Goal: Task Accomplishment & Management: Manage account settings

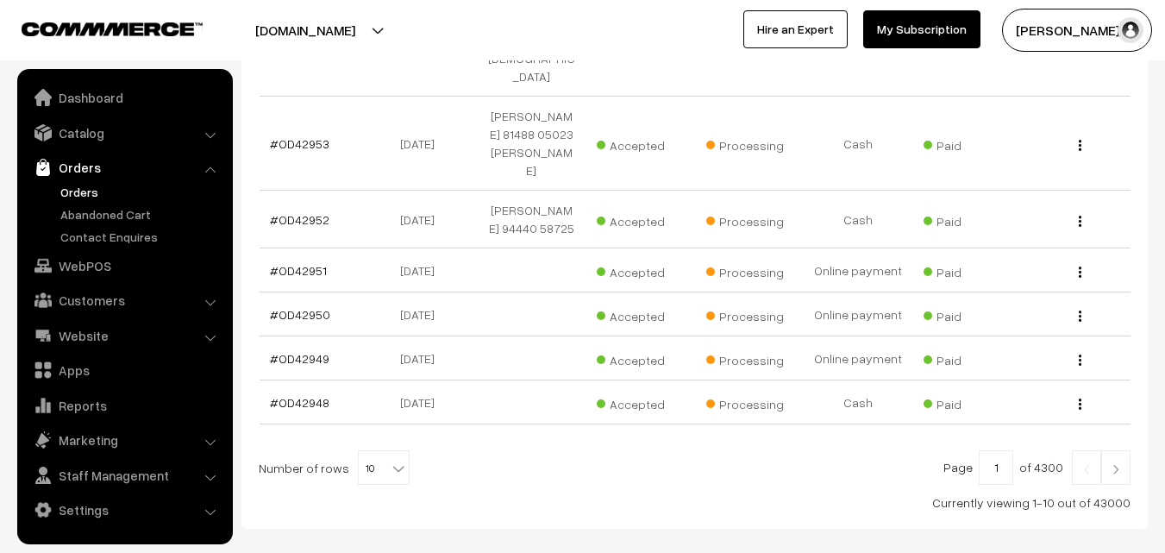
scroll to position [596, 0]
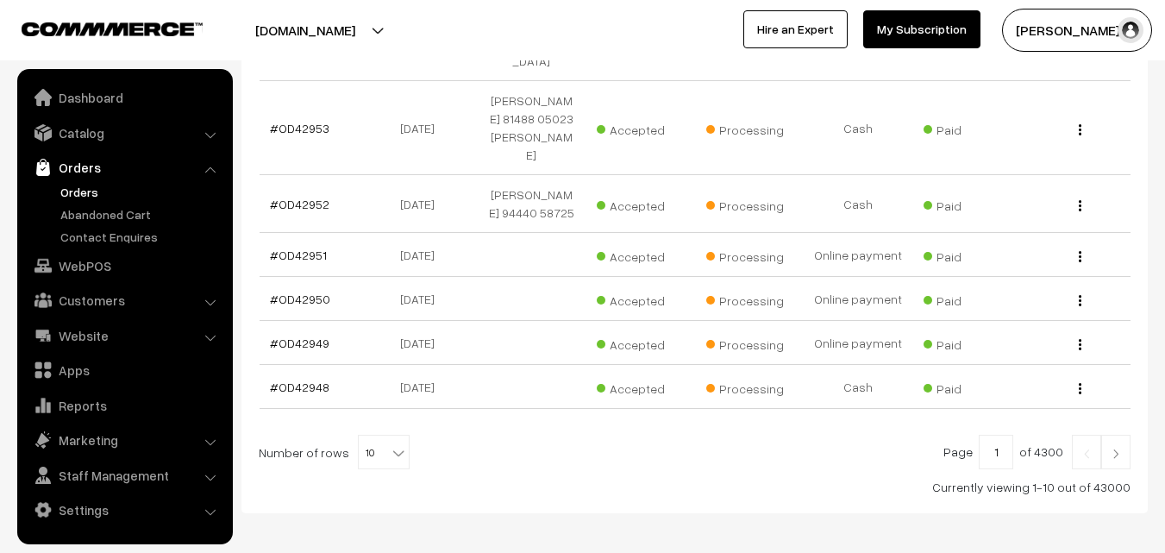
click at [1116, 449] on img at bounding box center [1116, 454] width 16 height 10
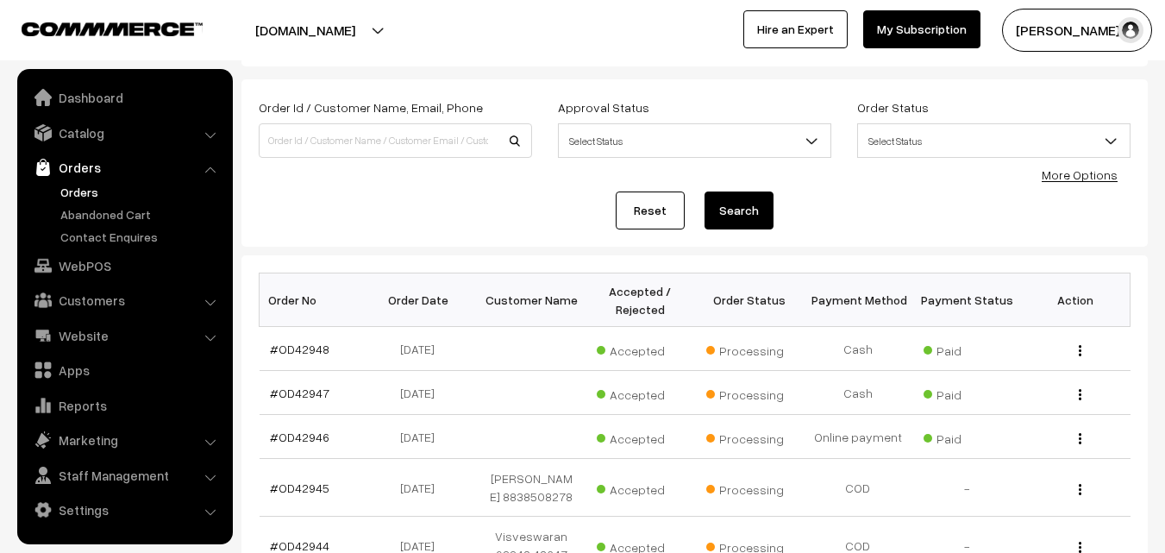
scroll to position [86, 0]
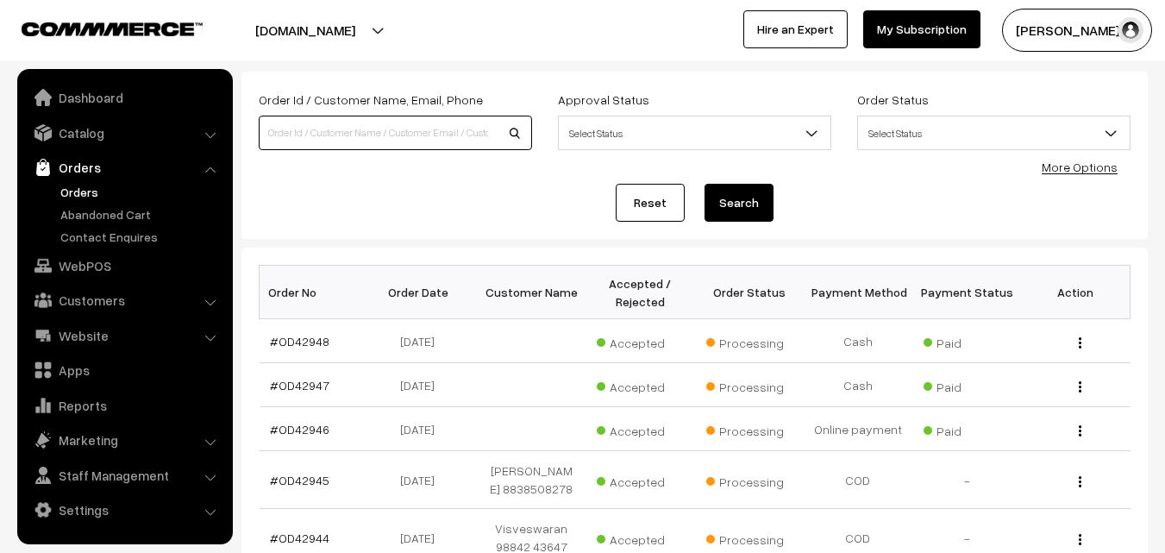
click at [386, 134] on input at bounding box center [395, 133] width 273 height 35
type input "42806"
click at [705, 184] on button "Search" at bounding box center [739, 203] width 69 height 38
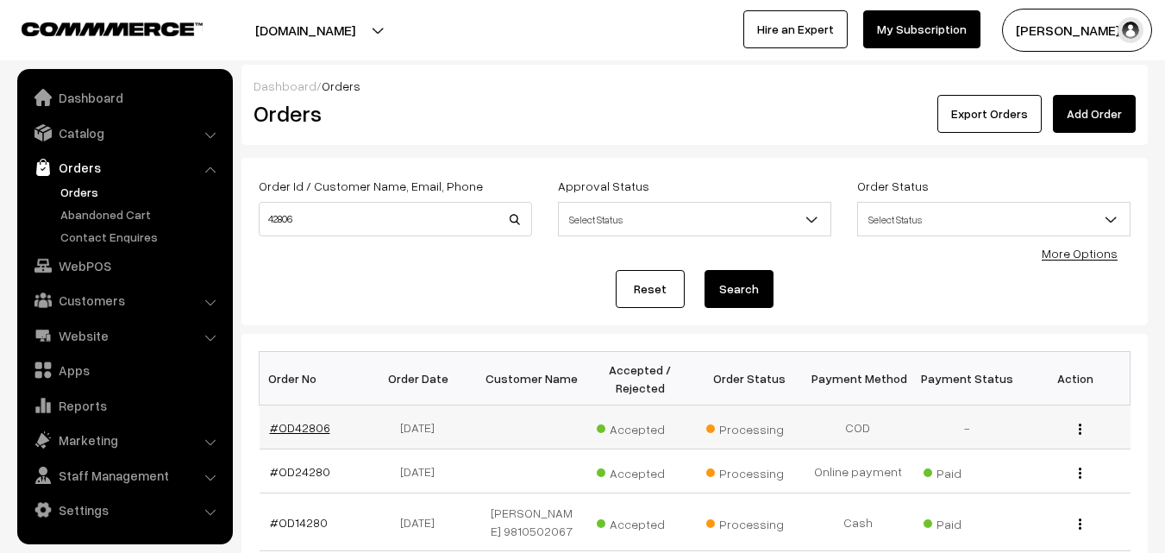
click at [304, 431] on link "#OD42806" at bounding box center [300, 427] width 60 height 15
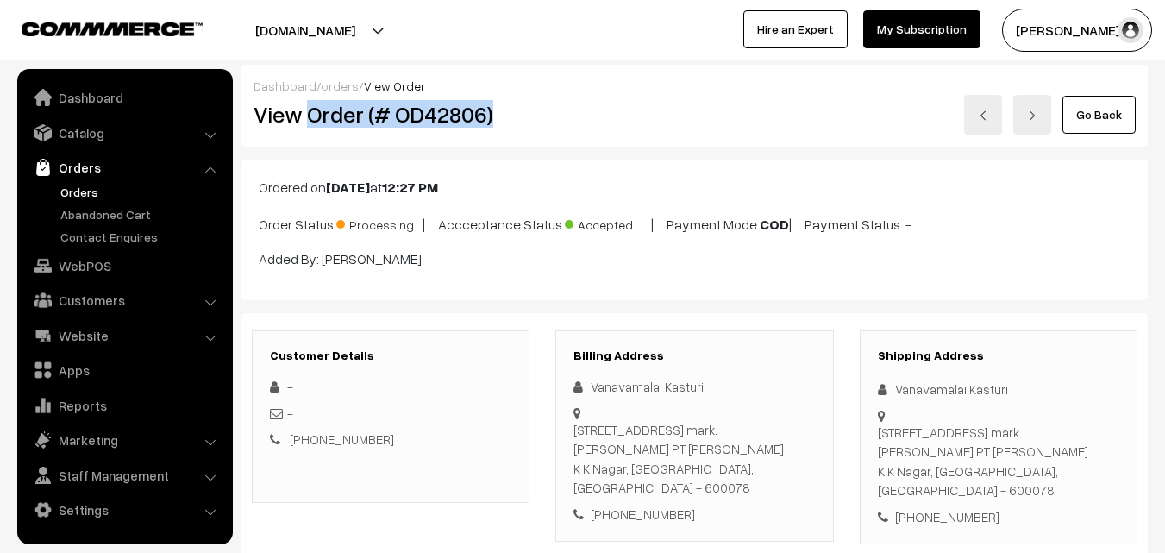
drag, startPoint x: 307, startPoint y: 116, endPoint x: 518, endPoint y: 135, distance: 212.2
click at [518, 135] on div "Dashboard / orders / View Order View Order (# OD42806) Go Back" at bounding box center [695, 106] width 907 height 82
copy h2 "Order (# OD42806)"
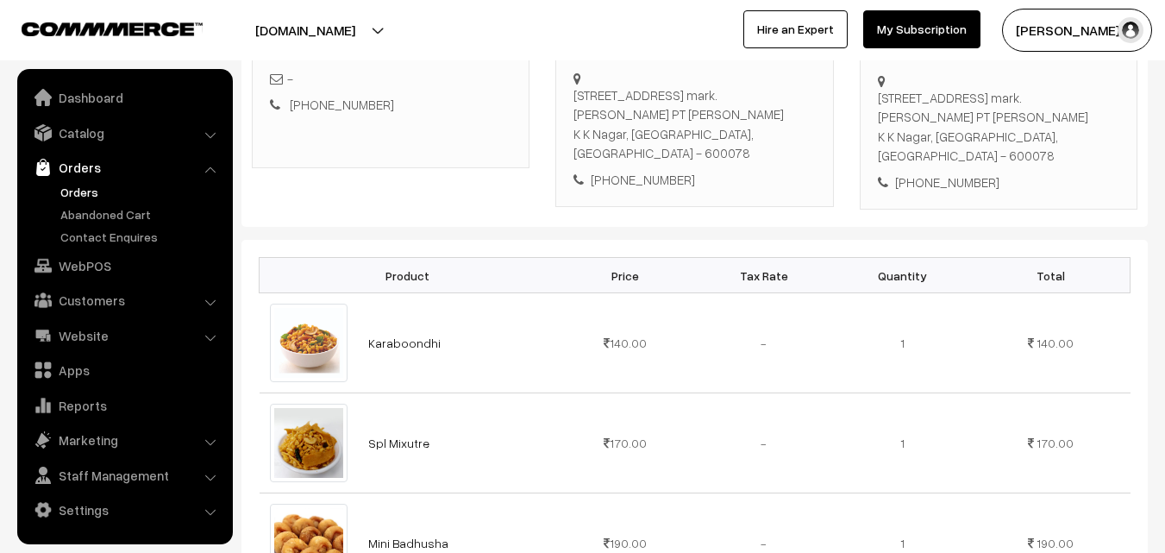
scroll to position [518, 0]
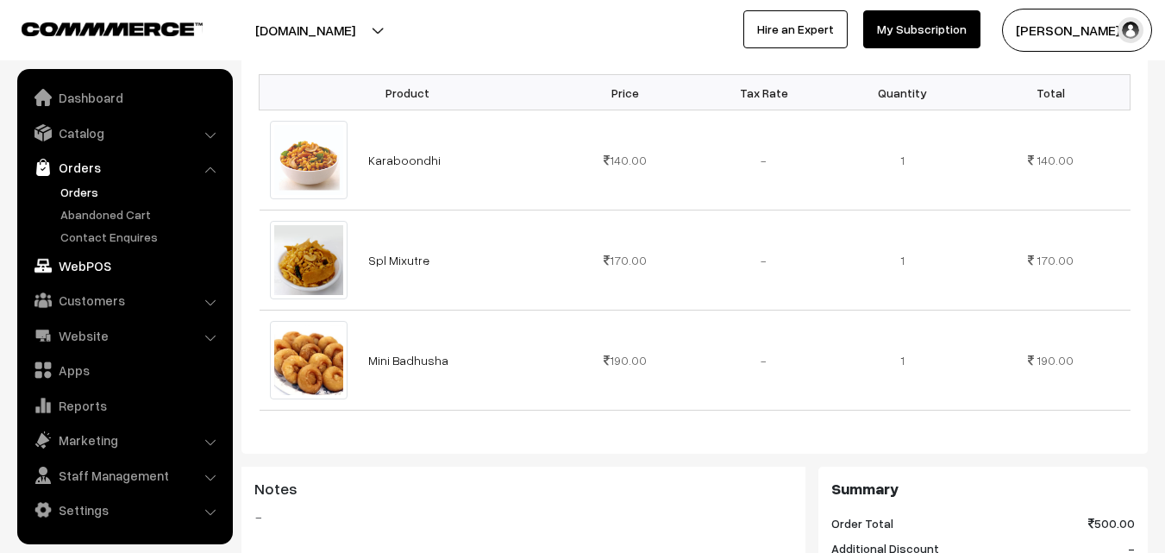
click at [81, 266] on link "WebPOS" at bounding box center [124, 265] width 205 height 31
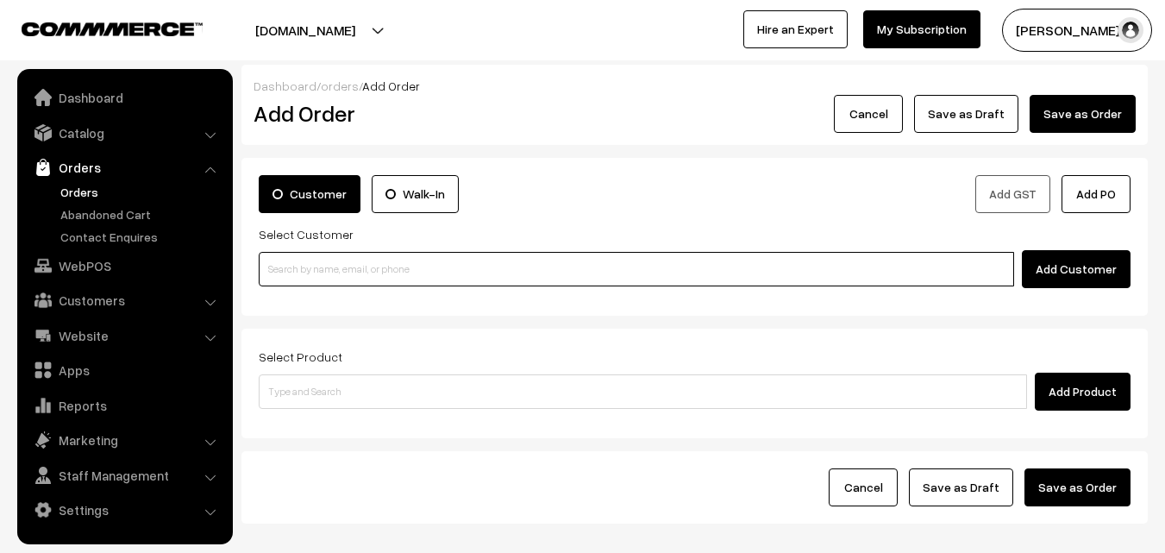
click at [443, 260] on input at bounding box center [637, 269] width 756 height 35
paste input "+91 98413 36291"
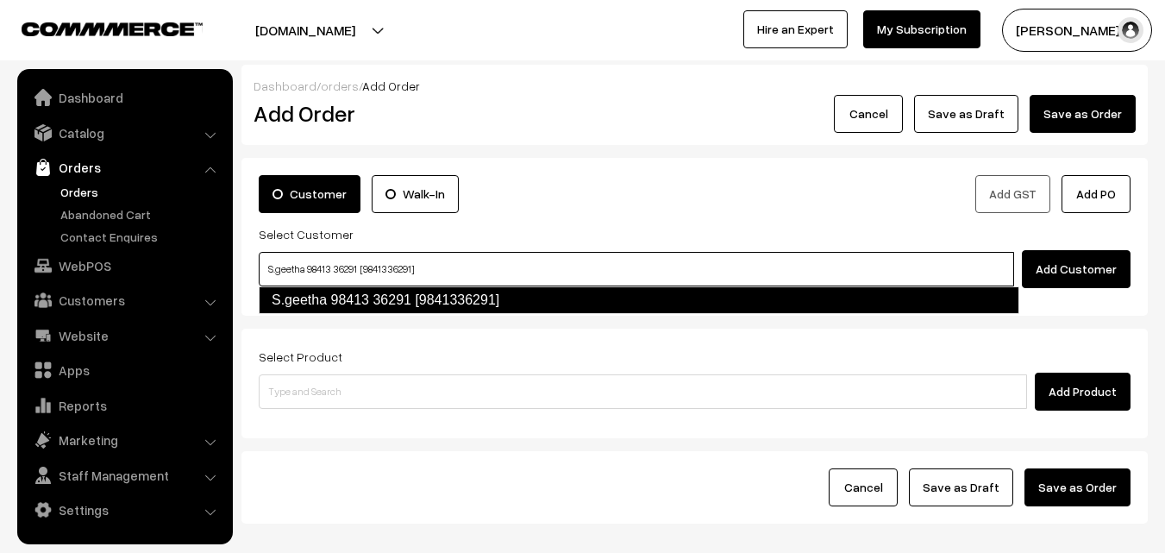
type input "S.geetha 98413 36291 [9841336291]"
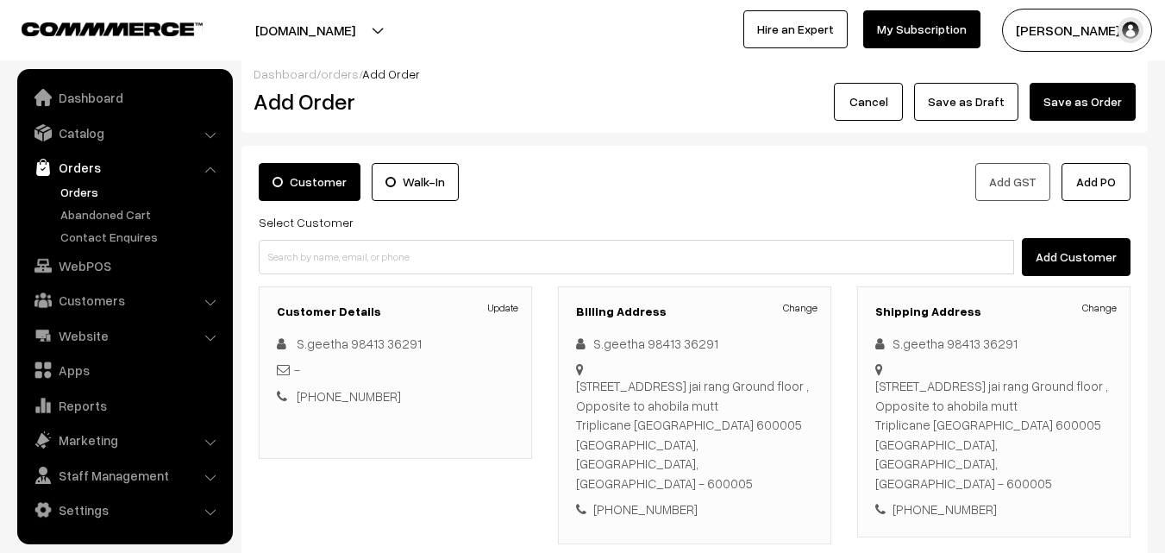
scroll to position [86, 0]
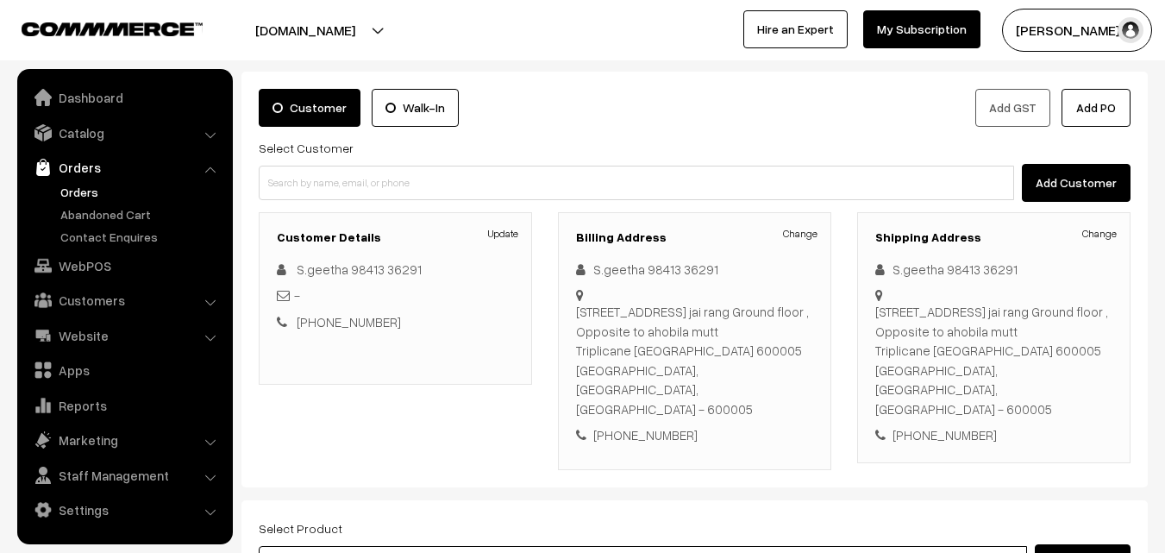
click at [500, 546] on input at bounding box center [643, 563] width 769 height 35
type input "Senai"
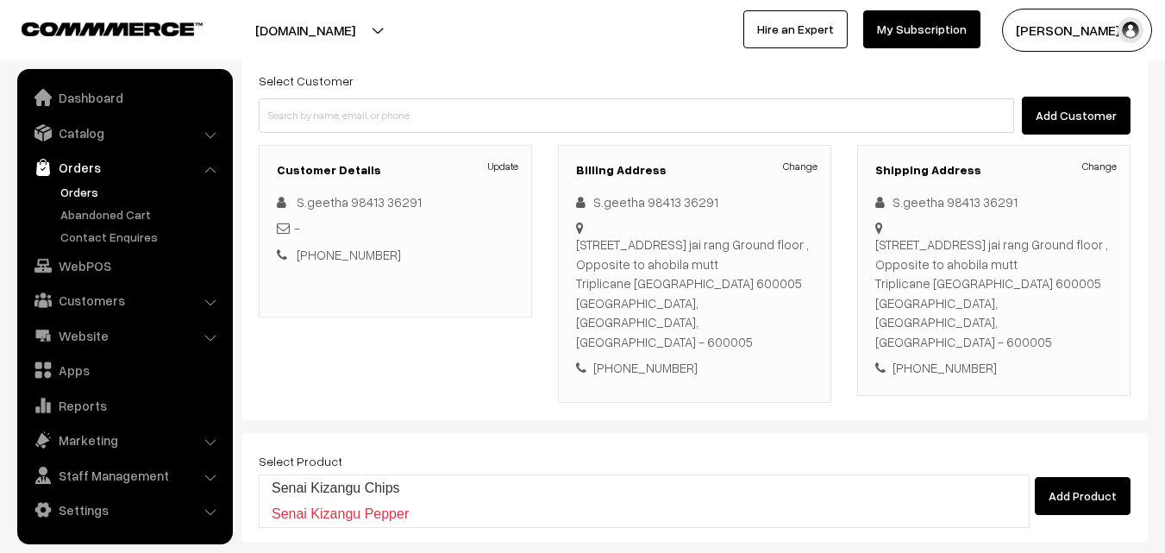
scroll to position [173, 0]
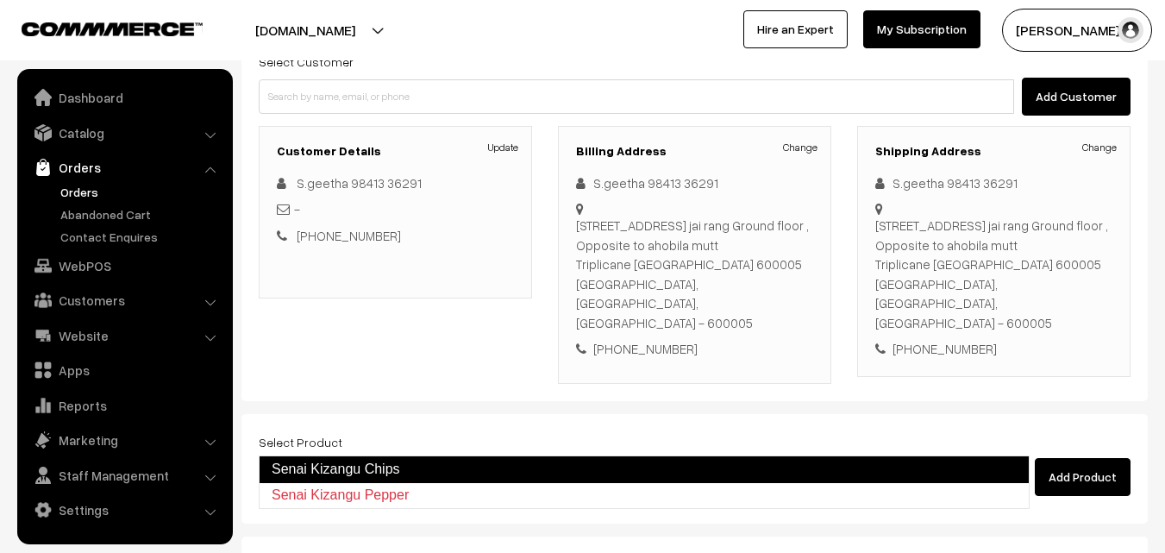
click at [398, 472] on link "Senai Kizangu Chips" at bounding box center [644, 469] width 771 height 28
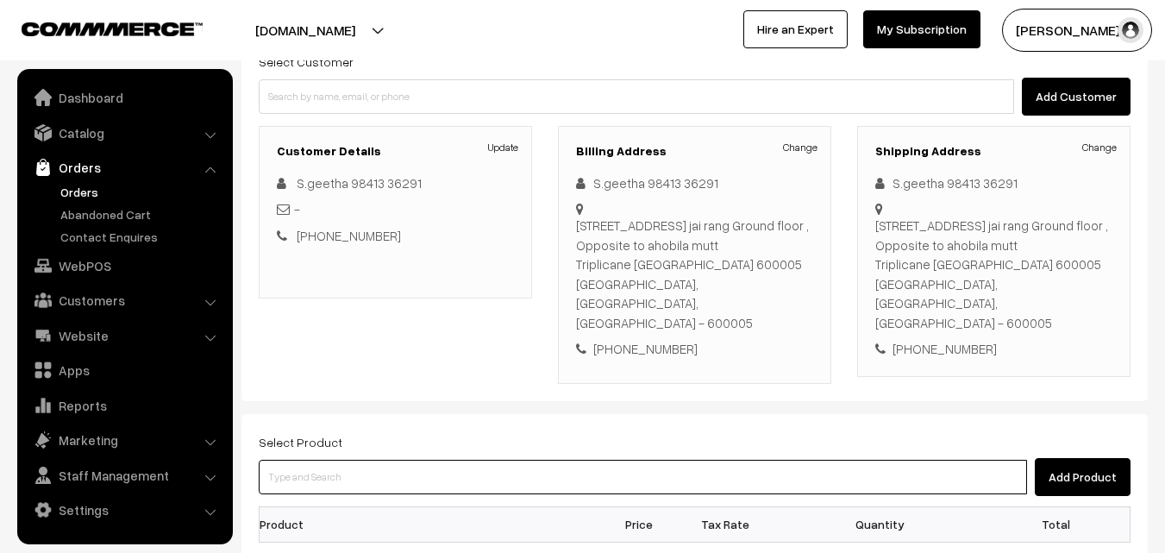
click at [413, 460] on input at bounding box center [643, 477] width 769 height 35
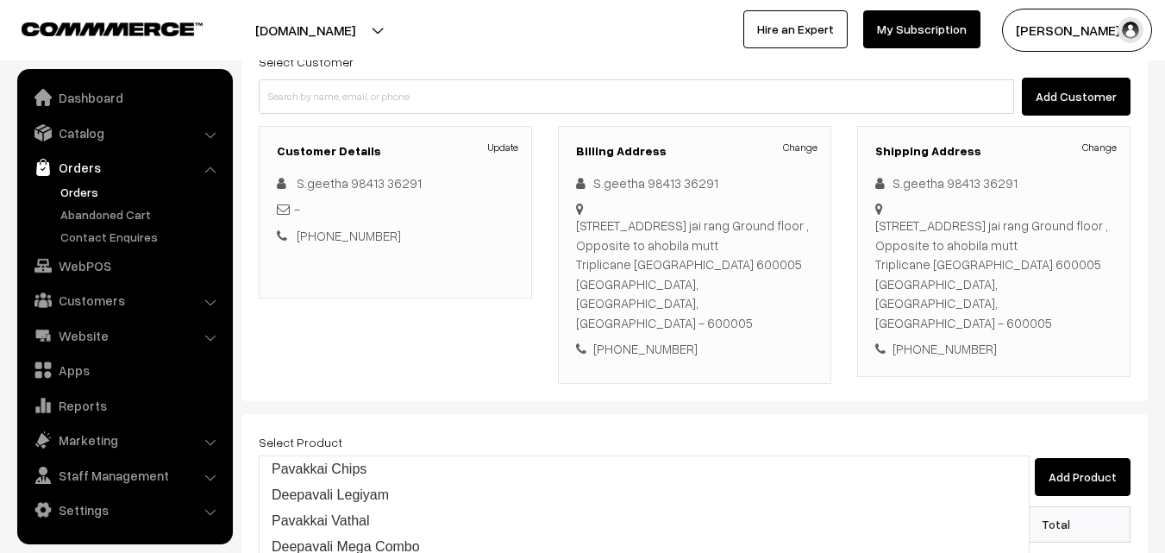
type input "Pavakkai Chips"
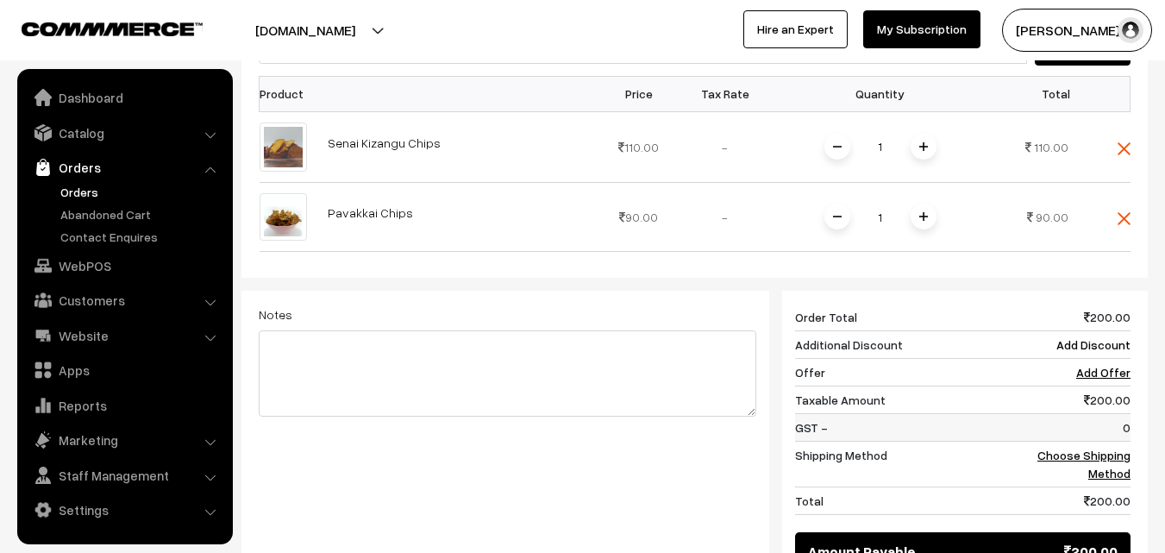
scroll to position [604, 0]
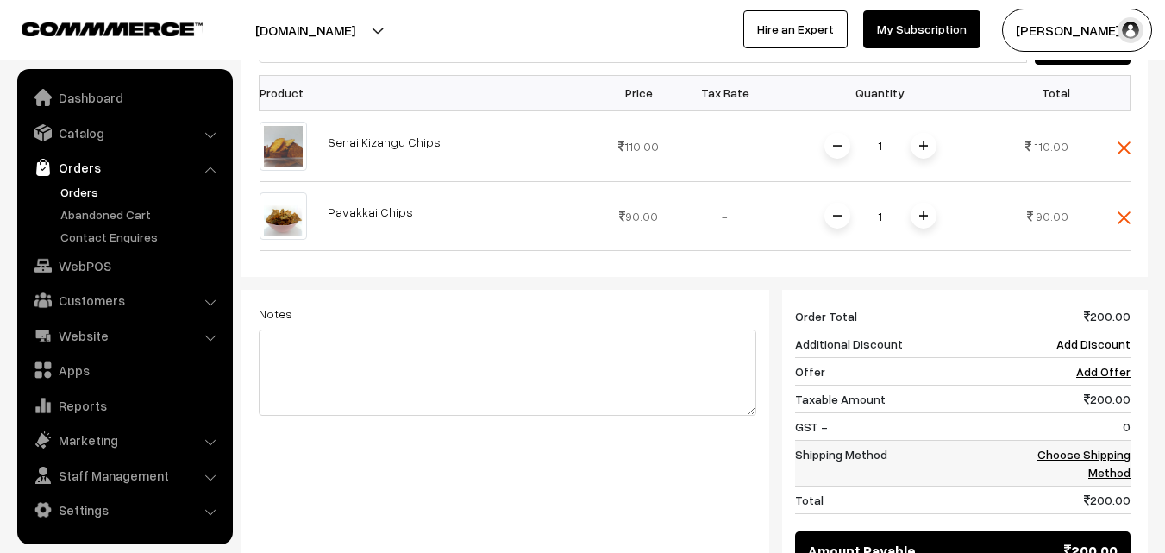
click at [1101, 441] on td "Choose Shipping Method" at bounding box center [1077, 464] width 107 height 46
click at [1110, 447] on link "Choose Shipping Method" at bounding box center [1084, 463] width 93 height 33
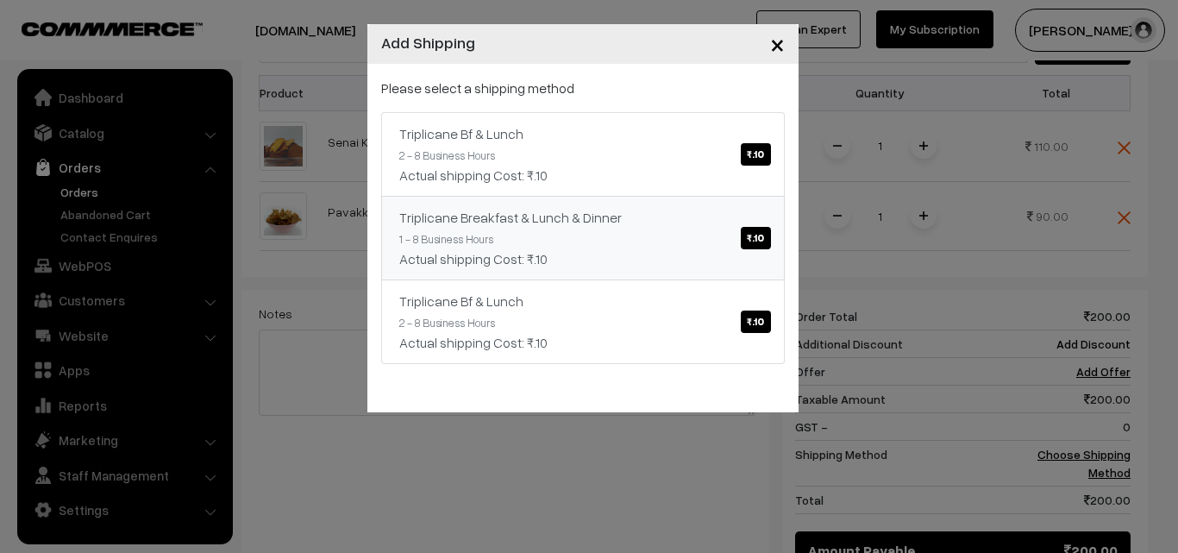
click at [763, 235] on span "₹.10" at bounding box center [755, 238] width 29 height 22
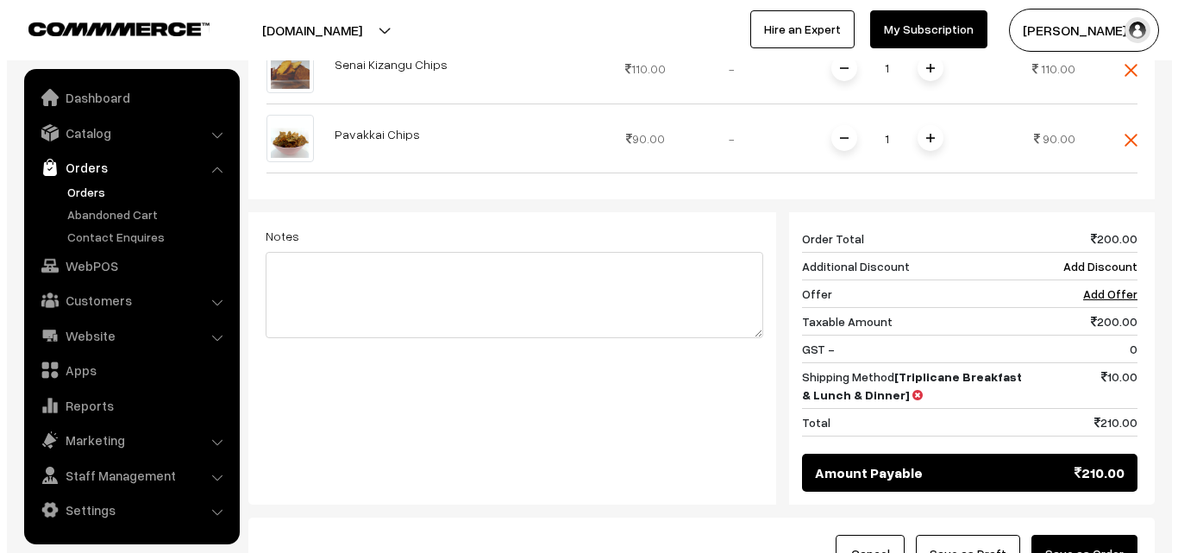
scroll to position [805, 0]
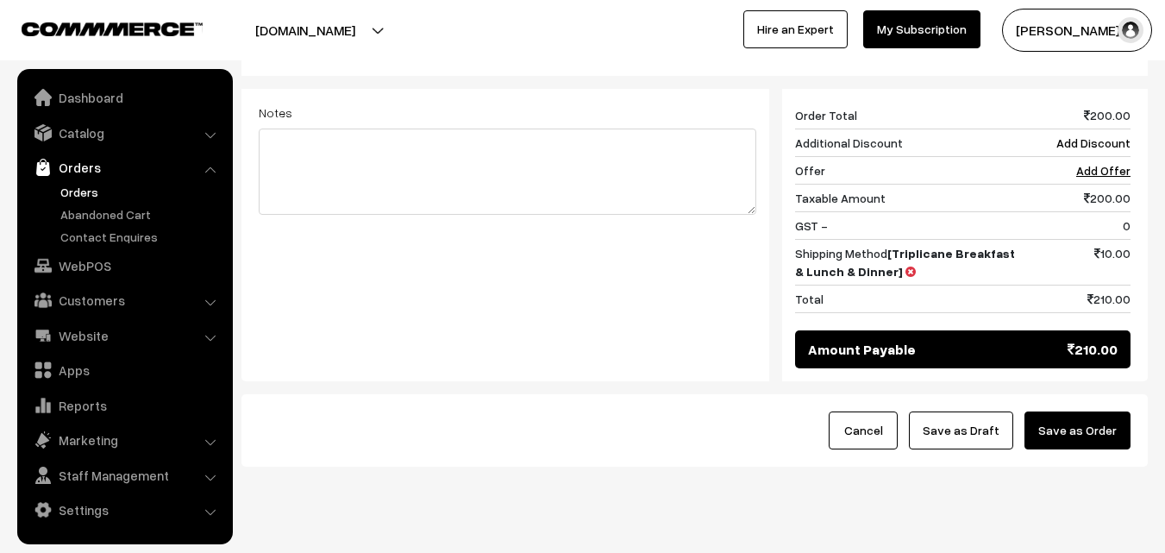
click at [1100, 411] on button "Save as Order" at bounding box center [1078, 430] width 106 height 38
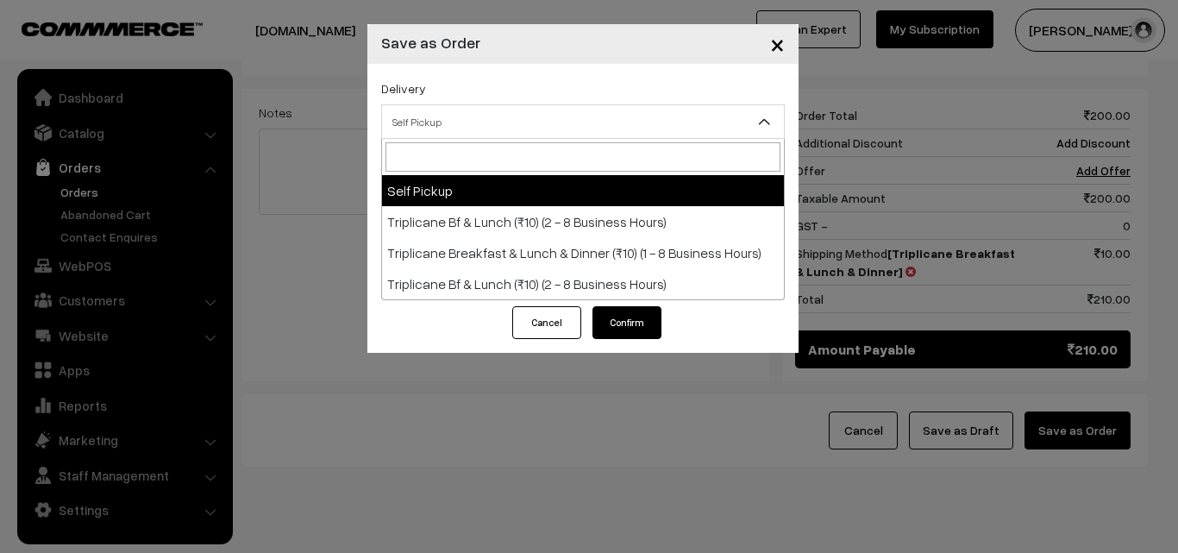
click at [470, 133] on span "Self Pickup" at bounding box center [583, 122] width 402 height 30
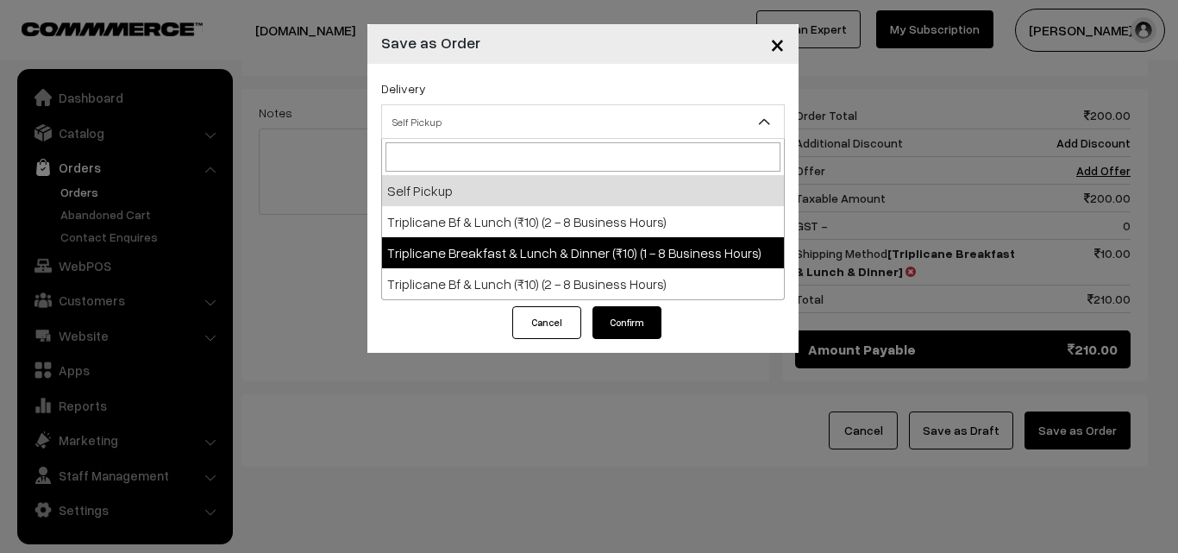
select select "TBL1"
select select "3"
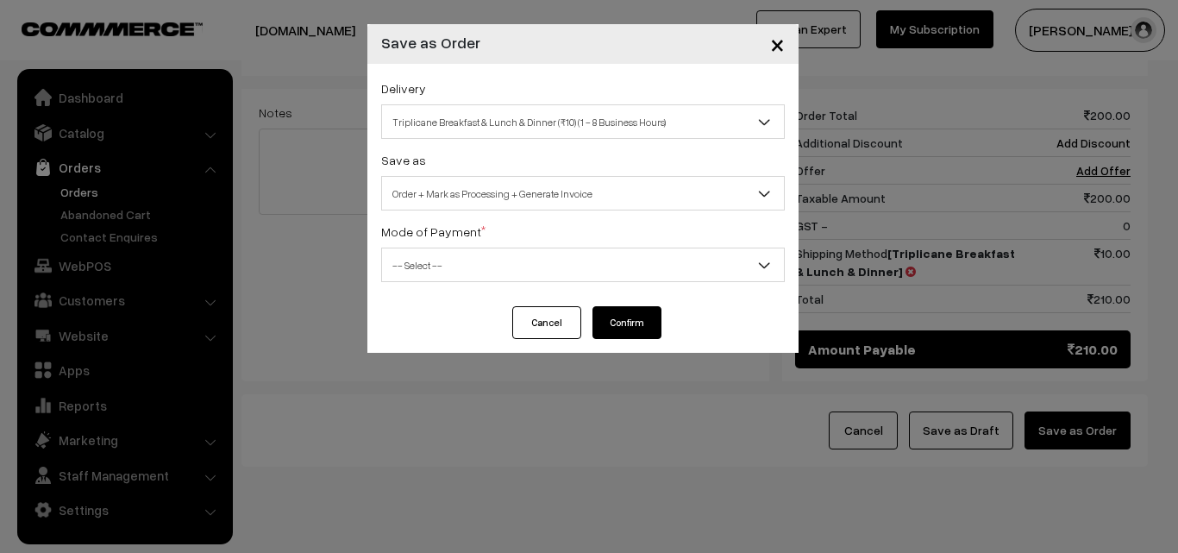
click at [561, 275] on span "-- Select --" at bounding box center [583, 265] width 402 height 30
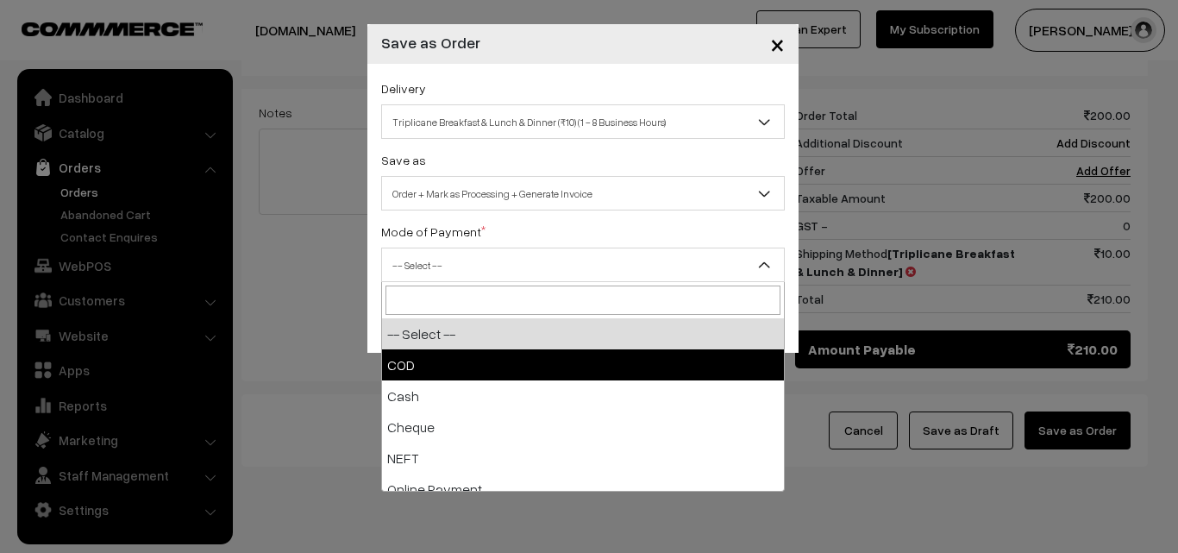
drag, startPoint x: 543, startPoint y: 369, endPoint x: 553, endPoint y: 356, distance: 16.6
select select "1"
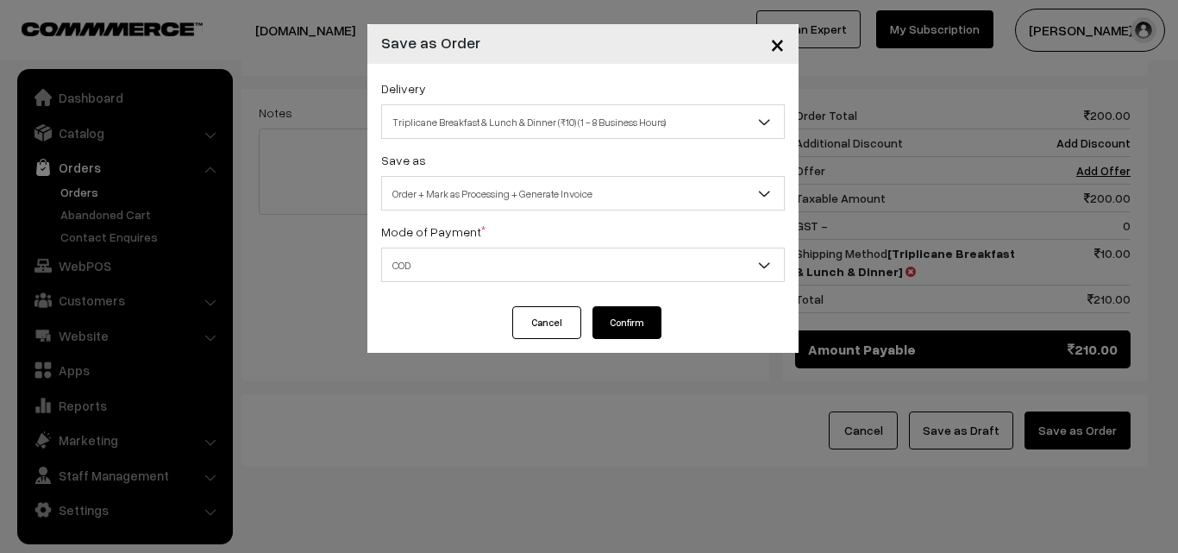
click at [617, 322] on button "Confirm" at bounding box center [627, 322] width 69 height 33
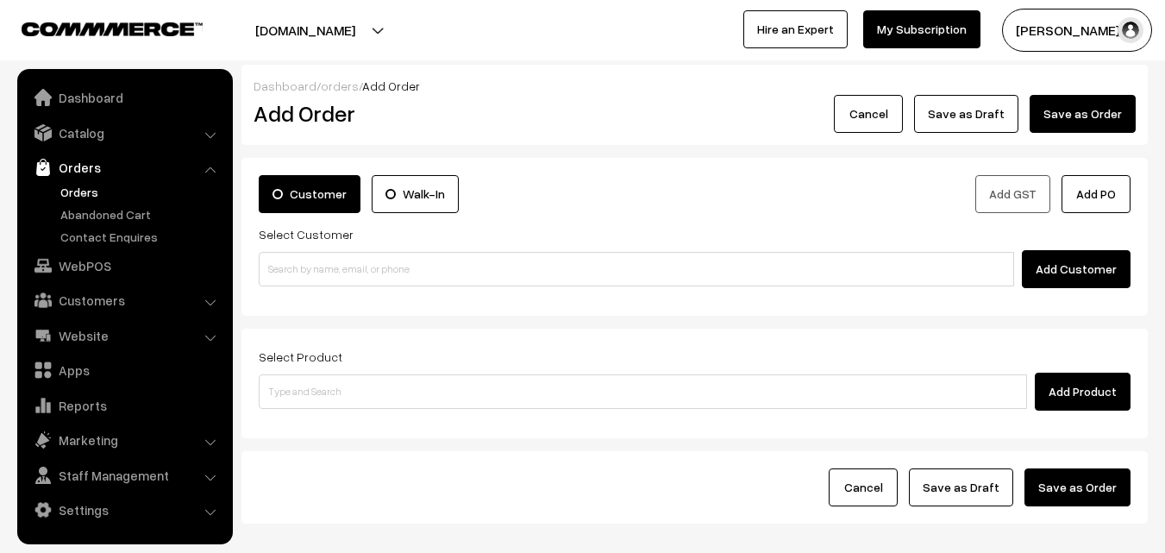
click at [79, 190] on link "Orders" at bounding box center [141, 192] width 171 height 18
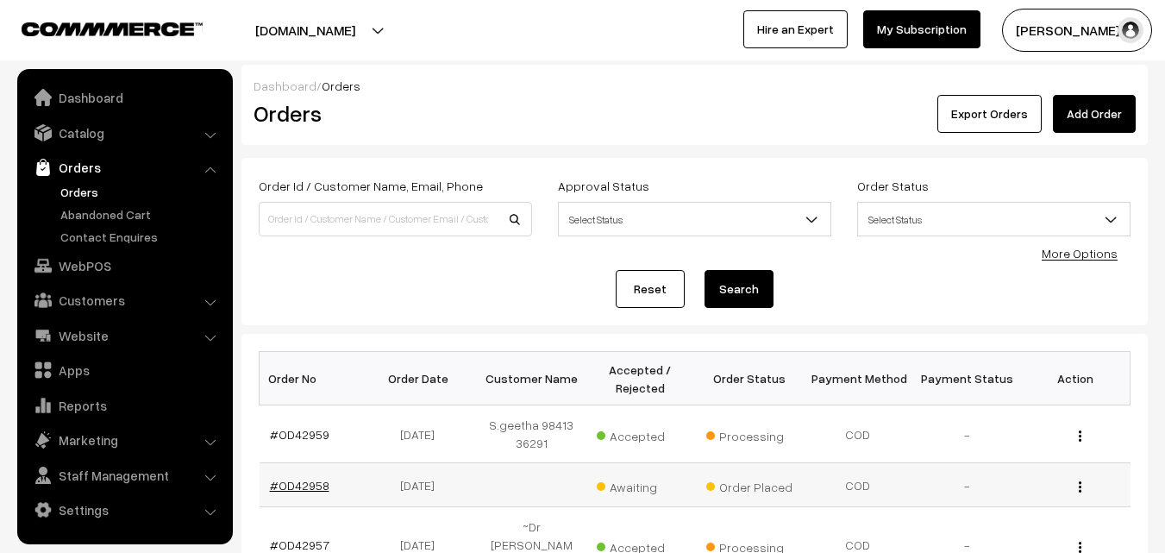
click at [310, 491] on link "#OD42958" at bounding box center [300, 485] width 60 height 15
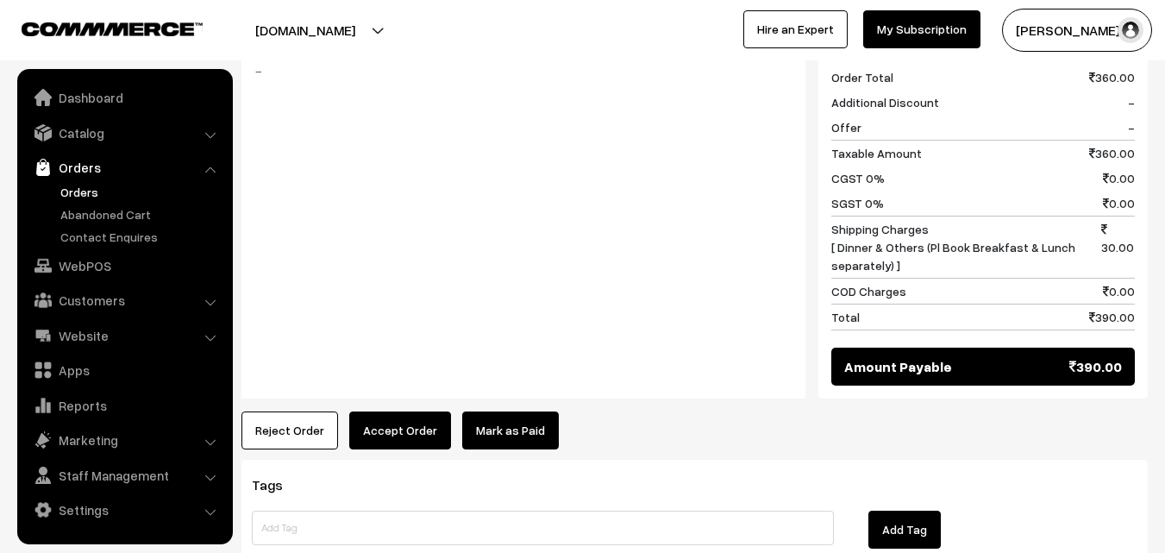
click at [379, 411] on button "Accept Order" at bounding box center [400, 430] width 102 height 38
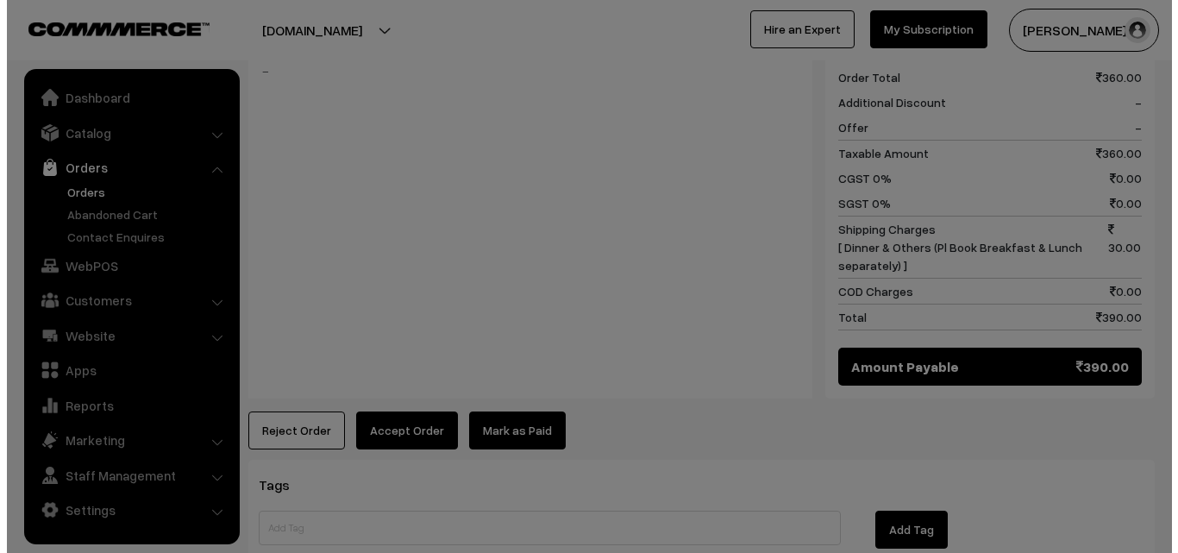
scroll to position [953, 0]
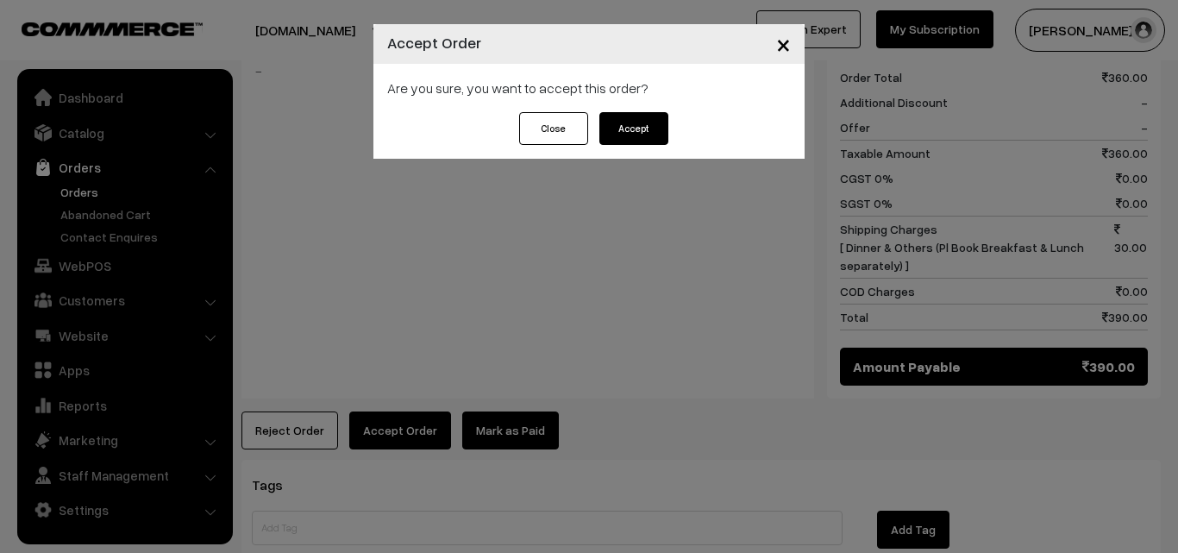
click at [652, 134] on button "Accept" at bounding box center [633, 128] width 69 height 33
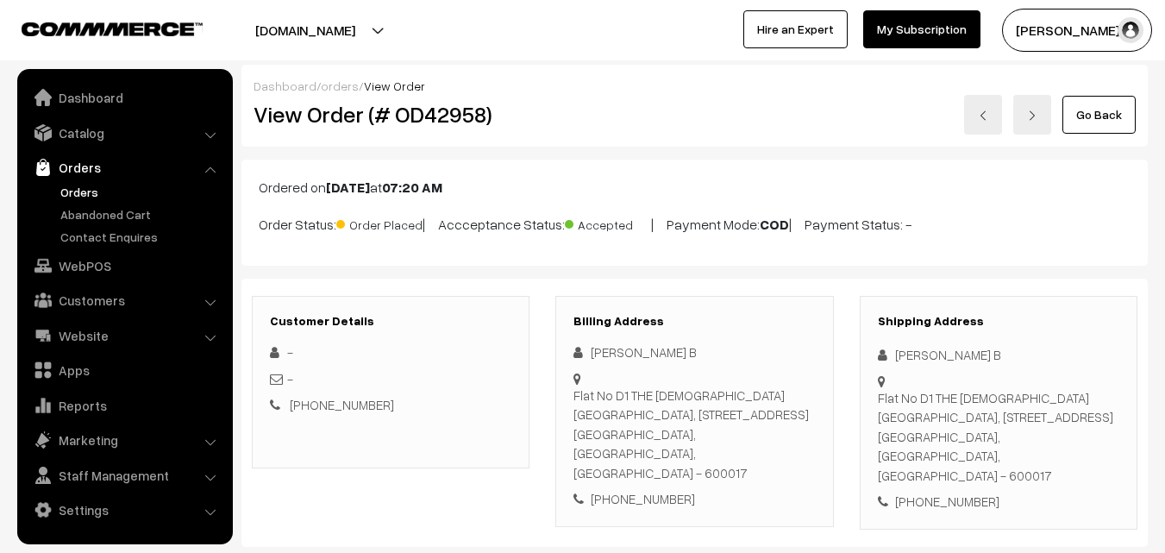
drag, startPoint x: 0, startPoint y: 0, endPoint x: 388, endPoint y: 308, distance: 495.5
click at [389, 315] on h3 "Customer Details" at bounding box center [391, 321] width 242 height 15
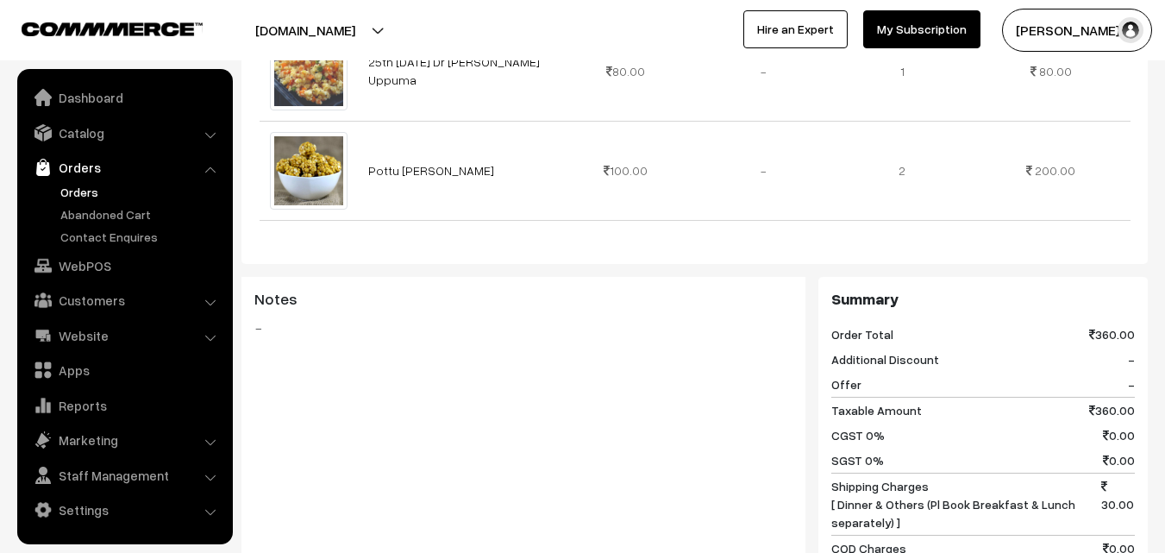
scroll to position [863, 0]
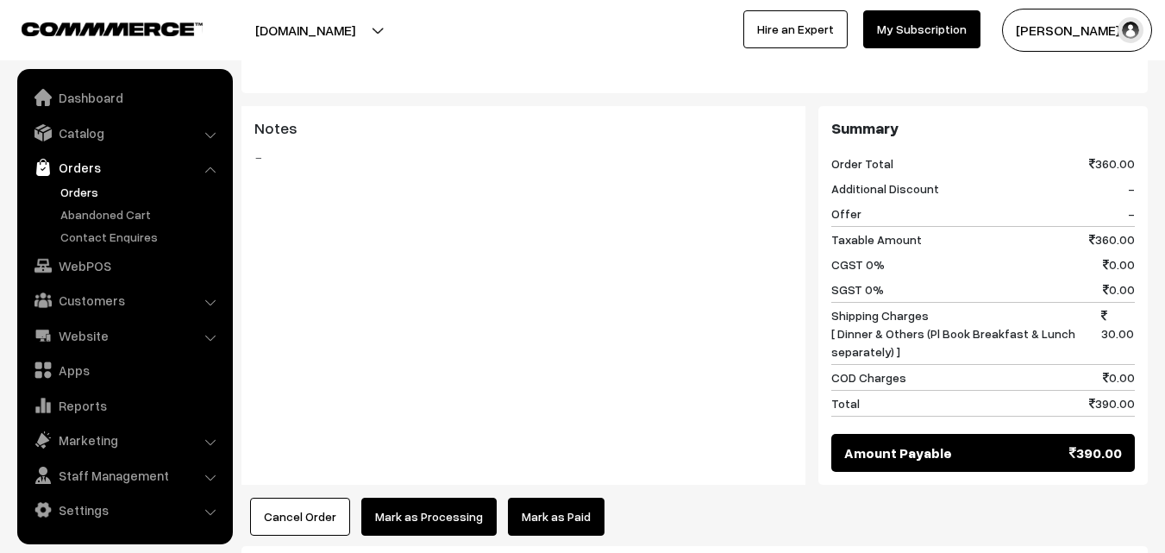
click at [443, 498] on button "Mark as Processing" at bounding box center [428, 517] width 135 height 38
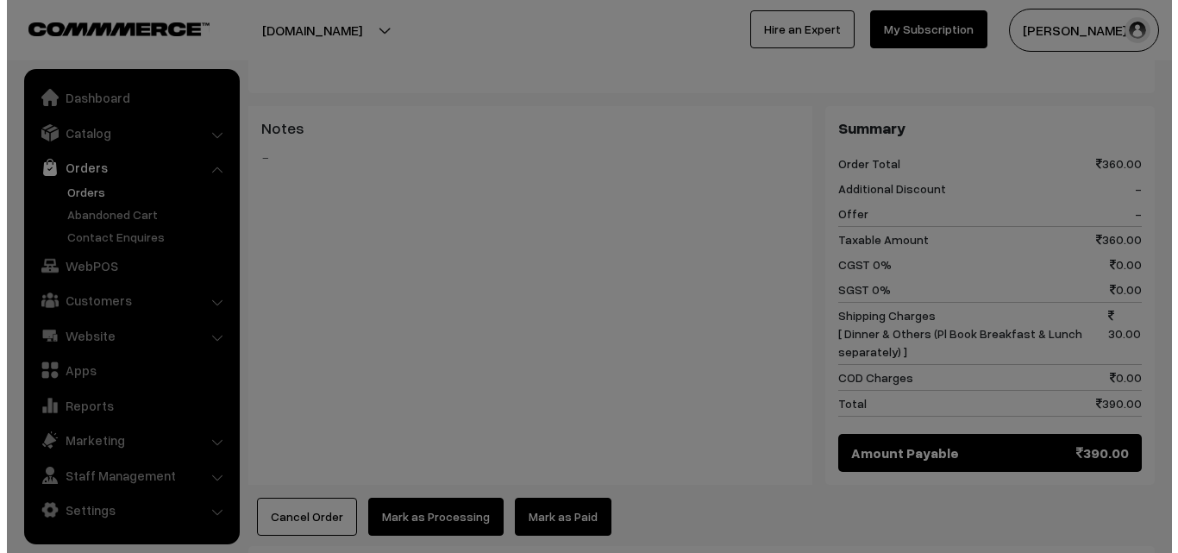
scroll to position [865, 0]
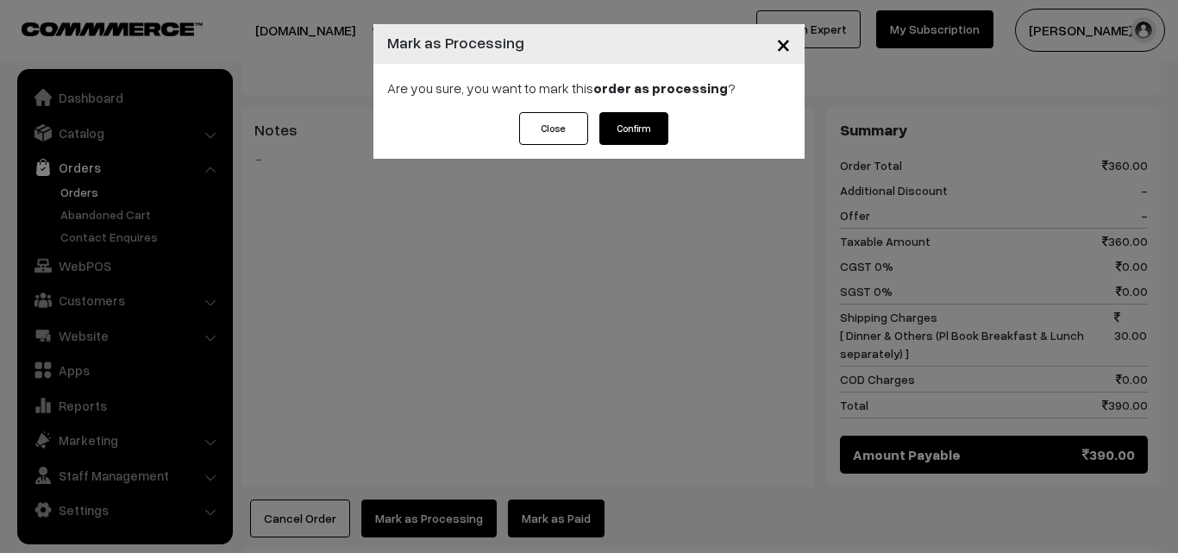
click at [636, 139] on button "Confirm" at bounding box center [633, 128] width 69 height 33
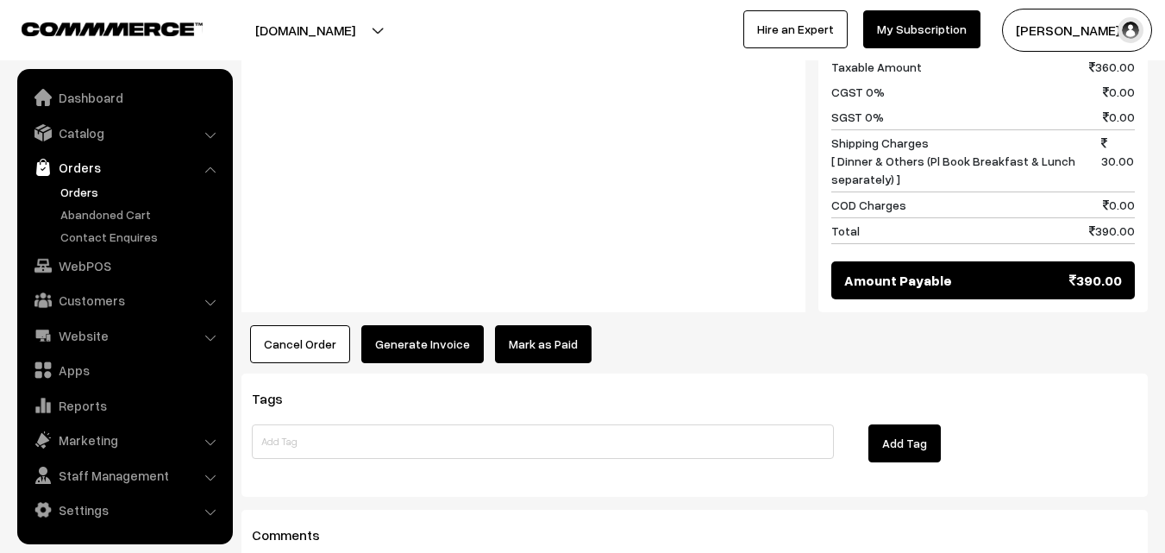
click at [444, 325] on button "Generate Invoice" at bounding box center [422, 344] width 122 height 38
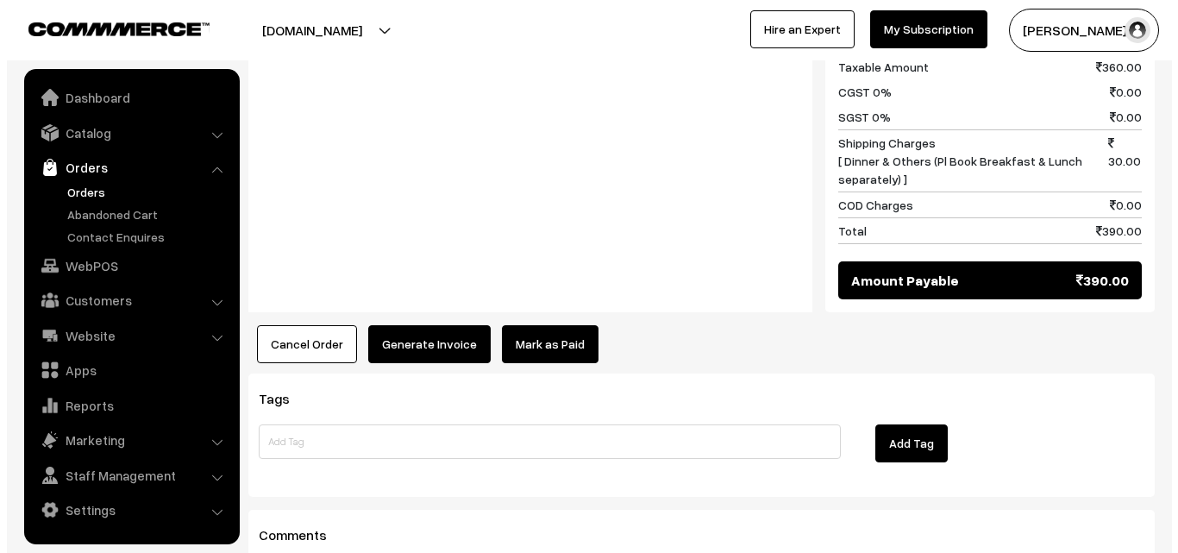
scroll to position [1039, 0]
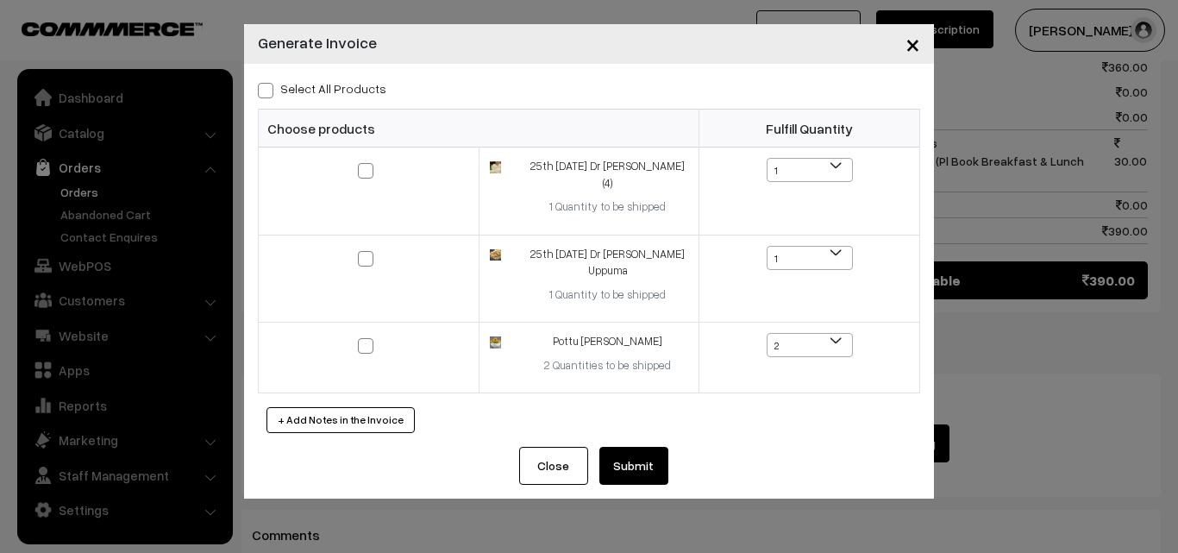
click at [266, 85] on span at bounding box center [266, 91] width 16 height 16
click at [266, 85] on input "Select All Products" at bounding box center [263, 87] width 11 height 11
checkbox input "true"
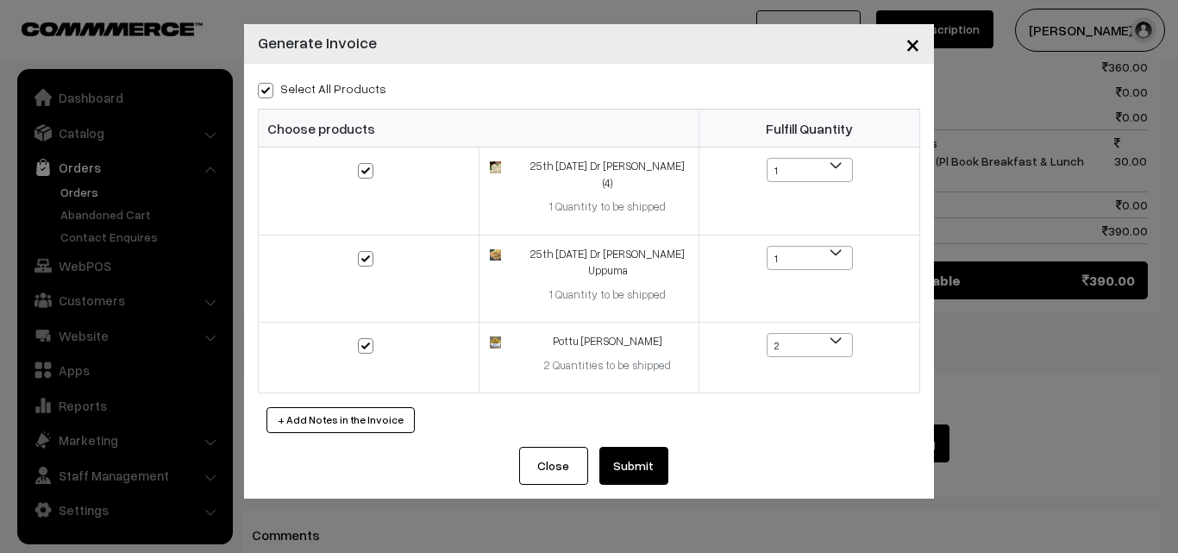
checkbox input "true"
click at [631, 447] on button "Submit" at bounding box center [633, 466] width 69 height 38
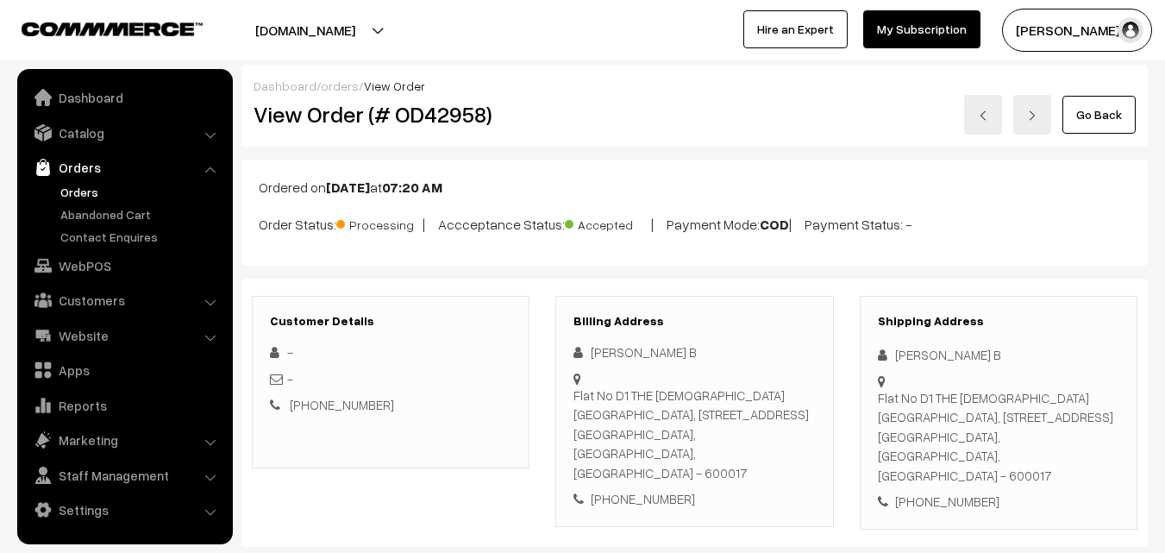
scroll to position [1035, 0]
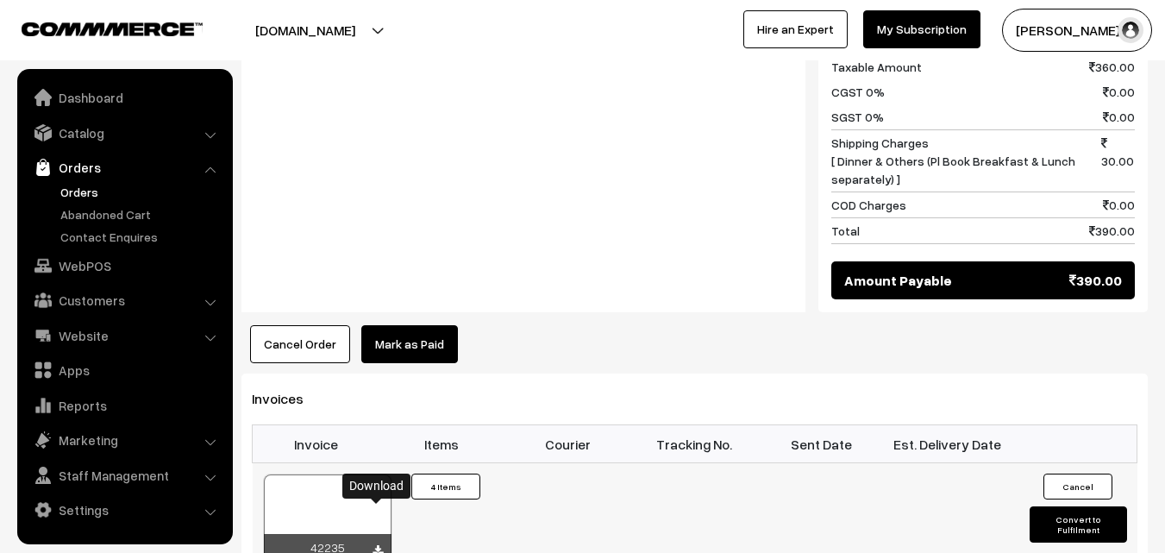
click at [378, 545] on icon at bounding box center [378, 550] width 10 height 11
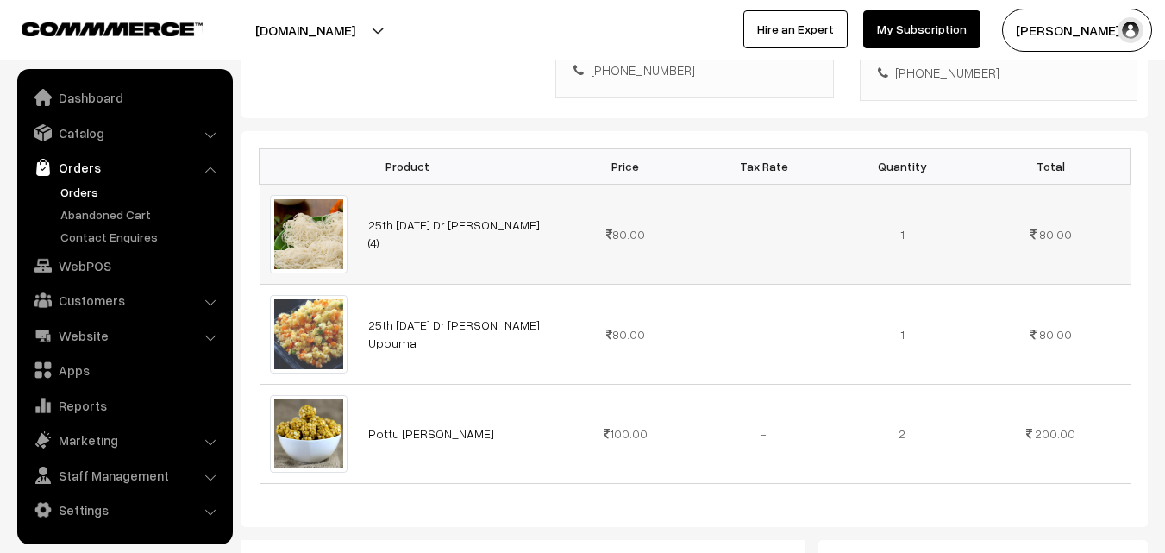
scroll to position [436, 0]
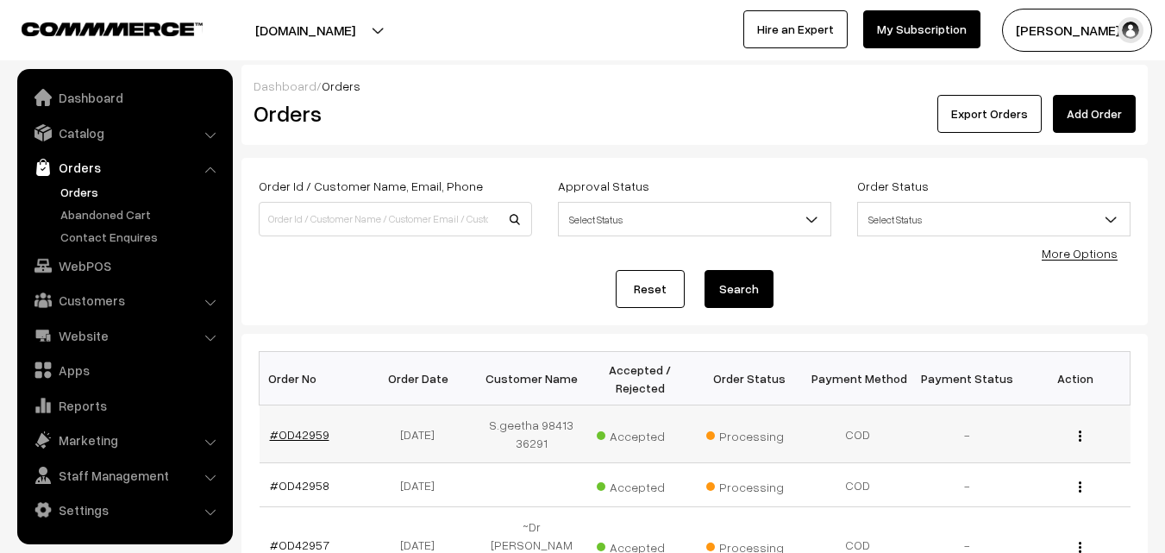
click at [296, 436] on link "#OD42959" at bounding box center [300, 434] width 60 height 15
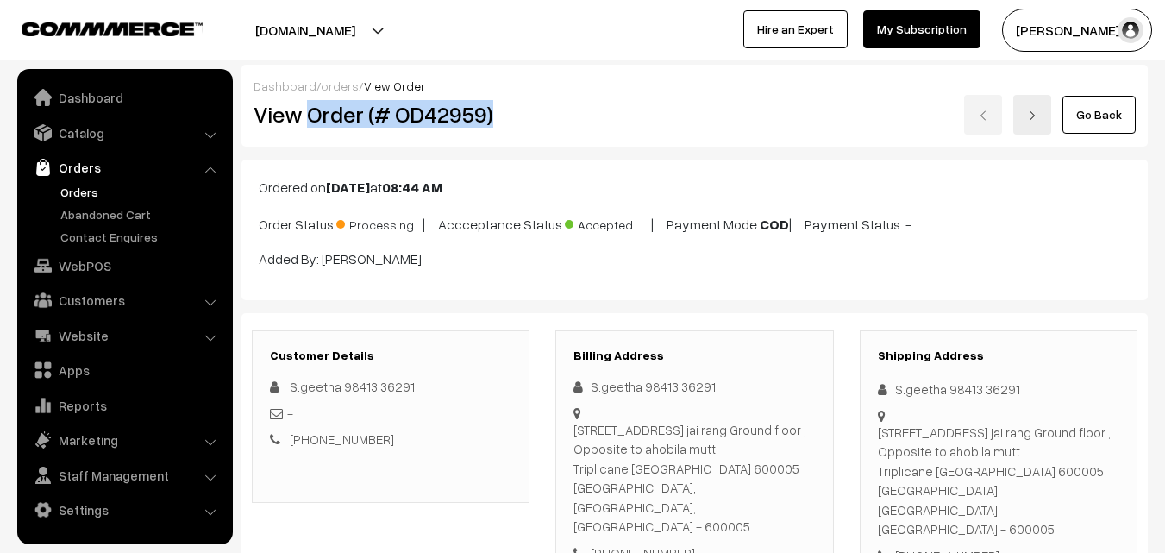
drag, startPoint x: 307, startPoint y: 116, endPoint x: 520, endPoint y: 114, distance: 213.1
click at [520, 114] on h2 "View Order (# OD42959)" at bounding box center [392, 114] width 277 height 27
copy h2 "Order (# OD42959)"
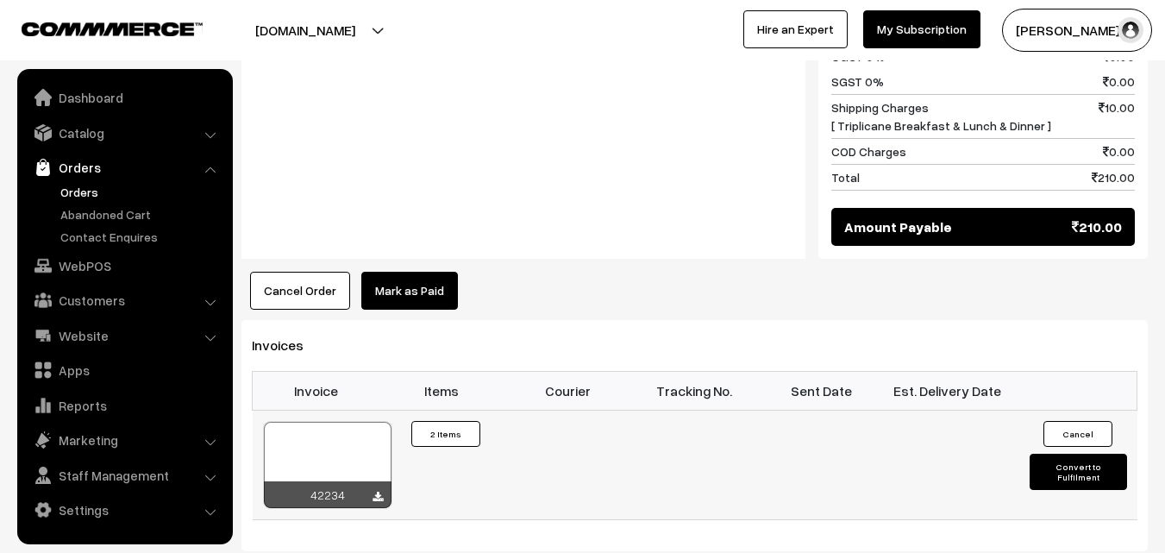
scroll to position [1035, 0]
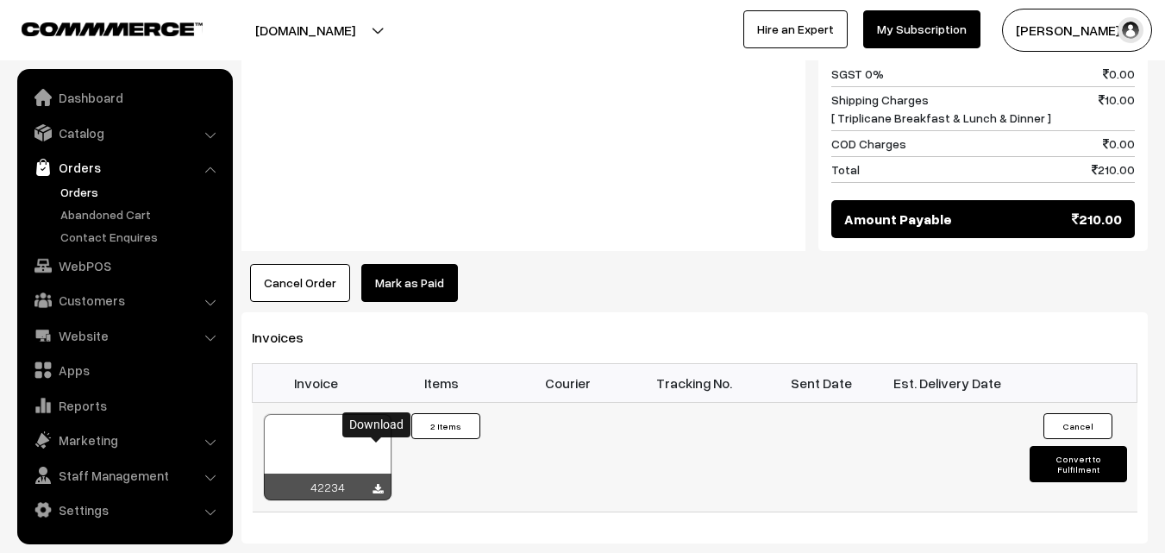
click at [377, 484] on icon at bounding box center [378, 489] width 10 height 11
click at [76, 265] on link "WebPOS" at bounding box center [124, 265] width 205 height 31
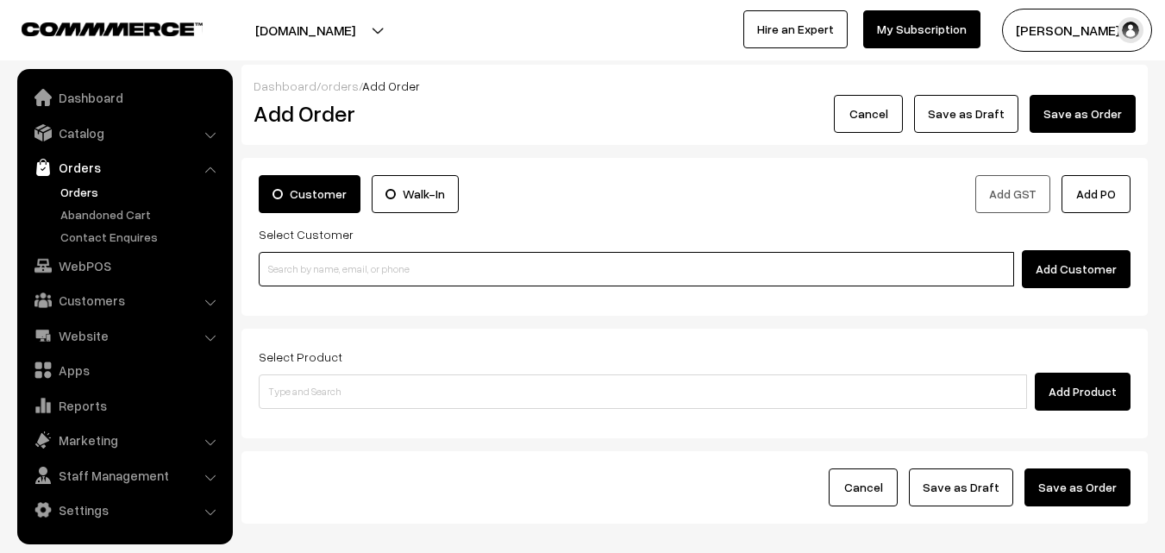
click at [526, 268] on input at bounding box center [637, 269] width 756 height 35
paste input "+91 94448 39867"
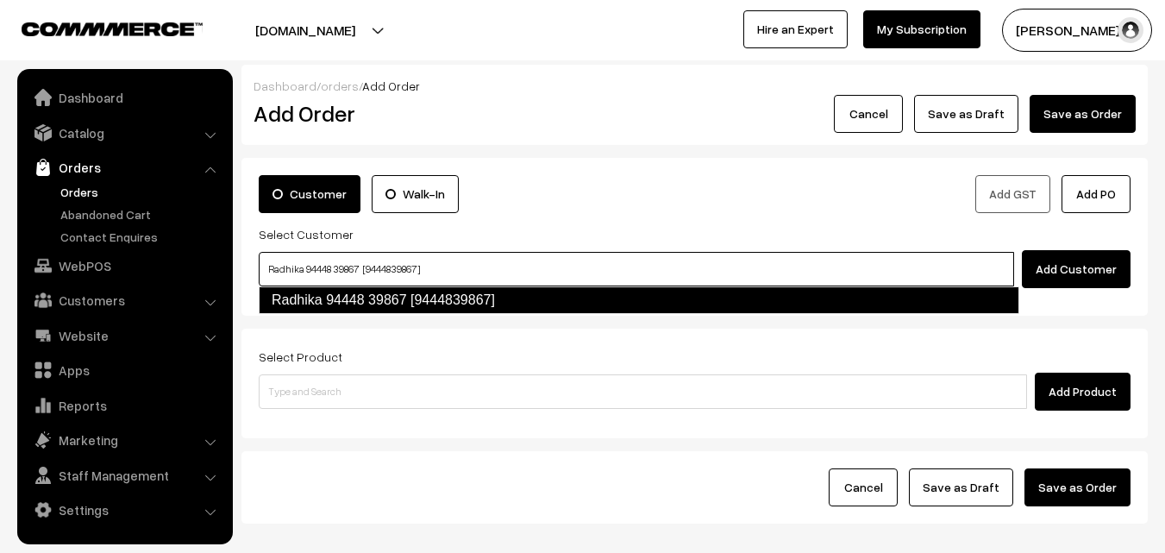
type input "Radhika 94448 39867 [9444839867]"
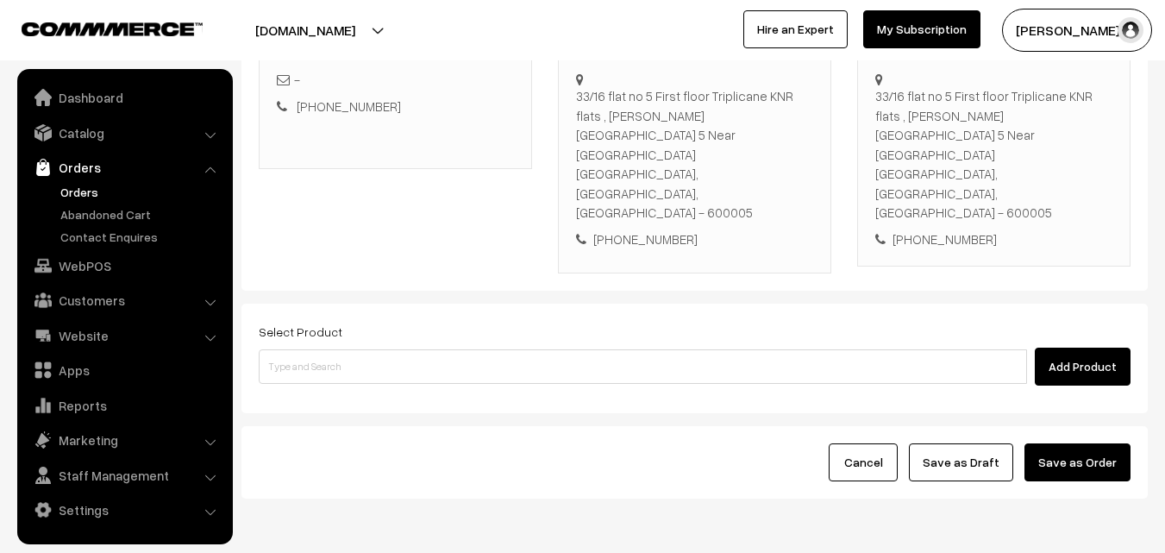
scroll to position [315, 0]
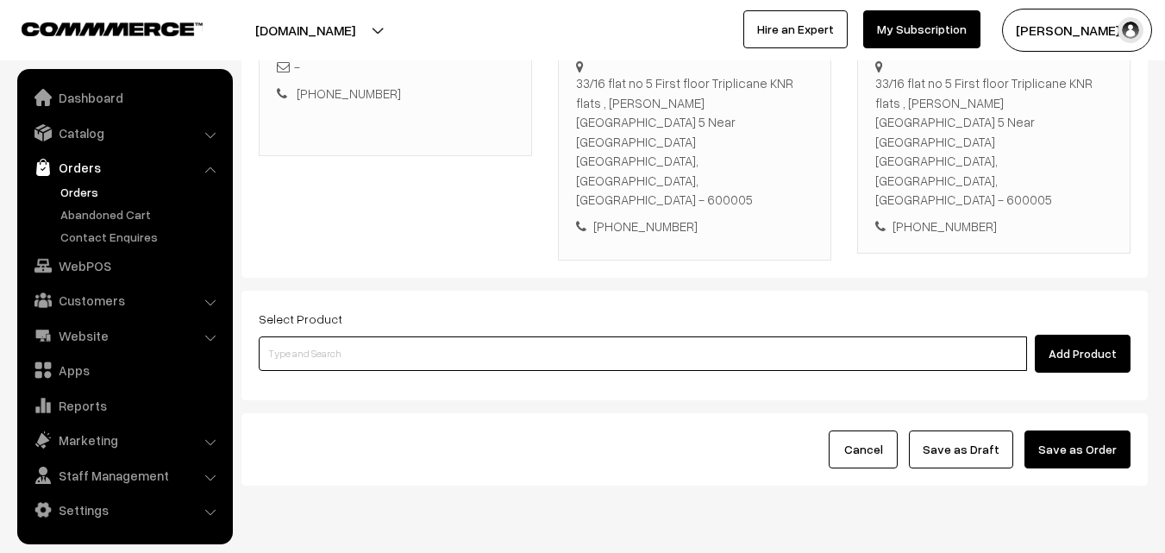
click at [442, 336] on input at bounding box center [643, 353] width 769 height 35
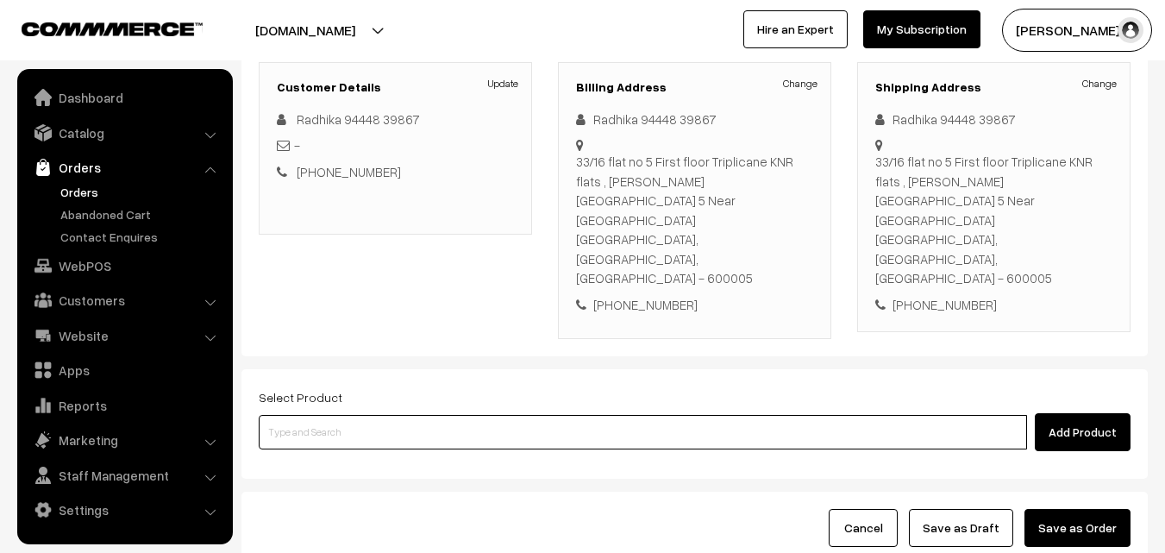
scroll to position [142, 0]
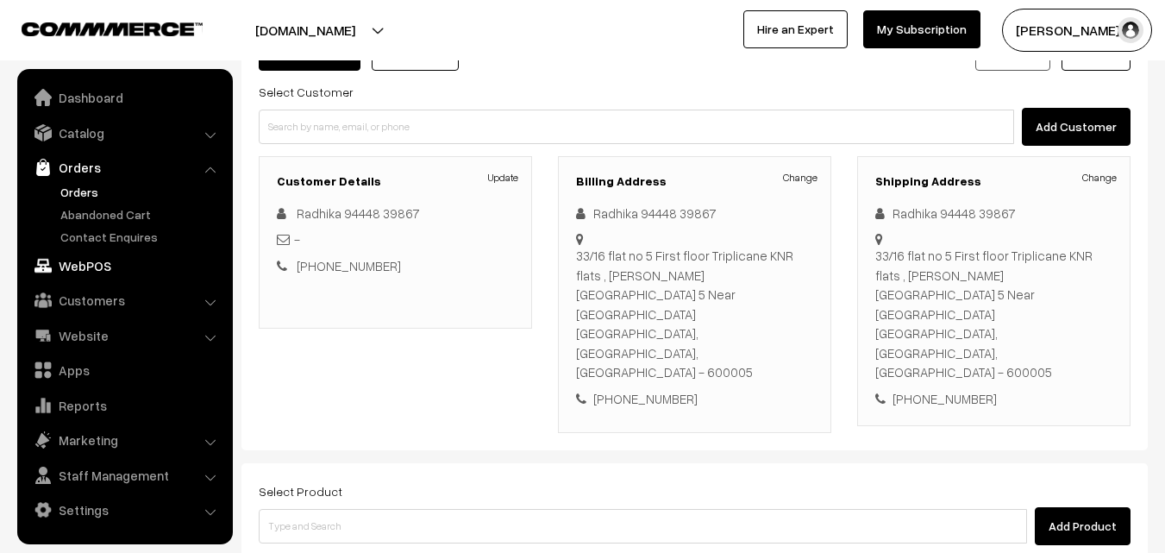
click at [98, 270] on link "WebPOS" at bounding box center [124, 265] width 205 height 31
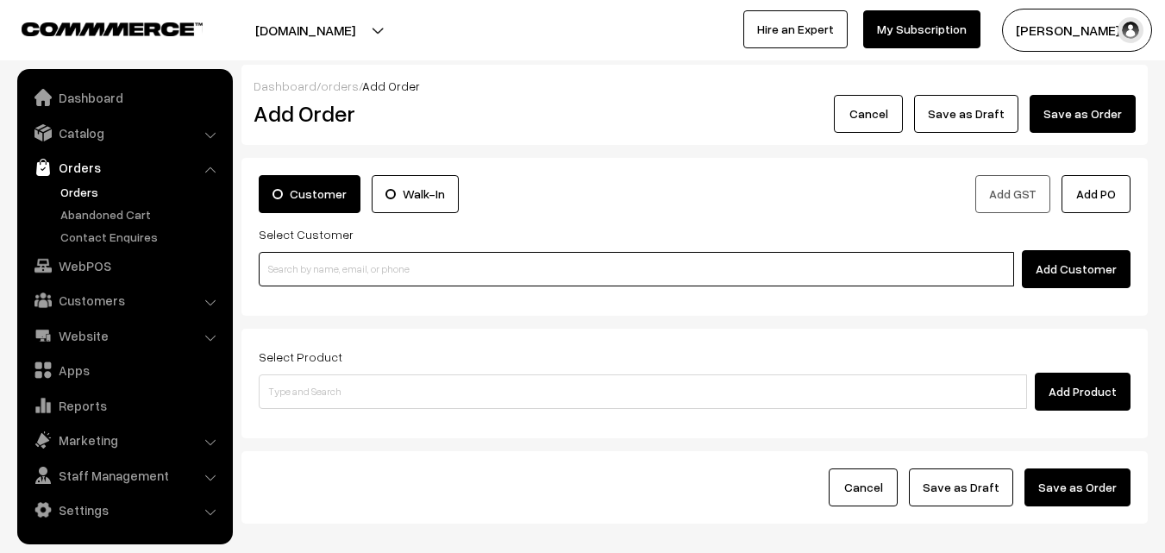
click at [415, 264] on input at bounding box center [637, 269] width 756 height 35
paste input "9486100223"
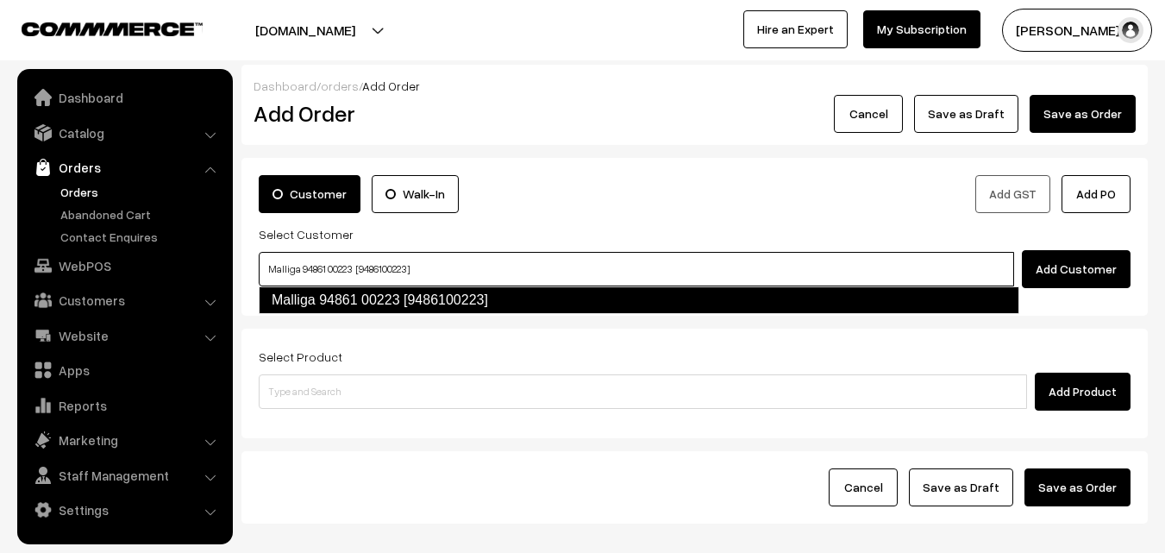
type input "Malliga 94861 00223 [9486100223]"
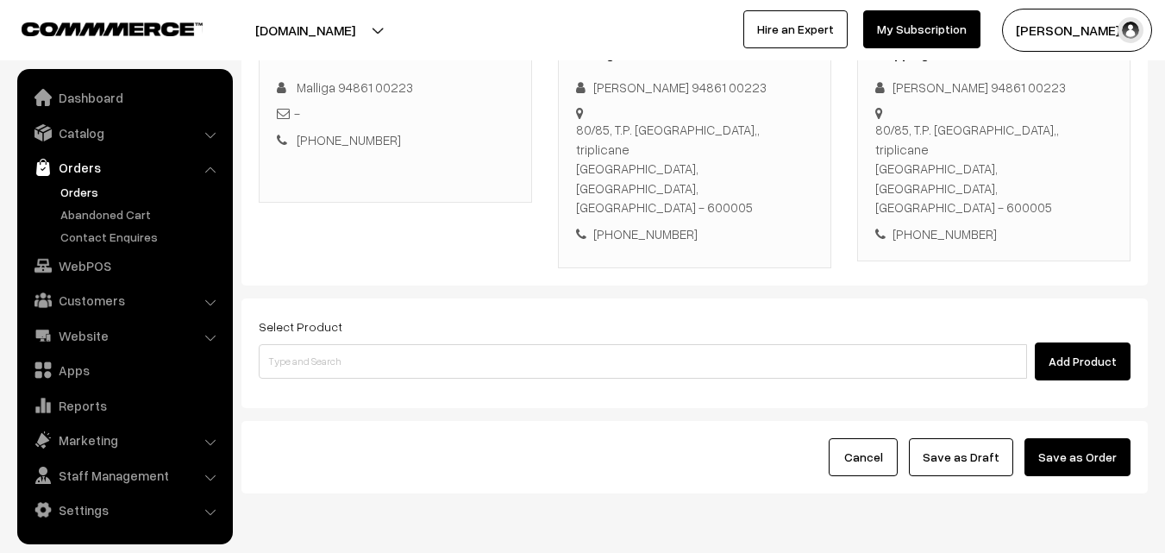
scroll to position [182, 0]
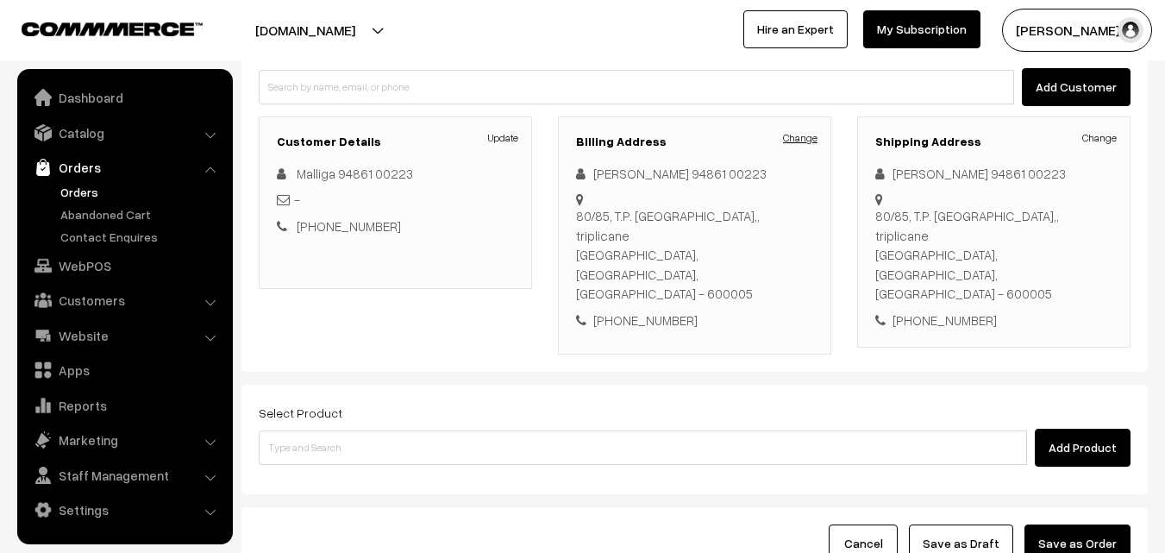
click at [804, 131] on link "Change" at bounding box center [800, 138] width 35 height 16
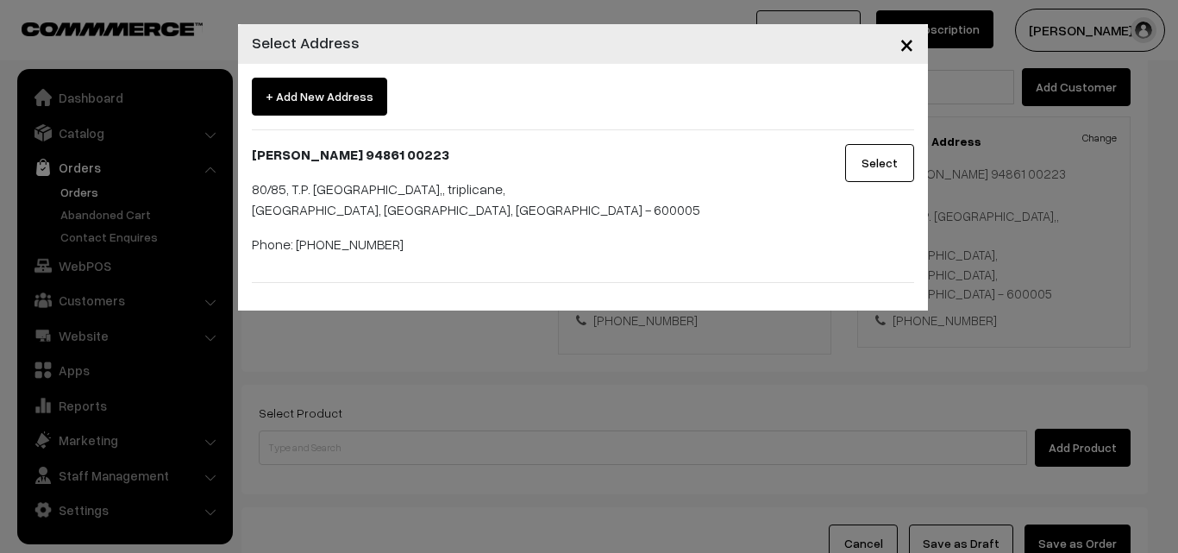
click at [905, 43] on span "×" at bounding box center [907, 44] width 15 height 32
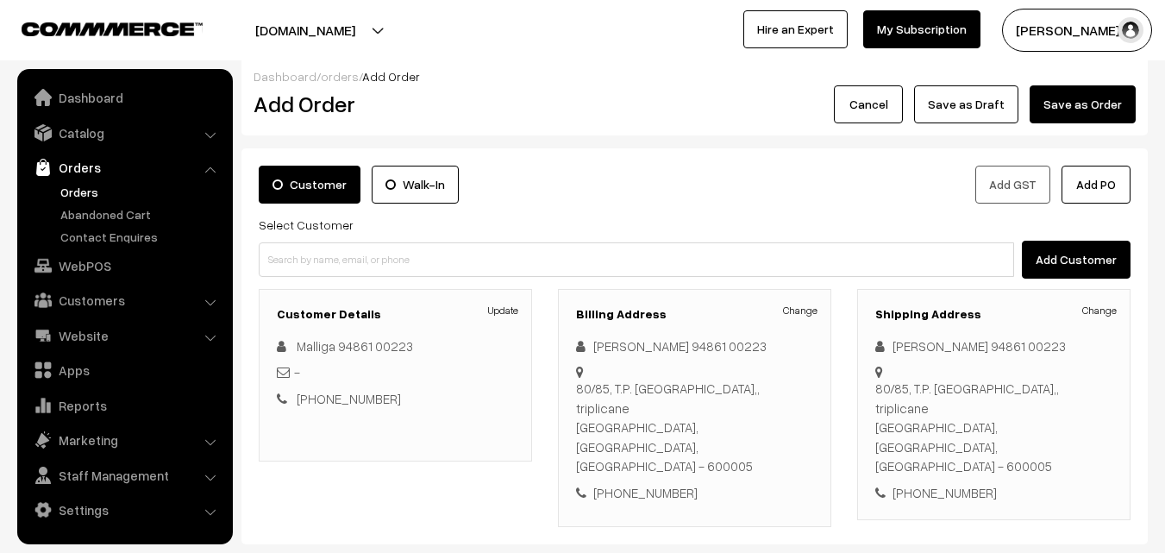
scroll to position [0, 0]
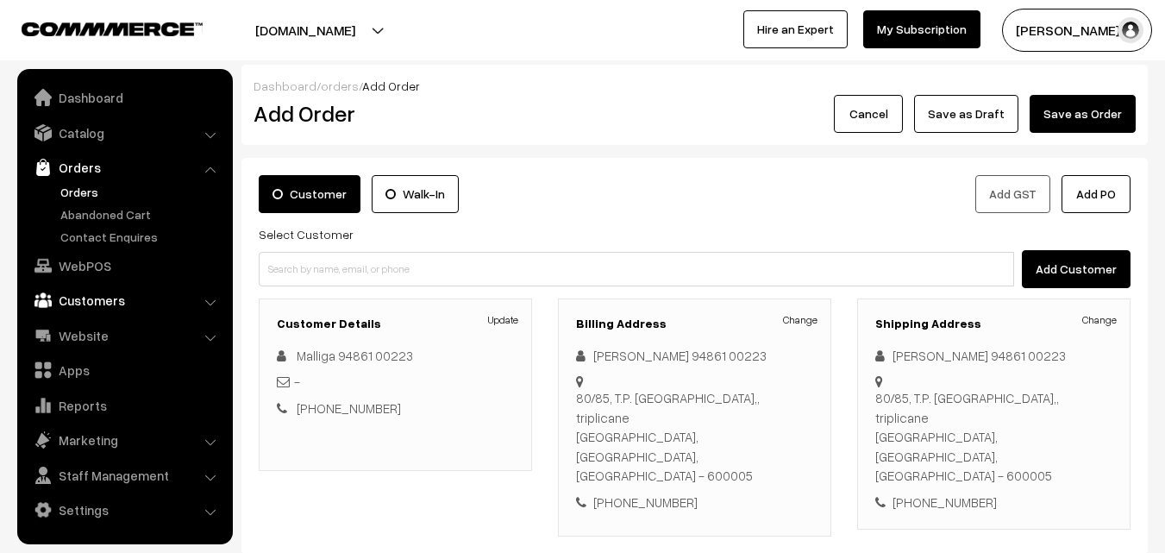
click at [104, 296] on link "Customers" at bounding box center [124, 300] width 205 height 31
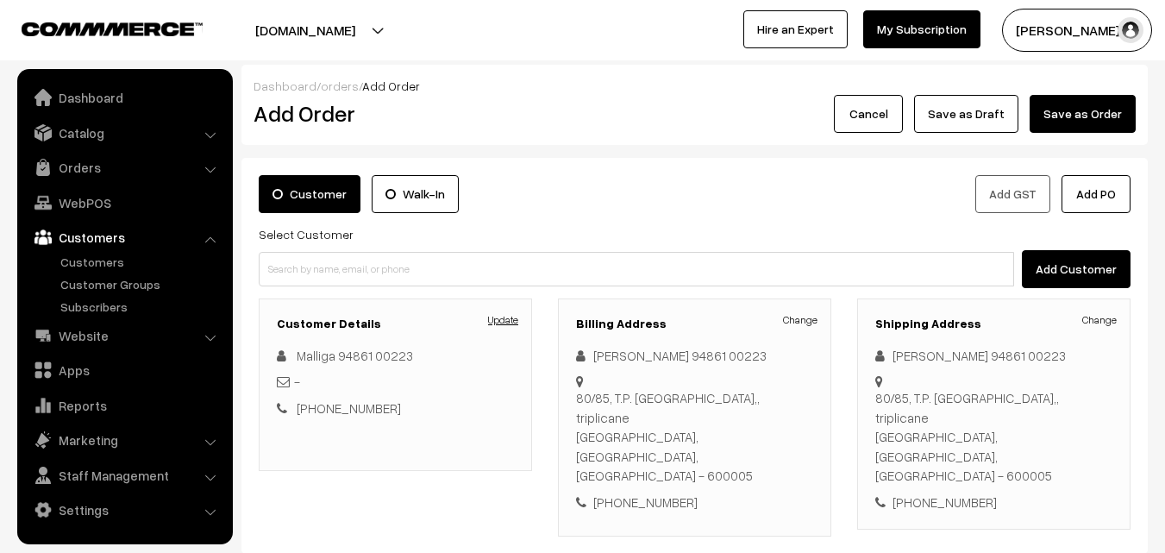
click at [505, 317] on link "Update" at bounding box center [503, 320] width 30 height 16
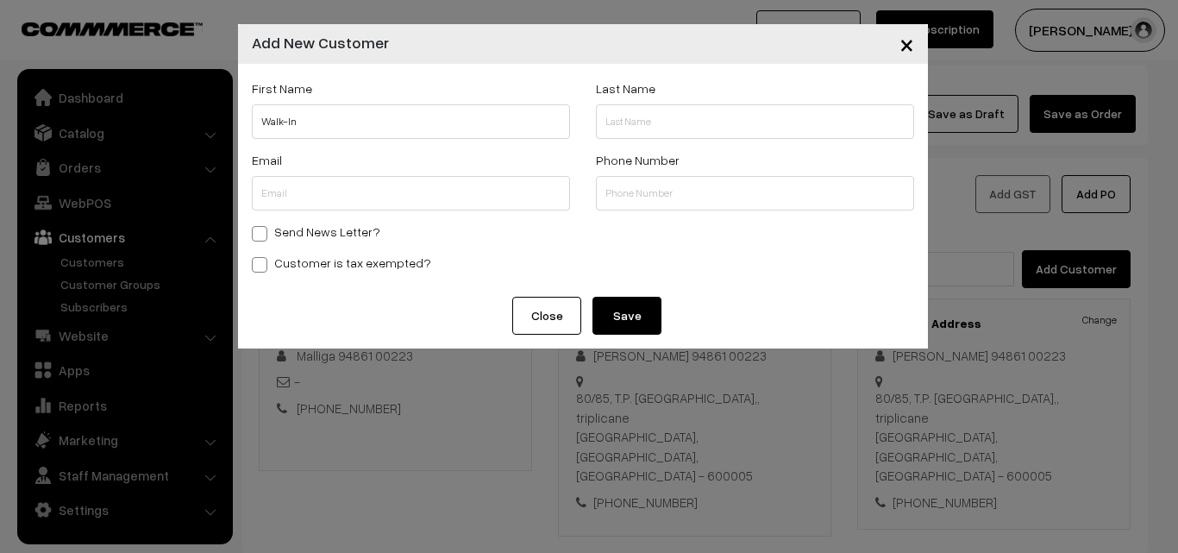
click at [910, 52] on span "×" at bounding box center [907, 44] width 15 height 32
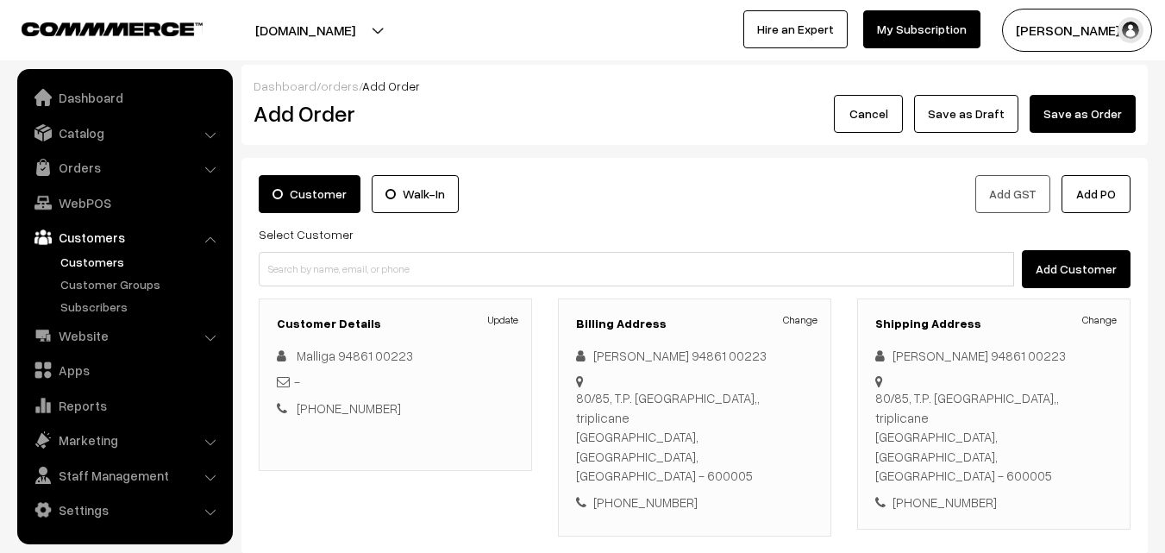
click at [64, 262] on link "Customers" at bounding box center [141, 262] width 171 height 18
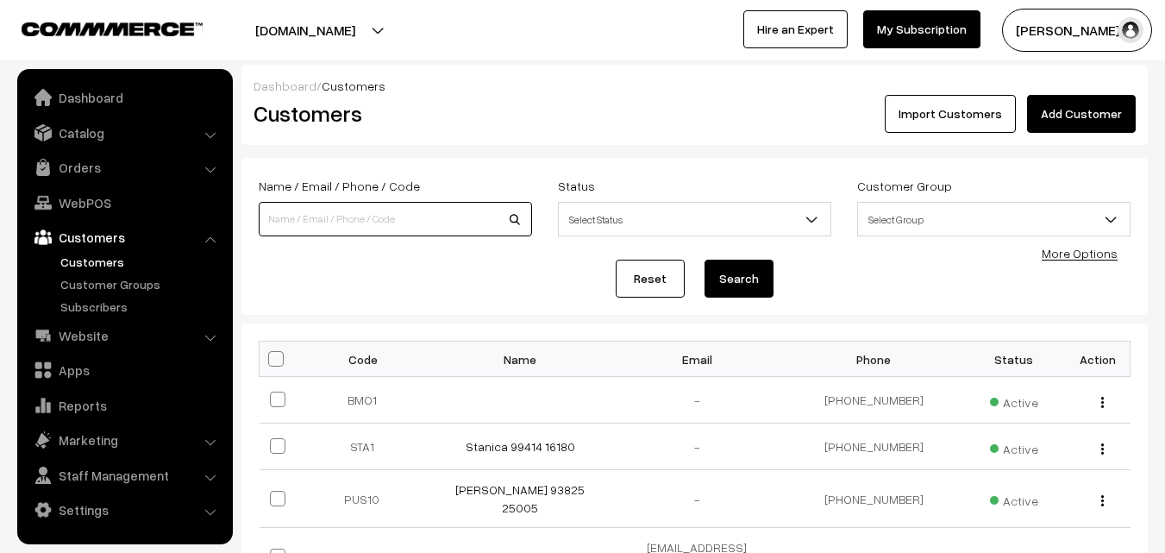
click at [389, 230] on input at bounding box center [395, 219] width 273 height 35
paste input "9486100223"
type input "9486100223"
click at [705, 260] on button "Search" at bounding box center [739, 279] width 69 height 38
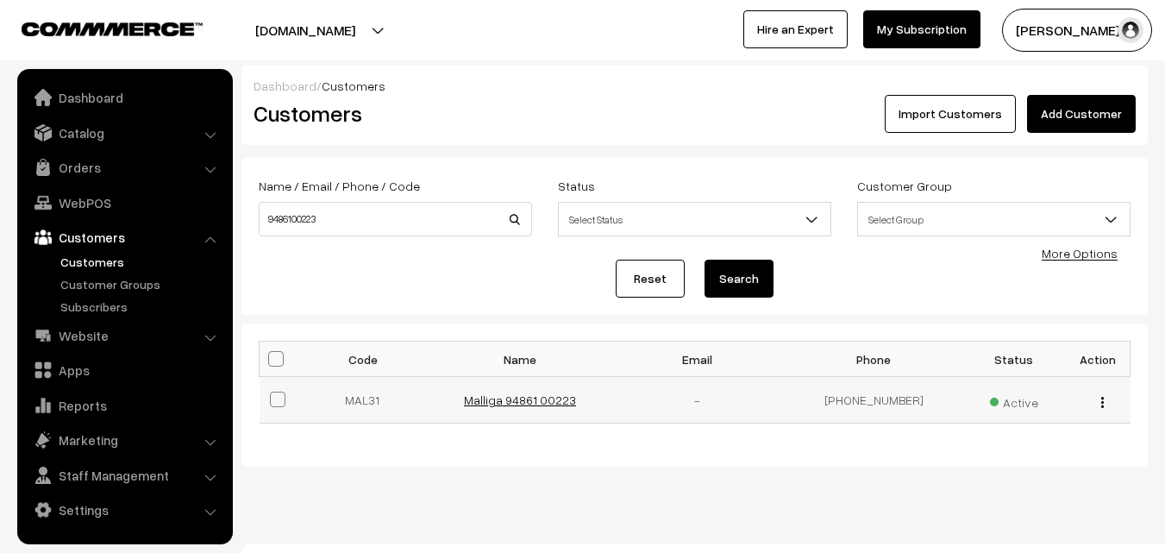
click at [492, 405] on link "Malliga 94861 00223" at bounding box center [520, 399] width 112 height 15
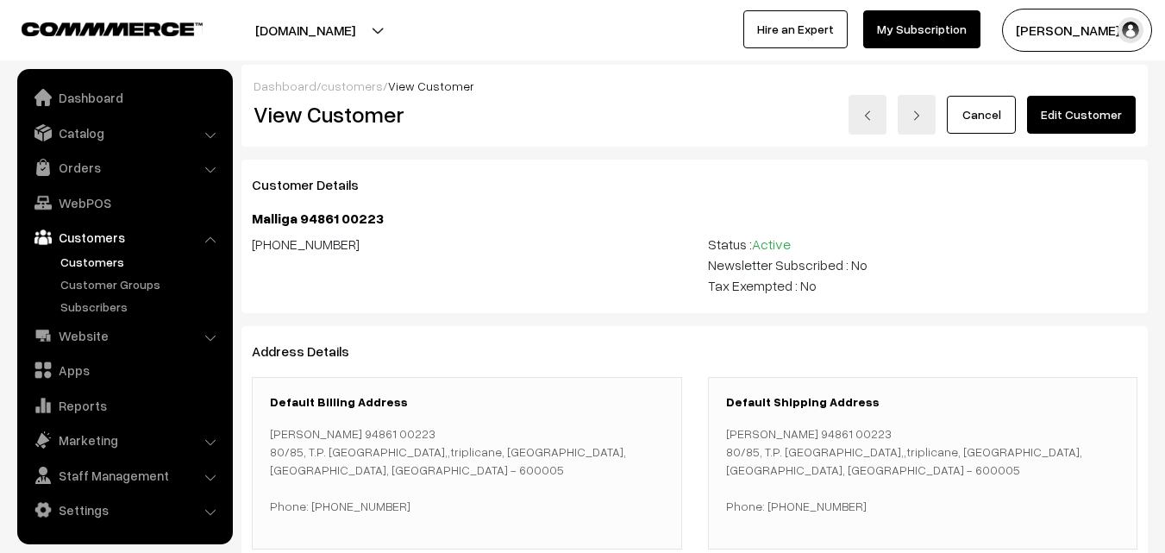
click at [1103, 117] on link "Edit Customer" at bounding box center [1081, 115] width 109 height 38
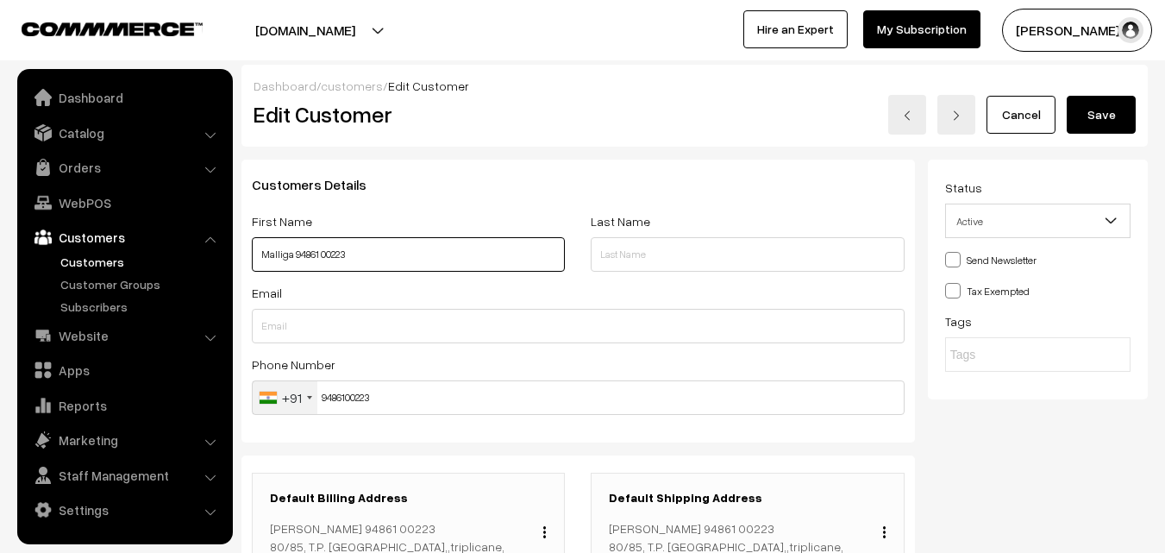
click at [292, 260] on input "Malliga 94861 00223" at bounding box center [408, 254] width 313 height 35
type input "Raghavan 94861 00223"
click at [339, 444] on div "Customers Details First Name Raghavan 94861 00223 Last Name Email Phone Number …" at bounding box center [579, 428] width 700 height 536
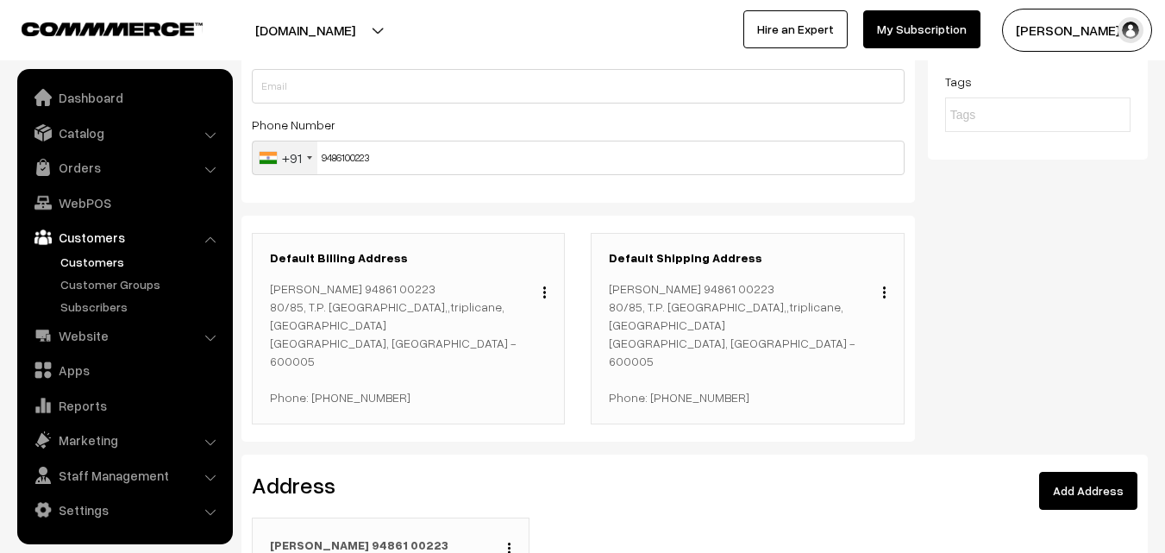
scroll to position [259, 0]
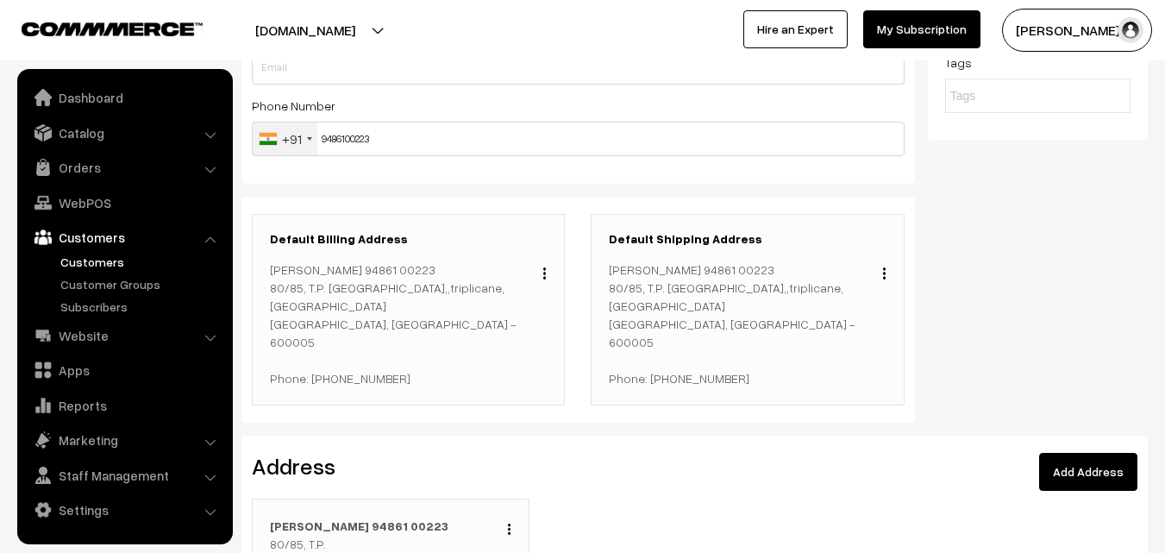
click at [543, 273] on button "button" at bounding box center [545, 273] width 4 height 14
click at [500, 294] on link "Change" at bounding box center [467, 298] width 147 height 38
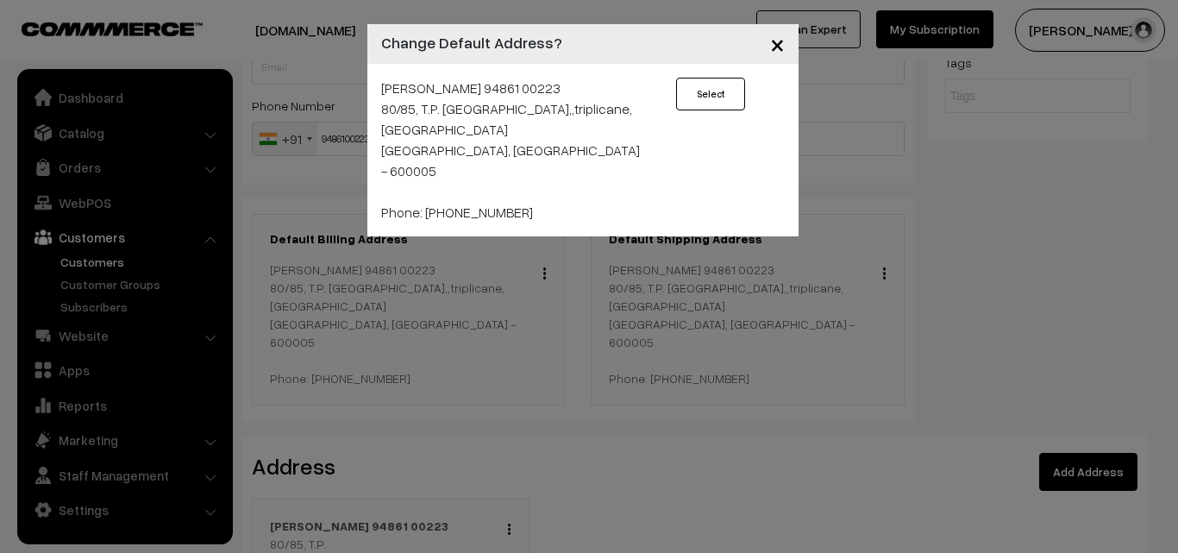
click at [775, 41] on span "×" at bounding box center [777, 44] width 15 height 32
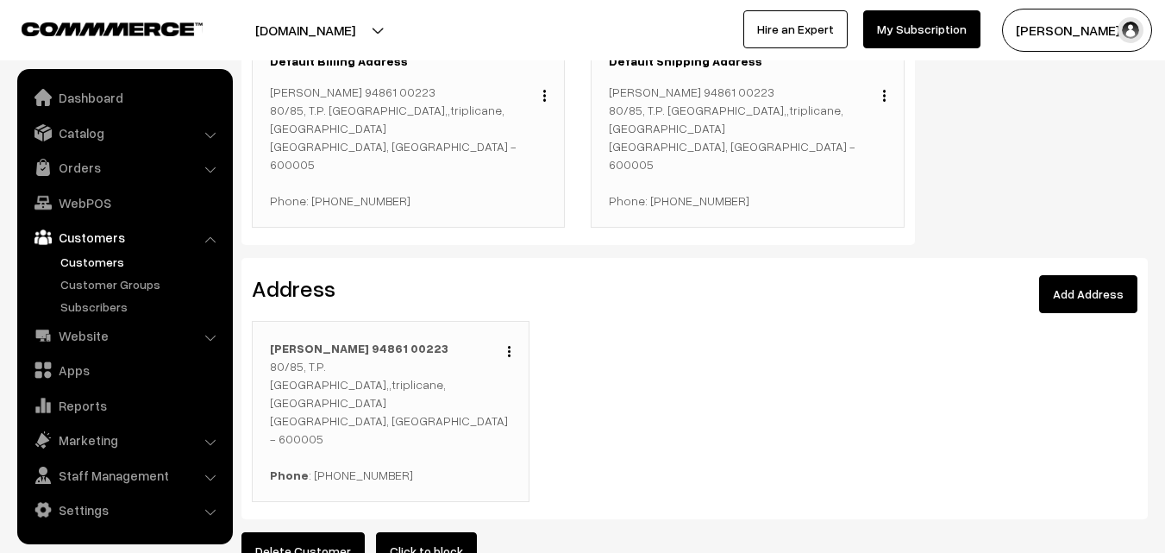
scroll to position [518, 0]
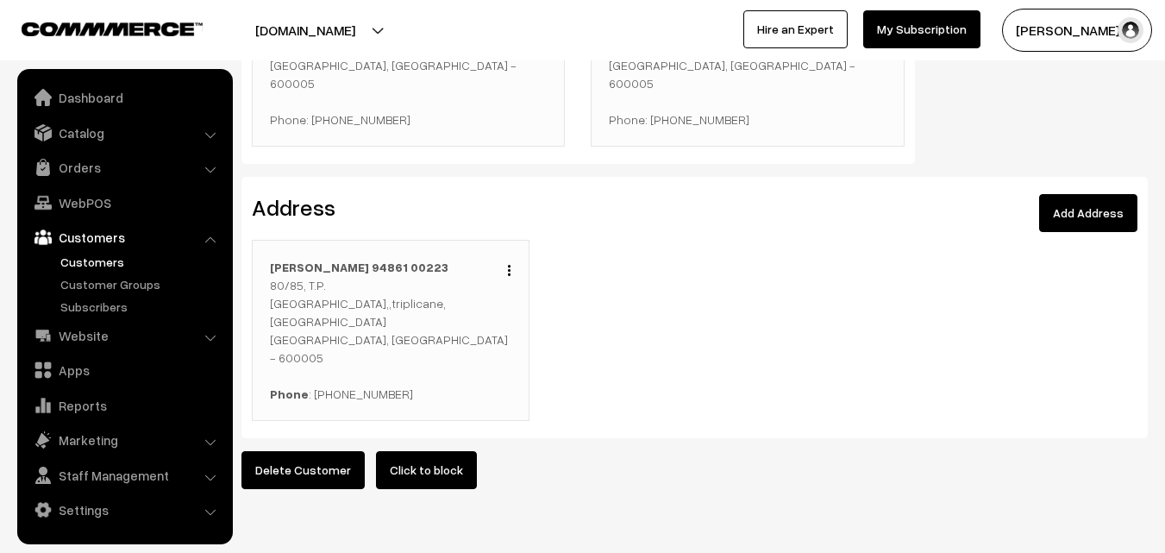
click at [509, 265] on img "button" at bounding box center [509, 270] width 3 height 11
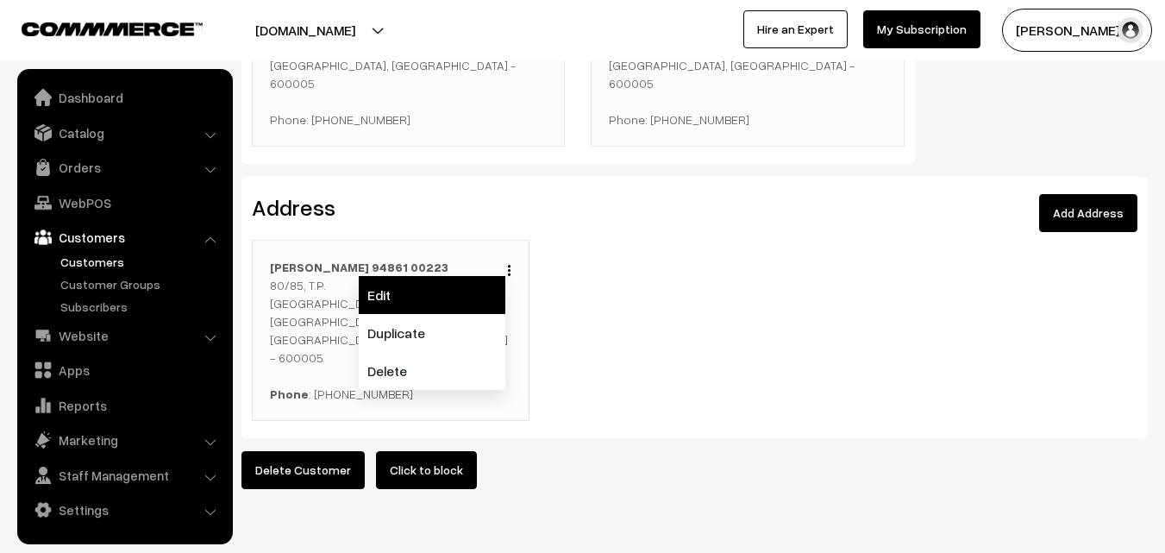
click at [480, 278] on link "Edit" at bounding box center [432, 295] width 147 height 38
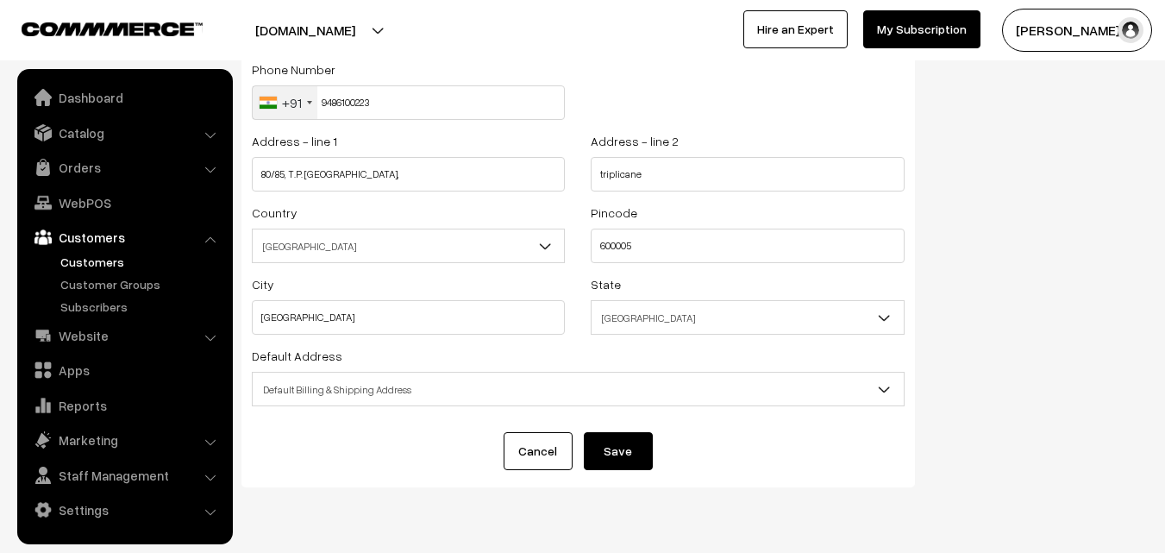
scroll to position [148, 0]
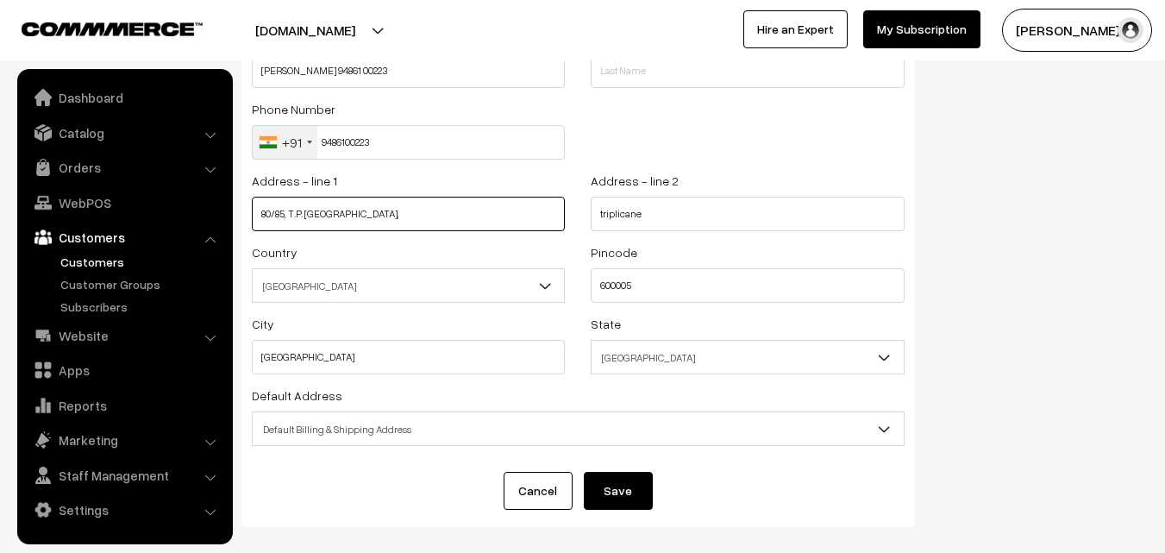
click at [360, 212] on input "80/85, T.P. Koil Street," at bounding box center [408, 214] width 313 height 35
click at [289, 216] on input "80/85, T.P. Koil Street," at bounding box center [408, 214] width 313 height 35
type input "80/85,Vasavi flats, T.P. Koil Street,"
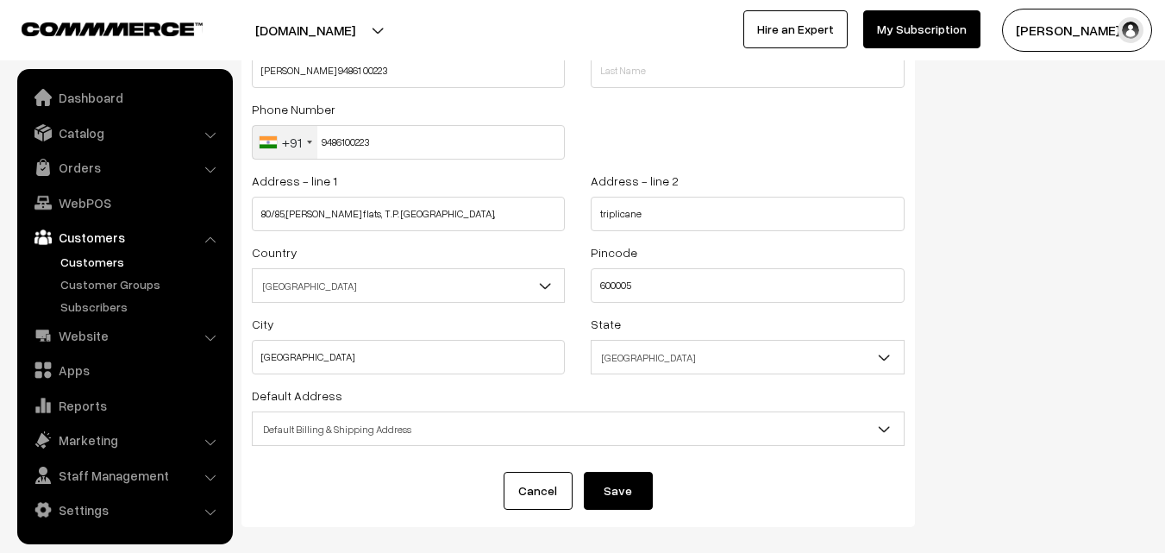
click at [623, 487] on button "Save" at bounding box center [618, 491] width 69 height 38
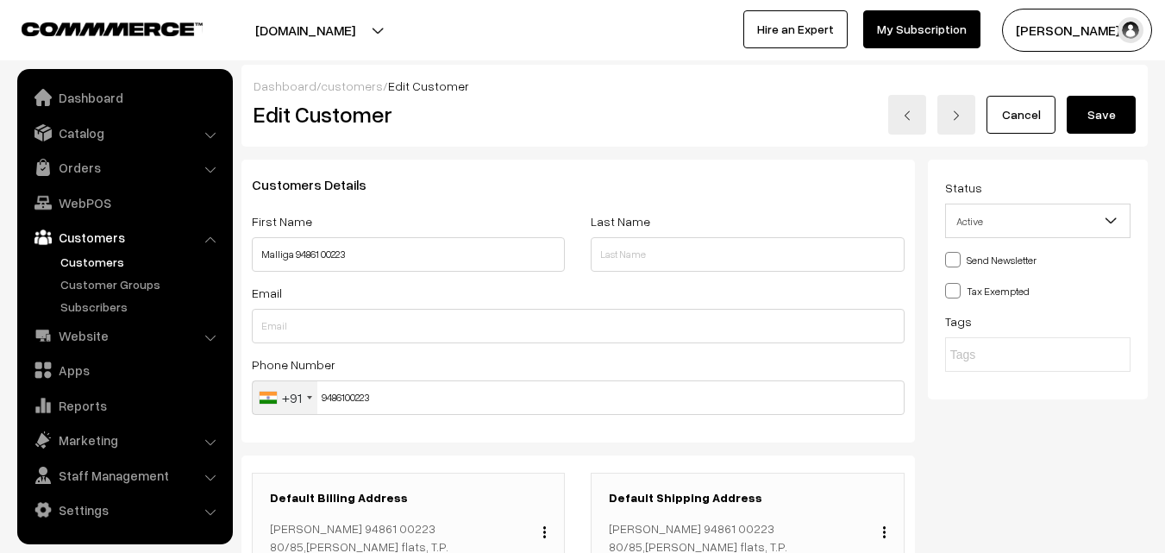
click at [1107, 124] on button "Save" at bounding box center [1101, 115] width 69 height 38
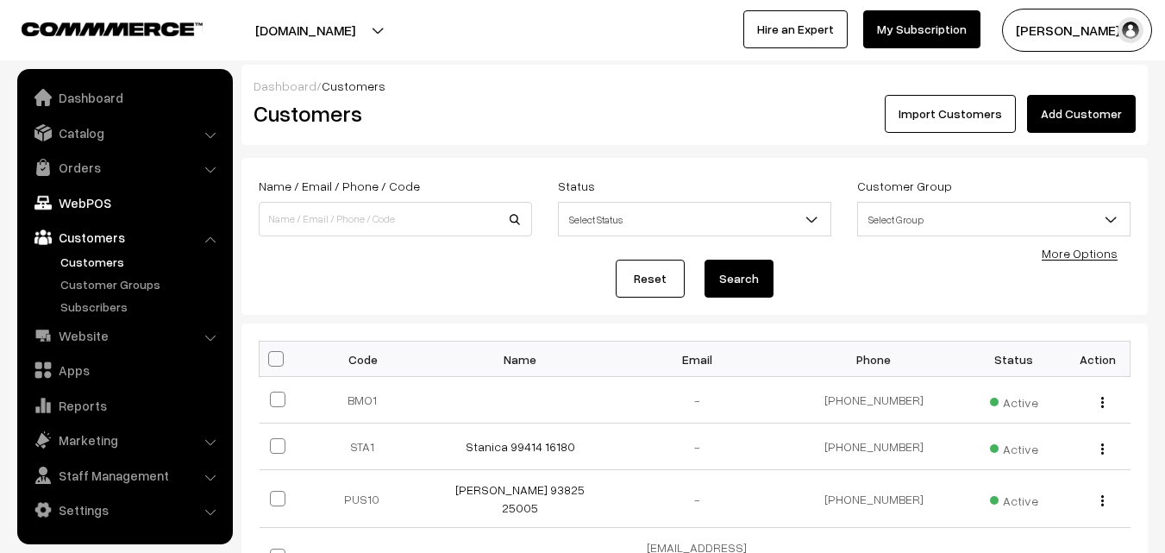
click at [67, 202] on link "WebPOS" at bounding box center [124, 202] width 205 height 31
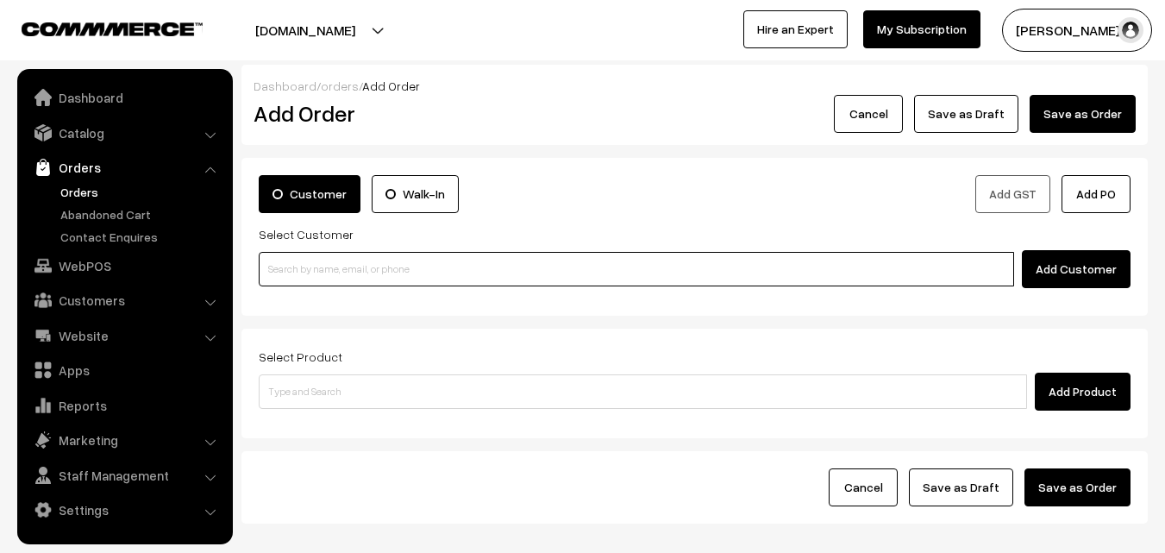
click at [361, 262] on input at bounding box center [637, 269] width 756 height 35
paste input "9486100223"
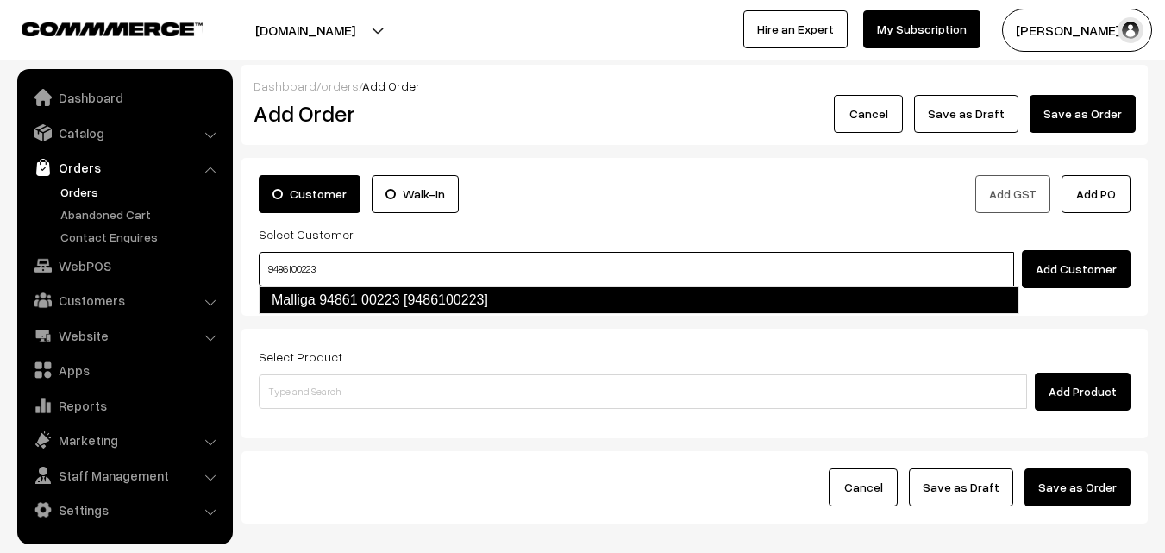
click at [394, 304] on link "Malliga 94861 00223 [9486100223]" at bounding box center [639, 300] width 761 height 28
type input "9486100223"
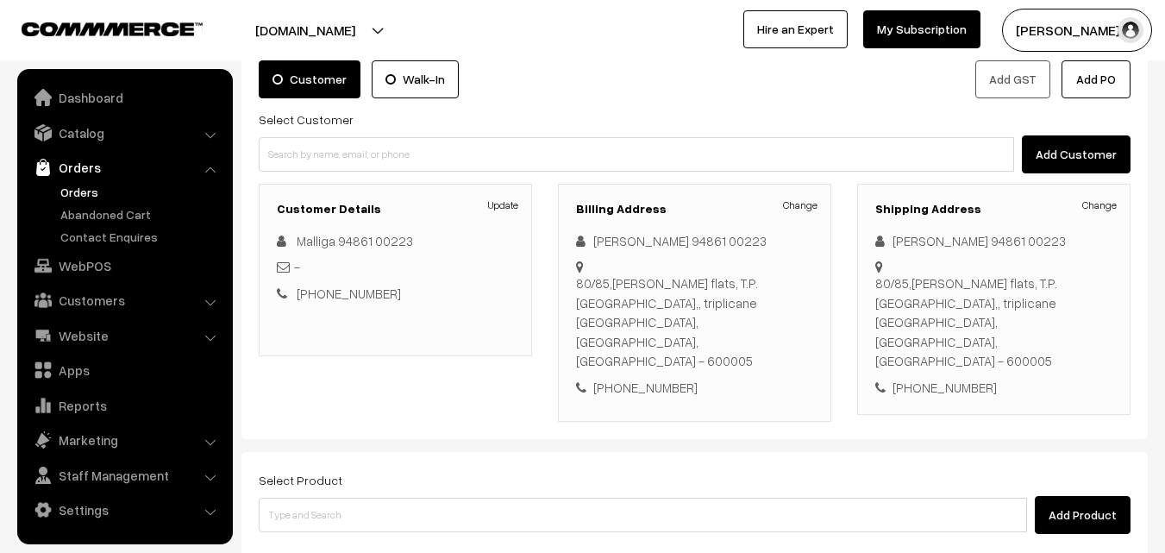
scroll to position [86, 0]
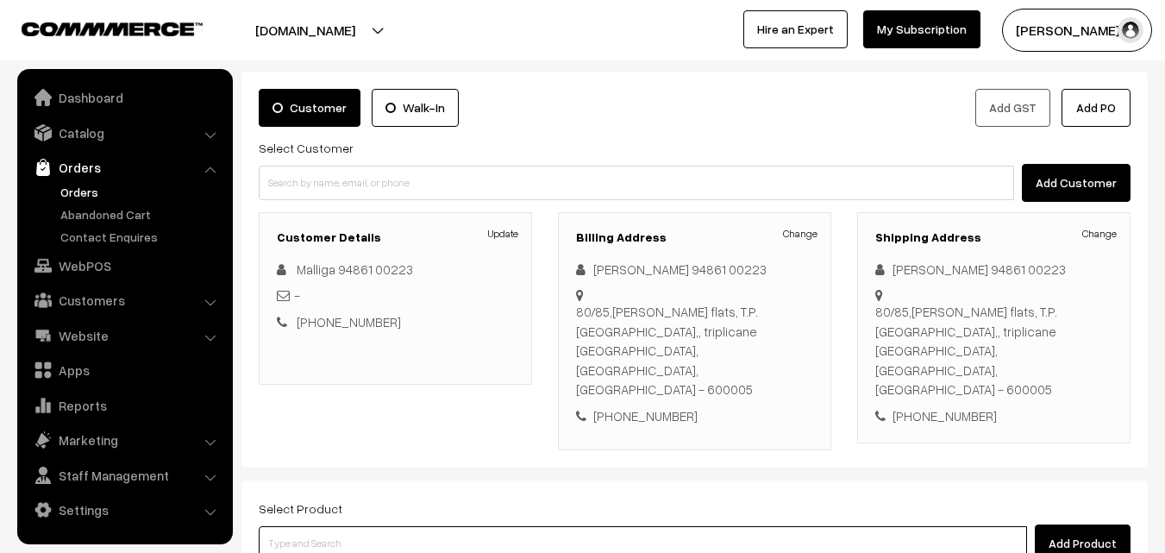
click at [568, 526] on input at bounding box center [643, 543] width 769 height 35
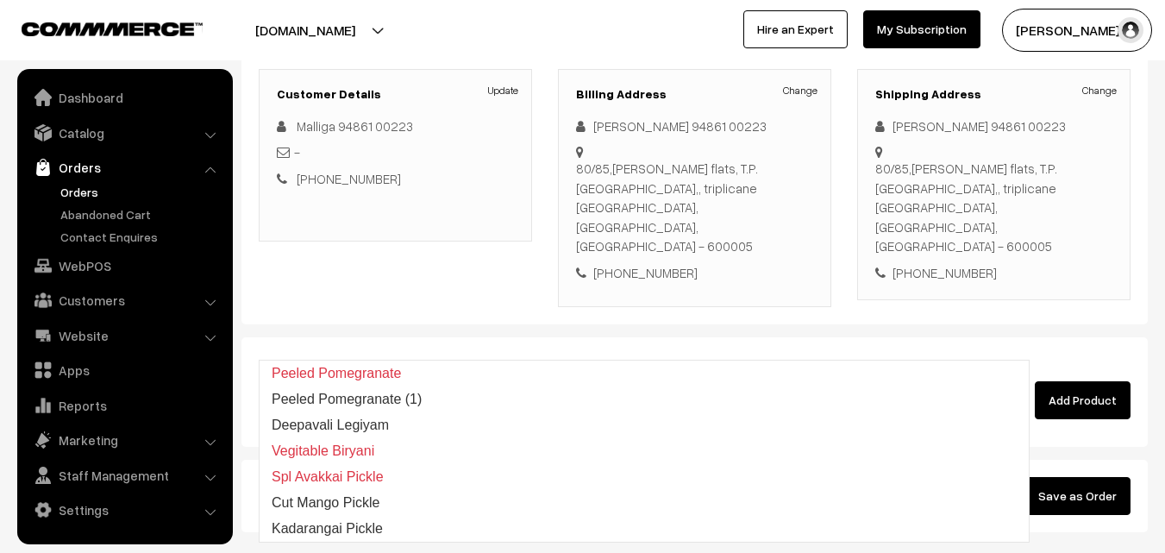
scroll to position [259, 0]
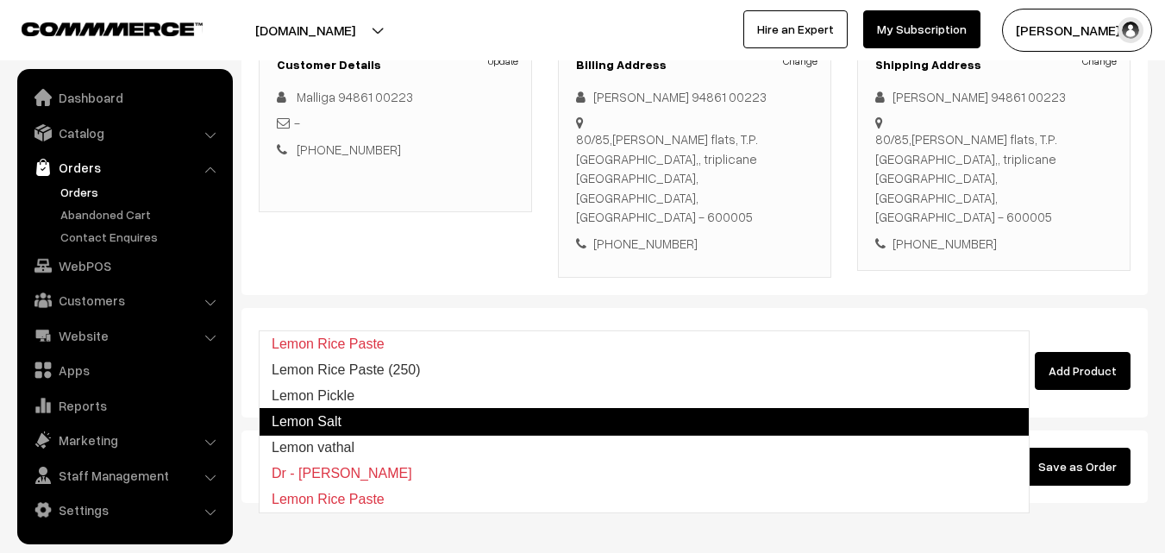
type input "Lemon Pickle"
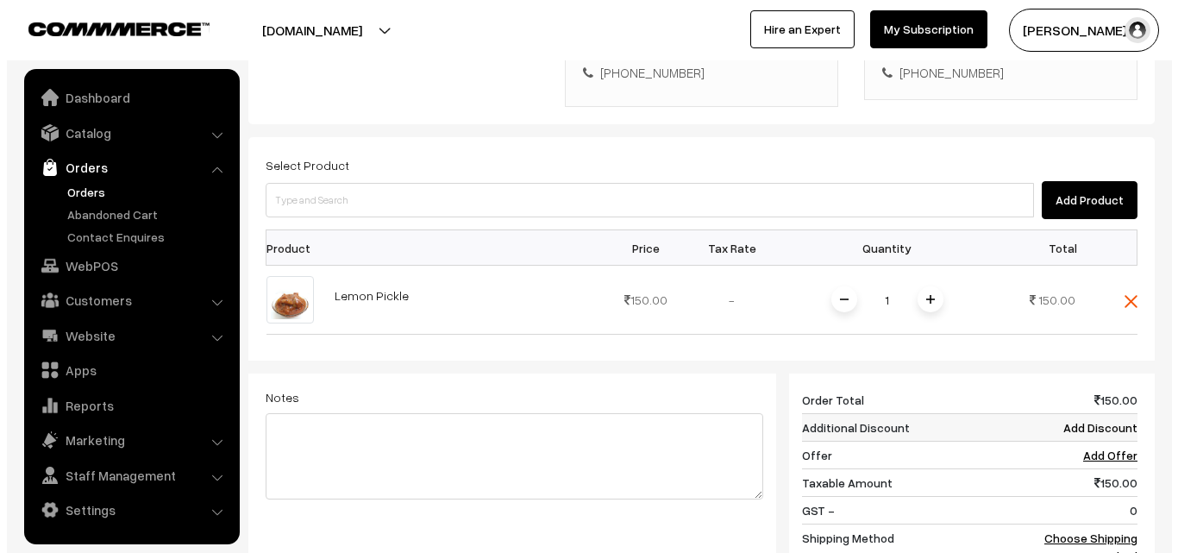
scroll to position [431, 0]
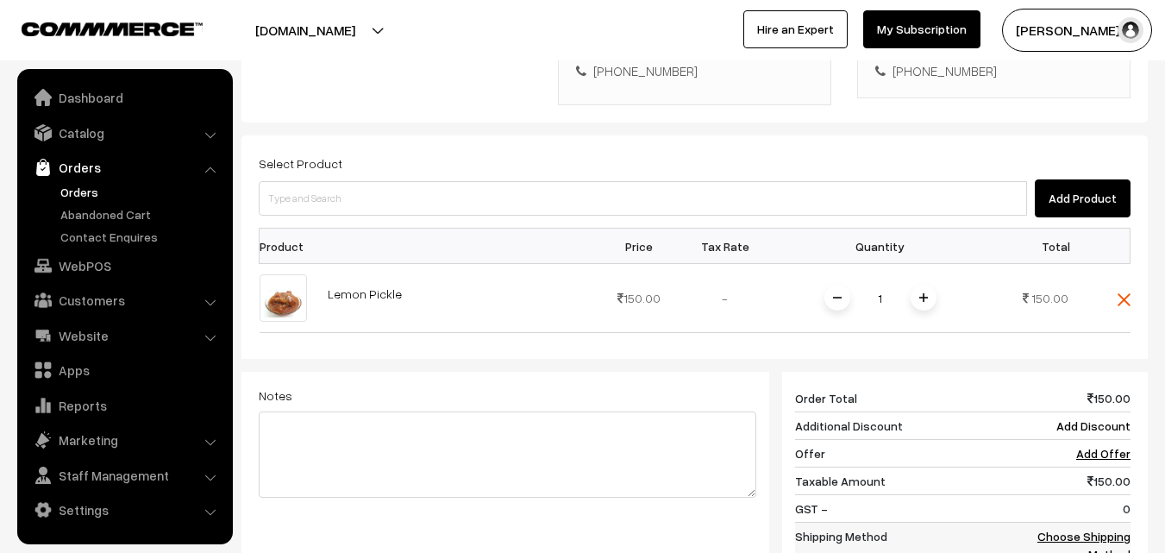
click at [1120, 529] on link "Choose Shipping Method" at bounding box center [1084, 545] width 93 height 33
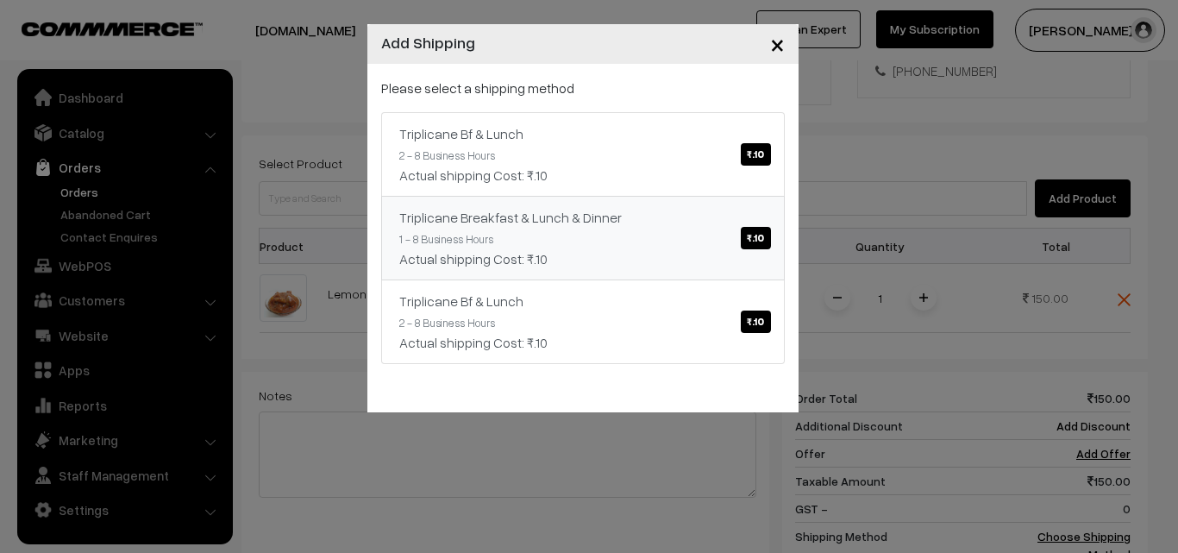
click at [758, 239] on span "₹.10" at bounding box center [755, 238] width 29 height 22
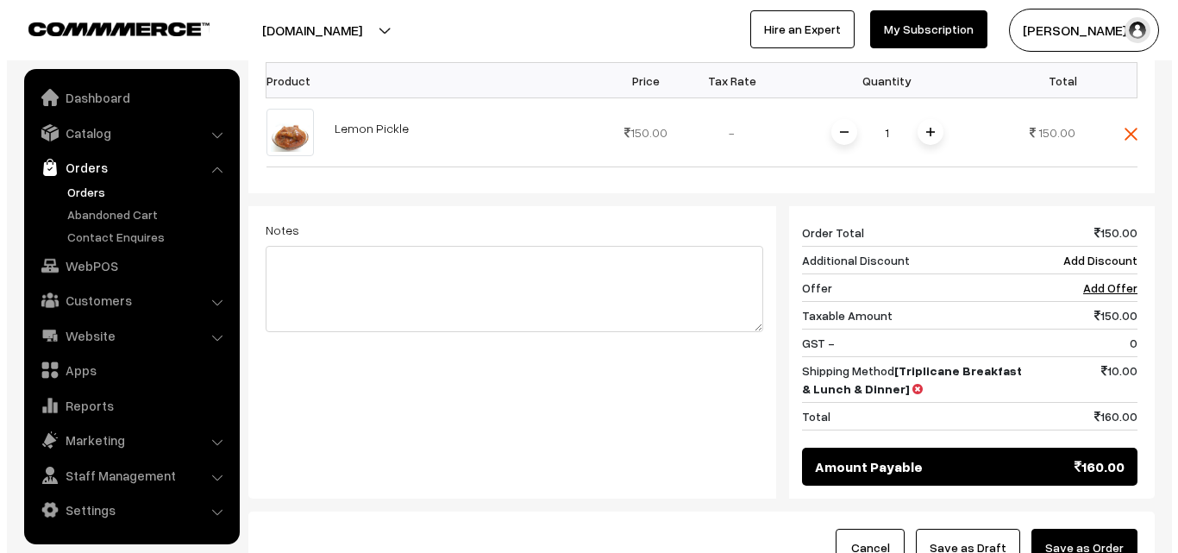
scroll to position [604, 0]
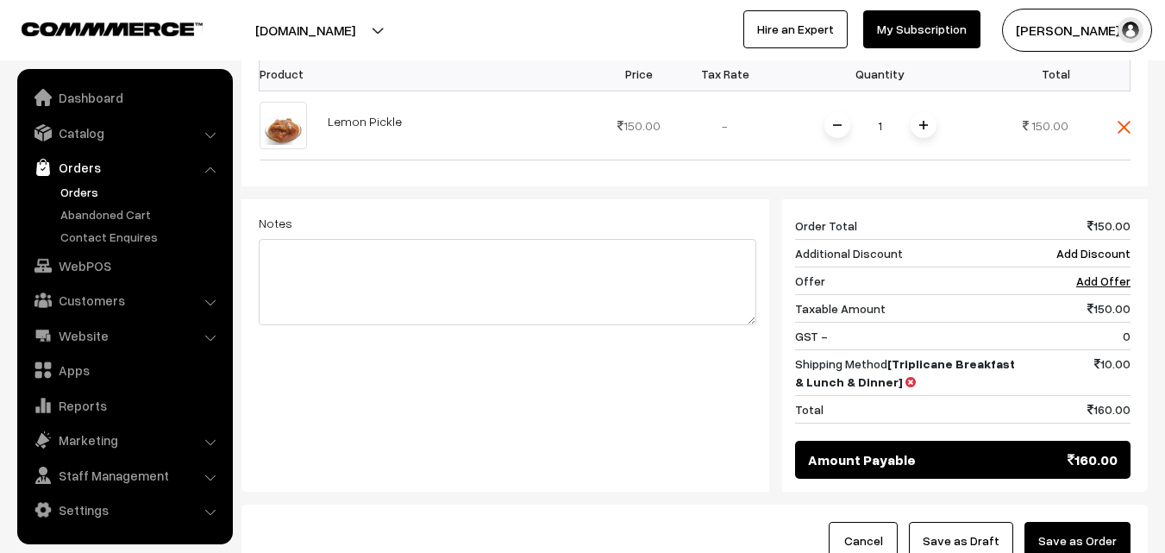
click at [1063, 522] on button "Save as Order" at bounding box center [1078, 541] width 106 height 38
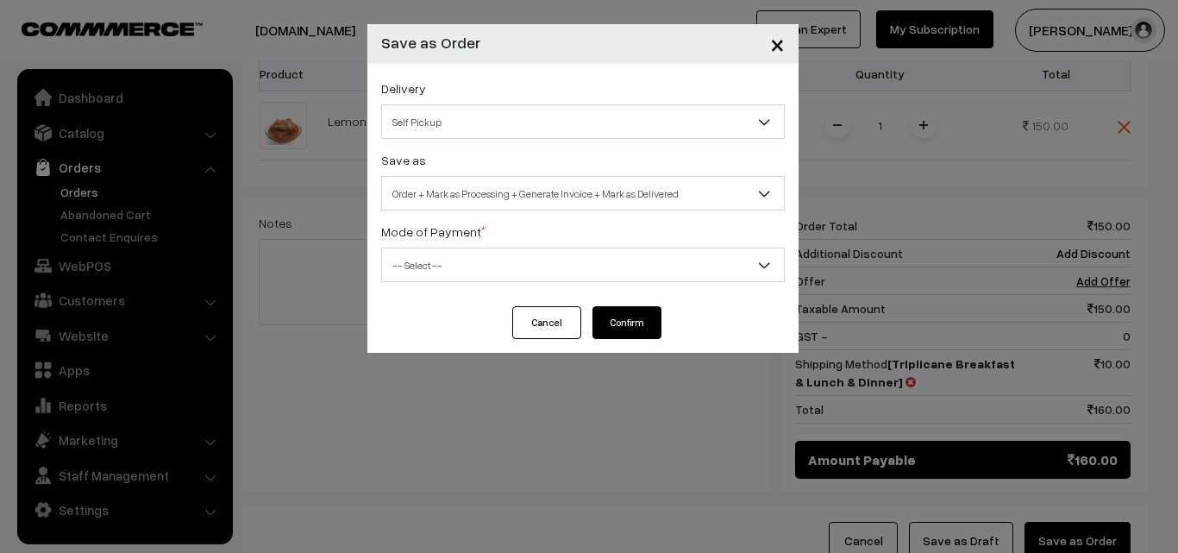
click at [513, 128] on span "Self Pickup" at bounding box center [583, 122] width 402 height 30
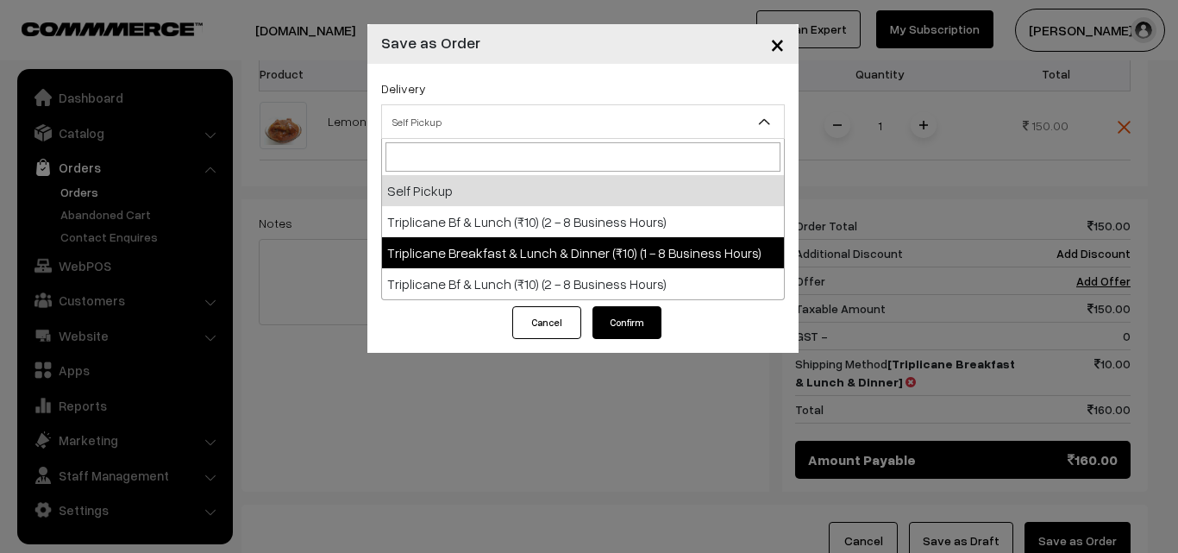
select select "TBL1"
select select "3"
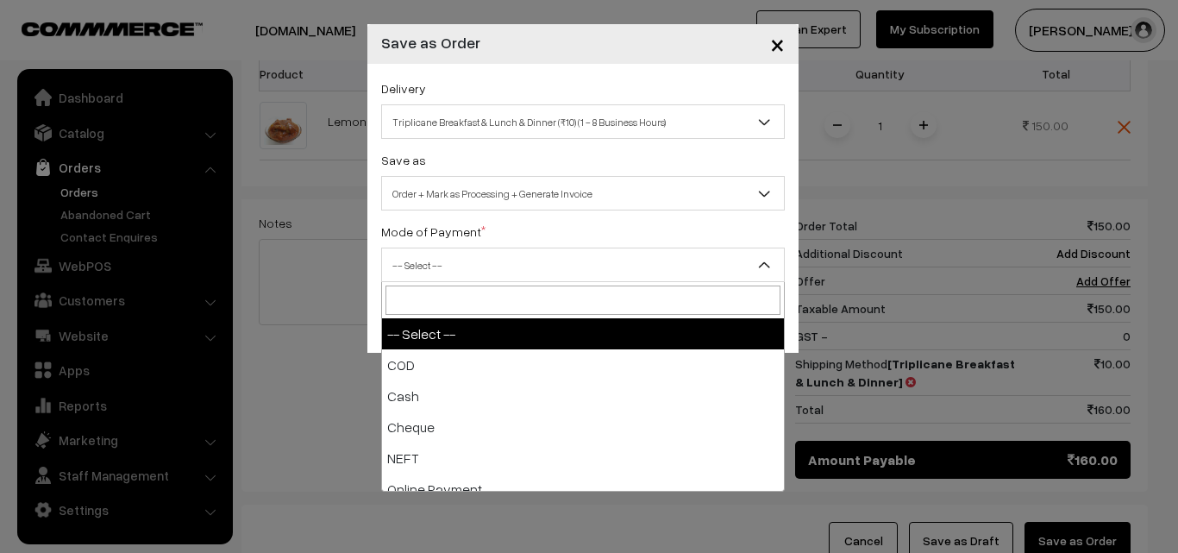
click at [583, 265] on span "-- Select --" at bounding box center [583, 265] width 402 height 30
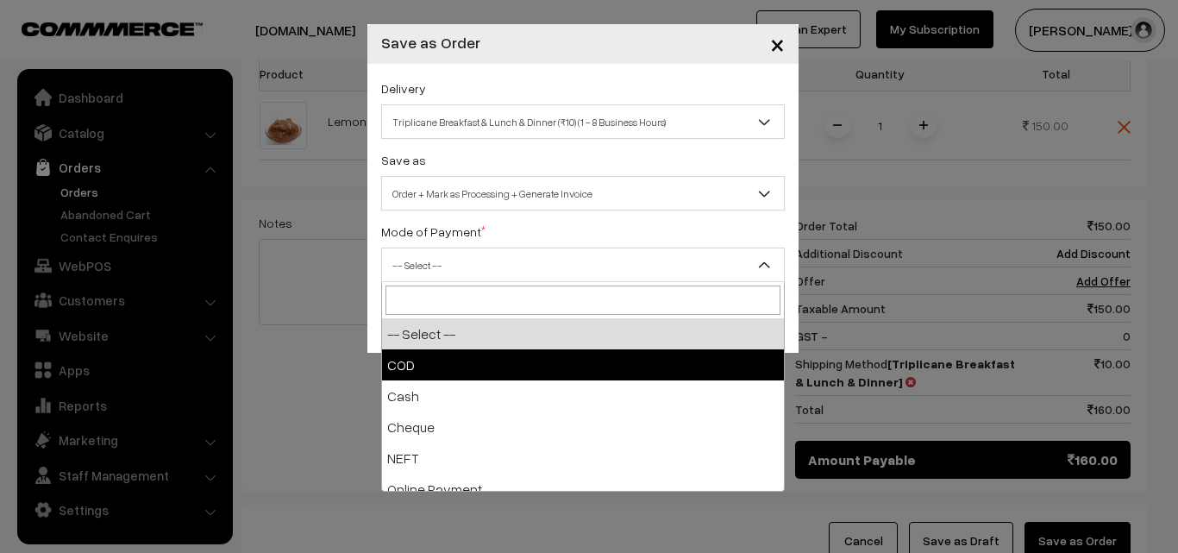
select select "1"
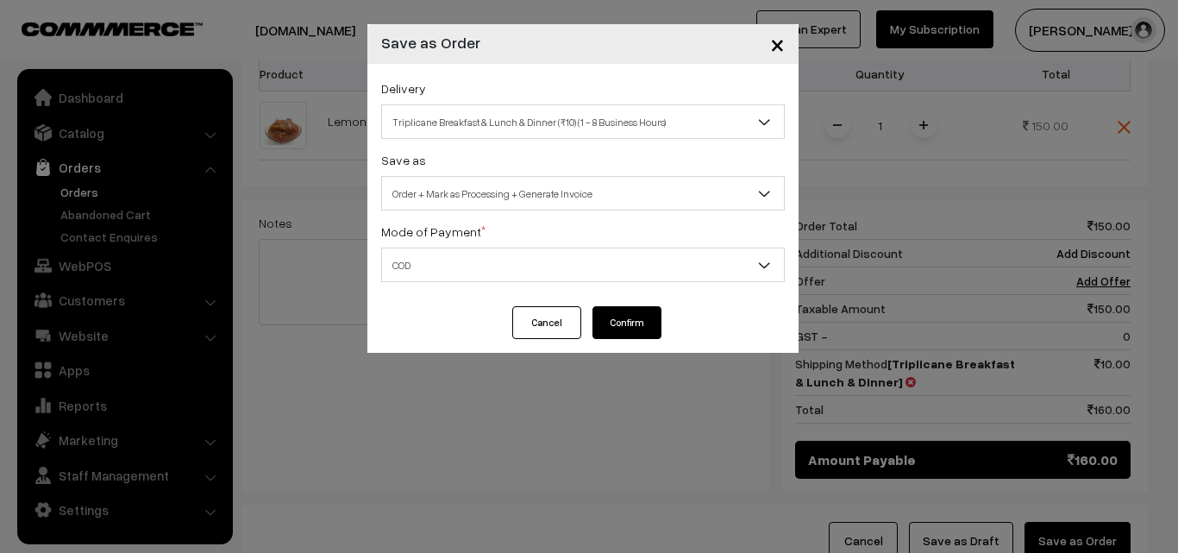
click at [631, 320] on button "Confirm" at bounding box center [627, 322] width 69 height 33
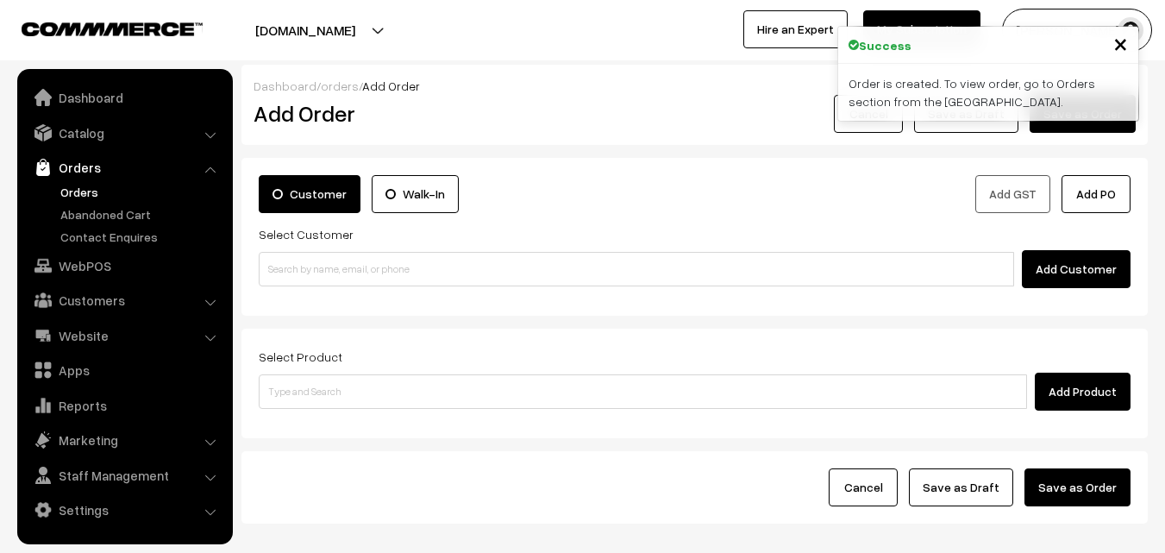
click at [85, 193] on link "Orders" at bounding box center [141, 192] width 171 height 18
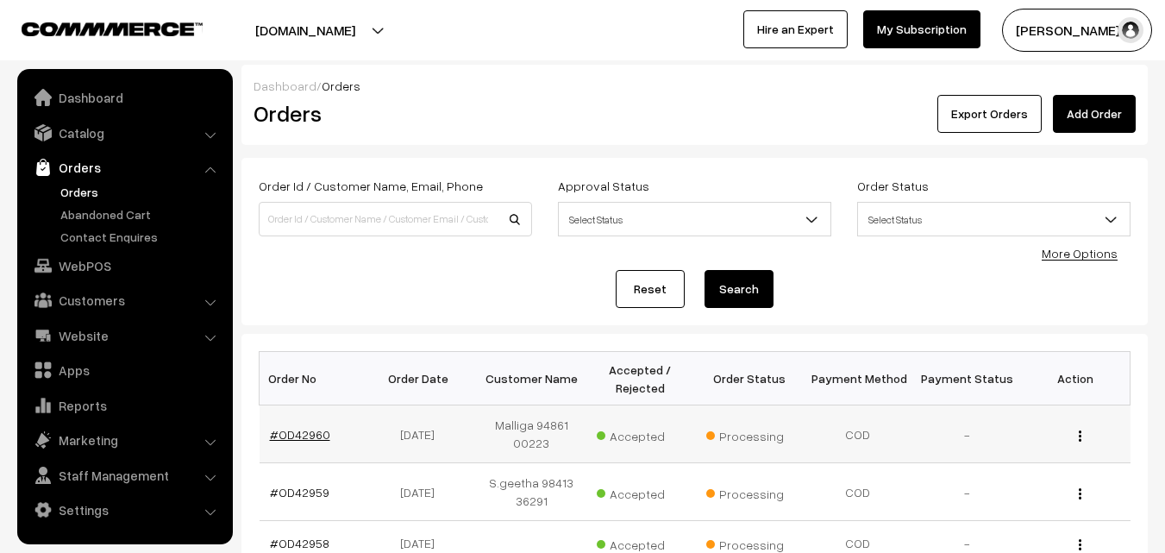
click at [294, 437] on link "#OD42960" at bounding box center [300, 434] width 60 height 15
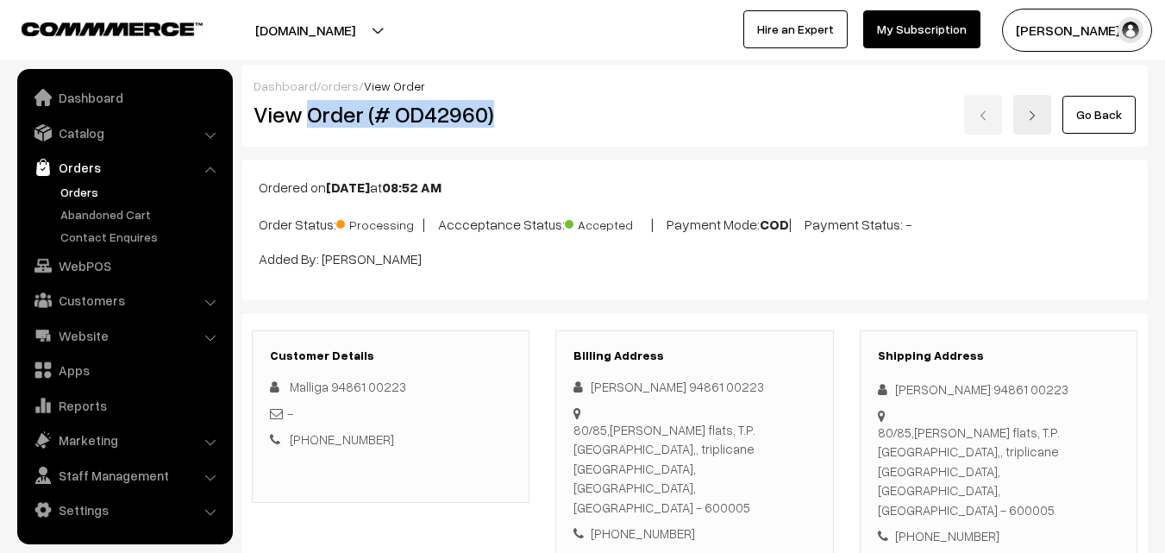
drag, startPoint x: 311, startPoint y: 114, endPoint x: 493, endPoint y: 137, distance: 184.3
click at [493, 137] on div "Dashboard / orders / View Order View Order (# OD42960) Go Back" at bounding box center [695, 106] width 907 height 82
copy h2 "Order (# OD42960)"
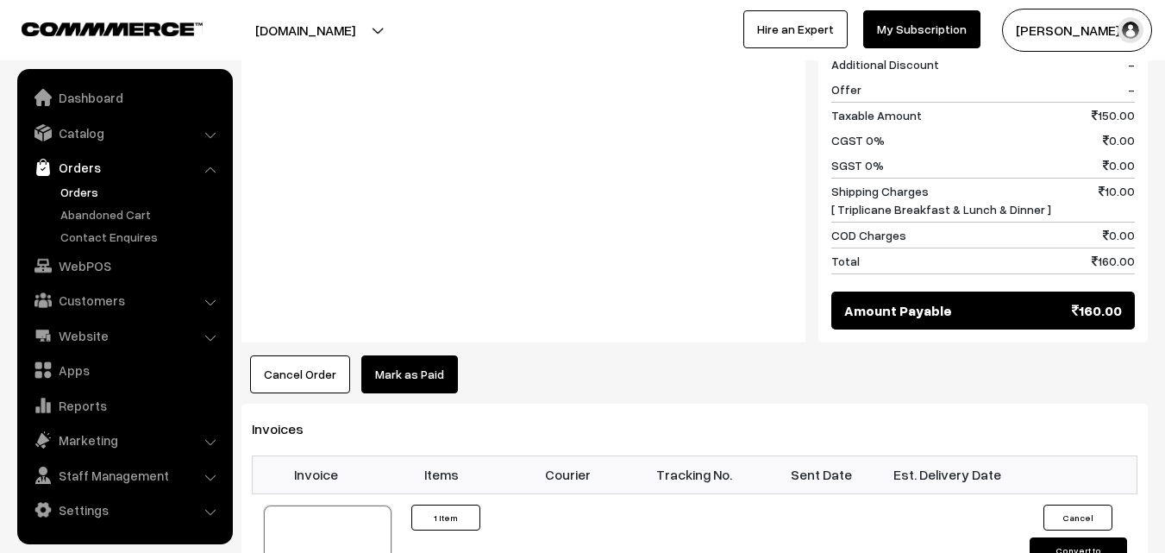
scroll to position [863, 0]
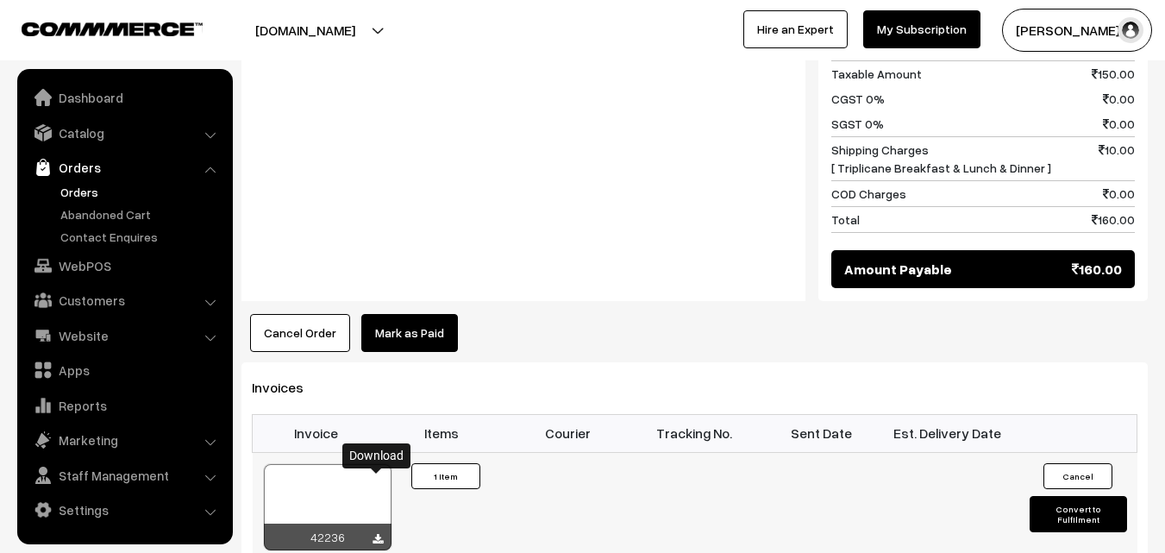
click at [376, 534] on icon at bounding box center [378, 539] width 10 height 11
drag, startPoint x: 78, startPoint y: 260, endPoint x: 323, endPoint y: 273, distance: 246.1
click at [80, 262] on link "WebPOS" at bounding box center [124, 265] width 205 height 31
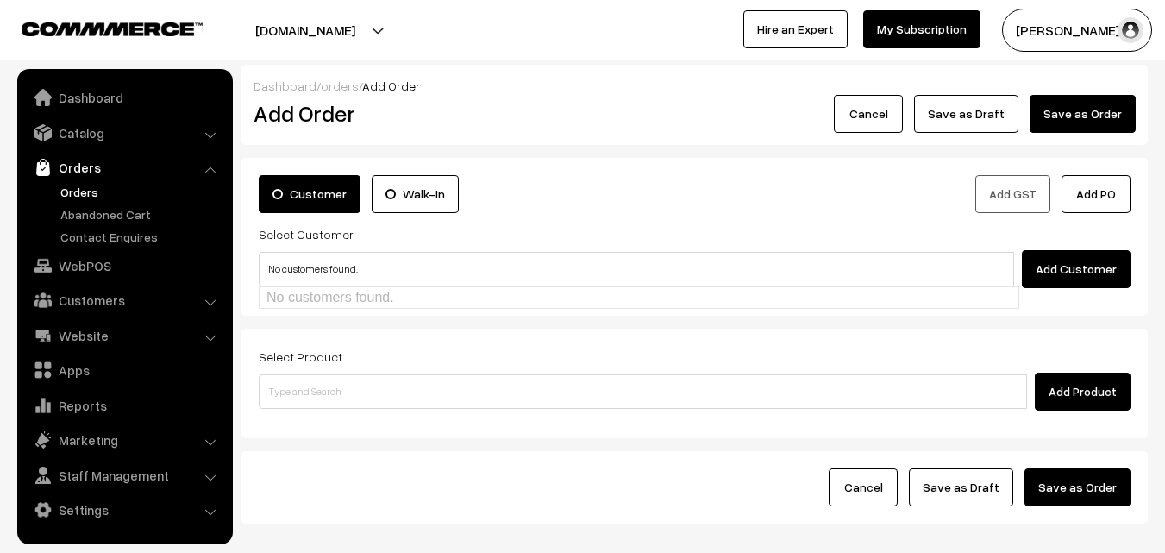
type input "No customers found."
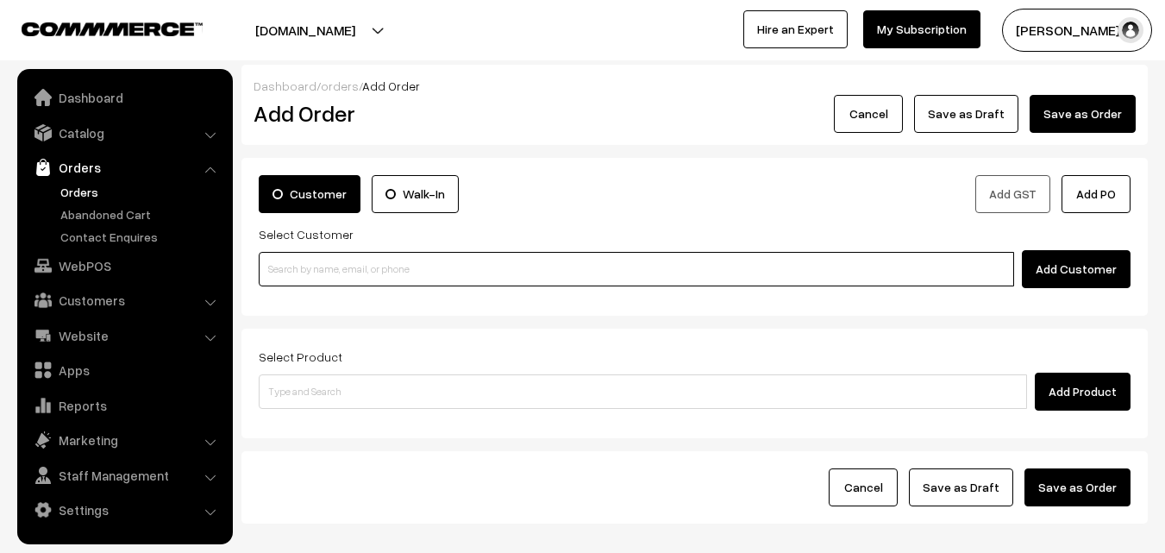
click at [323, 271] on input at bounding box center [637, 269] width 756 height 35
paste input "[PHONE_NUMBER]"
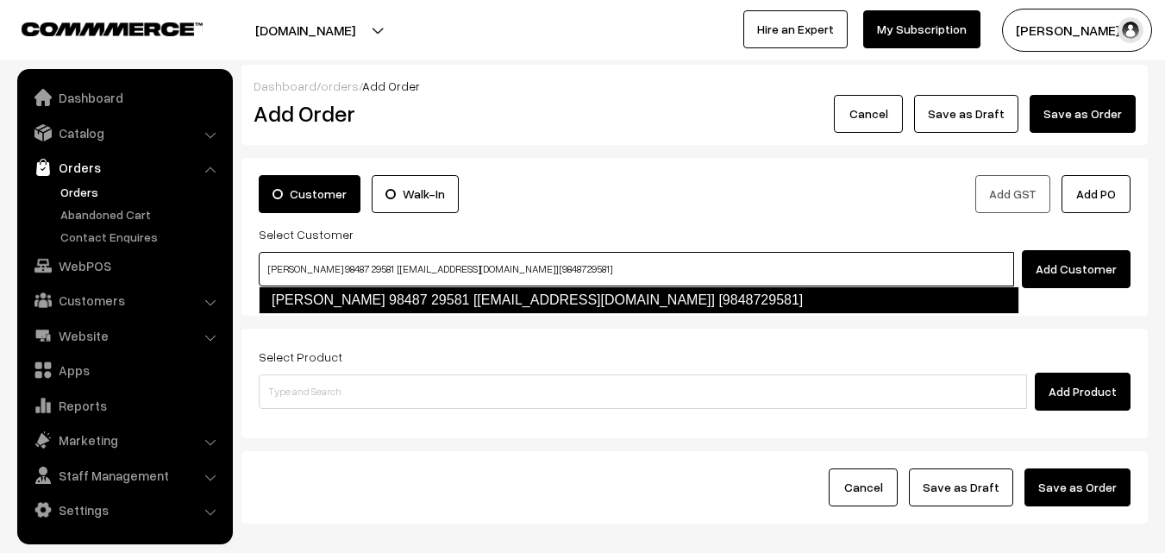
type input "[PERSON_NAME] 98487 29581 [[EMAIL_ADDRESS][DOMAIN_NAME]] [9848729581]"
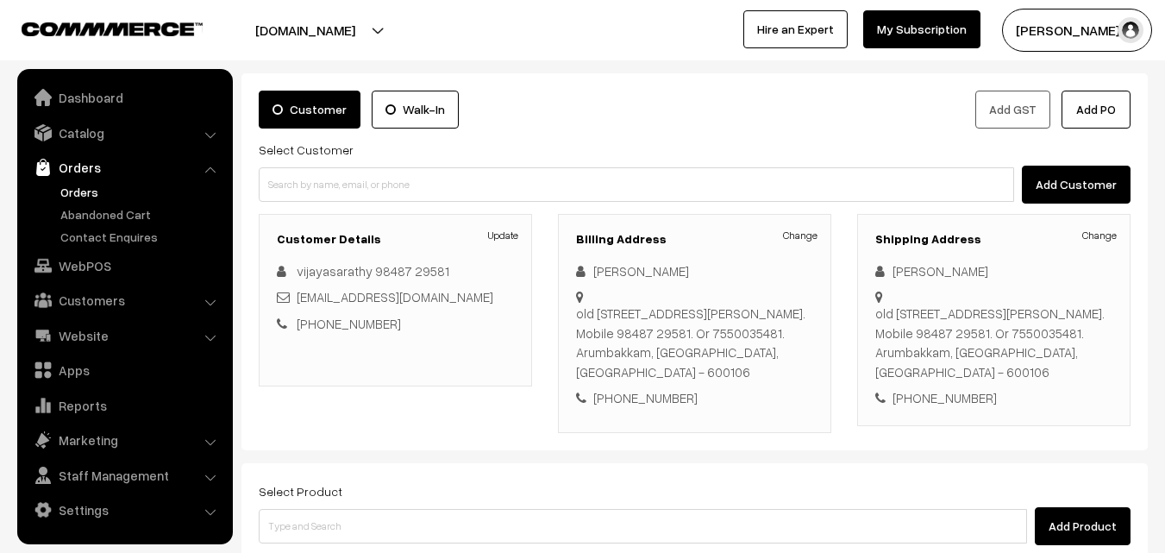
scroll to position [173, 0]
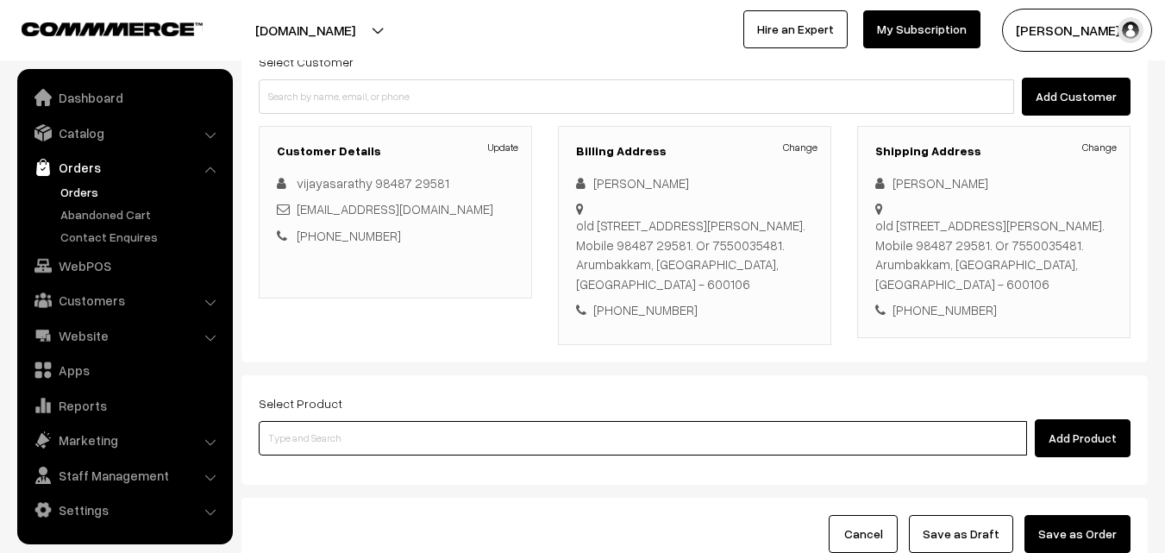
click at [503, 442] on input at bounding box center [643, 438] width 769 height 35
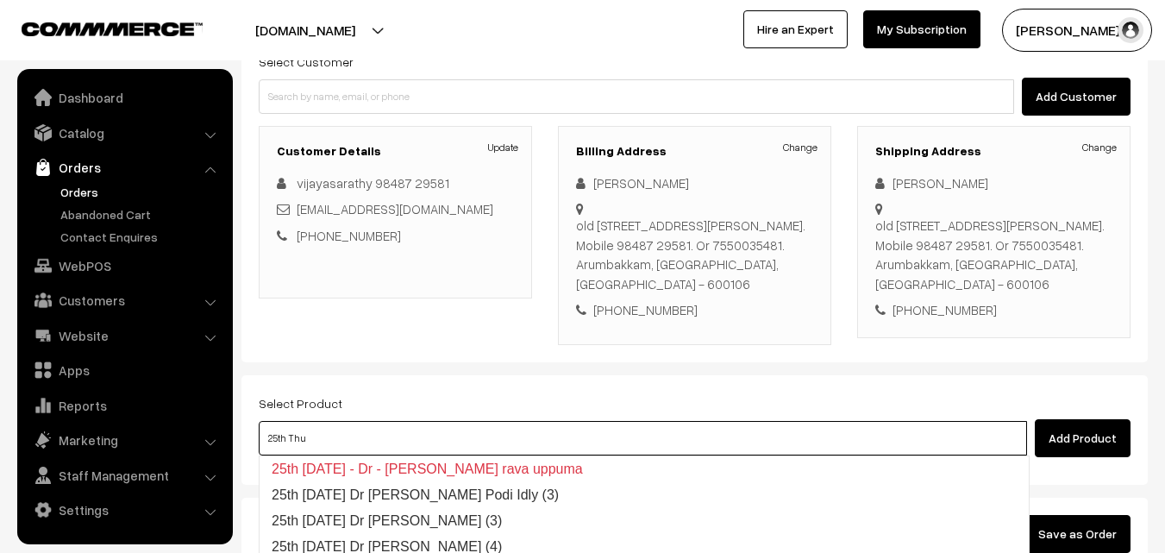
type input "25th Thur"
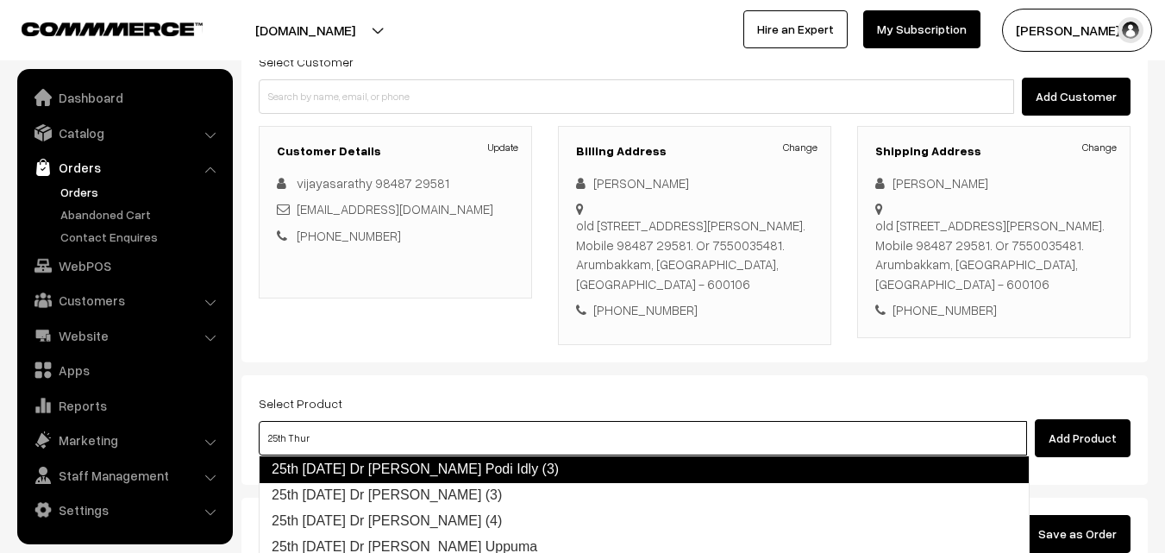
click at [396, 478] on link "25th Thursday Dr Pirandai Podi Idly (3)" at bounding box center [644, 469] width 771 height 28
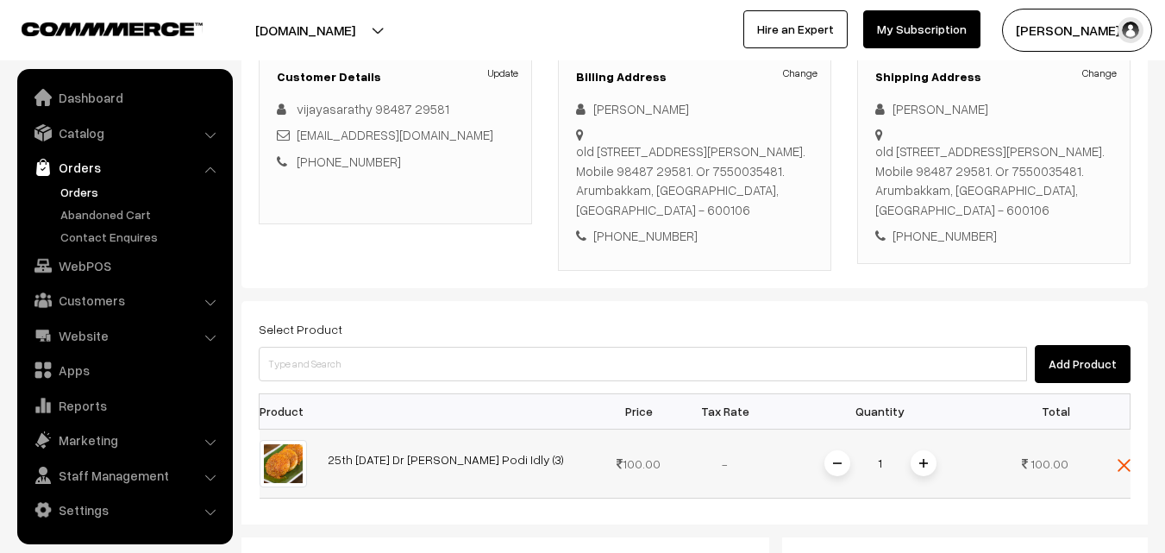
scroll to position [345, 0]
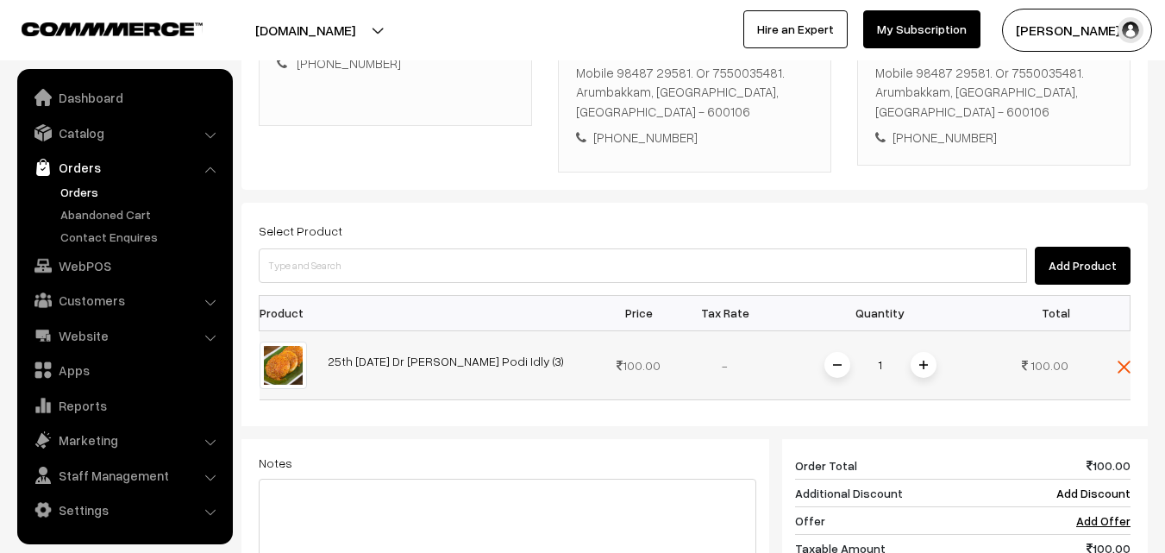
click at [916, 367] on span at bounding box center [924, 365] width 26 height 26
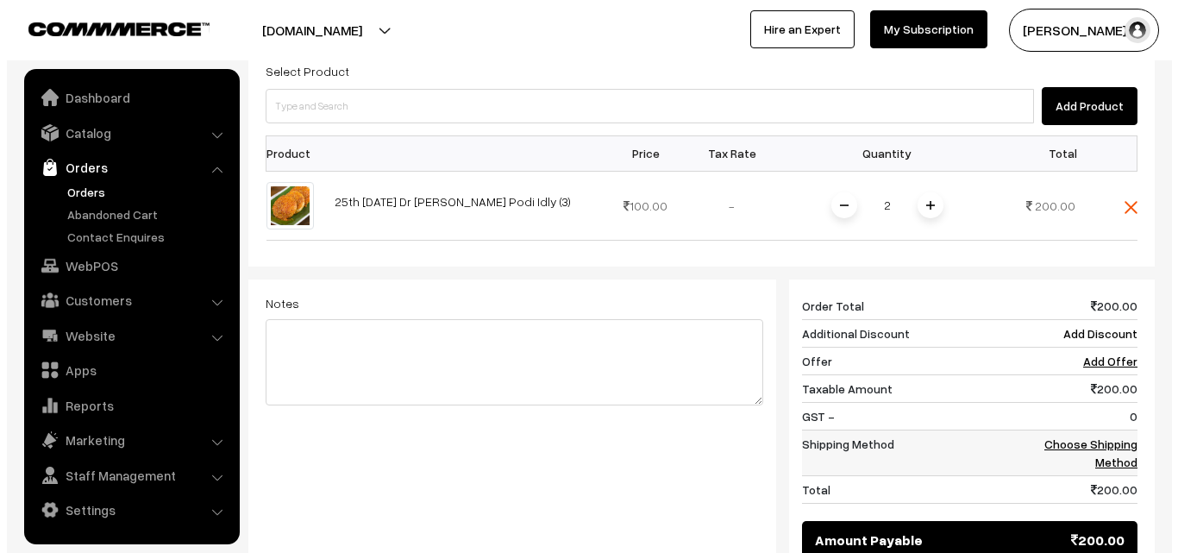
scroll to position [518, 0]
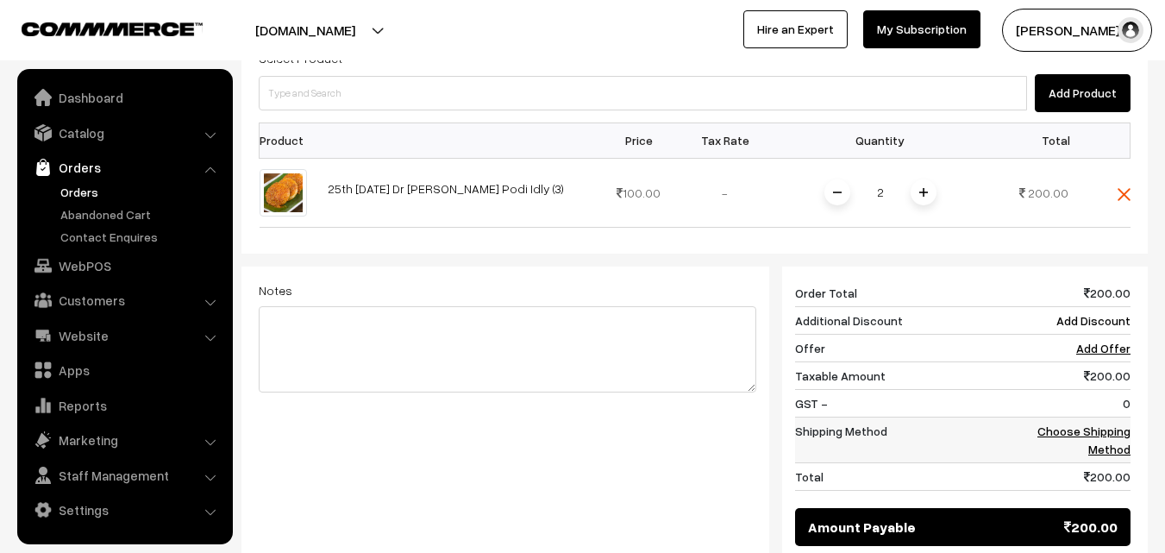
click at [1082, 433] on link "Choose Shipping Method" at bounding box center [1084, 440] width 93 height 33
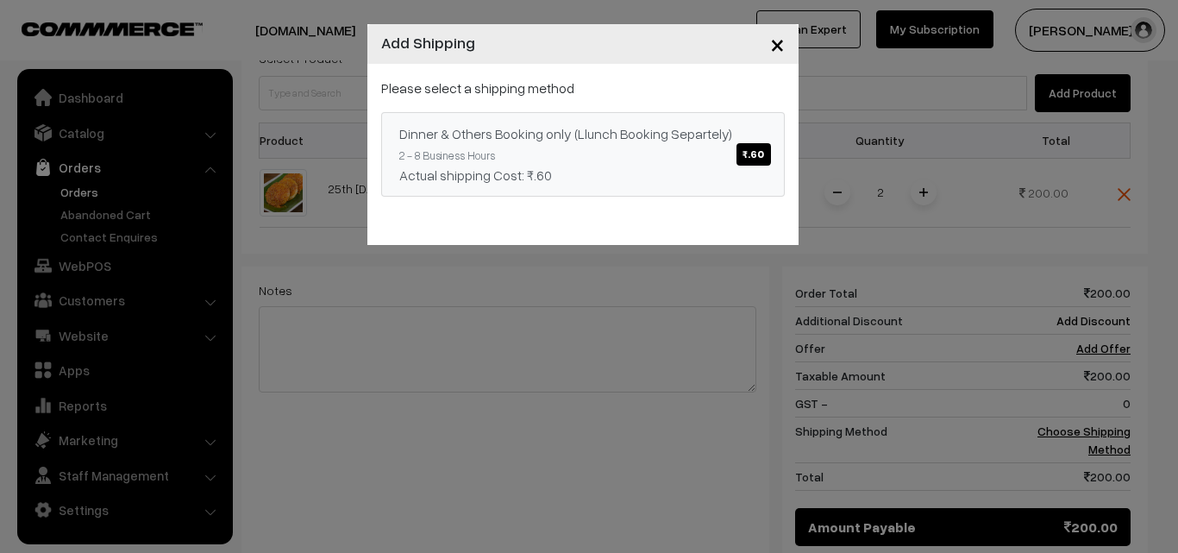
click at [760, 154] on span "₹.60" at bounding box center [754, 154] width 34 height 22
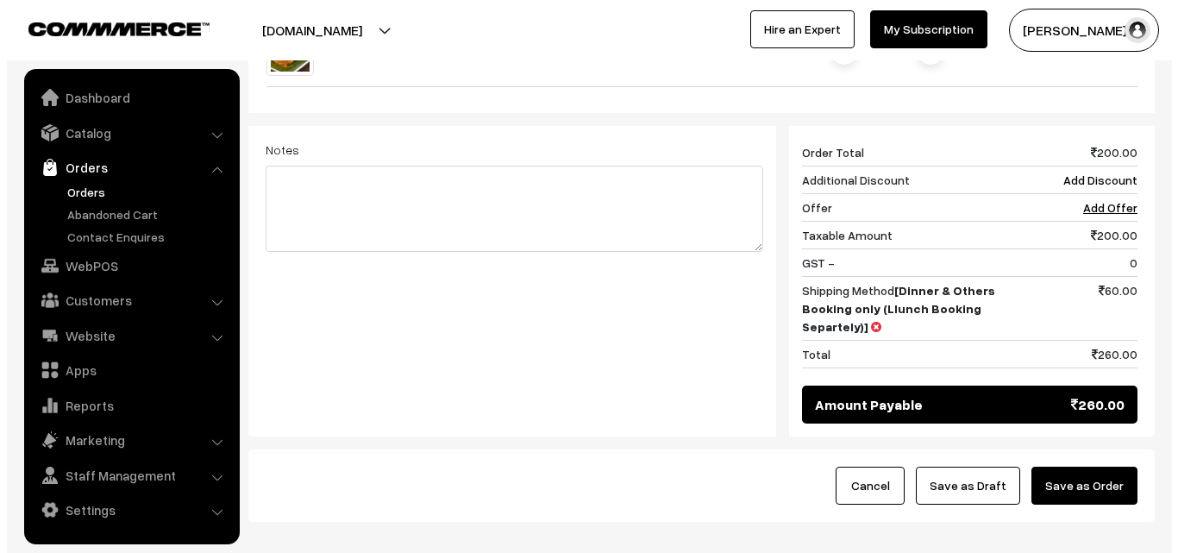
scroll to position [690, 0]
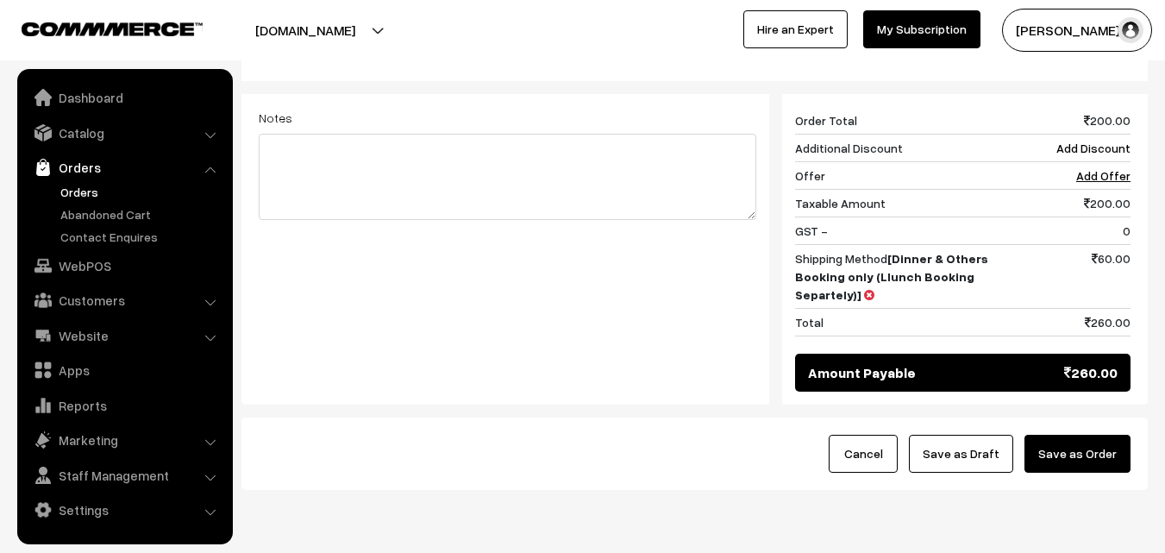
click at [1082, 457] on button "Save as Order" at bounding box center [1078, 454] width 106 height 38
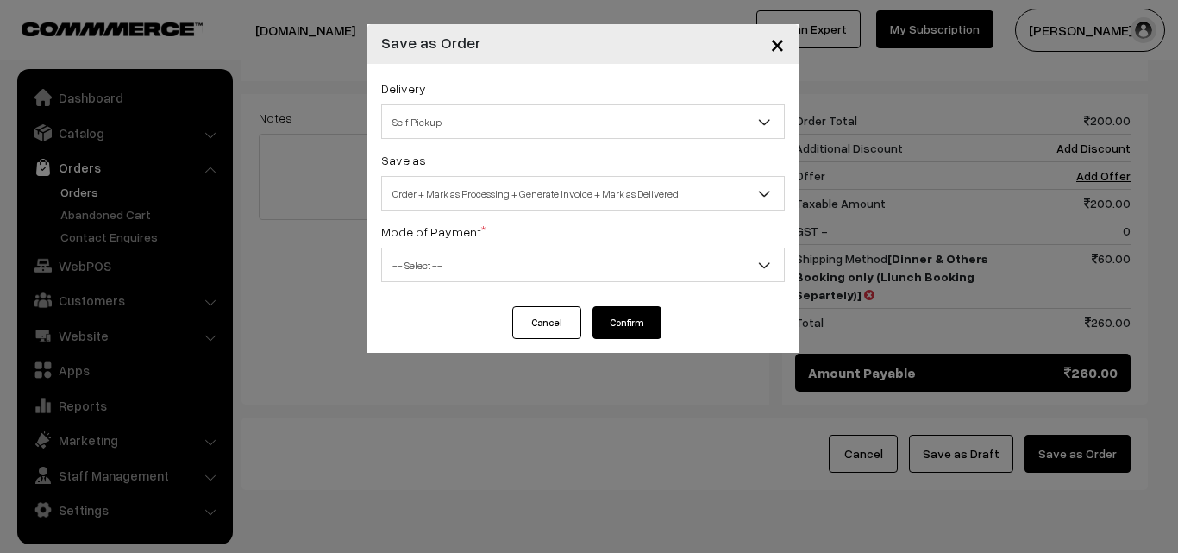
click at [600, 126] on span "Self Pickup" at bounding box center [583, 122] width 402 height 30
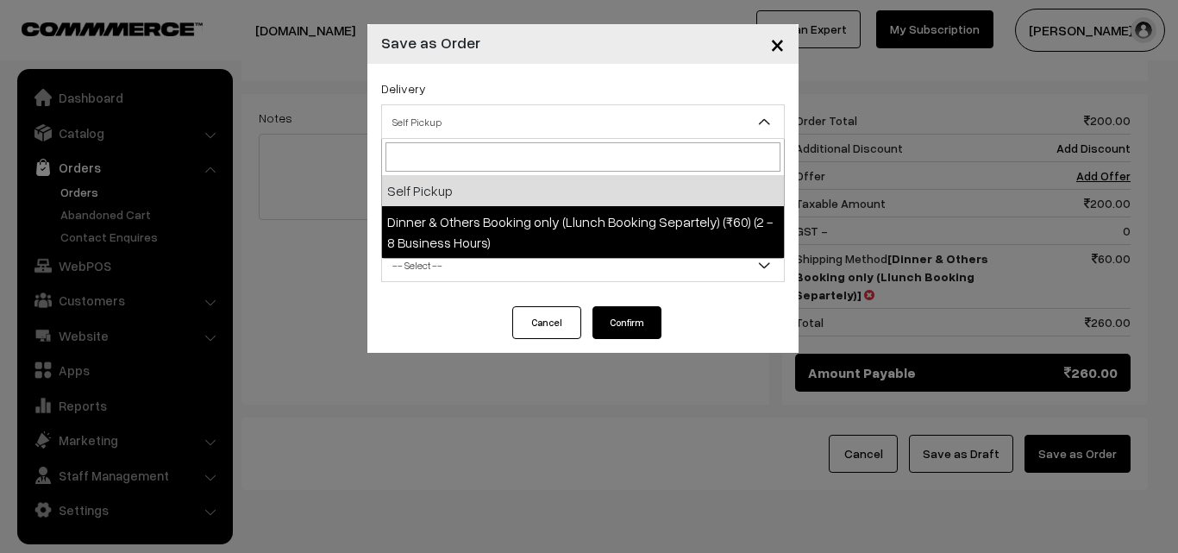
select select "DOB3"
select select "3"
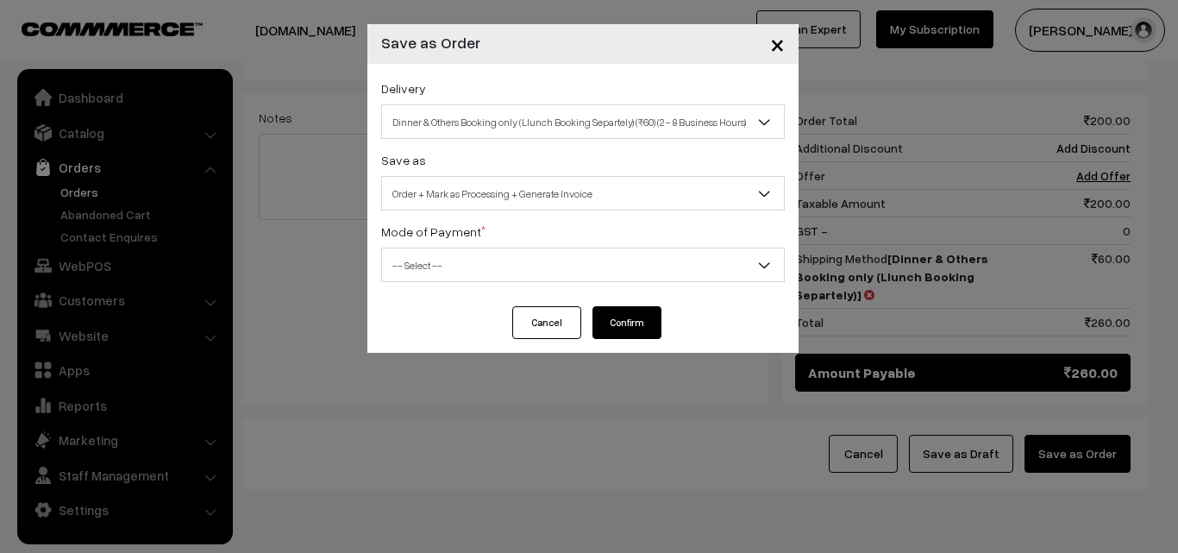
click at [657, 192] on span "Order + Mark as Processing + Generate Invoice" at bounding box center [583, 194] width 402 height 30
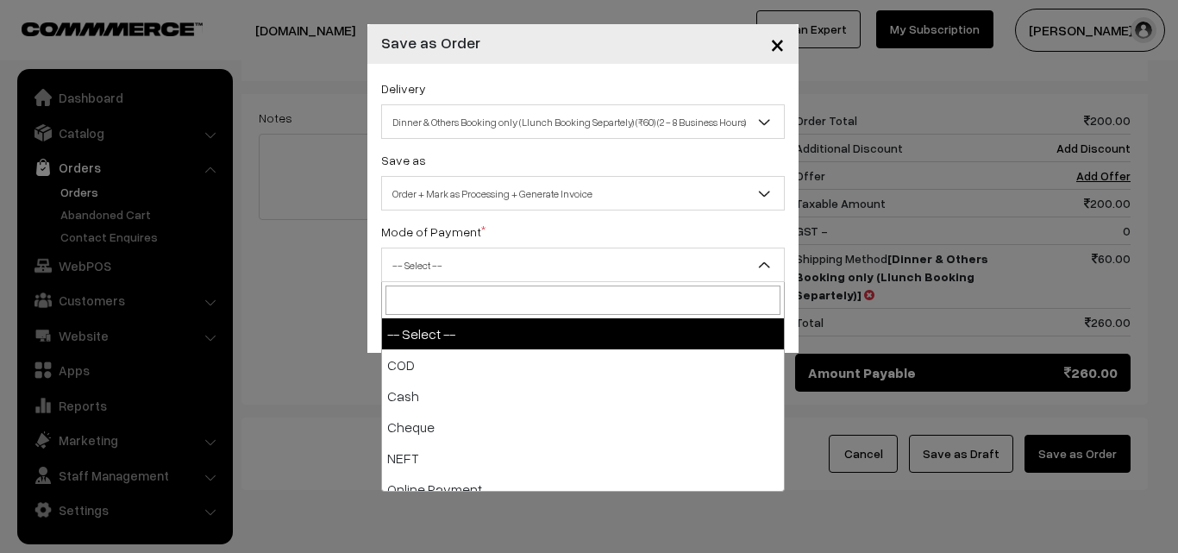
click at [607, 268] on span "-- Select --" at bounding box center [583, 265] width 402 height 30
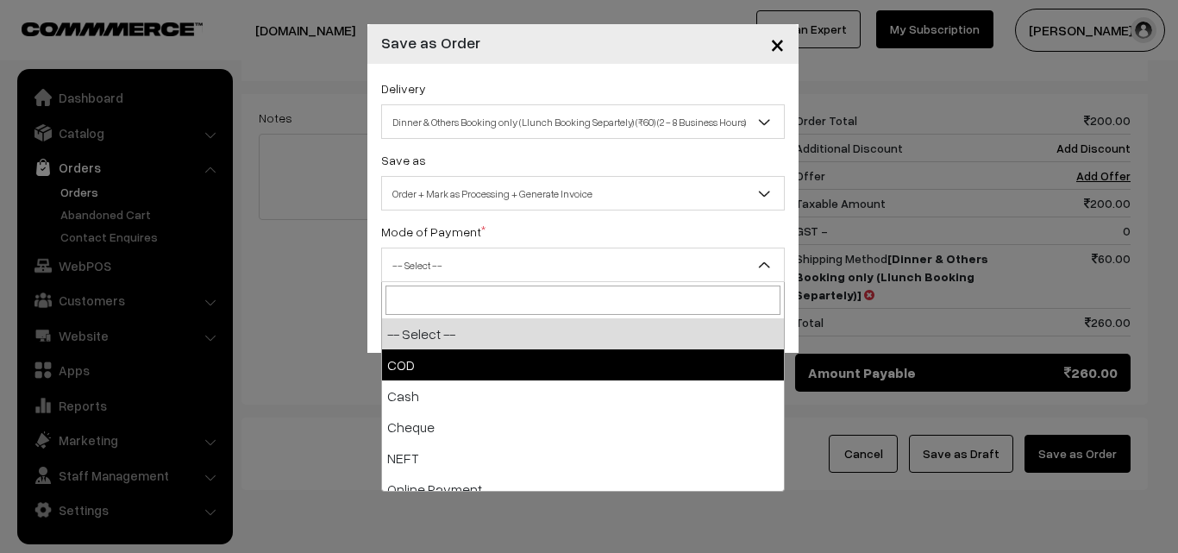
select select "1"
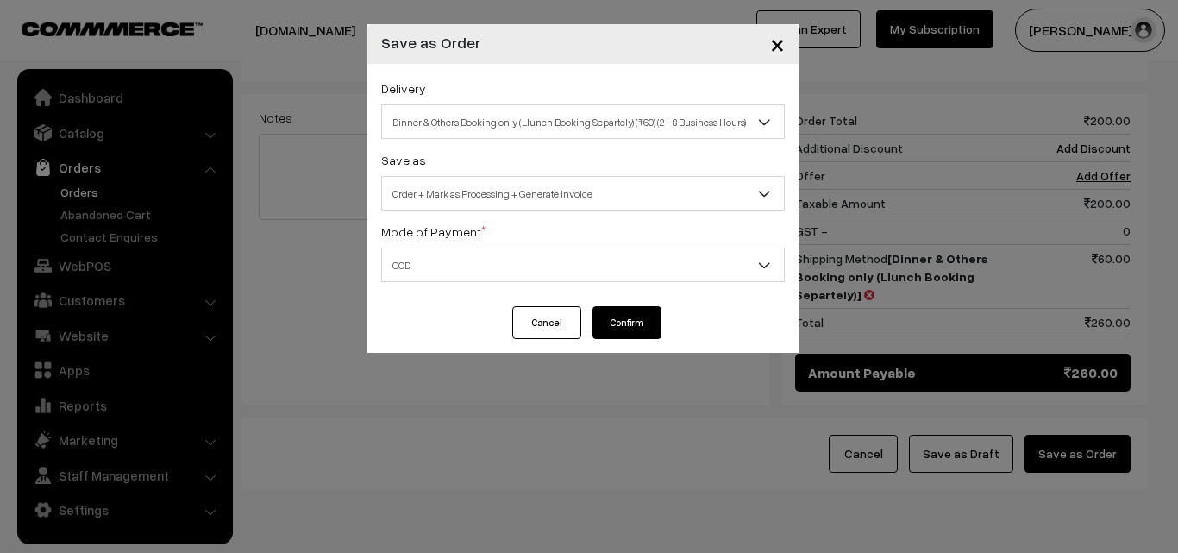
click at [612, 330] on button "Confirm" at bounding box center [627, 322] width 69 height 33
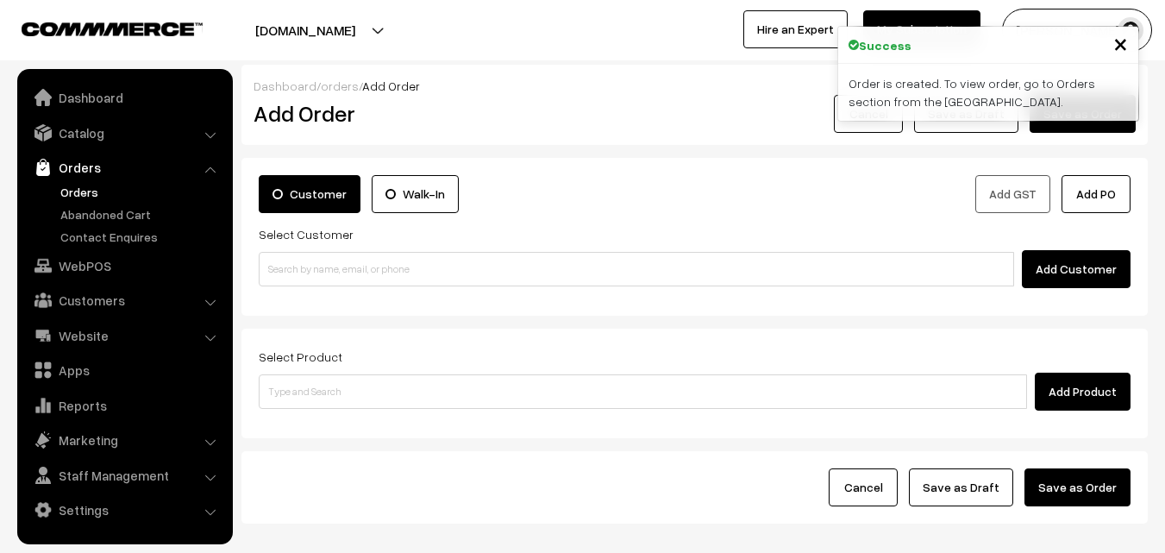
click at [75, 194] on link "Orders" at bounding box center [141, 192] width 171 height 18
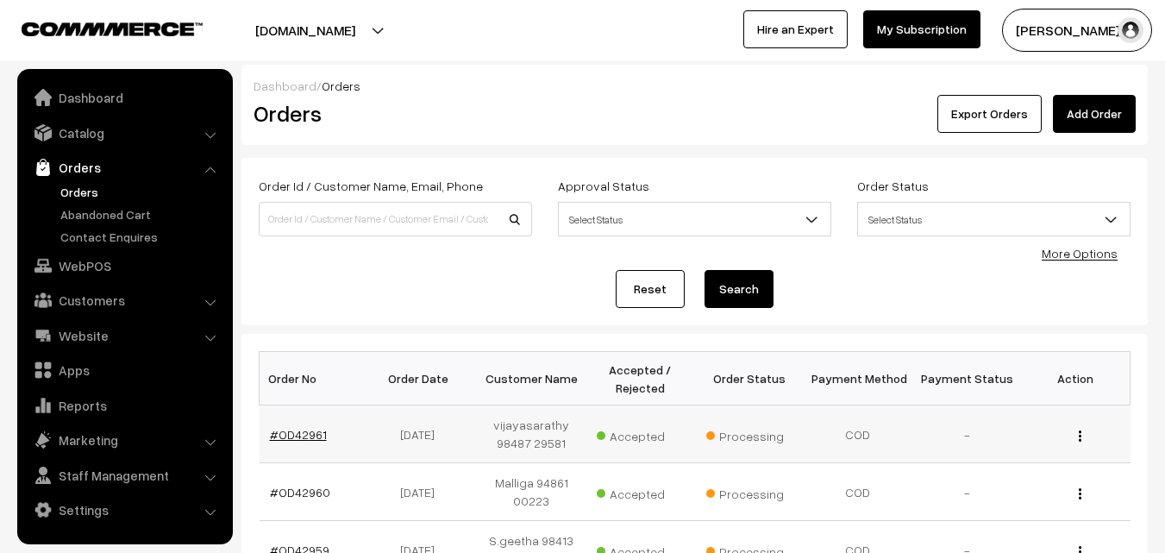
click at [301, 436] on link "#OD42961" at bounding box center [298, 434] width 57 height 15
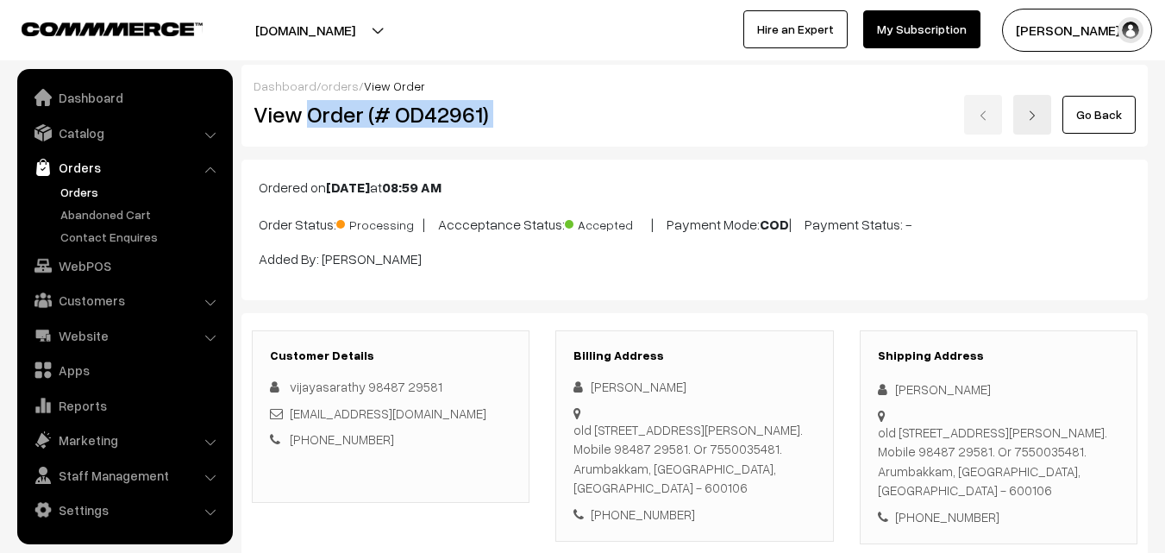
drag, startPoint x: 308, startPoint y: 107, endPoint x: 920, endPoint y: 122, distance: 612.6
click at [920, 122] on div "View Order (# OD42961) Go Back" at bounding box center [695, 115] width 908 height 40
copy div "Order (# OD42961)"
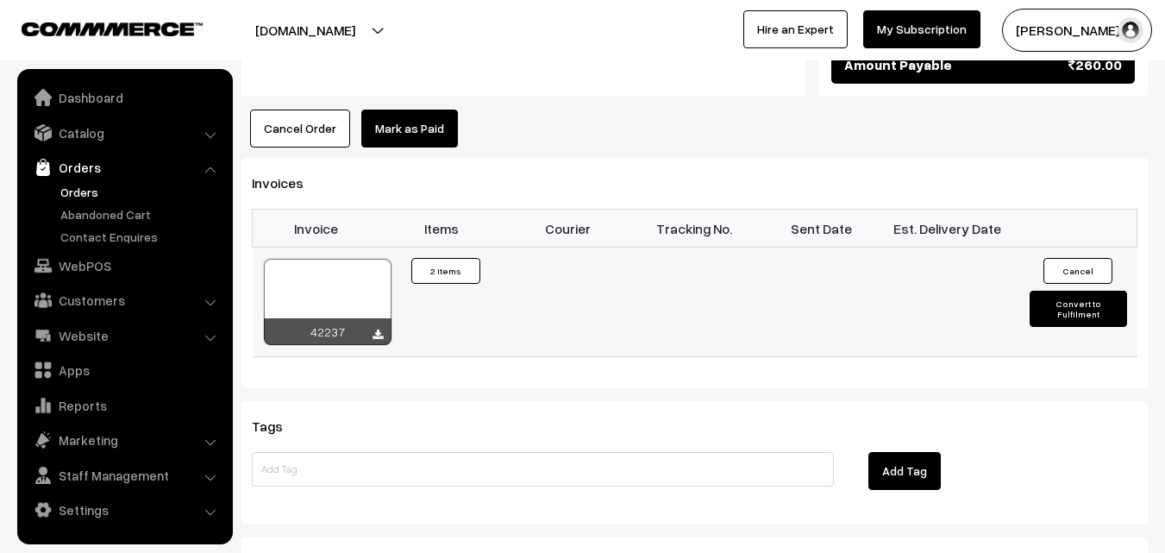
scroll to position [1121, 0]
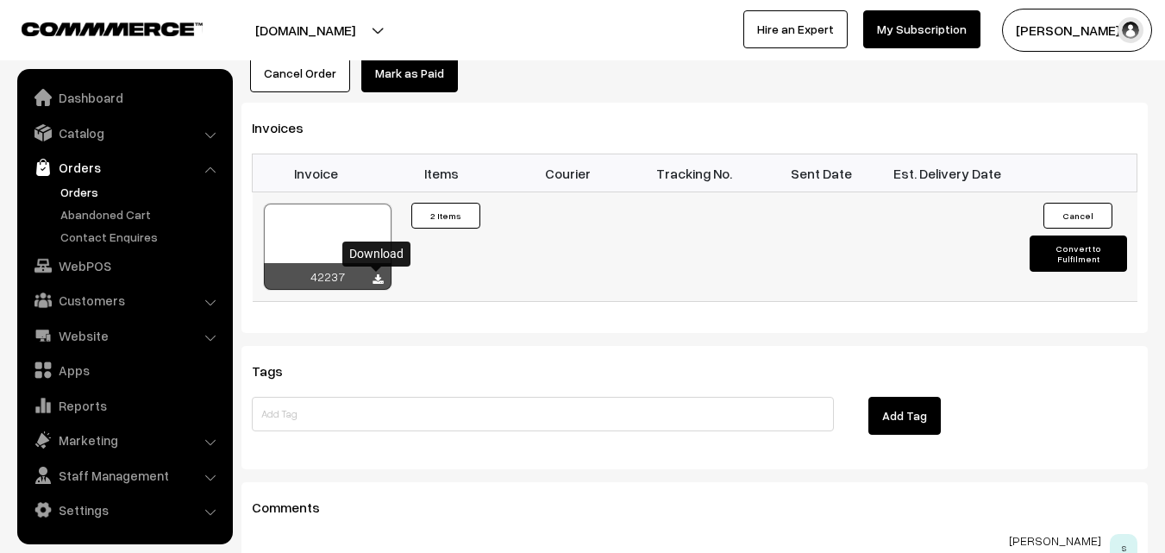
click at [376, 279] on icon at bounding box center [378, 279] width 10 height 11
click at [84, 266] on link "WebPOS" at bounding box center [124, 265] width 205 height 31
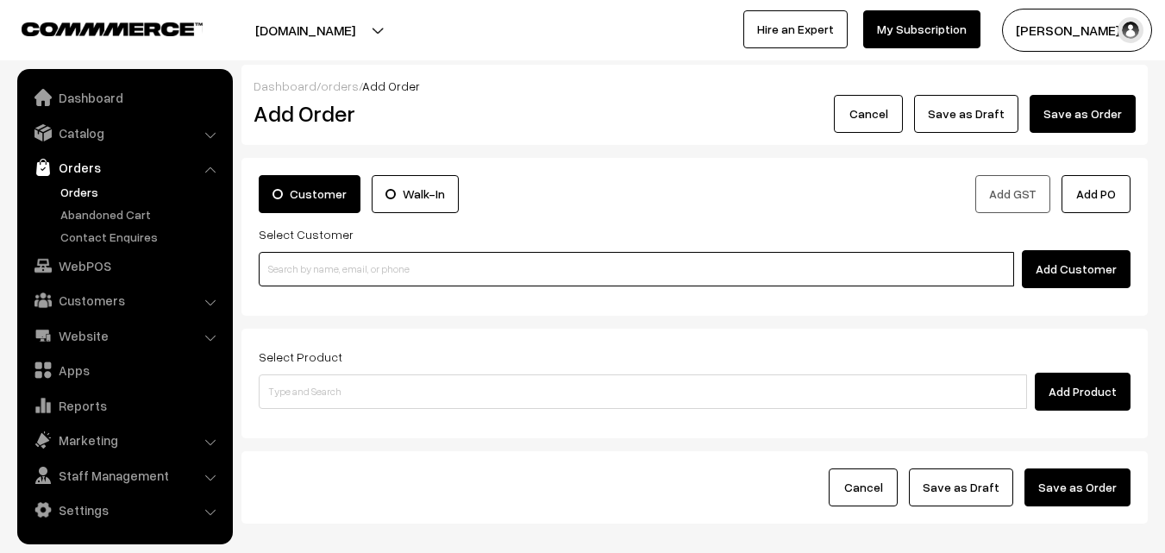
click at [413, 275] on input at bounding box center [637, 269] width 756 height 35
paste input "[PHONE_NUMBER]"
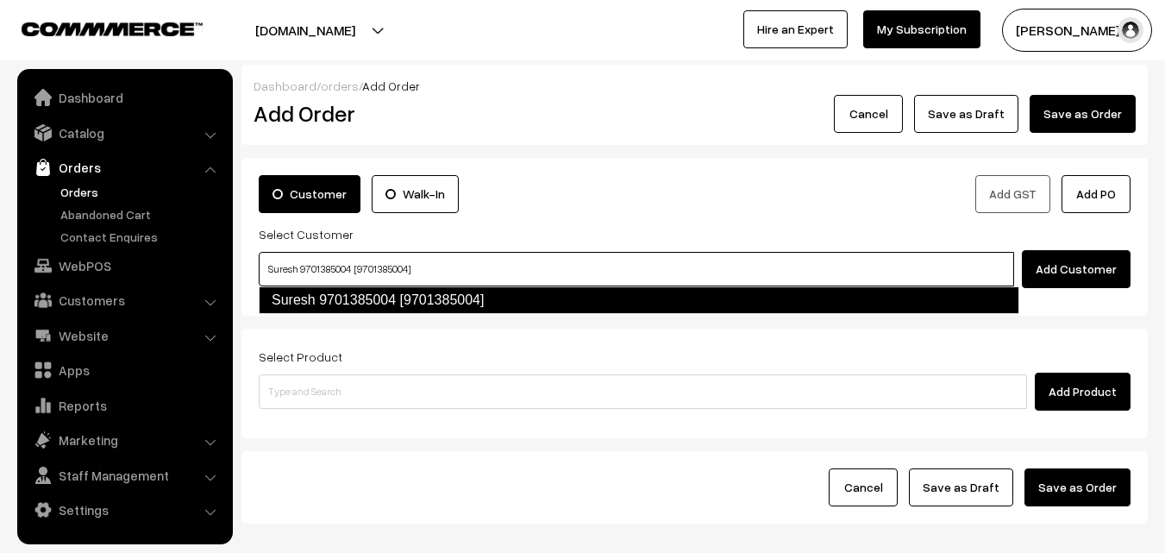
type input "Suresh 9701385004 [9701385004]"
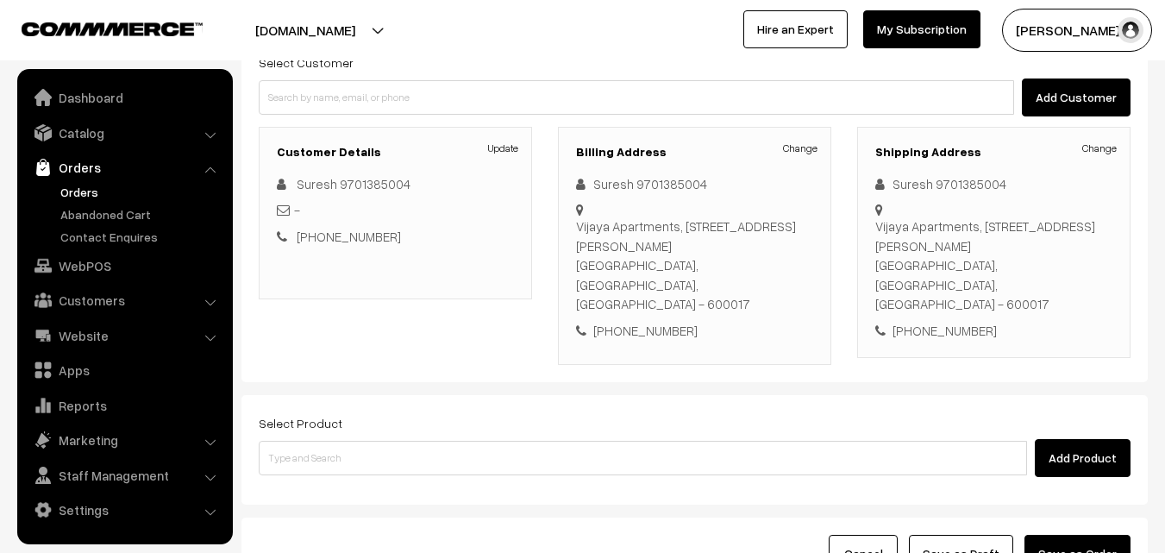
scroll to position [173, 0]
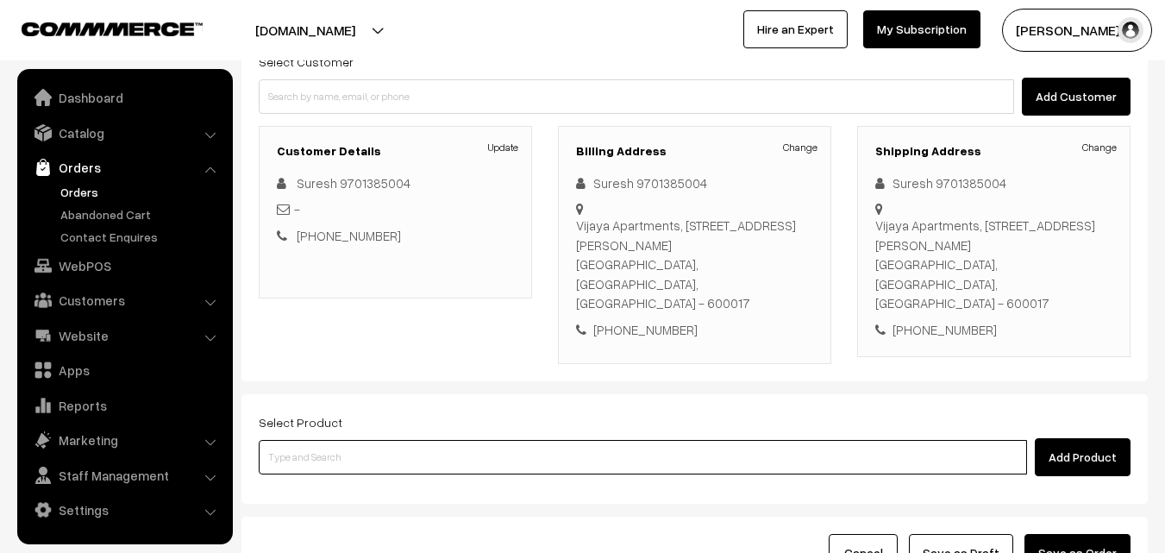
click at [449, 440] on input at bounding box center [643, 457] width 769 height 35
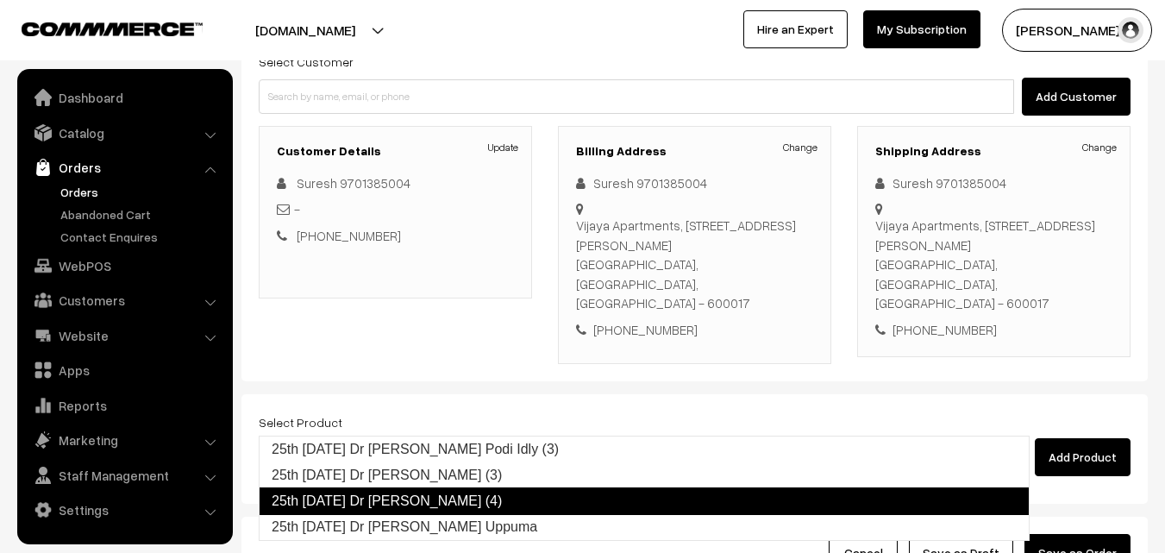
type input "25th Thursday Dr Idly Uppuma"
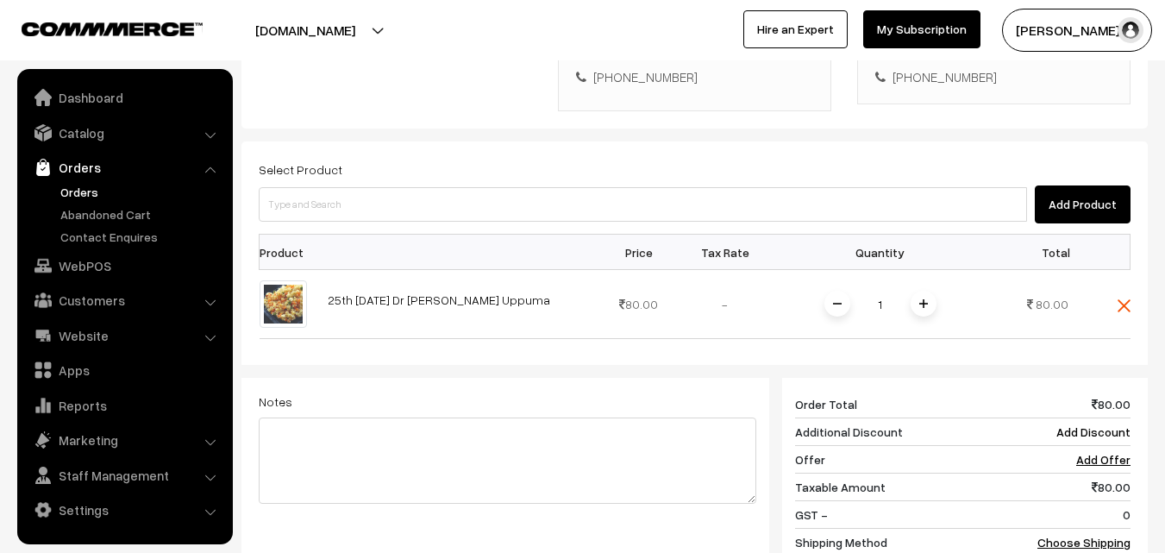
scroll to position [431, 0]
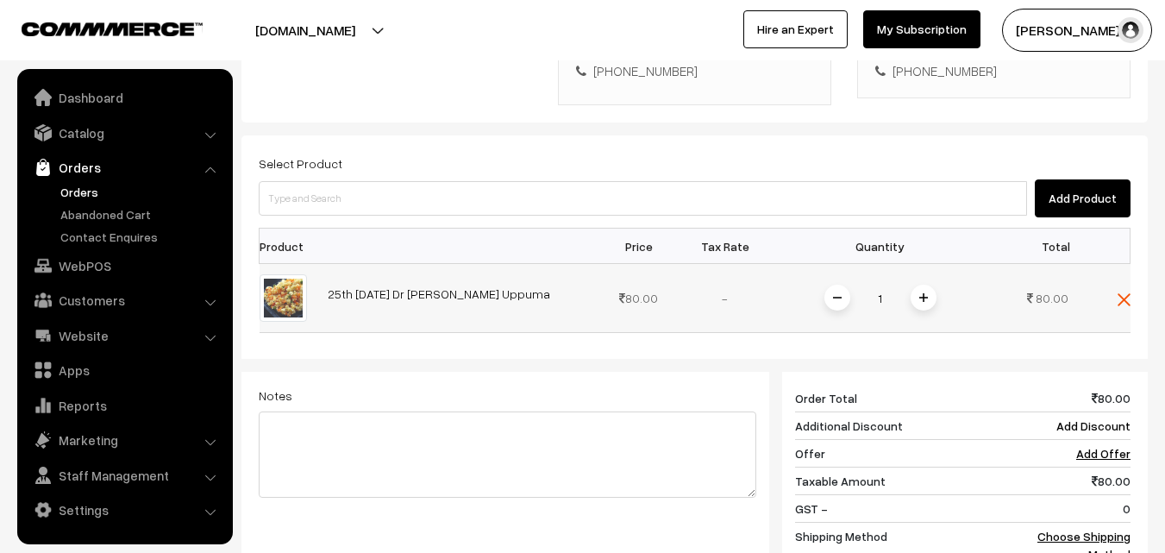
click at [918, 285] on span at bounding box center [924, 298] width 26 height 26
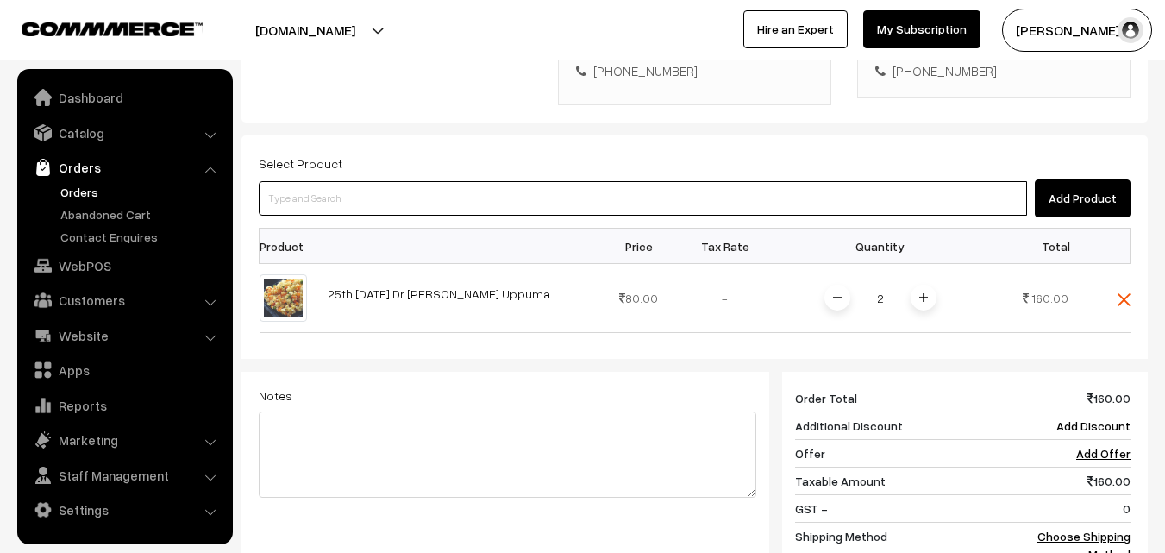
click at [391, 181] on input at bounding box center [643, 198] width 769 height 35
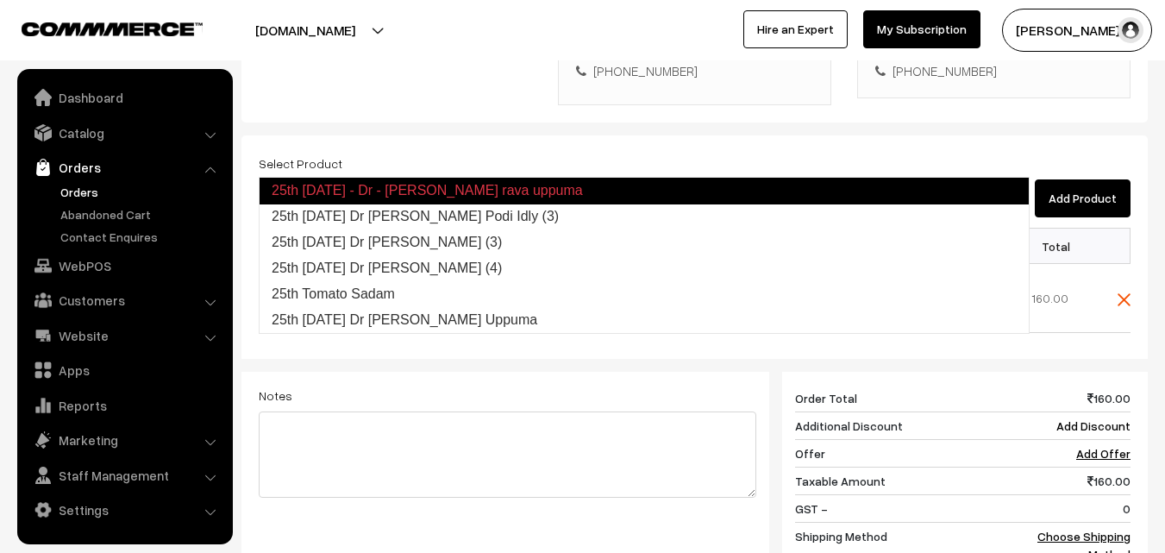
type input "25th [DATE] Dr [PERSON_NAME] Podi Idly (3)"
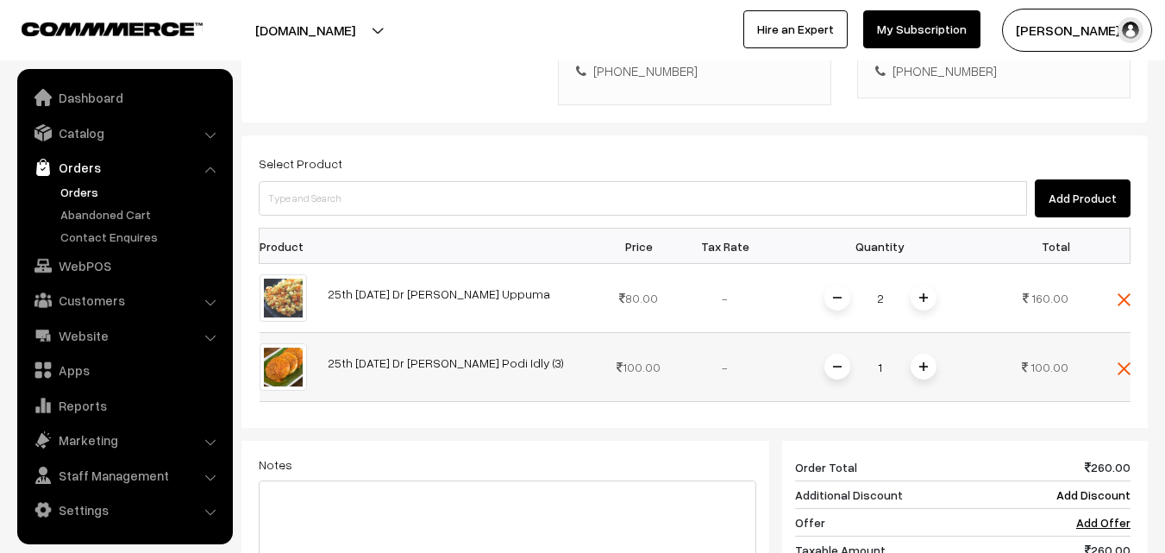
click at [929, 354] on span at bounding box center [924, 367] width 26 height 26
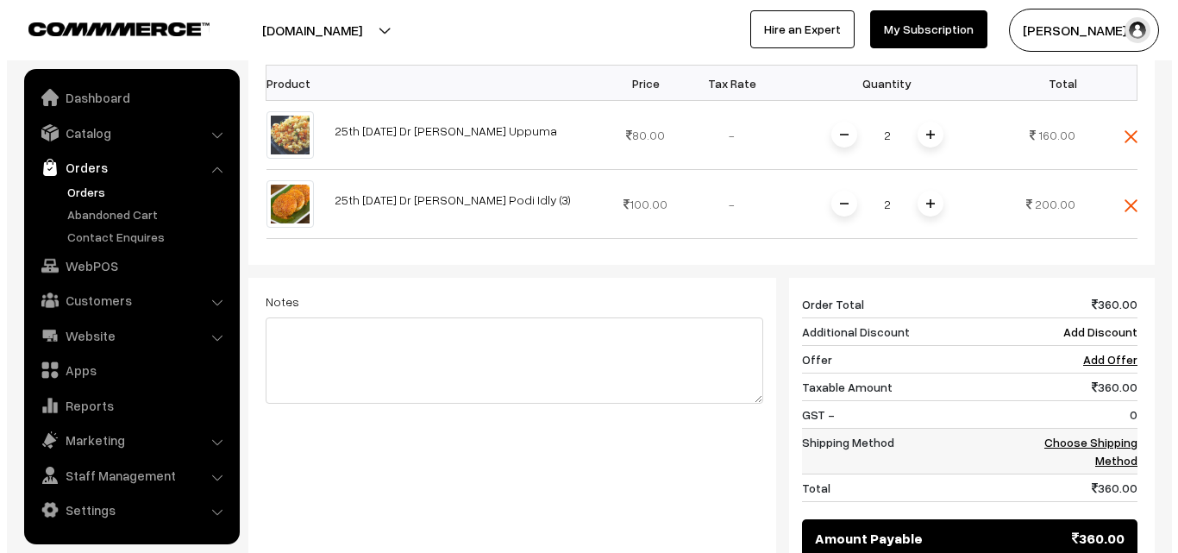
scroll to position [690, 0]
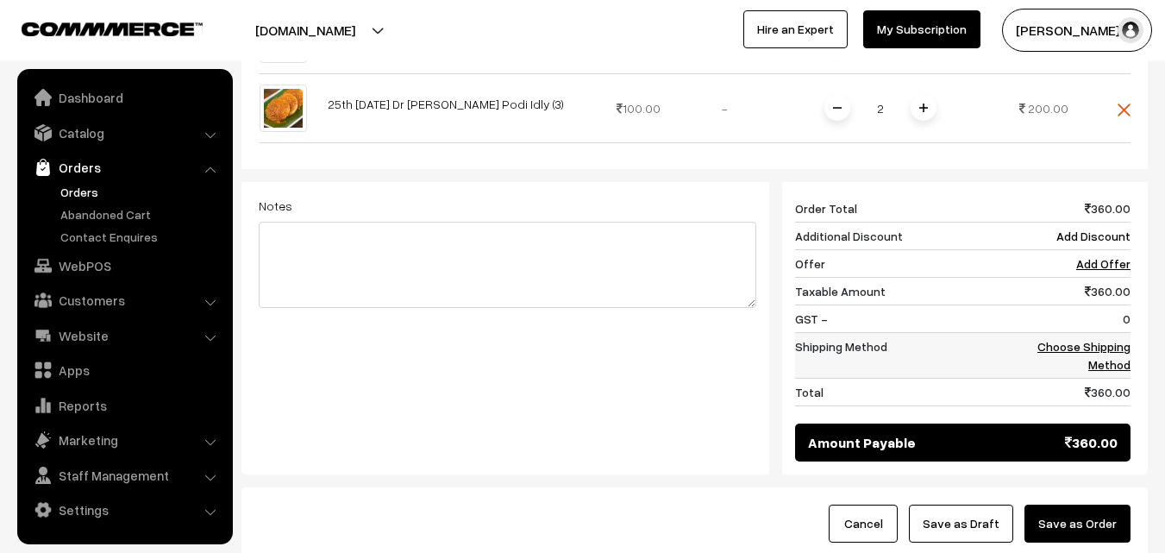
click at [1068, 339] on link "Choose Shipping Method" at bounding box center [1084, 355] width 93 height 33
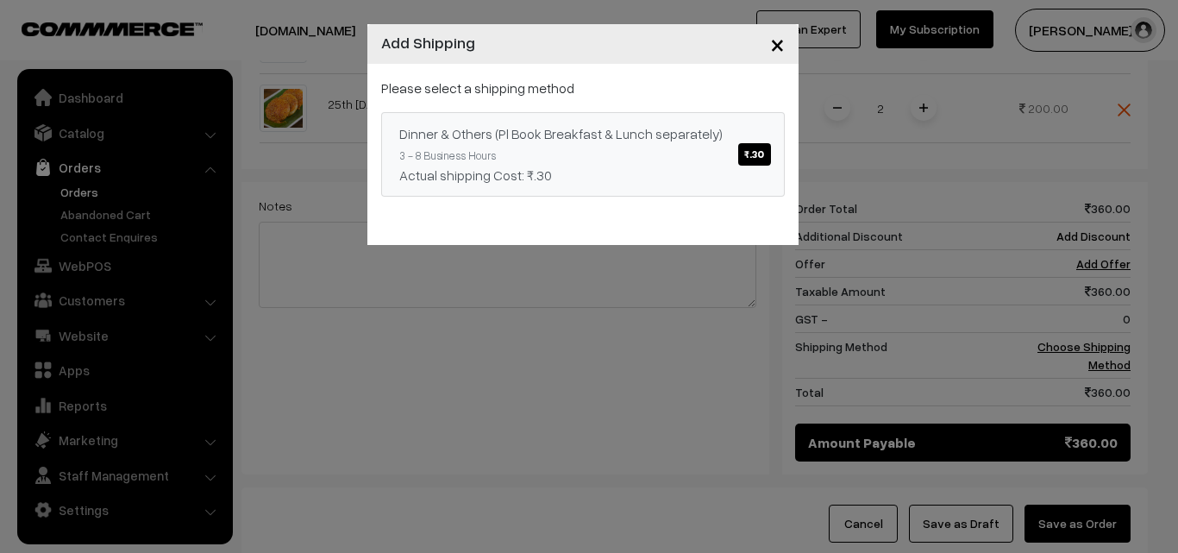
click at [744, 154] on span "₹.30" at bounding box center [754, 154] width 32 height 22
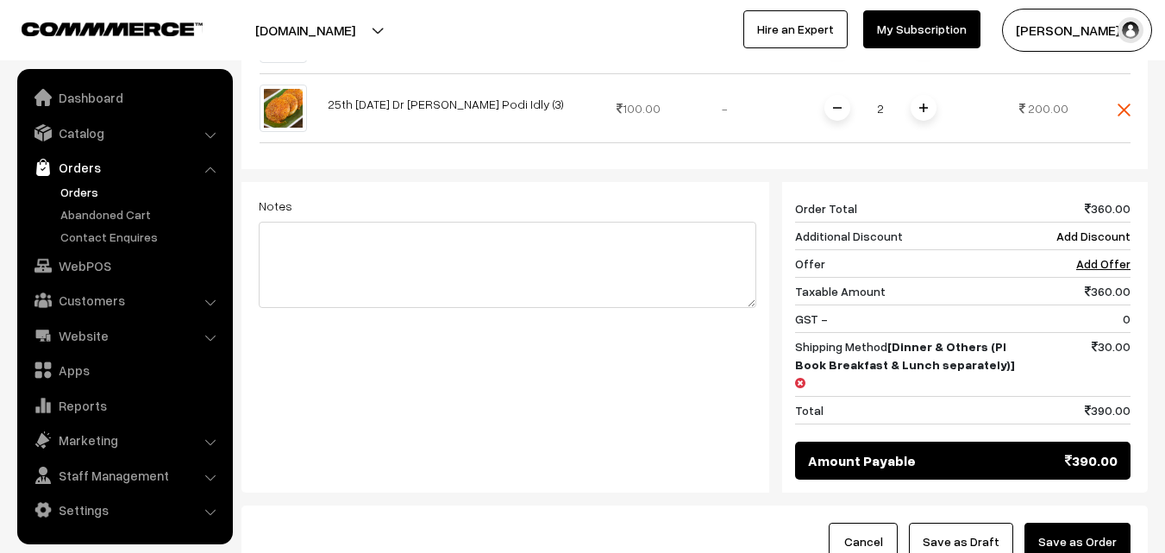
click at [1069, 523] on button "Save as Order" at bounding box center [1078, 542] width 106 height 38
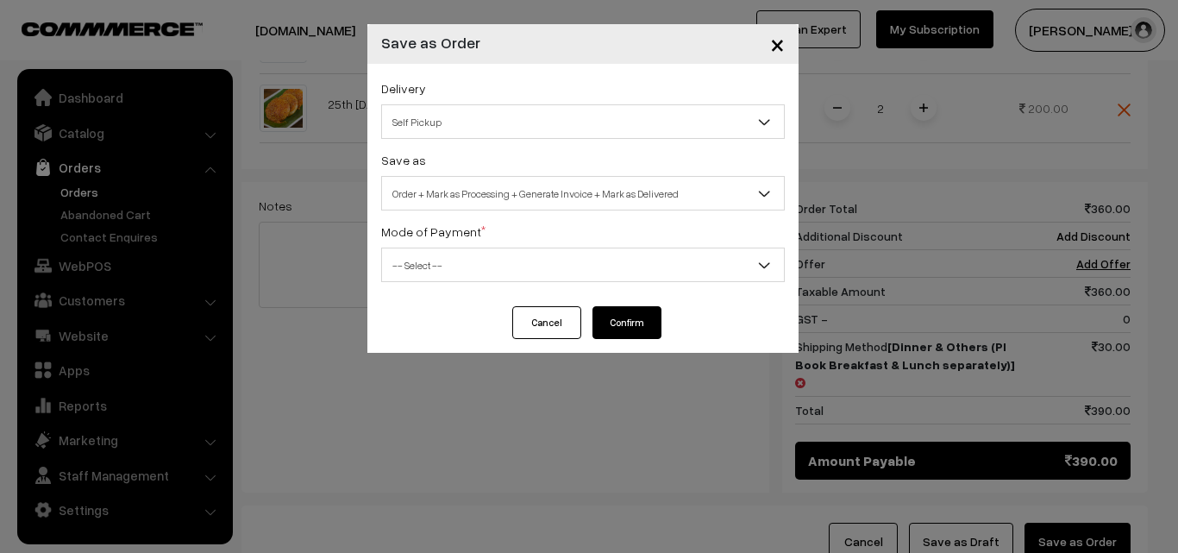
click at [525, 122] on span "Self Pickup" at bounding box center [583, 122] width 402 height 30
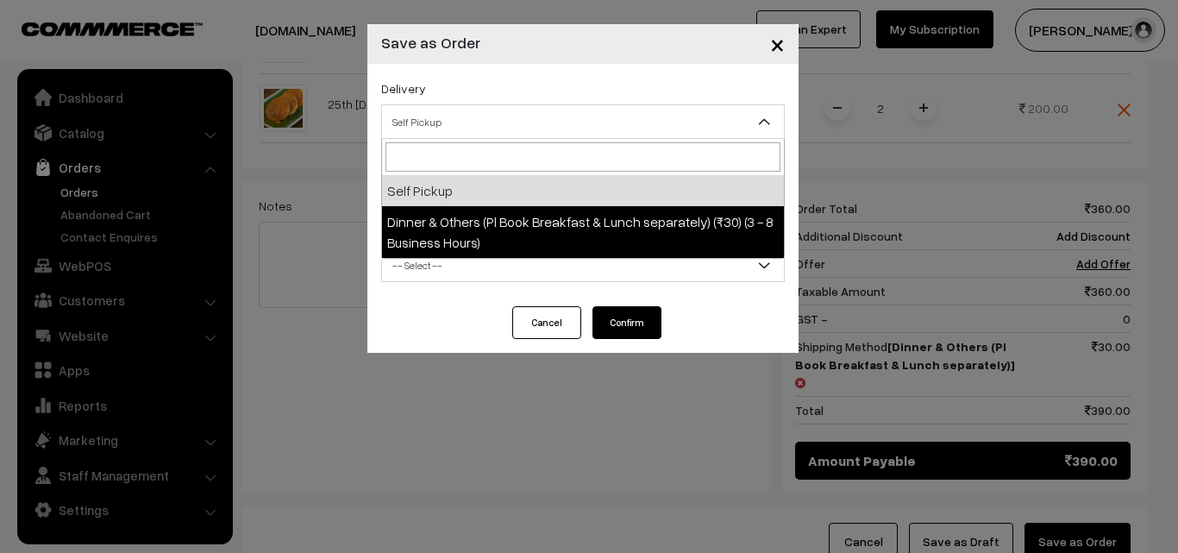
select select "DOP1"
select select "3"
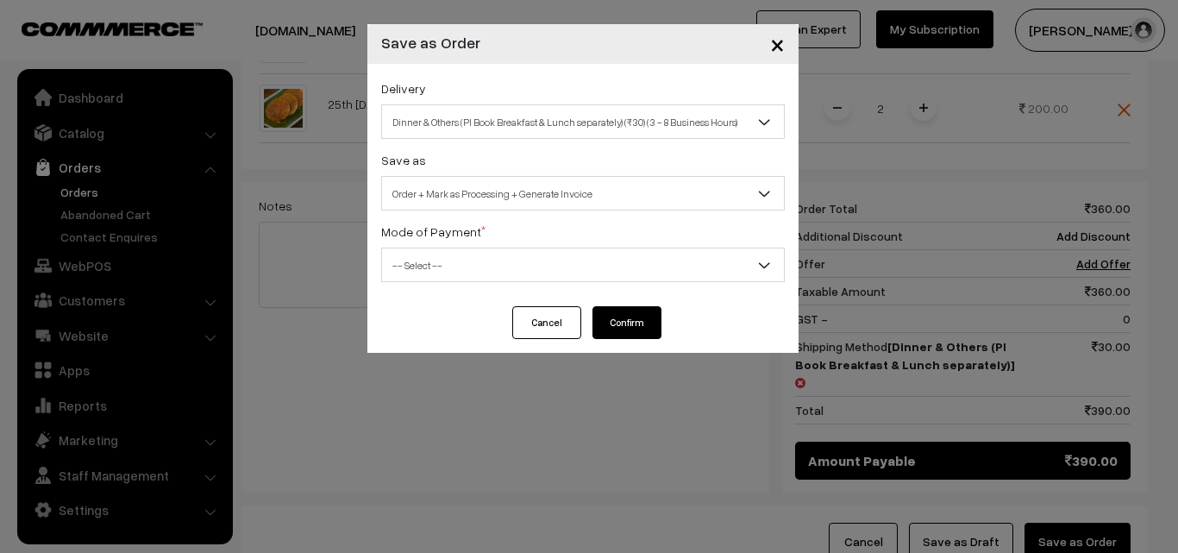
click at [521, 271] on span "-- Select --" at bounding box center [583, 265] width 402 height 30
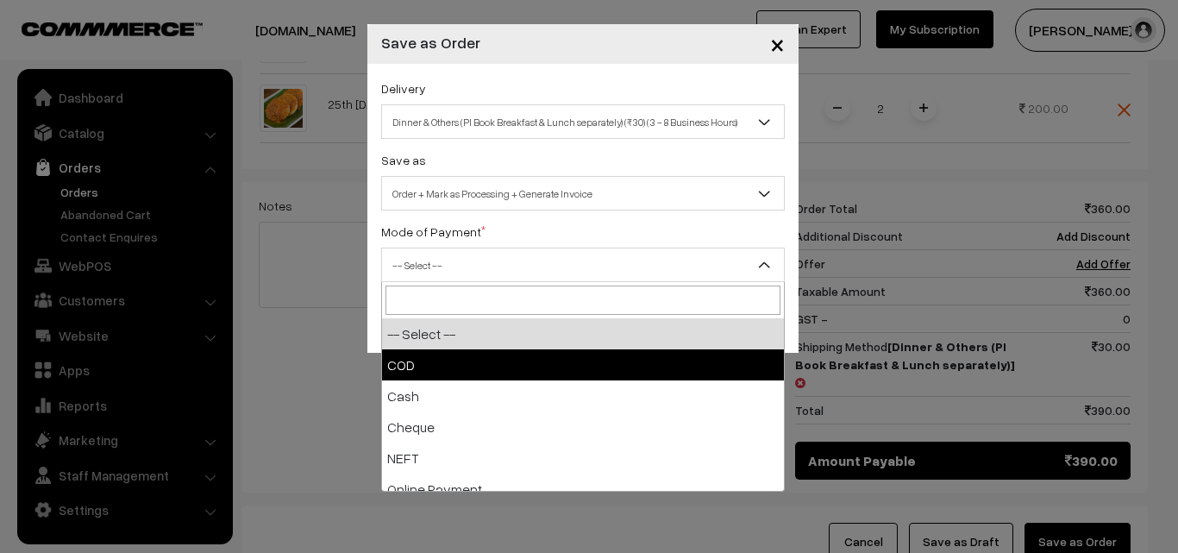
select select "1"
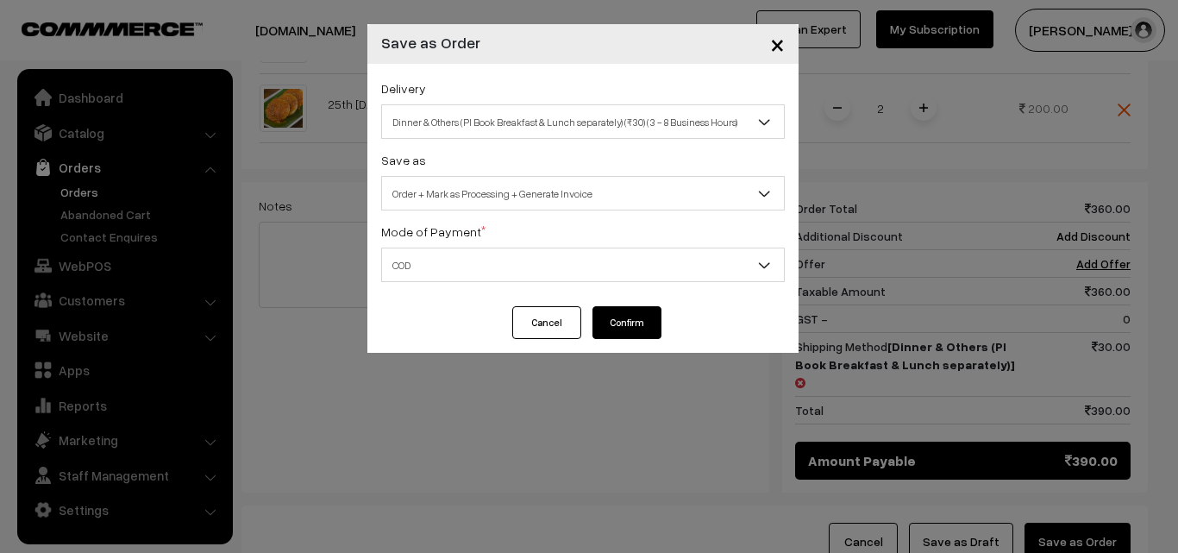
click at [645, 320] on button "Confirm" at bounding box center [627, 322] width 69 height 33
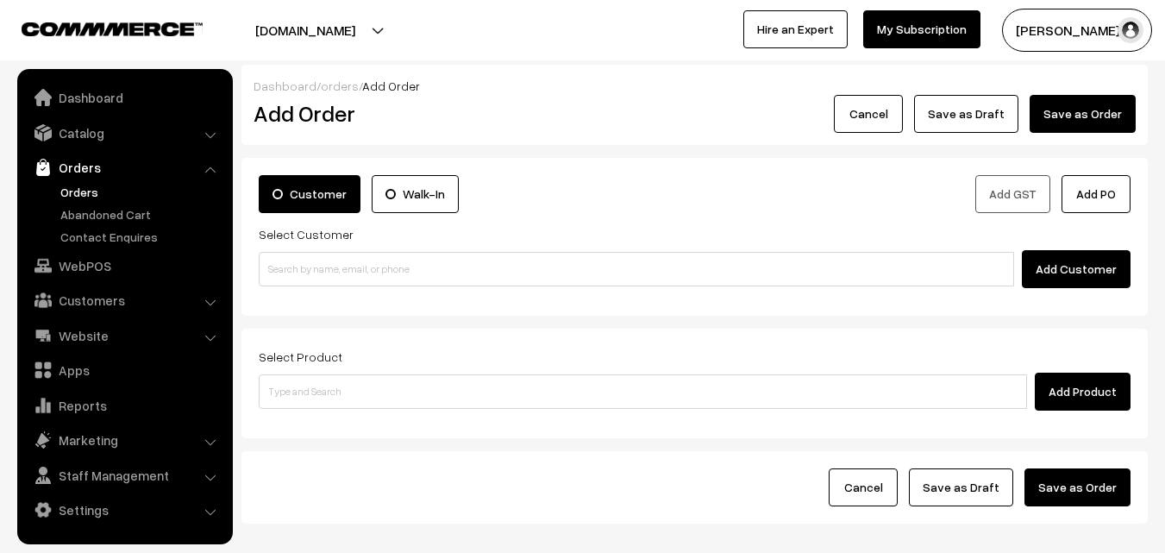
click at [74, 193] on link "Orders" at bounding box center [141, 192] width 171 height 18
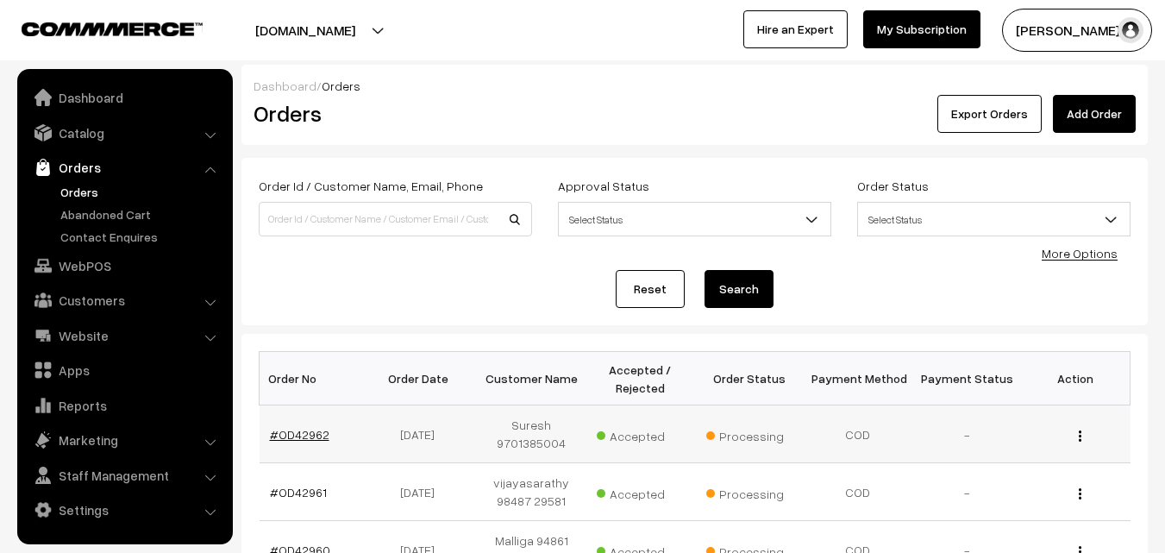
click at [302, 437] on link "#OD42962" at bounding box center [300, 434] width 60 height 15
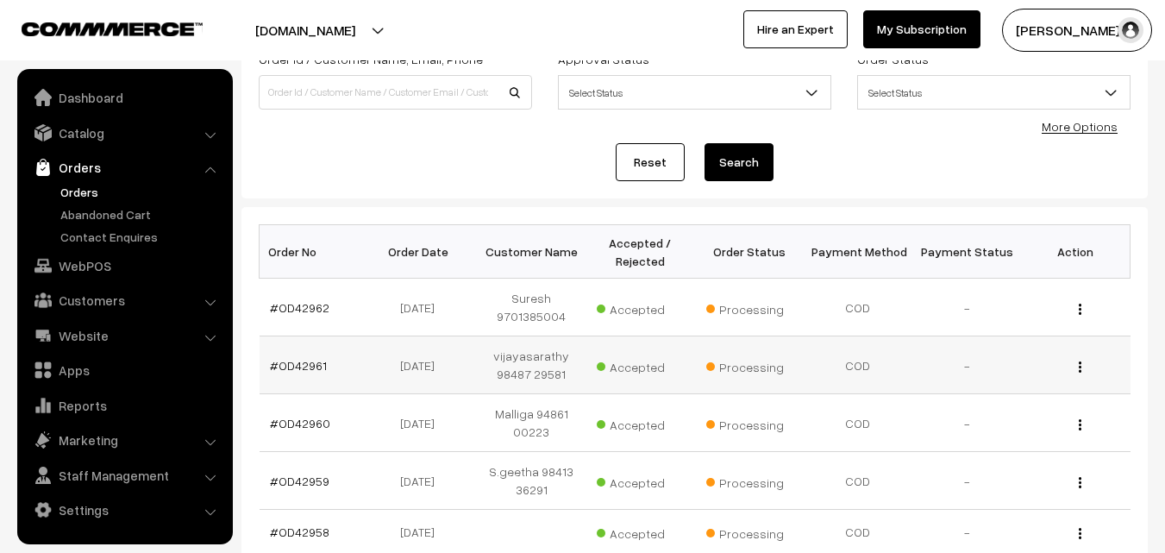
scroll to position [170, 0]
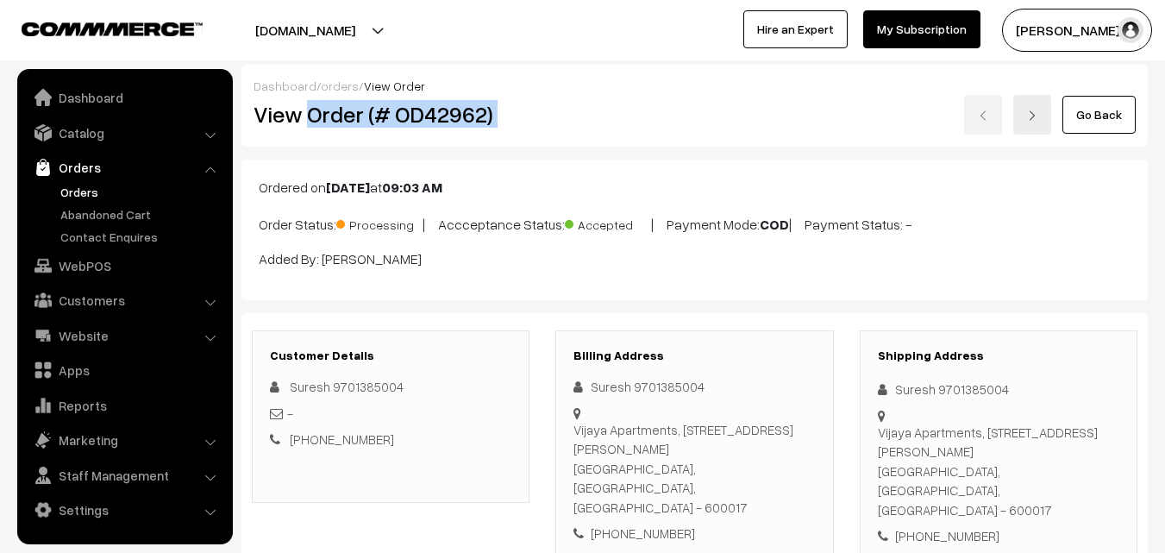
drag, startPoint x: 308, startPoint y: 118, endPoint x: 706, endPoint y: 118, distance: 398.5
click at [706, 118] on div "View Order (# OD42962) Go Back" at bounding box center [695, 115] width 908 height 40
copy div "Order (# OD42962)"
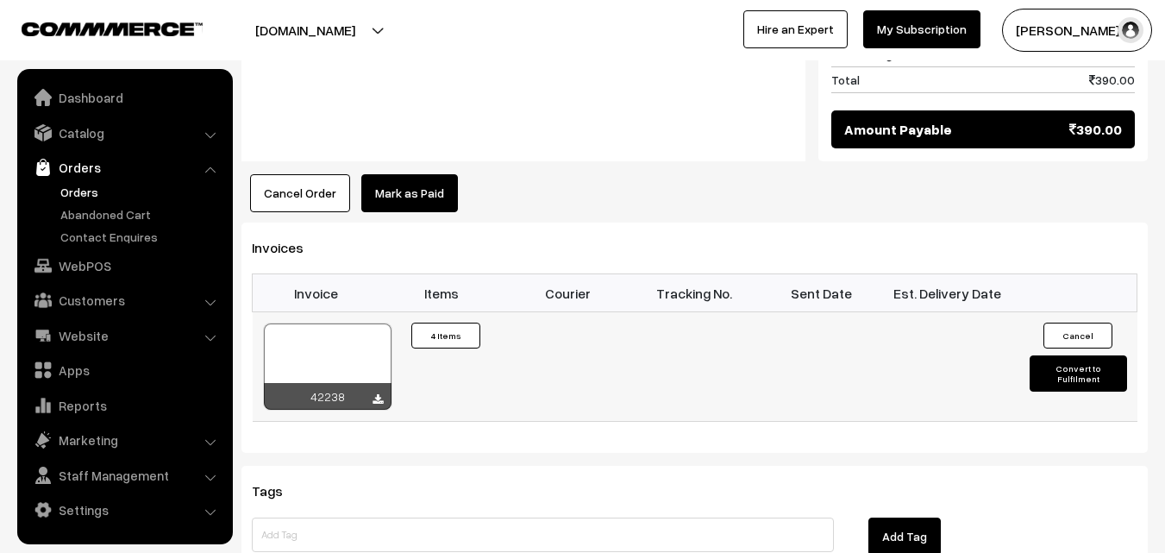
scroll to position [1121, 0]
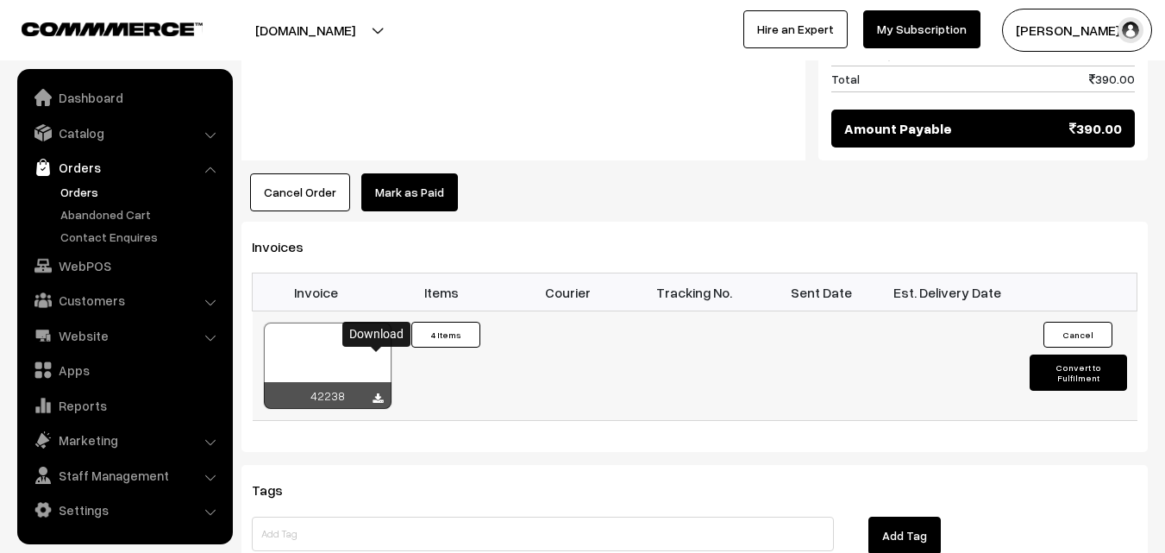
click at [379, 393] on icon at bounding box center [378, 398] width 10 height 11
click at [89, 195] on link "Orders" at bounding box center [141, 192] width 171 height 18
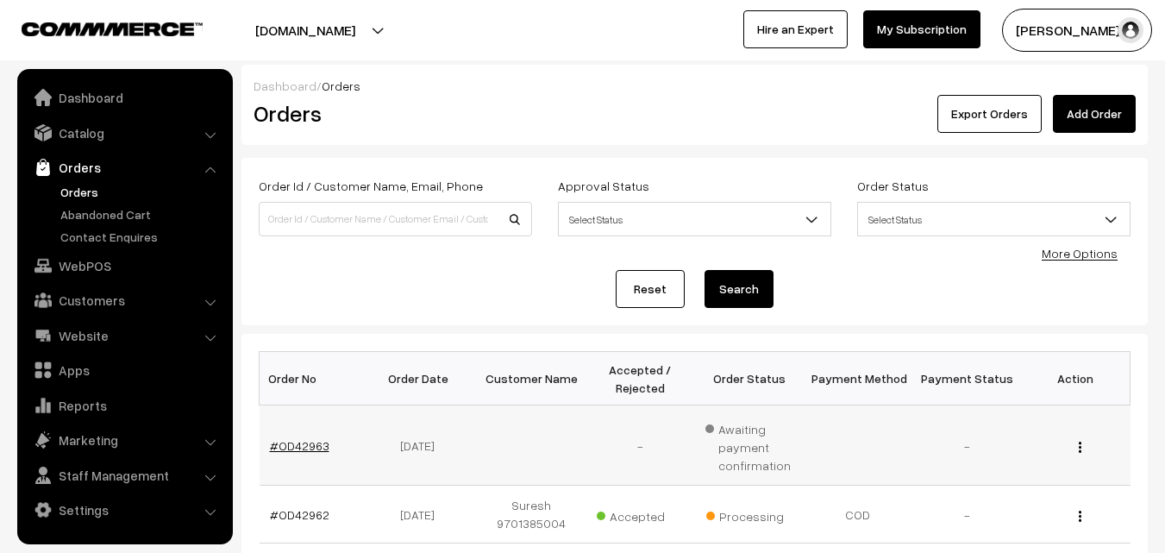
click at [317, 444] on link "#OD42963" at bounding box center [300, 445] width 60 height 15
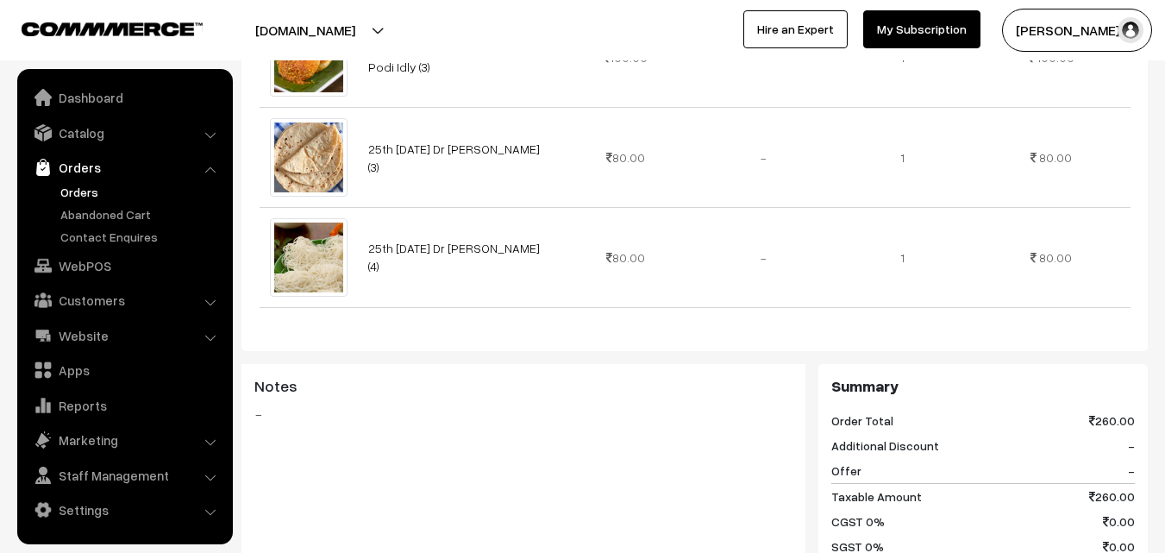
scroll to position [587, 0]
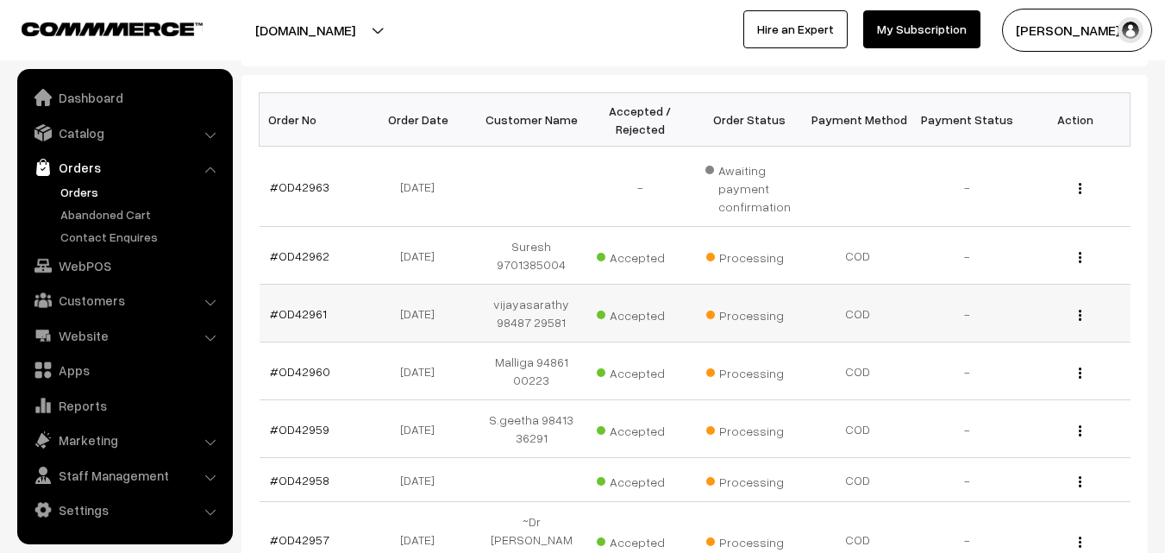
scroll to position [173, 0]
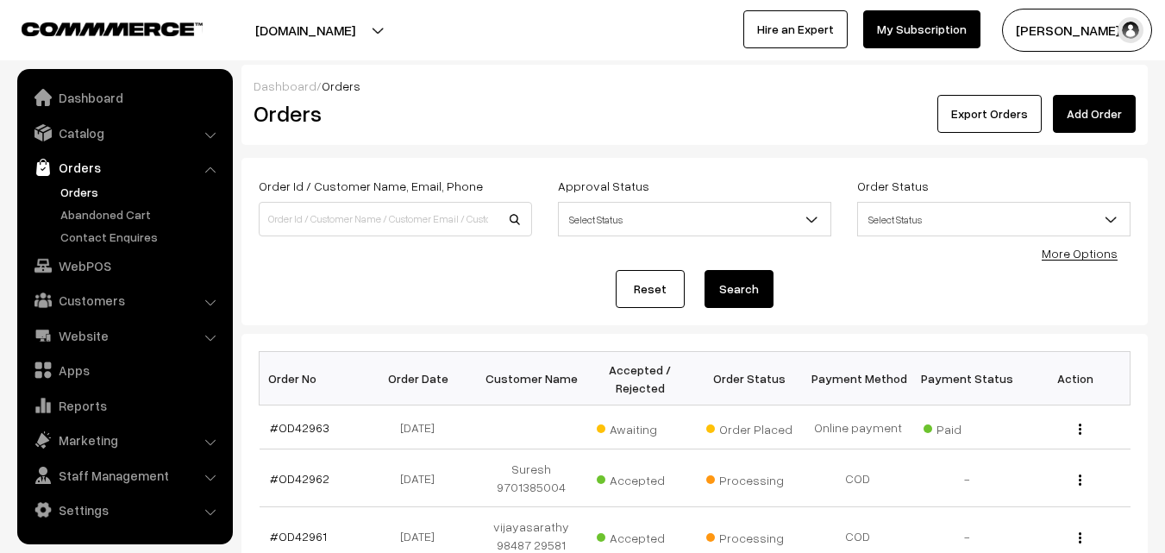
scroll to position [173, 0]
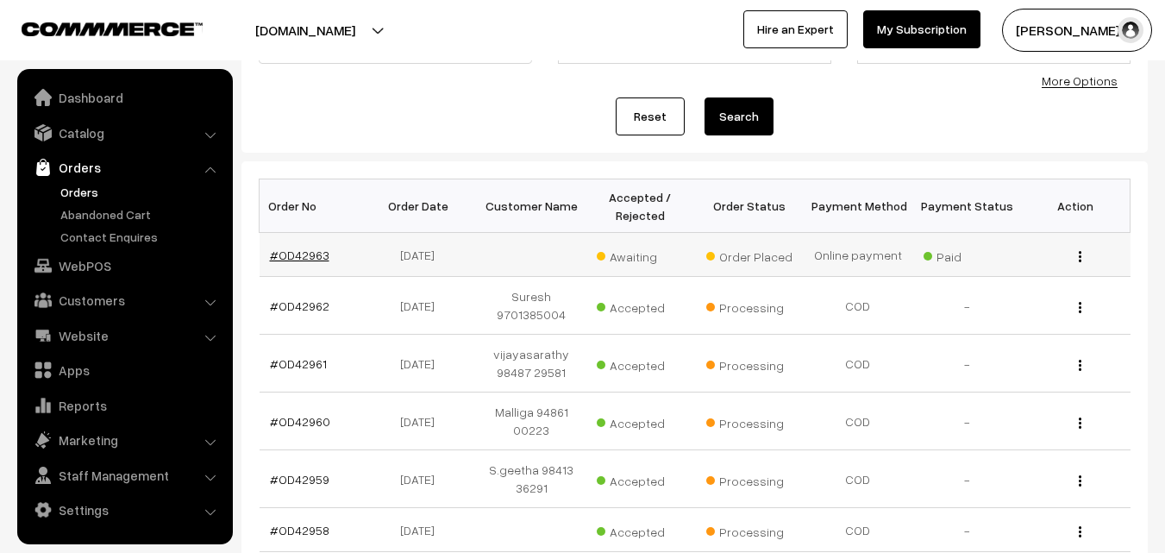
click at [315, 251] on link "#OD42963" at bounding box center [300, 255] width 60 height 15
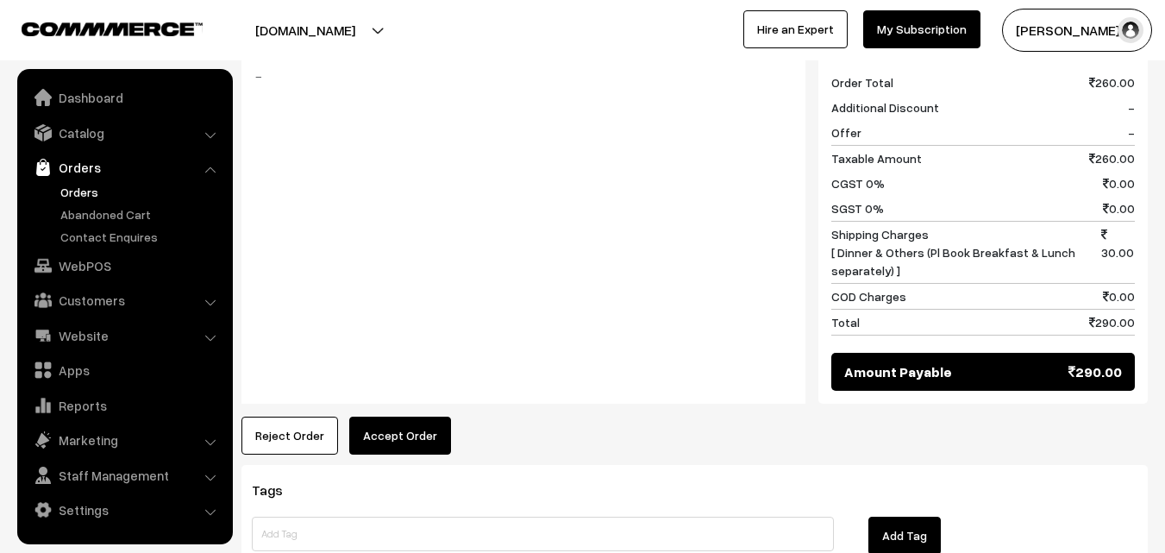
scroll to position [949, 0]
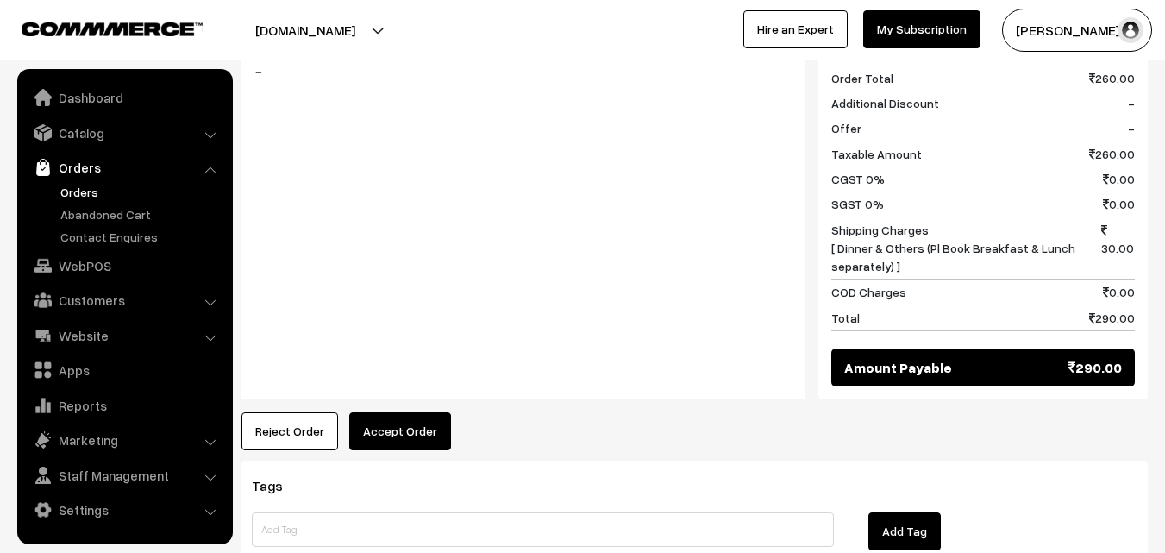
click at [383, 412] on button "Accept Order" at bounding box center [400, 431] width 102 height 38
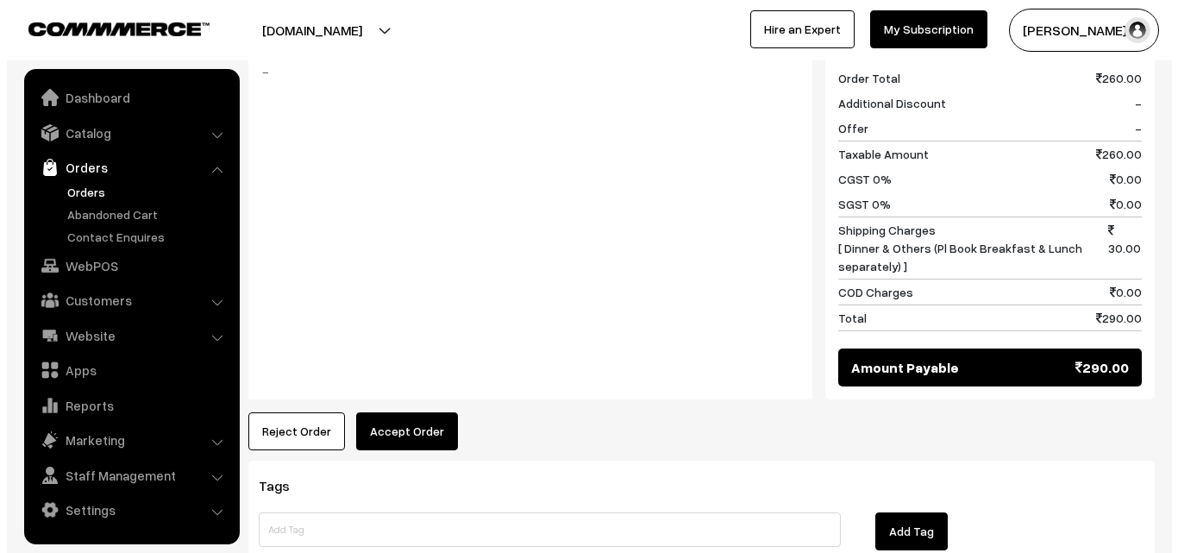
scroll to position [953, 0]
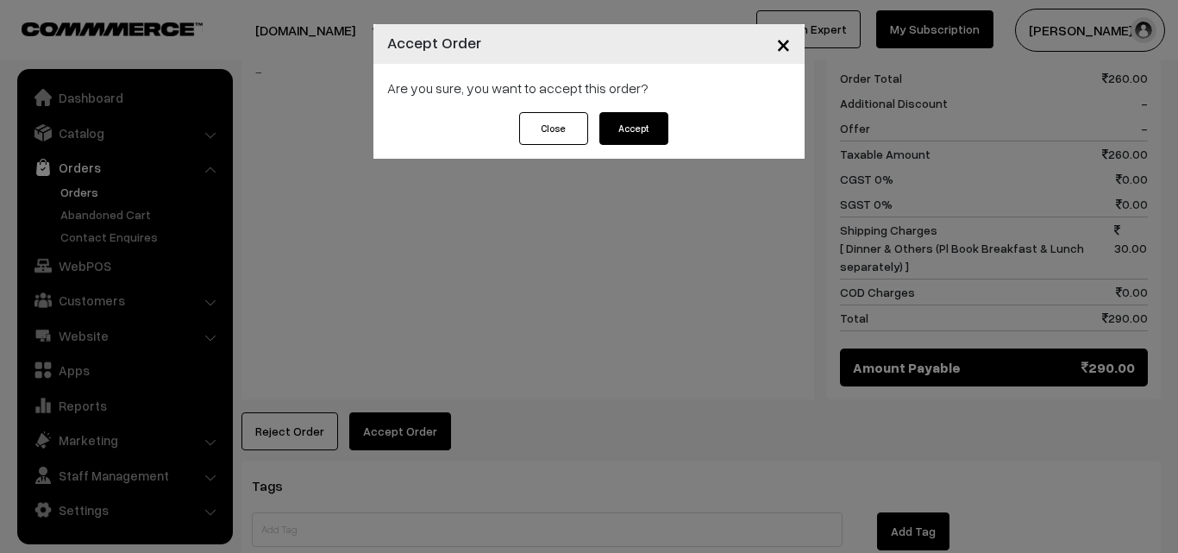
click at [632, 127] on button "Accept" at bounding box center [633, 128] width 69 height 33
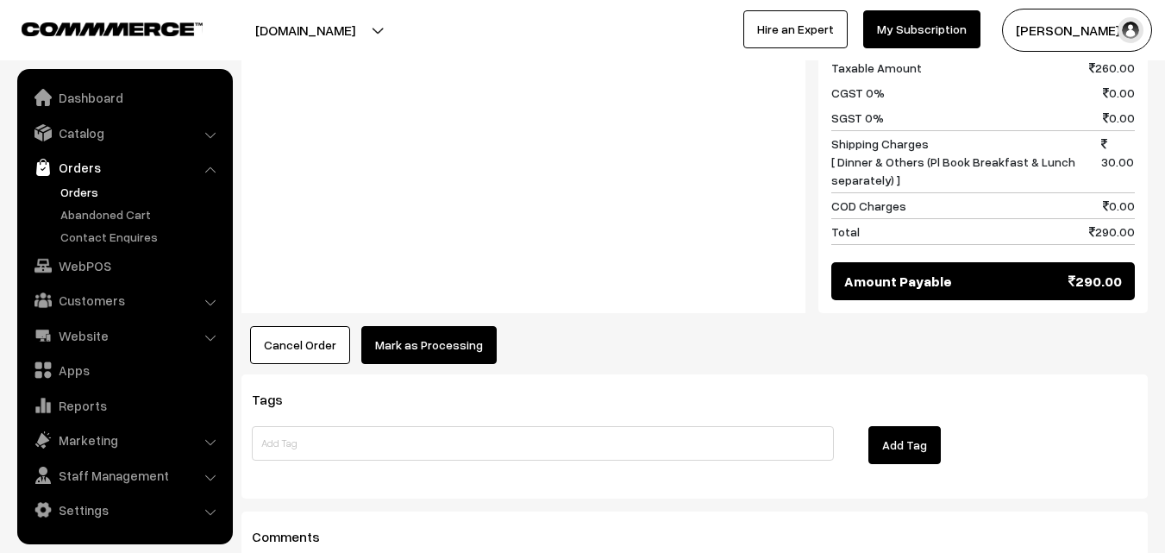
click at [468, 326] on button "Mark as Processing" at bounding box center [428, 345] width 135 height 38
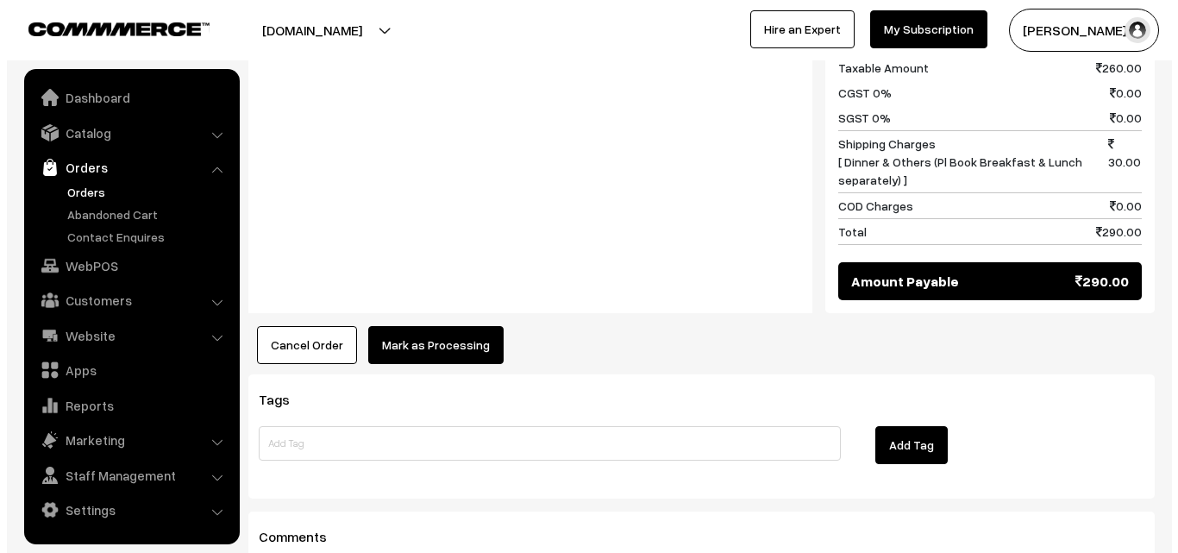
scroll to position [1039, 0]
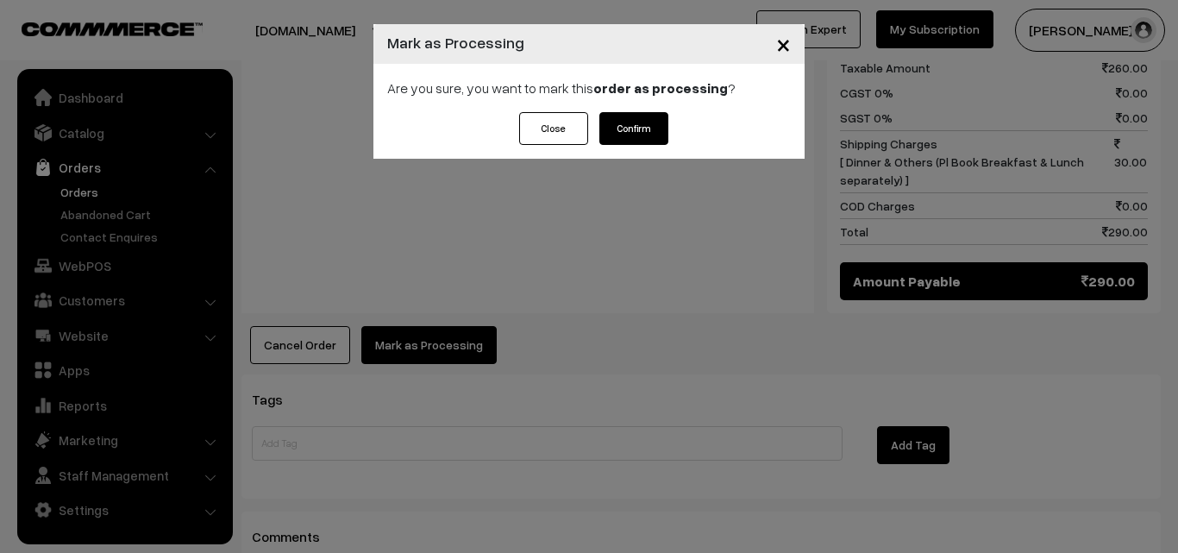
click at [637, 139] on button "Confirm" at bounding box center [633, 128] width 69 height 33
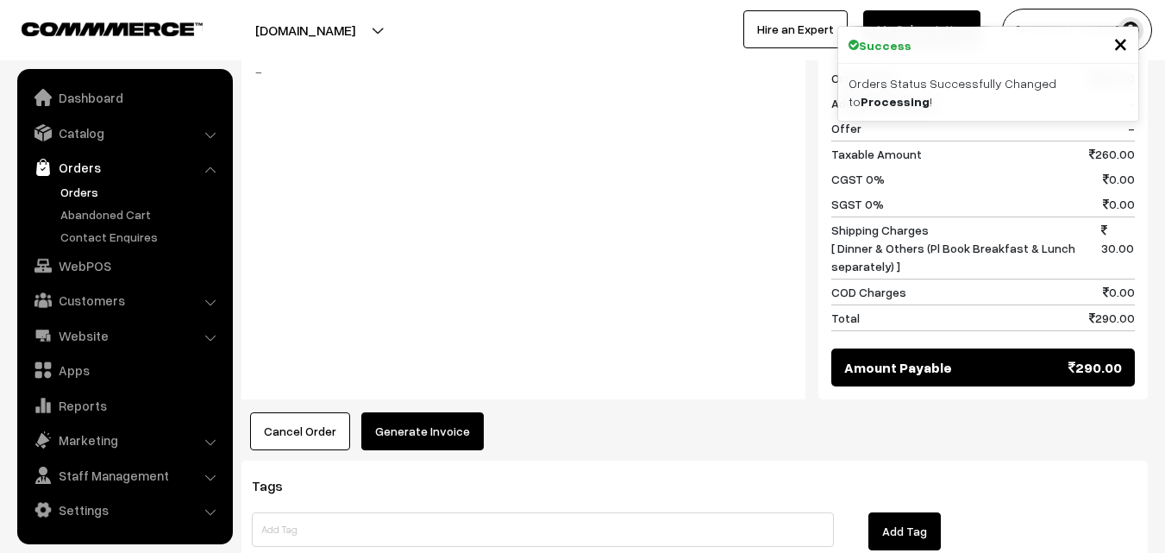
click at [446, 412] on button "Generate Invoice" at bounding box center [422, 431] width 122 height 38
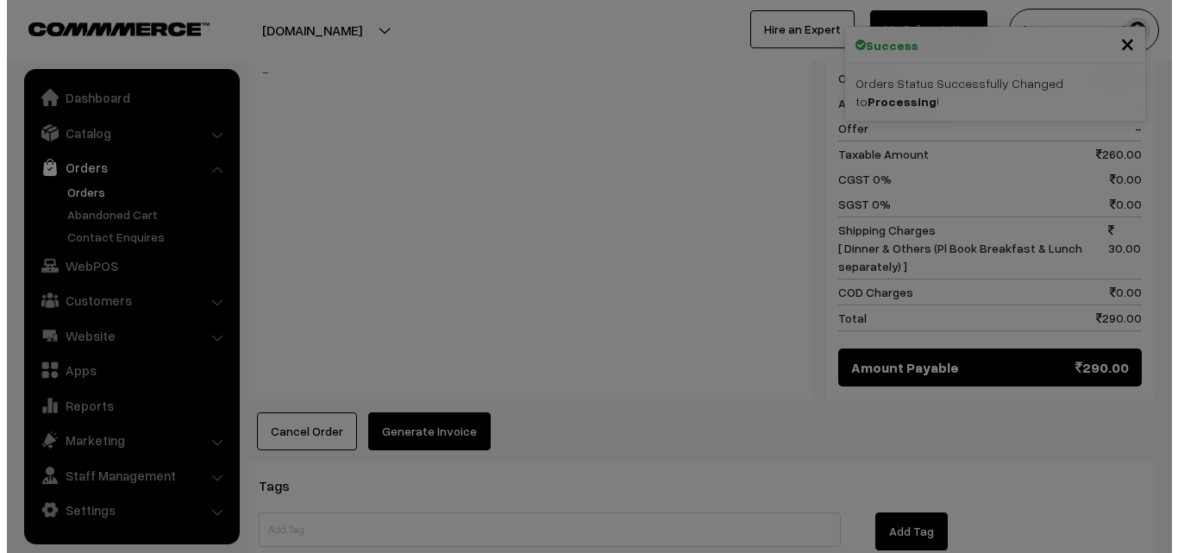
scroll to position [953, 0]
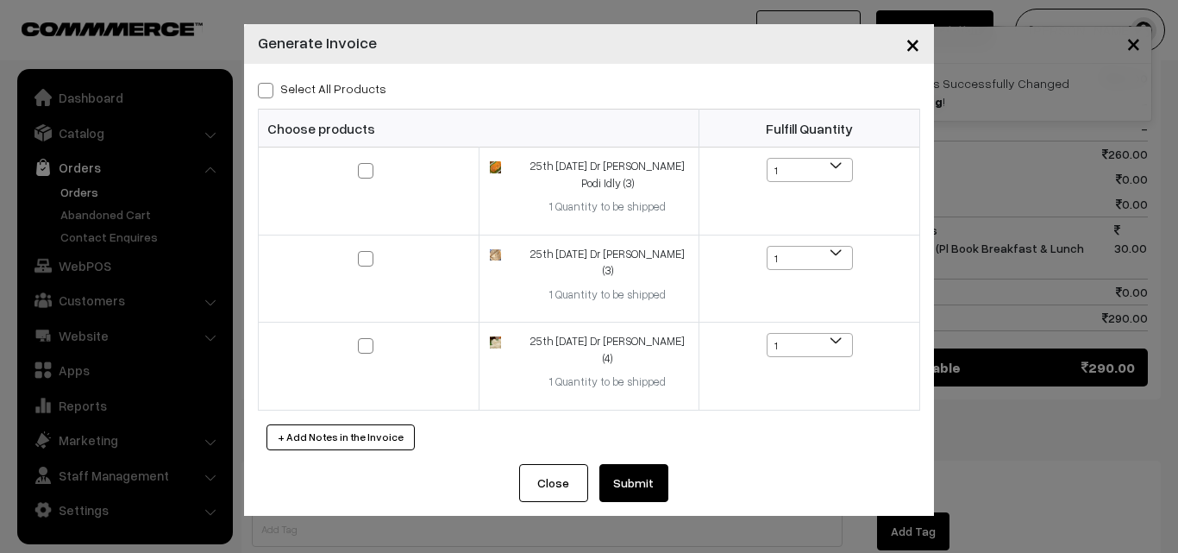
click at [267, 93] on span at bounding box center [266, 91] width 16 height 16
click at [267, 93] on input "Select All Products" at bounding box center [263, 87] width 11 height 11
checkbox input "true"
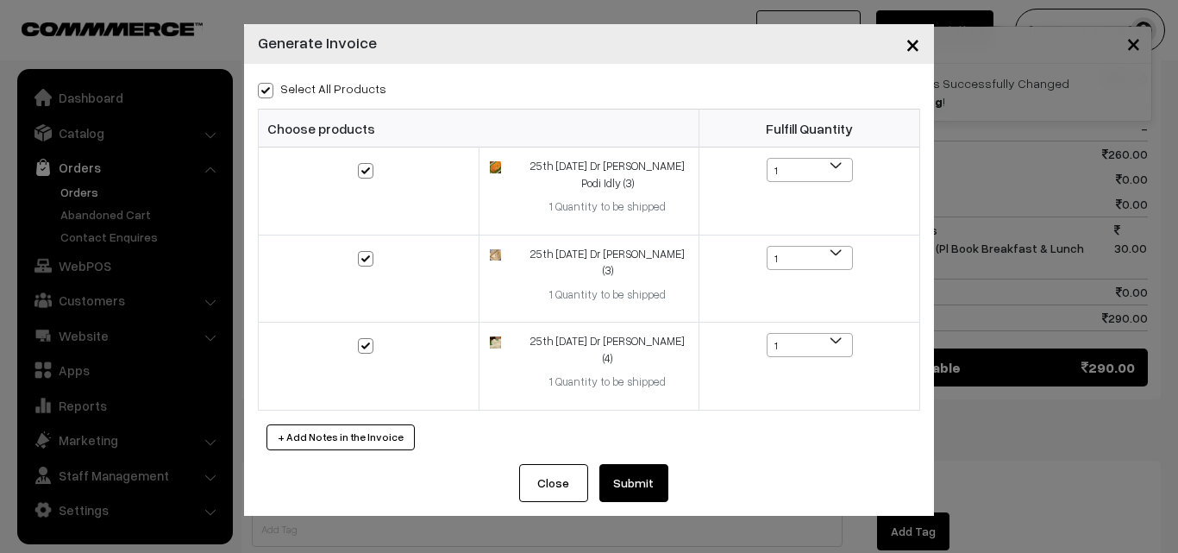
checkbox input "true"
click at [660, 464] on button "Submit" at bounding box center [633, 483] width 69 height 38
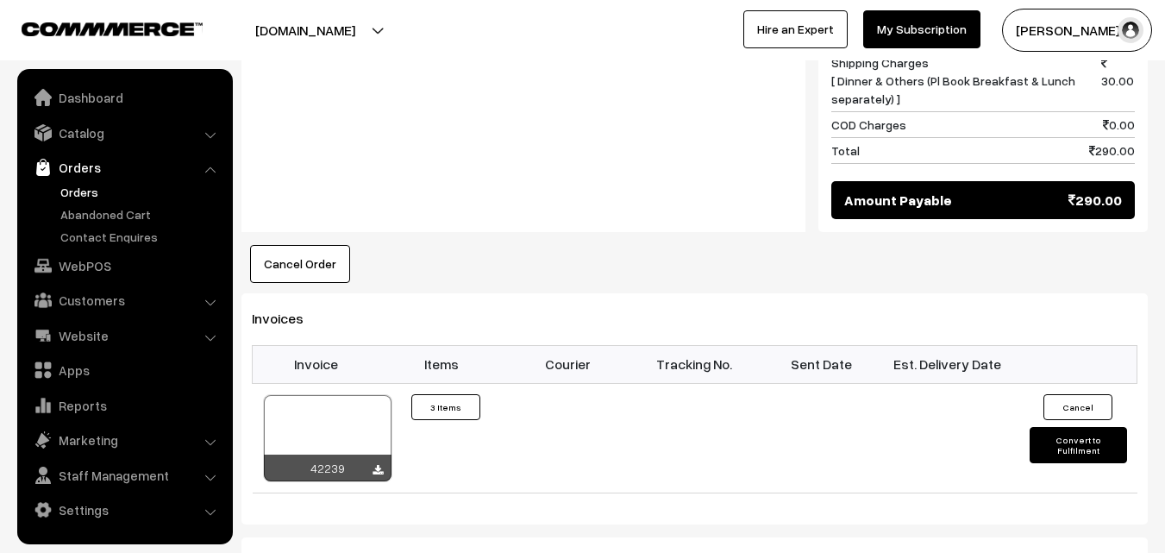
scroll to position [1122, 0]
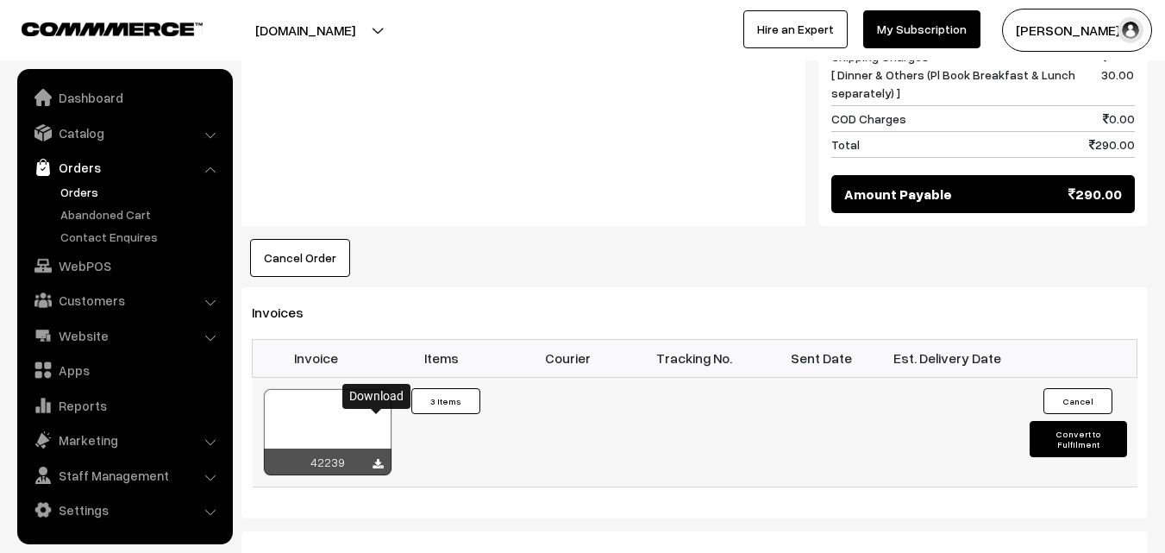
click at [374, 459] on icon at bounding box center [378, 464] width 10 height 11
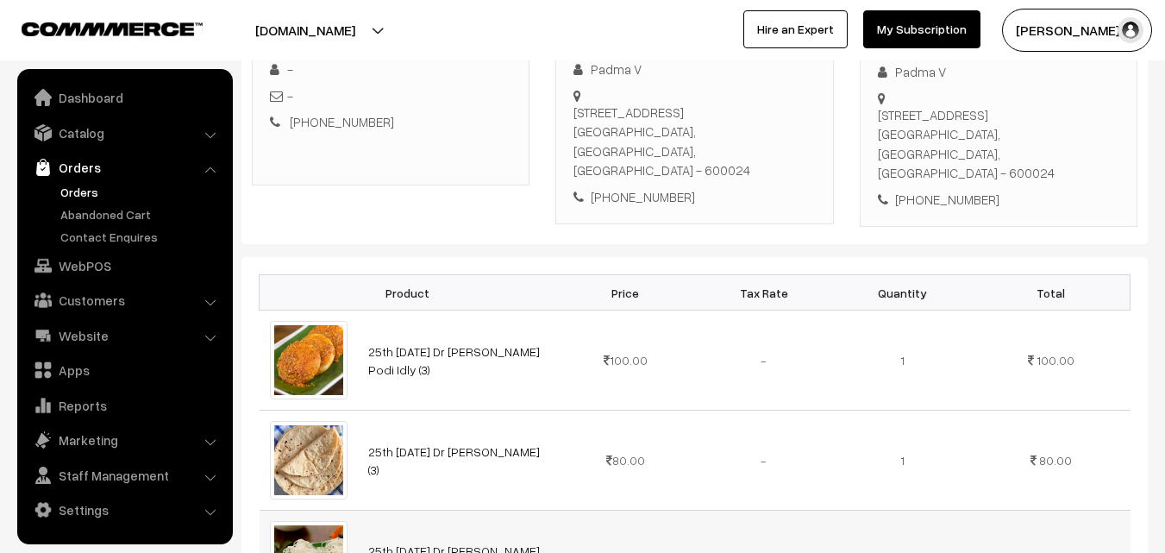
scroll to position [345, 0]
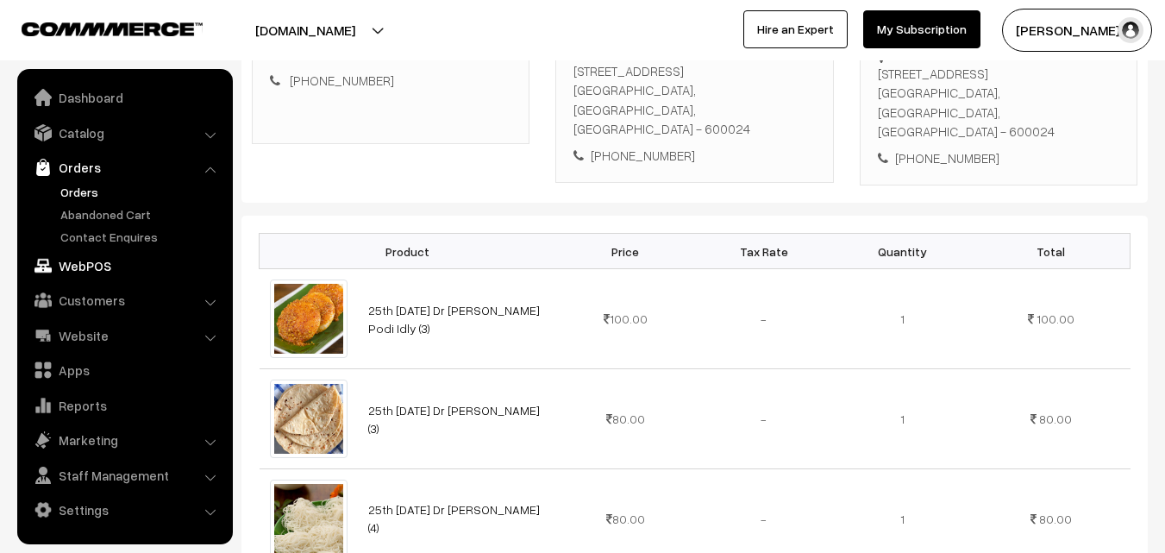
click at [78, 276] on link "WebPOS" at bounding box center [124, 265] width 205 height 31
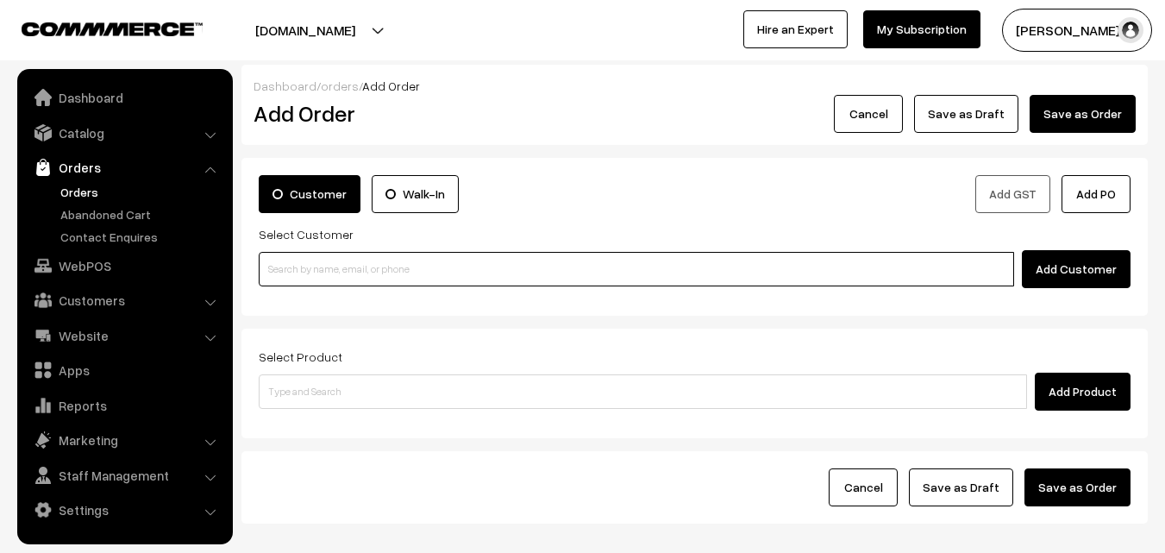
click at [292, 264] on input at bounding box center [637, 269] width 756 height 35
paste input "[PHONE_NUMBER]"
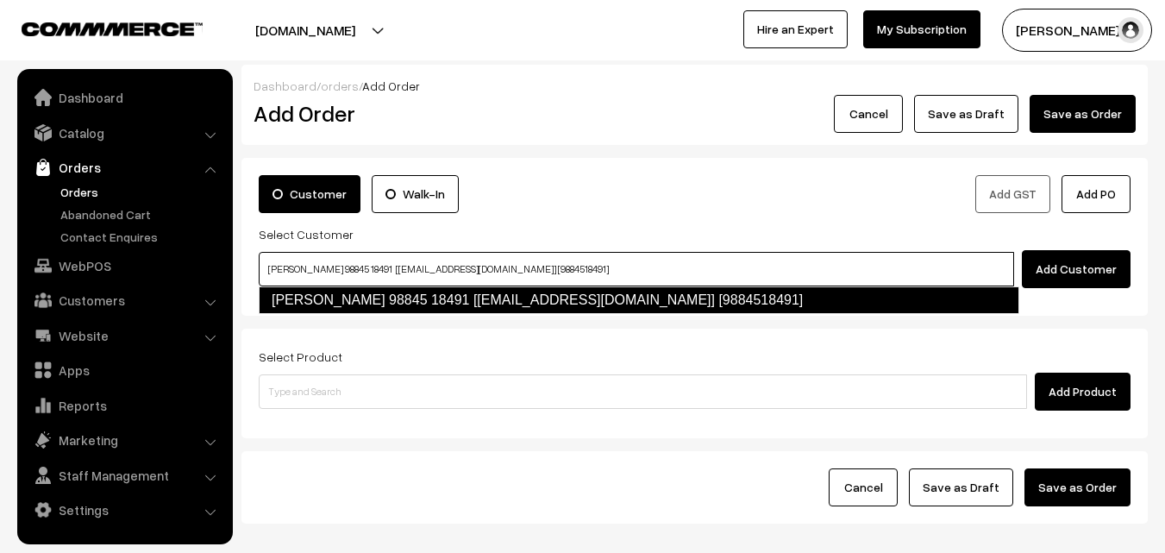
type input "[PERSON_NAME] 98845 18491 [[EMAIL_ADDRESS][DOMAIN_NAME]] [9884518491]"
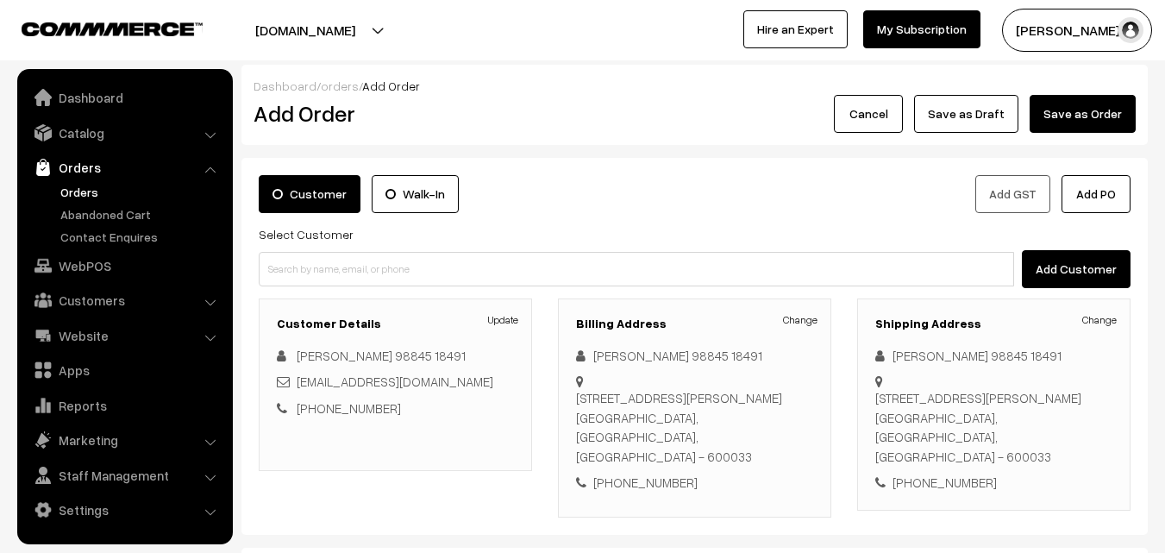
scroll to position [173, 0]
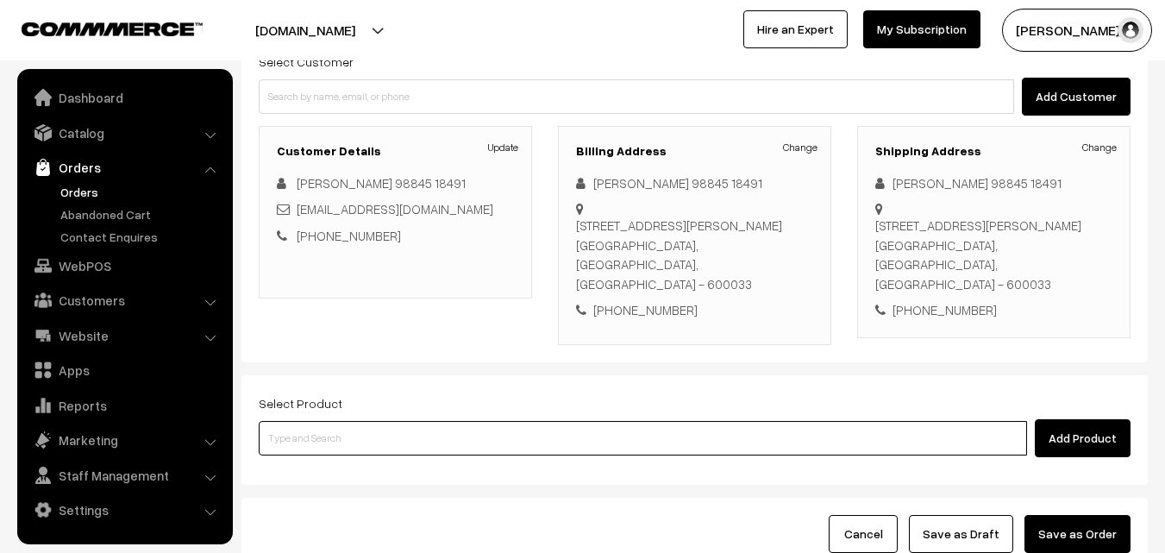
click at [589, 421] on input at bounding box center [643, 438] width 769 height 35
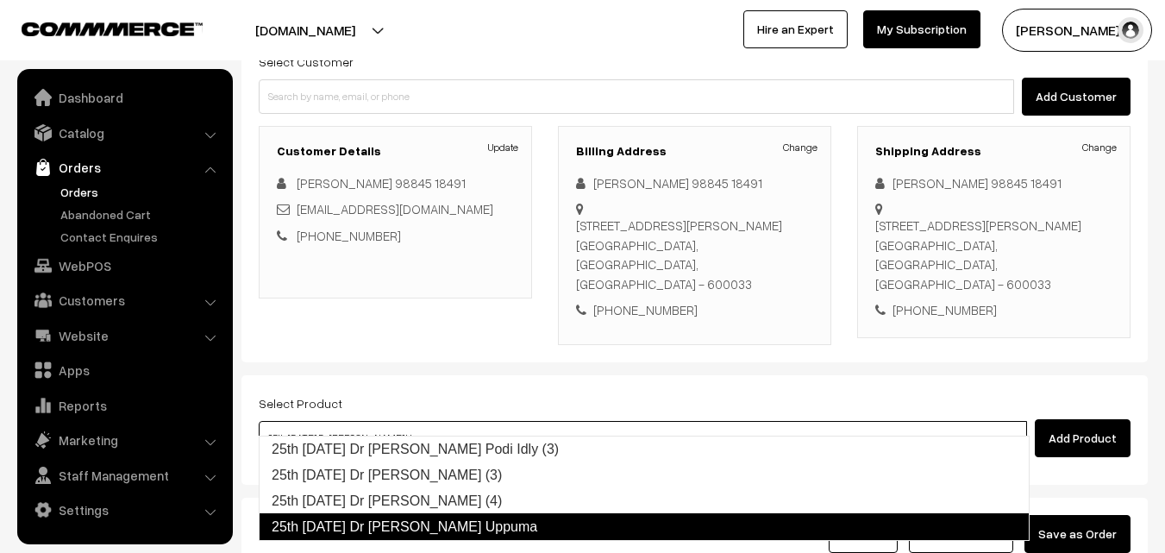
type input "25th [DATE] Dr [PERSON_NAME] (4)"
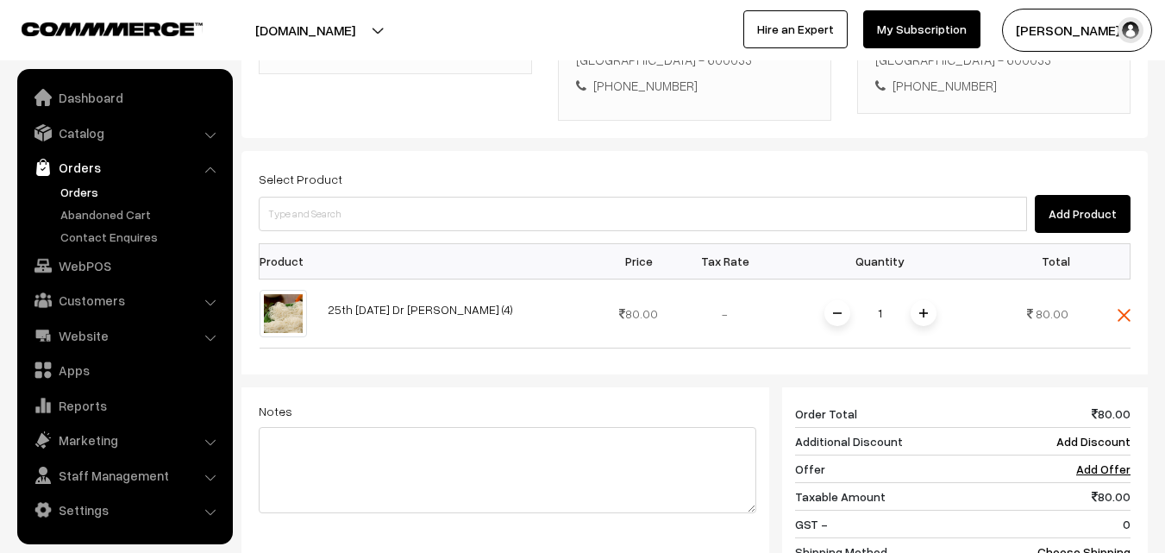
scroll to position [431, 0]
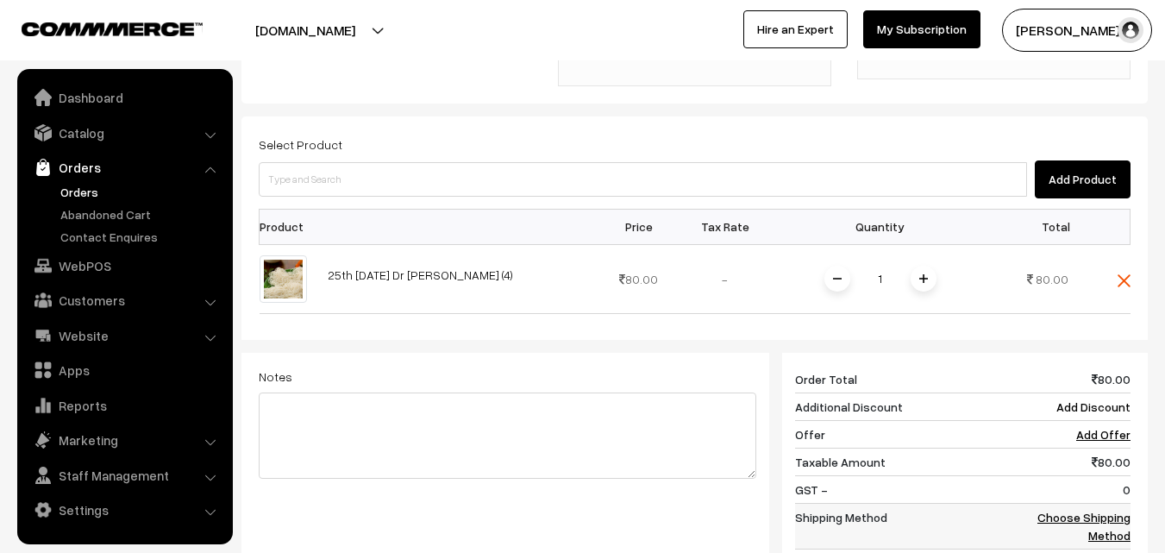
click at [1099, 510] on link "Choose Shipping Method" at bounding box center [1084, 526] width 93 height 33
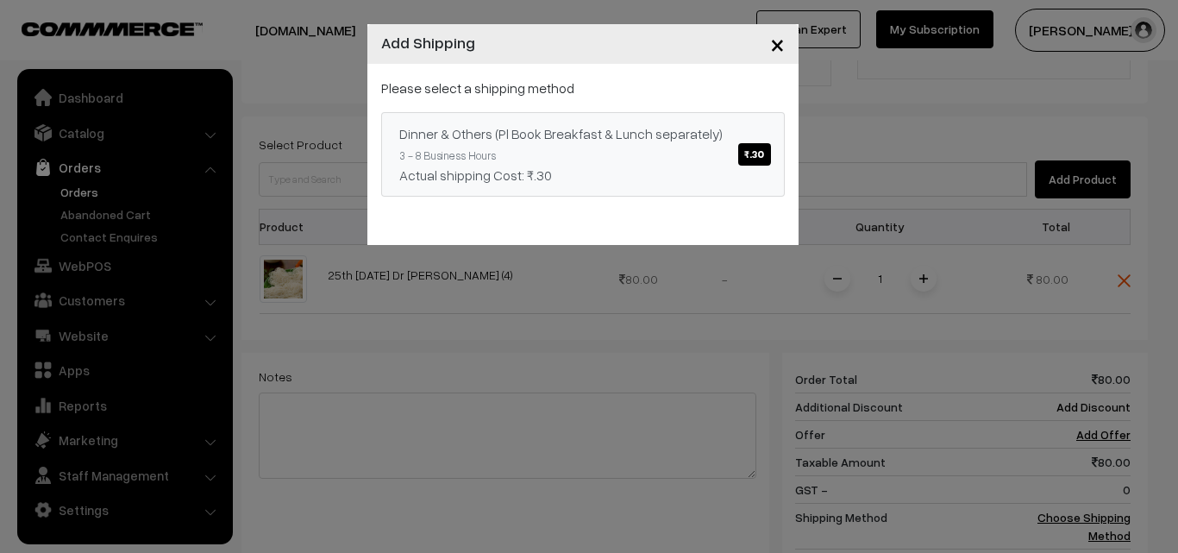
click at [759, 159] on span "₹.30" at bounding box center [754, 154] width 32 height 22
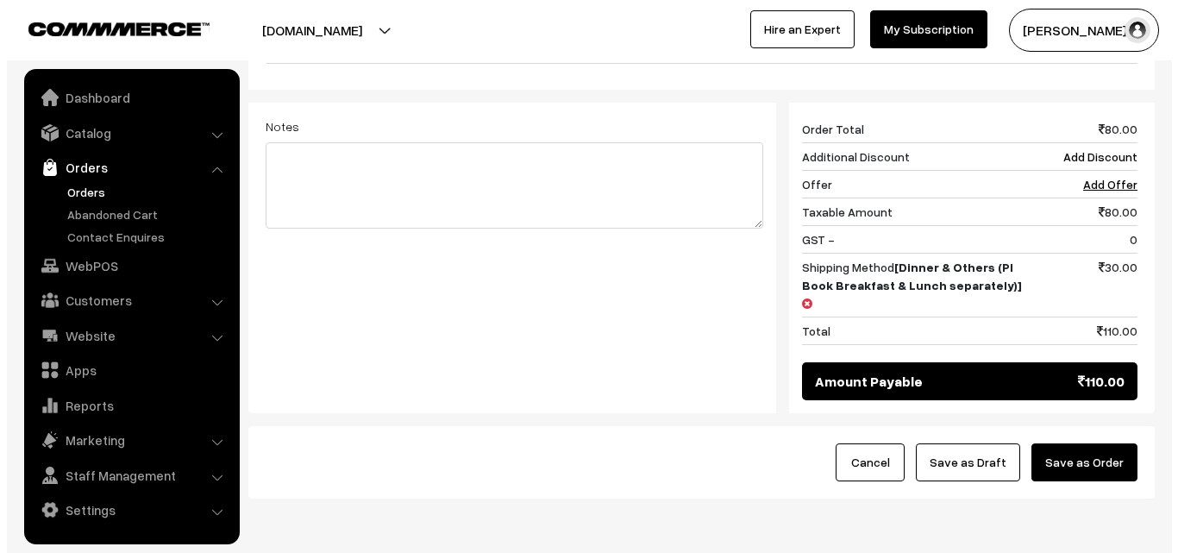
scroll to position [714, 0]
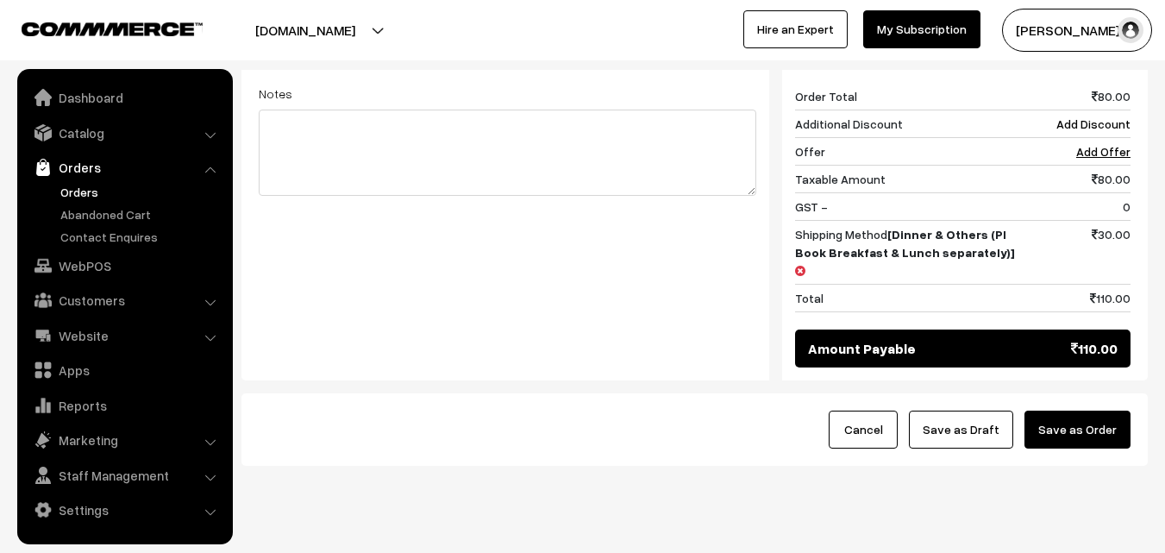
click at [1107, 411] on button "Save as Order" at bounding box center [1078, 430] width 106 height 38
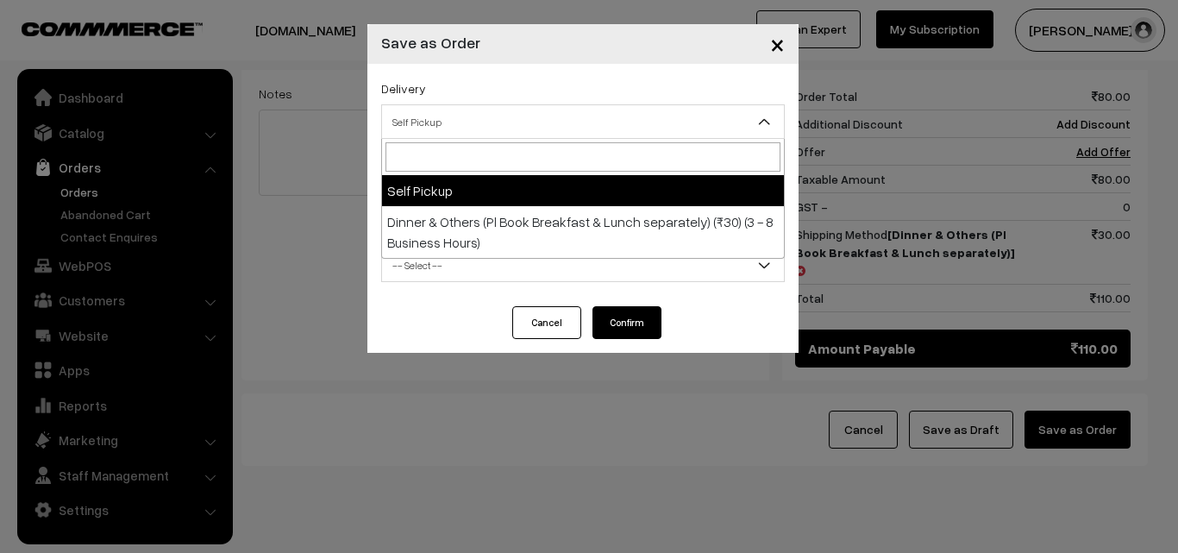
click at [636, 118] on span "Self Pickup" at bounding box center [583, 122] width 402 height 30
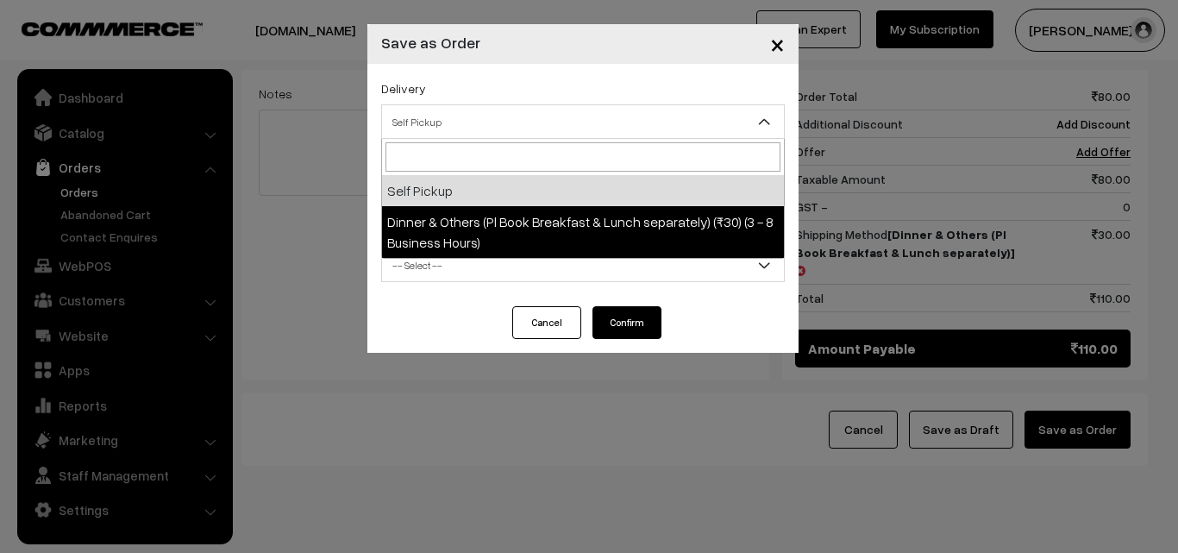
select select "DOP1"
select select "3"
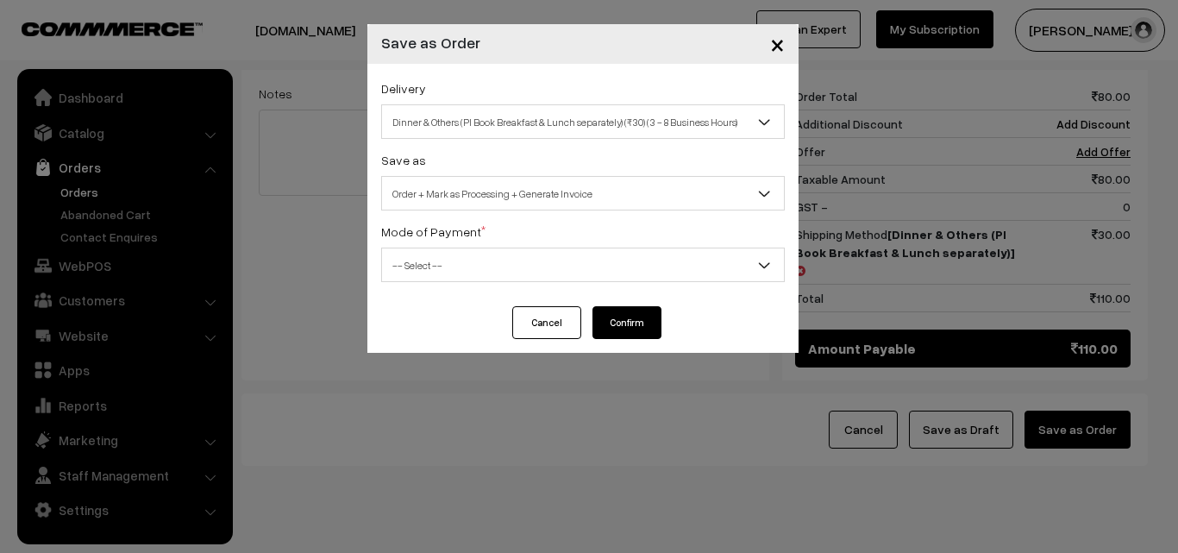
click at [657, 261] on span "-- Select --" at bounding box center [583, 265] width 402 height 30
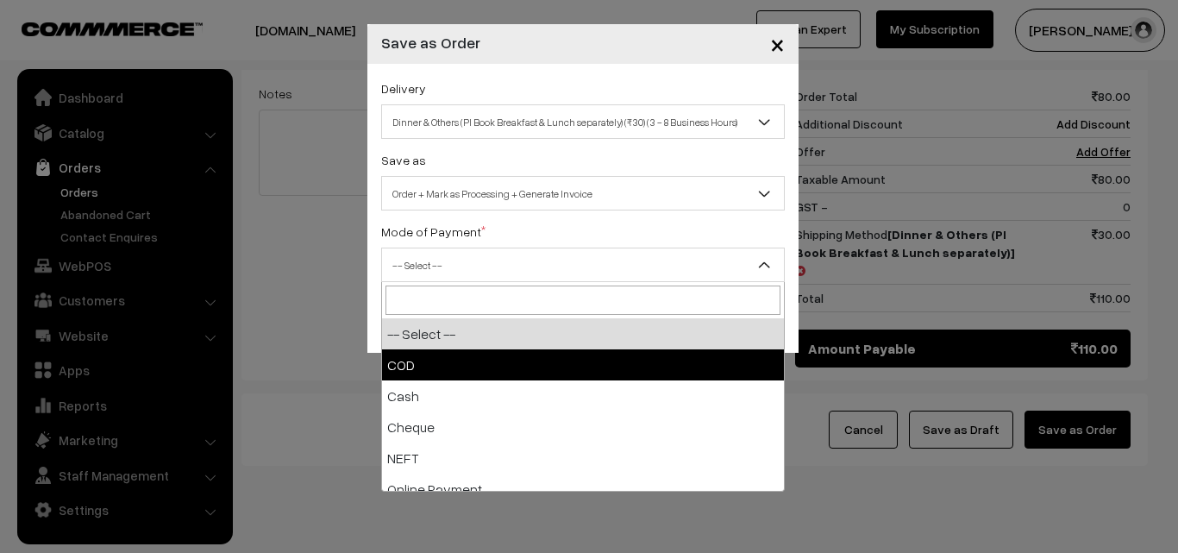
select select "1"
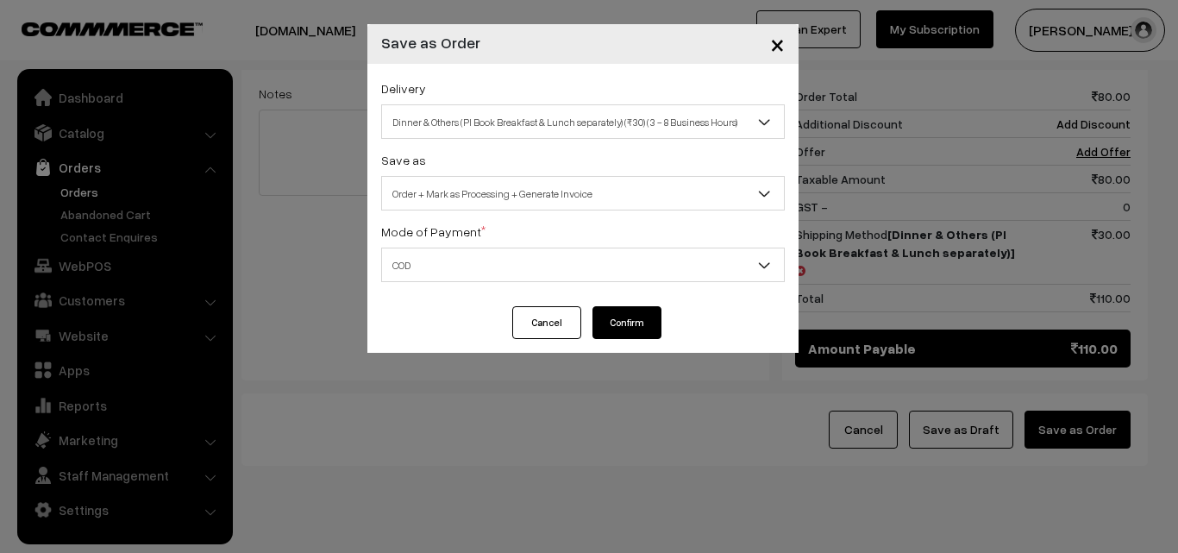
click at [660, 319] on button "Confirm" at bounding box center [627, 322] width 69 height 33
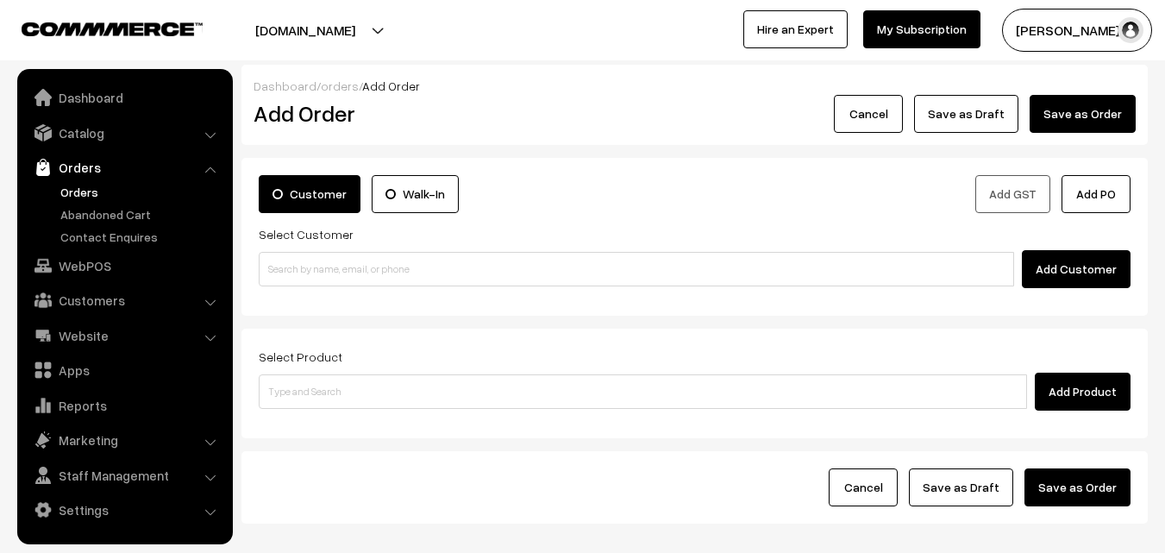
click at [95, 189] on link "Orders" at bounding box center [141, 192] width 171 height 18
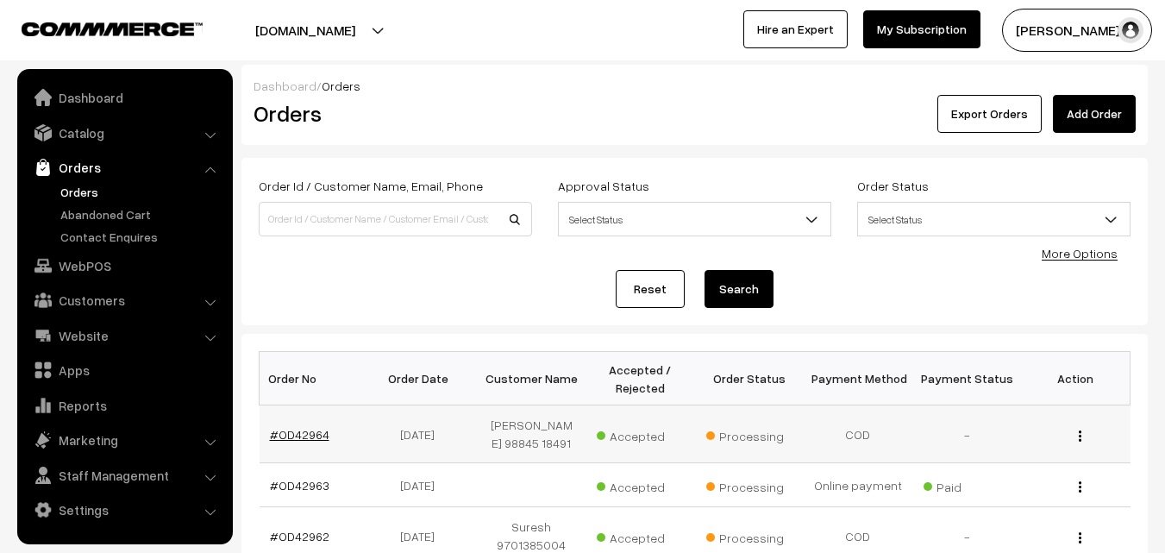
click at [314, 432] on link "#OD42964" at bounding box center [300, 434] width 60 height 15
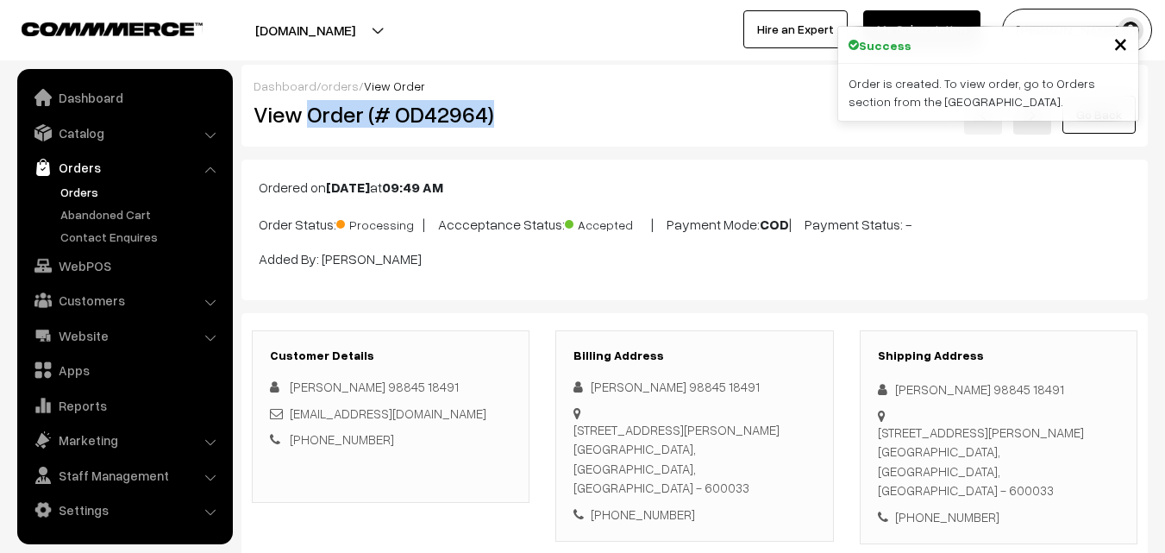
drag, startPoint x: 311, startPoint y: 117, endPoint x: 508, endPoint y: 118, distance: 197.5
click at [508, 118] on h2 "View Order (# OD42964)" at bounding box center [392, 114] width 277 height 27
copy h2 "Order (# OD42964)"
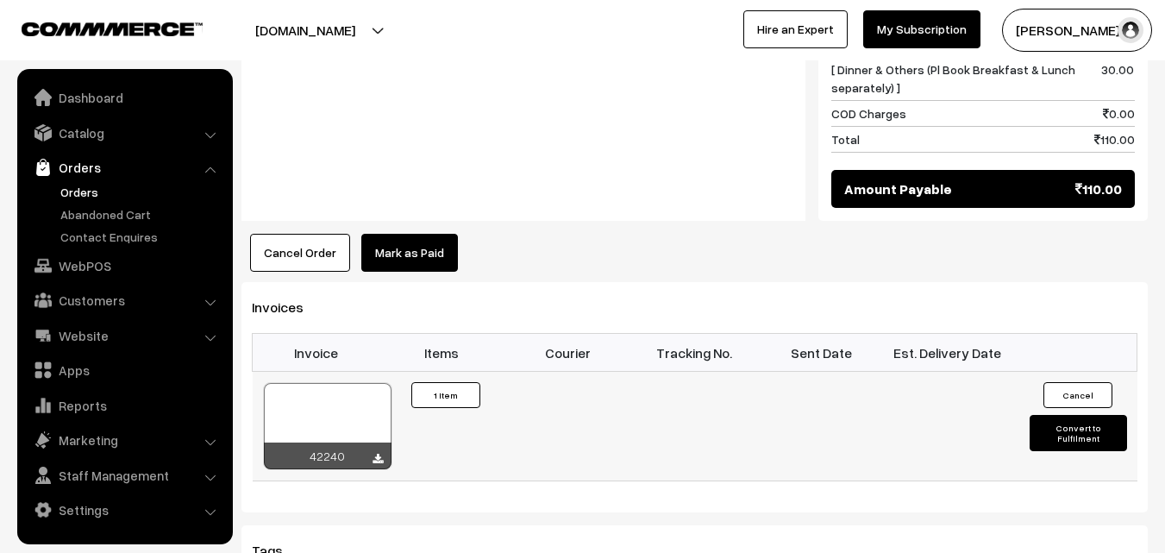
scroll to position [949, 0]
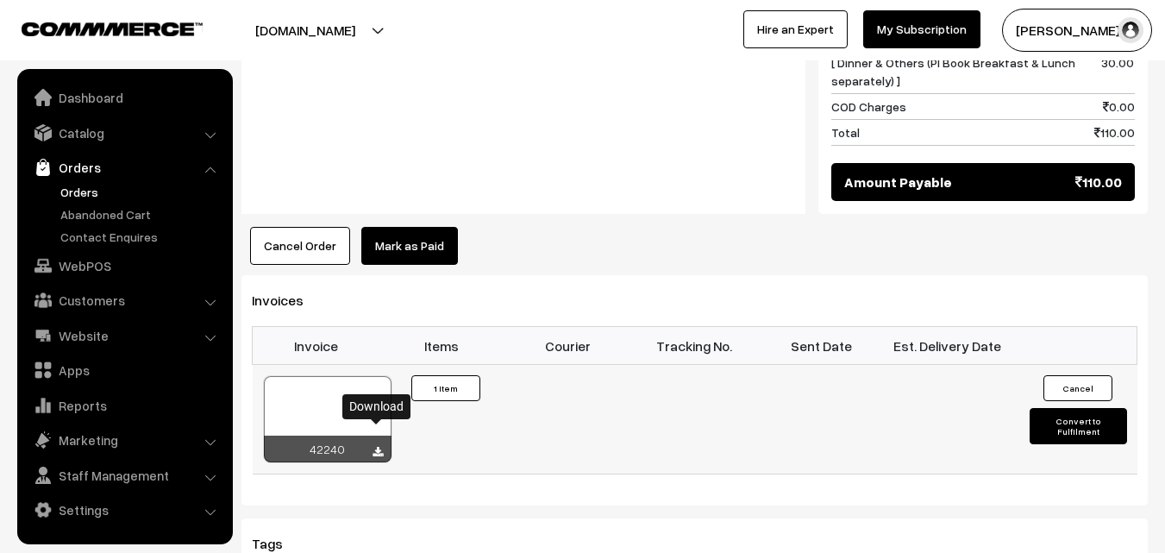
click at [373, 447] on icon at bounding box center [378, 452] width 10 height 11
click at [71, 191] on link "Orders" at bounding box center [141, 192] width 171 height 18
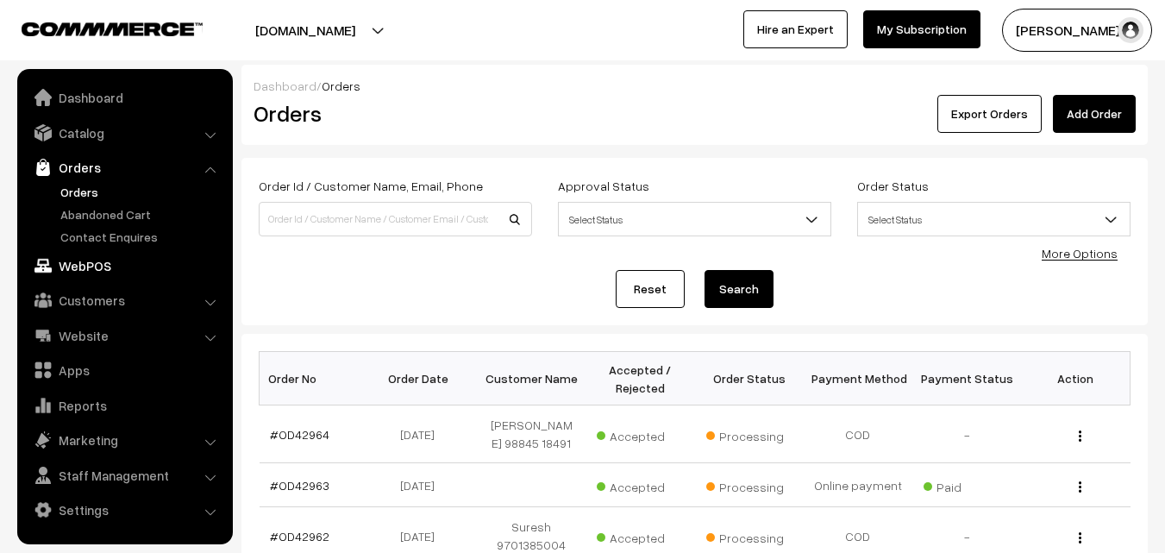
click at [93, 269] on link "WebPOS" at bounding box center [124, 265] width 205 height 31
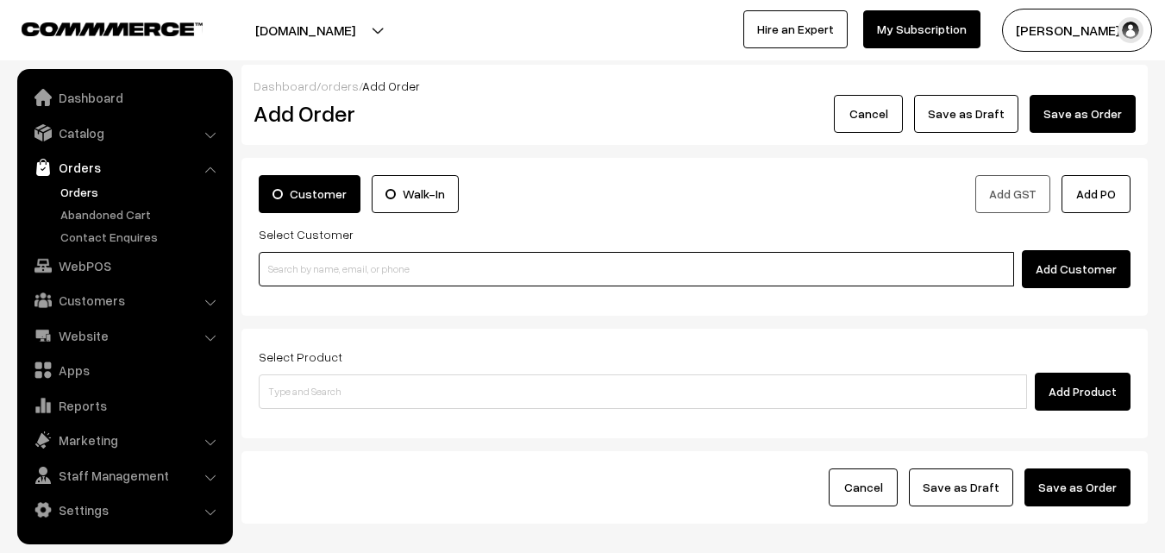
drag, startPoint x: 0, startPoint y: 0, endPoint x: 410, endPoint y: 275, distance: 493.5
click at [410, 275] on input at bounding box center [637, 269] width 756 height 35
paste input "+91 90034 35714"
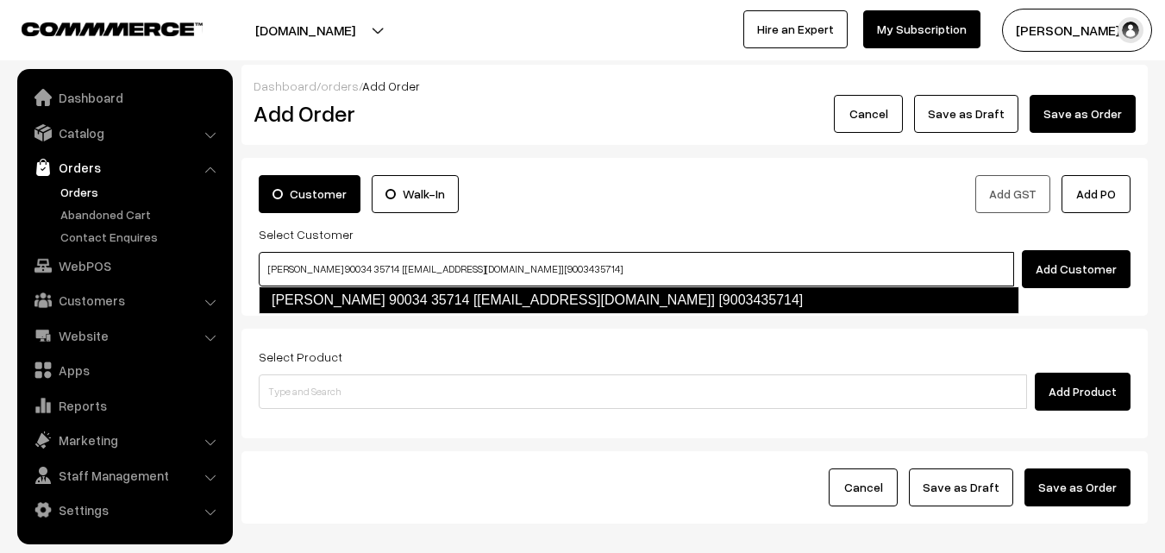
type input "Swetha 90034 35714 [test790@gmail.com] [9003435714]"
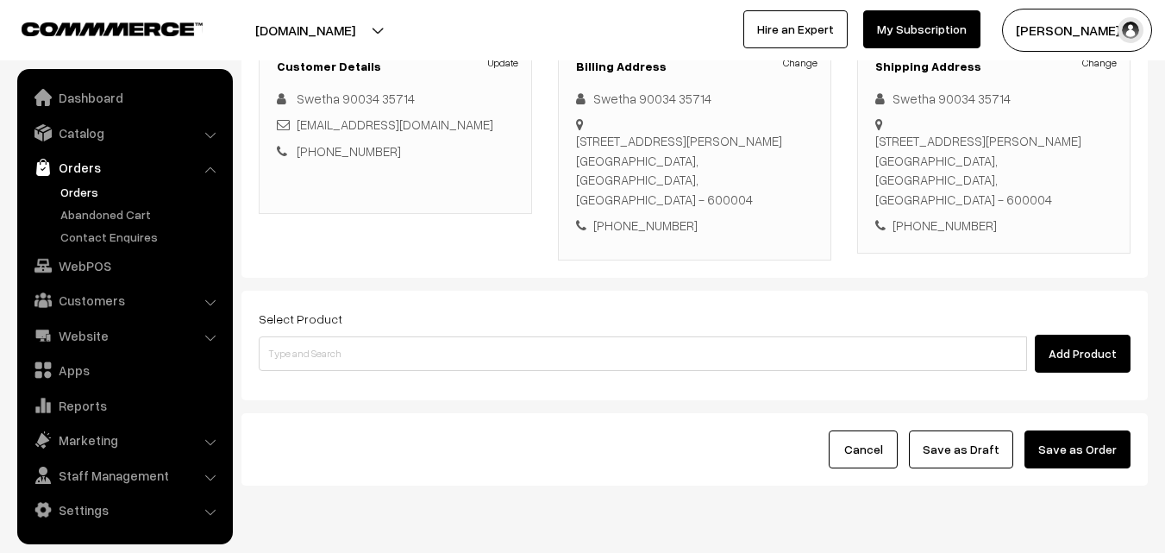
scroll to position [259, 0]
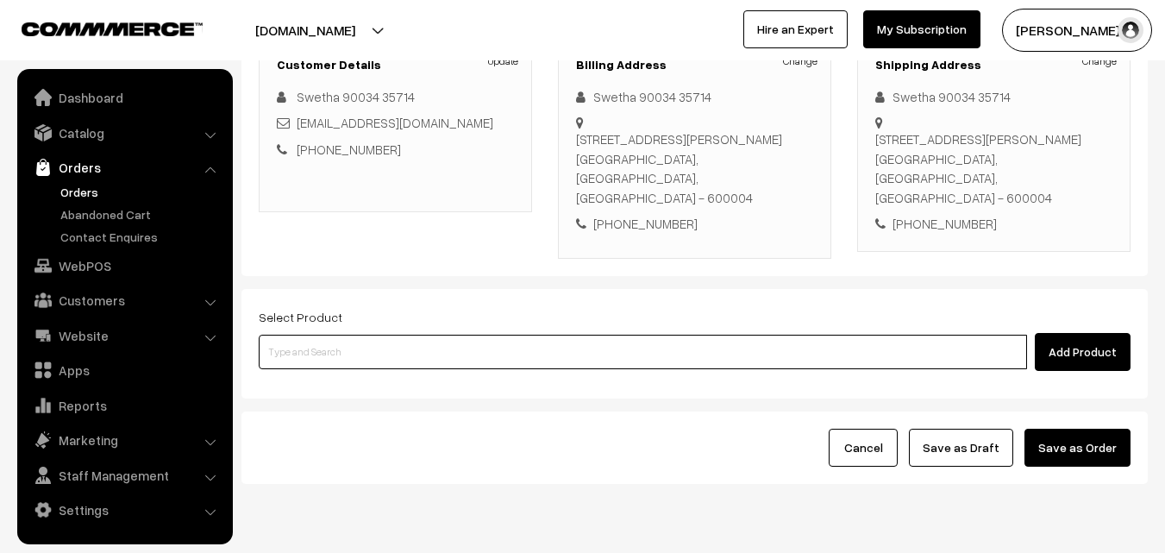
click at [505, 335] on input at bounding box center [643, 352] width 769 height 35
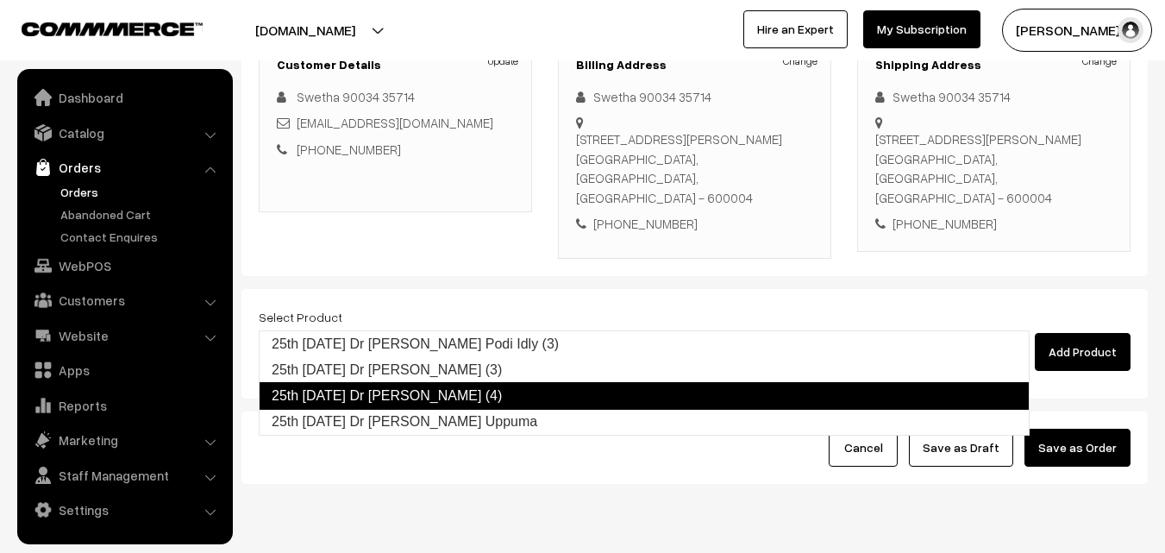
type input "25th Thursday Dr Idly Uppuma"
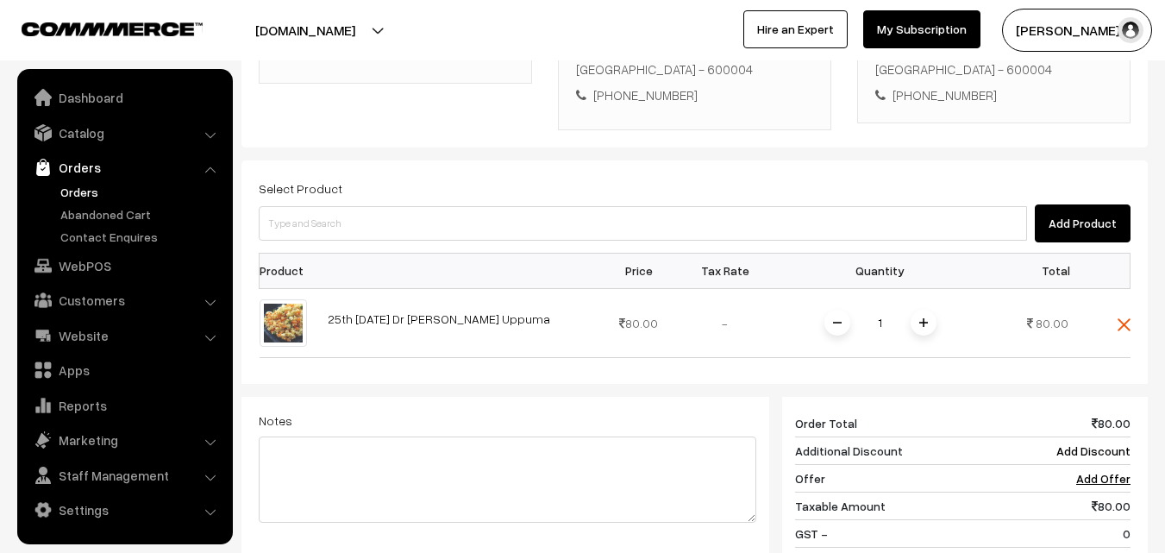
scroll to position [518, 0]
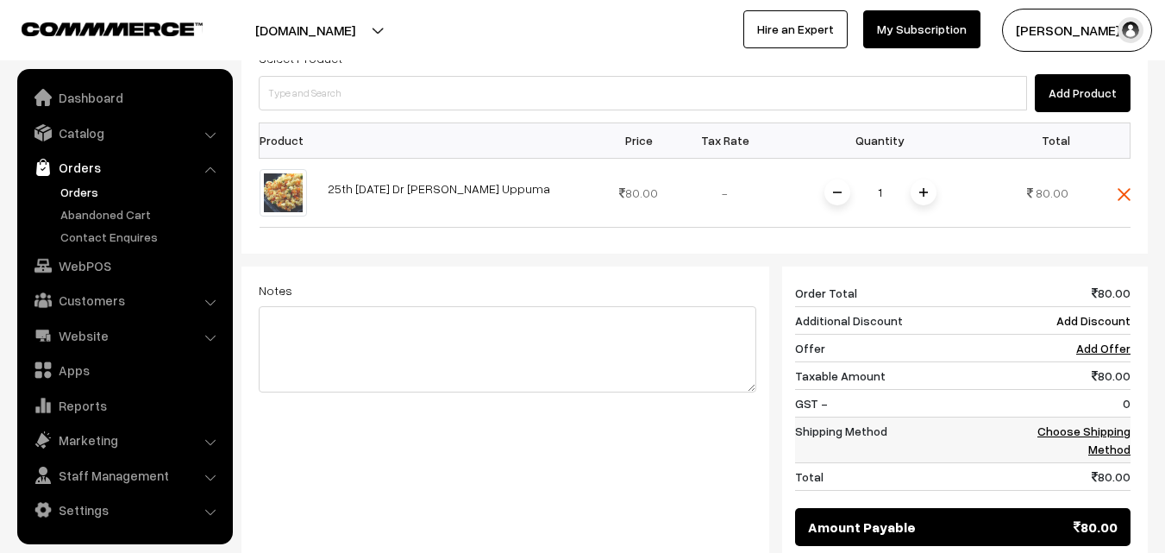
click at [1058, 424] on link "Choose Shipping Method" at bounding box center [1084, 440] width 93 height 33
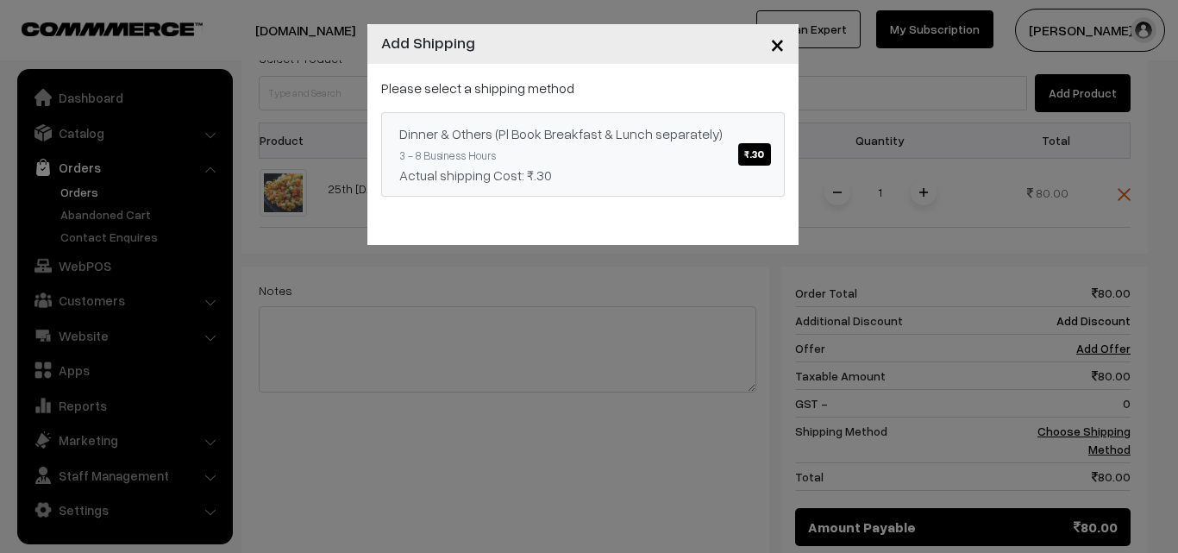
click at [754, 154] on span "₹.30" at bounding box center [754, 154] width 32 height 22
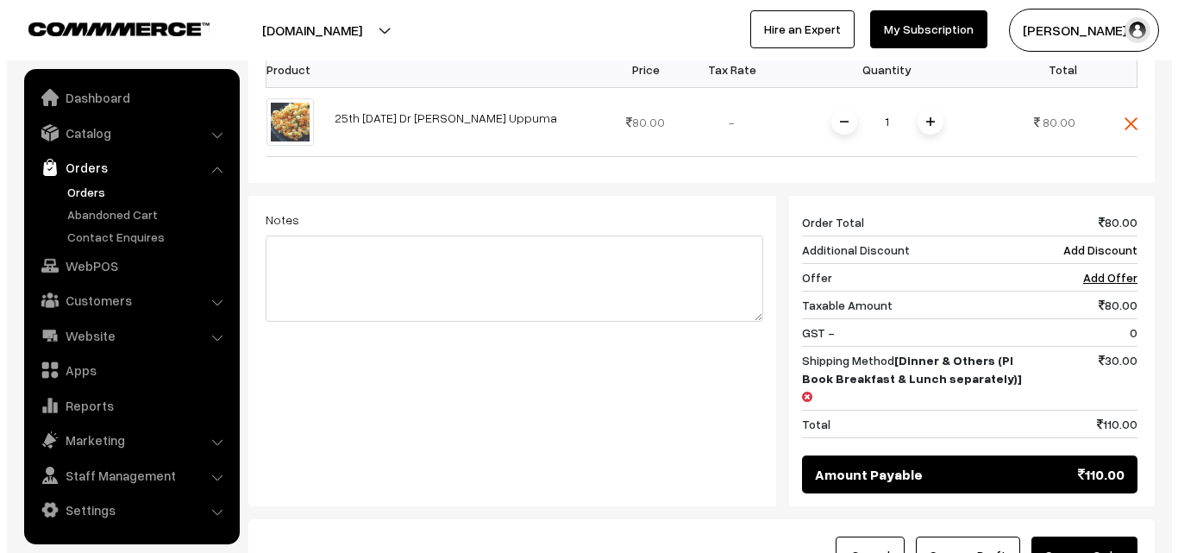
scroll to position [690, 0]
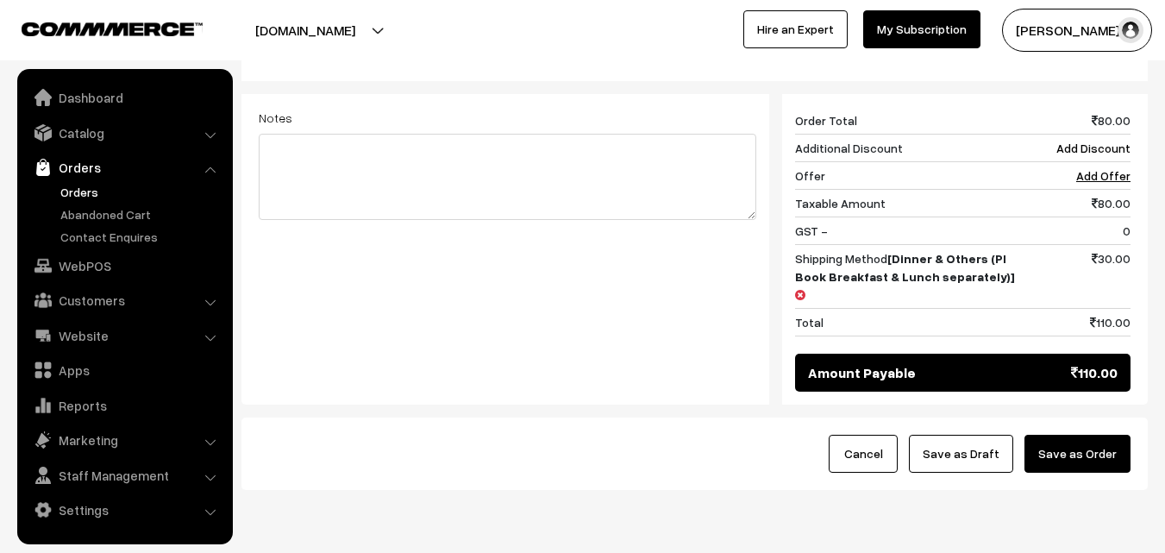
click at [1066, 435] on button "Save as Order" at bounding box center [1078, 454] width 106 height 38
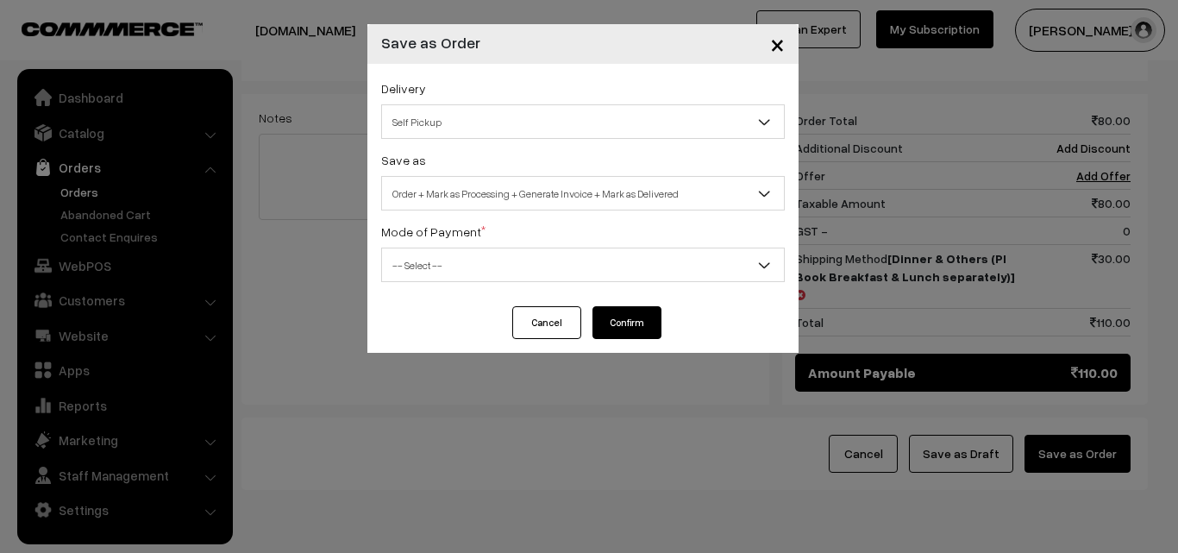
click at [523, 121] on span "Self Pickup" at bounding box center [583, 122] width 402 height 30
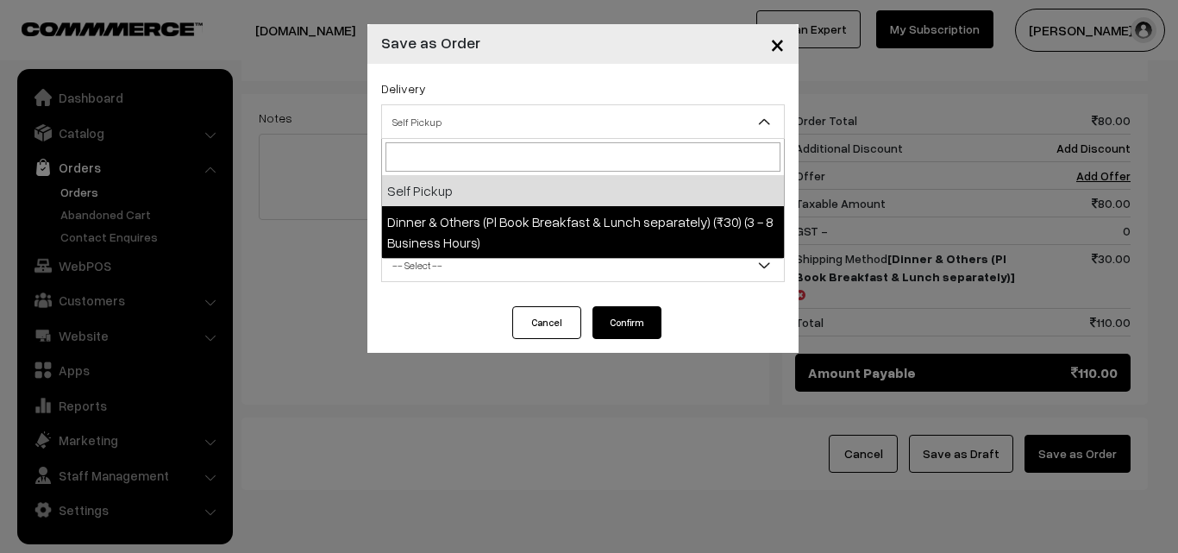
select select "DOP1"
select select "3"
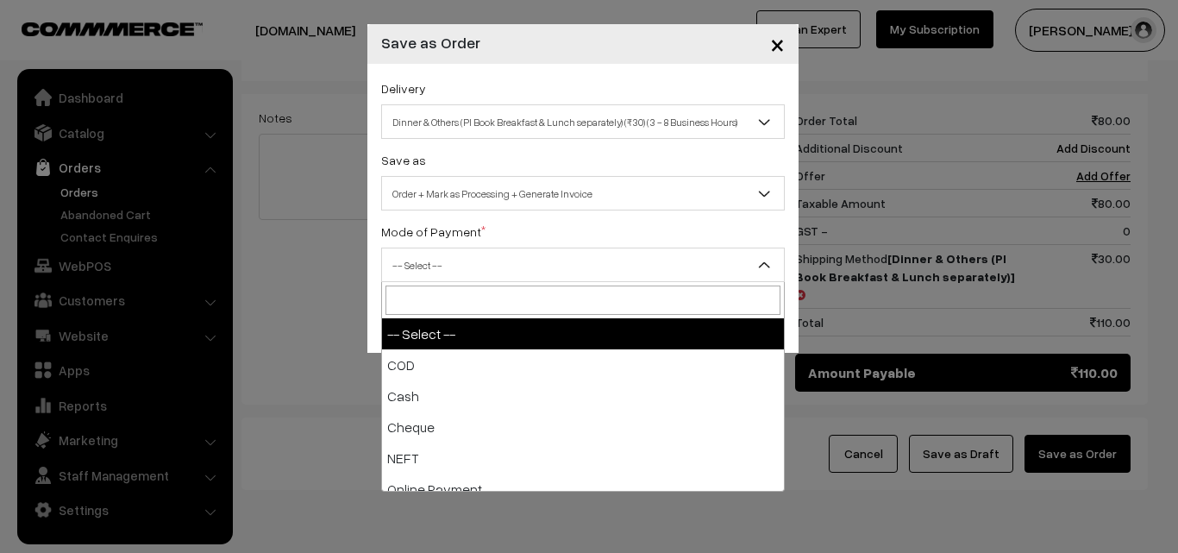
click at [539, 268] on span "-- Select --" at bounding box center [583, 265] width 402 height 30
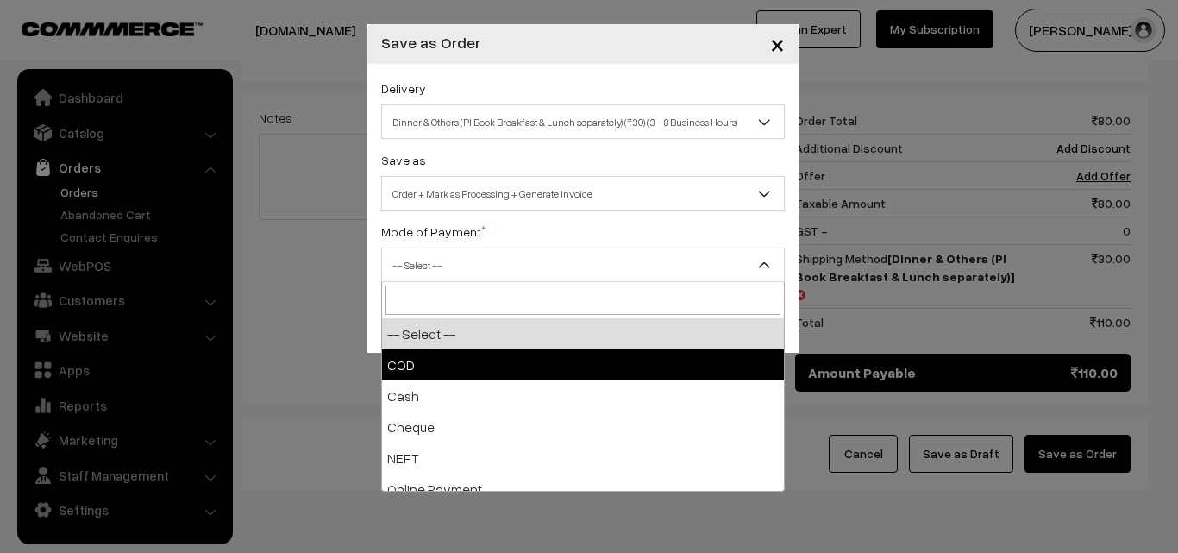
select select "1"
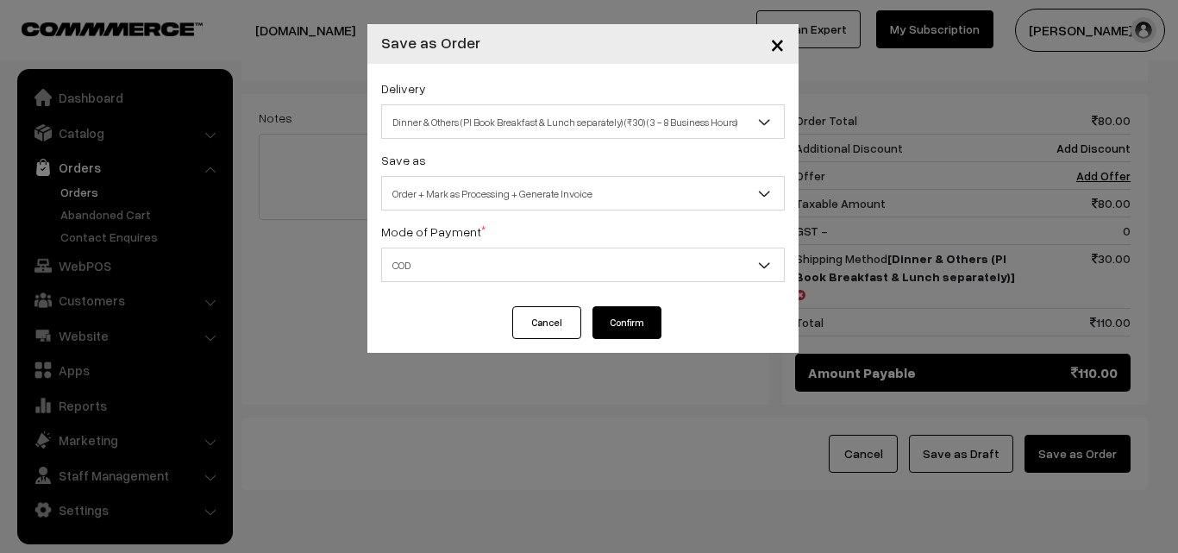
click at [640, 323] on button "Confirm" at bounding box center [627, 322] width 69 height 33
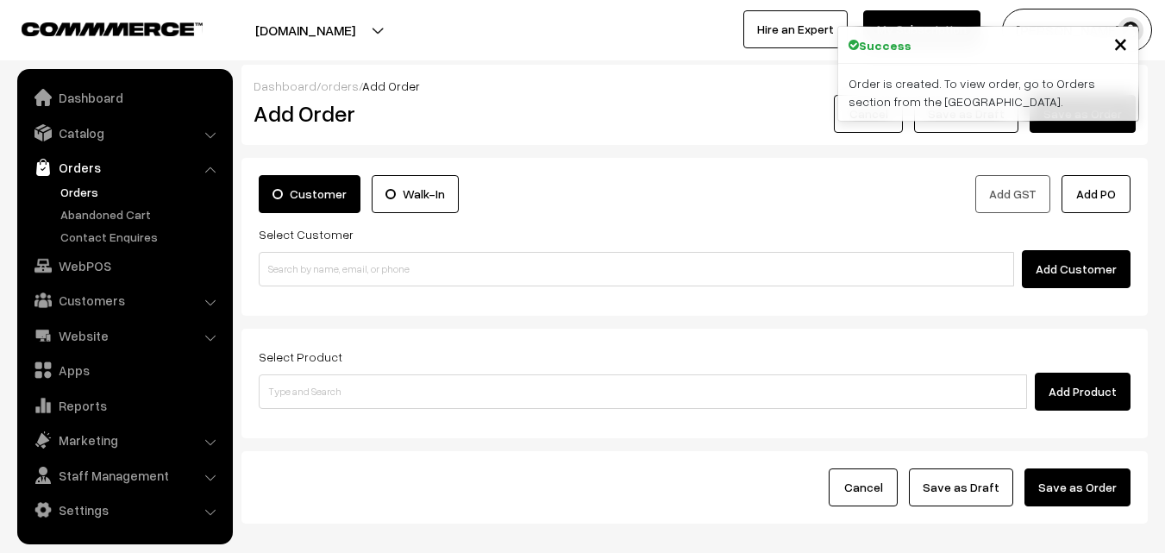
click at [87, 186] on link "Orders" at bounding box center [141, 192] width 171 height 18
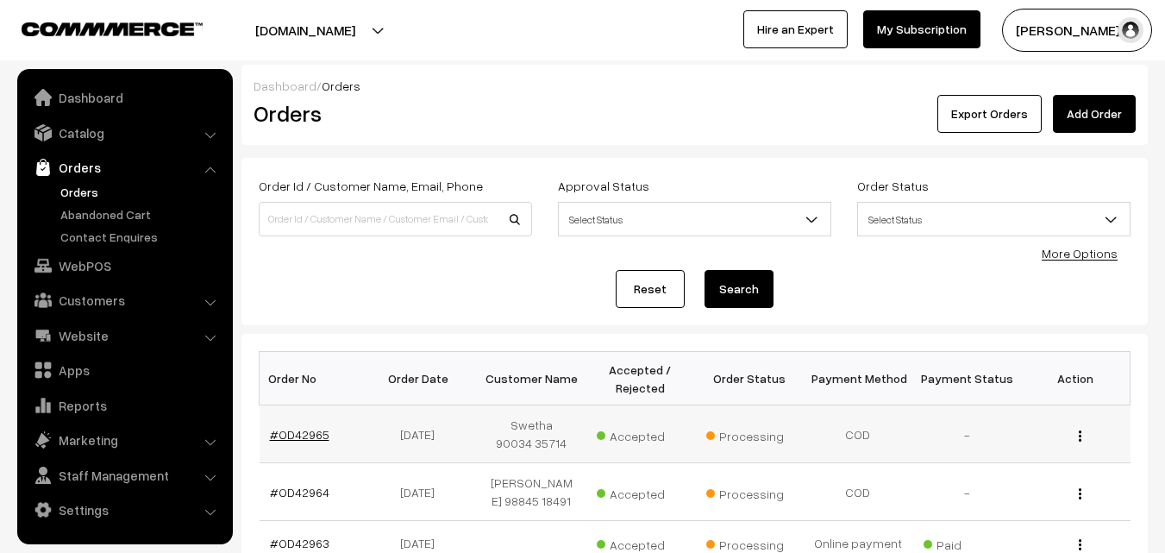
click at [306, 429] on link "#OD42965" at bounding box center [300, 434] width 60 height 15
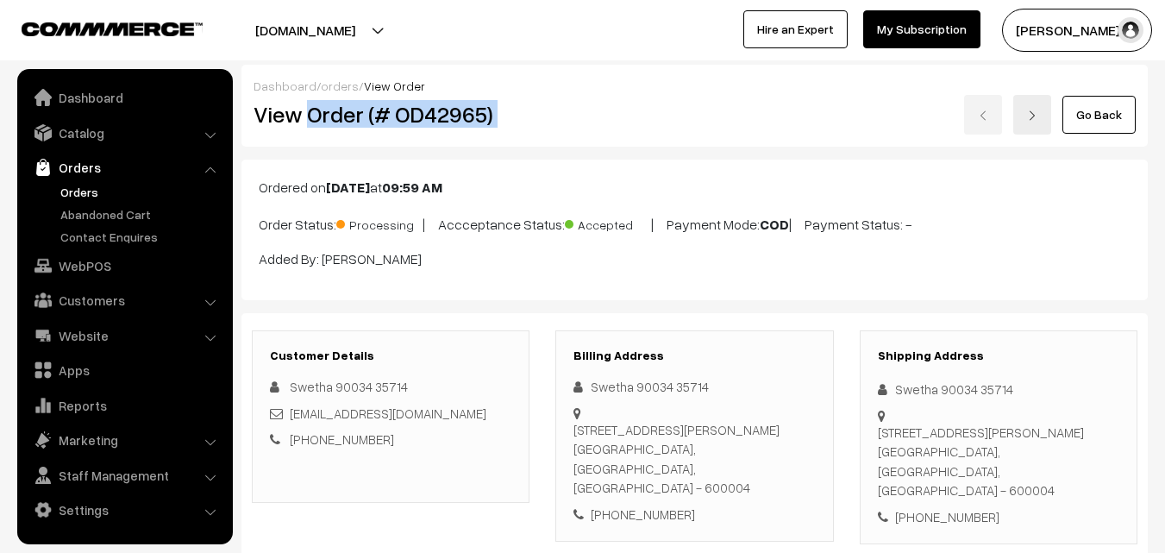
drag, startPoint x: 309, startPoint y: 121, endPoint x: 562, endPoint y: 122, distance: 252.7
click at [562, 122] on div "View Order (# OD42965) Go Back" at bounding box center [695, 115] width 908 height 40
copy div "Order (# OD42965)"
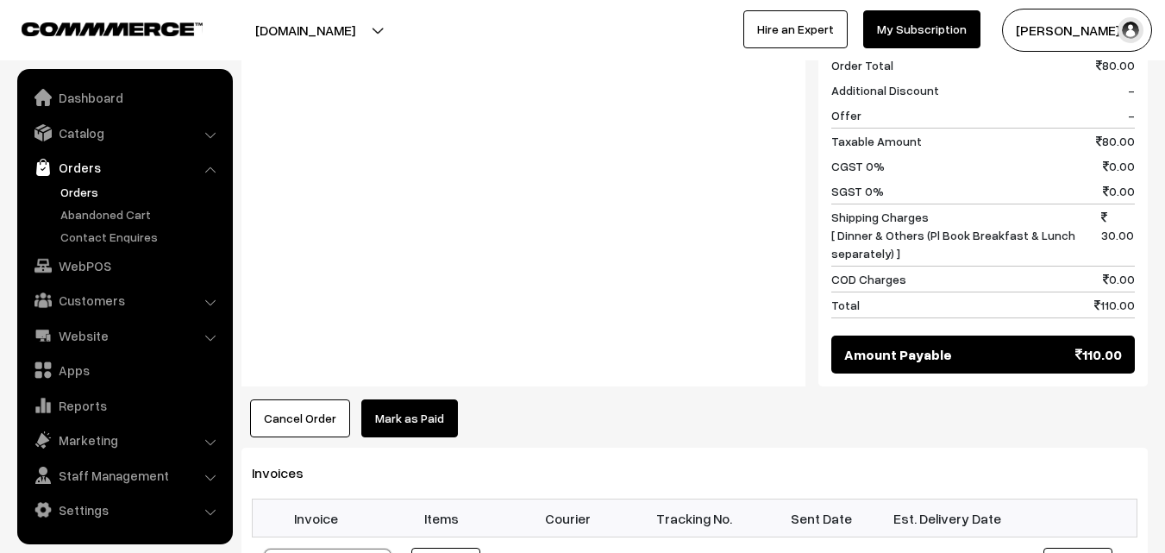
scroll to position [863, 0]
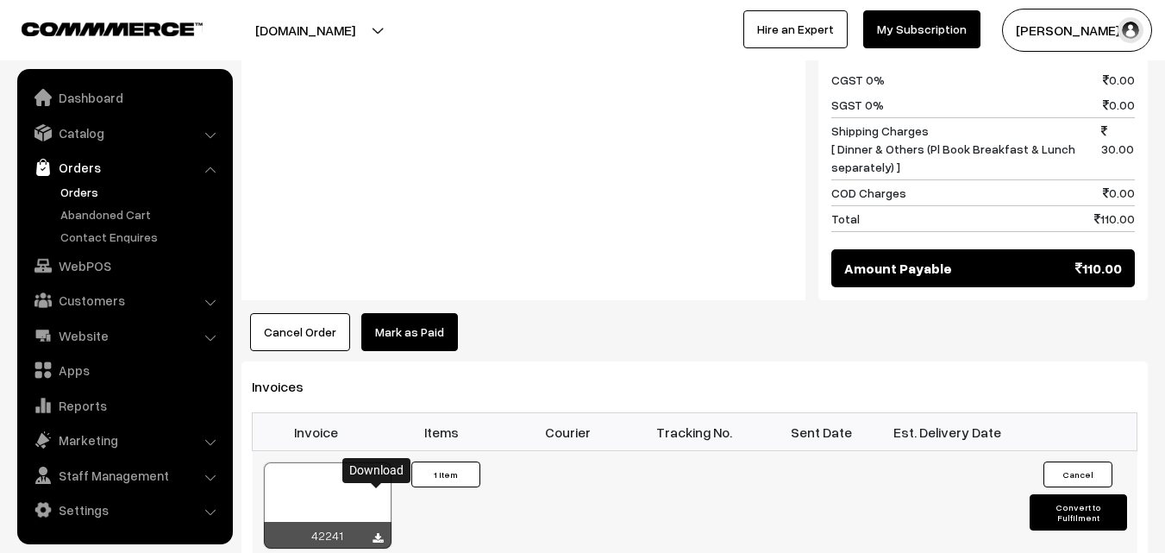
click at [375, 533] on icon at bounding box center [378, 538] width 10 height 11
click at [77, 269] on link "WebPOS" at bounding box center [124, 265] width 205 height 31
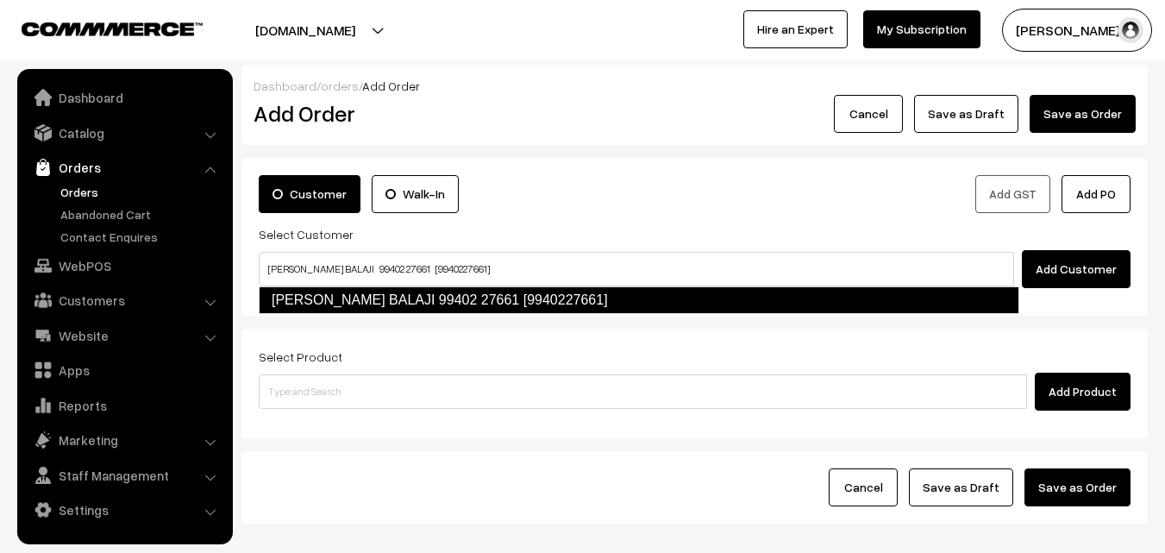
type input "[PERSON_NAME] BALAJI 99402 27661 [9940227661]"
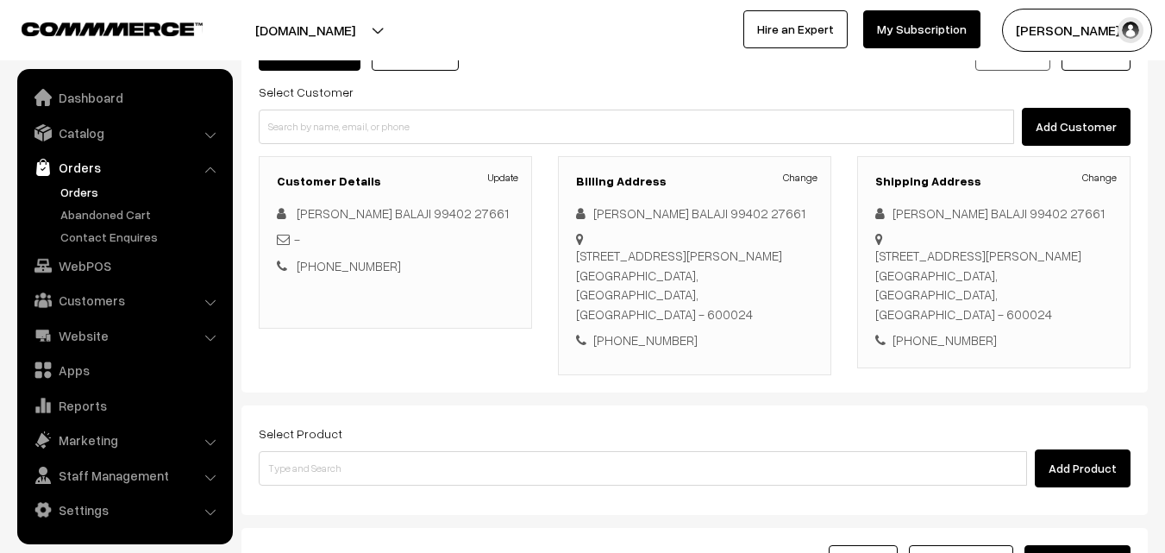
scroll to position [173, 0]
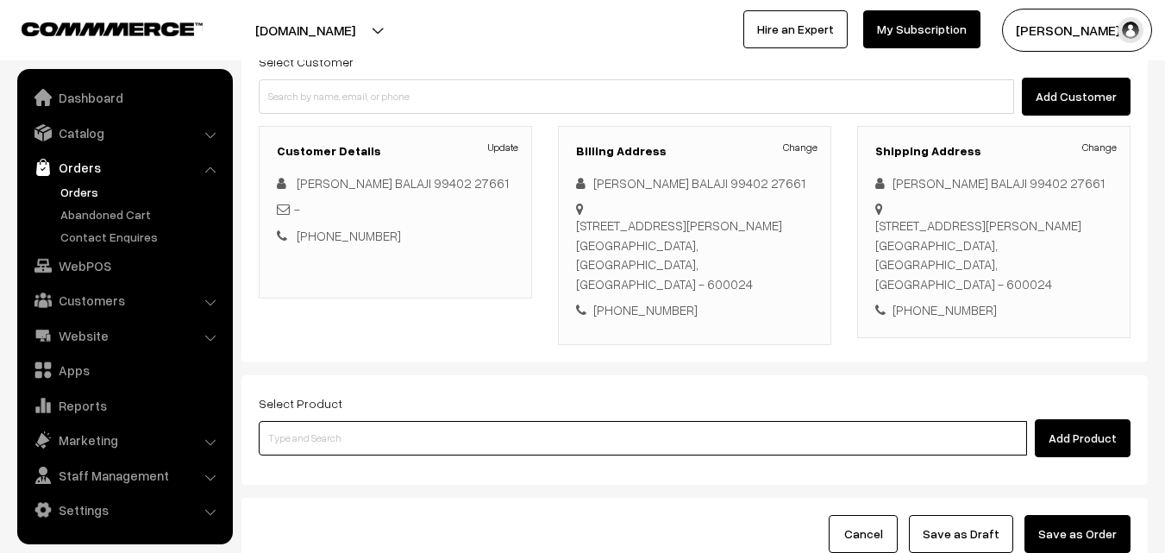
click at [526, 436] on input at bounding box center [643, 438] width 769 height 35
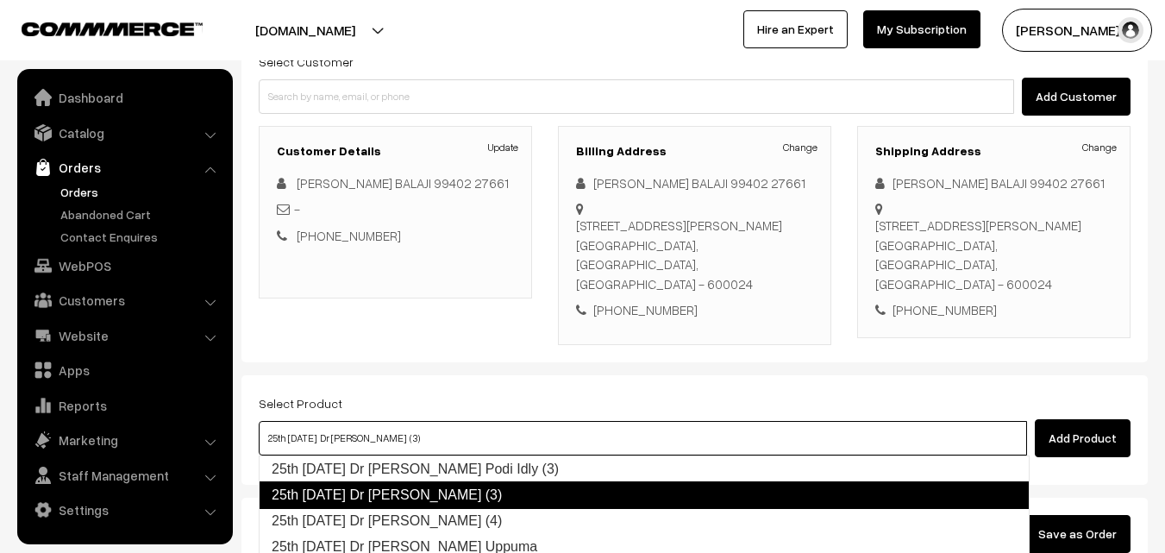
type input "25th Thursday Dr Idiyappam (4)"
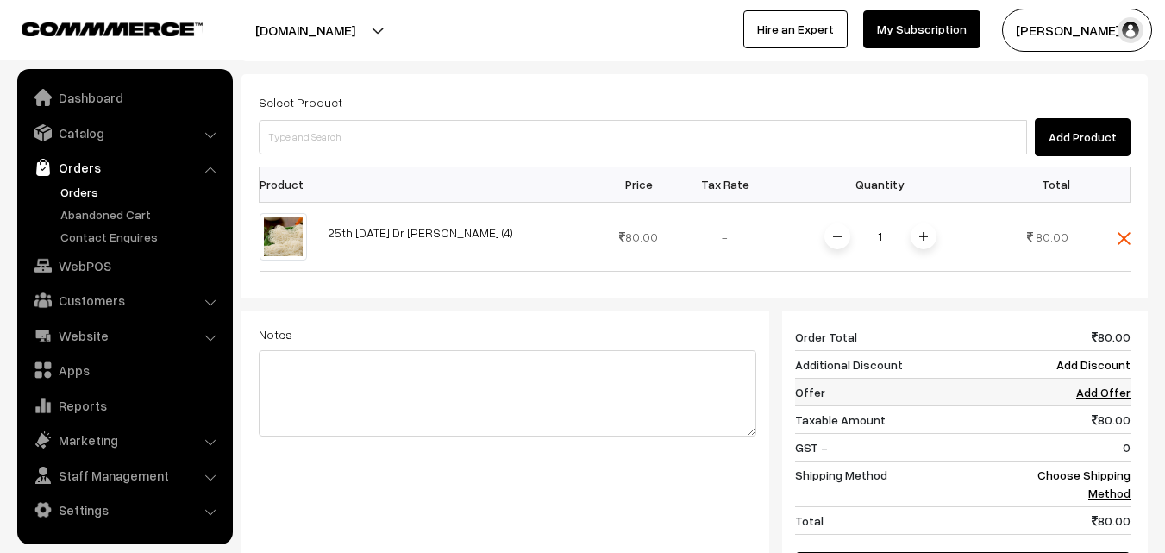
scroll to position [518, 0]
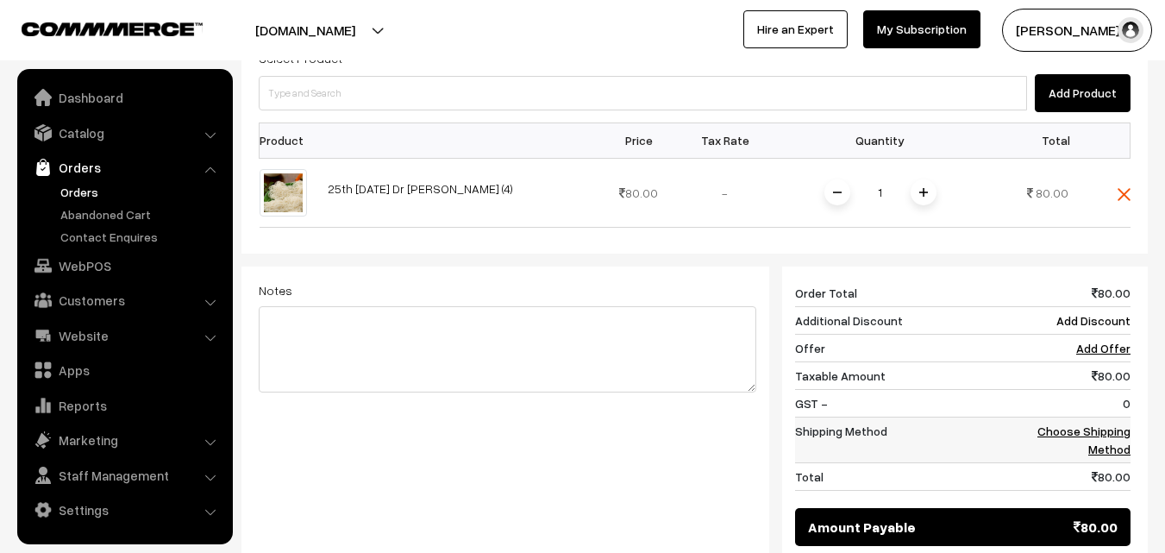
click at [1089, 430] on link "Choose Shipping Method" at bounding box center [1084, 440] width 93 height 33
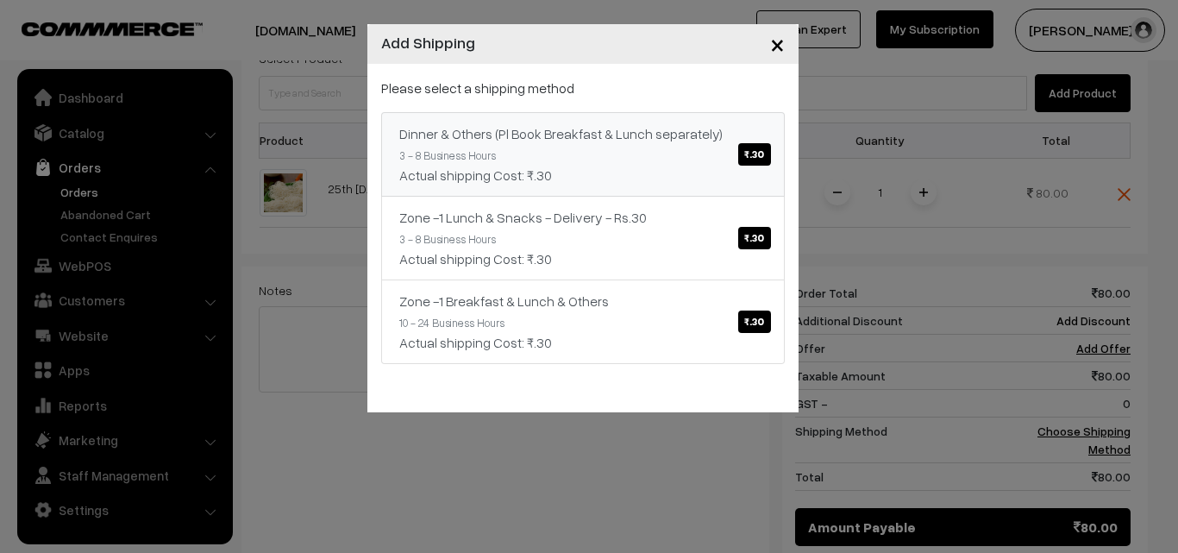
drag, startPoint x: 754, startPoint y: 153, endPoint x: 795, endPoint y: 179, distance: 48.8
click at [754, 154] on span "₹.30" at bounding box center [754, 154] width 32 height 22
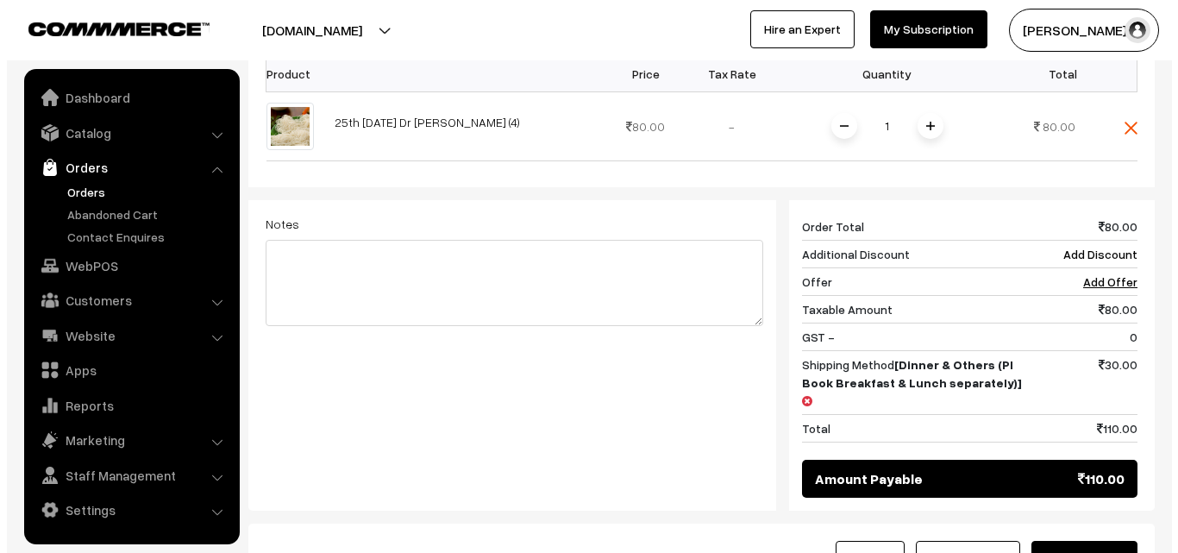
scroll to position [690, 0]
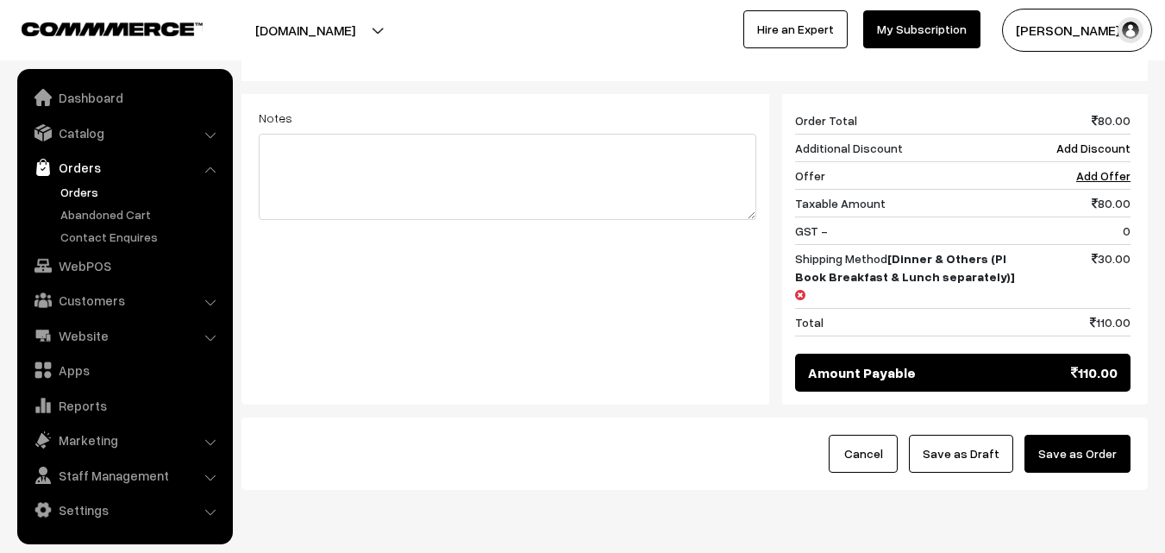
click at [1064, 440] on button "Save as Order" at bounding box center [1078, 454] width 106 height 38
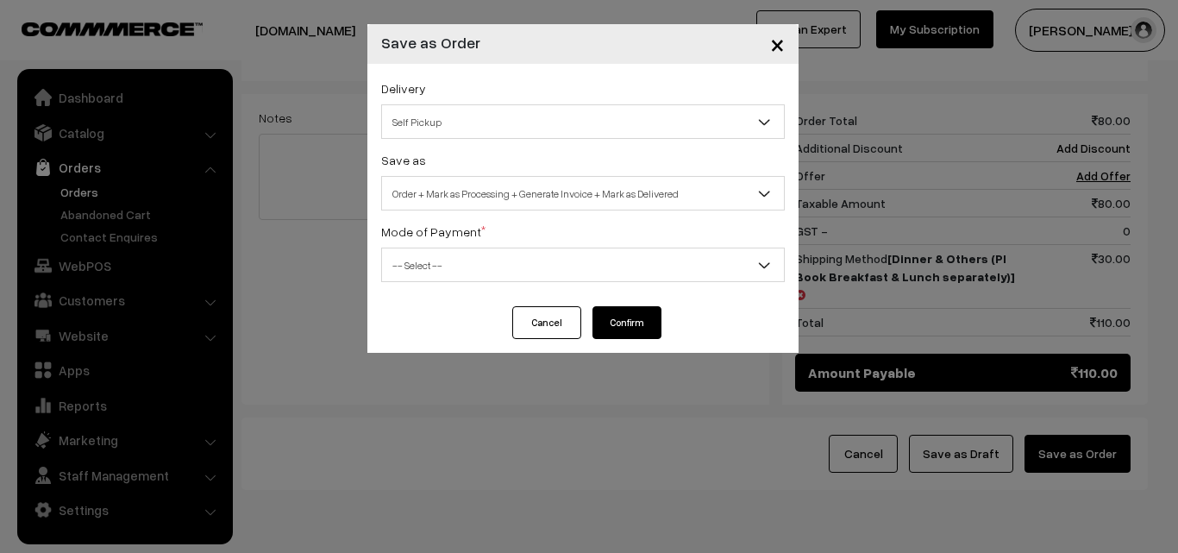
click at [463, 134] on span "Self Pickup" at bounding box center [583, 122] width 402 height 30
select select "DOP1"
select select "3"
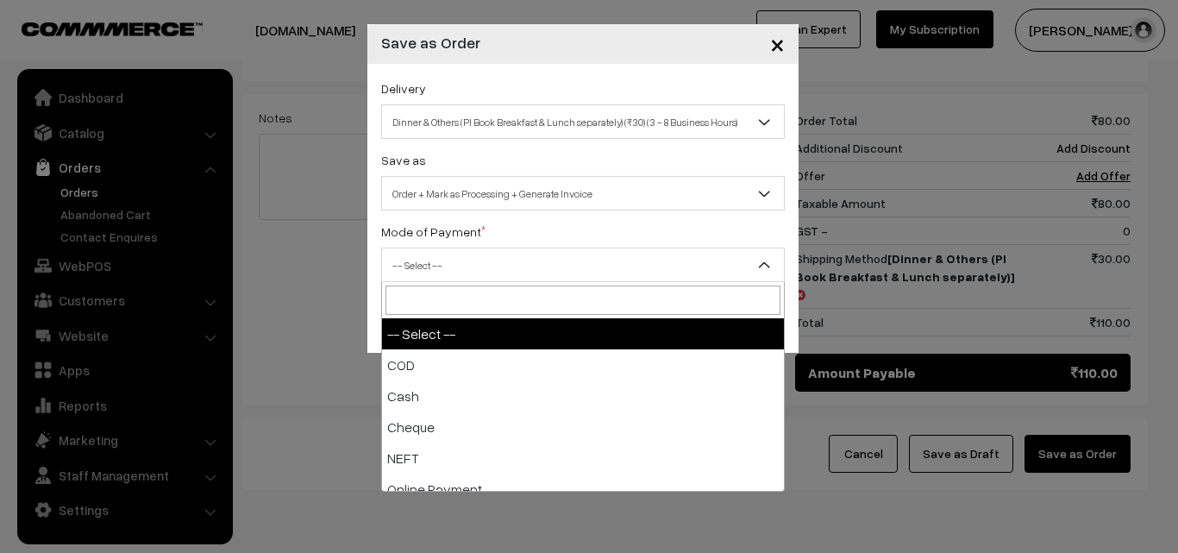
click at [500, 273] on span "-- Select --" at bounding box center [583, 265] width 402 height 30
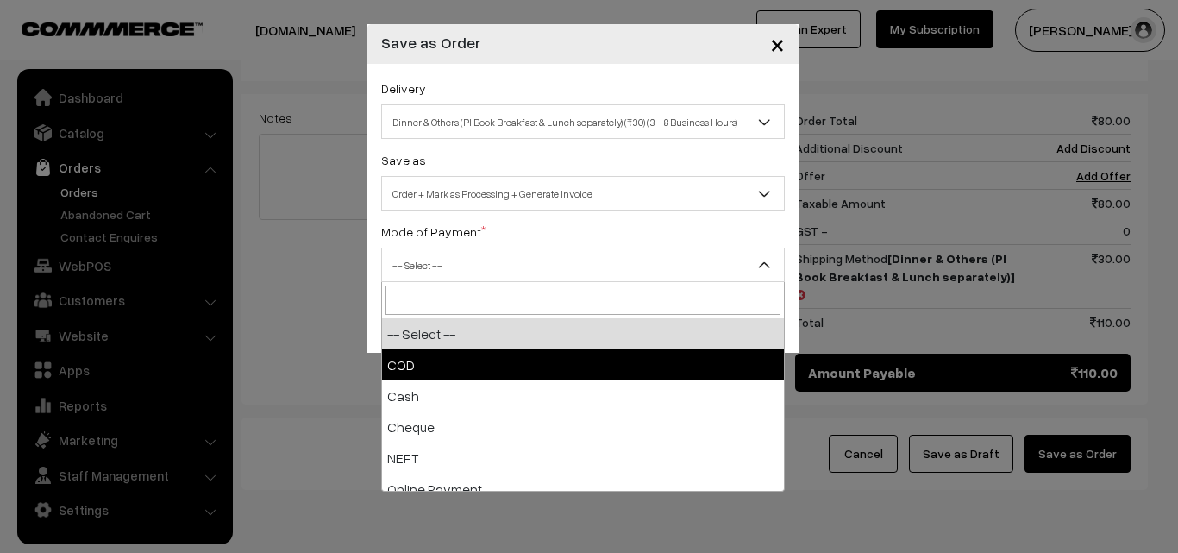
drag, startPoint x: 468, startPoint y: 372, endPoint x: 529, endPoint y: 332, distance: 73.0
select select "1"
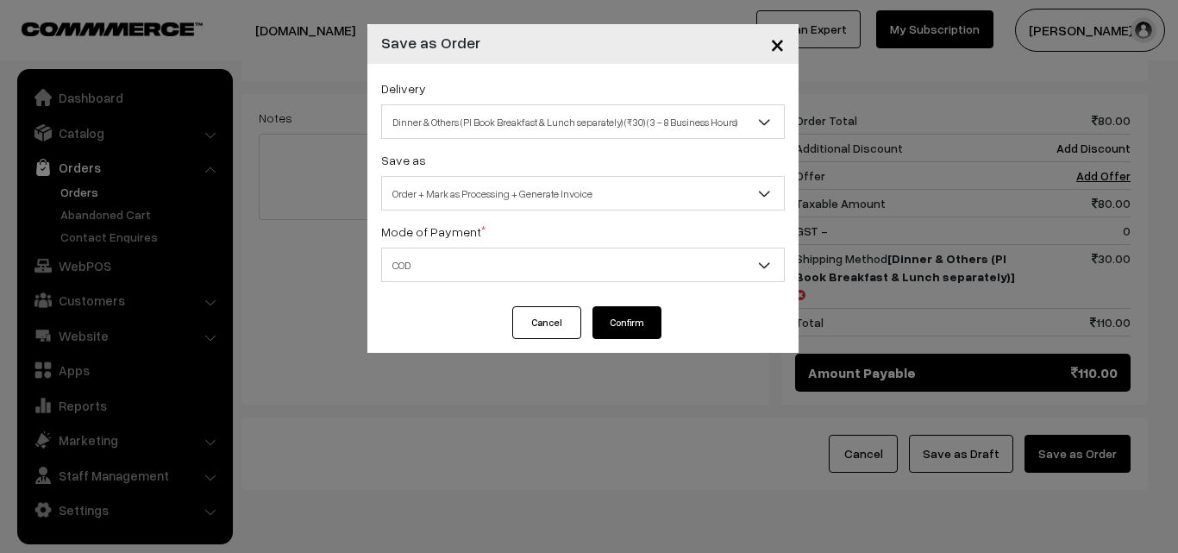
click at [610, 323] on button "Confirm" at bounding box center [627, 322] width 69 height 33
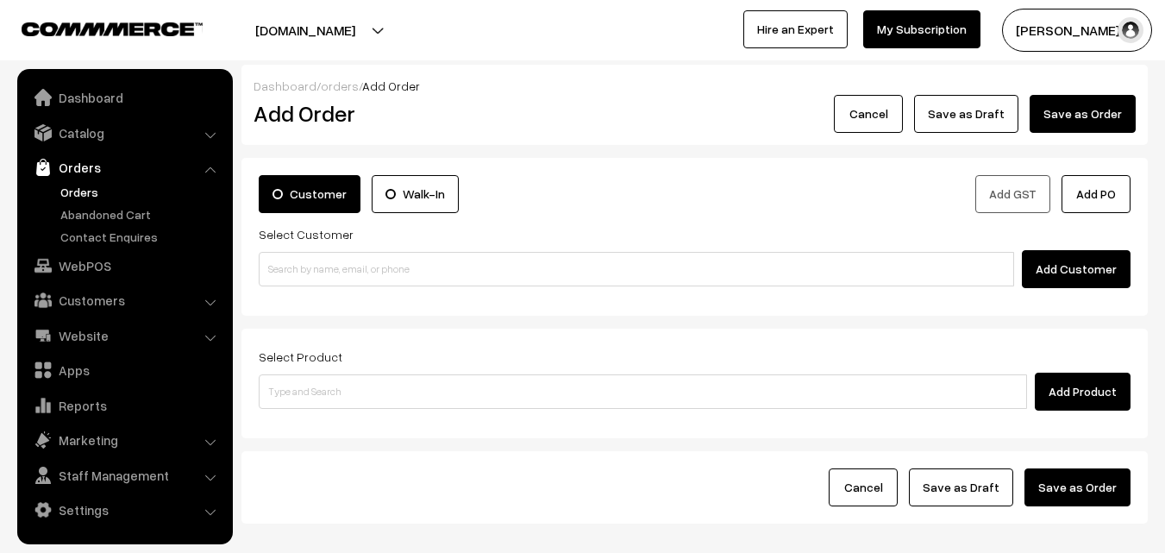
click at [86, 193] on link "Orders" at bounding box center [141, 192] width 171 height 18
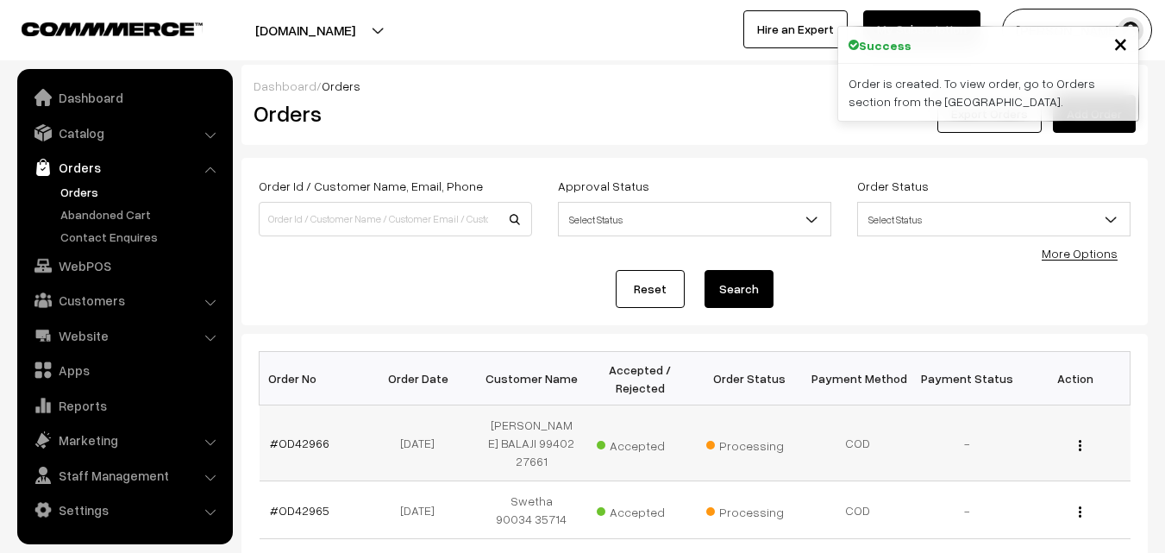
click at [326, 435] on td "#OD42966" at bounding box center [314, 443] width 109 height 76
click at [298, 437] on link "#OD42966" at bounding box center [300, 443] width 60 height 15
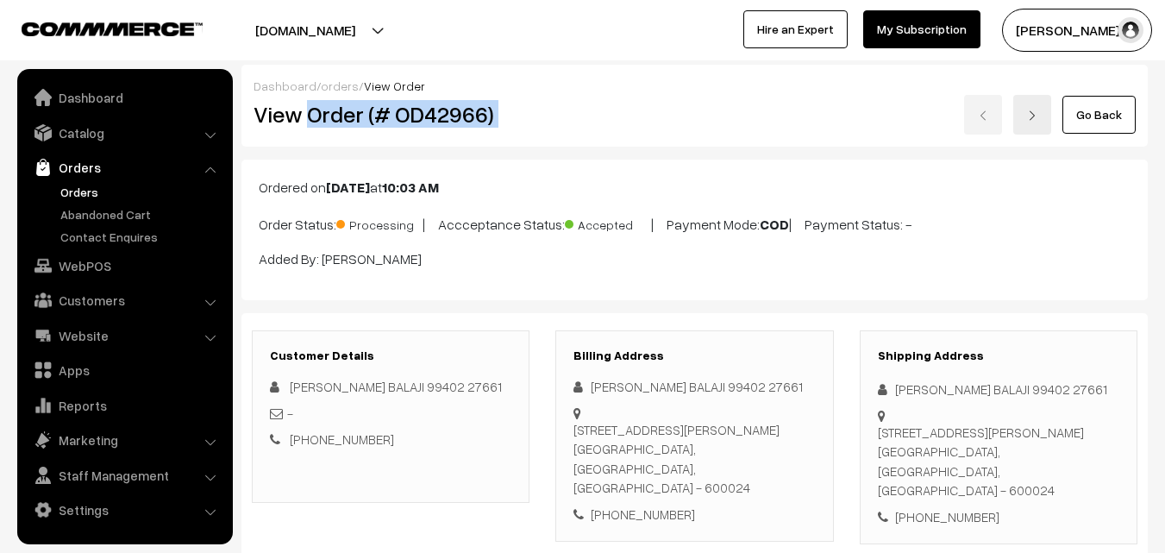
drag, startPoint x: 306, startPoint y: 115, endPoint x: 548, endPoint y: 118, distance: 241.5
click at [548, 118] on div "View Order (# OD42966) Go Back" at bounding box center [695, 115] width 908 height 40
copy div "Order (# OD42966)"
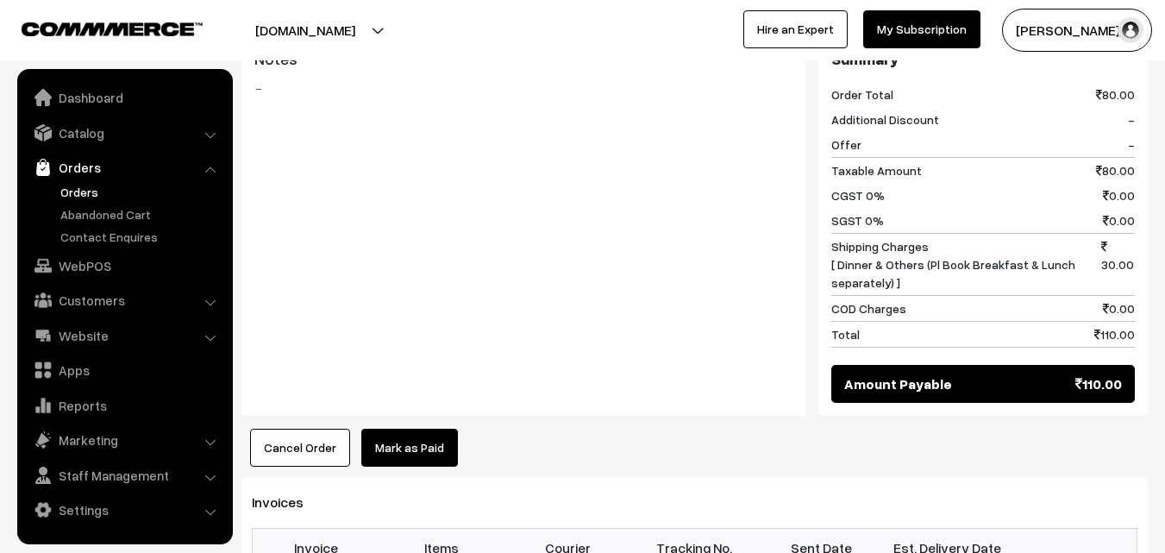
scroll to position [863, 0]
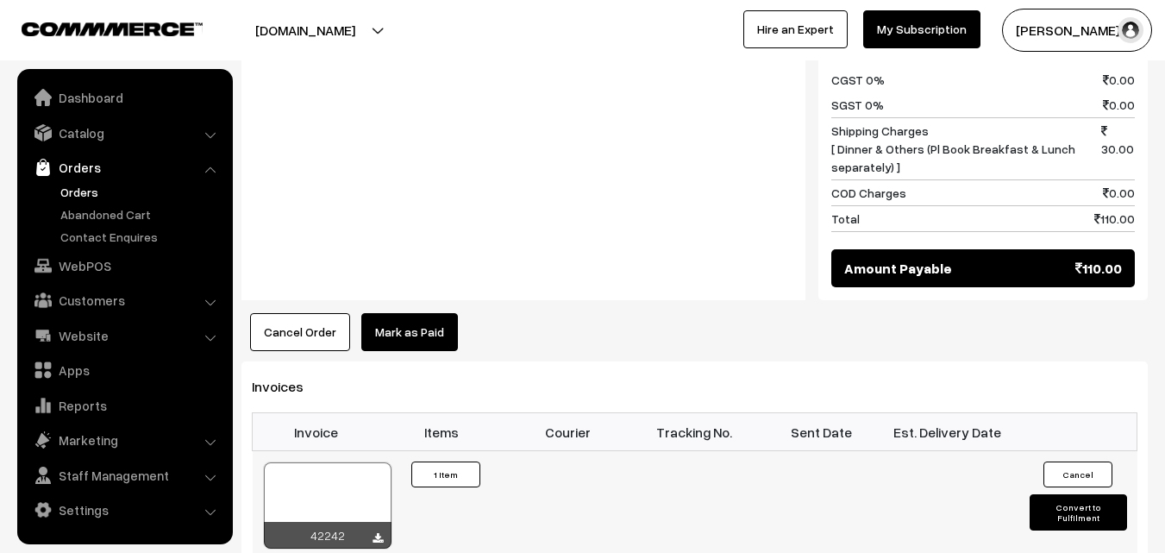
click at [371, 522] on div "42242" at bounding box center [328, 535] width 128 height 27
click at [373, 533] on icon at bounding box center [378, 538] width 10 height 11
click at [81, 270] on link "WebPOS" at bounding box center [124, 265] width 205 height 31
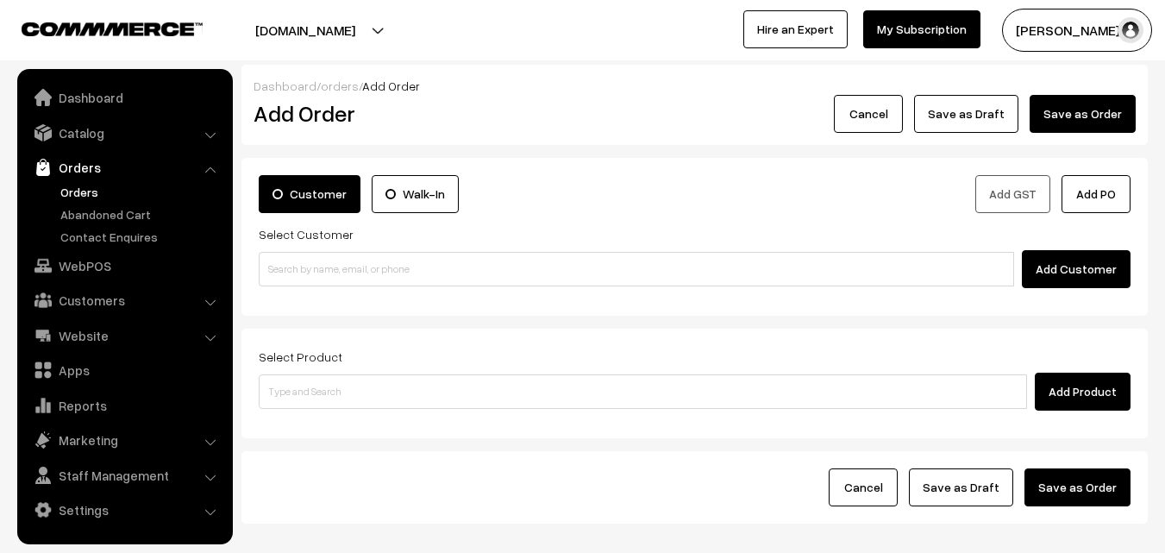
click at [81, 191] on link "Orders" at bounding box center [141, 192] width 171 height 18
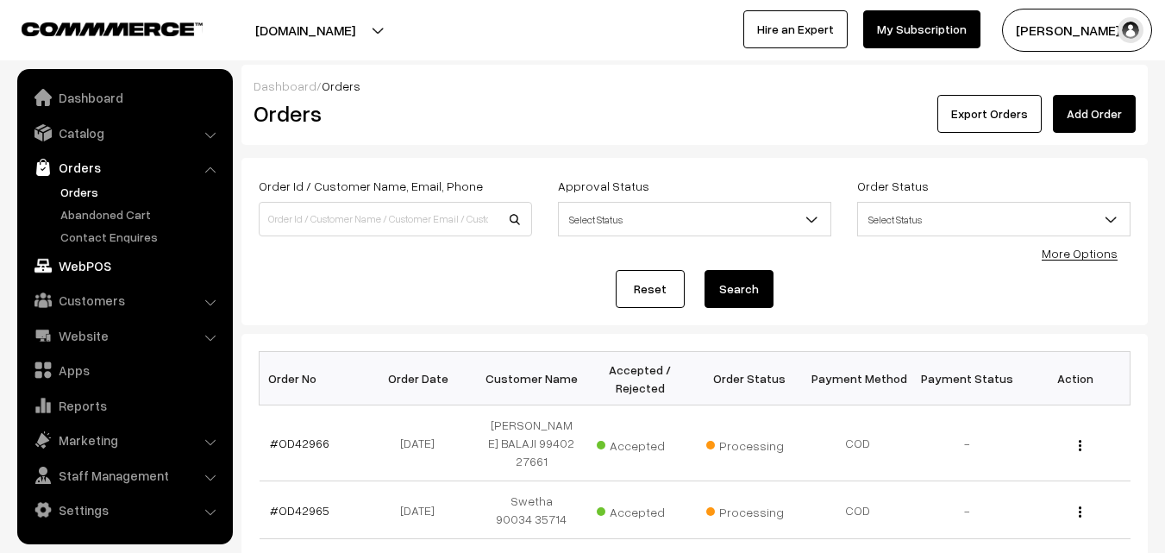
click at [88, 265] on link "WebPOS" at bounding box center [124, 265] width 205 height 31
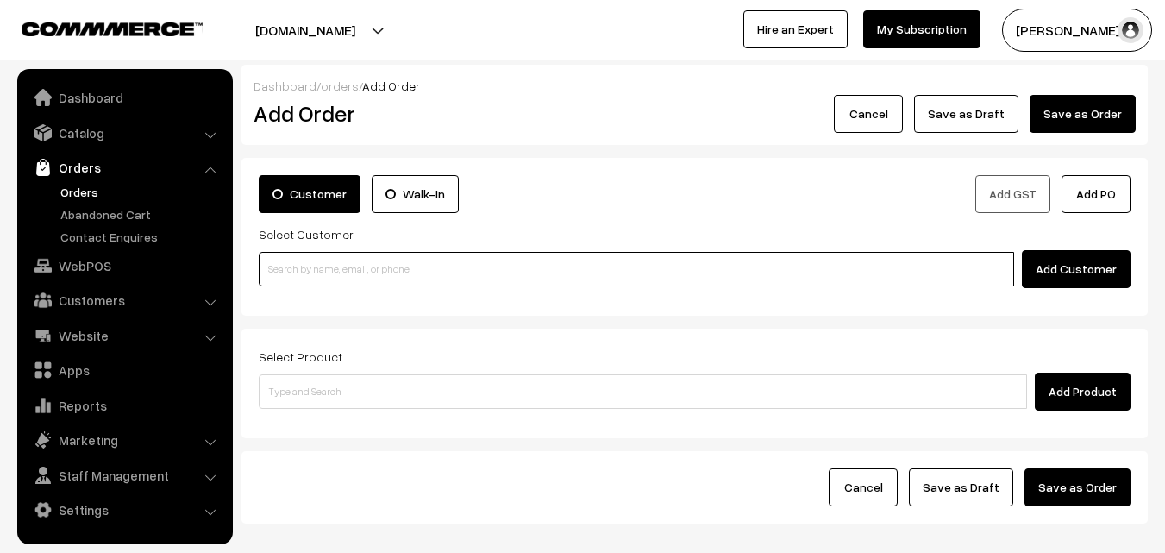
click at [406, 267] on input at bounding box center [637, 269] width 756 height 35
paste input "+91 98403 88966"
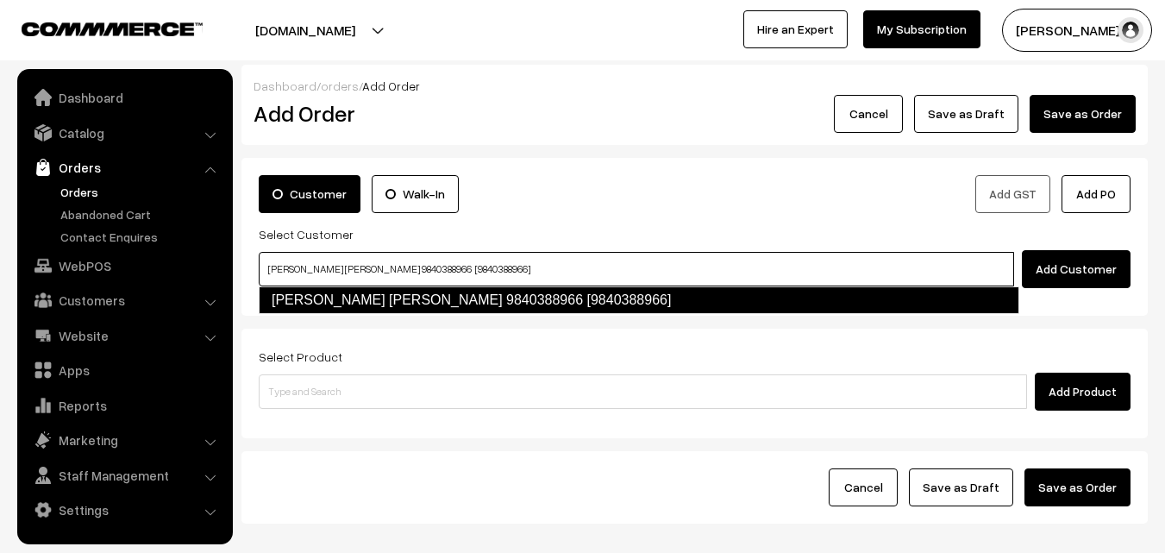
type input "Shoba Arvind 9840388966 [9840388966]"
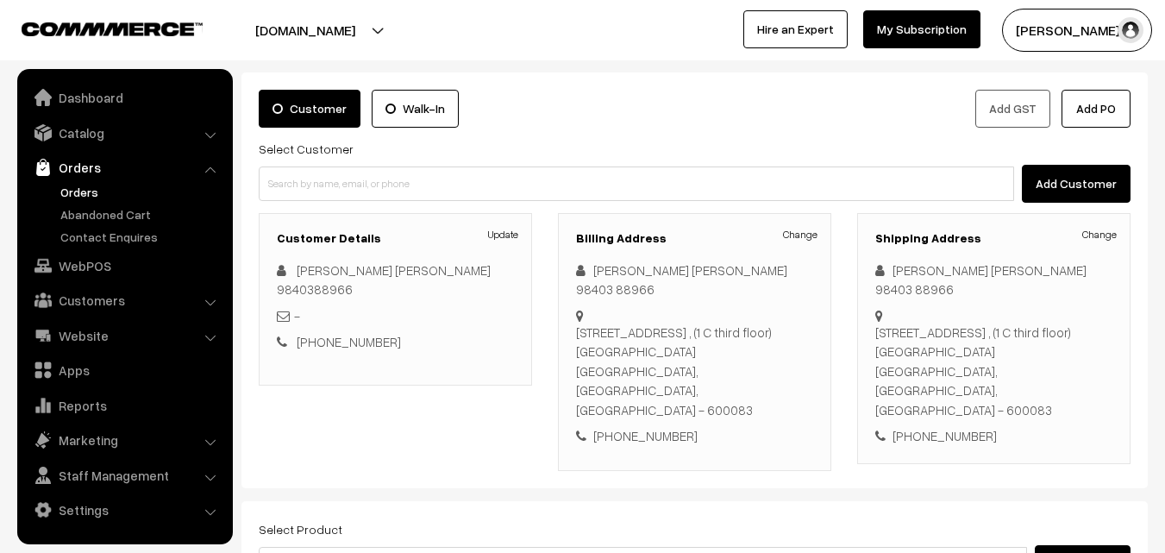
scroll to position [86, 0]
click at [816, 235] on link "Change" at bounding box center [800, 234] width 35 height 16
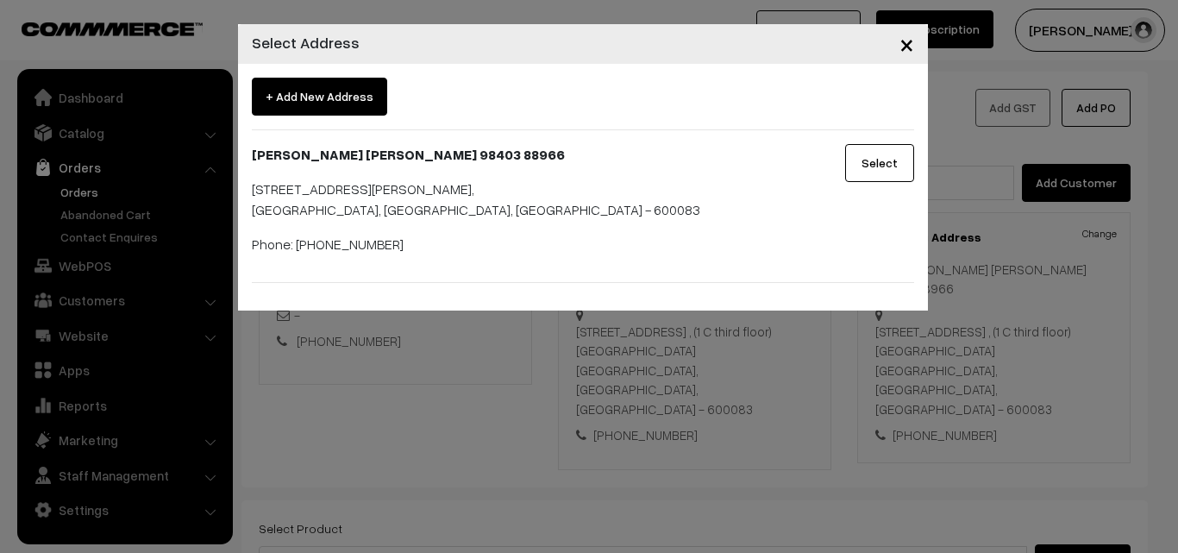
click at [911, 47] on span "×" at bounding box center [907, 44] width 15 height 32
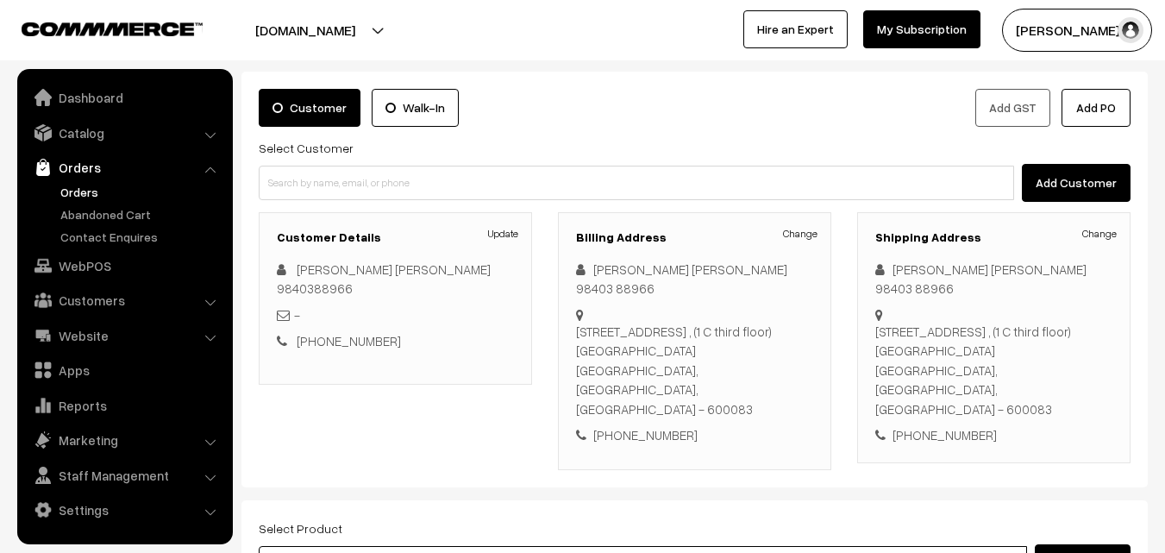
click at [389, 546] on input at bounding box center [643, 563] width 769 height 35
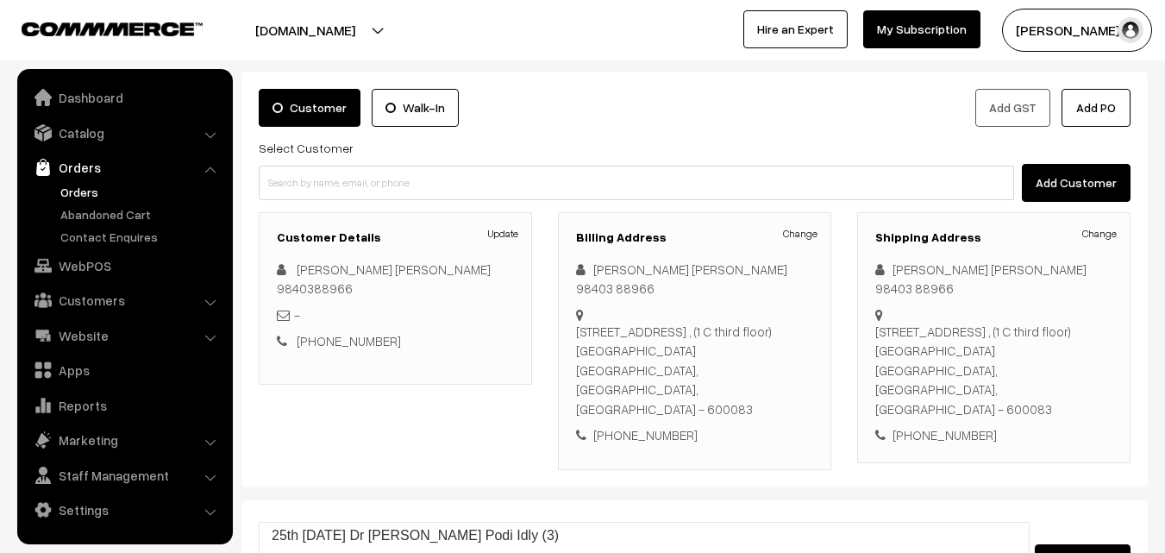
type input "25th Thursday Dr Pirandai Podi Idly (3)"
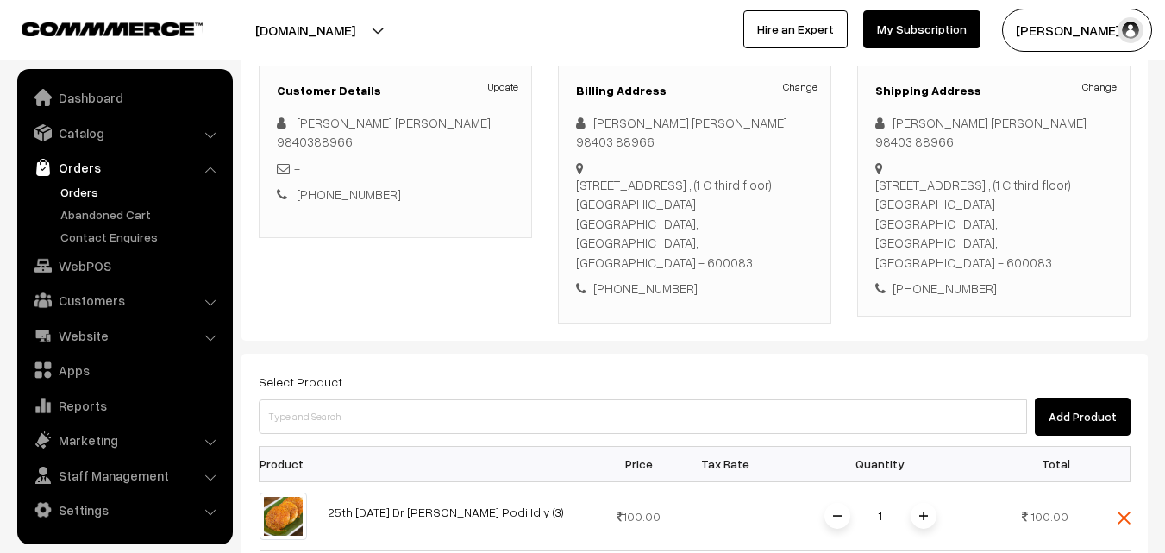
scroll to position [259, 0]
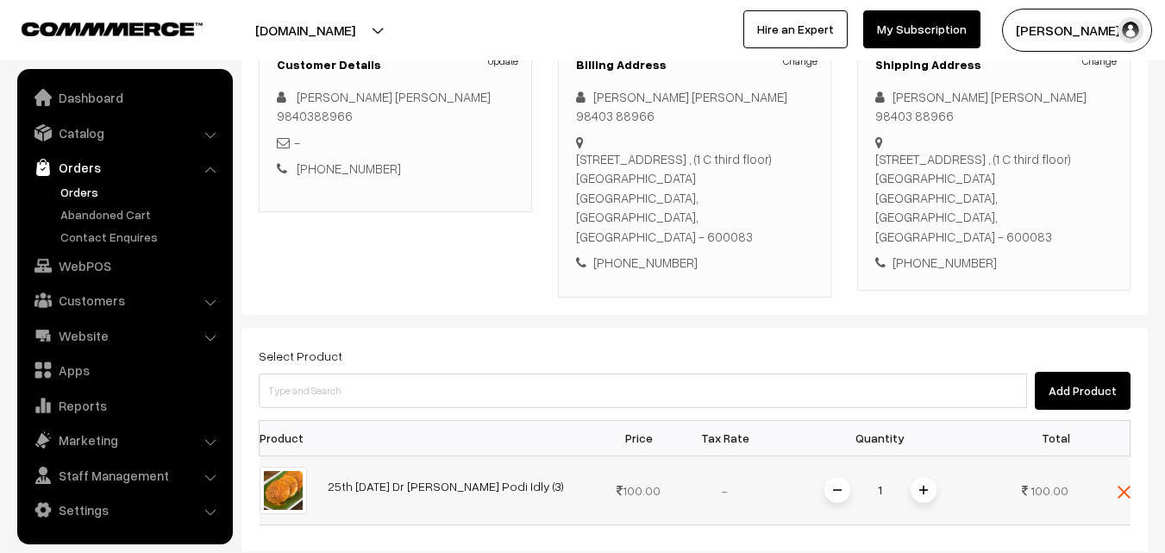
click at [920, 486] on img at bounding box center [923, 490] width 9 height 9
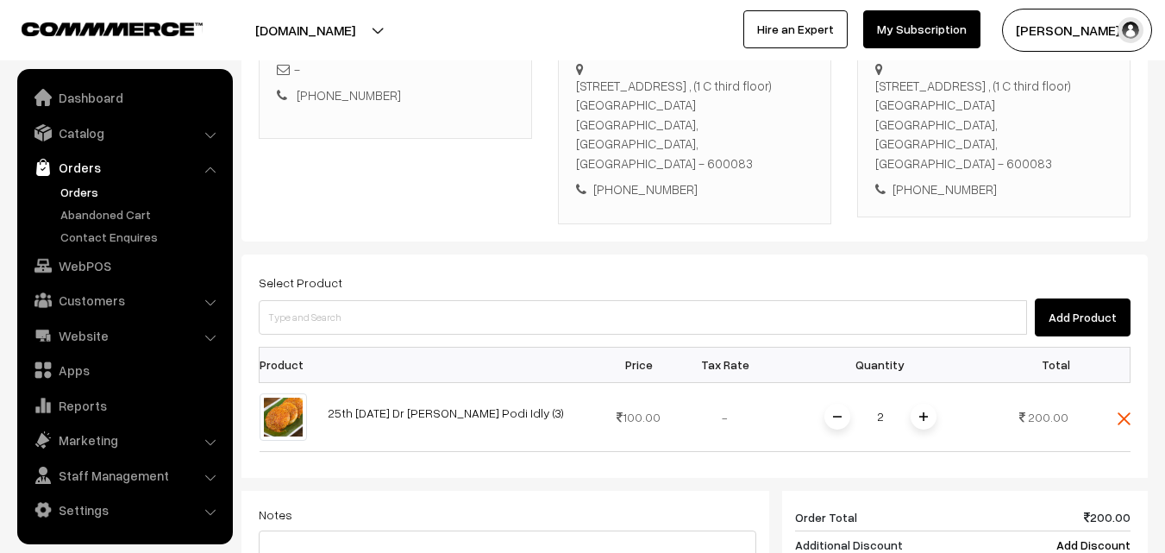
scroll to position [431, 0]
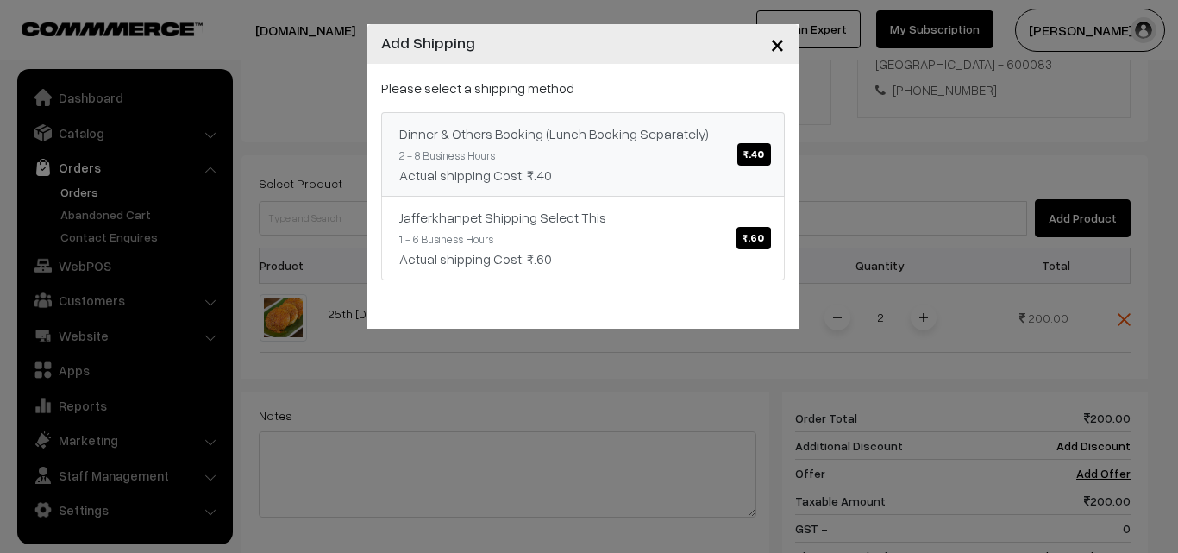
click at [762, 161] on span "₹.40" at bounding box center [753, 154] width 33 height 22
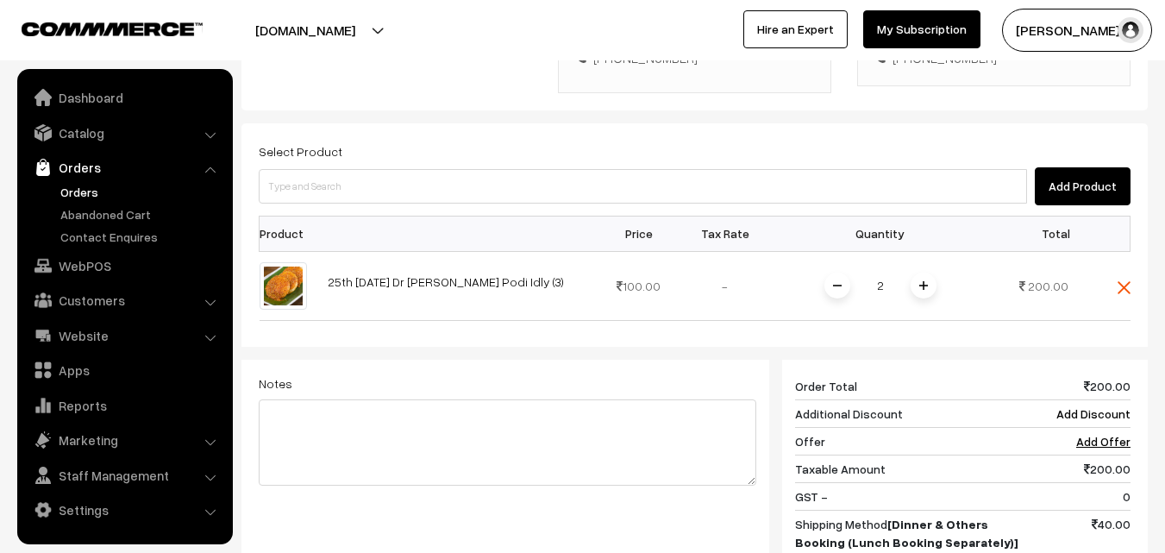
scroll to position [604, 0]
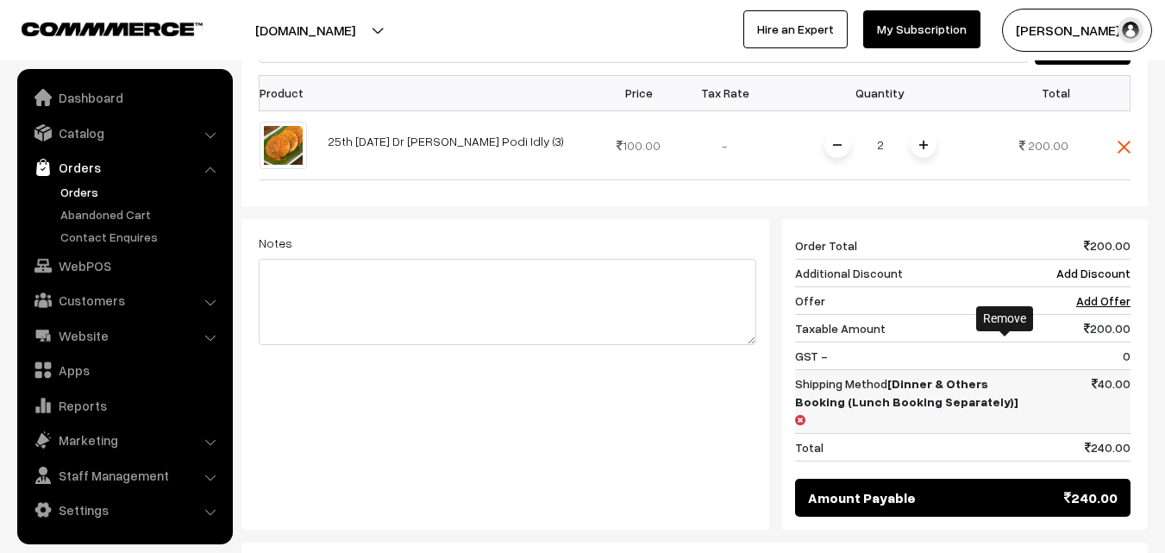
click at [806, 414] on icon at bounding box center [800, 420] width 10 height 12
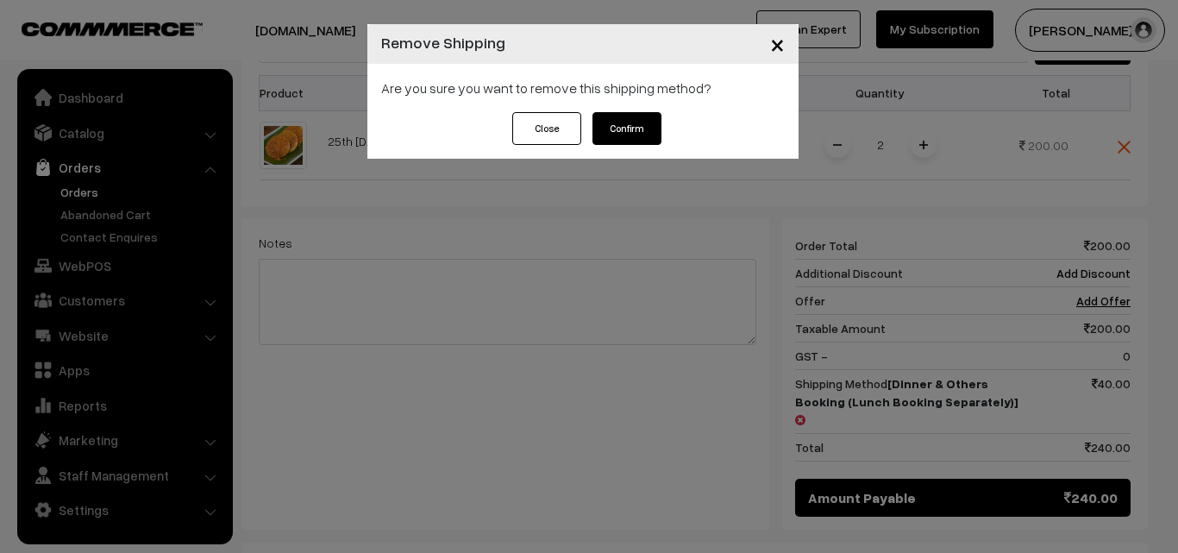
click at [638, 125] on button "Confirm" at bounding box center [627, 128] width 69 height 33
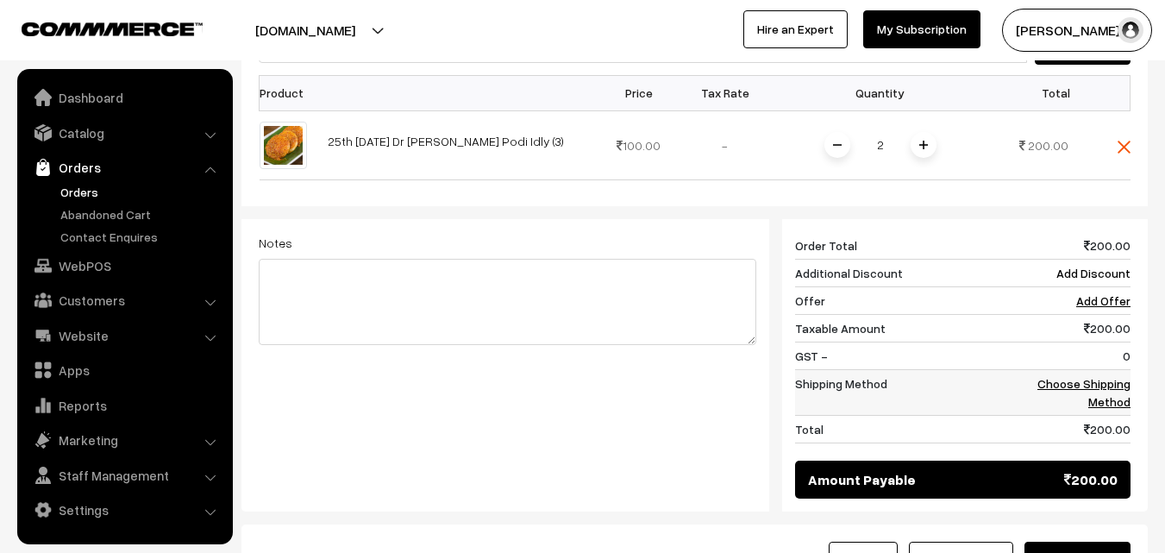
click at [1072, 376] on link "Choose Shipping Method" at bounding box center [1084, 392] width 93 height 33
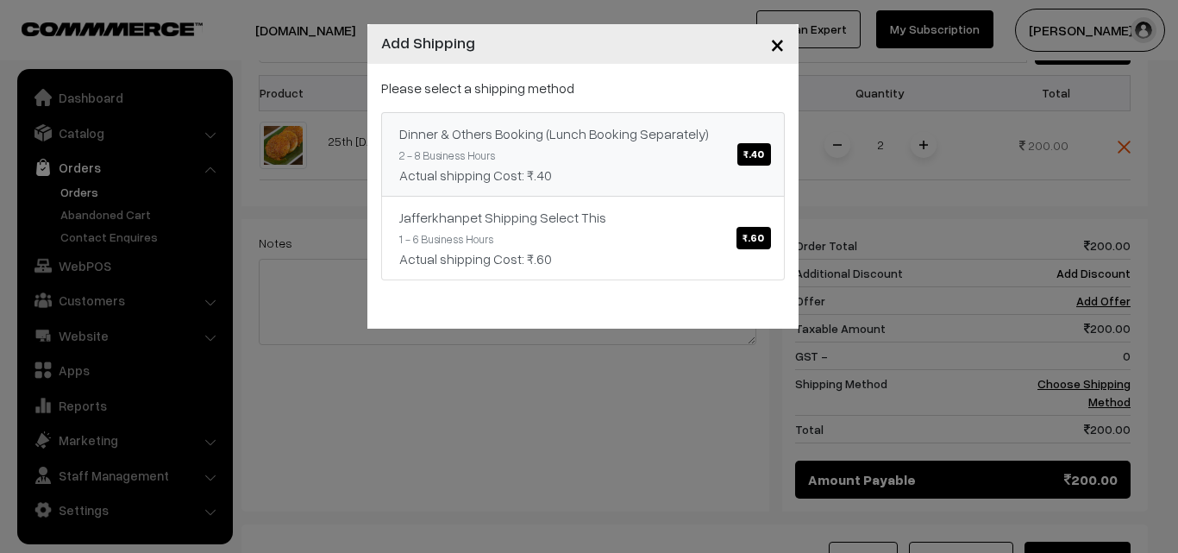
click at [746, 159] on span "₹.40" at bounding box center [753, 154] width 33 height 22
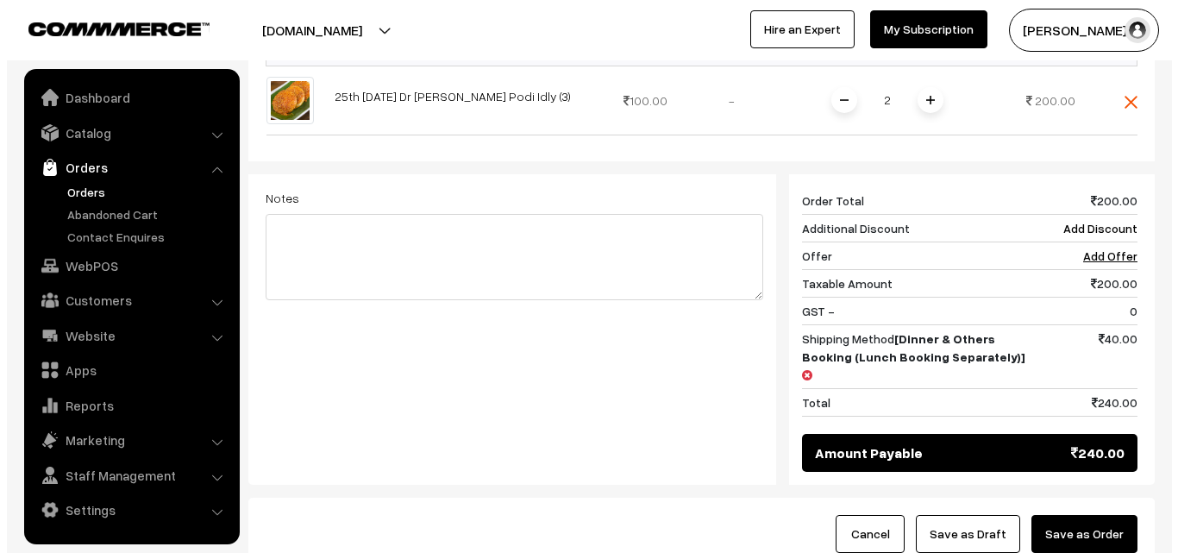
scroll to position [690, 0]
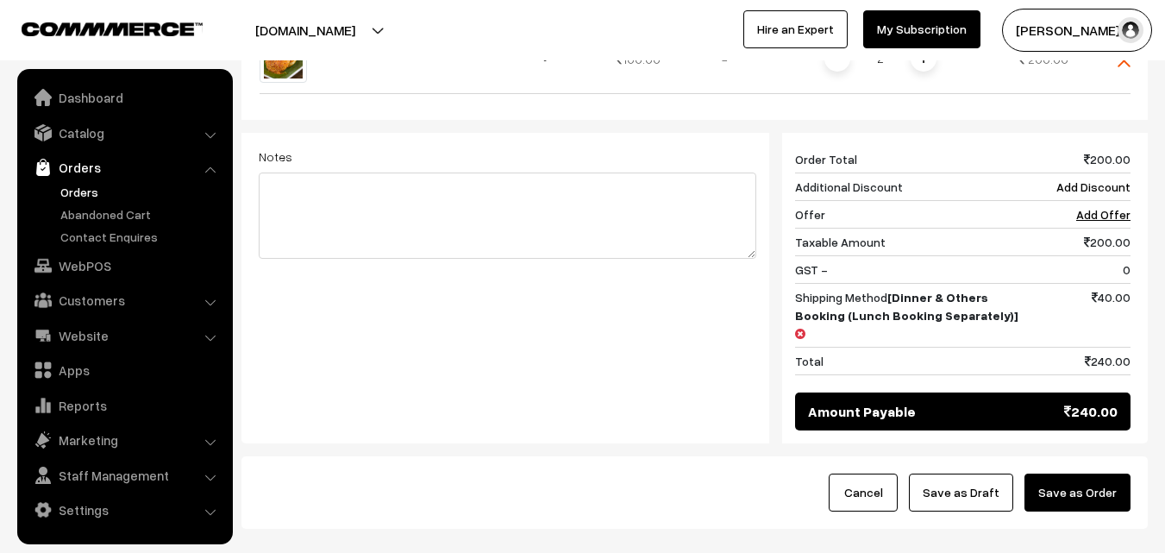
click at [1091, 474] on button "Save as Order" at bounding box center [1078, 493] width 106 height 38
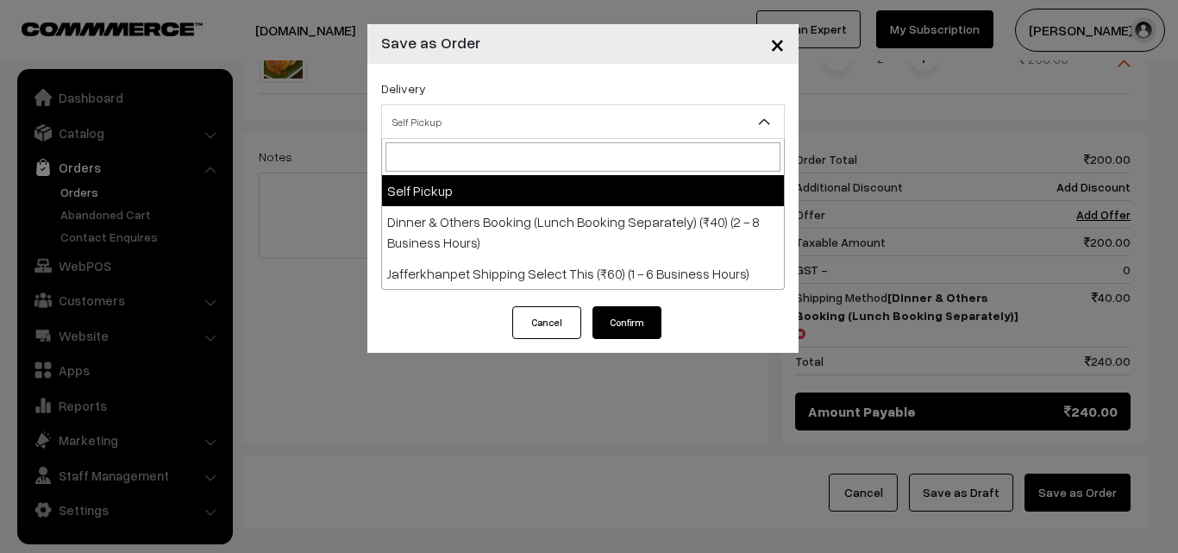
click at [537, 124] on span "Self Pickup" at bounding box center [583, 122] width 402 height 30
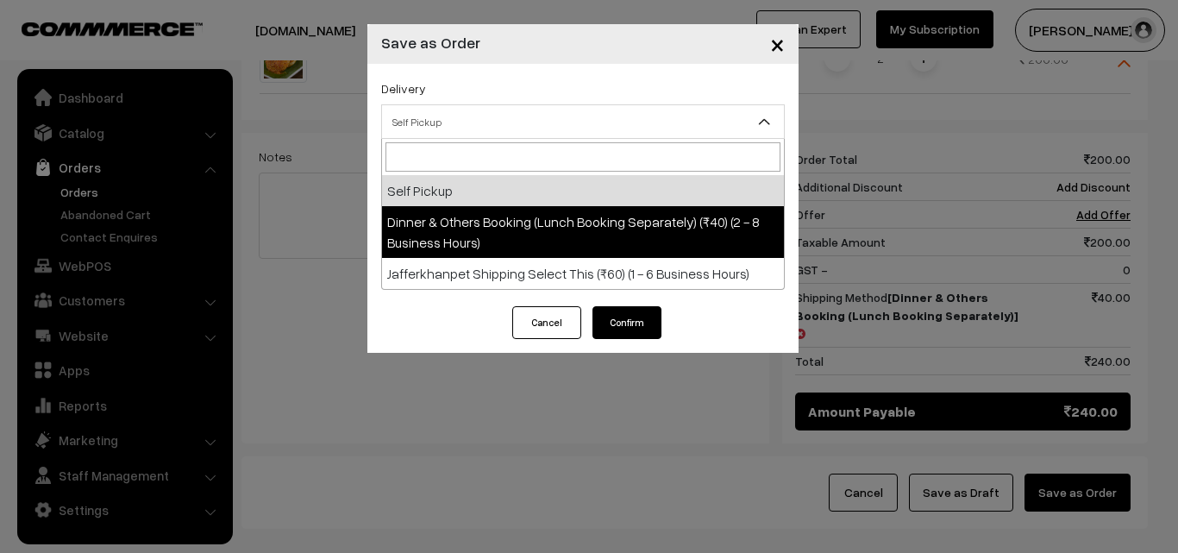
select select "DOB1"
select select "3"
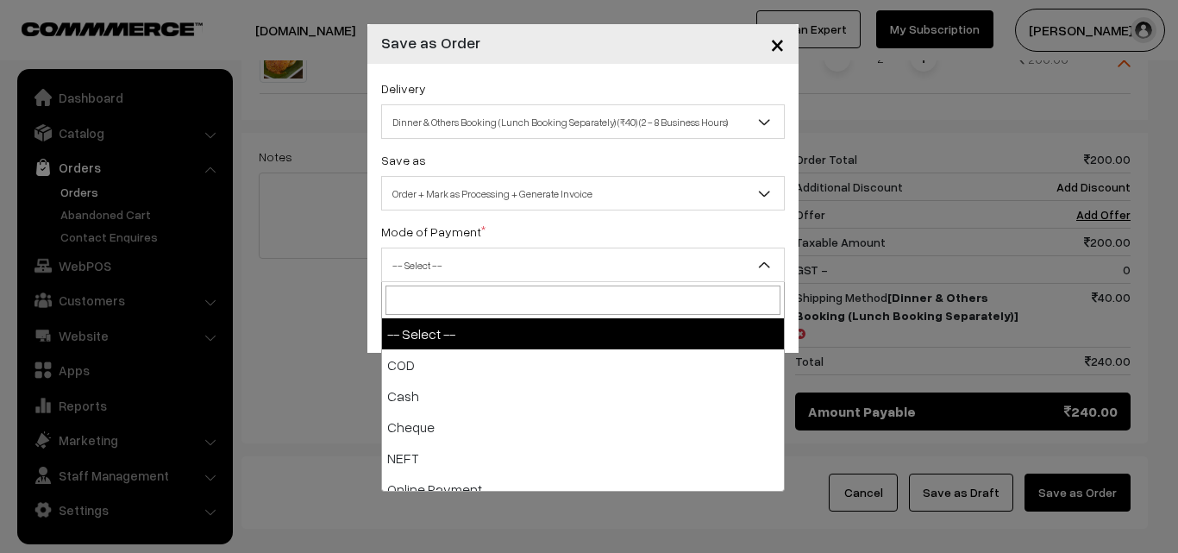
click at [546, 274] on span "-- Select --" at bounding box center [583, 265] width 402 height 30
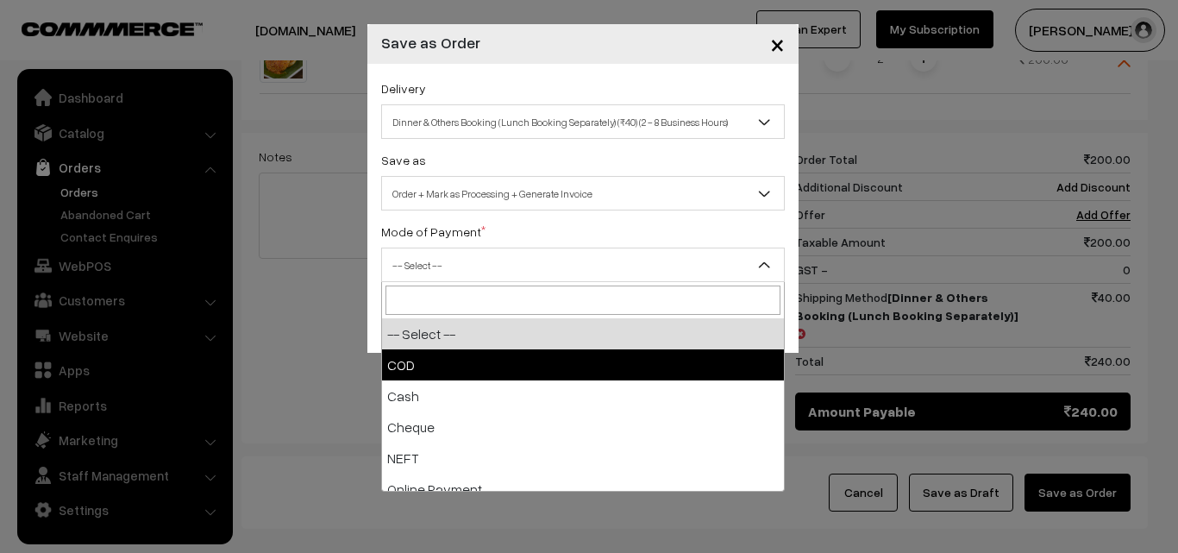
select select "1"
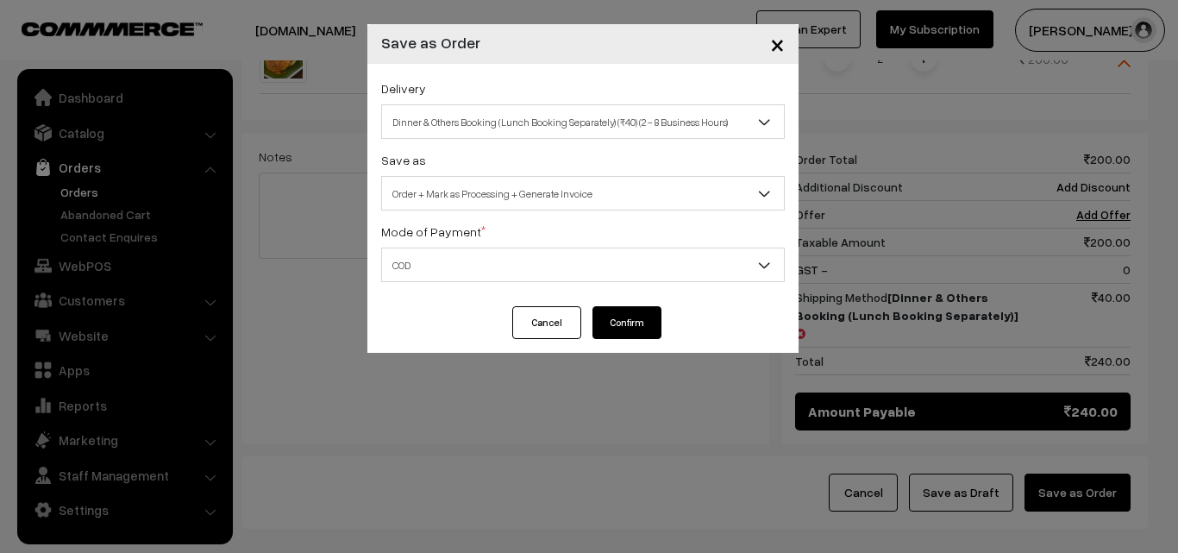
click at [619, 324] on button "Confirm" at bounding box center [627, 322] width 69 height 33
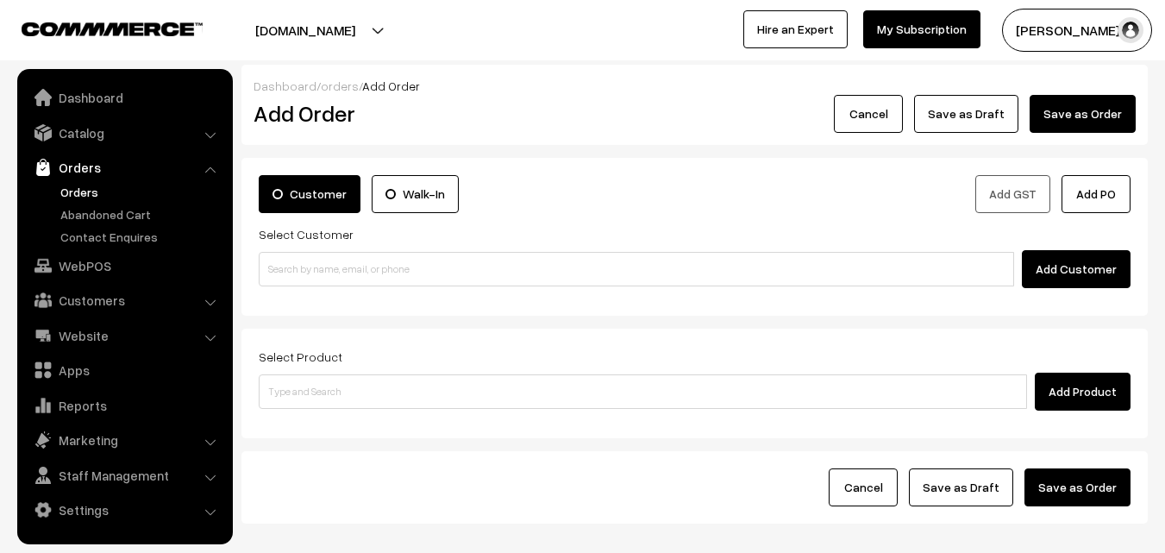
click at [84, 192] on link "Orders" at bounding box center [141, 192] width 171 height 18
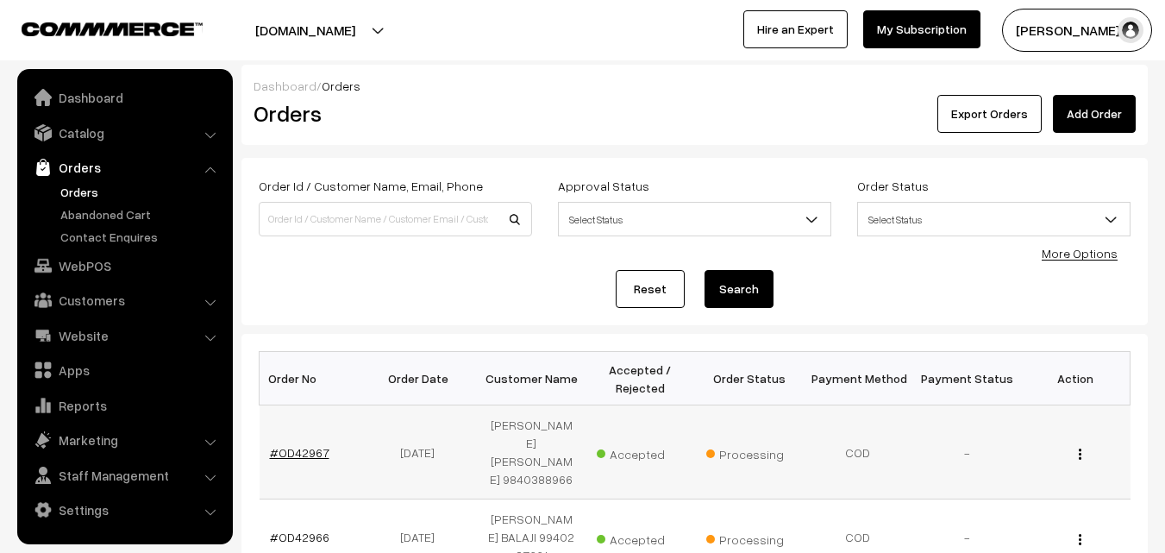
click at [317, 445] on link "#OD42967" at bounding box center [300, 452] width 60 height 15
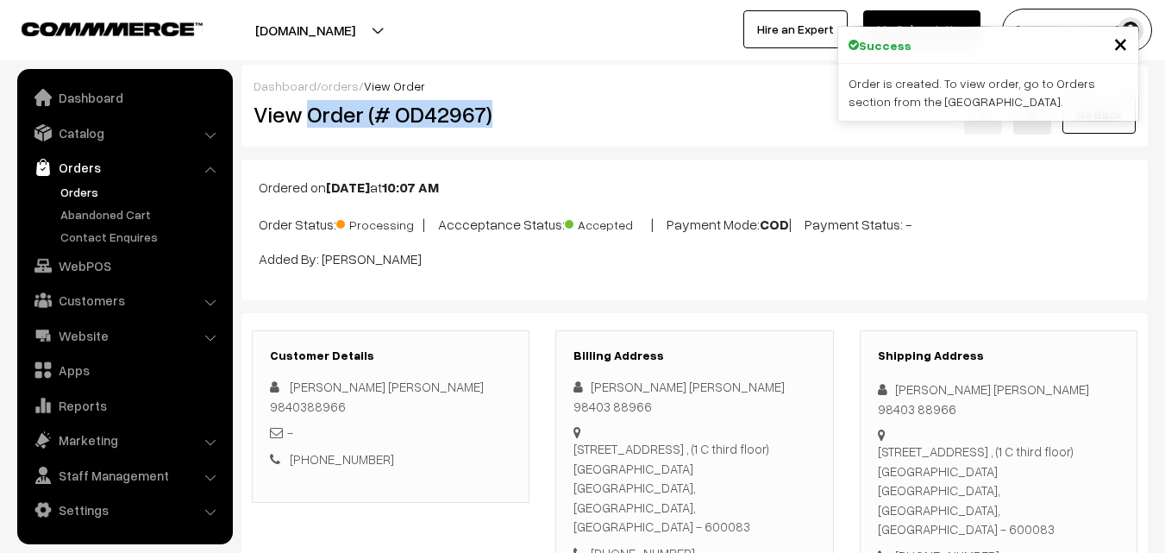
drag, startPoint x: 306, startPoint y: 116, endPoint x: 515, endPoint y: 131, distance: 209.3
click at [515, 131] on div "View Order (# OD42967)" at bounding box center [392, 115] width 303 height 40
copy h2 "Order (# OD42967)"
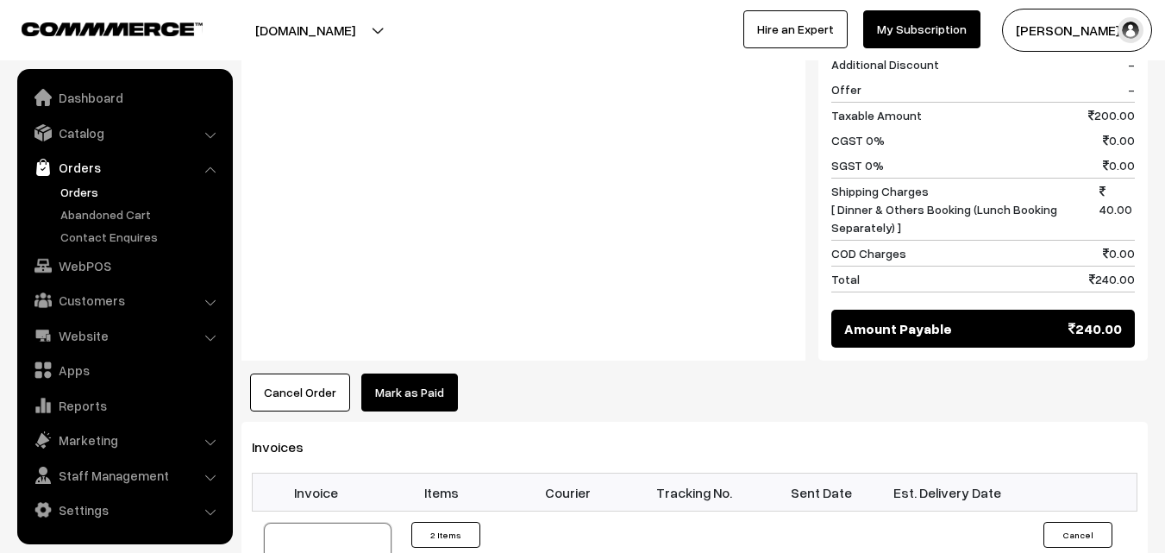
scroll to position [863, 0]
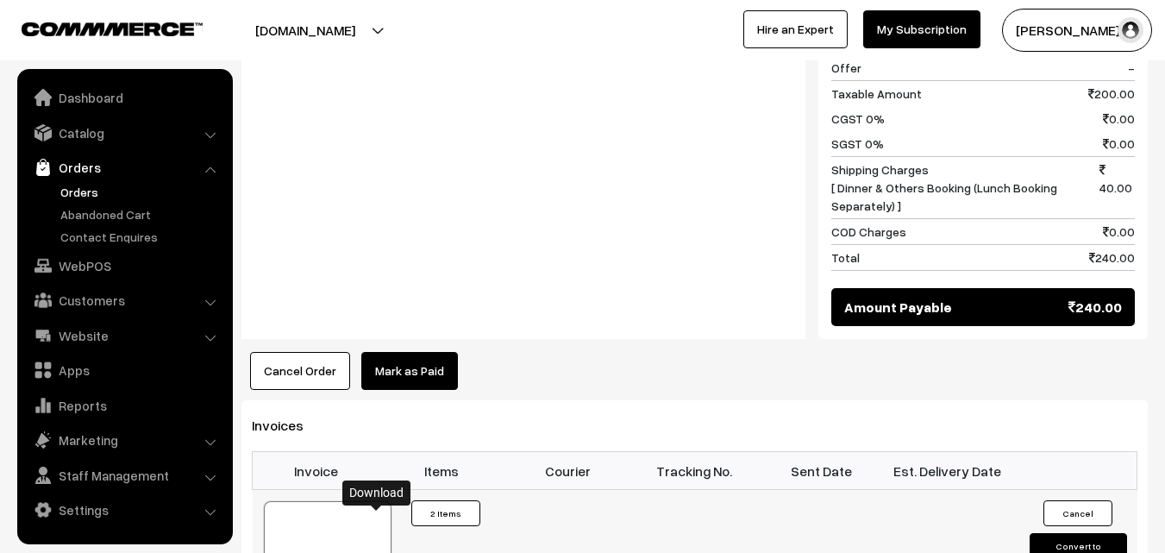
click at [94, 265] on link "WebPOS" at bounding box center [124, 265] width 205 height 31
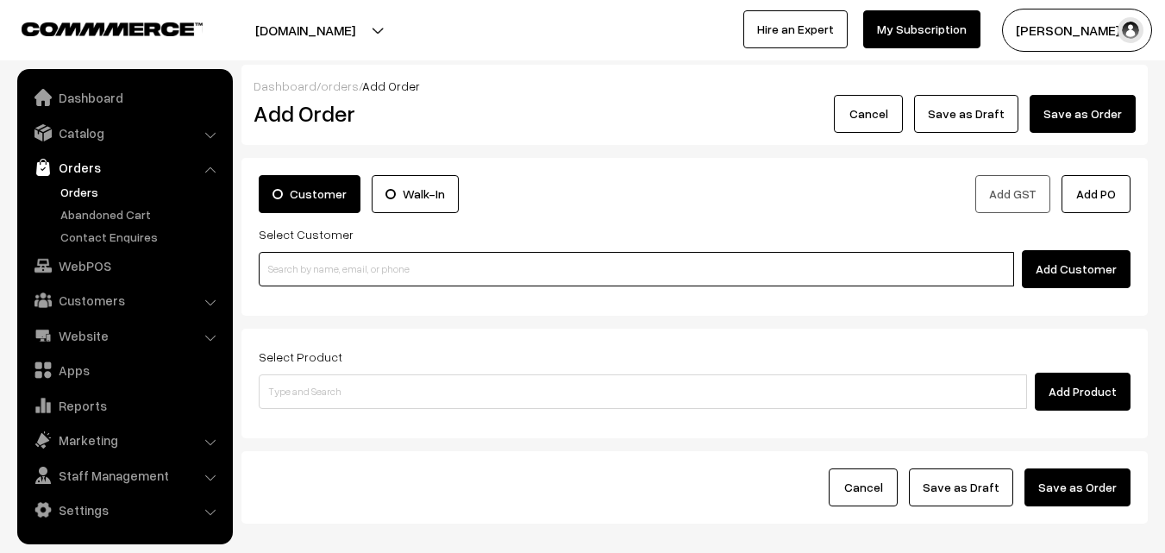
click at [373, 273] on input at bounding box center [637, 269] width 756 height 35
paste input "[PHONE_NUMBER]"
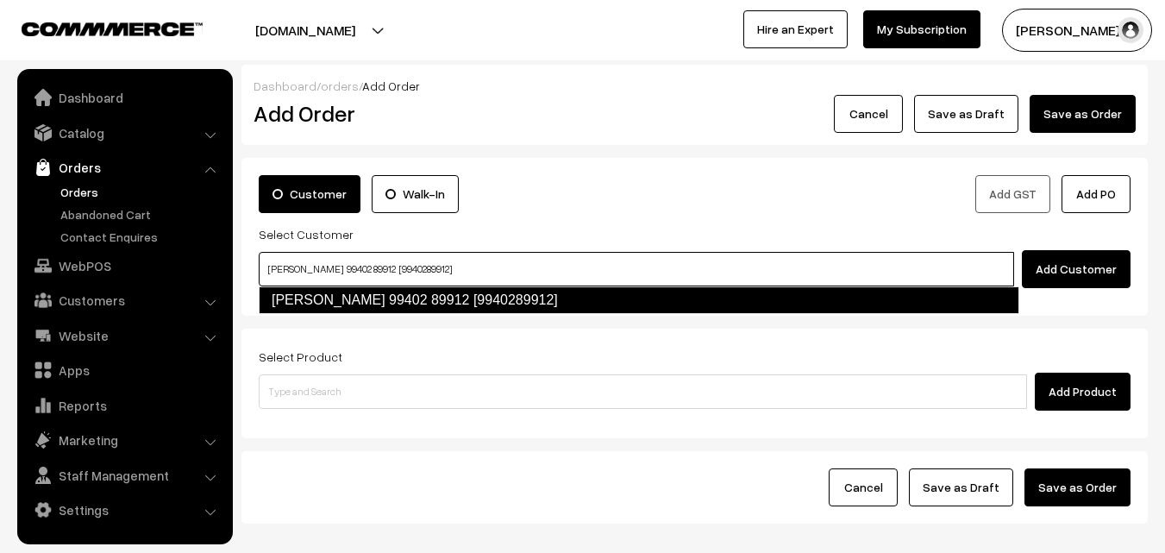
type input "[PERSON_NAME] 99402 89912 [9940289912]"
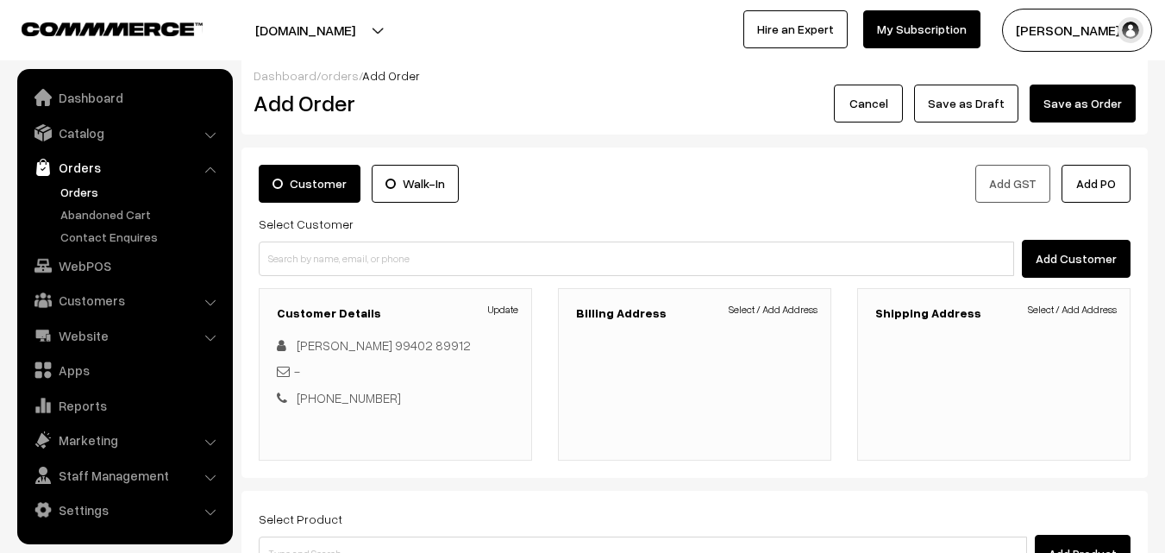
scroll to position [9, 0]
click at [789, 310] on link "Select / Add Address" at bounding box center [773, 311] width 89 height 16
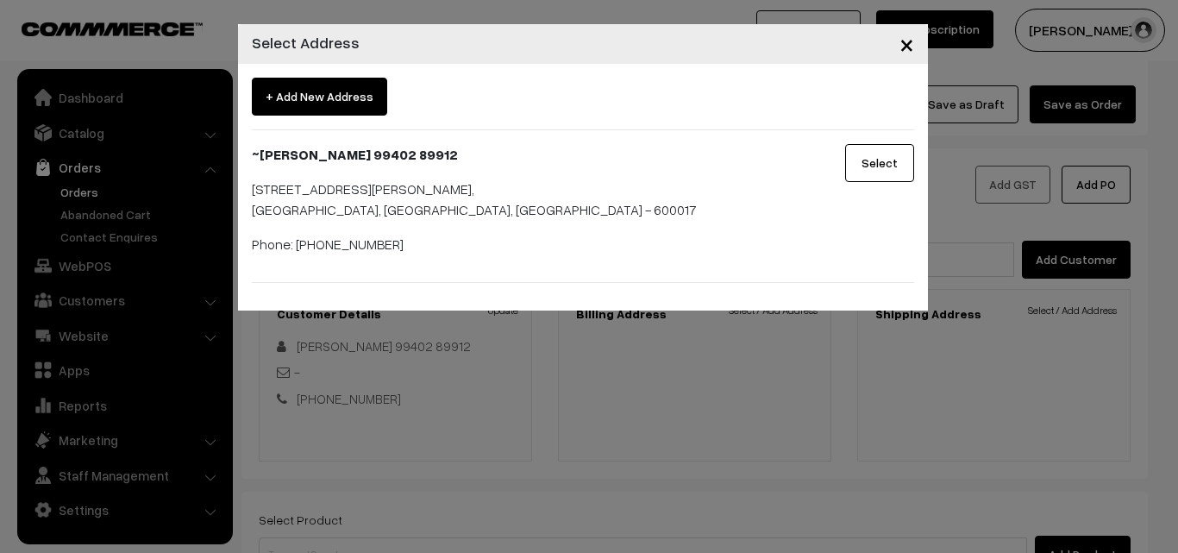
drag, startPoint x: 865, startPoint y: 166, endPoint x: 943, endPoint y: 241, distance: 108.0
click at [864, 166] on button "Select" at bounding box center [879, 163] width 69 height 38
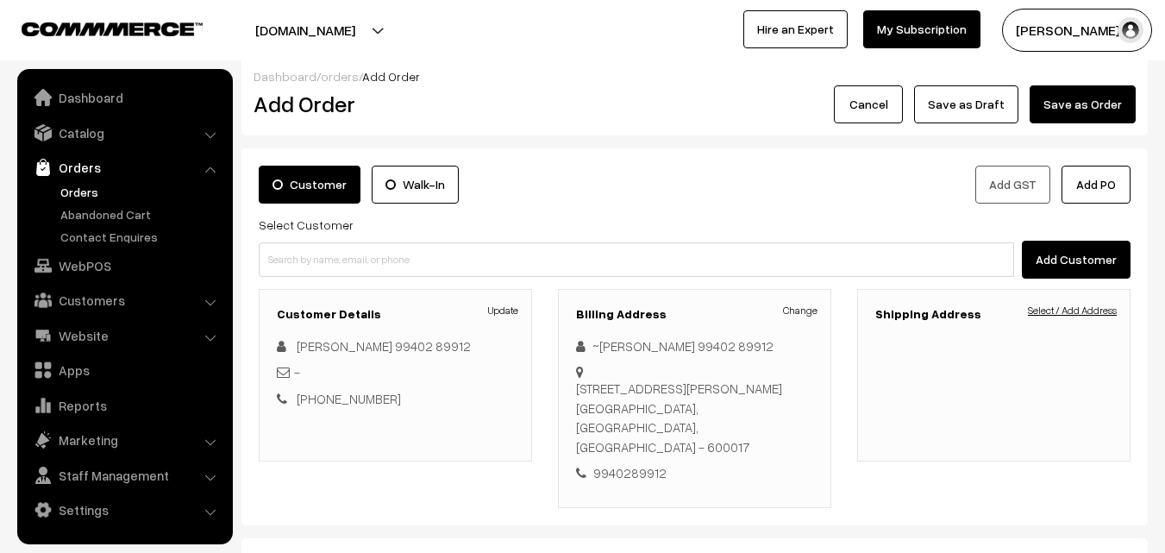
click at [1107, 306] on link "Select / Add Address" at bounding box center [1072, 311] width 89 height 16
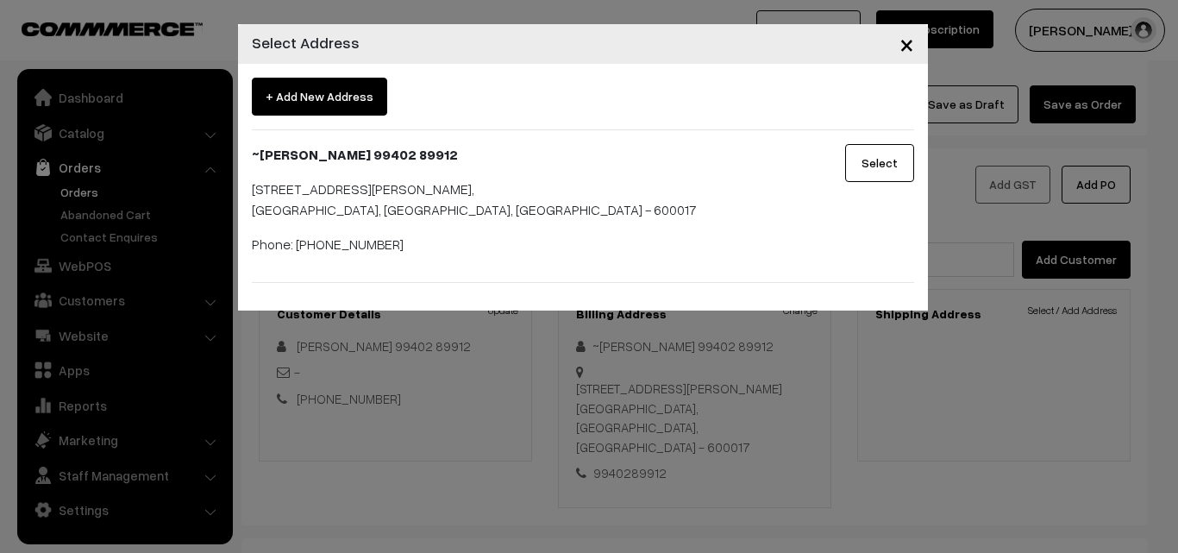
click at [887, 158] on button "Select" at bounding box center [879, 163] width 69 height 38
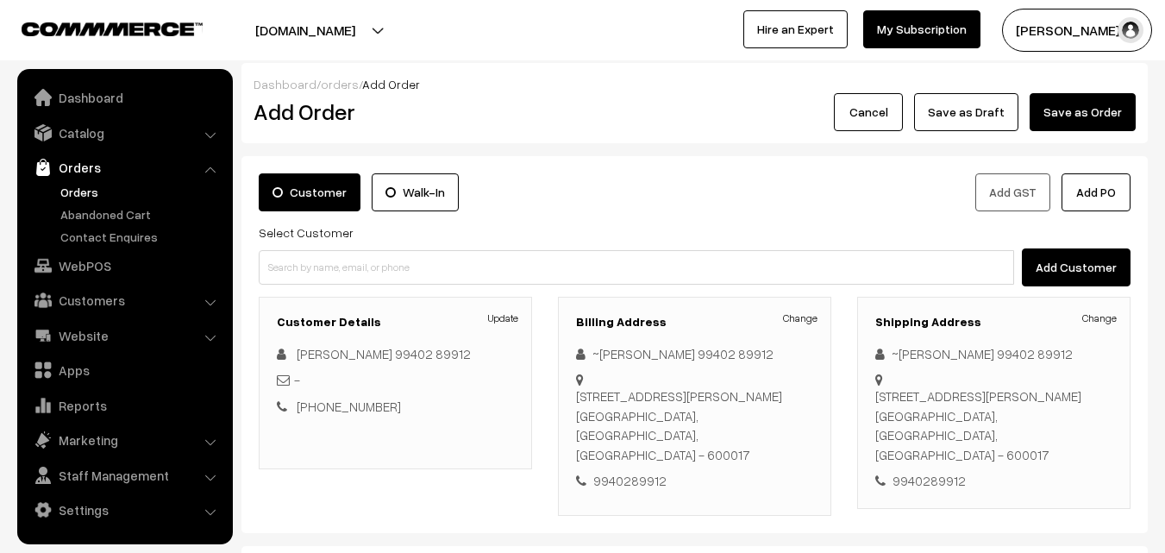
scroll to position [0, 0]
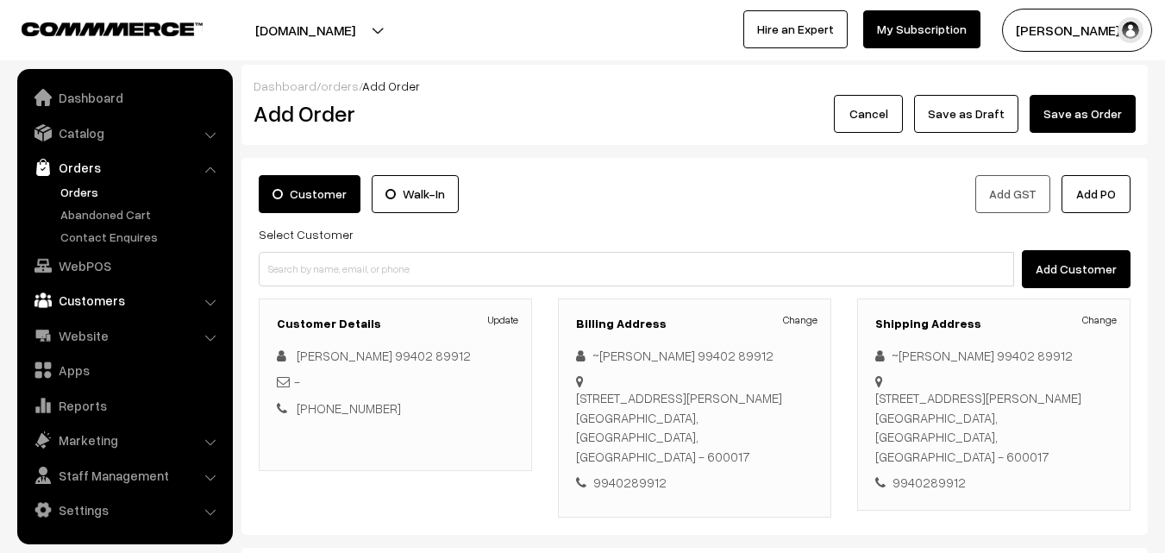
click at [89, 306] on link "Customers" at bounding box center [124, 300] width 205 height 31
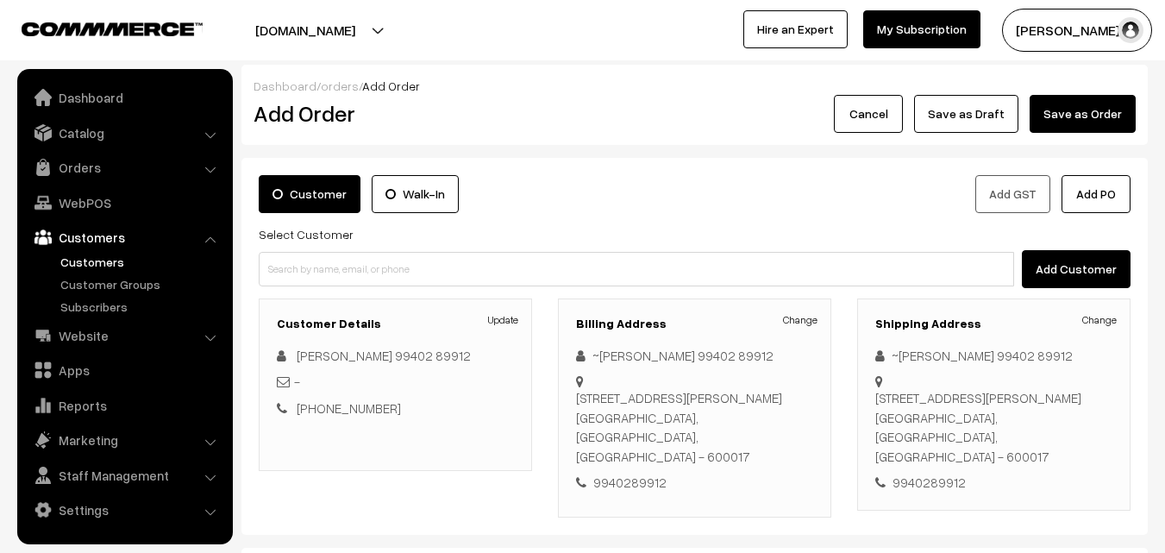
click at [102, 260] on link "Customers" at bounding box center [141, 262] width 171 height 18
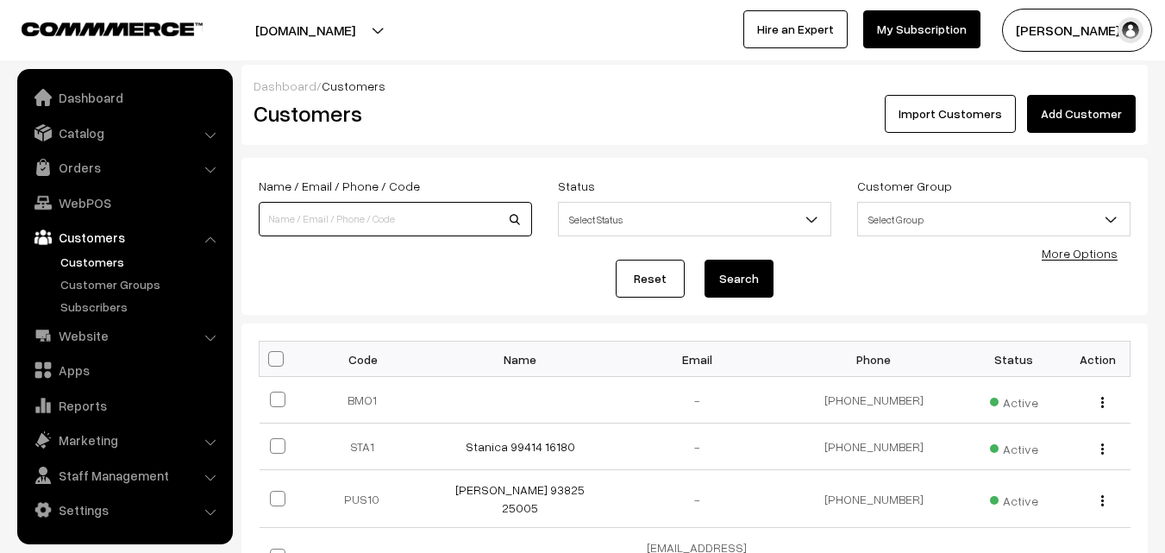
click at [361, 225] on input at bounding box center [395, 219] width 273 height 35
paste input "+91 99402 89912"
type input "9940289912"
click at [705, 260] on button "Search" at bounding box center [739, 279] width 69 height 38
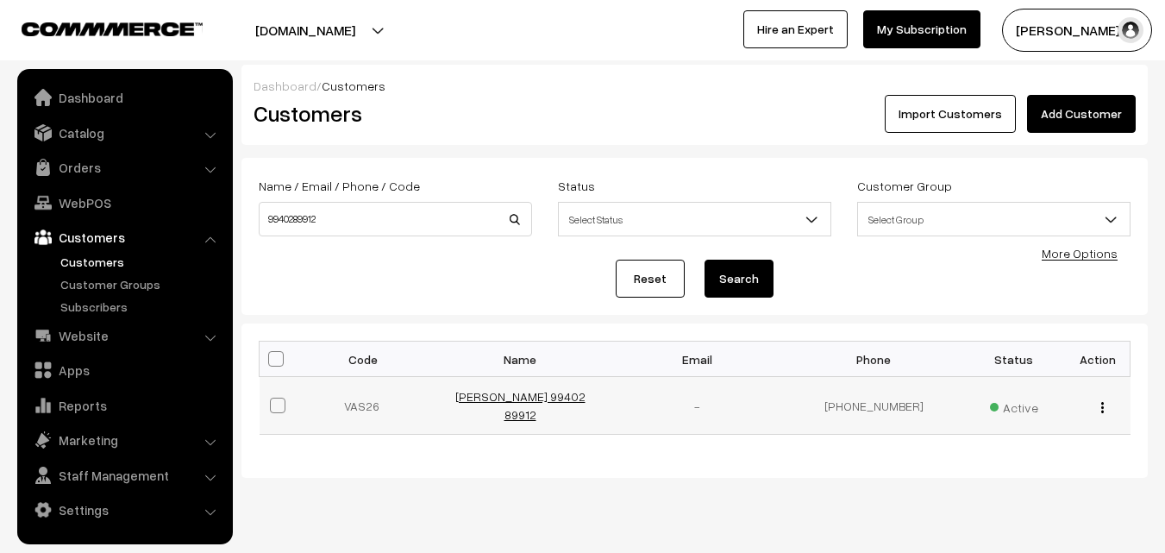
click at [586, 402] on link "[PERSON_NAME] 99402 89912" at bounding box center [520, 405] width 130 height 33
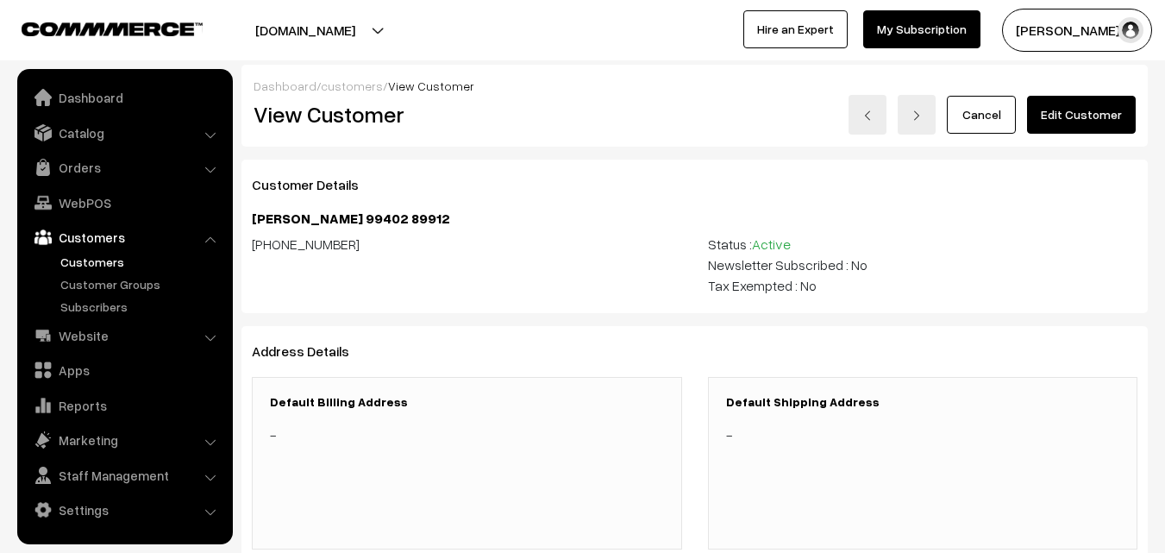
click at [1089, 112] on link "Edit Customer" at bounding box center [1081, 115] width 109 height 38
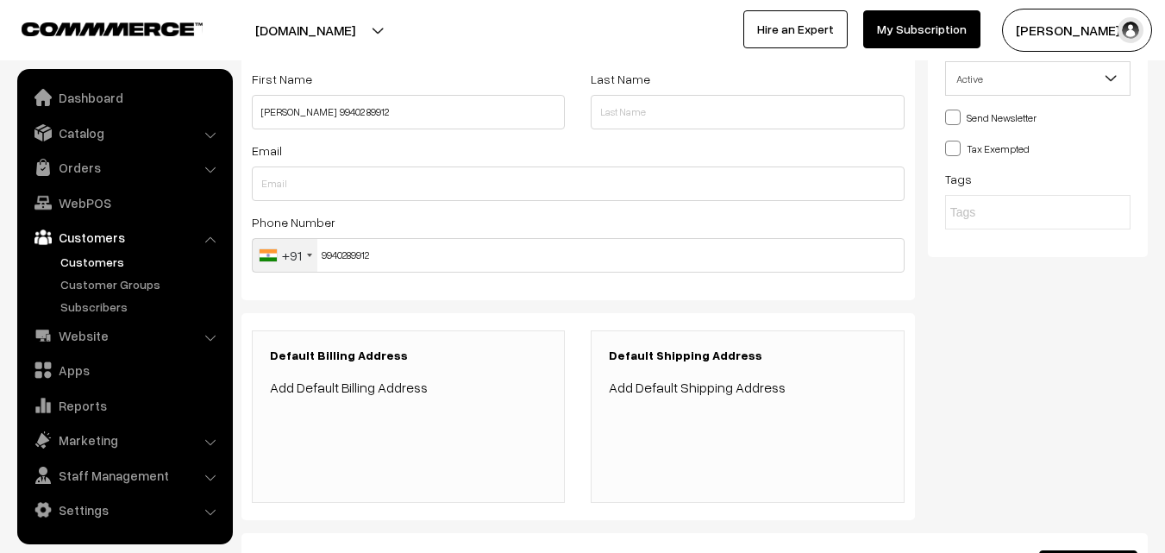
scroll to position [173, 0]
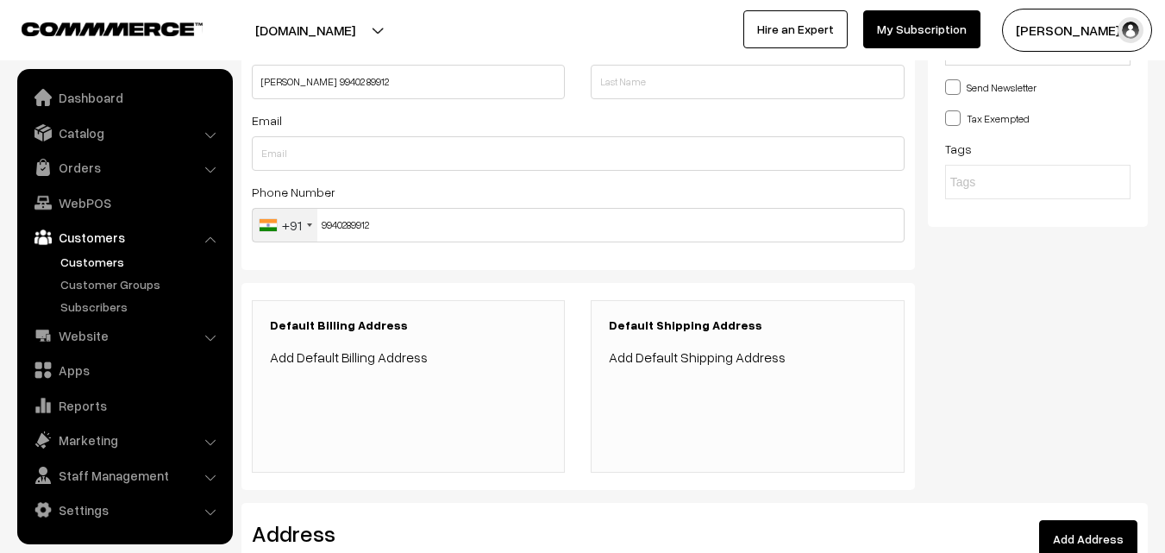
click at [369, 353] on link "Add Default Billing Address" at bounding box center [349, 356] width 158 height 17
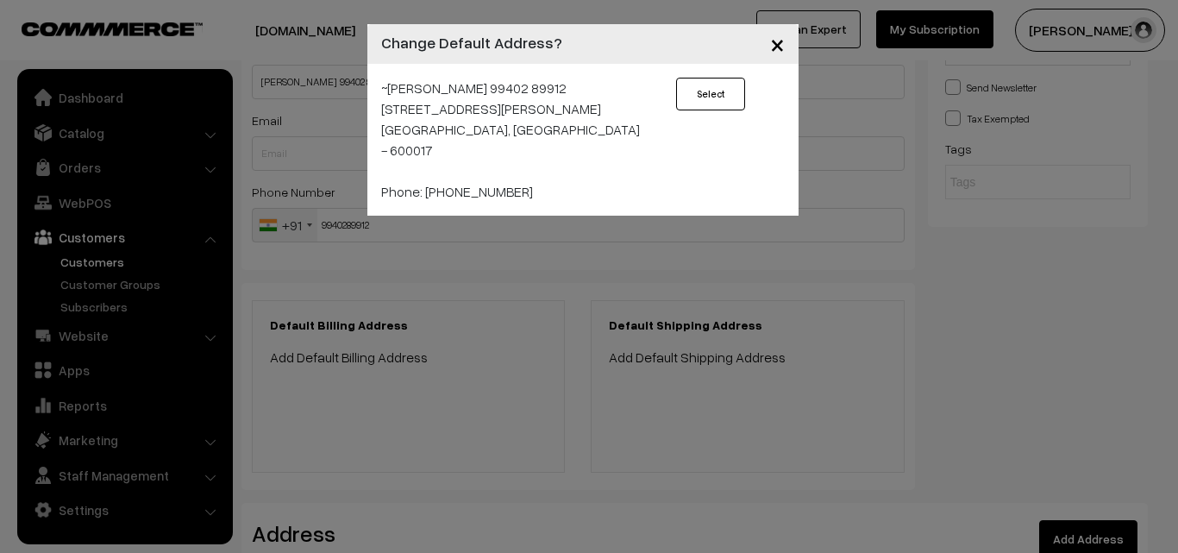
click at [719, 91] on button "Select" at bounding box center [710, 94] width 69 height 33
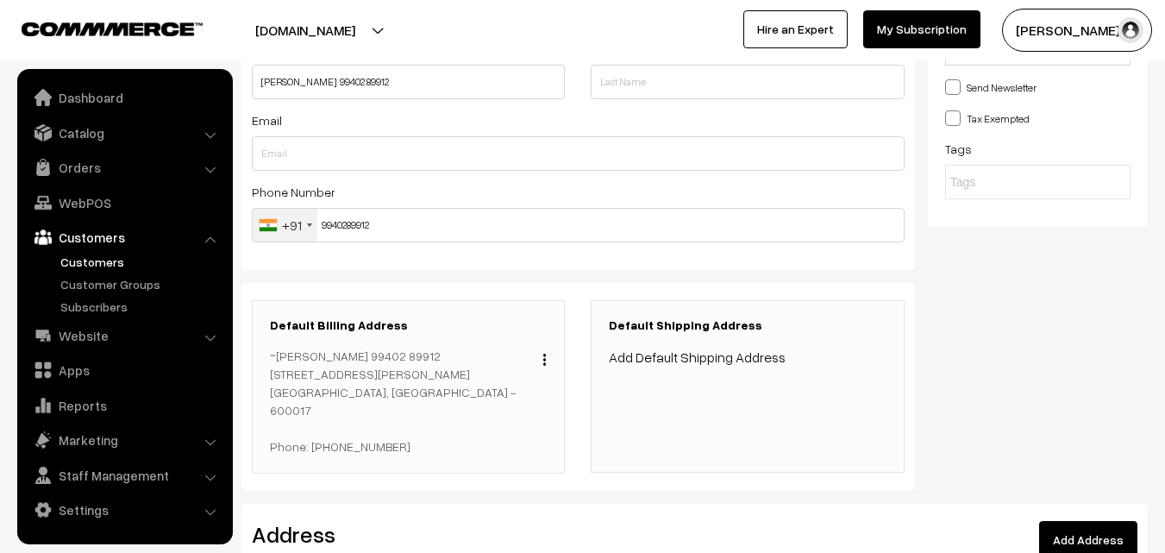
click at [724, 357] on link "Add Default Shipping Address" at bounding box center [697, 356] width 177 height 17
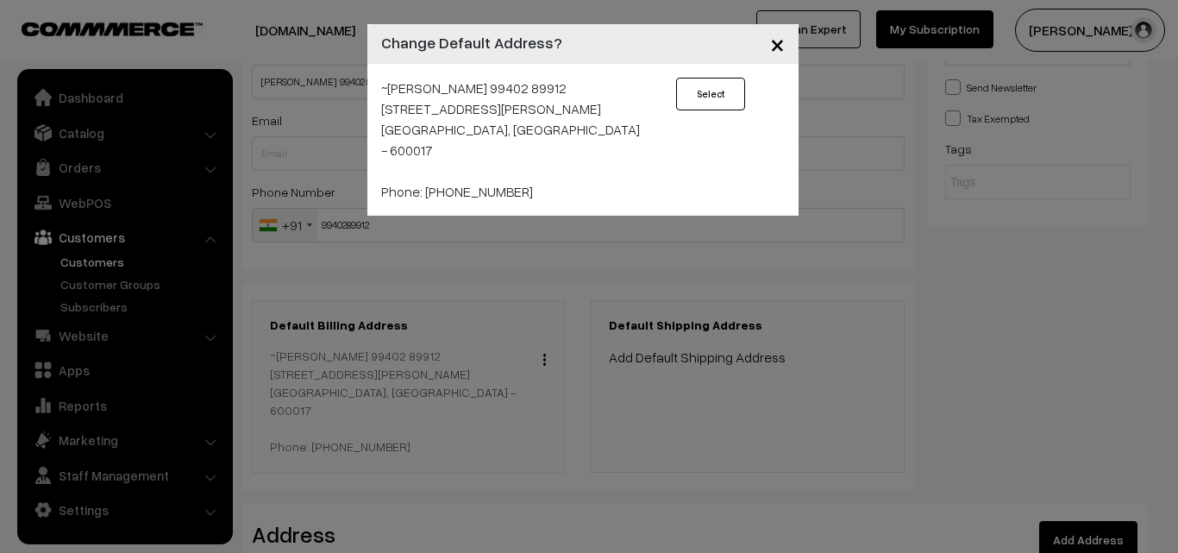
click at [688, 97] on button "Select" at bounding box center [710, 94] width 69 height 33
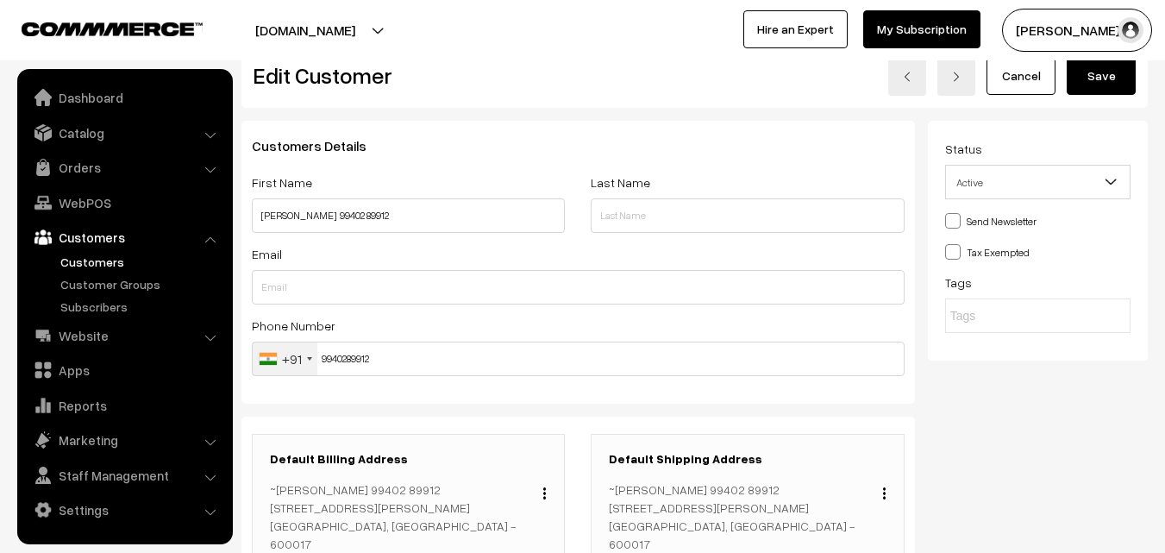
scroll to position [0, 0]
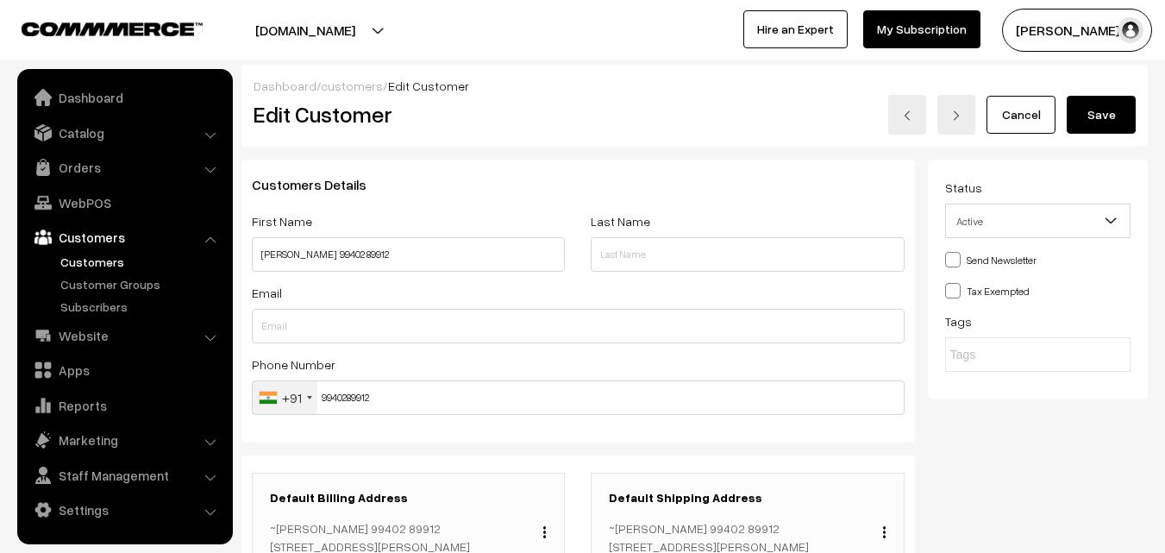
click at [1122, 117] on button "Save" at bounding box center [1101, 115] width 69 height 38
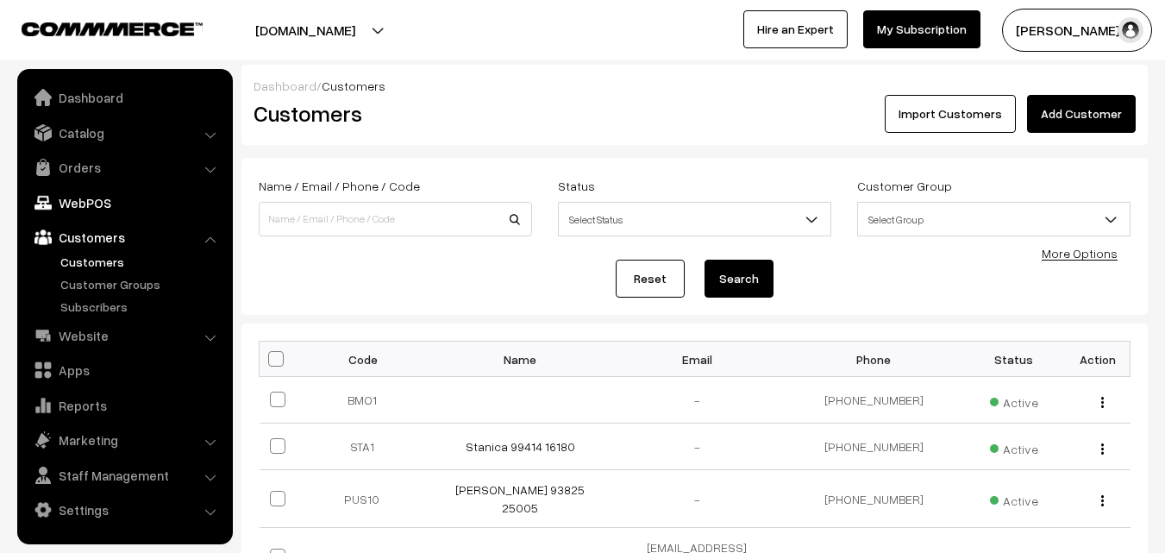
click at [100, 205] on link "WebPOS" at bounding box center [124, 202] width 205 height 31
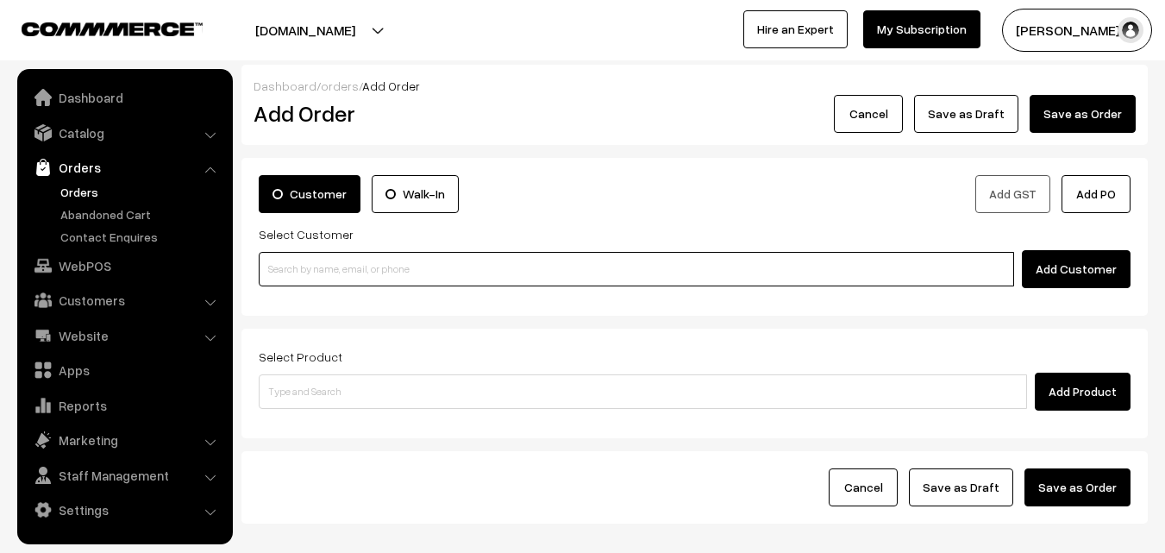
click at [336, 265] on input at bounding box center [637, 269] width 756 height 35
paste input "[PHONE_NUMBER]"
type input "Vasantha kumari 99402 89912 [9940289912]"
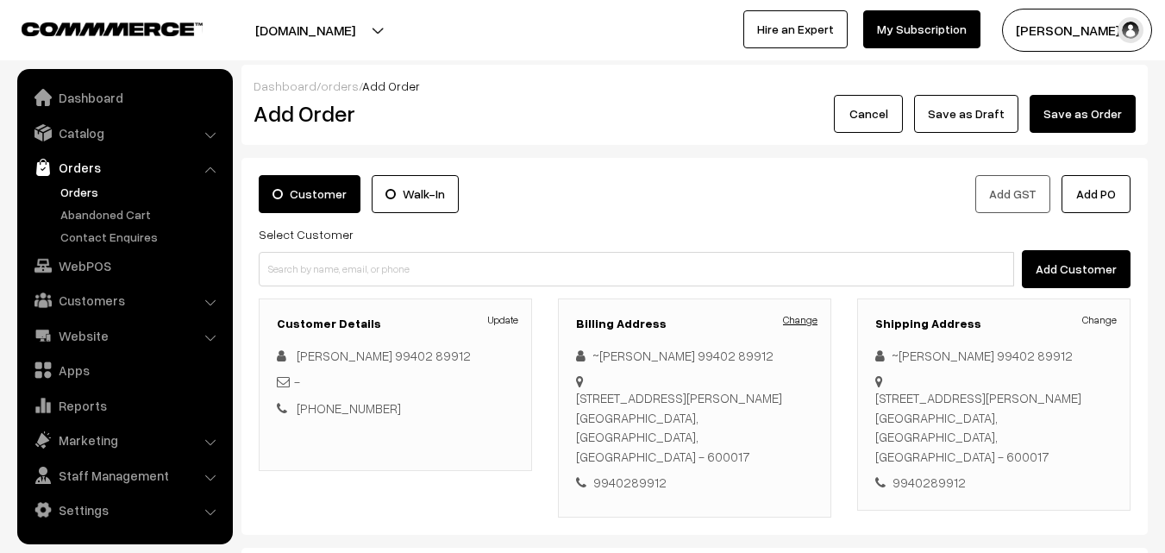
click at [794, 318] on link "Change" at bounding box center [800, 320] width 35 height 16
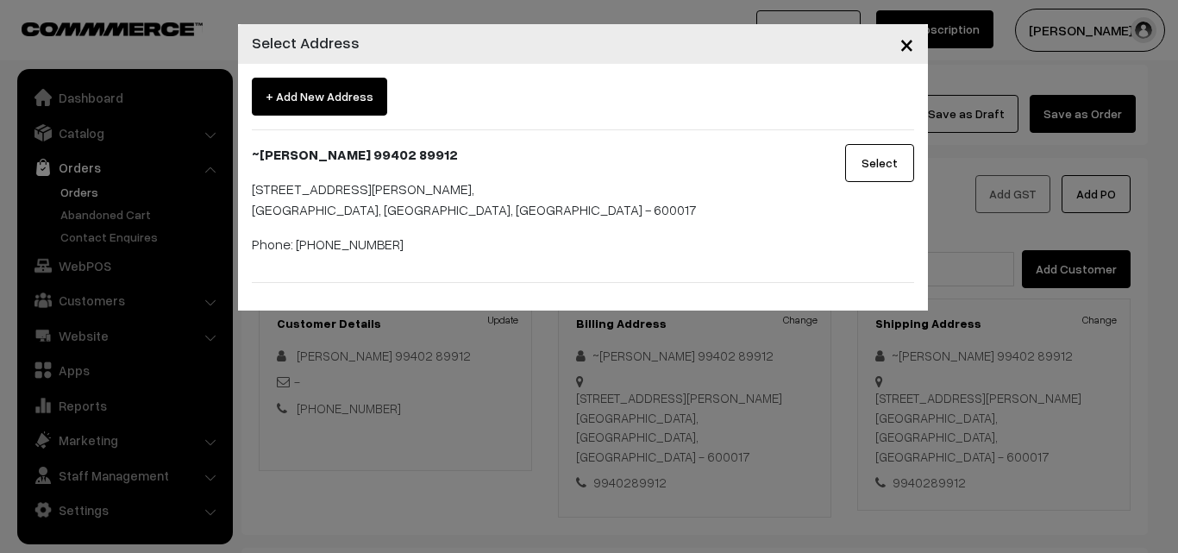
click at [906, 35] on span "×" at bounding box center [907, 44] width 15 height 32
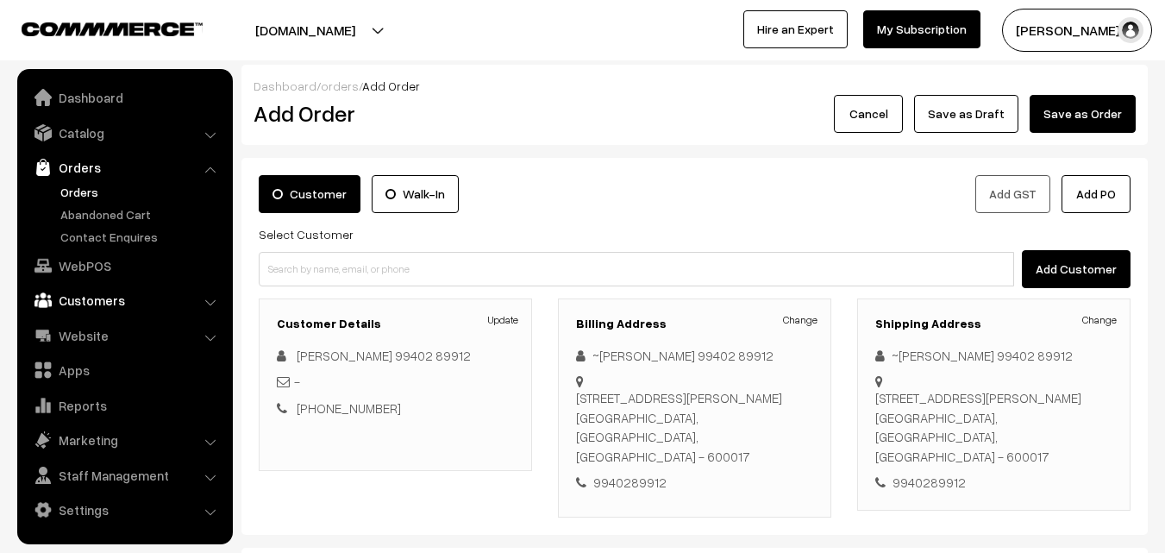
click at [104, 293] on link "Customers" at bounding box center [124, 300] width 205 height 31
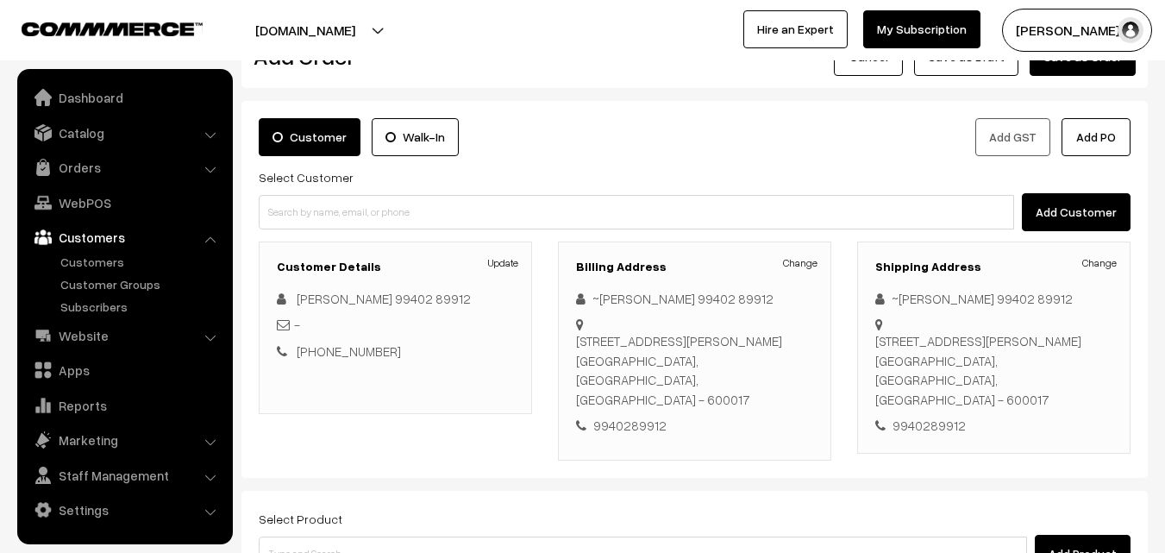
scroll to position [86, 0]
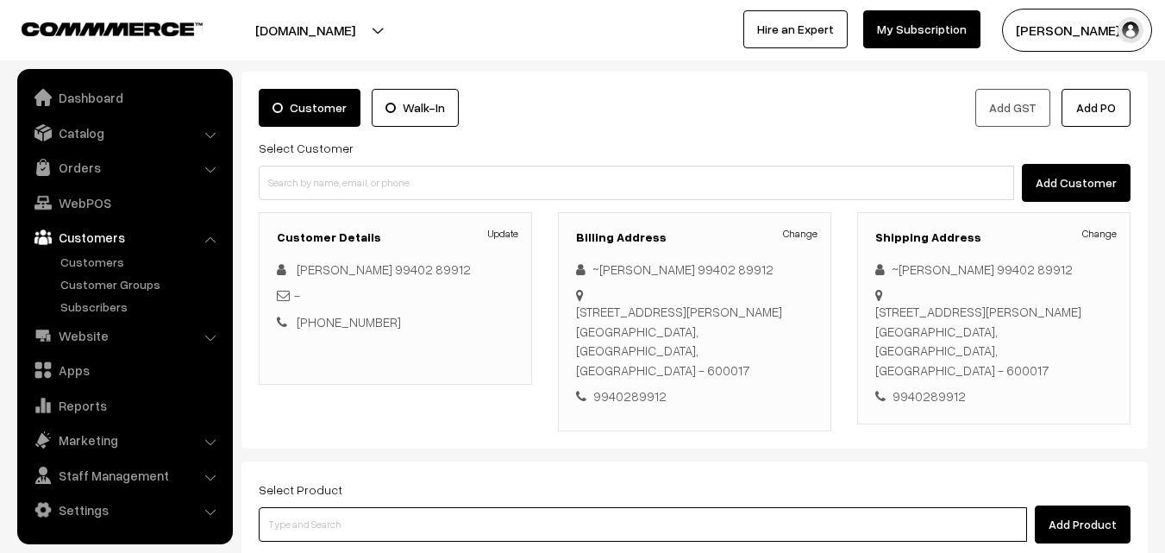
click at [486, 519] on input at bounding box center [643, 524] width 769 height 35
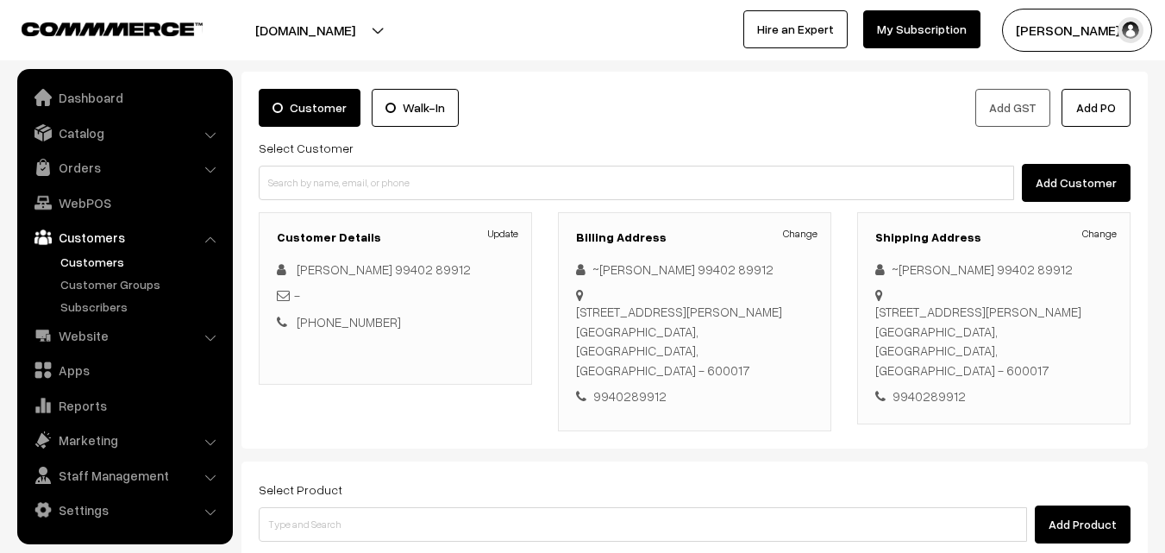
click at [78, 257] on link "Customers" at bounding box center [141, 262] width 171 height 18
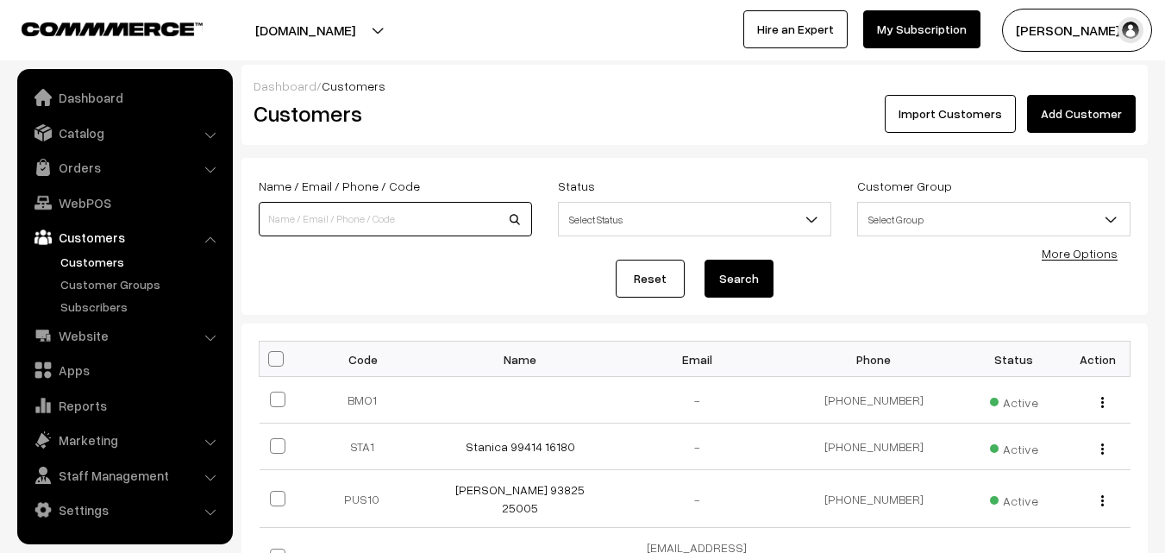
click at [410, 216] on input at bounding box center [395, 219] width 273 height 35
paste input "[PHONE_NUMBER]"
type input "9940289912"
click at [705, 260] on button "Search" at bounding box center [739, 279] width 69 height 38
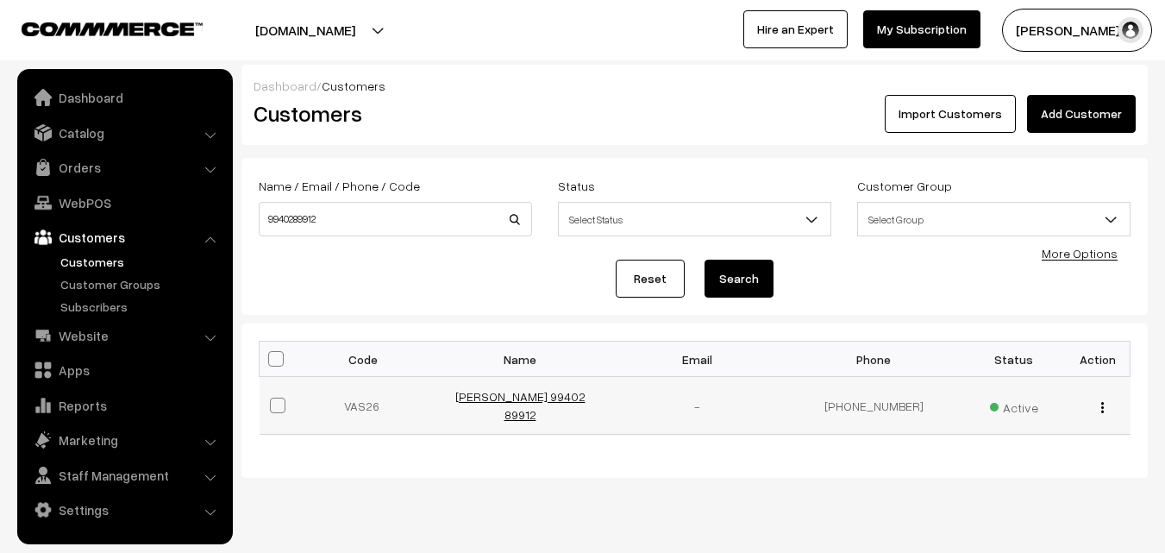
click at [491, 405] on link "Vasantha kumari 99402 89912" at bounding box center [520, 405] width 130 height 33
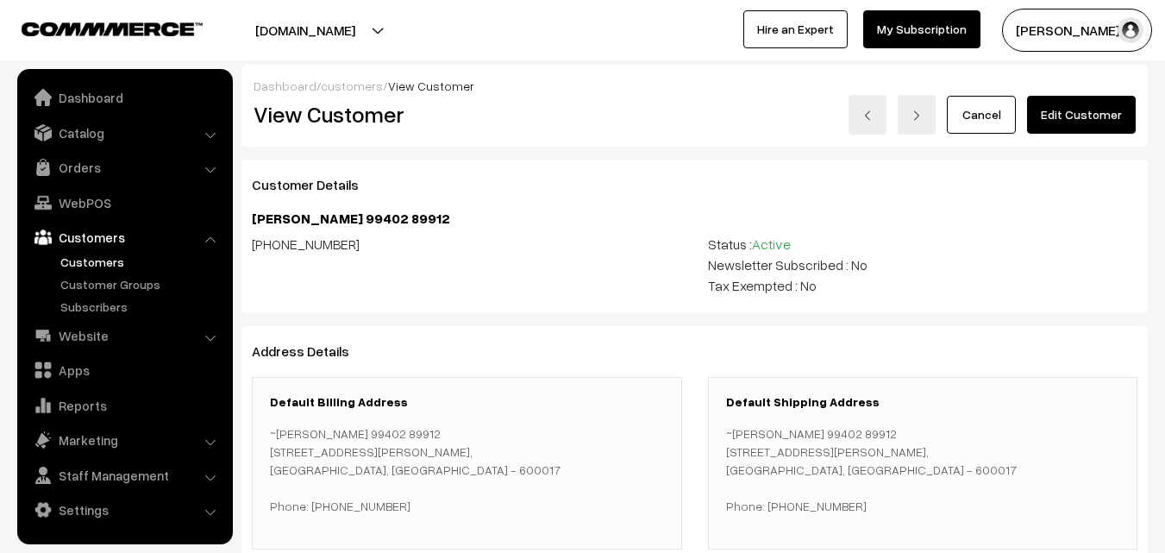
click at [1057, 118] on link "Edit Customer" at bounding box center [1081, 115] width 109 height 38
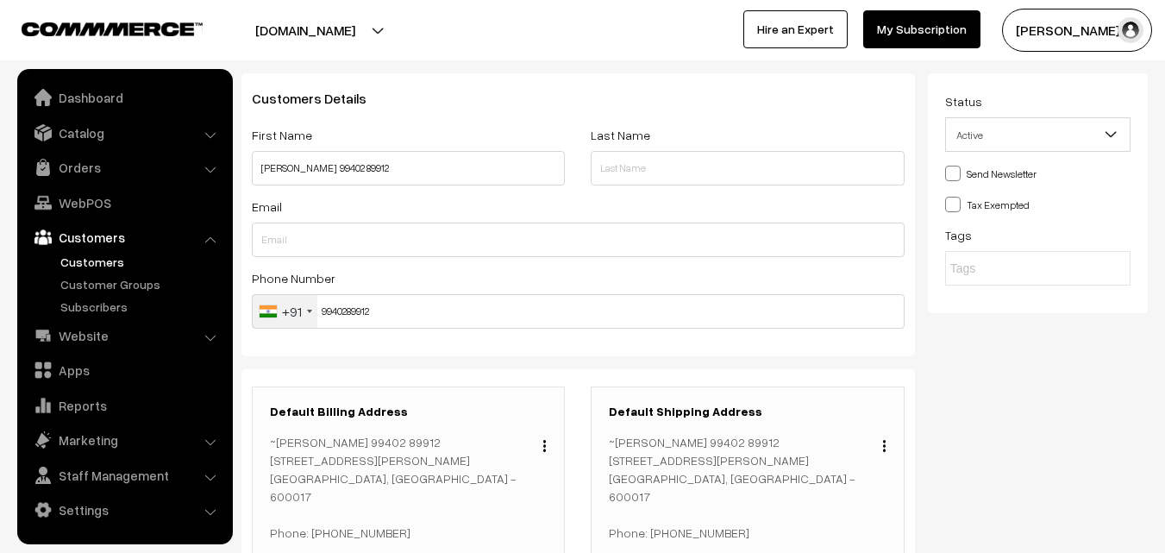
scroll to position [173, 0]
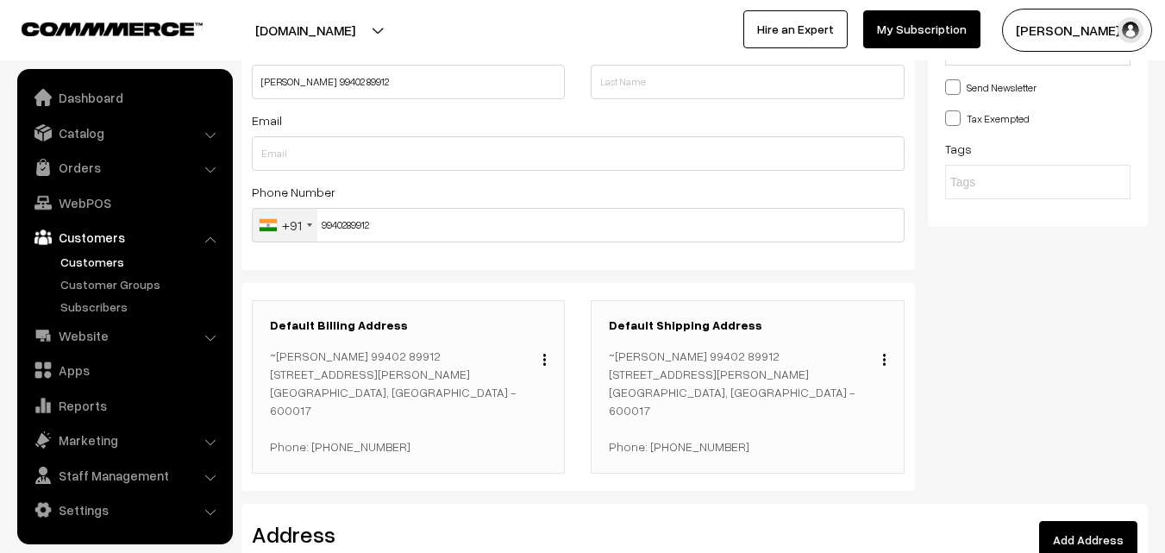
click at [543, 359] on button "button" at bounding box center [545, 359] width 4 height 14
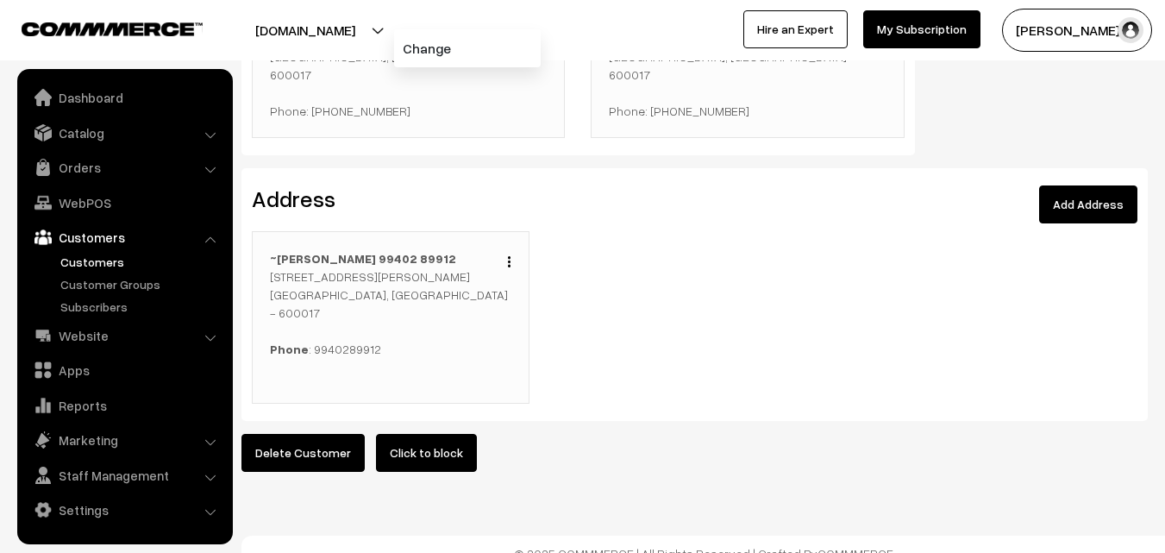
scroll to position [518, 0]
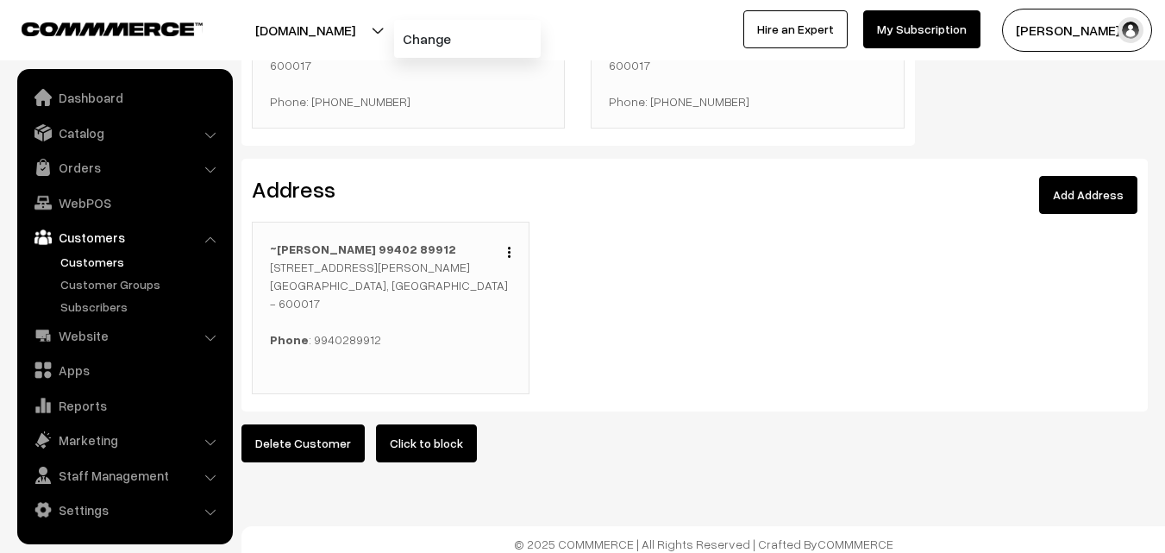
click at [506, 243] on div "Edit Duplicate Delete" at bounding box center [505, 250] width 13 height 21
click at [509, 254] on img "button" at bounding box center [509, 252] width 3 height 11
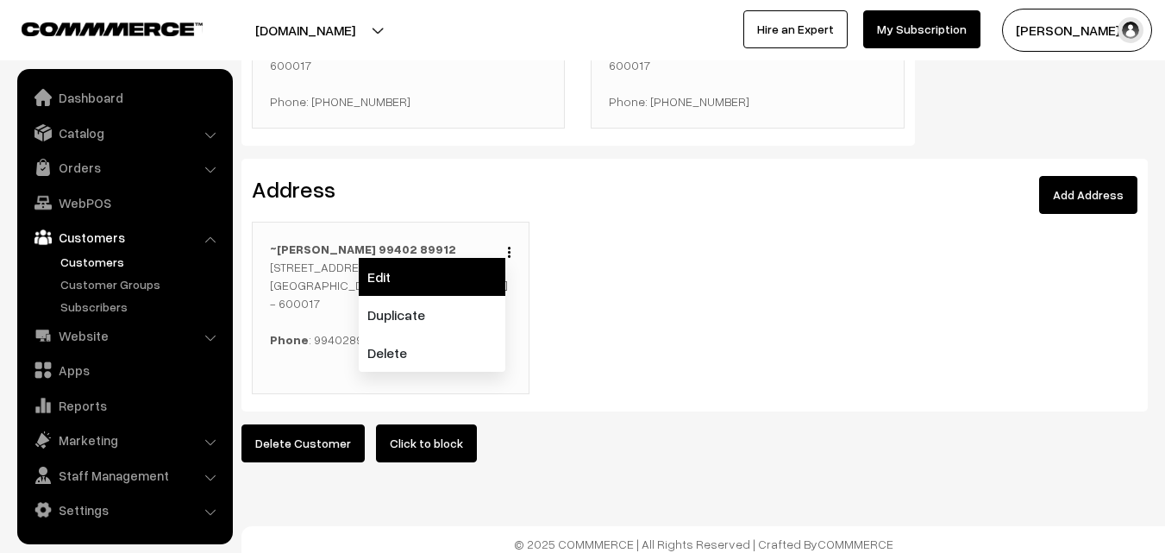
click at [480, 281] on link "Edit" at bounding box center [432, 277] width 147 height 38
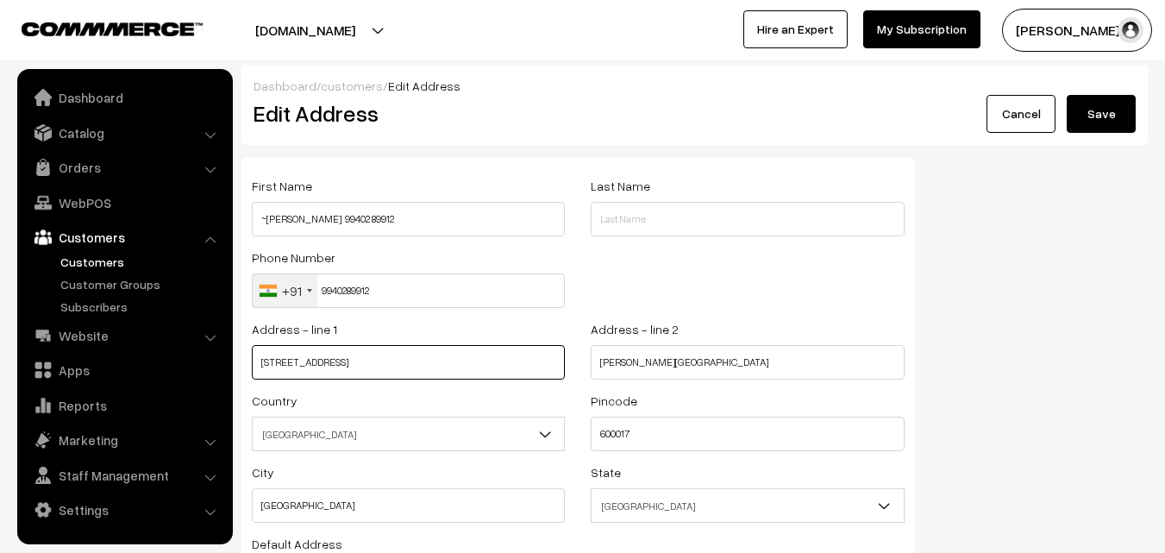
click at [304, 365] on input "Flat no 2 B Door no 15 Ram Villa 1st floor" at bounding box center [408, 362] width 313 height 35
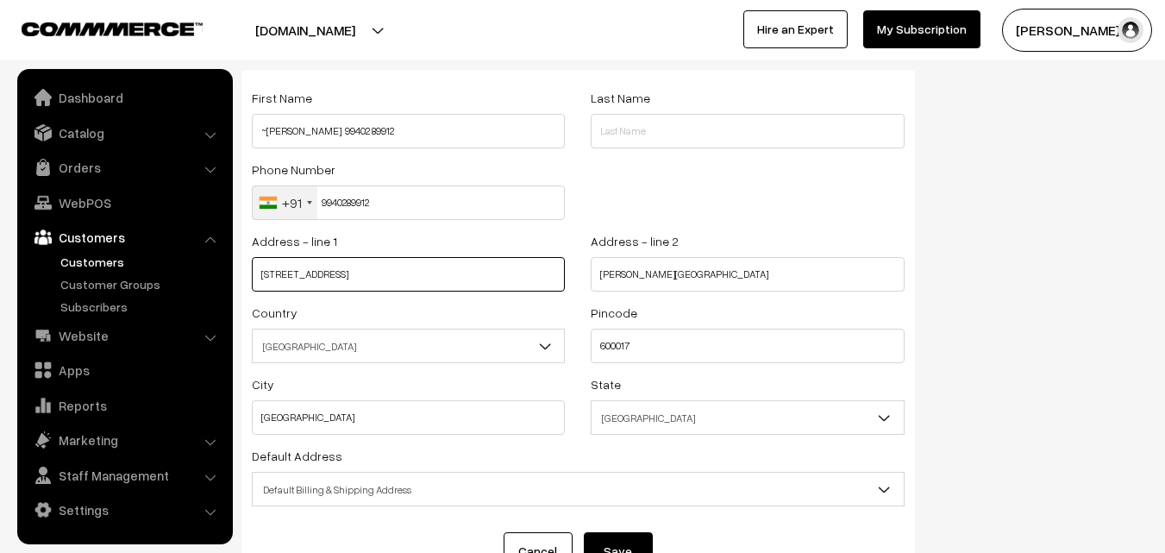
scroll to position [62, 0]
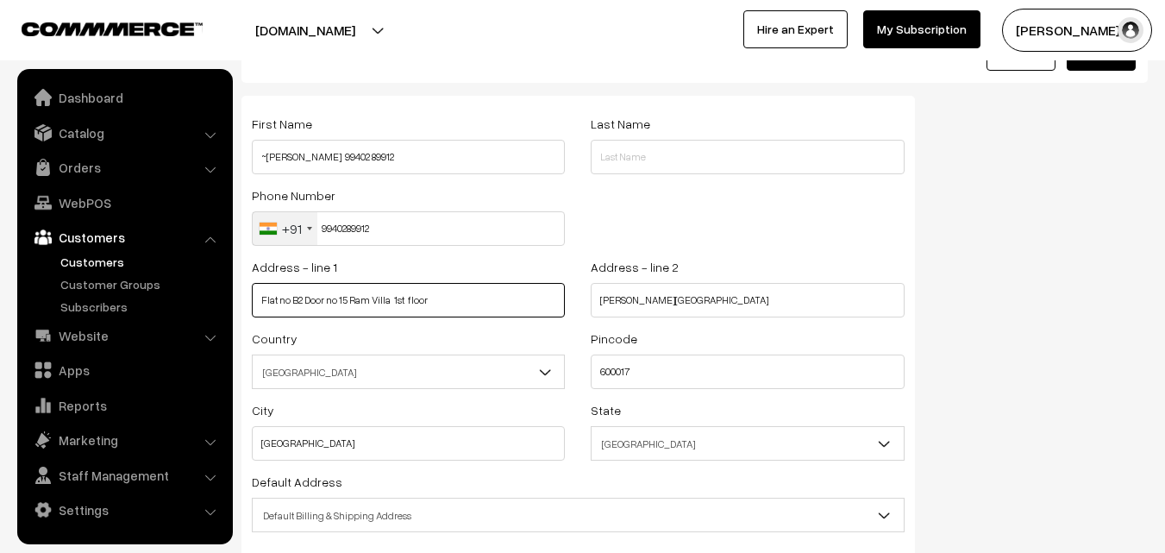
type input "Flat no B2 Door no 15 Ram Villa 1st floor"
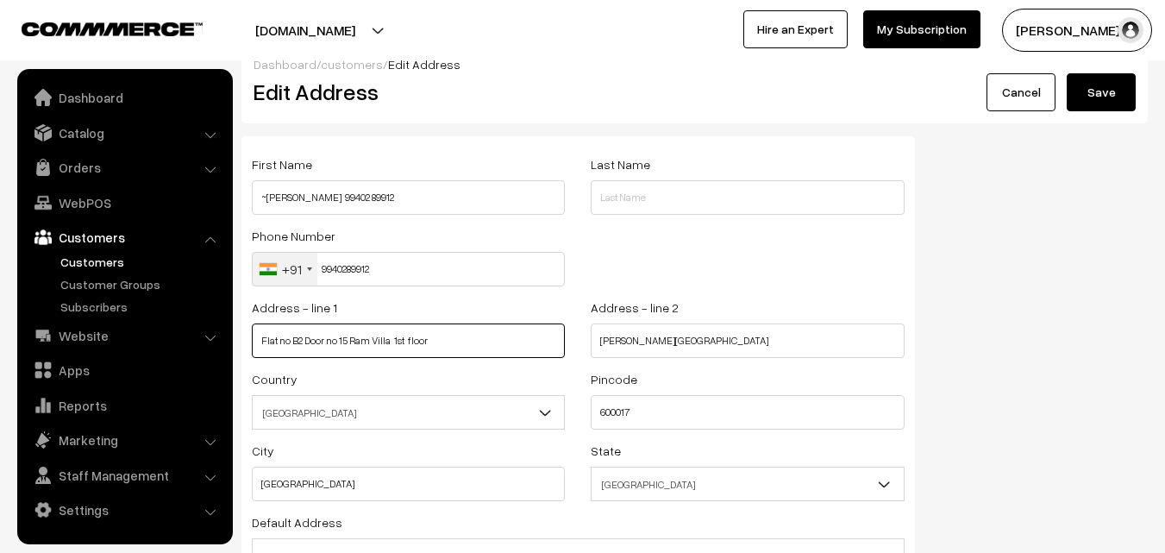
scroll to position [0, 0]
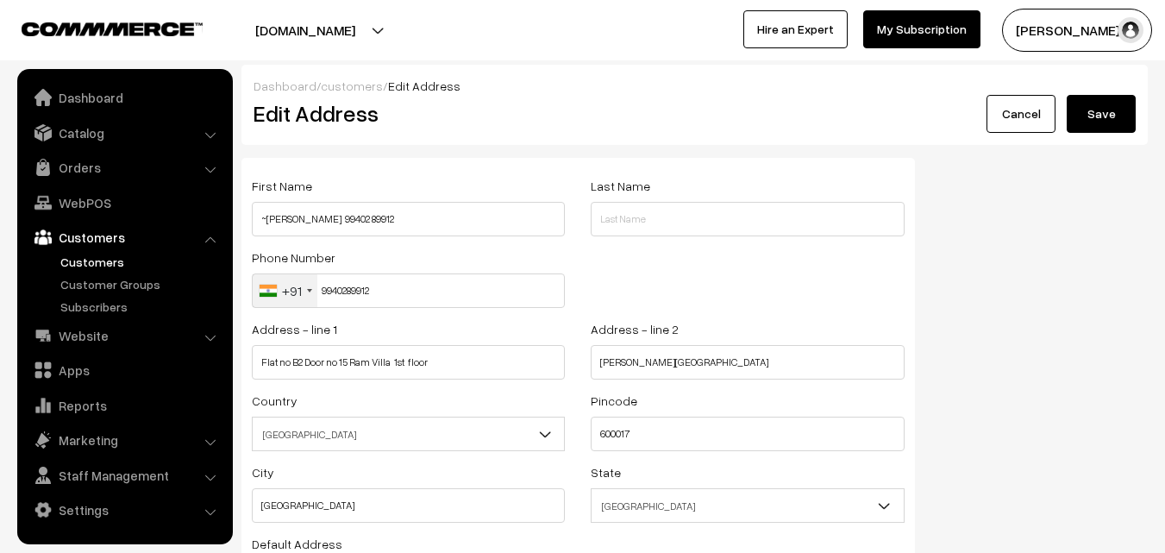
click at [1105, 126] on button "Save" at bounding box center [1101, 114] width 69 height 38
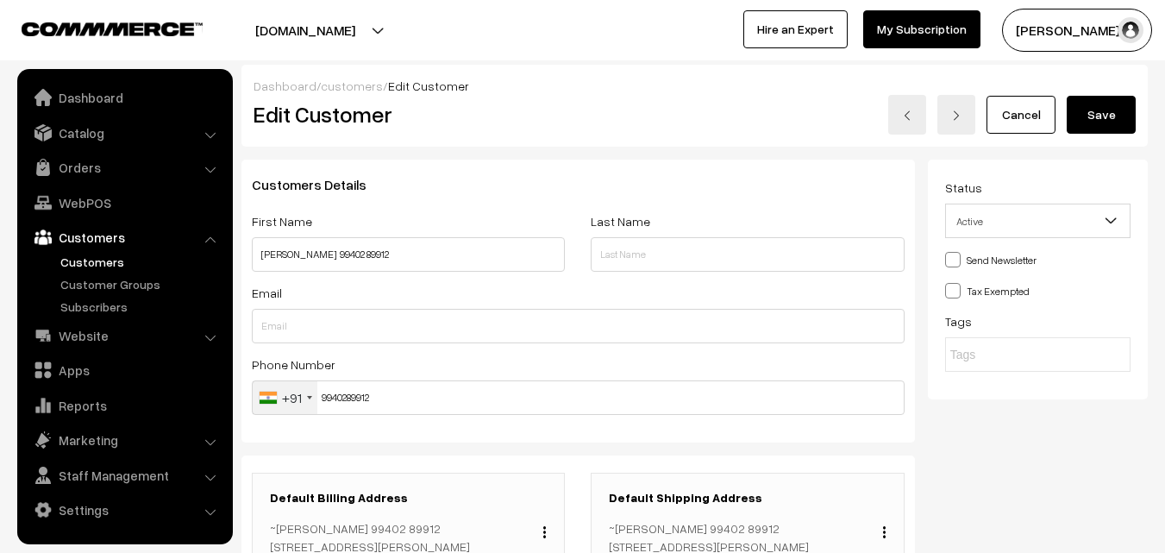
click at [1097, 116] on button "Save" at bounding box center [1101, 115] width 69 height 38
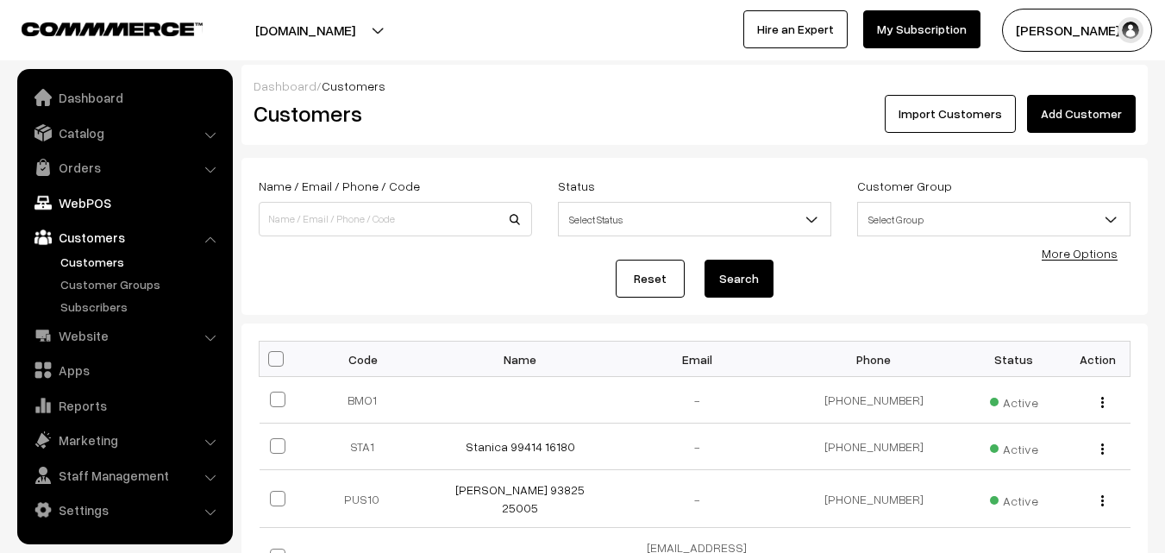
click at [85, 207] on link "WebPOS" at bounding box center [124, 202] width 205 height 31
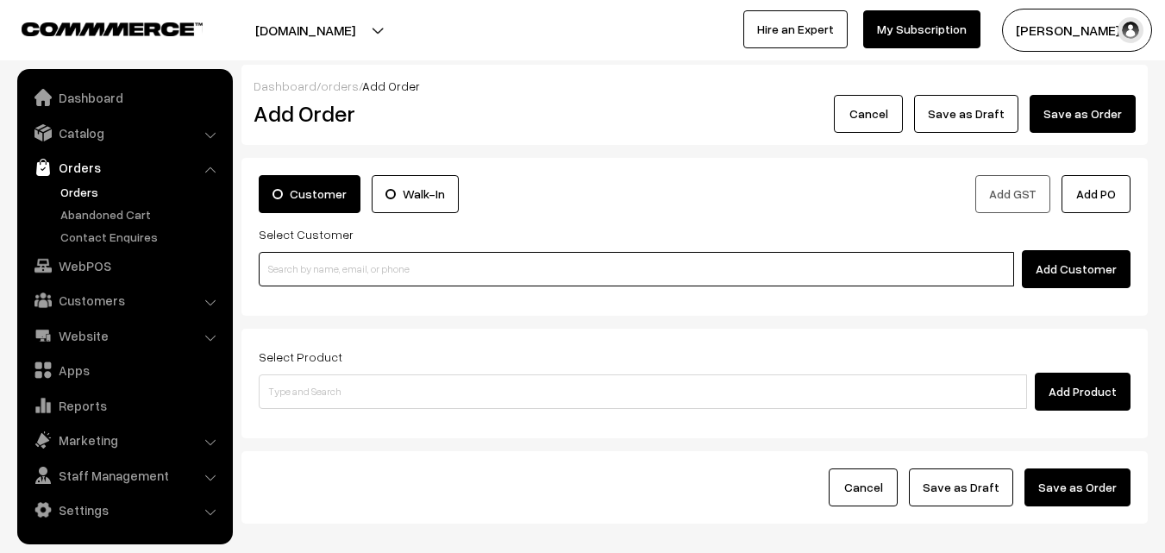
click at [318, 267] on input at bounding box center [637, 269] width 756 height 35
paste input "+91 99402 89912"
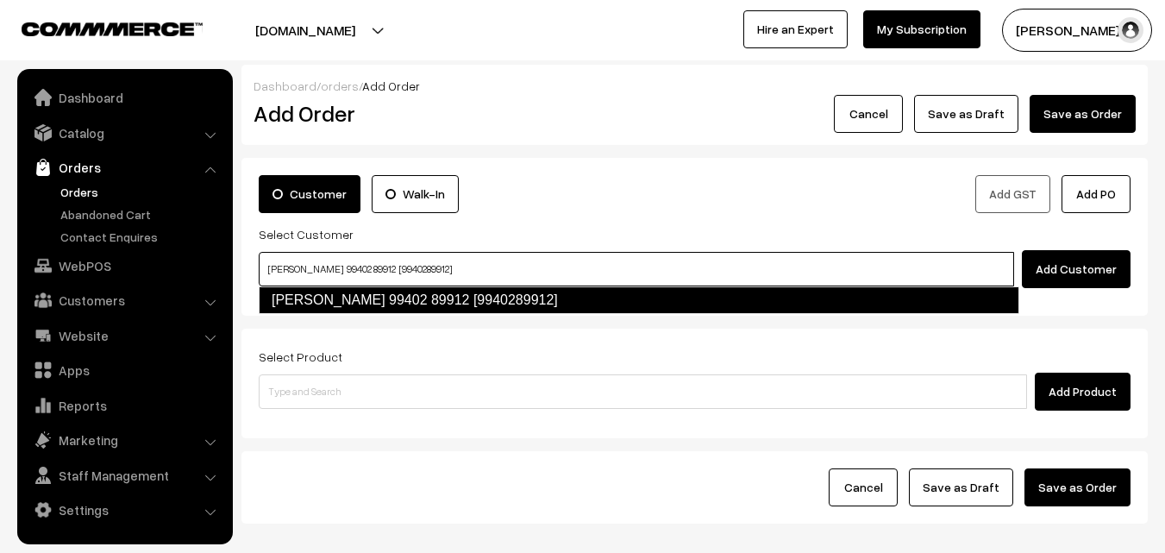
type input "Vasantha kumari 99402 89912 [9940289912]"
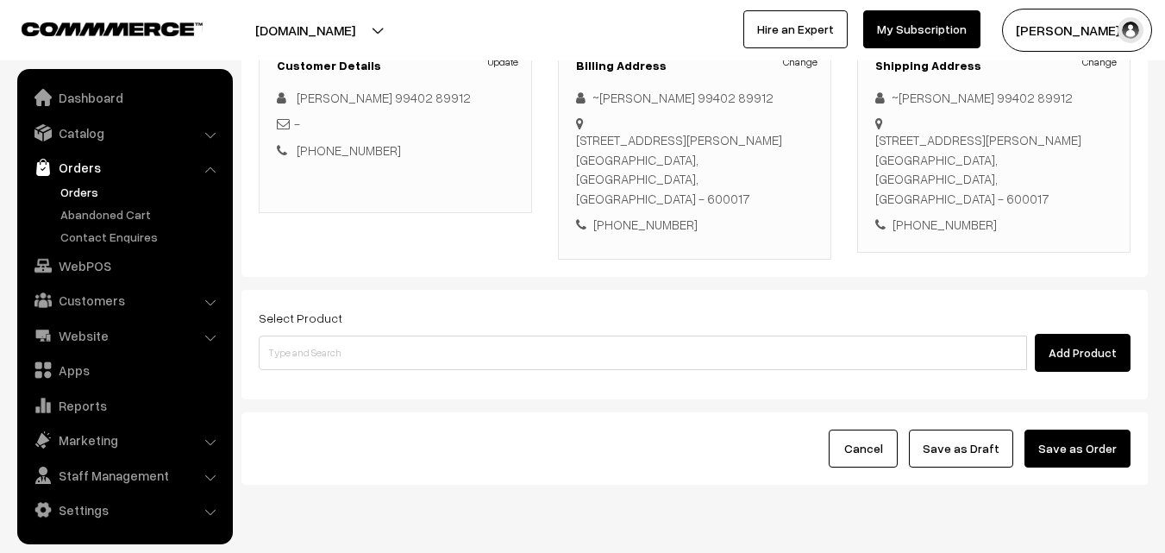
scroll to position [259, 0]
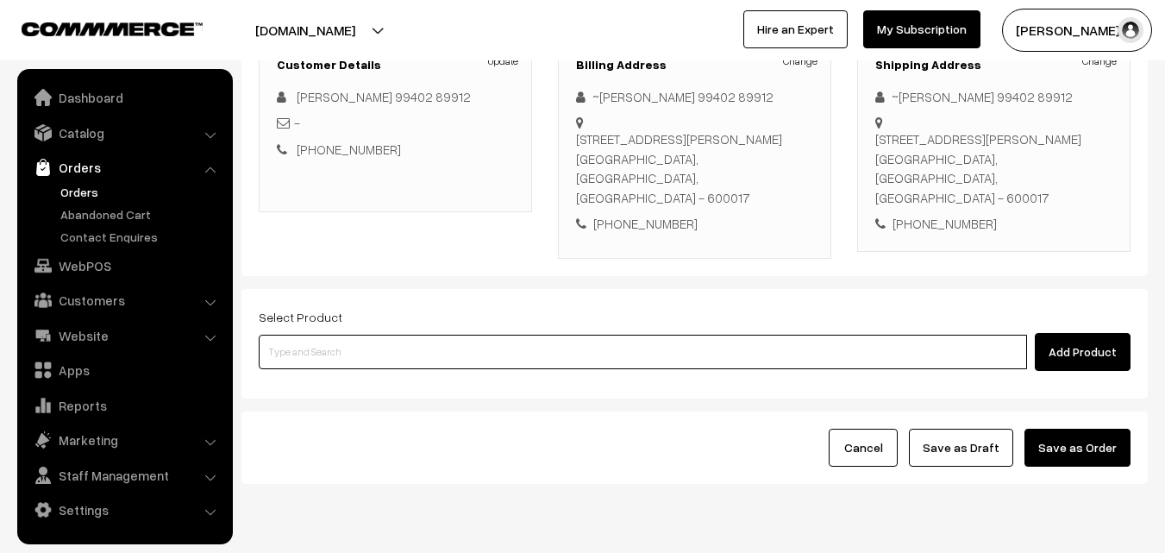
click at [423, 335] on input at bounding box center [643, 352] width 769 height 35
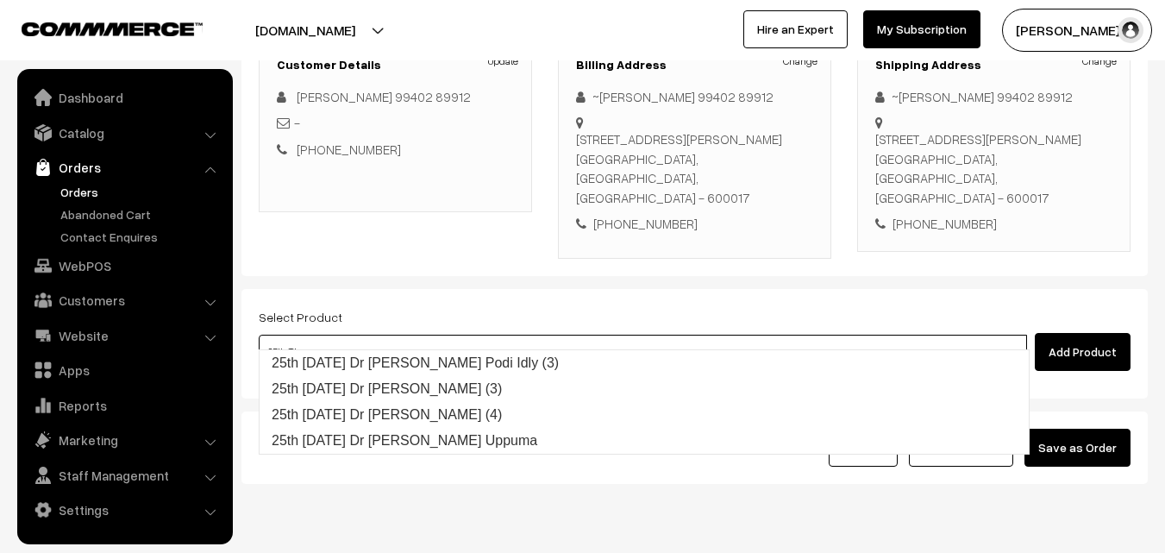
type input "25th Thursday Dr Pirandai Podi Idly (3)"
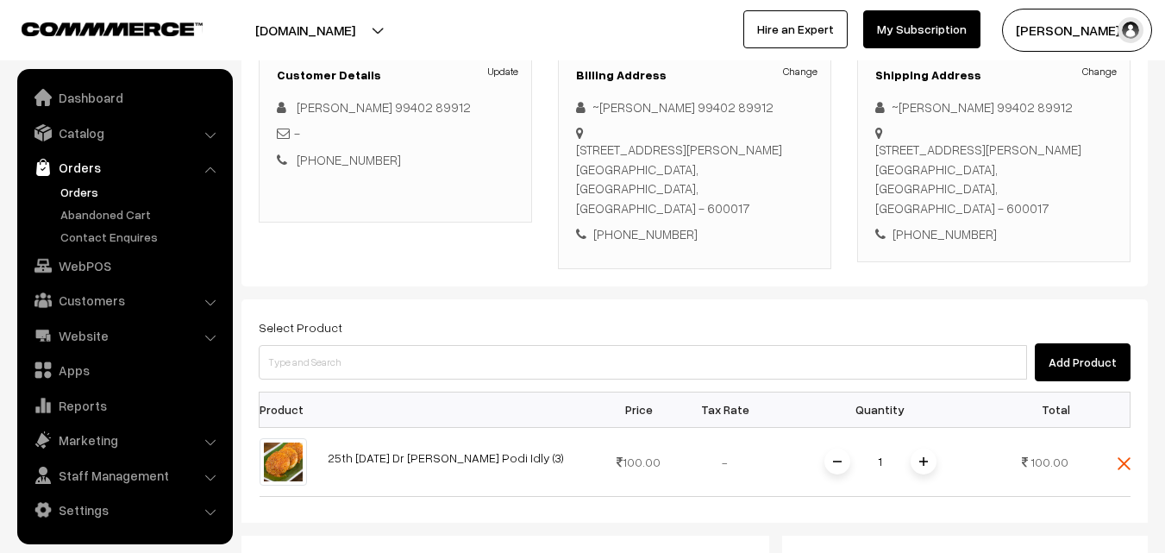
scroll to position [345, 0]
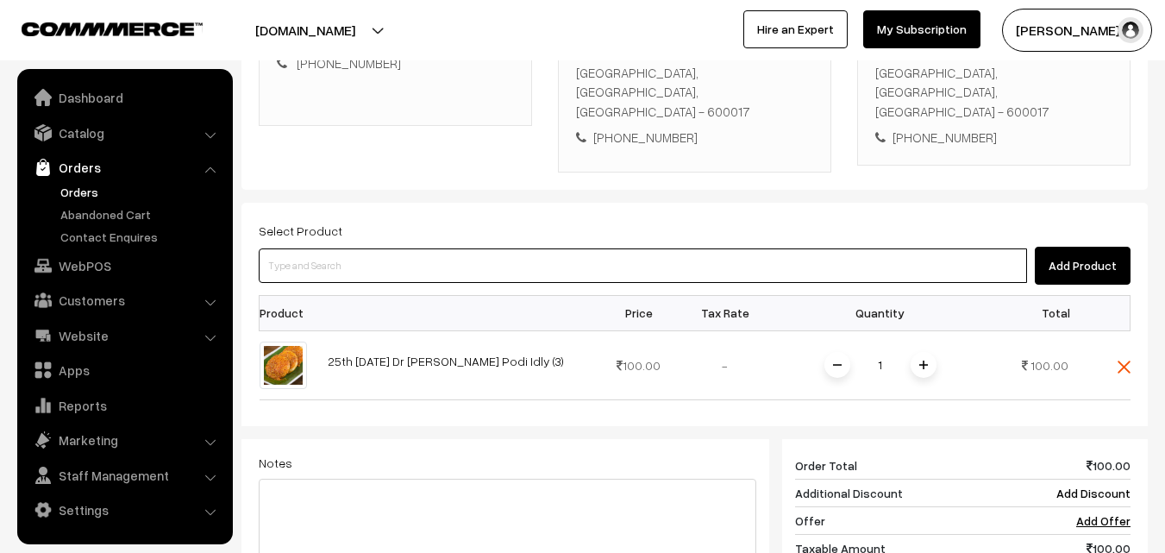
click at [418, 255] on input at bounding box center [643, 265] width 769 height 35
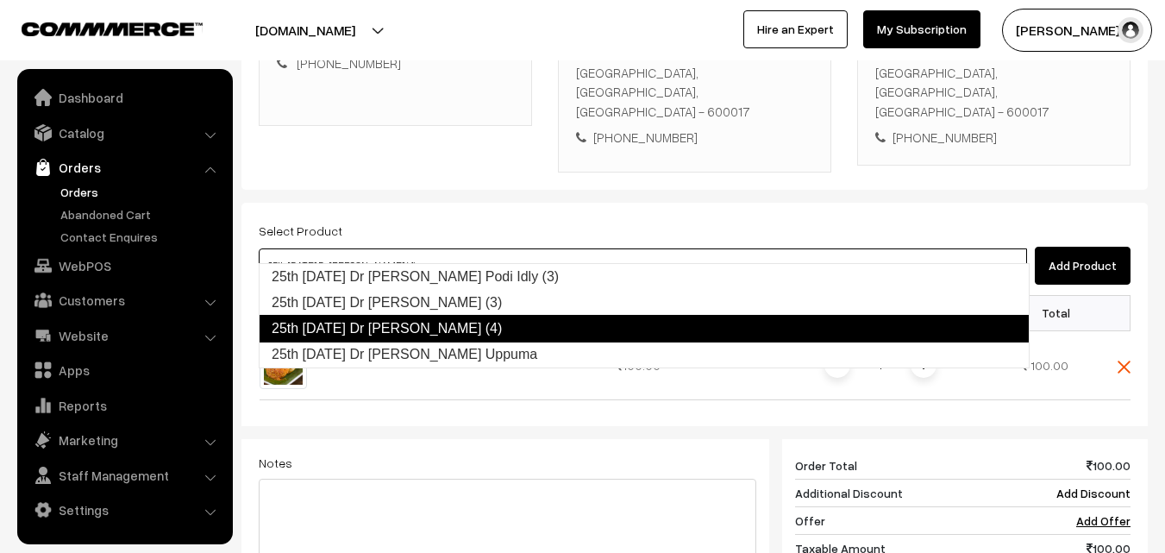
type input "25th Thursday Dr Idly Uppuma"
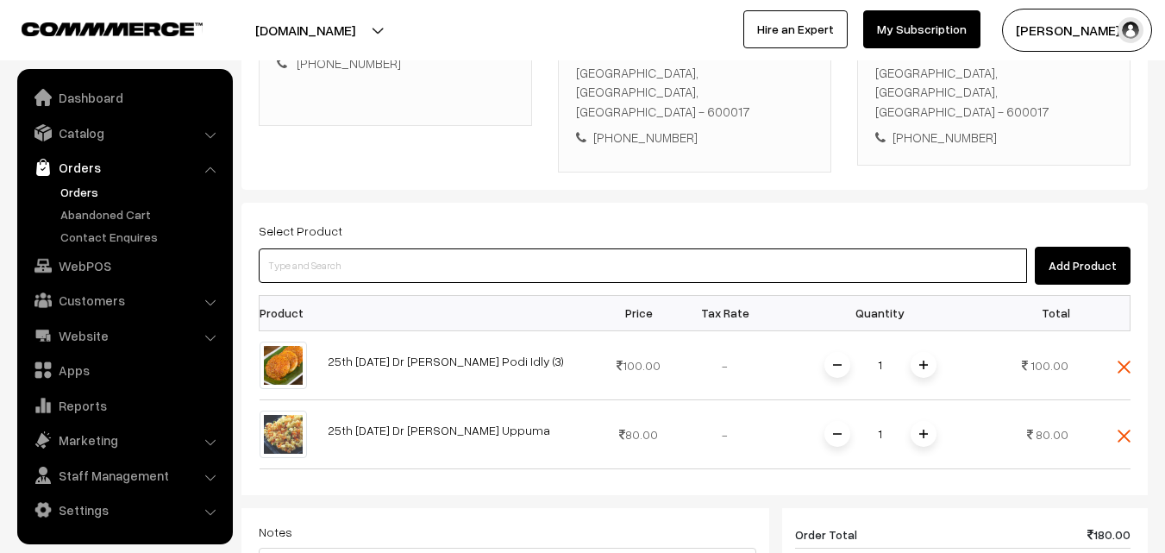
click at [388, 254] on input at bounding box center [643, 265] width 769 height 35
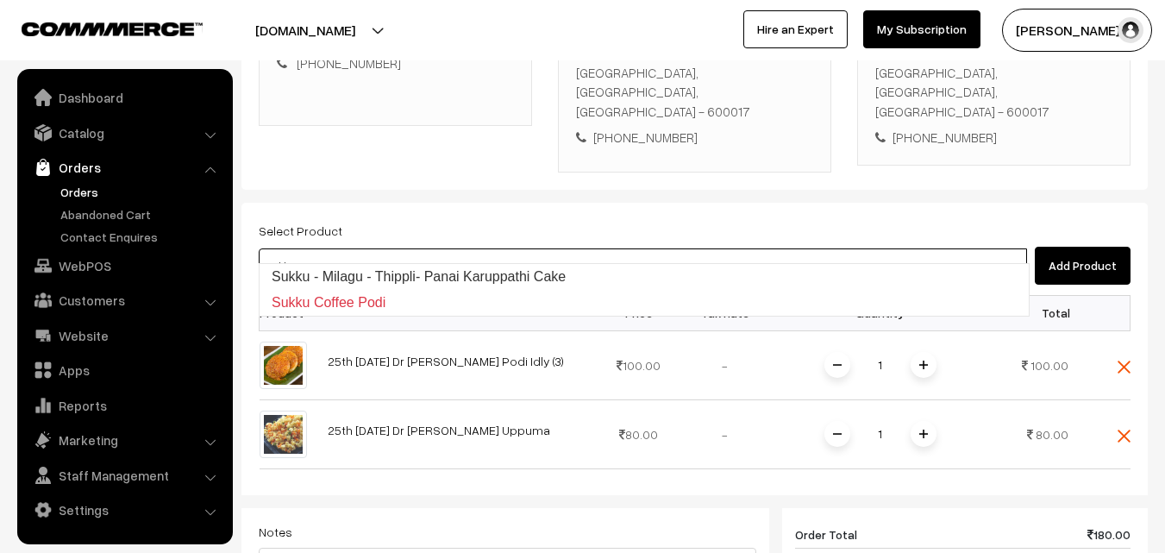
type input "Sukku - Milagu - Thippli- Panai Karuppathi Cake"
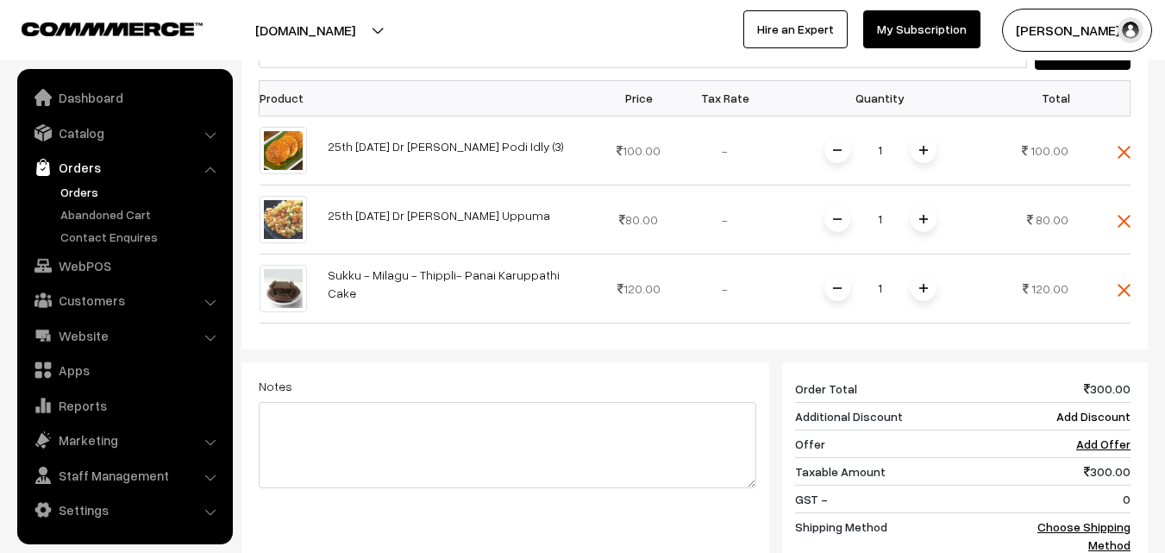
scroll to position [604, 0]
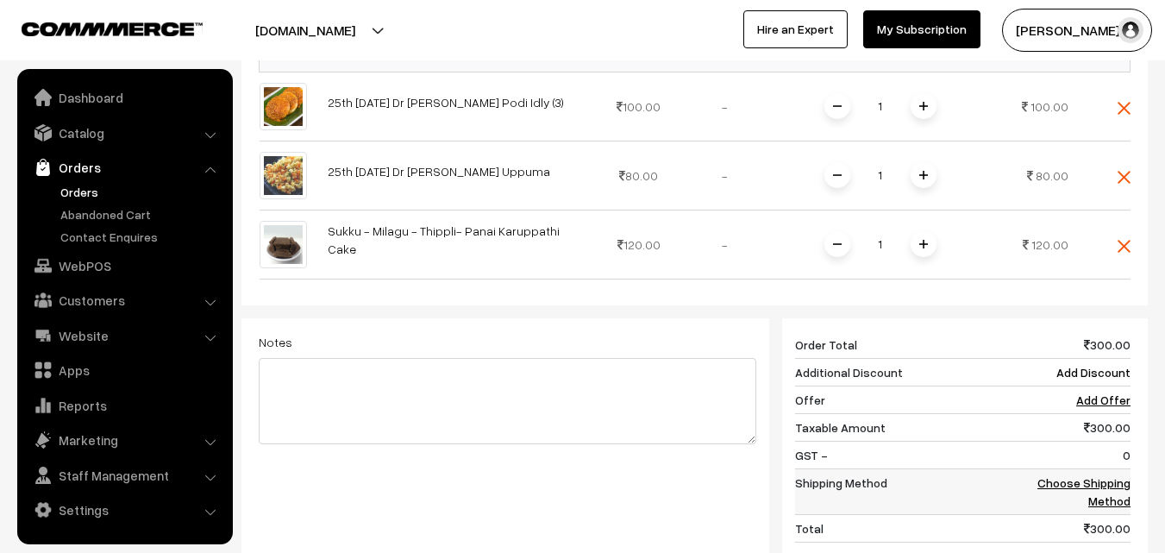
click at [1120, 475] on link "Choose Shipping Method" at bounding box center [1084, 491] width 93 height 33
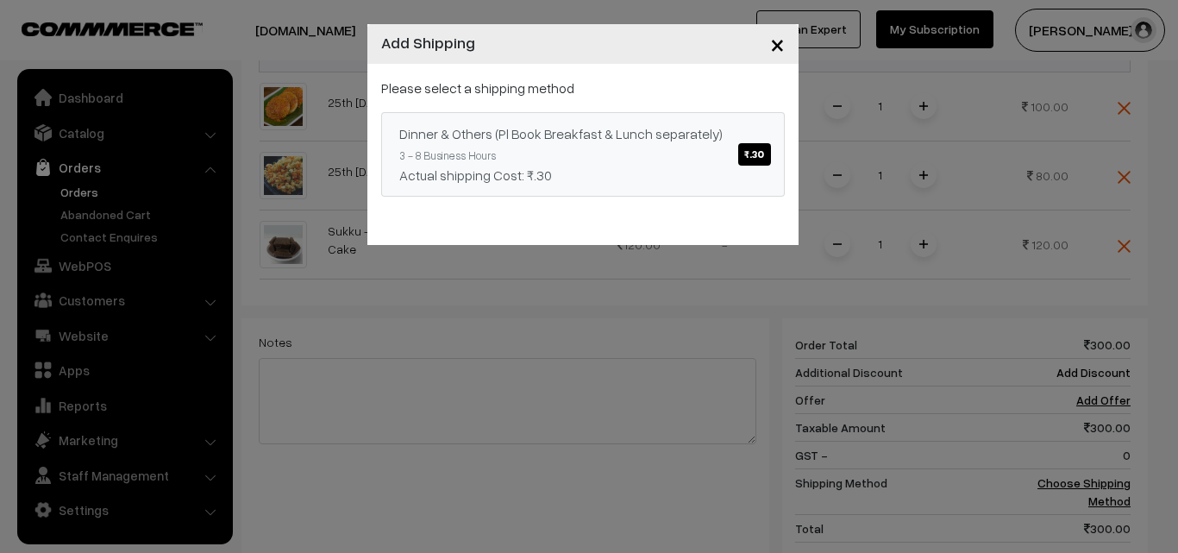
click at [749, 155] on span "₹.30" at bounding box center [754, 154] width 32 height 22
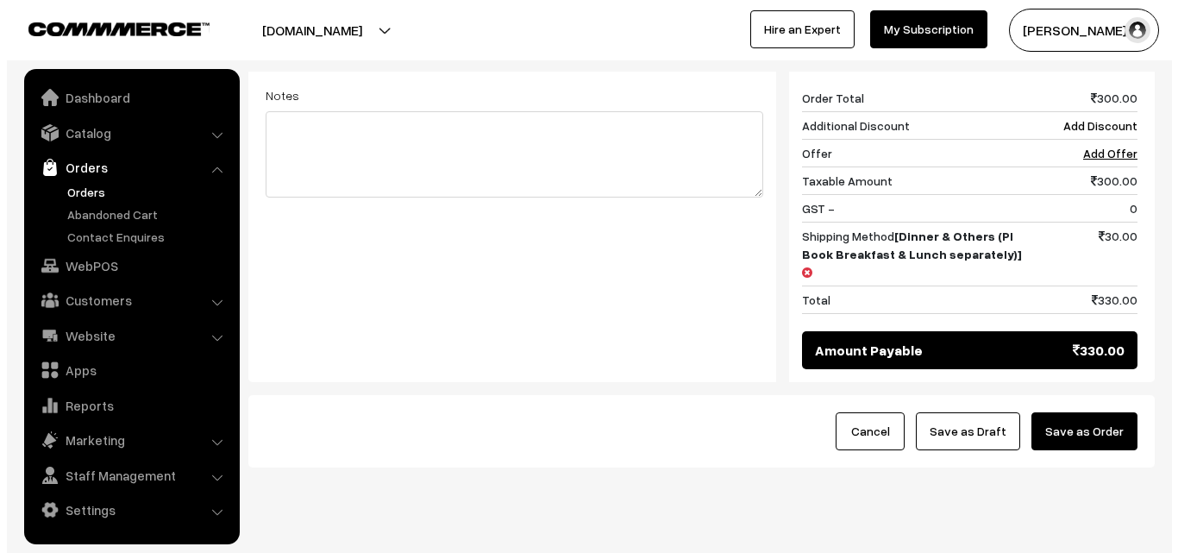
scroll to position [852, 0]
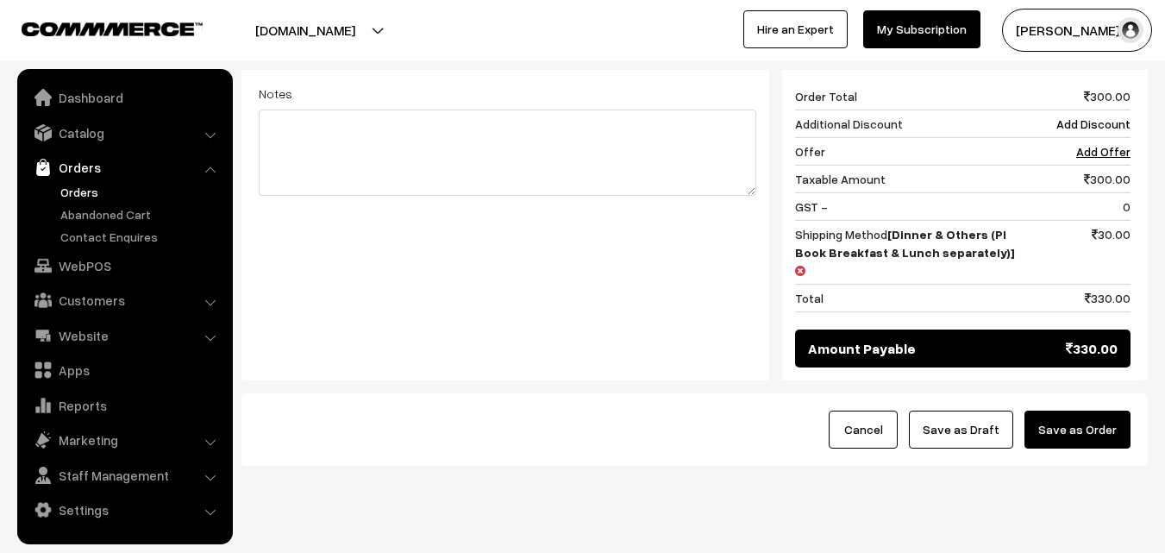
click at [1086, 411] on button "Save as Order" at bounding box center [1078, 430] width 106 height 38
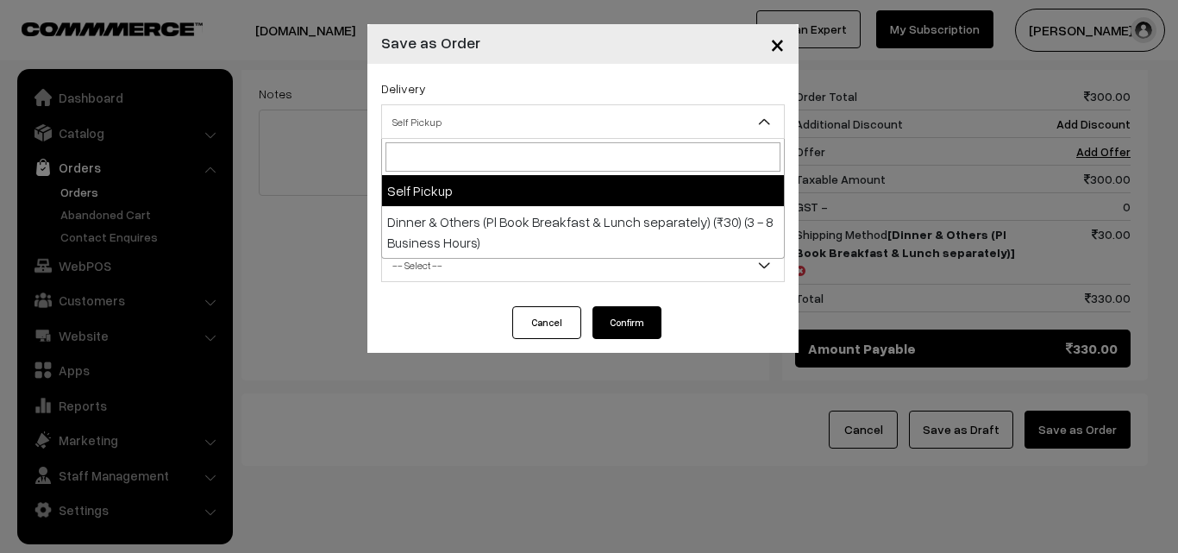
click at [592, 125] on span "Self Pickup" at bounding box center [583, 122] width 402 height 30
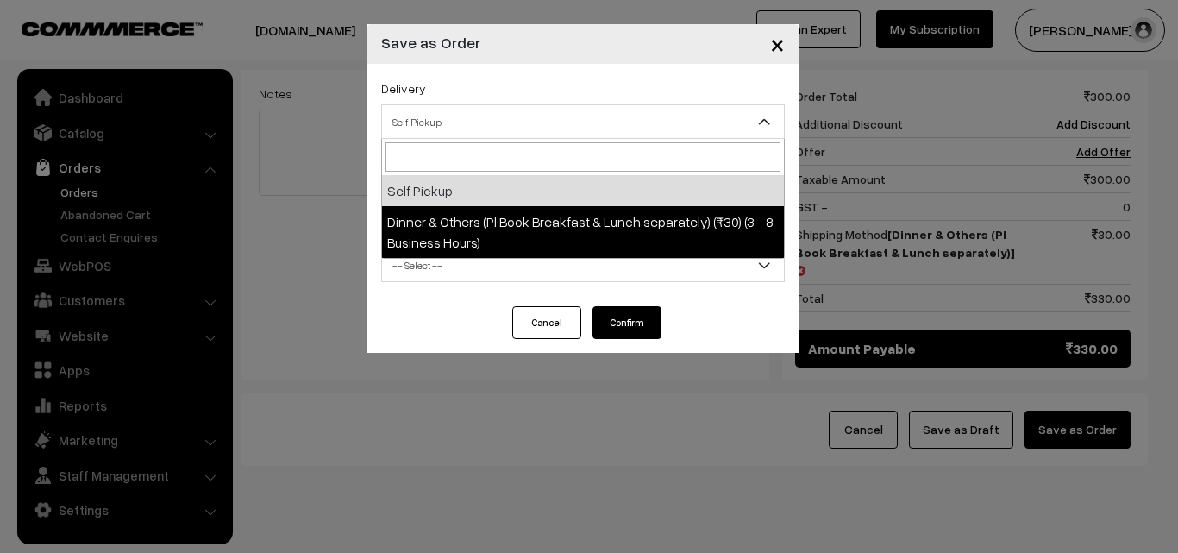
select select "DOP1"
select select "3"
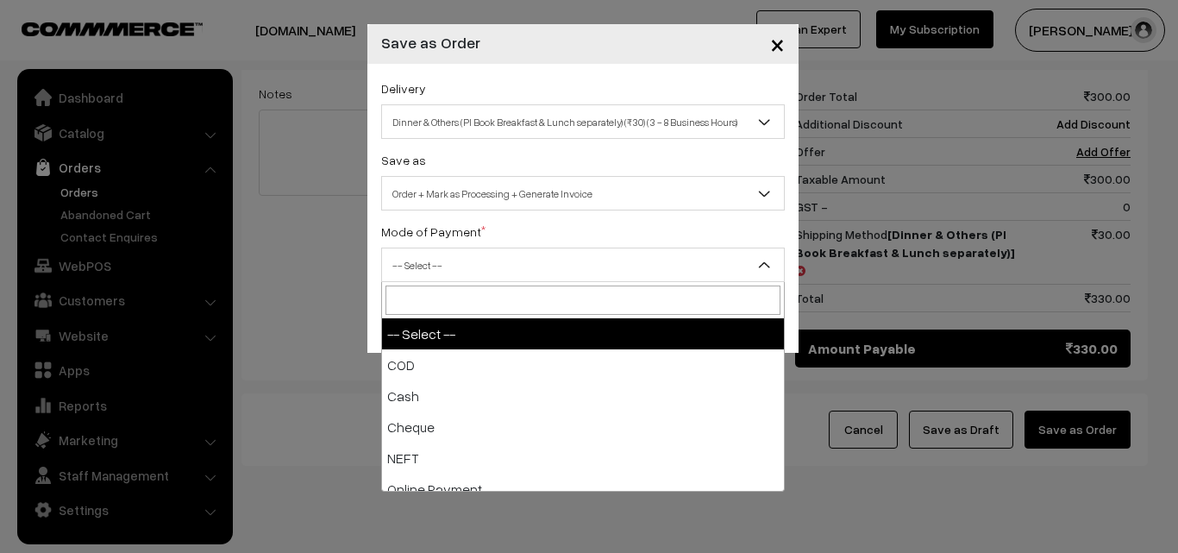
click at [590, 261] on span "-- Select --" at bounding box center [583, 265] width 402 height 30
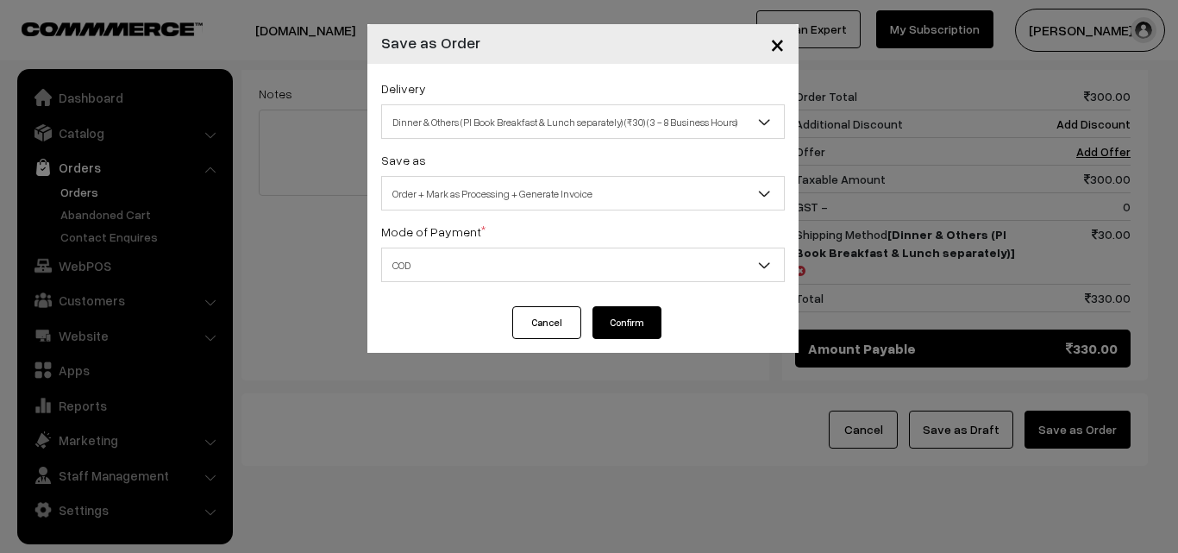
select select "1"
click at [623, 318] on button "Confirm" at bounding box center [627, 322] width 69 height 33
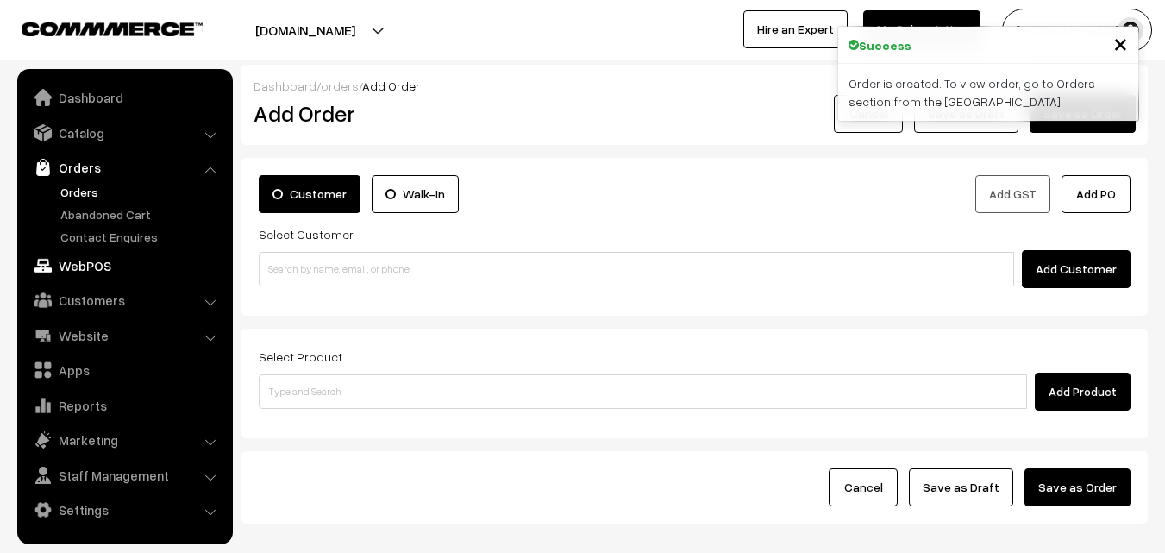
click at [91, 267] on link "WebPOS" at bounding box center [124, 265] width 205 height 31
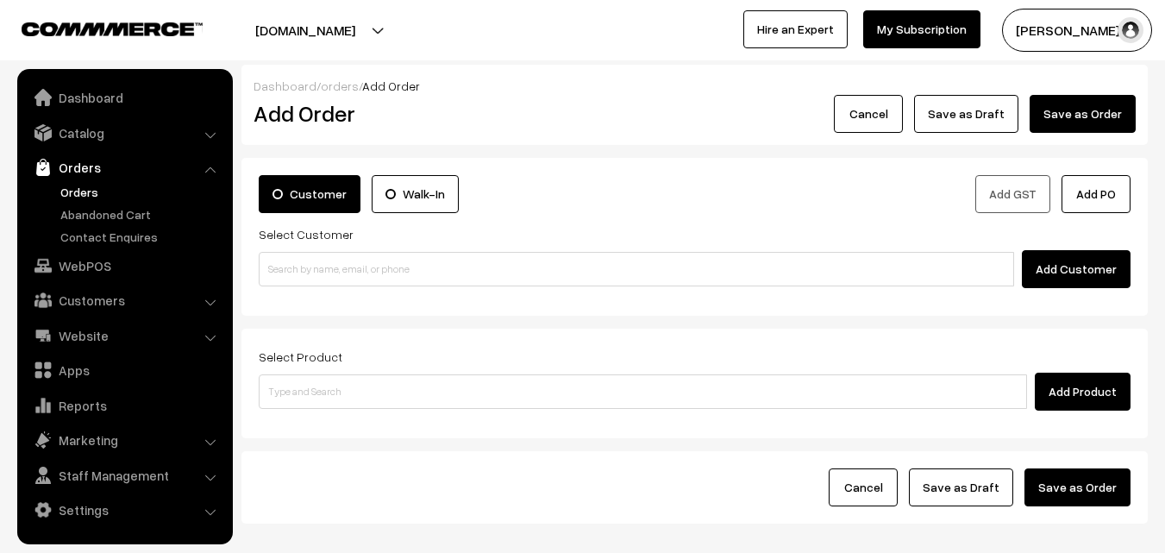
click at [62, 197] on link "Orders" at bounding box center [141, 192] width 171 height 18
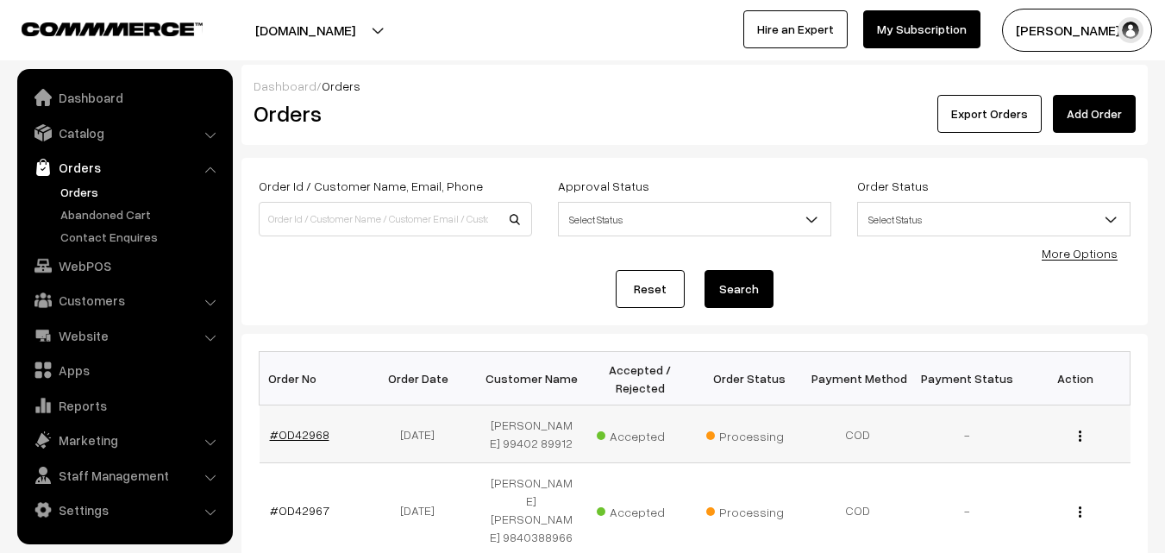
click at [320, 434] on link "#OD42968" at bounding box center [300, 434] width 60 height 15
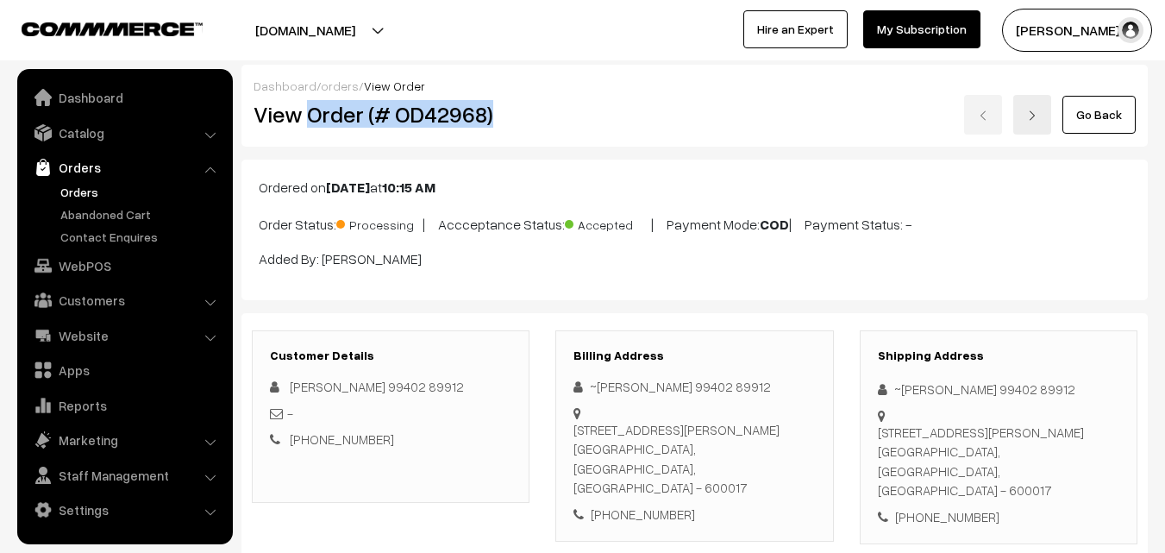
drag, startPoint x: 307, startPoint y: 121, endPoint x: 515, endPoint y: 135, distance: 208.4
click at [515, 135] on div "Dashboard / orders / View Order View Order (# OD42968) Go Back" at bounding box center [695, 106] width 907 height 82
copy h2 "Order (# OD42968)"
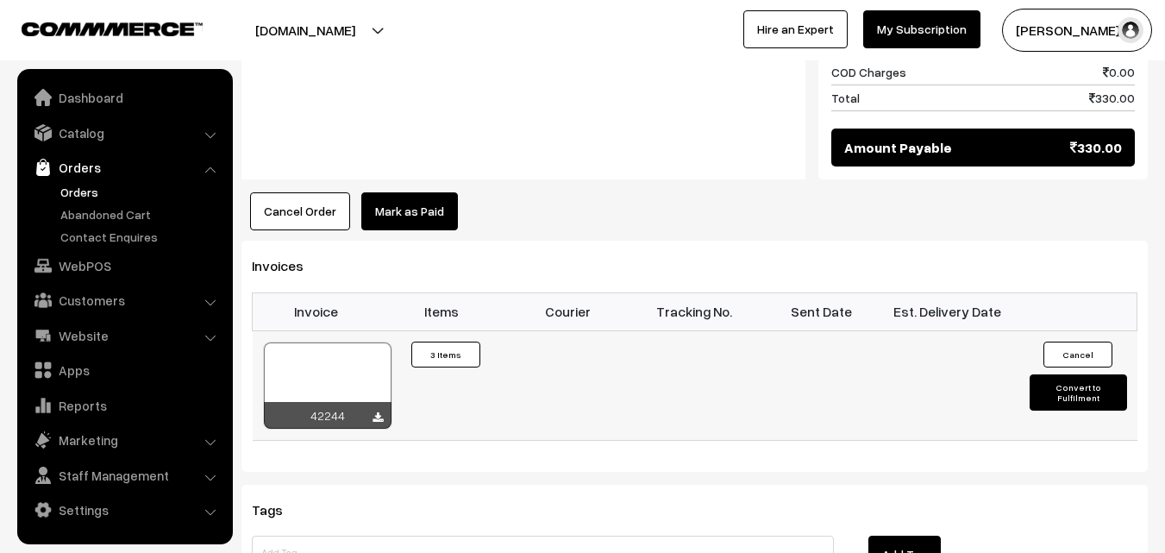
scroll to position [1208, 0]
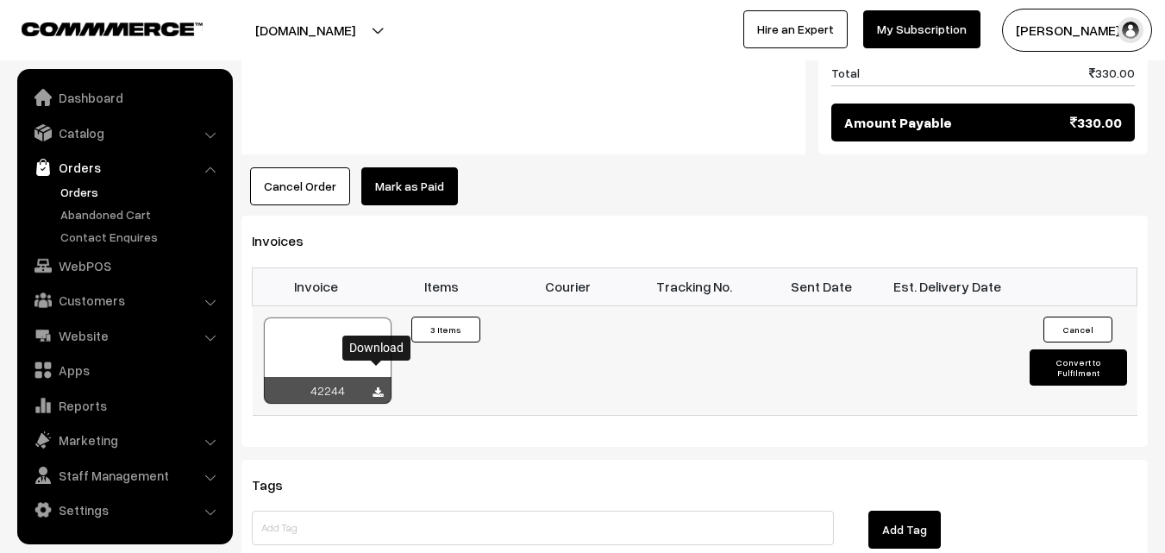
click at [377, 387] on icon at bounding box center [378, 392] width 10 height 11
click at [100, 273] on link "WebPOS" at bounding box center [124, 265] width 205 height 31
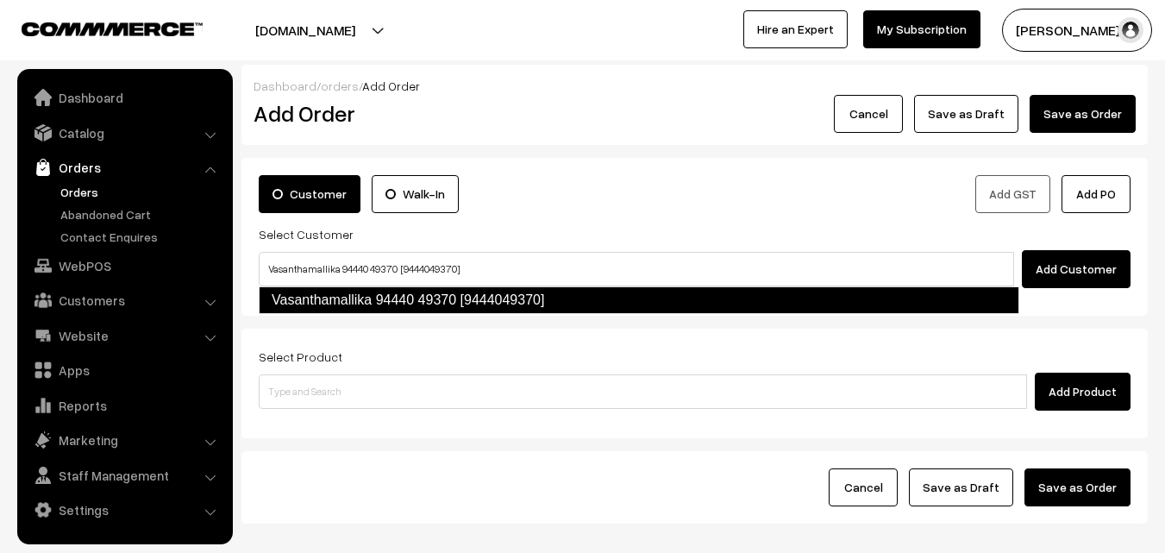
type input "Vasanthamallika 94440 49370 [9444049370]"
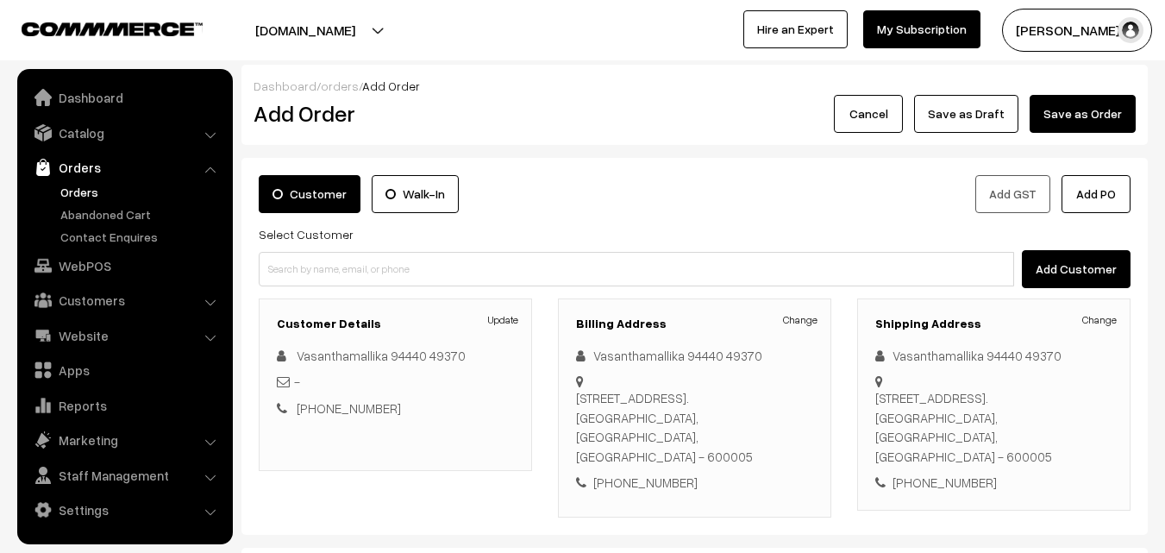
scroll to position [86, 0]
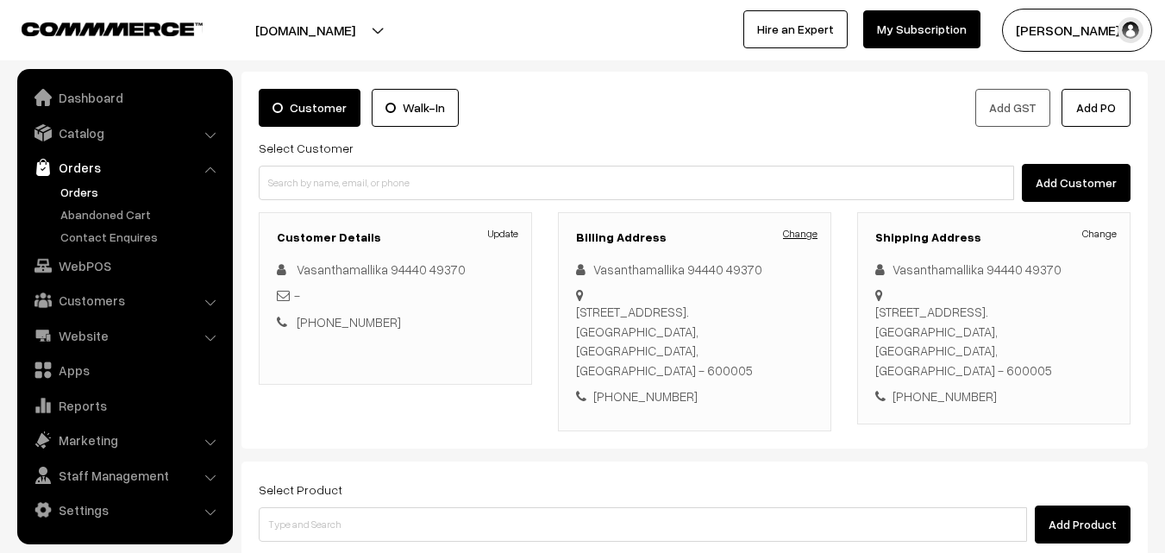
click at [800, 239] on link "Change" at bounding box center [800, 234] width 35 height 16
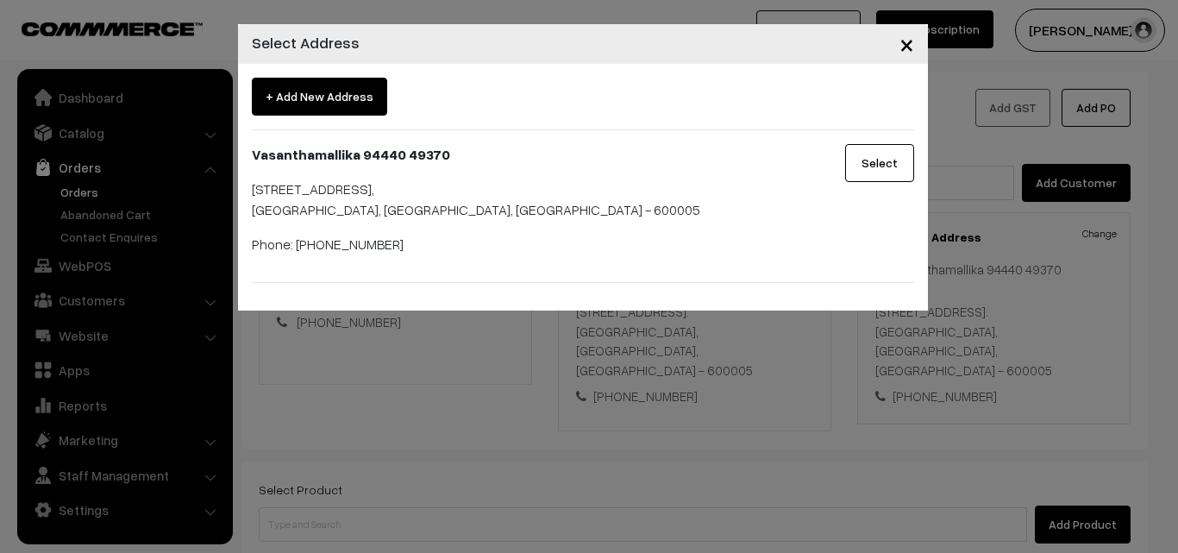
click at [900, 50] on span "×" at bounding box center [907, 44] width 15 height 32
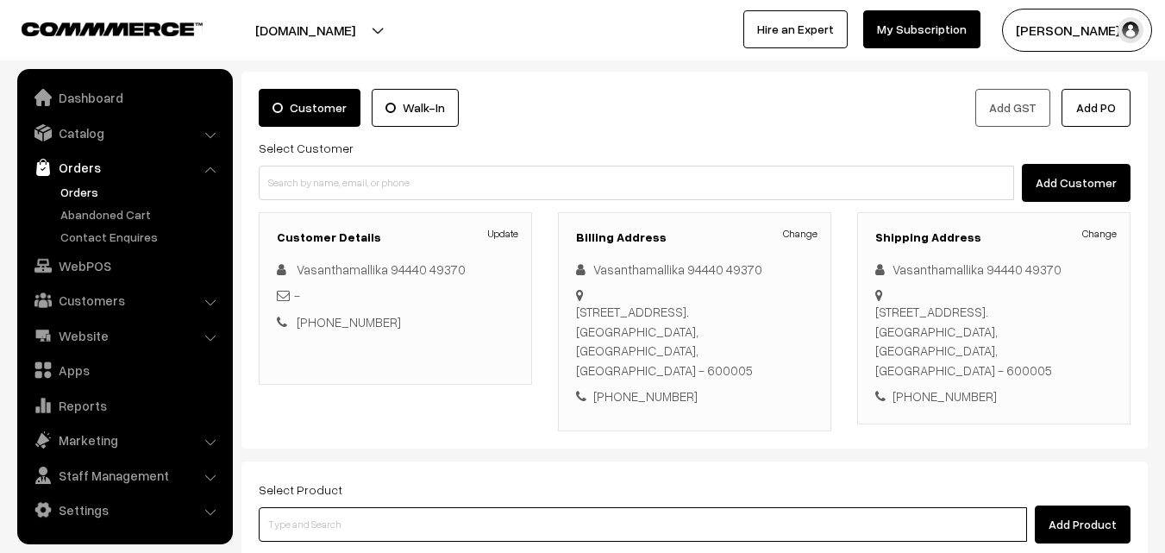
click at [578, 521] on input at bounding box center [643, 524] width 769 height 35
type input "25th Thur"
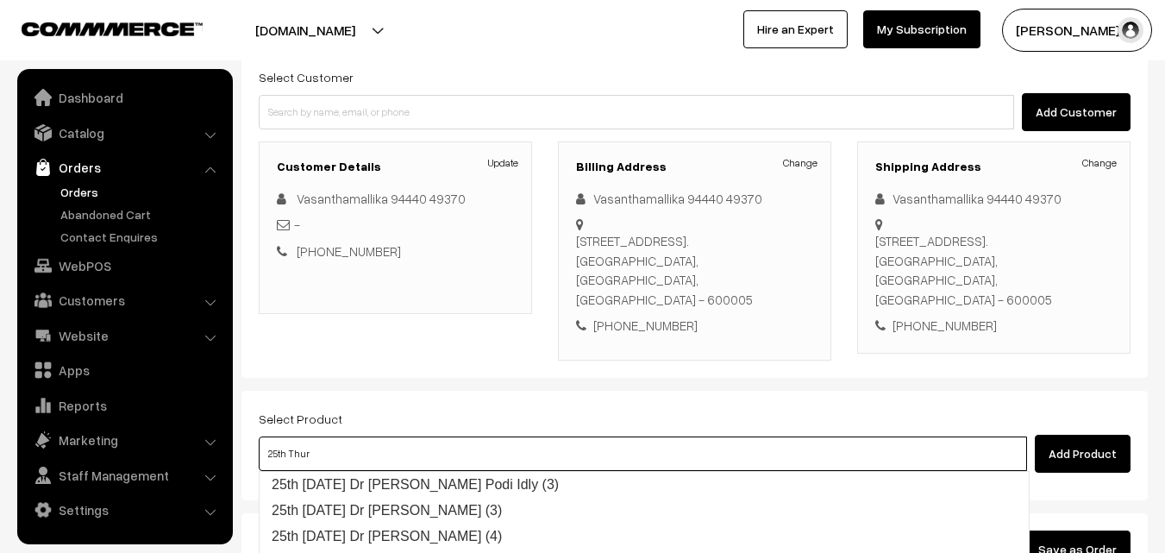
scroll to position [259, 0]
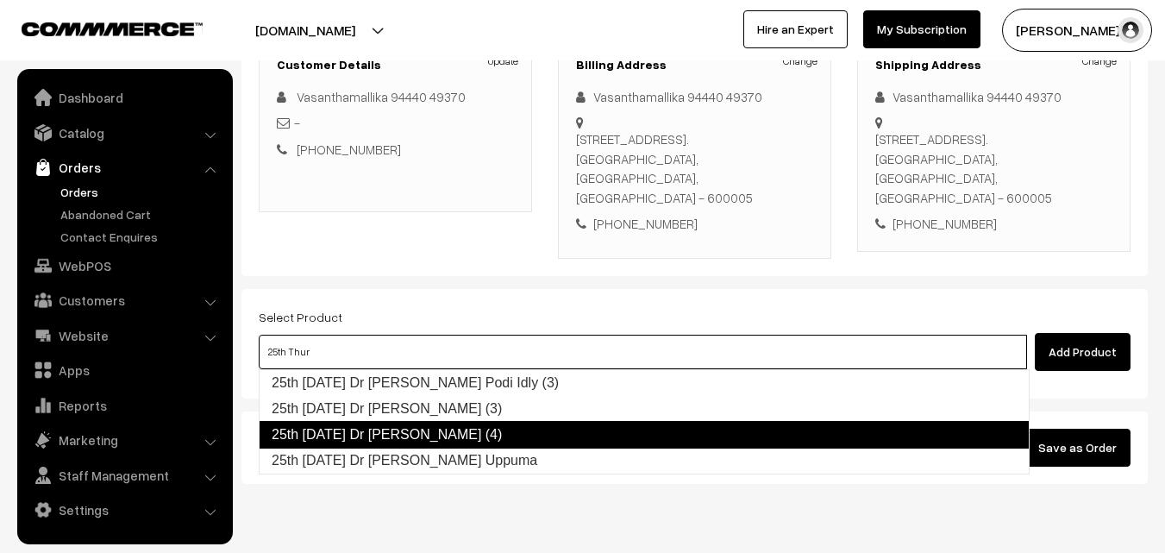
click at [439, 431] on link "25th Thursday Dr Idiyappam (4)" at bounding box center [644, 435] width 771 height 28
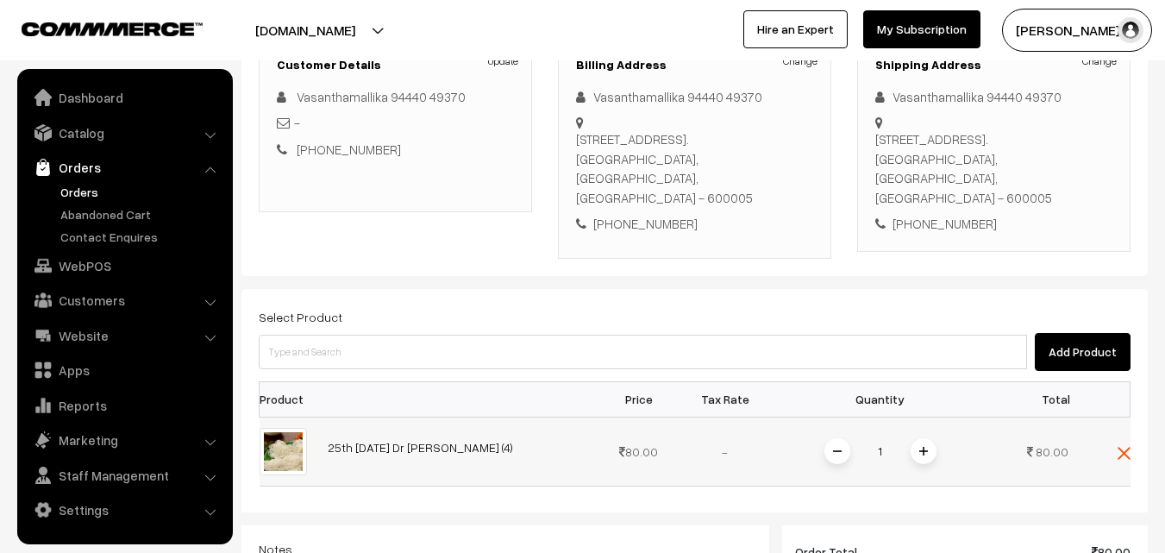
click at [925, 452] on img at bounding box center [923, 451] width 9 height 9
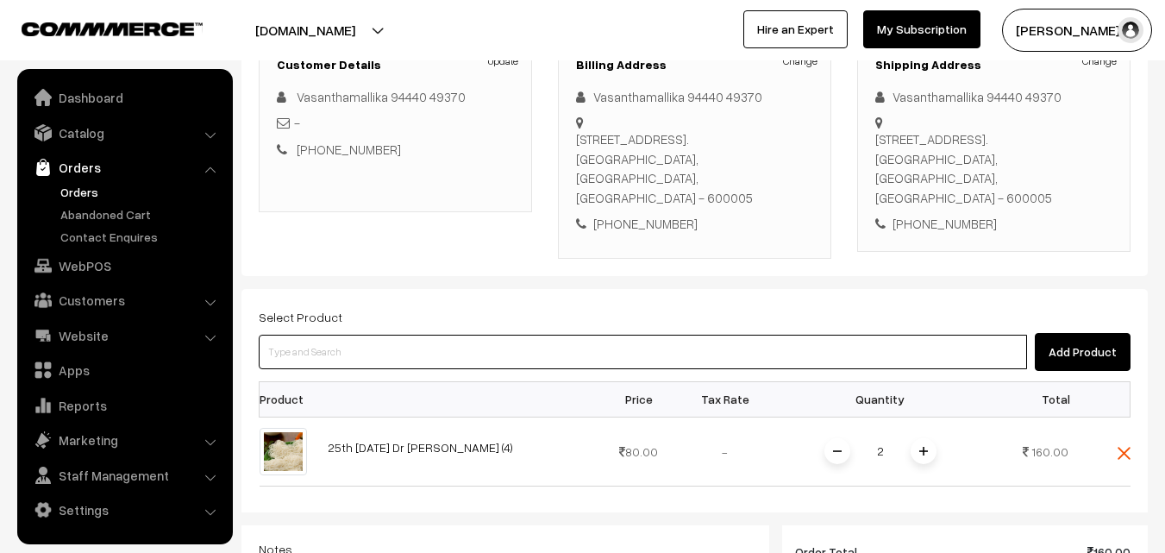
click at [576, 345] on input at bounding box center [643, 352] width 769 height 35
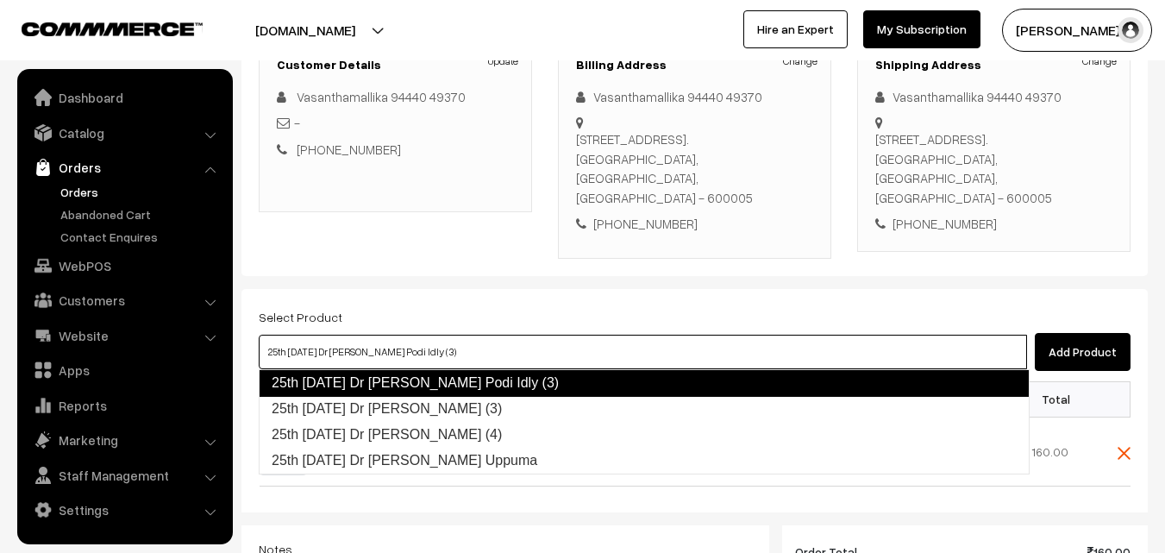
type input "25th Thursday Dr Chapathi (3)"
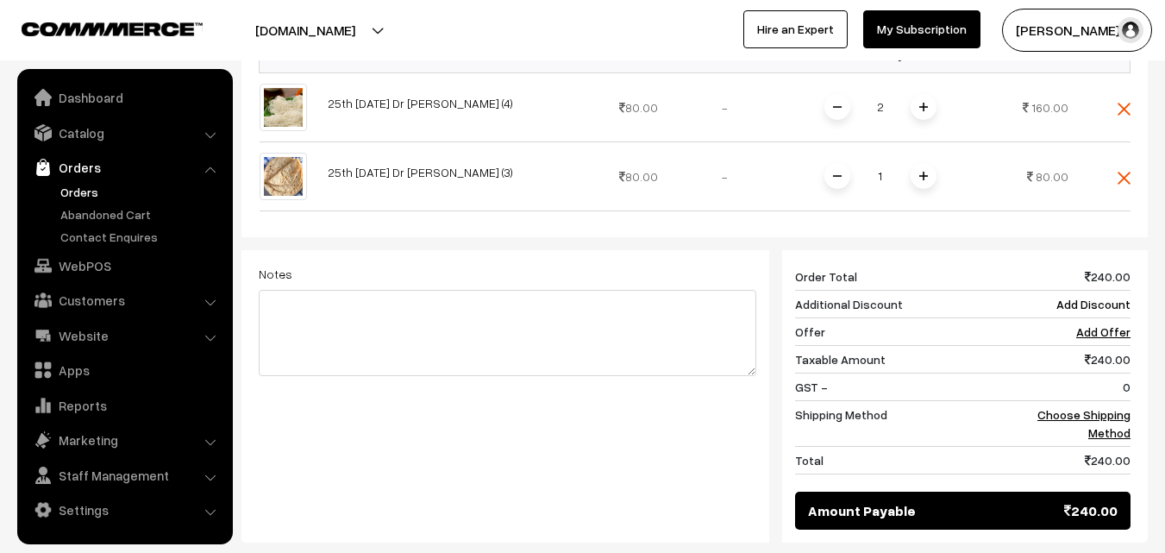
scroll to position [604, 0]
click at [1121, 416] on link "Choose Shipping Method" at bounding box center [1084, 422] width 93 height 33
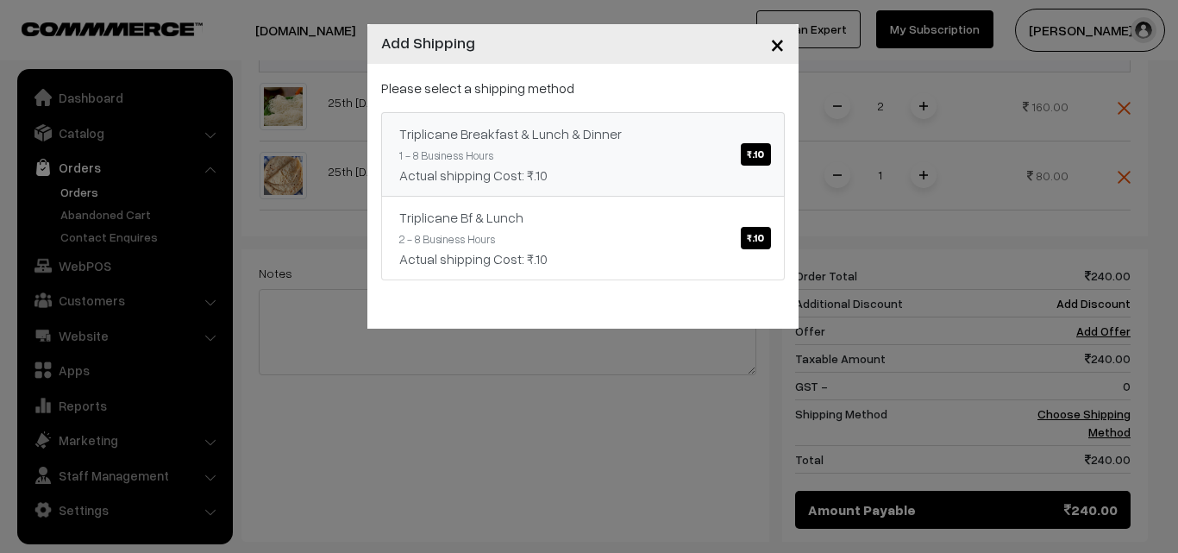
click at [759, 159] on span "₹.10" at bounding box center [755, 154] width 29 height 22
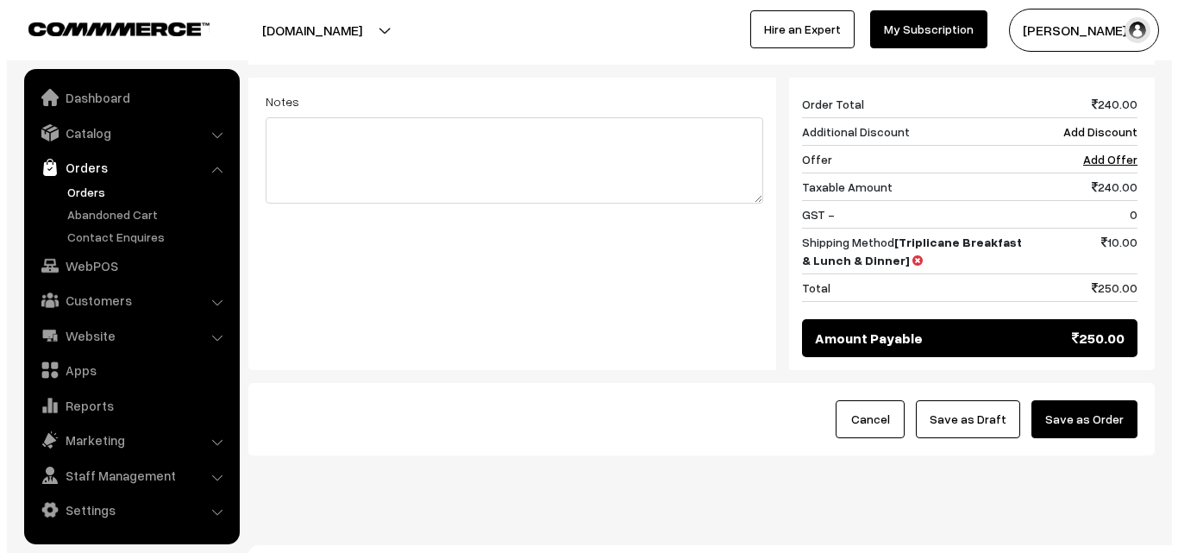
scroll to position [776, 0]
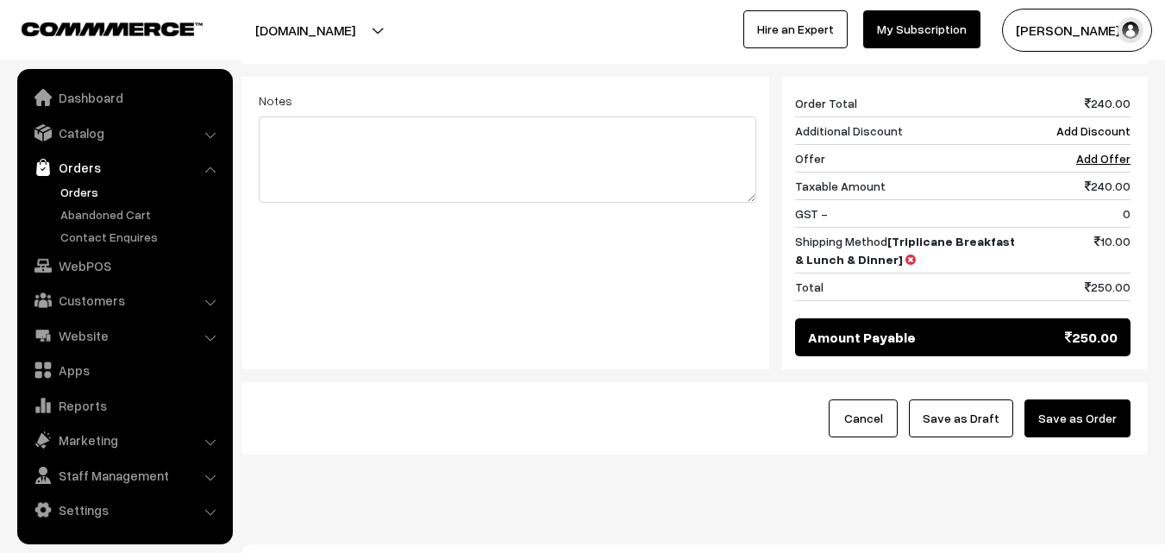
click at [1091, 415] on button "Save as Order" at bounding box center [1078, 418] width 106 height 38
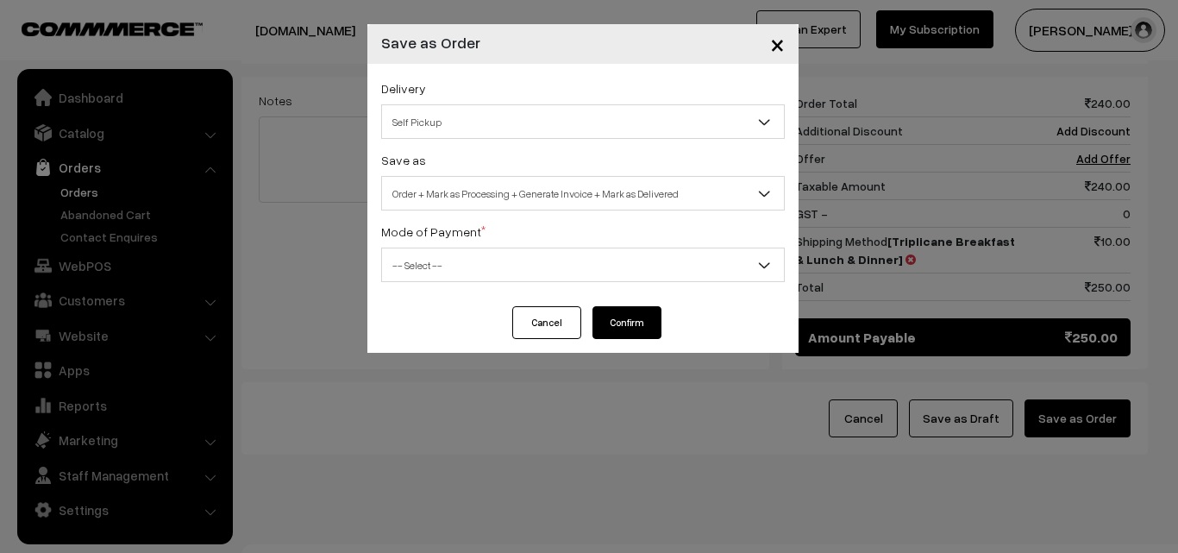
click at [643, 133] on span "Self Pickup" at bounding box center [583, 122] width 402 height 30
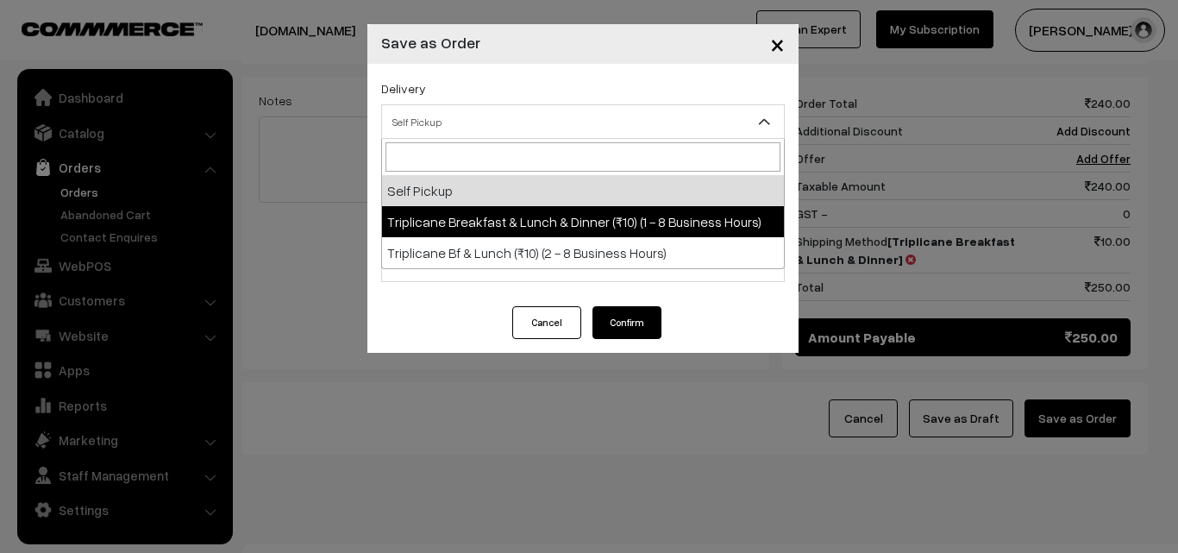
select select "TBL1"
select select "3"
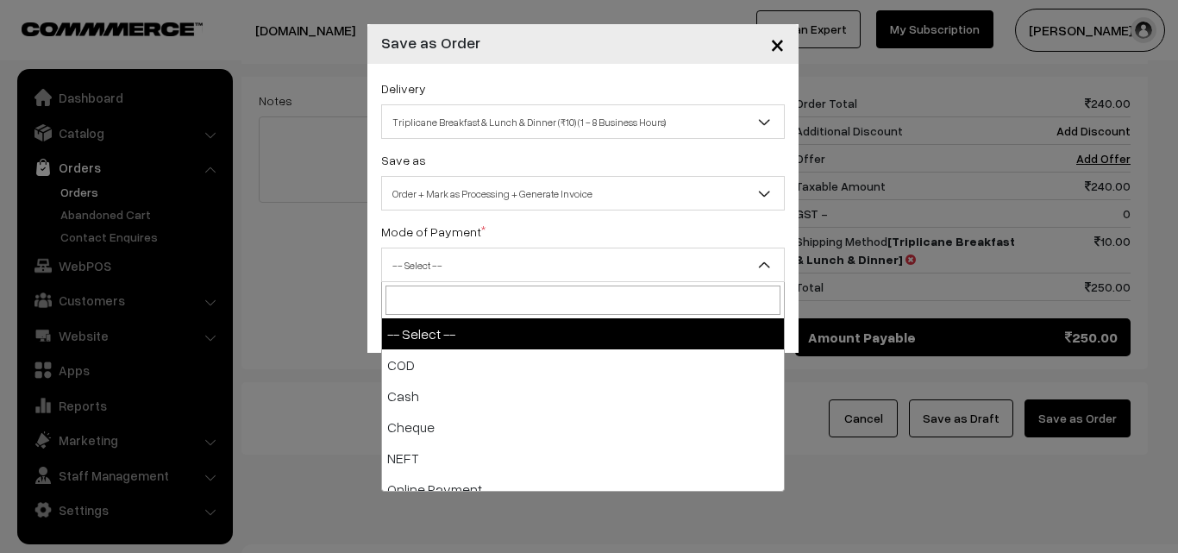
click at [646, 264] on span "-- Select --" at bounding box center [583, 265] width 402 height 30
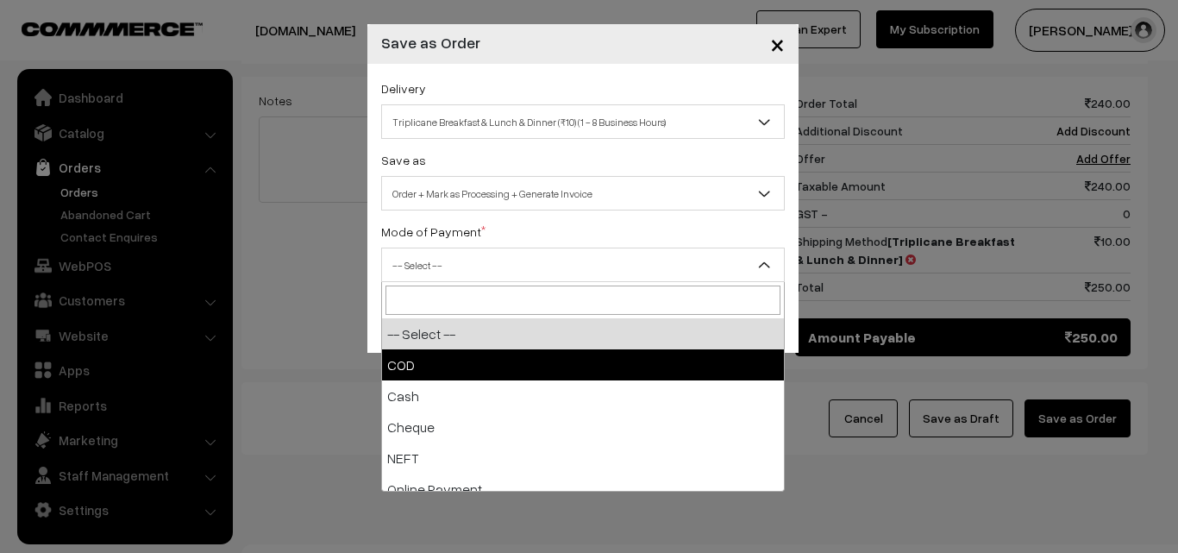
select select "1"
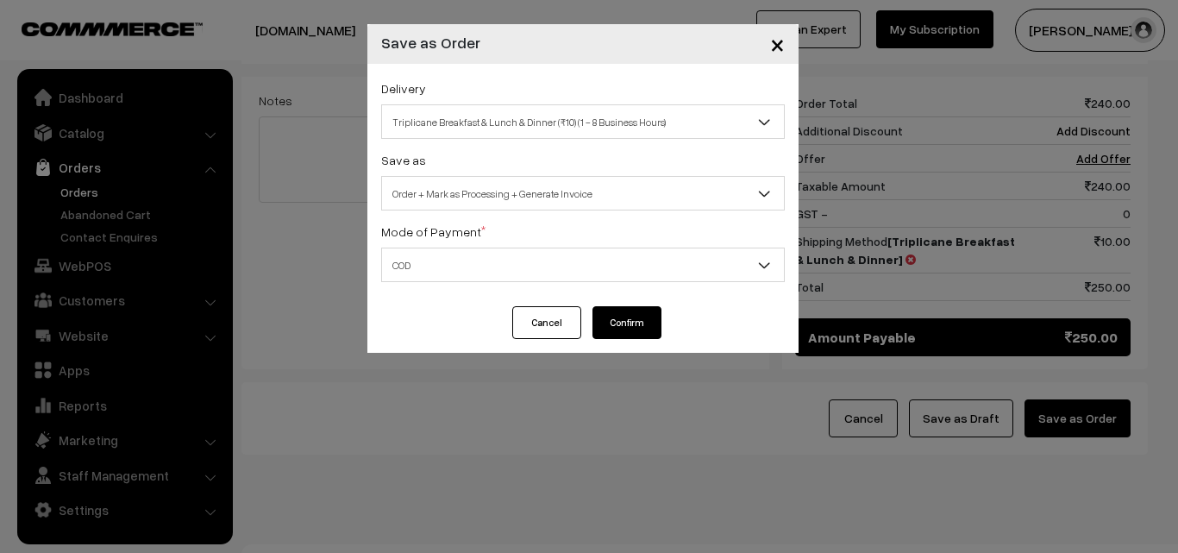
click at [616, 329] on button "Confirm" at bounding box center [627, 322] width 69 height 33
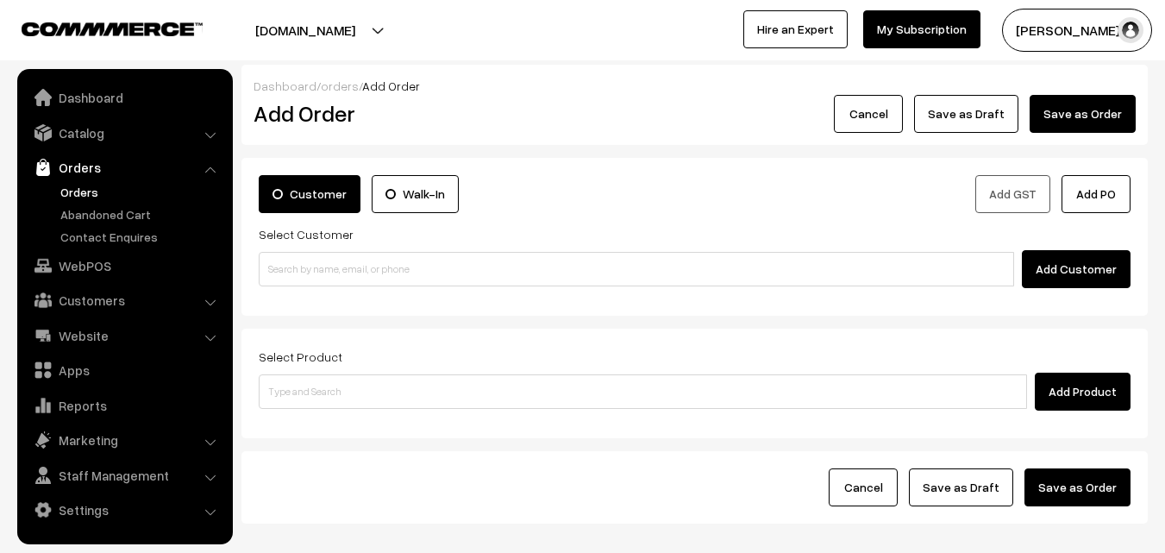
click at [83, 191] on link "Orders" at bounding box center [141, 192] width 171 height 18
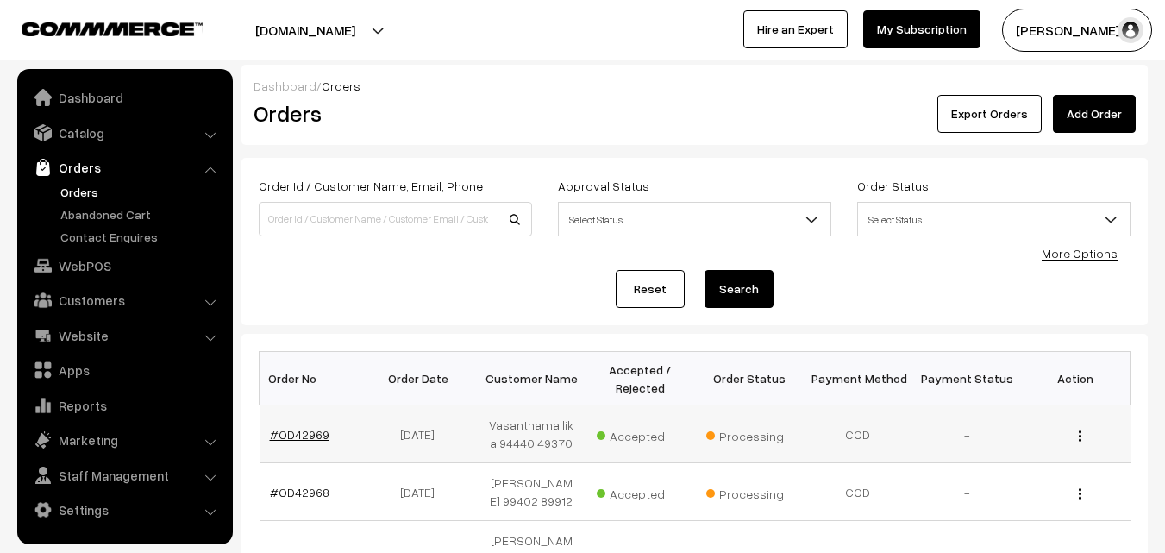
click at [290, 433] on link "#OD42969" at bounding box center [300, 434] width 60 height 15
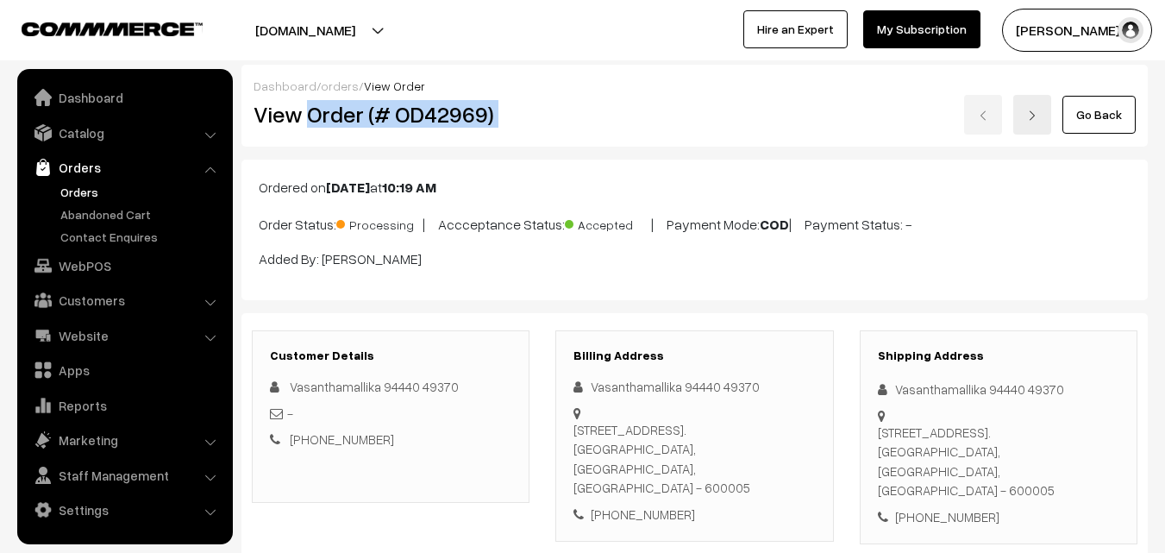
drag, startPoint x: 309, startPoint y: 113, endPoint x: 545, endPoint y: 113, distance: 236.3
click at [545, 113] on div "View Order (# OD42969) Go Back" at bounding box center [695, 115] width 908 height 40
copy div "Order (# OD42969)"
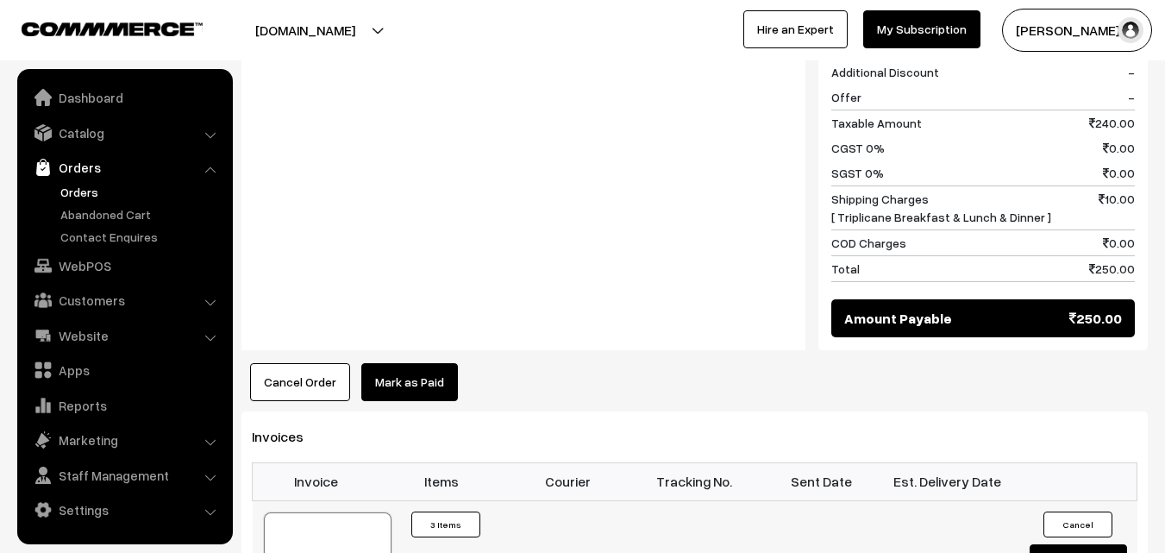
scroll to position [949, 0]
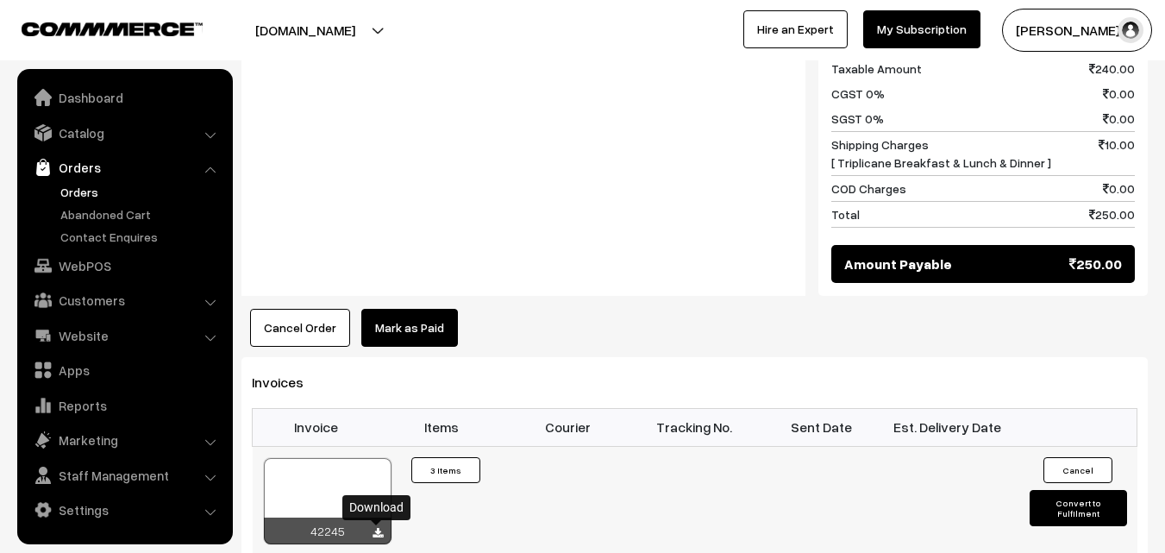
click at [373, 530] on icon at bounding box center [378, 533] width 10 height 11
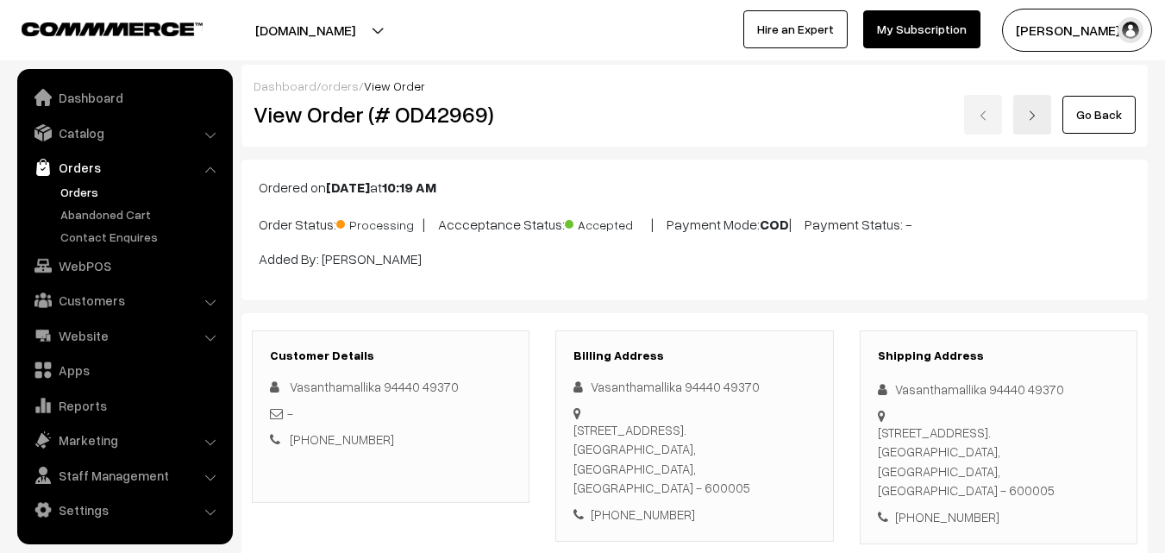
scroll to position [949, 0]
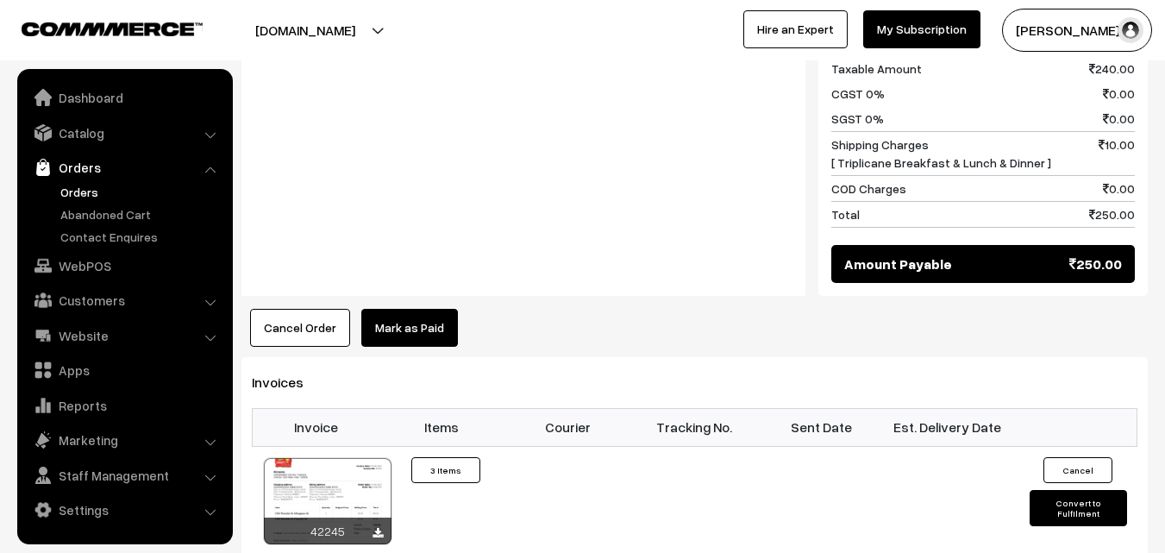
click at [90, 193] on link "Orders" at bounding box center [141, 192] width 171 height 18
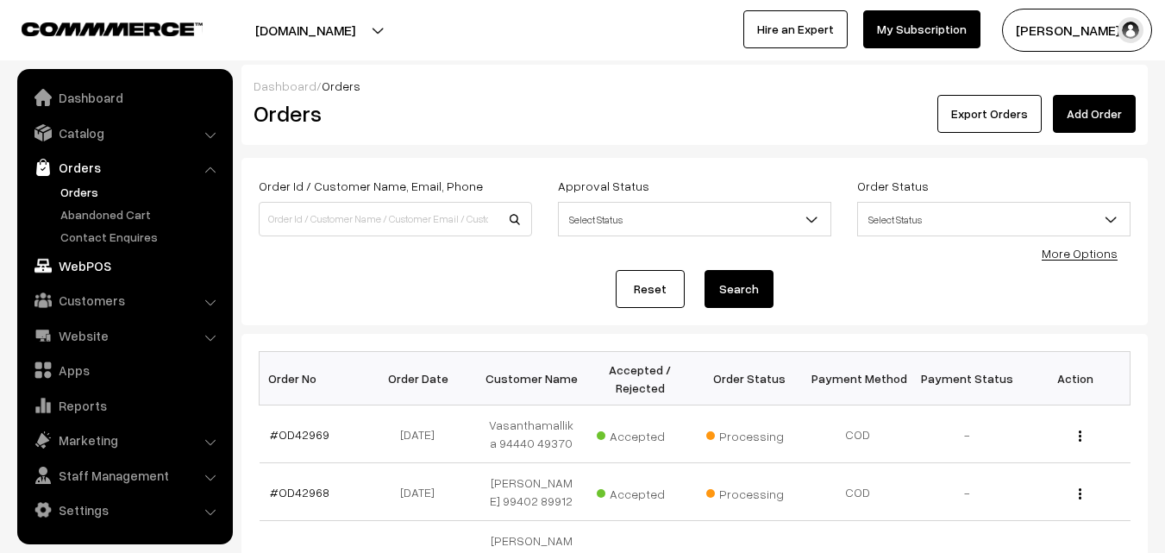
click at [75, 273] on link "WebPOS" at bounding box center [124, 265] width 205 height 31
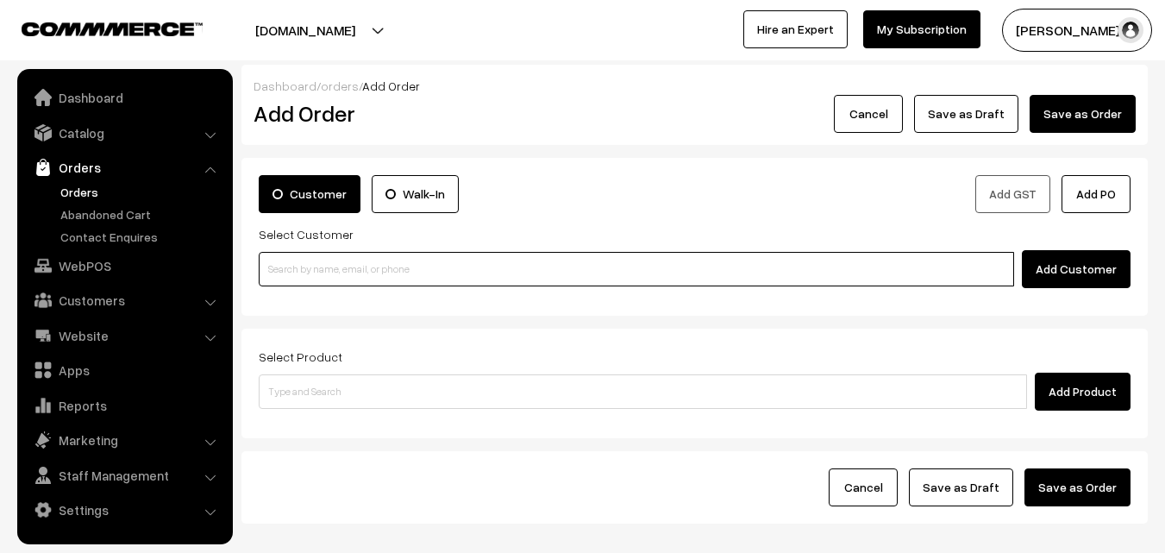
click at [363, 261] on input at bounding box center [637, 269] width 756 height 35
paste input "[PHONE_NUMBER]"
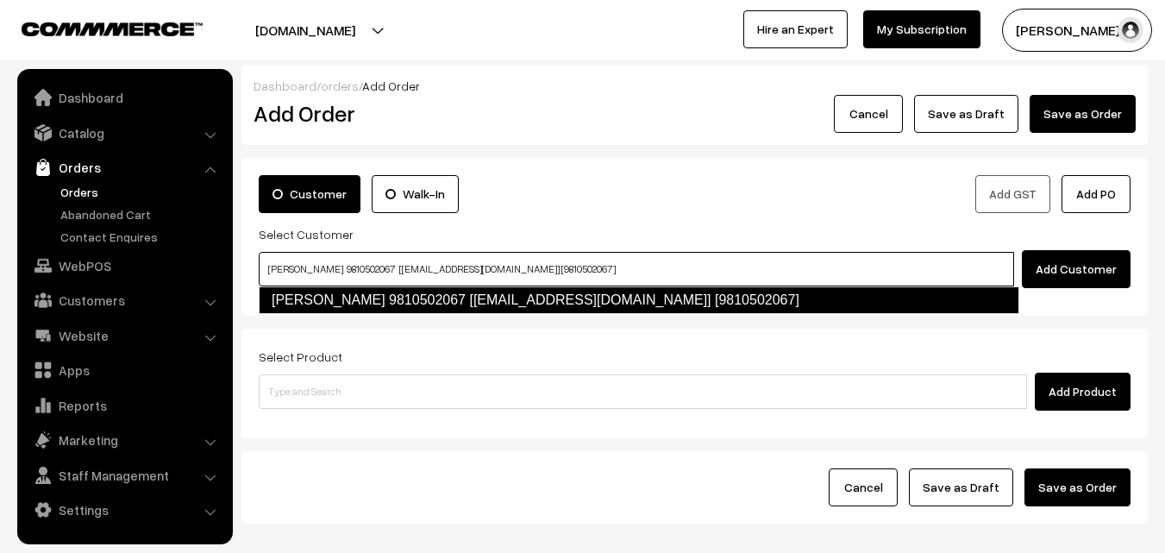
type input "[PERSON_NAME] 9810502067 [[EMAIL_ADDRESS][DOMAIN_NAME]] [9810502067]"
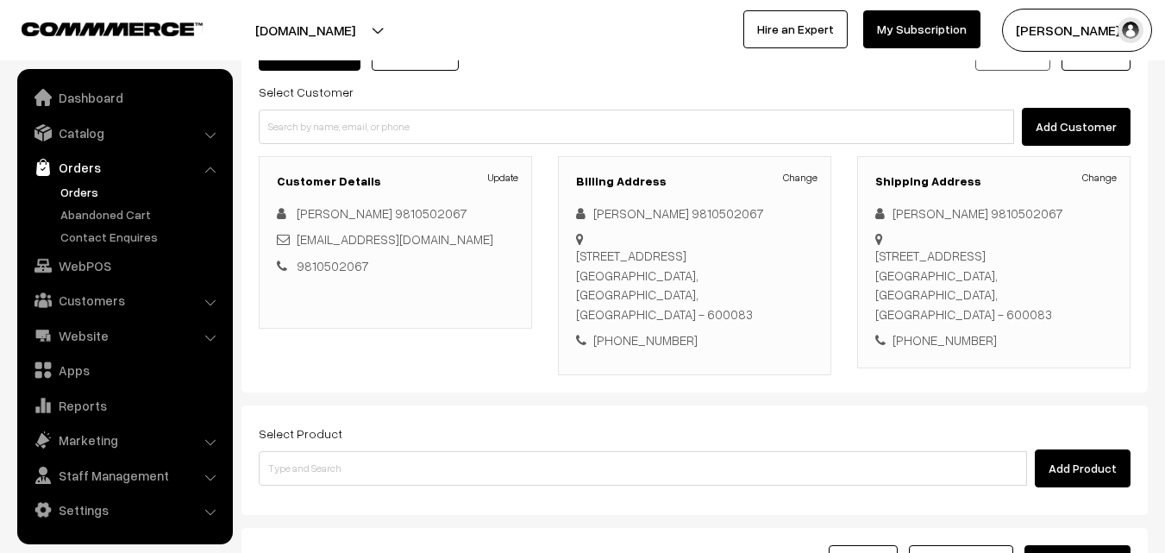
scroll to position [173, 0]
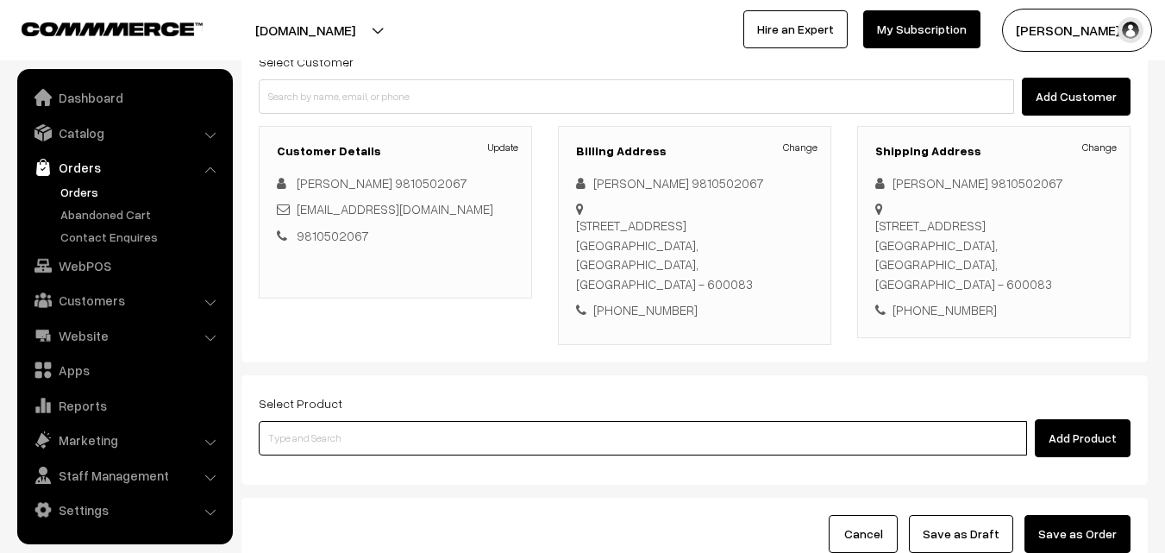
click at [474, 440] on input at bounding box center [643, 438] width 769 height 35
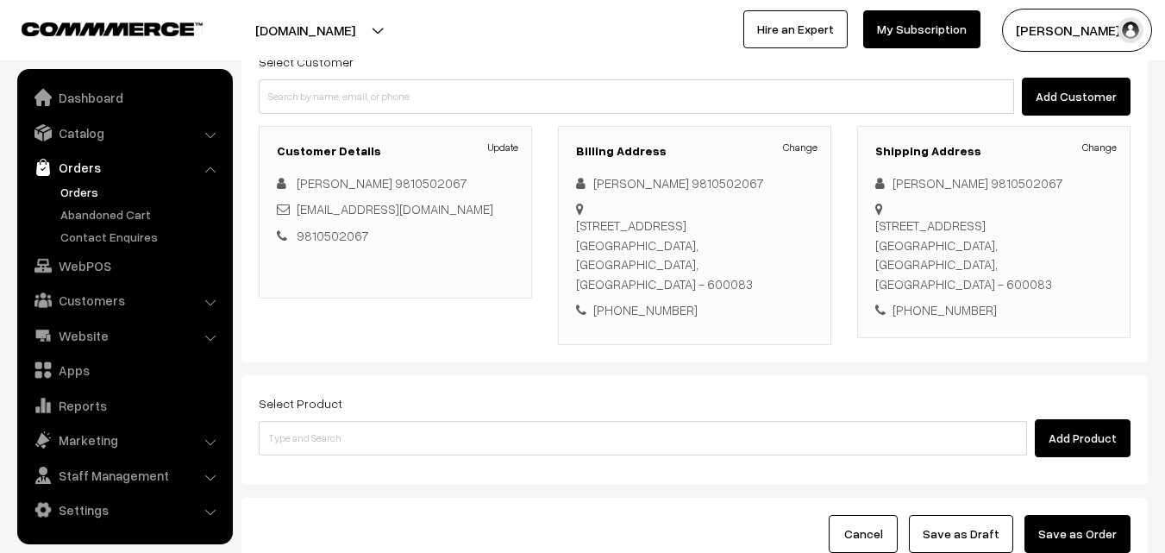
click at [736, 393] on div "Select Product Add Product" at bounding box center [695, 424] width 872 height 65
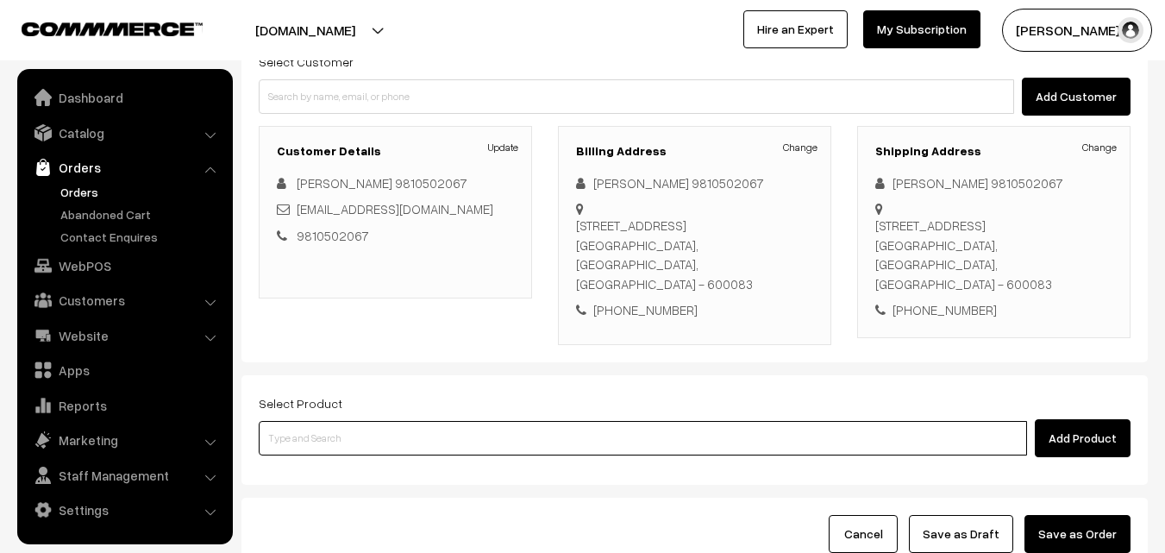
click at [615, 430] on input at bounding box center [643, 438] width 769 height 35
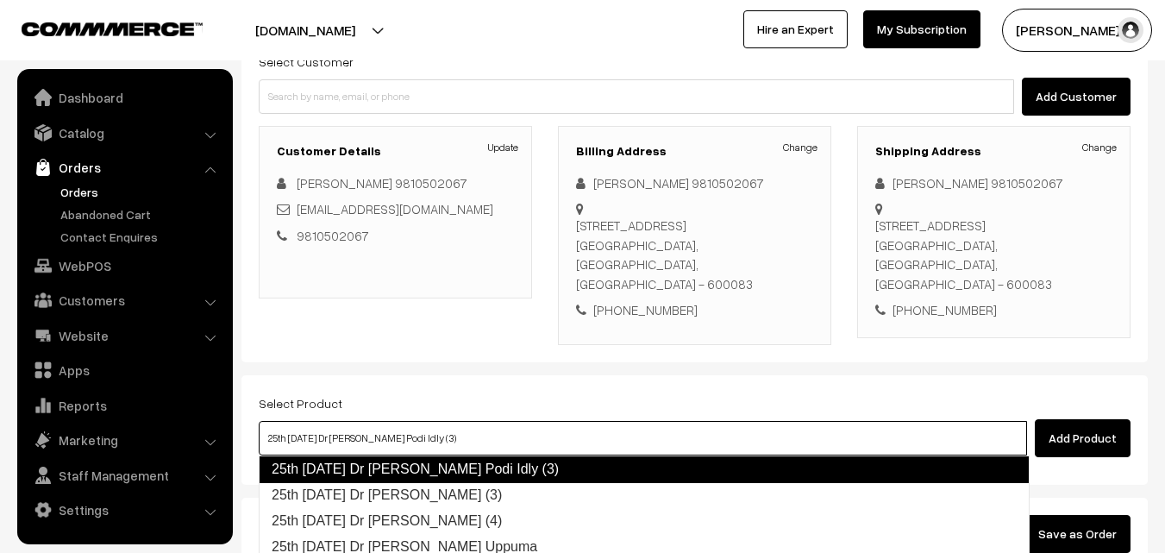
type input "25th [DATE] Dr [PERSON_NAME] (3)"
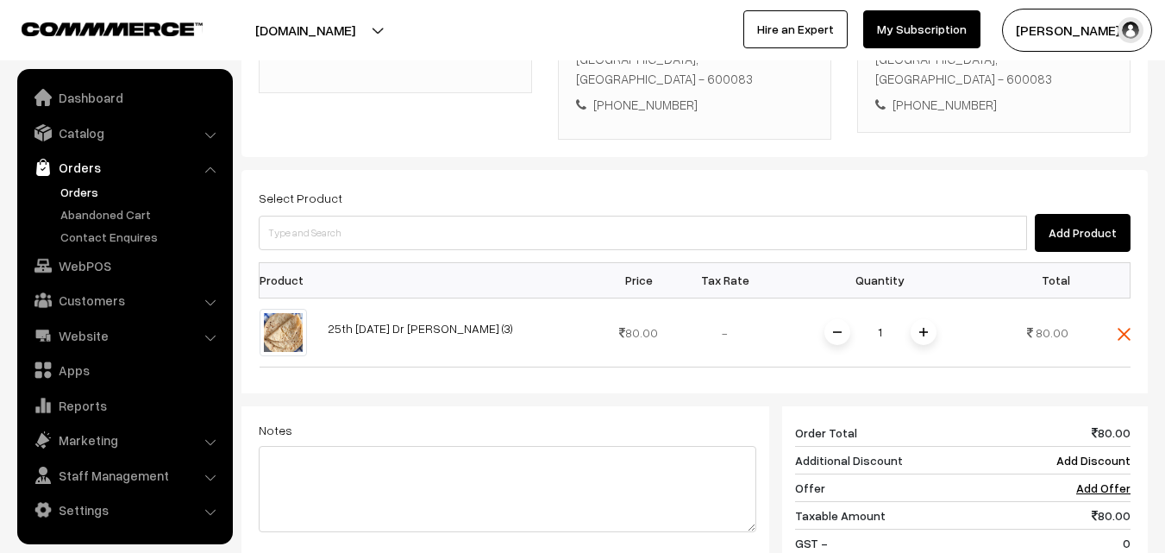
scroll to position [431, 0]
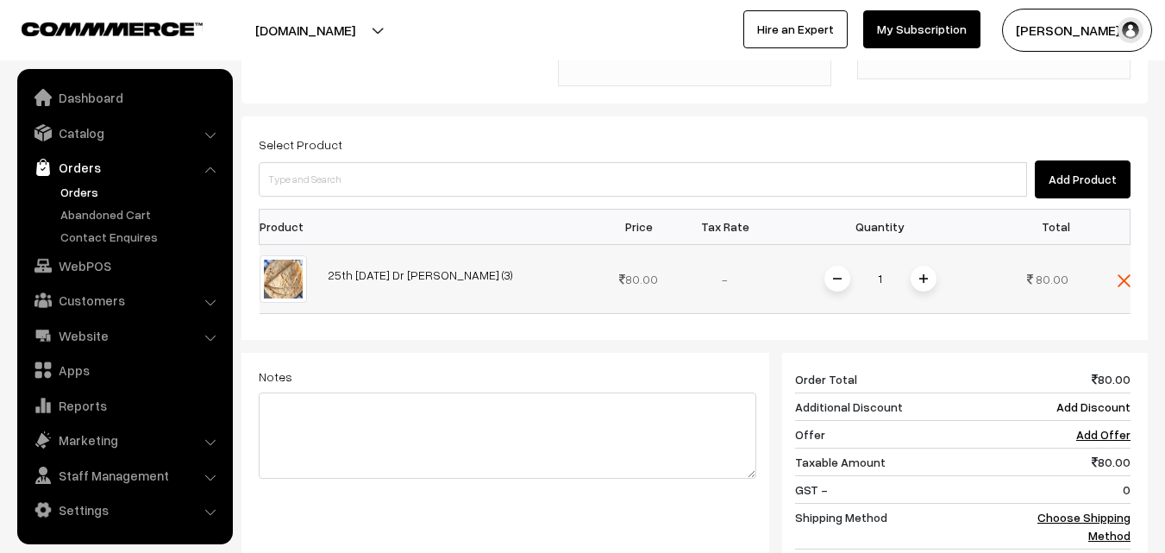
click at [923, 274] on img at bounding box center [923, 278] width 9 height 9
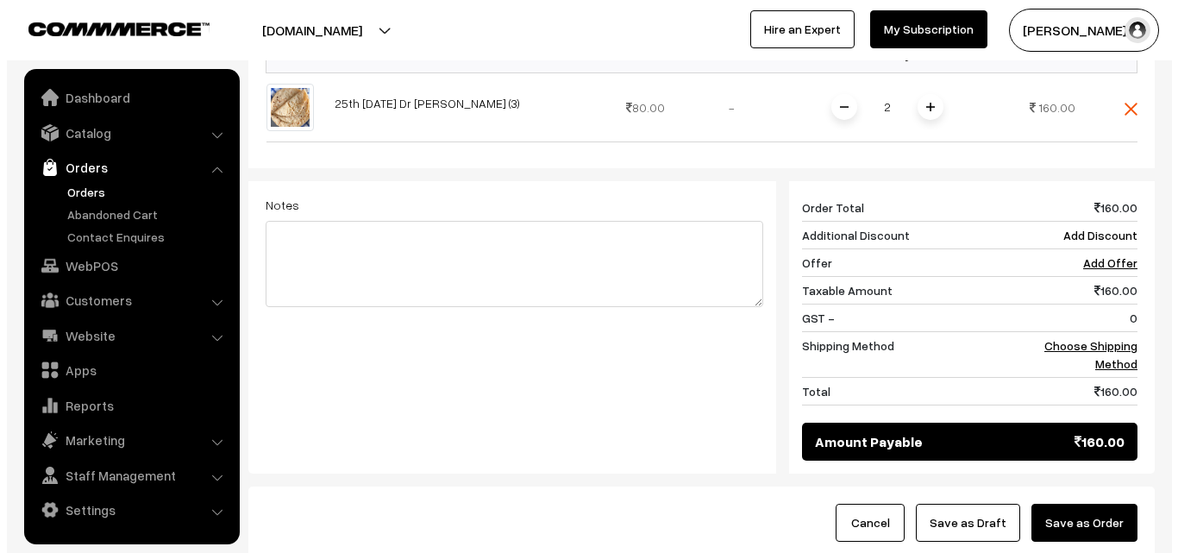
scroll to position [604, 0]
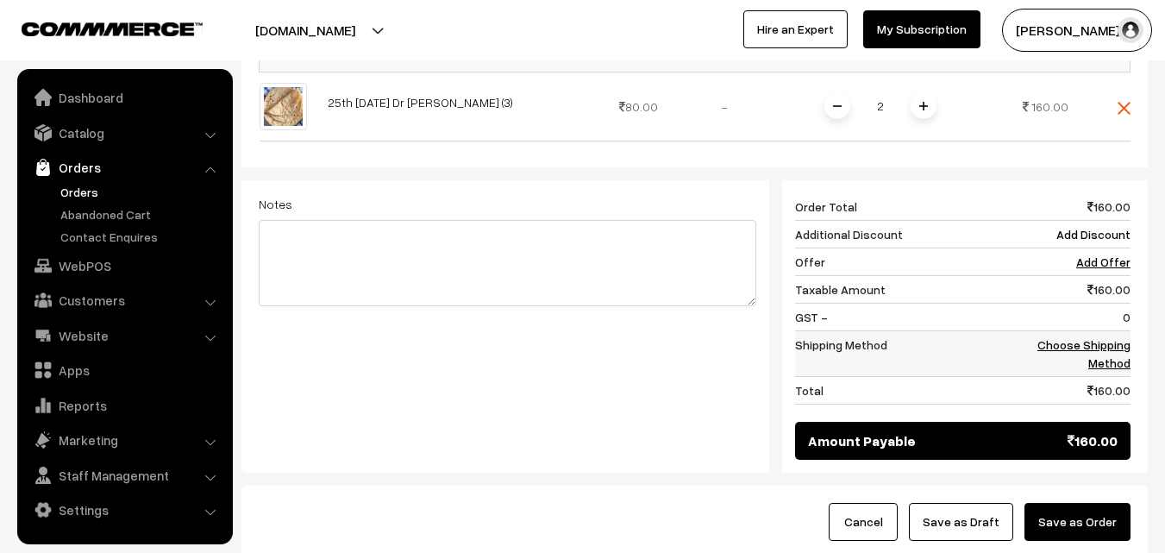
click at [1088, 348] on link "Choose Shipping Method" at bounding box center [1084, 353] width 93 height 33
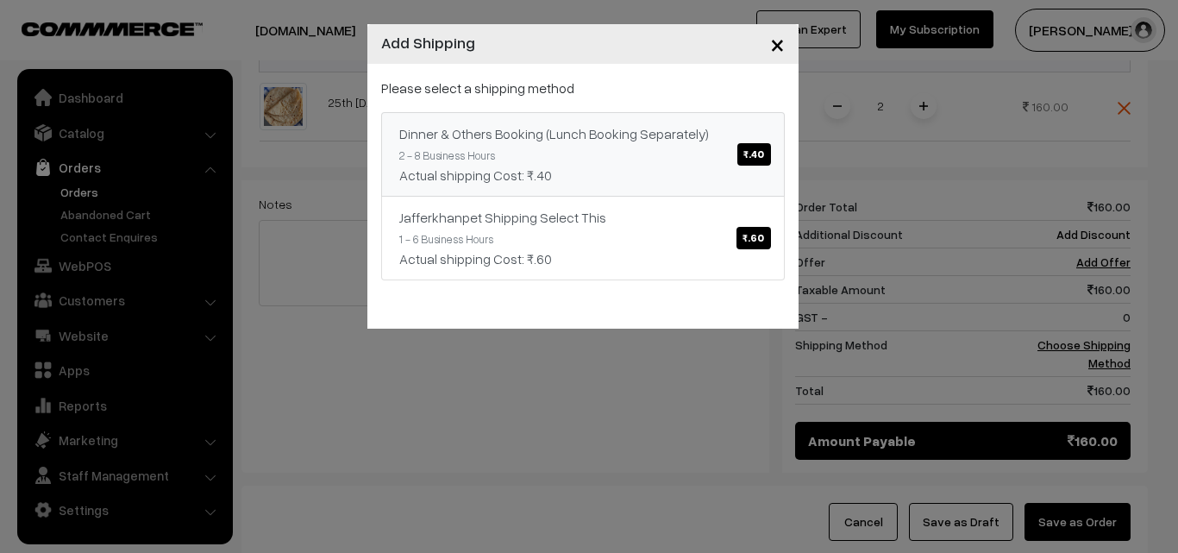
click at [741, 155] on span "₹.40" at bounding box center [753, 154] width 33 height 22
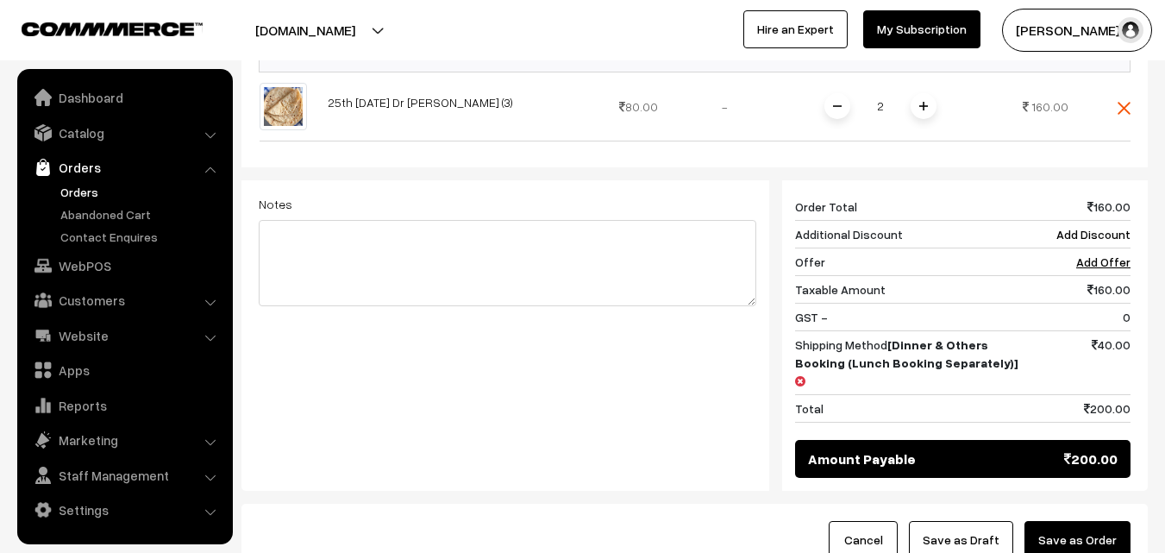
click at [1072, 521] on button "Save as Order" at bounding box center [1078, 540] width 106 height 38
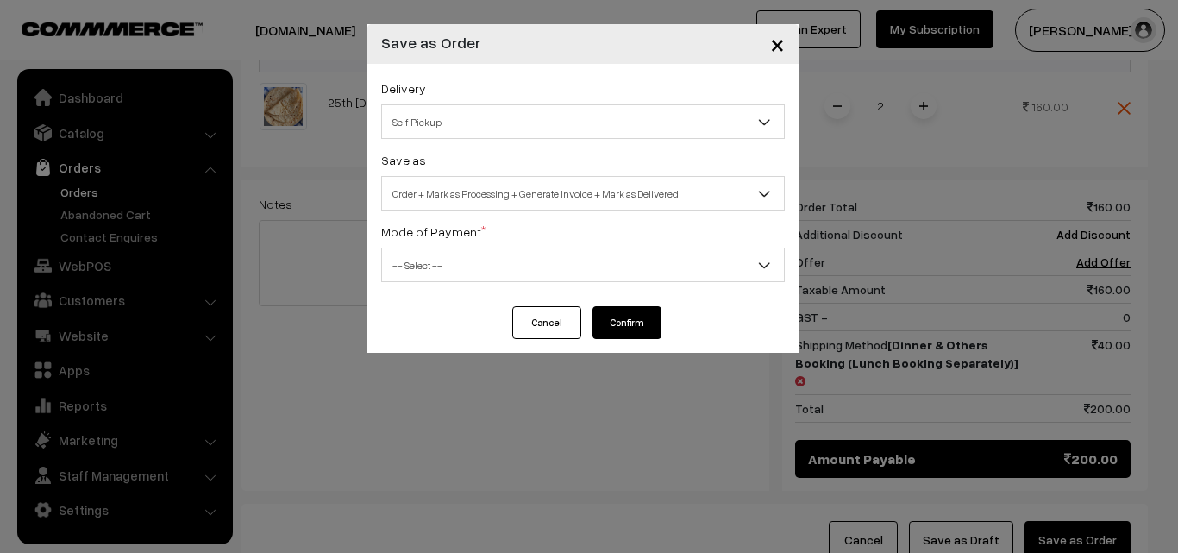
click at [631, 320] on button "Confirm" at bounding box center [627, 322] width 69 height 33
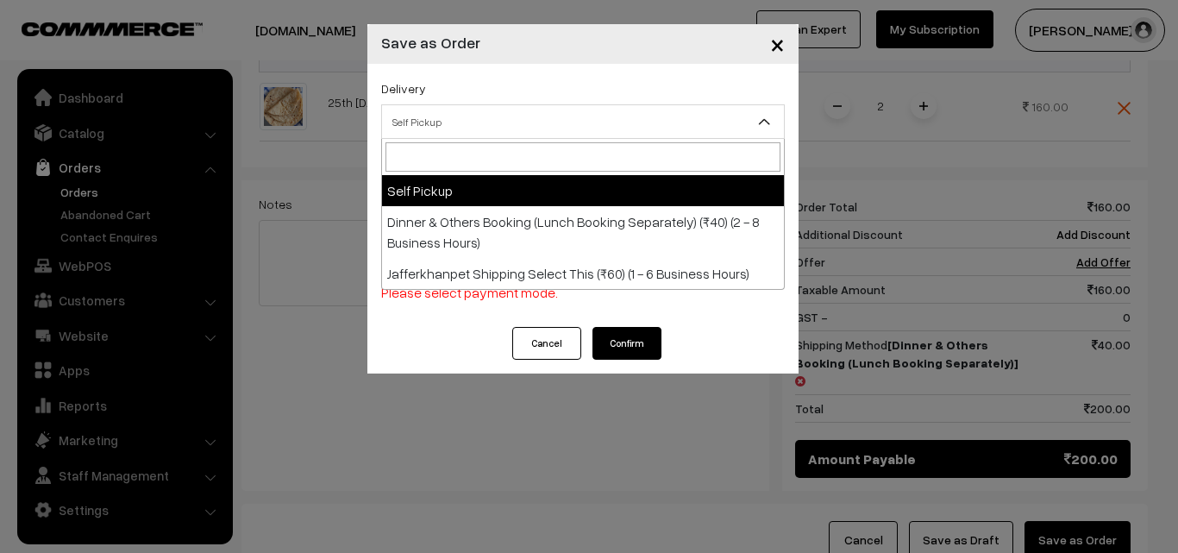
click at [515, 125] on span "Self Pickup" at bounding box center [583, 122] width 402 height 30
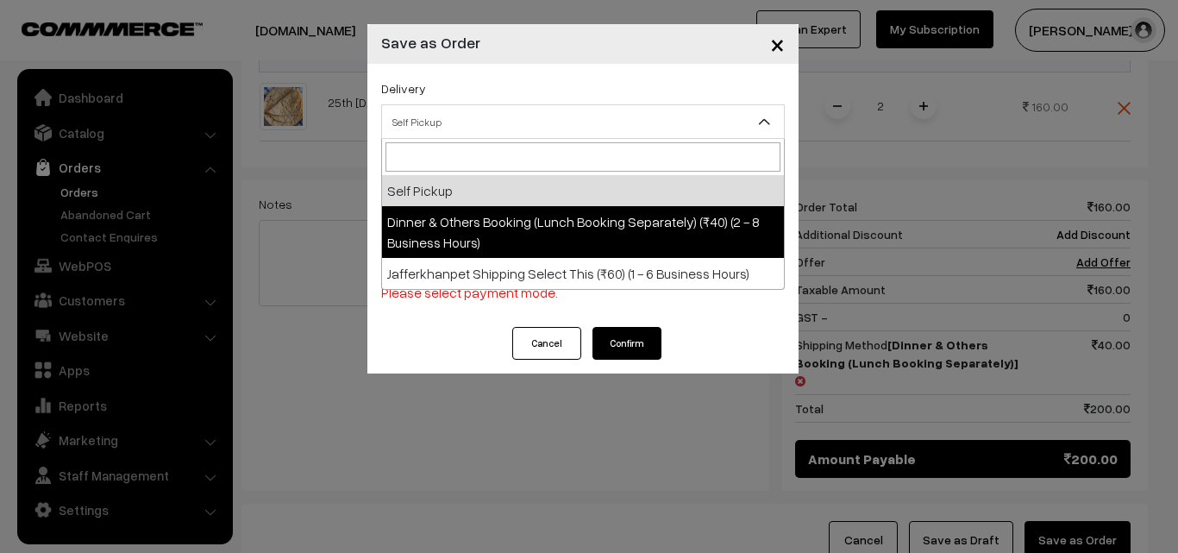
select select "DOB1"
select select "3"
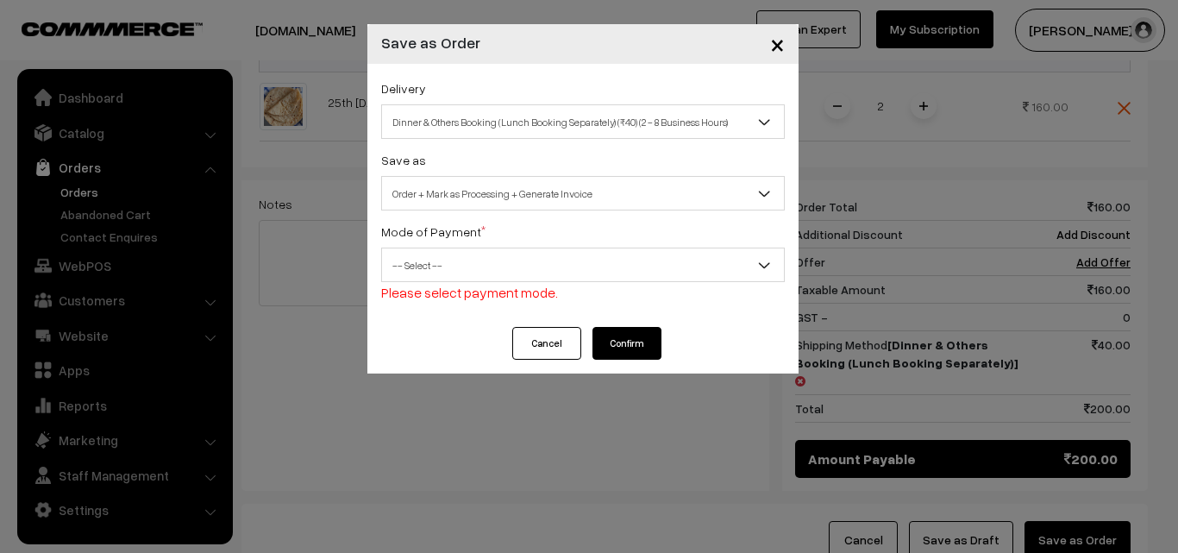
click at [574, 268] on span "-- Select --" at bounding box center [583, 265] width 402 height 30
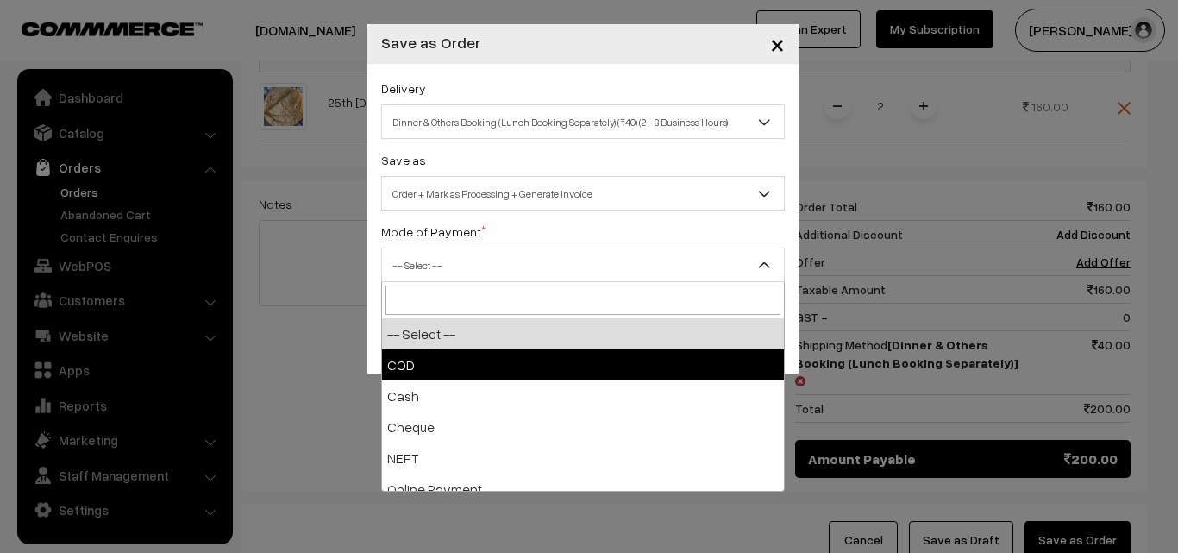
select select "1"
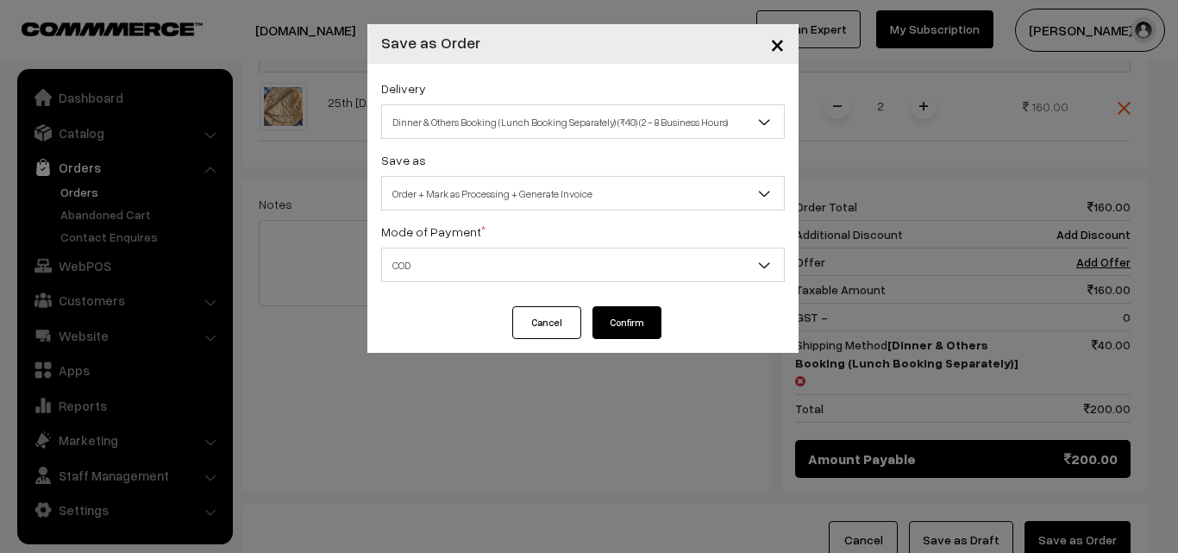
click at [644, 329] on button "Confirm" at bounding box center [627, 322] width 69 height 33
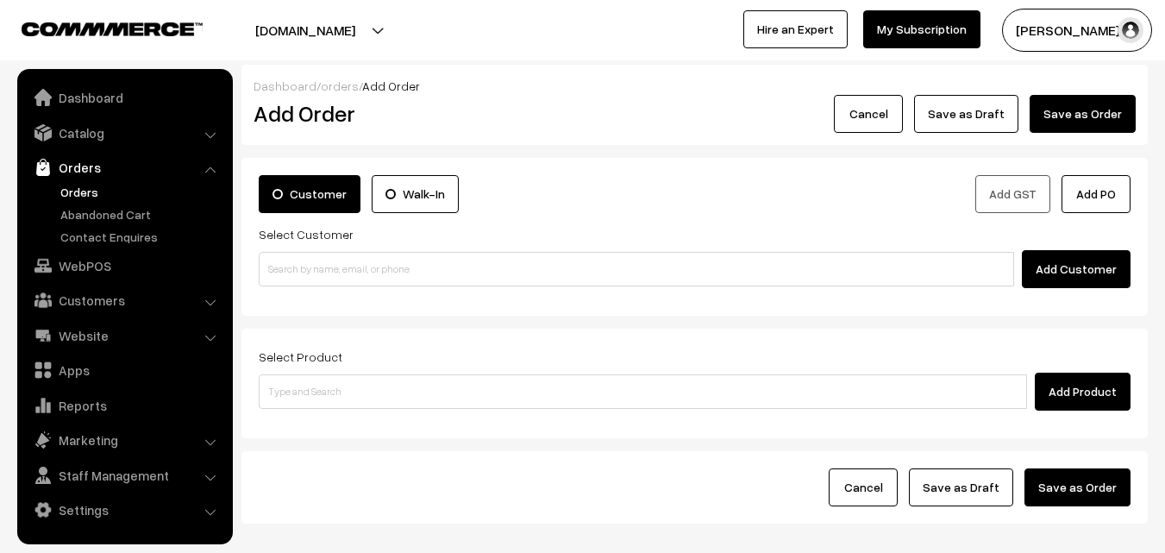
click at [75, 188] on link "Orders" at bounding box center [141, 192] width 171 height 18
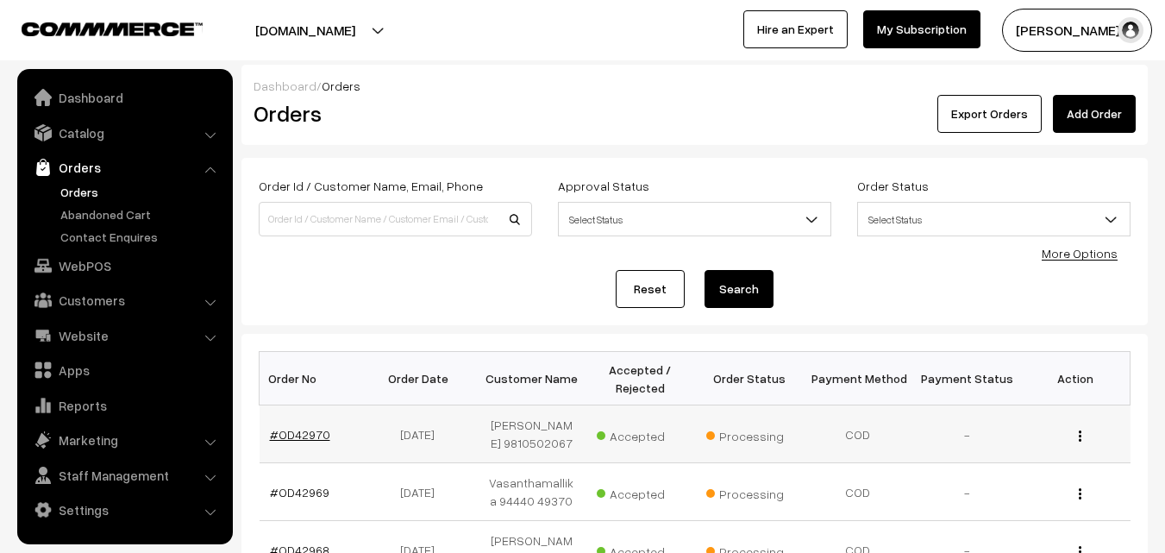
click at [309, 437] on link "#OD42970" at bounding box center [300, 434] width 60 height 15
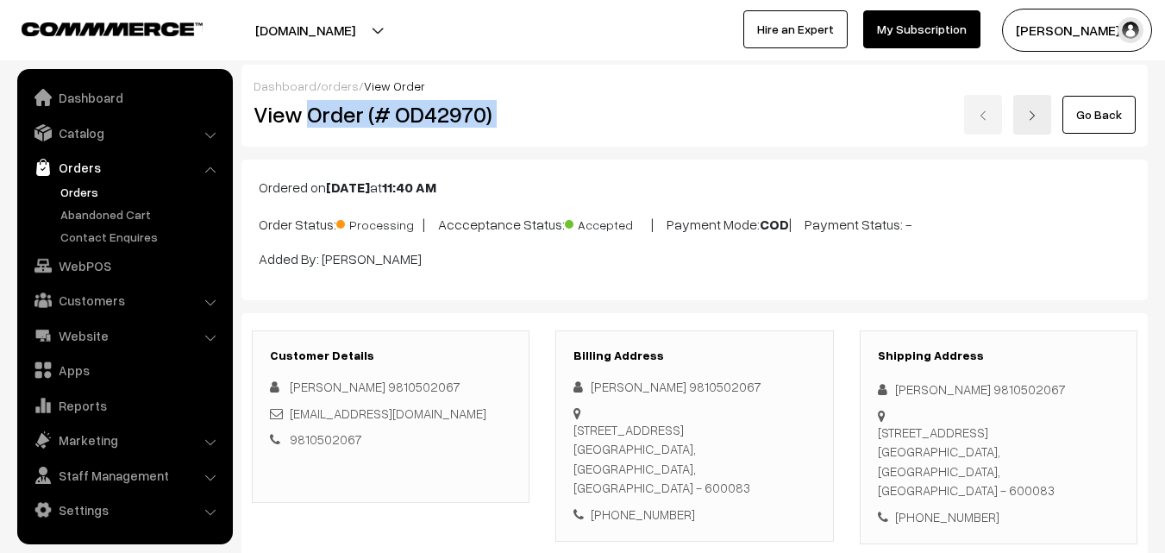
drag, startPoint x: 311, startPoint y: 117, endPoint x: 550, endPoint y: 143, distance: 240.3
click at [550, 143] on div "Dashboard / orders / View Order View Order (# OD42970) Go Back" at bounding box center [695, 106] width 907 height 82
copy div "Order (# OD42970)"
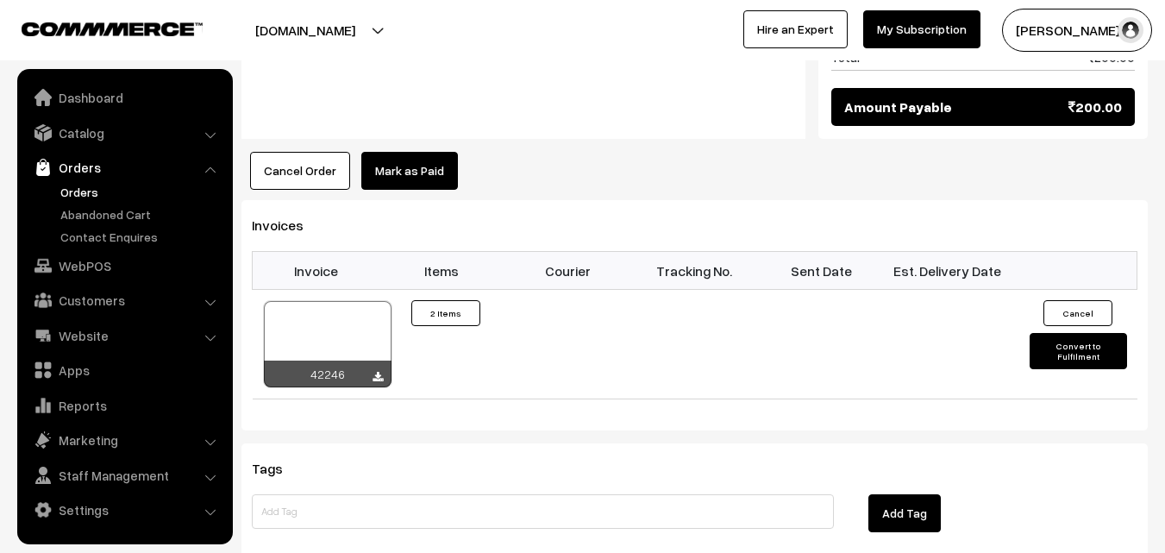
scroll to position [1035, 0]
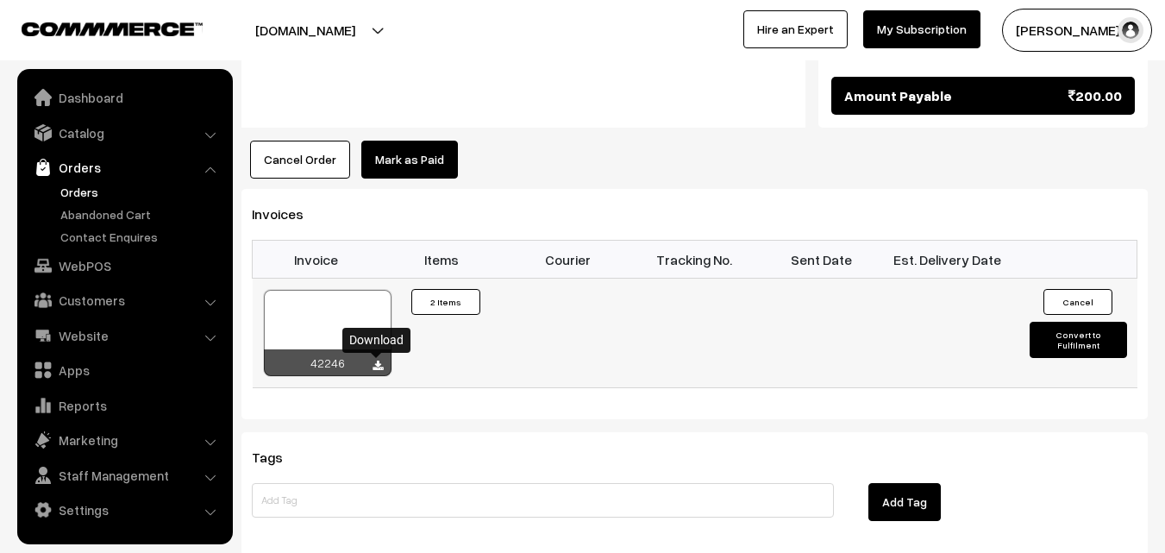
click at [376, 365] on icon at bounding box center [378, 366] width 10 height 11
click at [71, 267] on link "WebPOS" at bounding box center [124, 265] width 205 height 31
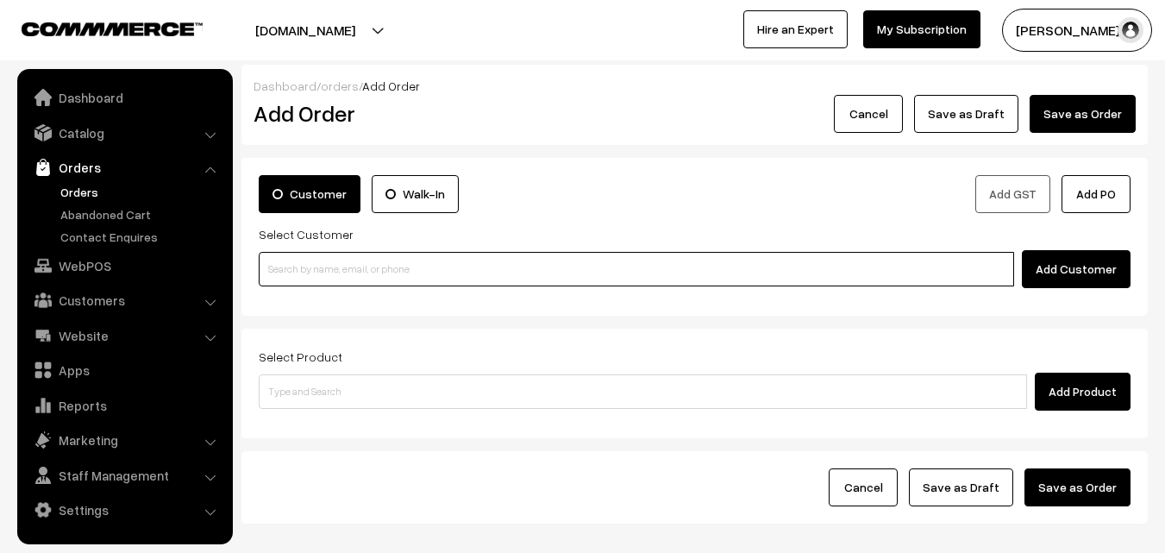
click at [332, 279] on input at bounding box center [637, 269] width 756 height 35
paste input "+91 99529 61650"
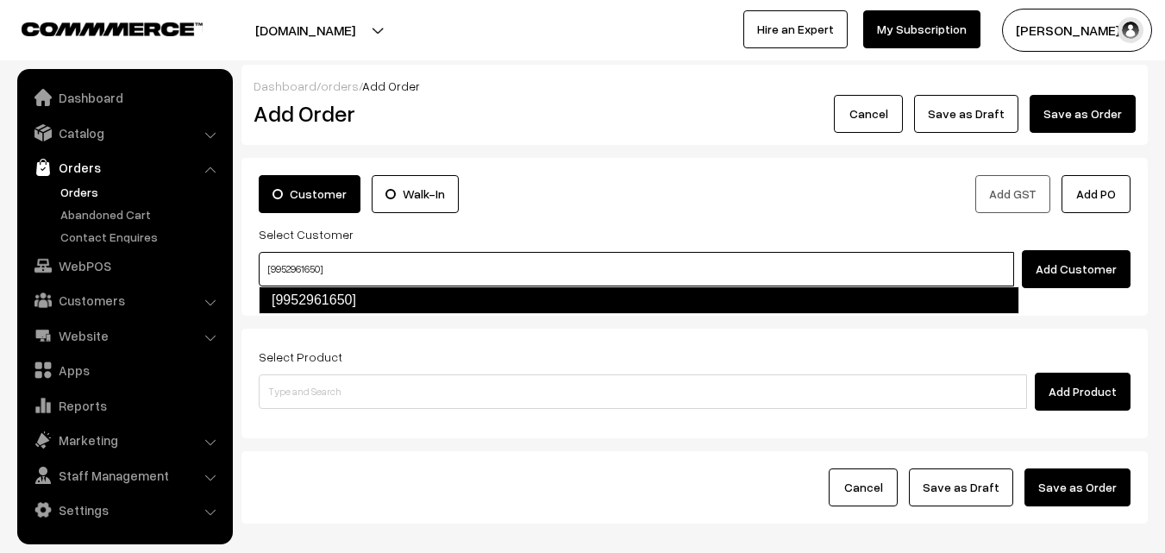
type input "[9952961650]"
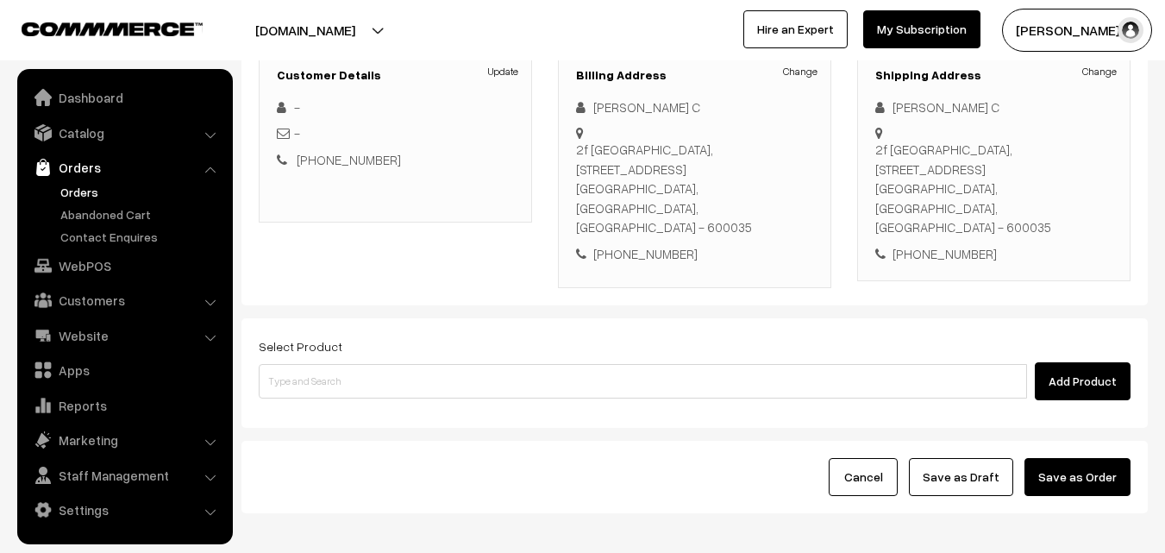
scroll to position [259, 0]
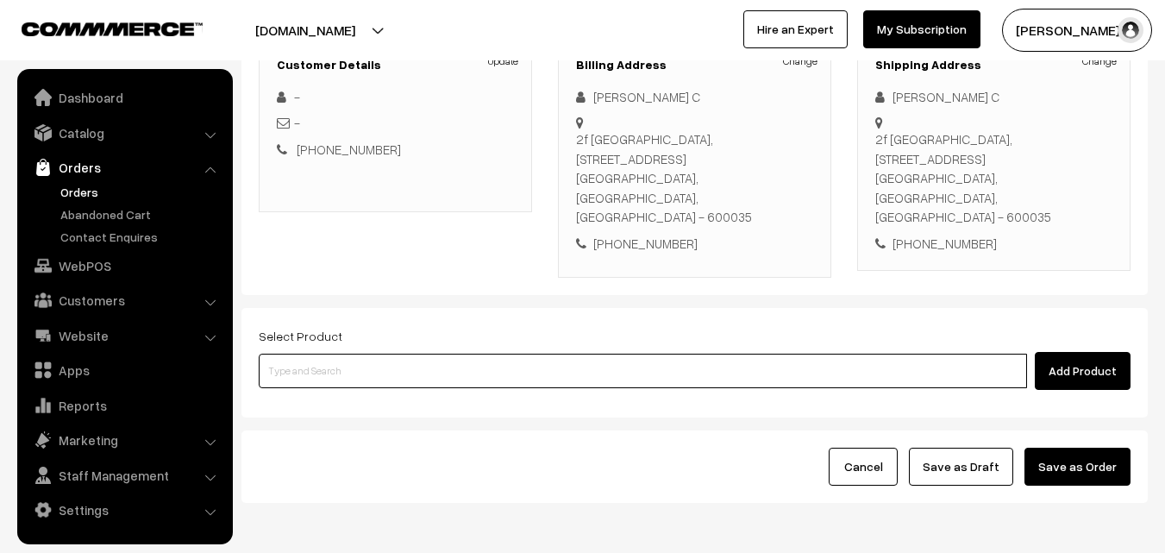
click at [447, 354] on input at bounding box center [643, 371] width 769 height 35
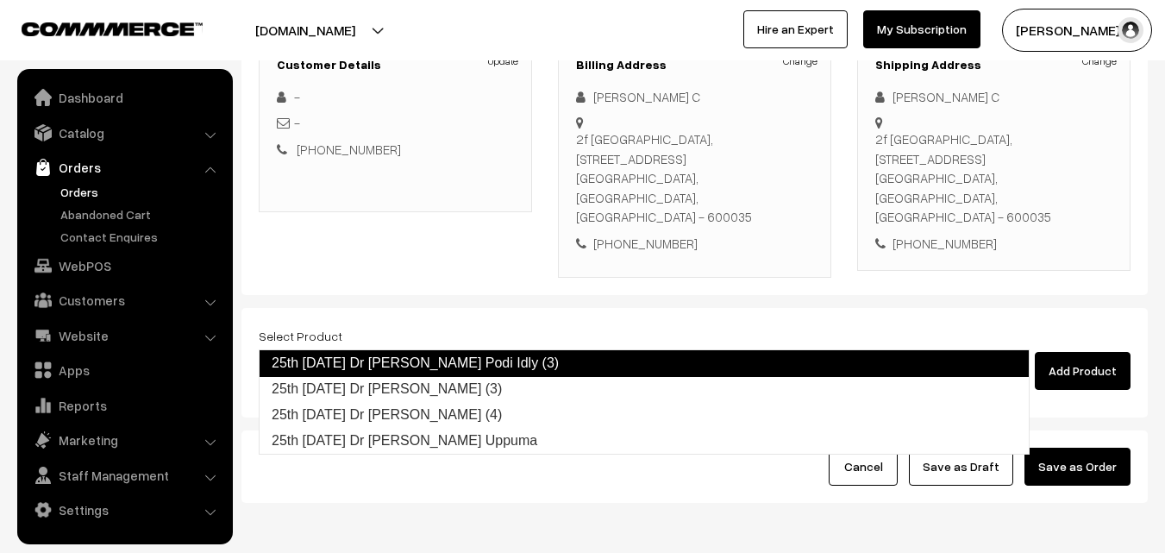
type input "25th Thursday Dr Chapathi (3)"
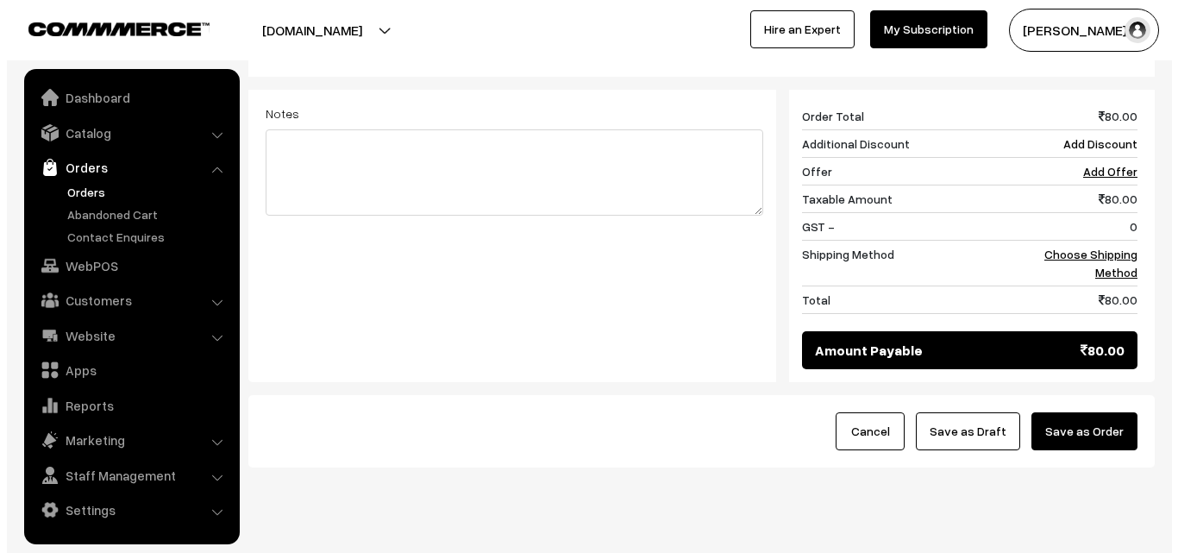
scroll to position [714, 0]
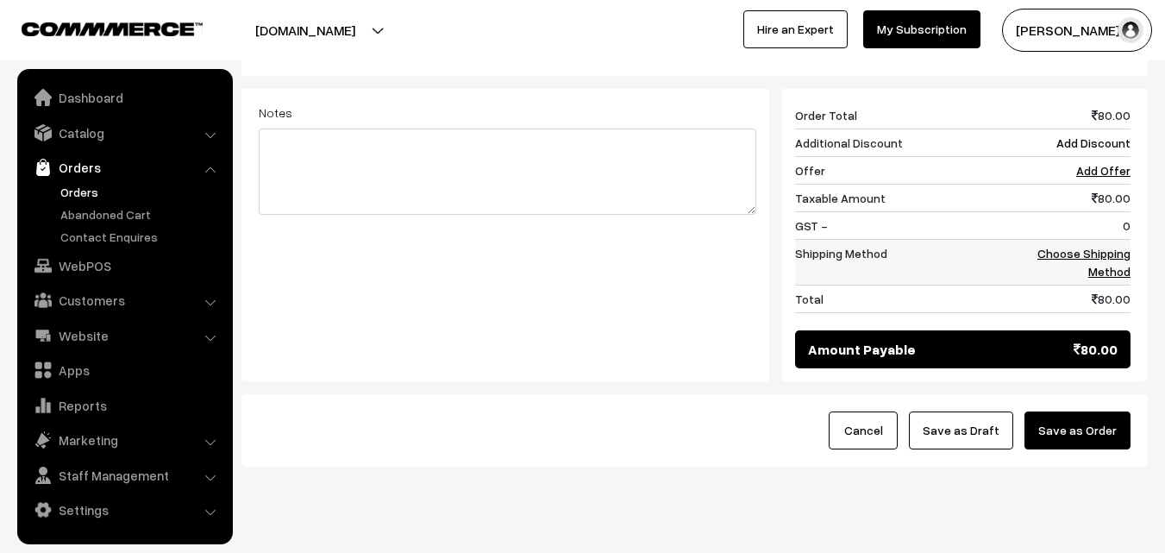
click at [1113, 246] on link "Choose Shipping Method" at bounding box center [1084, 262] width 93 height 33
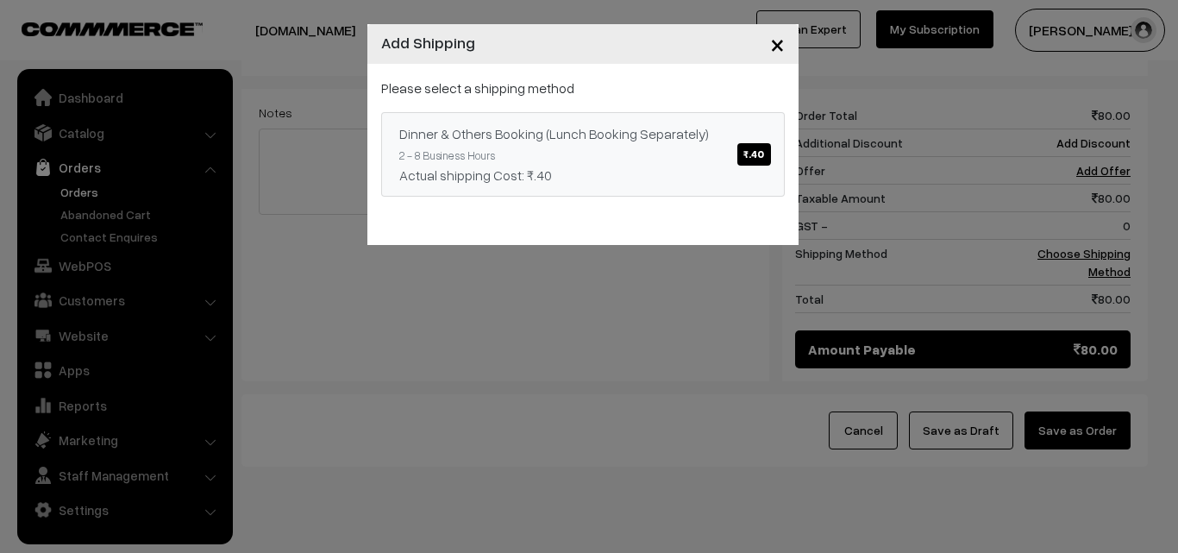
click at [753, 158] on span "₹.40" at bounding box center [753, 154] width 33 height 22
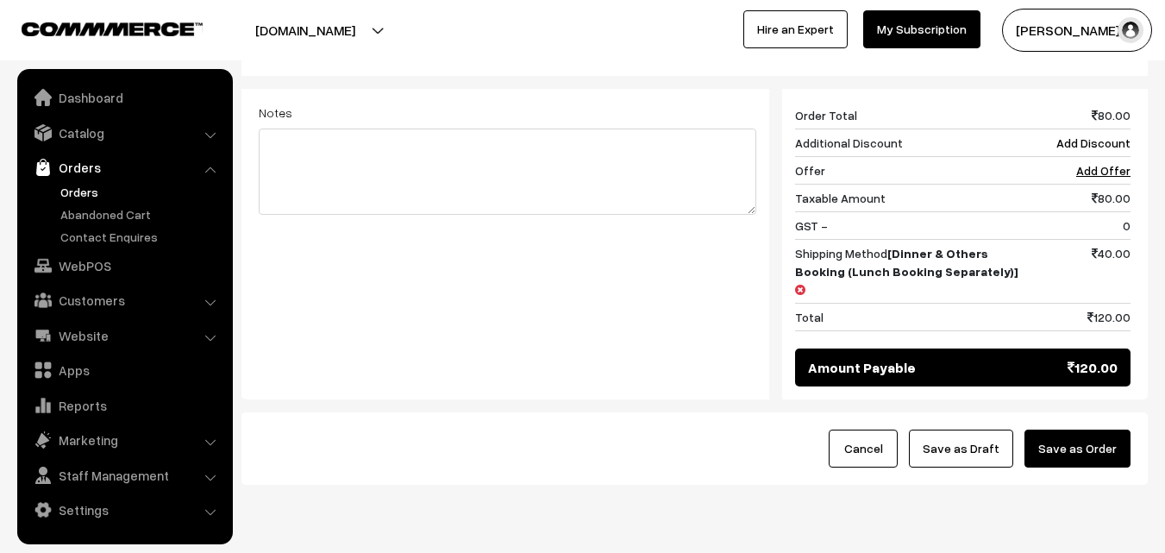
click at [1074, 430] on button "Save as Order" at bounding box center [1078, 449] width 106 height 38
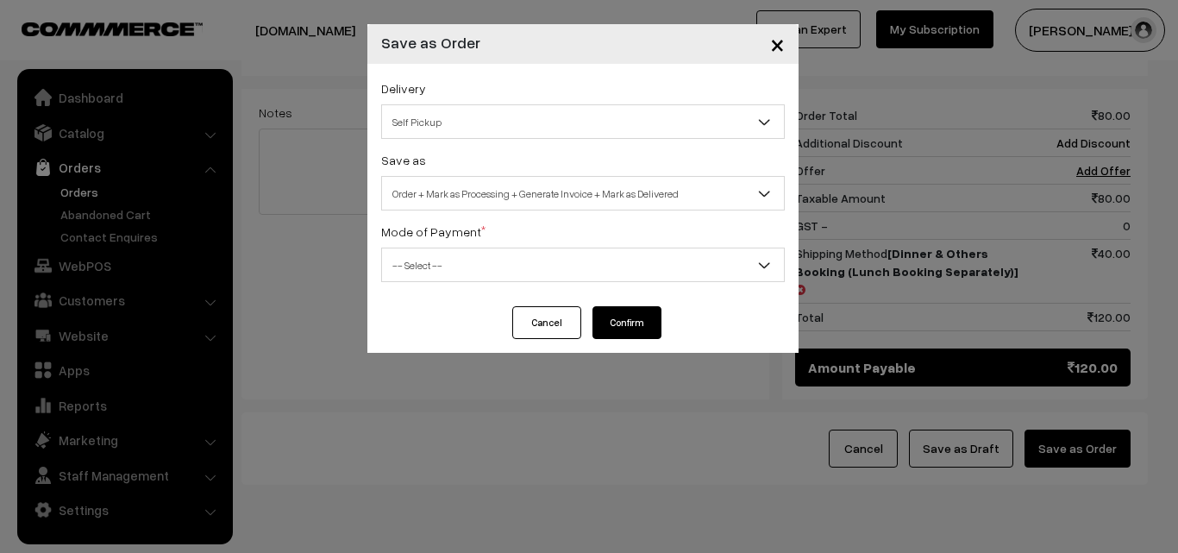
click at [596, 118] on span "Self Pickup" at bounding box center [583, 122] width 402 height 30
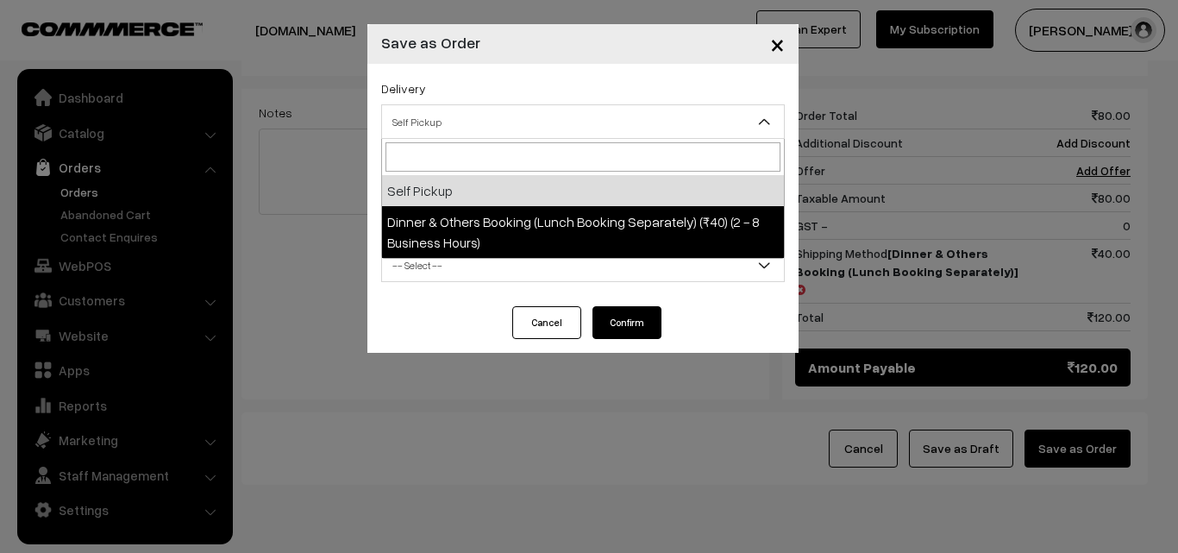
select select "DOB1"
select select "3"
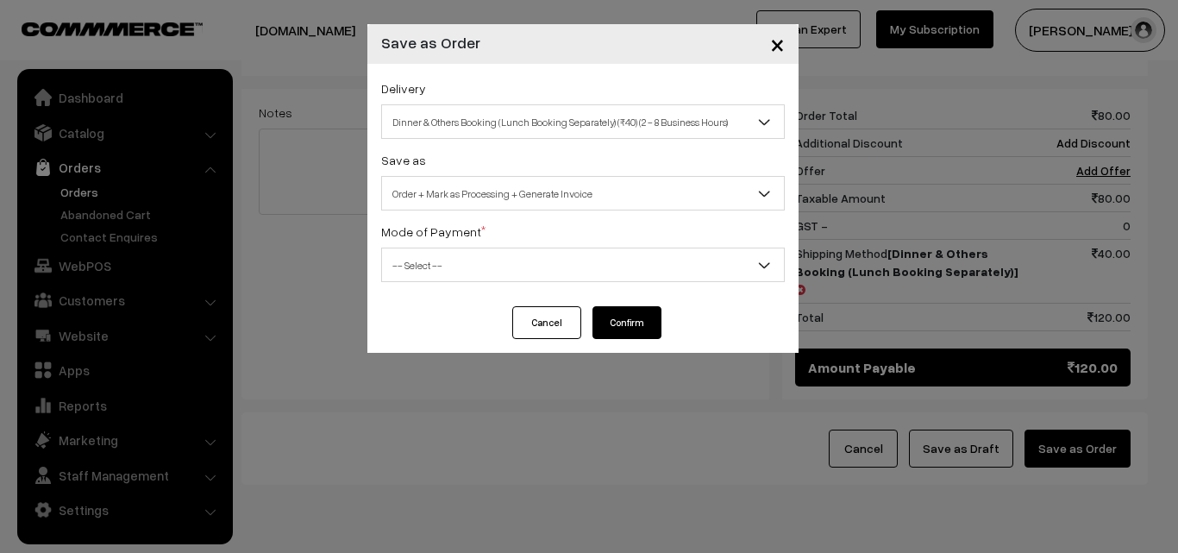
click at [549, 259] on span "-- Select --" at bounding box center [583, 265] width 402 height 30
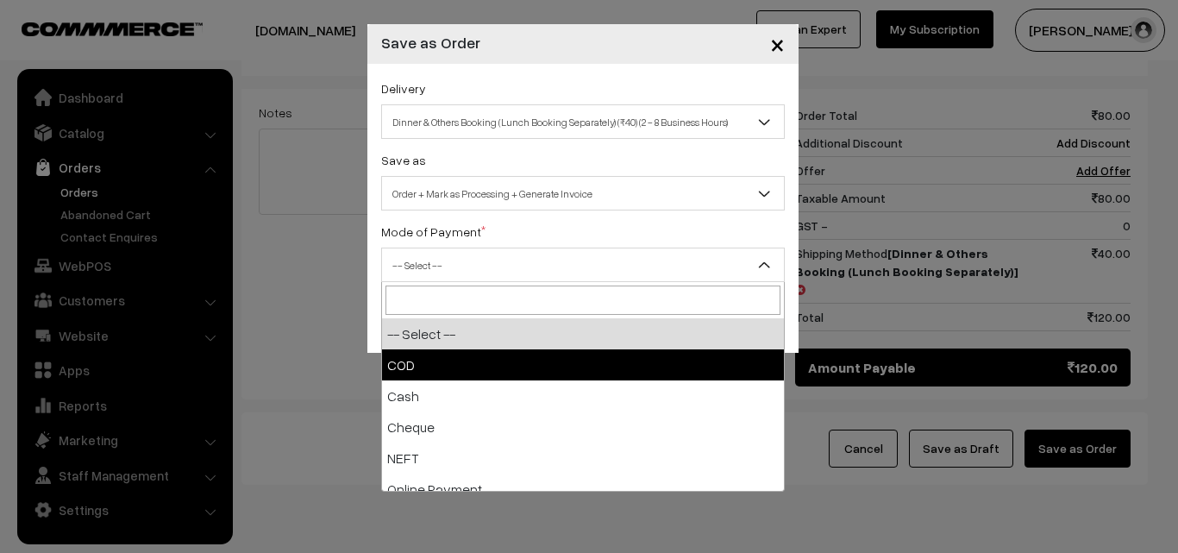
select select "1"
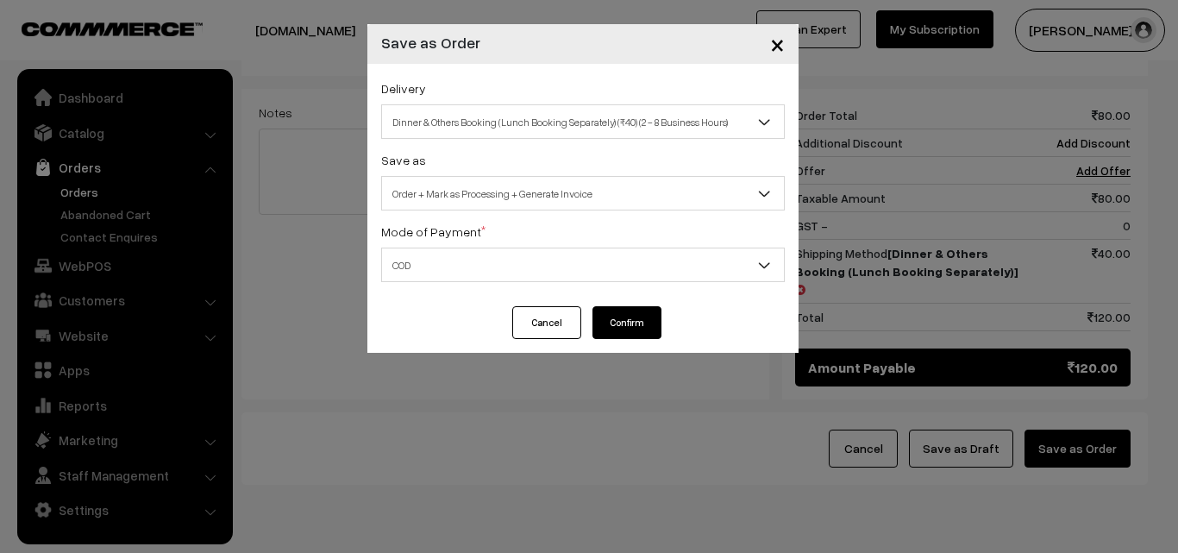
click at [639, 323] on button "Confirm" at bounding box center [627, 322] width 69 height 33
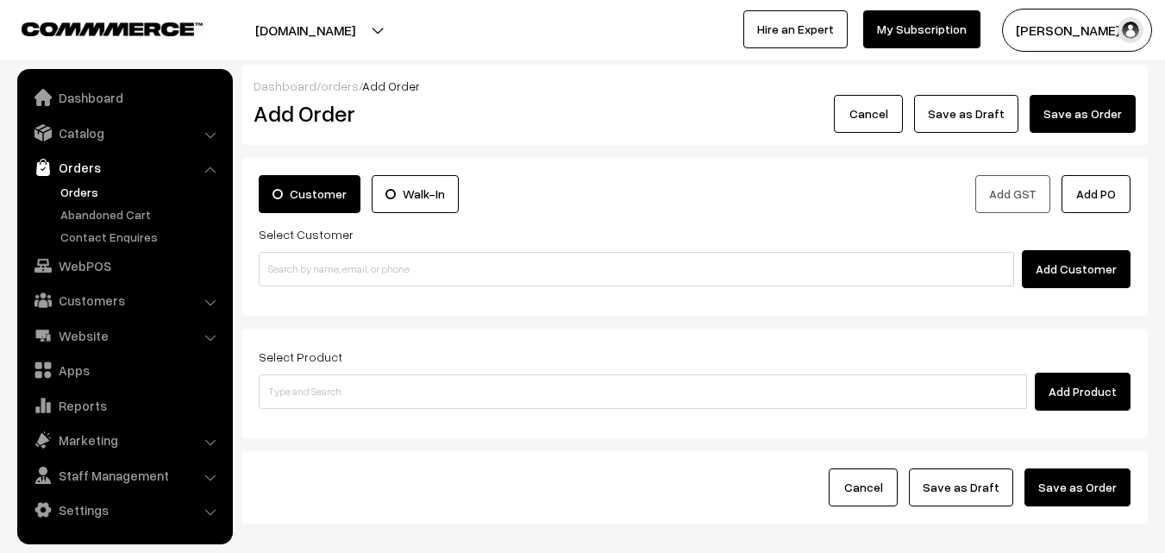
click at [89, 191] on link "Orders" at bounding box center [141, 192] width 171 height 18
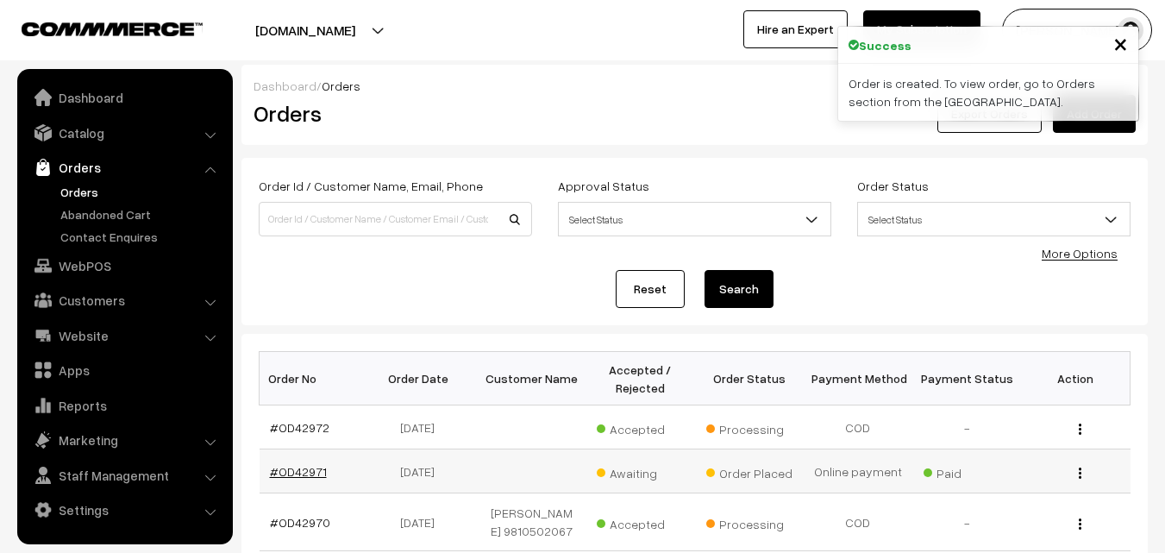
click at [309, 476] on link "#OD42971" at bounding box center [298, 471] width 57 height 15
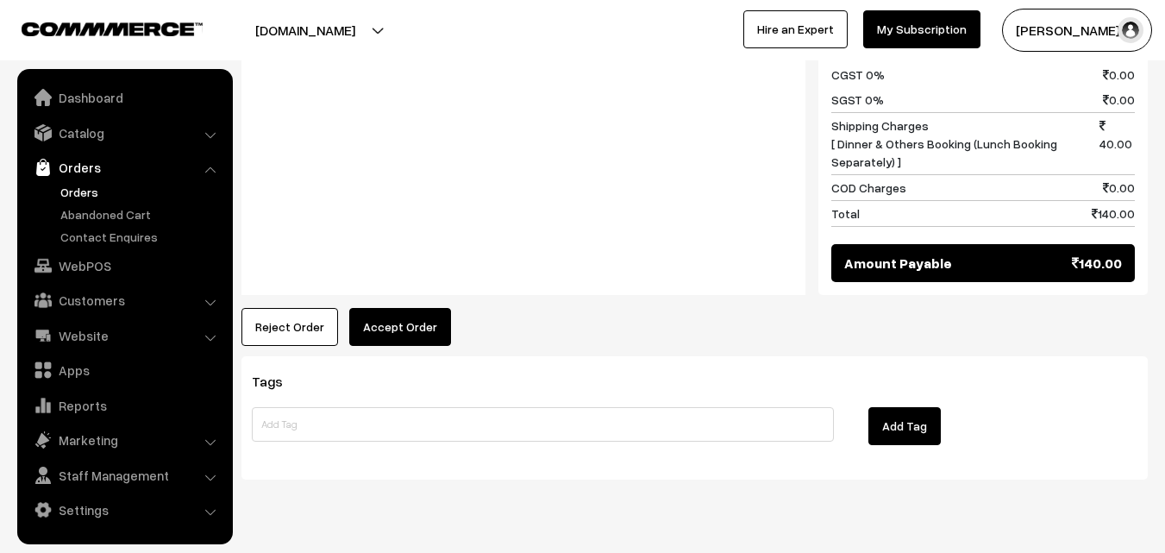
click at [379, 308] on button "Accept Order" at bounding box center [400, 327] width 102 height 38
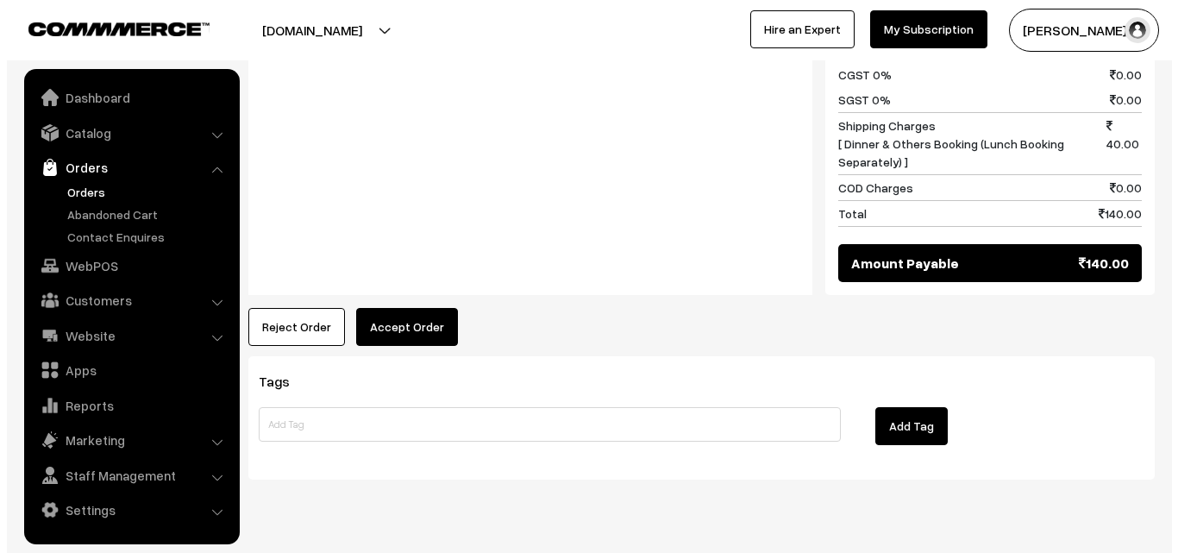
scroll to position [894, 0]
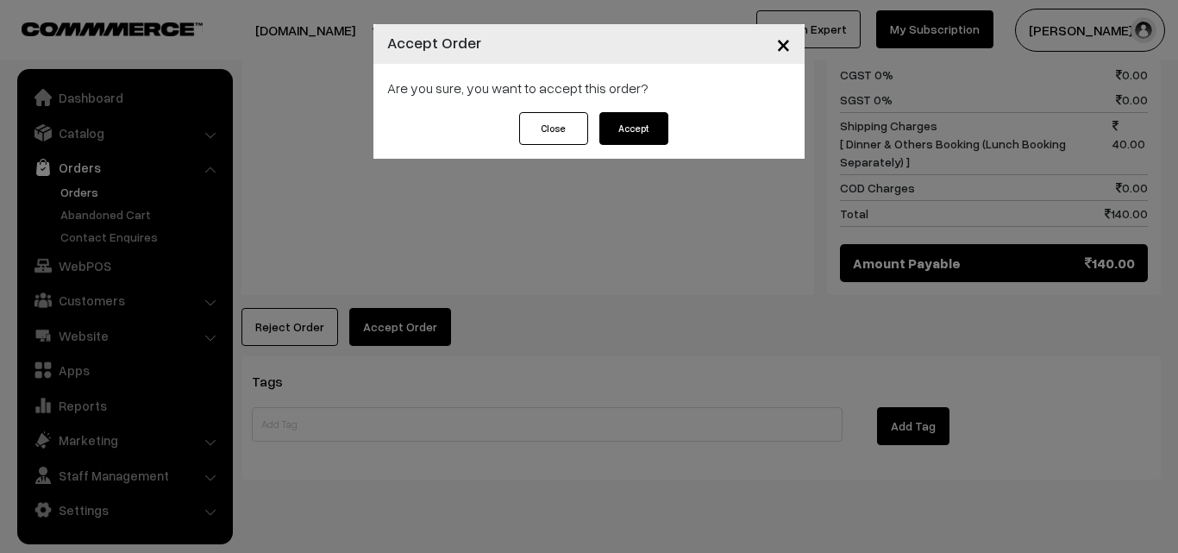
click at [600, 125] on button "Accept" at bounding box center [633, 128] width 69 height 33
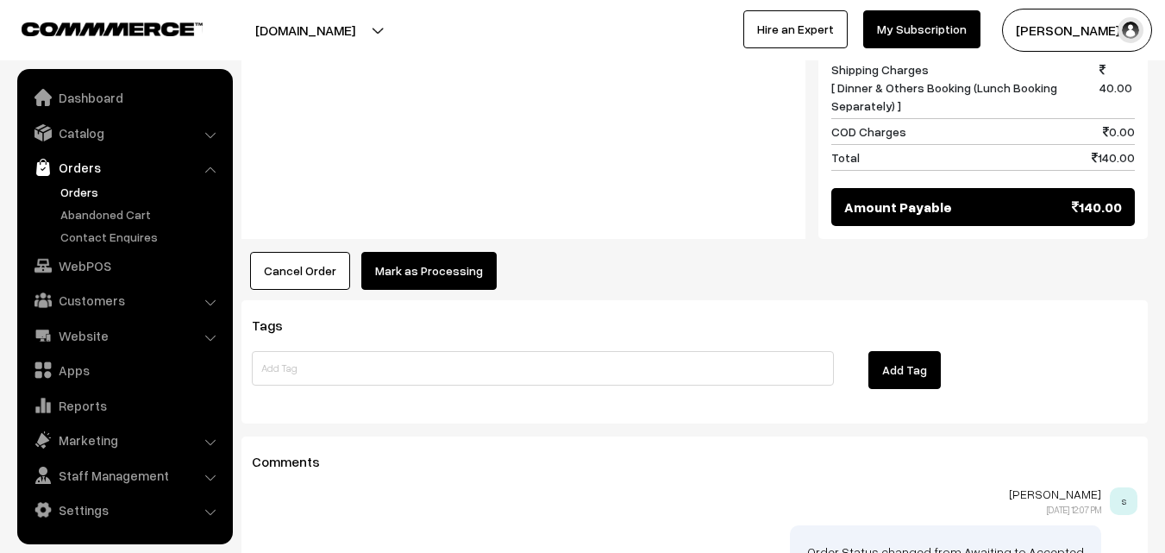
click at [427, 252] on button "Mark as Processing" at bounding box center [428, 271] width 135 height 38
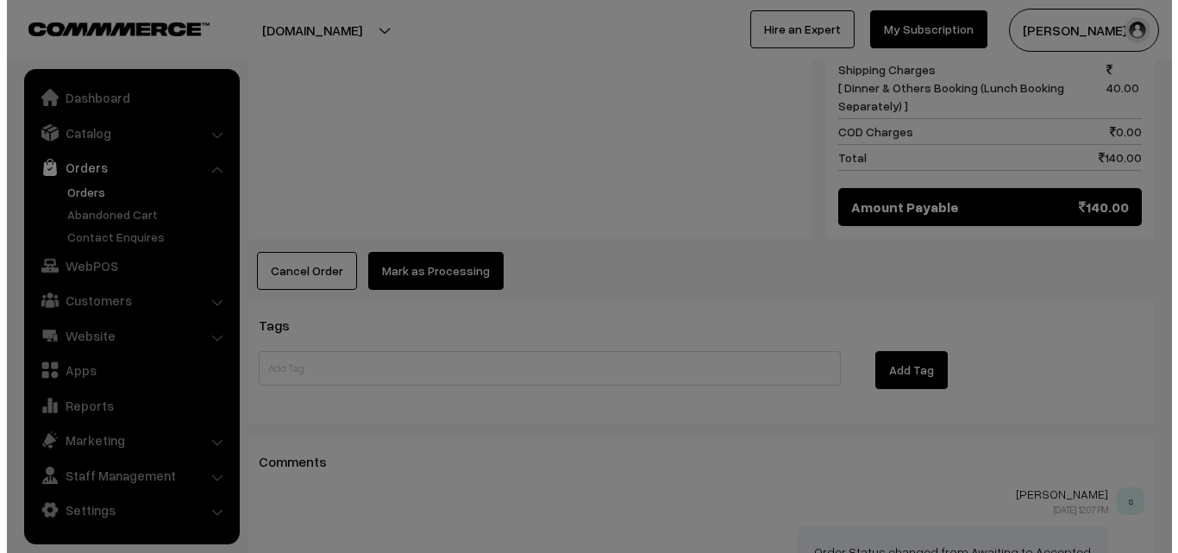
scroll to position [951, 0]
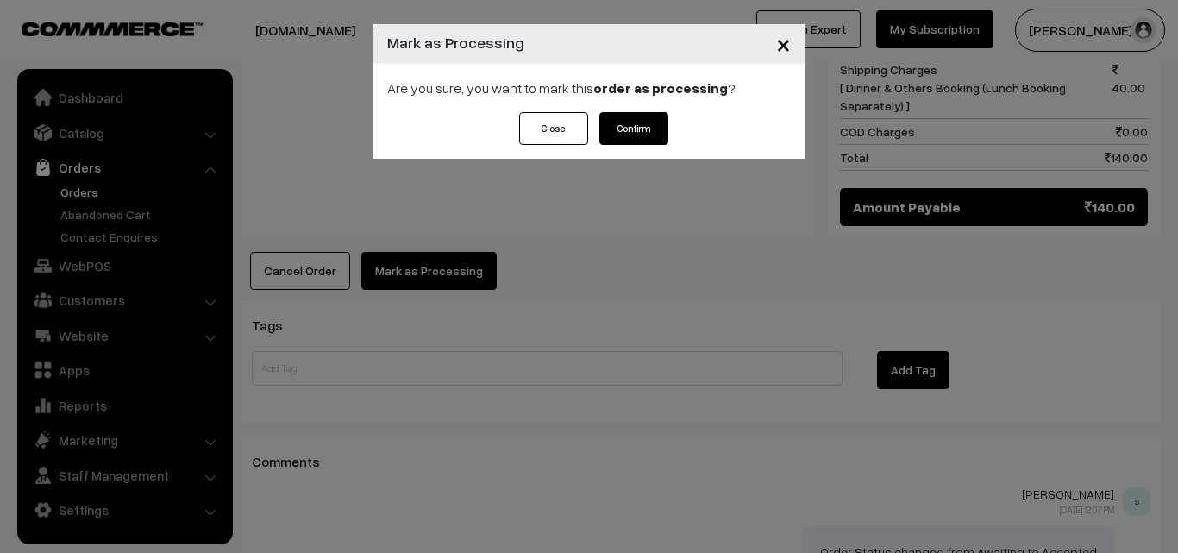
click at [625, 129] on button "Confirm" at bounding box center [633, 128] width 69 height 33
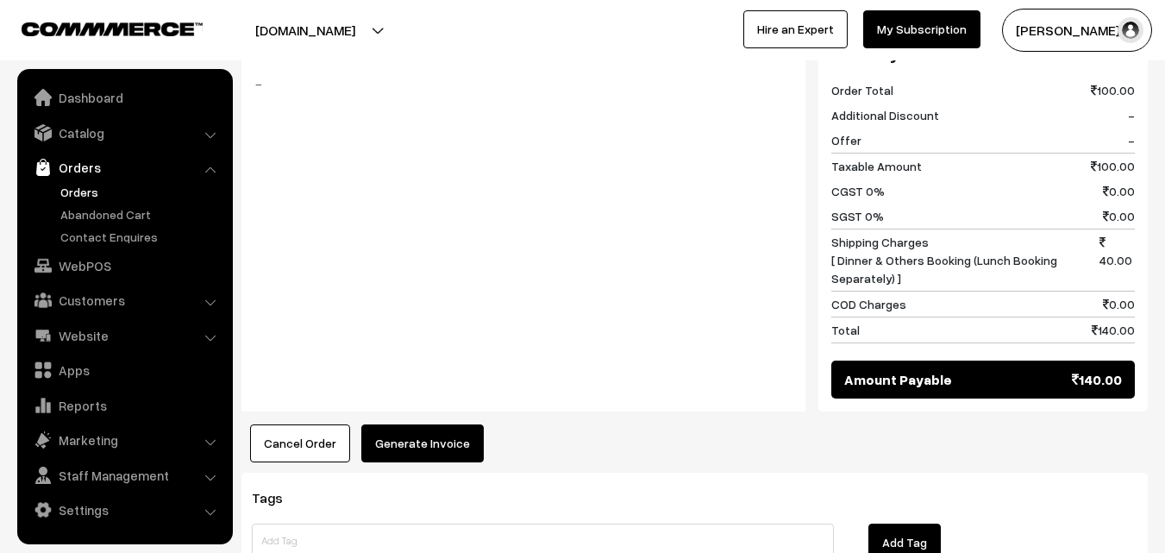
click at [424, 424] on button "Generate Invoice" at bounding box center [422, 443] width 122 height 38
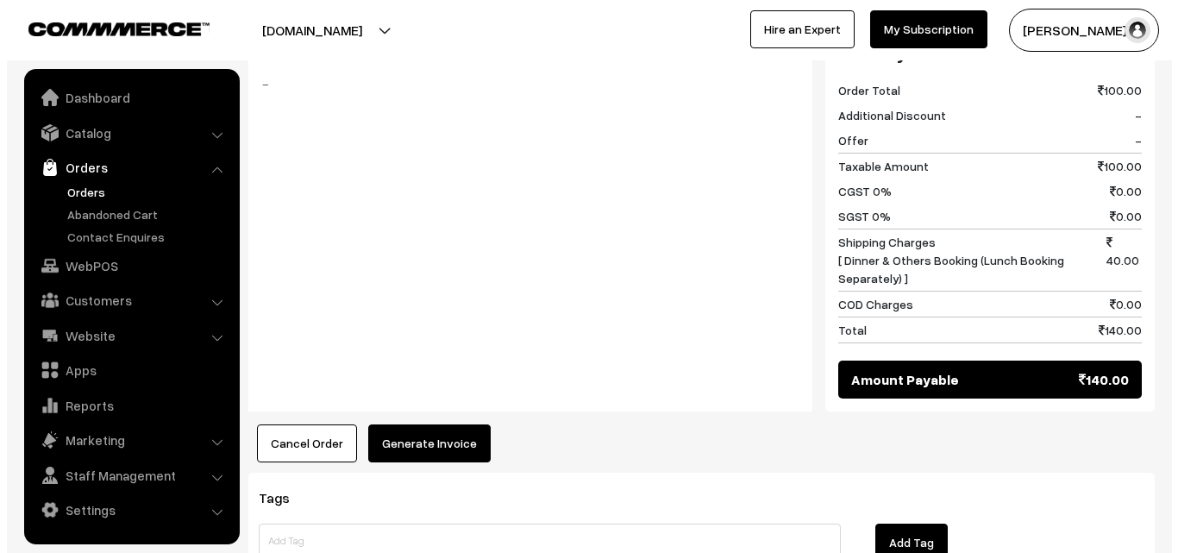
scroll to position [778, 0]
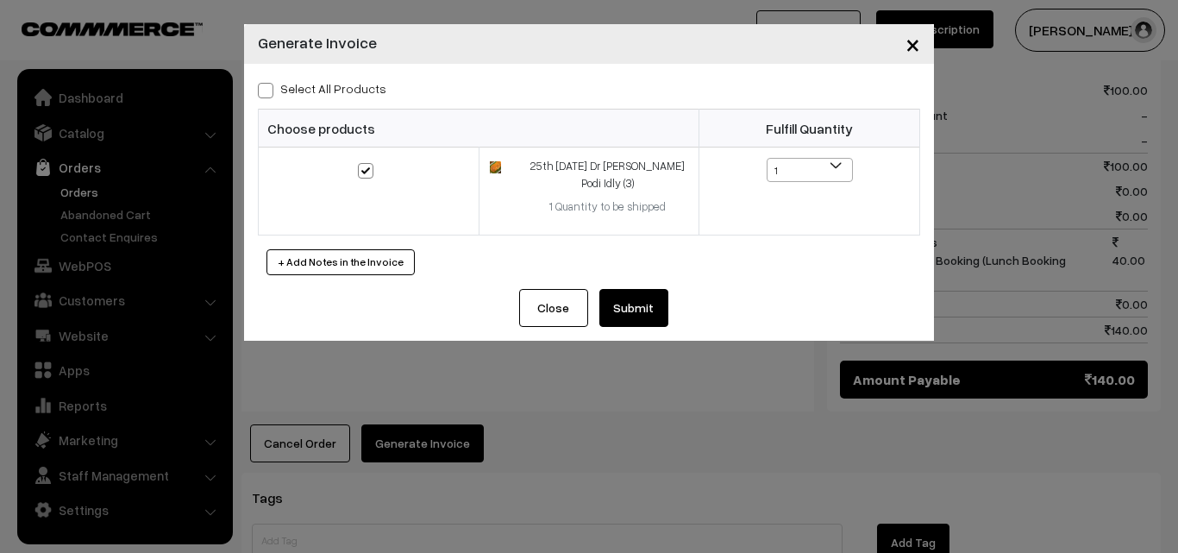
drag, startPoint x: 264, startPoint y: 91, endPoint x: 282, endPoint y: 90, distance: 18.1
click at [265, 90] on span at bounding box center [266, 91] width 16 height 16
click at [265, 90] on input "Select All Products" at bounding box center [263, 87] width 11 height 11
checkbox input "true"
click at [631, 311] on button "Submit" at bounding box center [633, 308] width 69 height 38
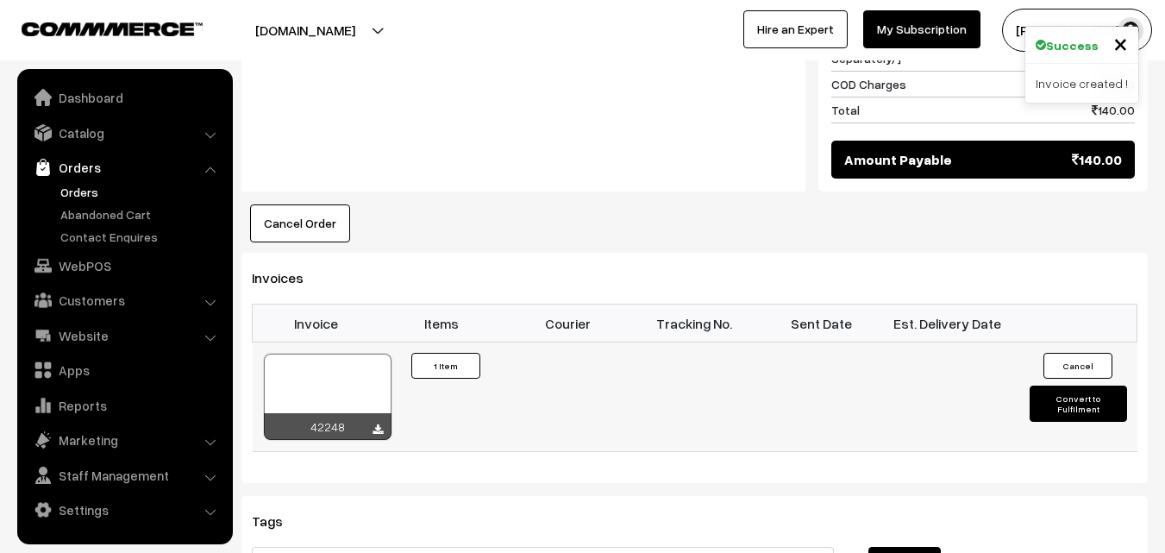
scroll to position [1035, 0]
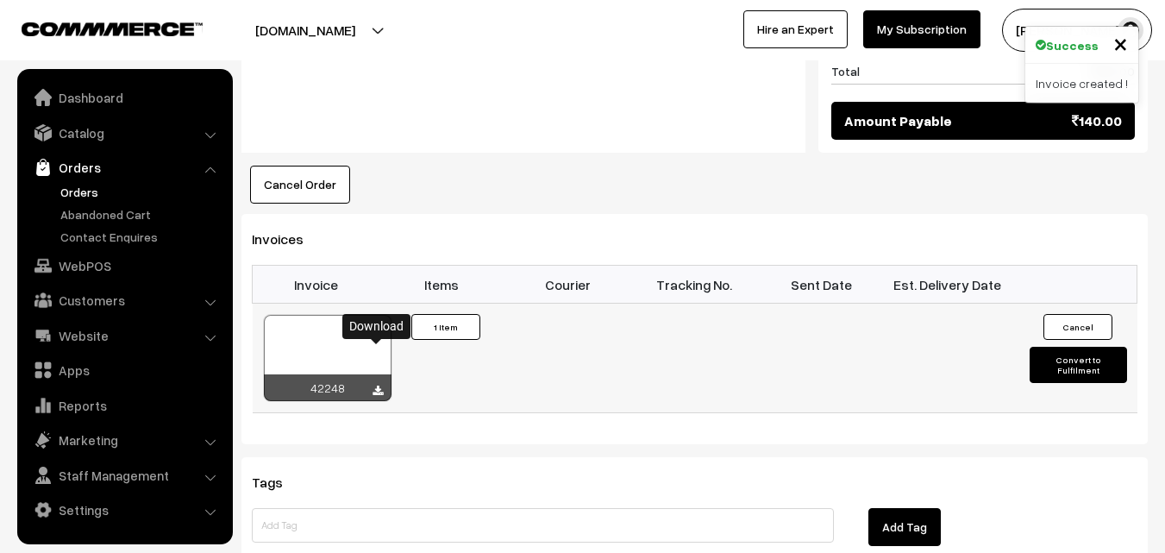
click at [377, 386] on icon at bounding box center [378, 391] width 10 height 11
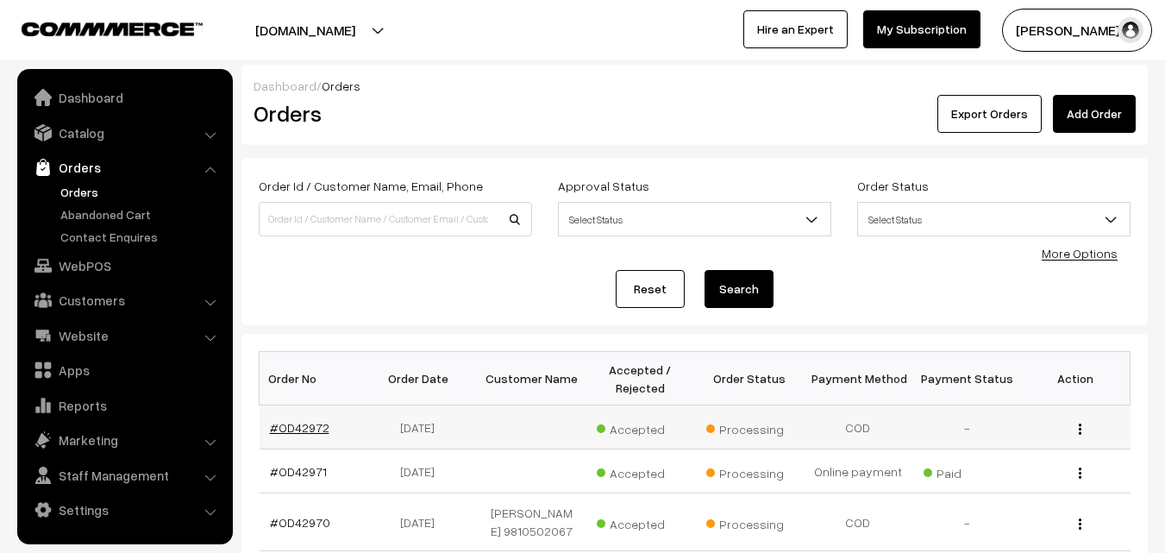
click at [311, 421] on link "#OD42972" at bounding box center [300, 427] width 60 height 15
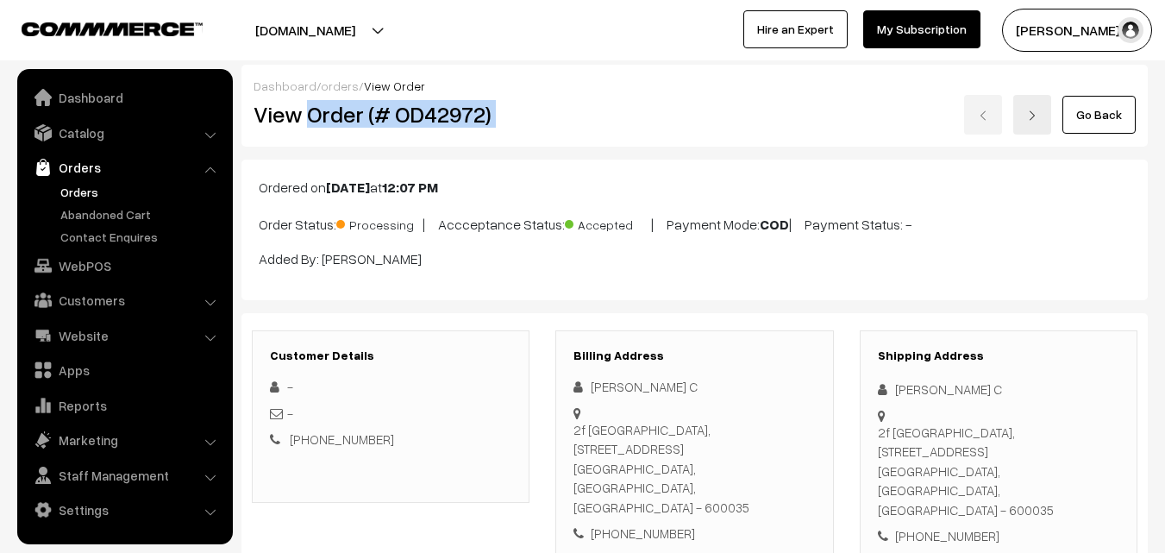
drag, startPoint x: 308, startPoint y: 114, endPoint x: 547, endPoint y: 101, distance: 239.3
click at [547, 101] on div "View Order (# OD42972) Go Back" at bounding box center [695, 115] width 908 height 40
copy div "Order (# OD42972)"
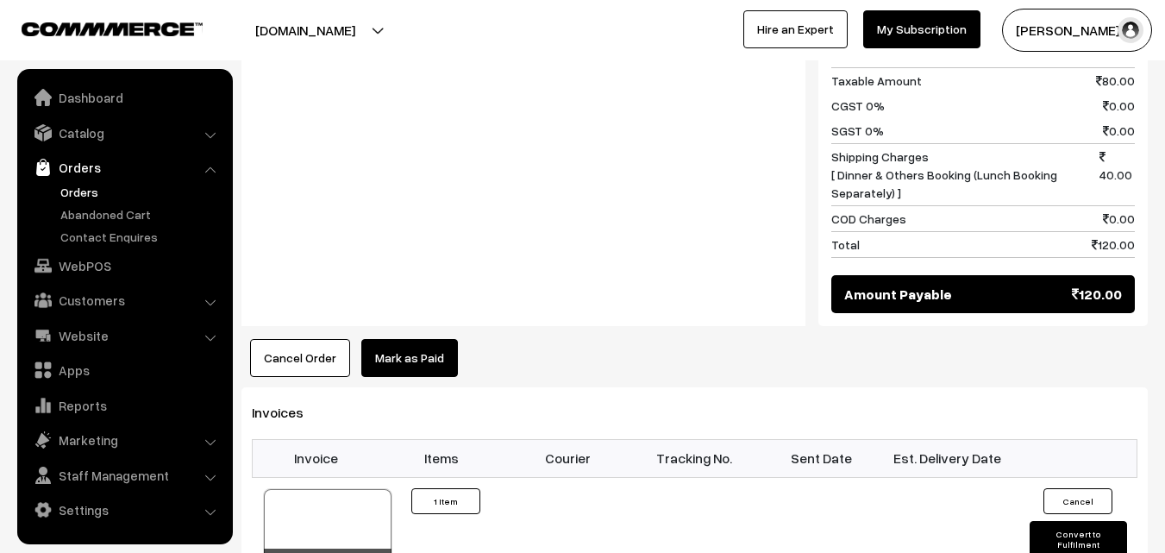
scroll to position [863, 0]
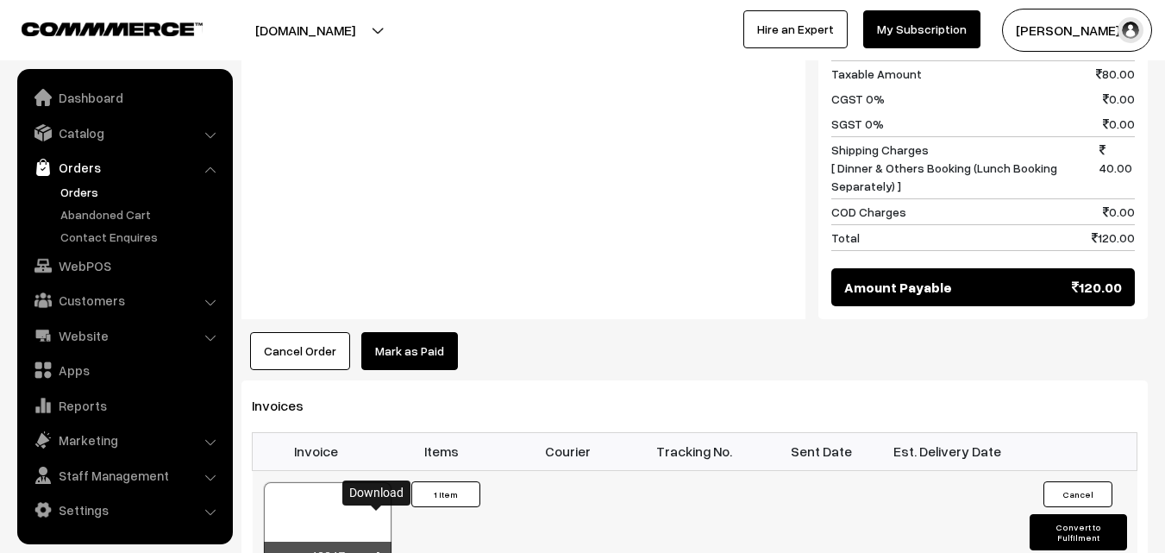
click at [382, 552] on icon at bounding box center [378, 557] width 10 height 11
click at [94, 189] on link "Orders" at bounding box center [141, 192] width 171 height 18
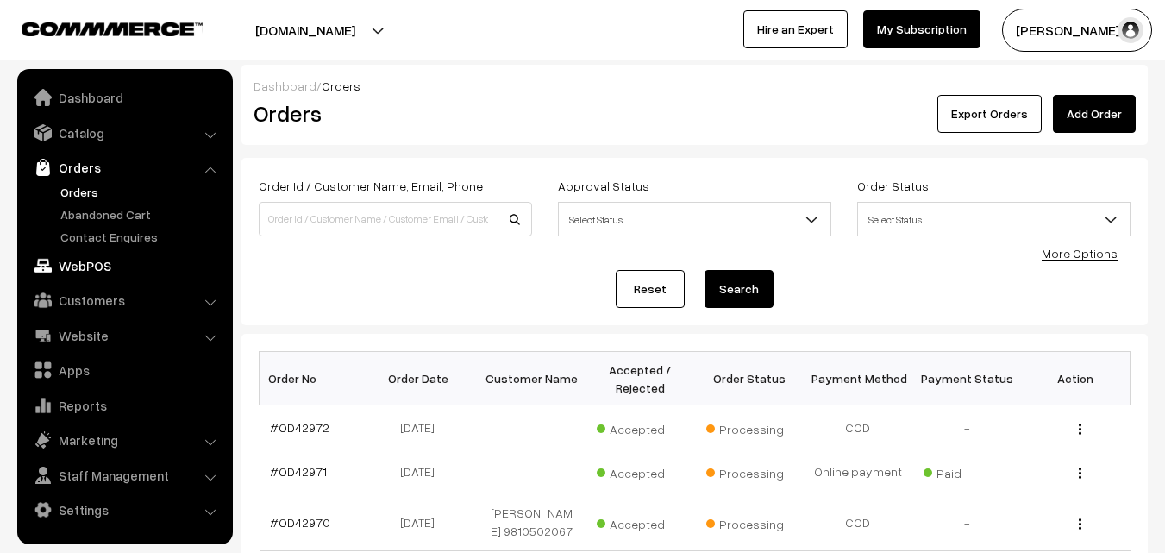
click at [66, 265] on link "WebPOS" at bounding box center [124, 265] width 205 height 31
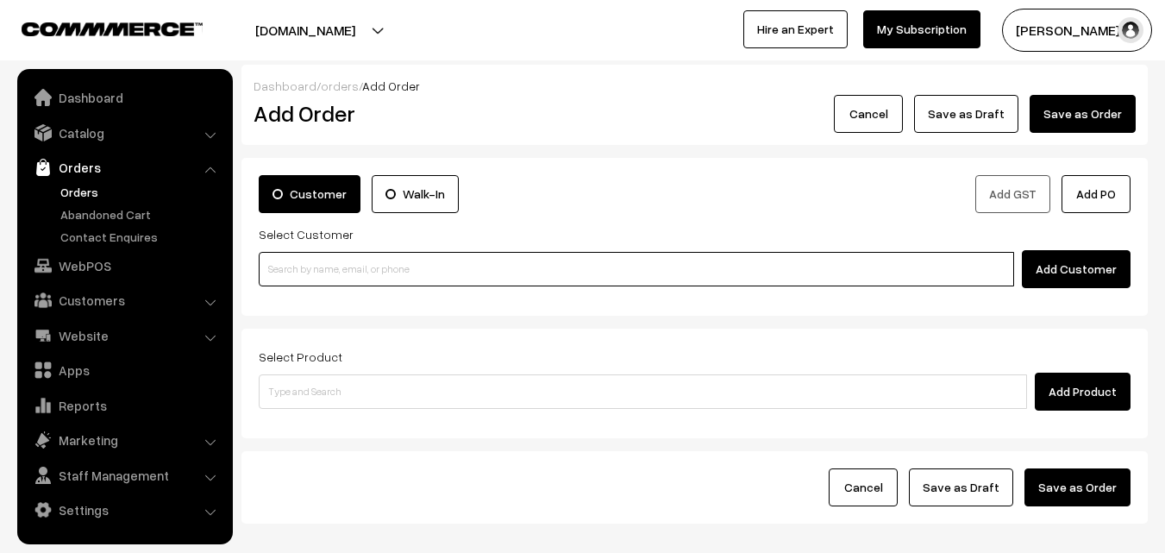
click at [599, 279] on input at bounding box center [637, 269] width 756 height 35
paste input "[PHONE_NUMBER]"
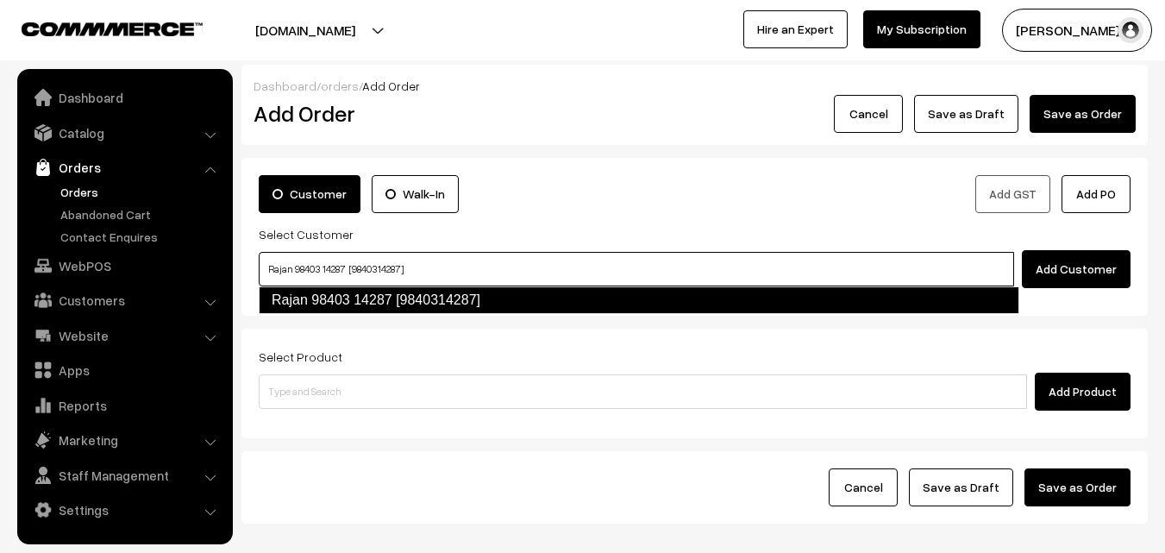
type input "Rajan 98403 14287 [9840314287]"
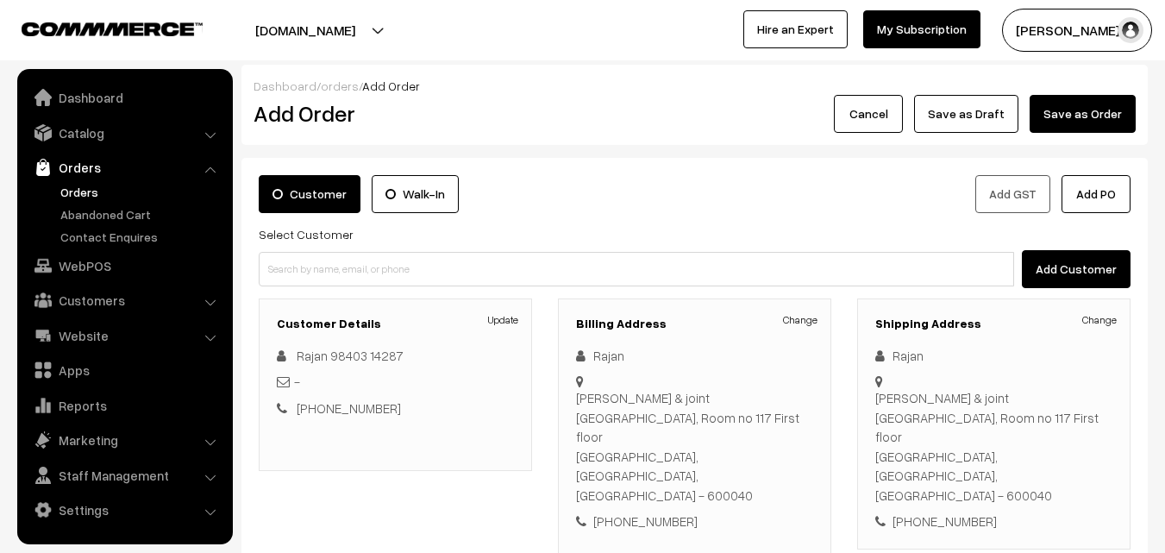
scroll to position [86, 0]
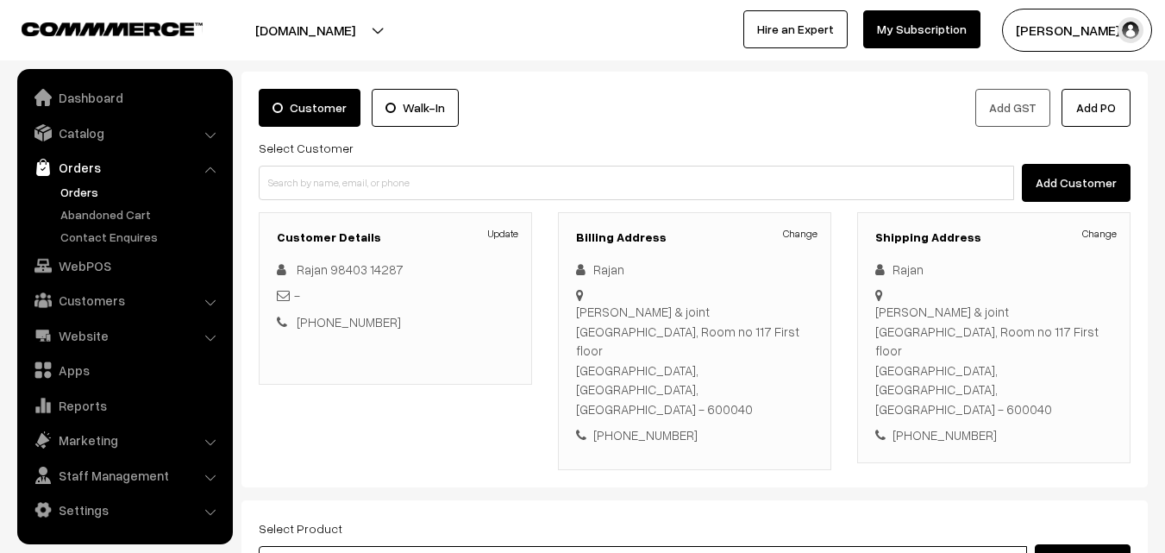
click at [629, 546] on input at bounding box center [643, 563] width 769 height 35
click at [802, 227] on link "Change" at bounding box center [800, 234] width 35 height 16
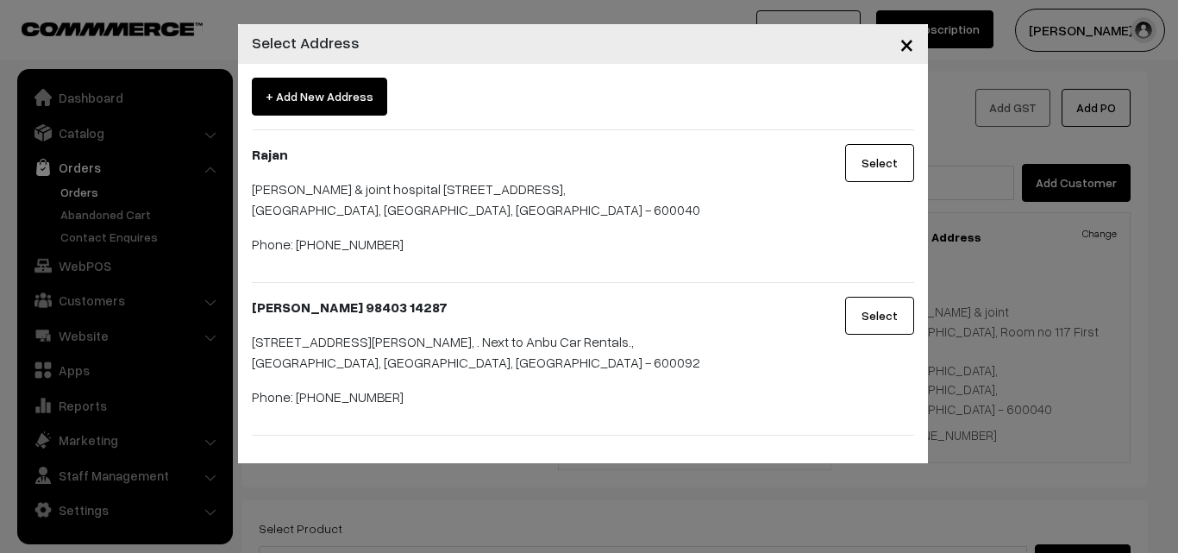
click at [897, 312] on button "Select" at bounding box center [879, 316] width 69 height 38
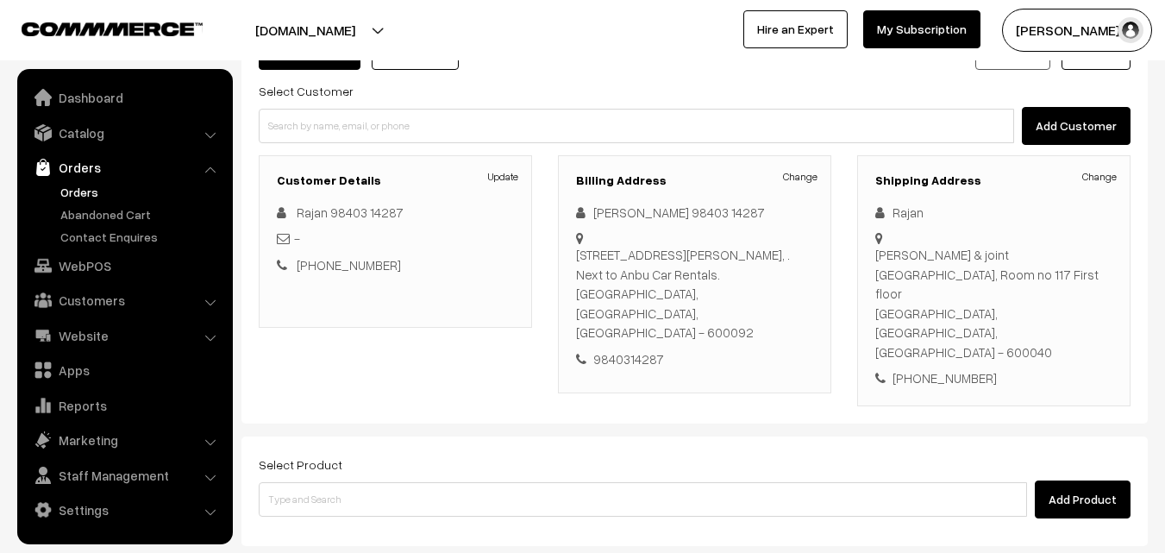
scroll to position [173, 0]
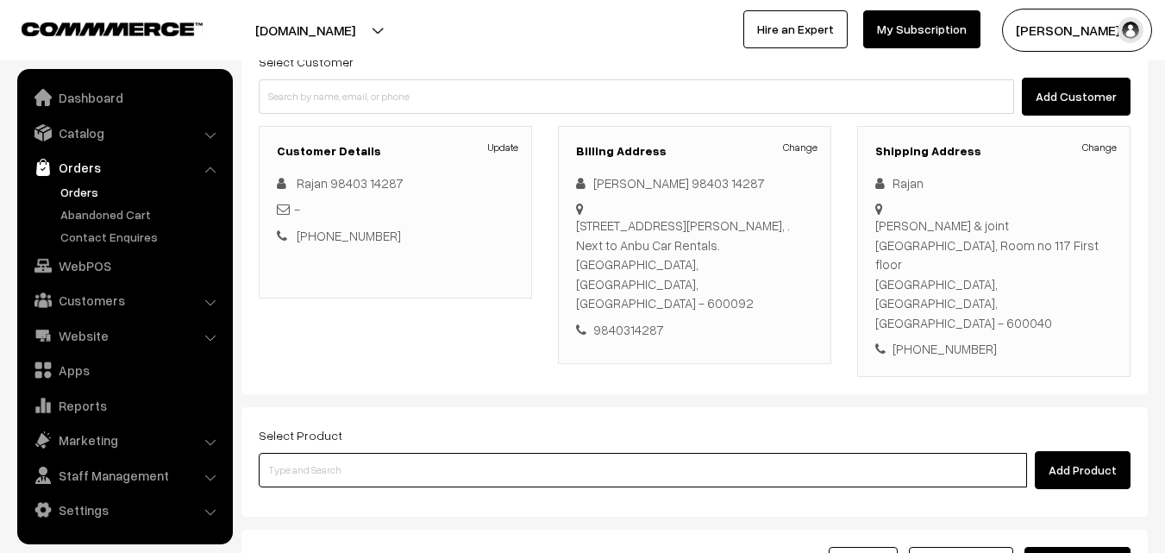
drag, startPoint x: 514, startPoint y: 435, endPoint x: 494, endPoint y: 448, distance: 23.7
click at [513, 453] on input at bounding box center [643, 470] width 769 height 35
click at [390, 453] on input at bounding box center [643, 470] width 769 height 35
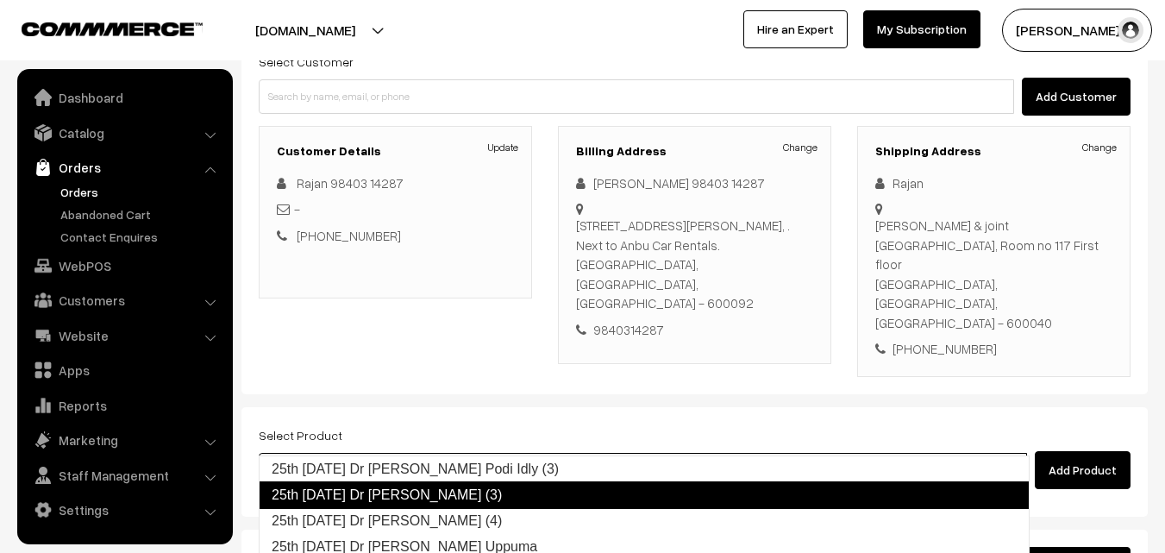
type input "25th [DATE] Dr [PERSON_NAME] Uppuma"
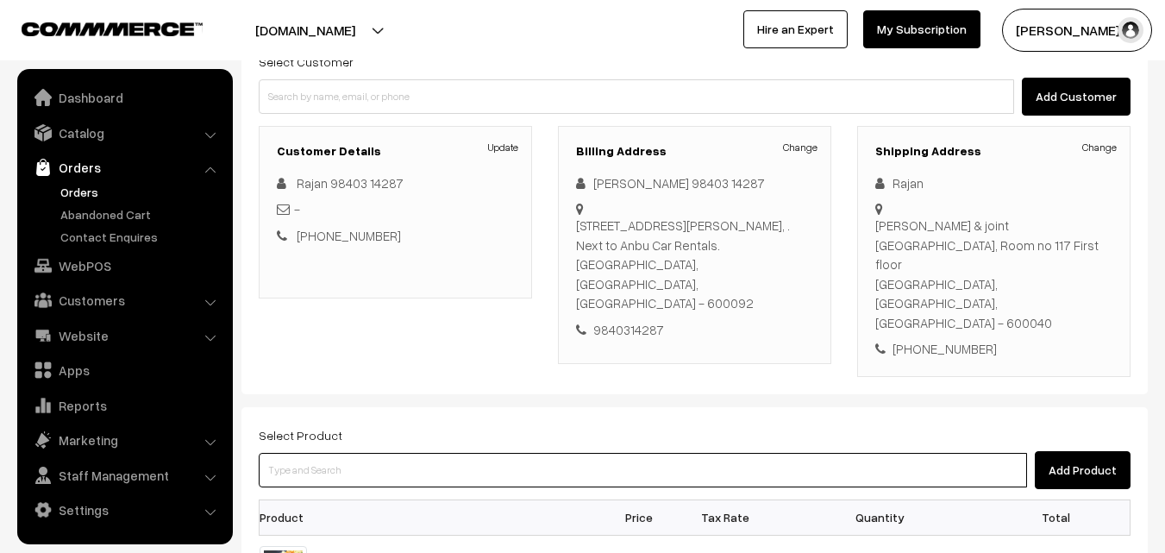
click at [410, 453] on input at bounding box center [643, 470] width 769 height 35
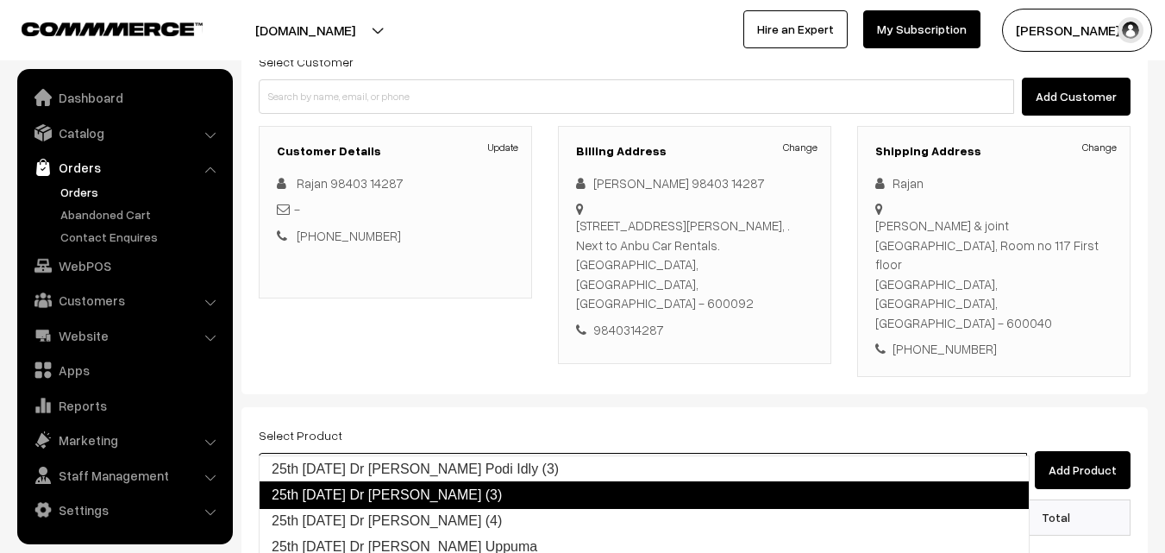
type input "25th [DATE] Dr [PERSON_NAME] Podi Idly (3)"
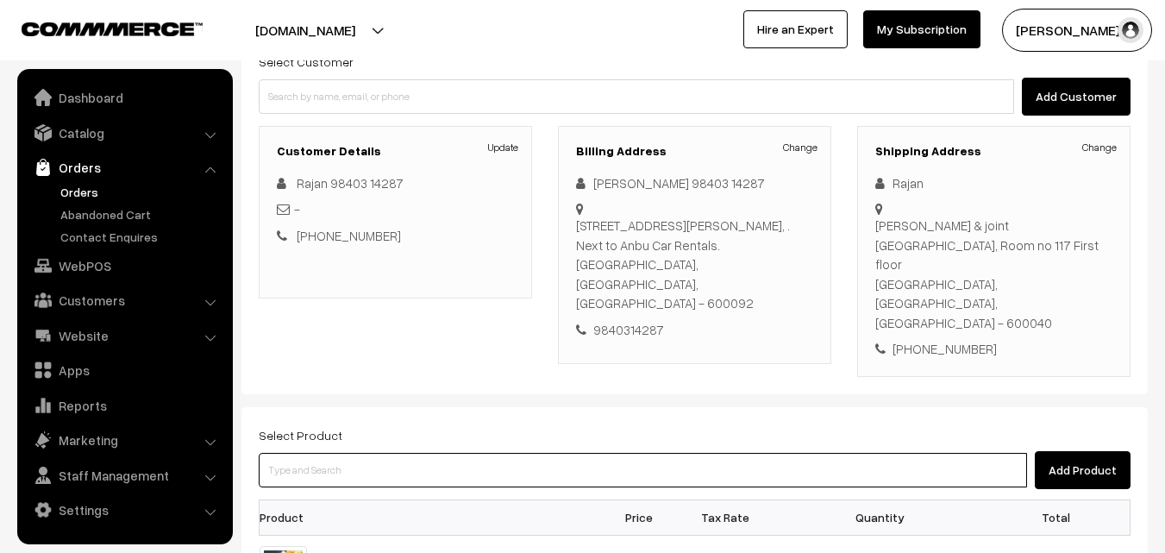
click at [453, 453] on input at bounding box center [643, 470] width 769 height 35
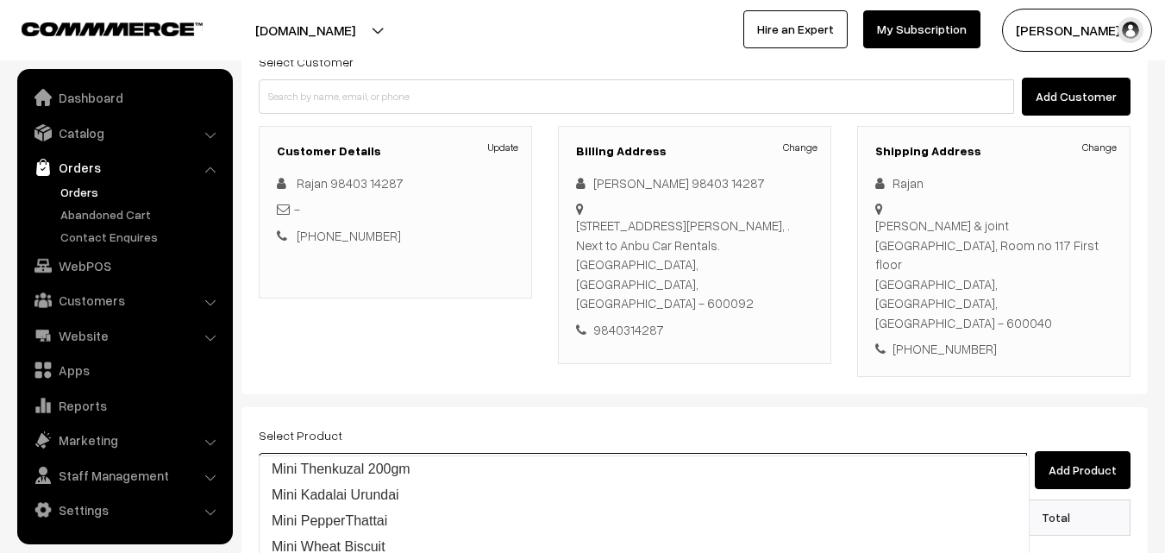
type input "M"
type input "Pepper"
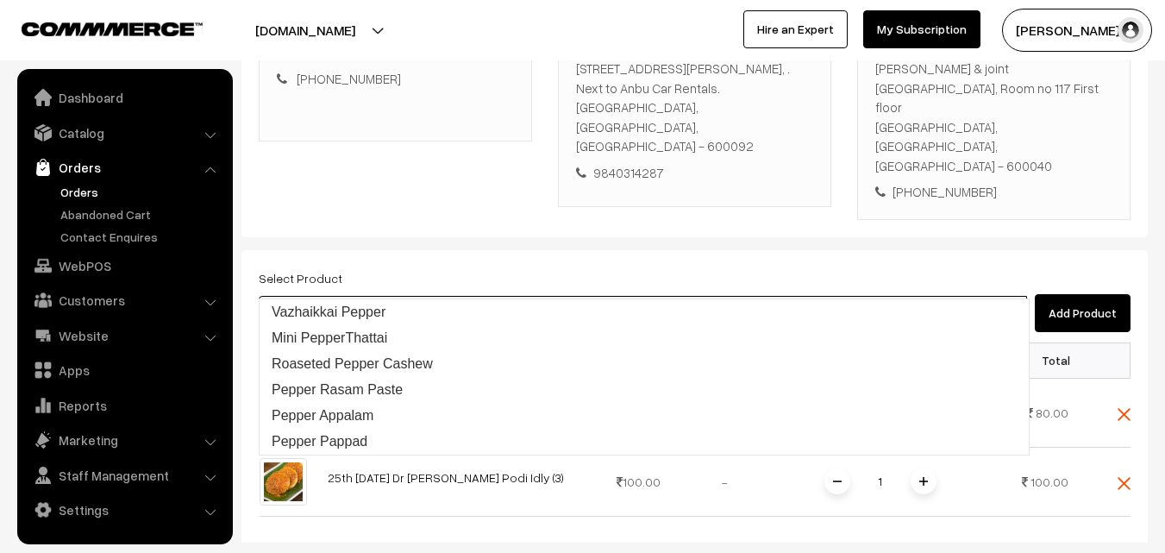
scroll to position [345, 0]
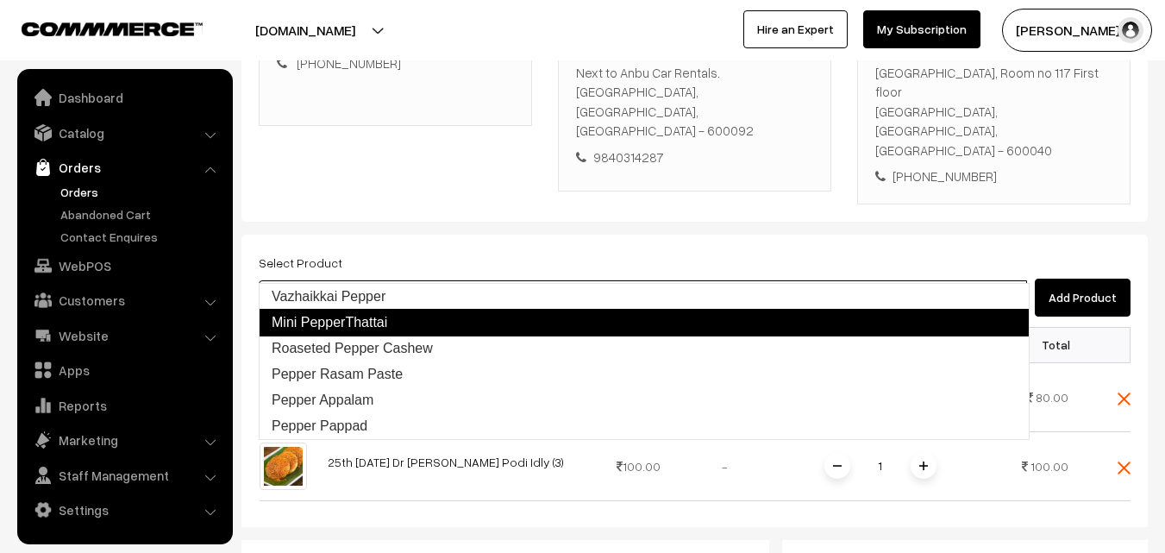
click at [430, 318] on link "Mini PepperThattai" at bounding box center [644, 323] width 771 height 28
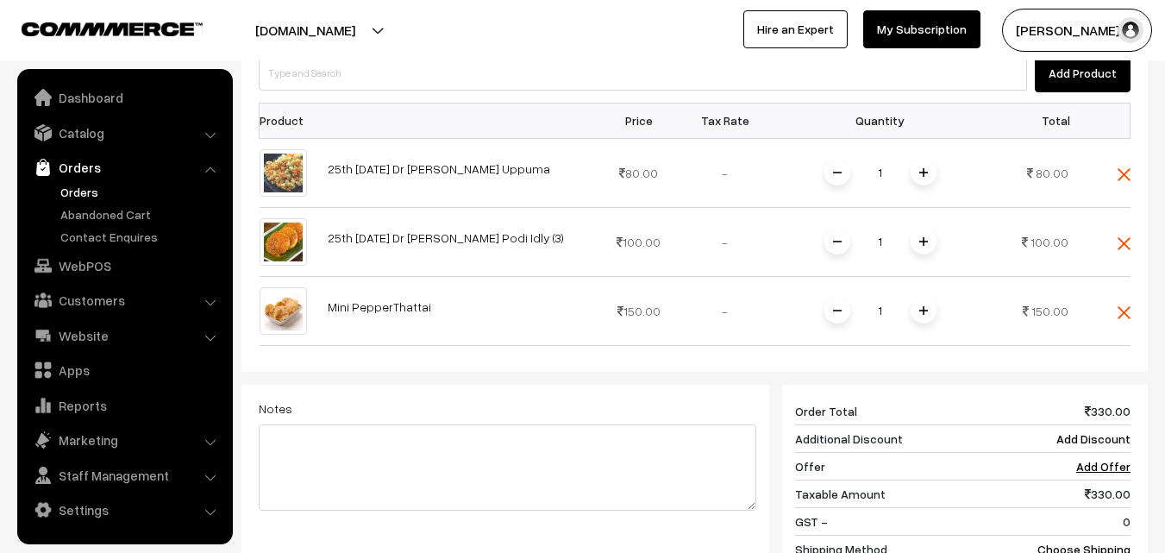
scroll to position [776, 0]
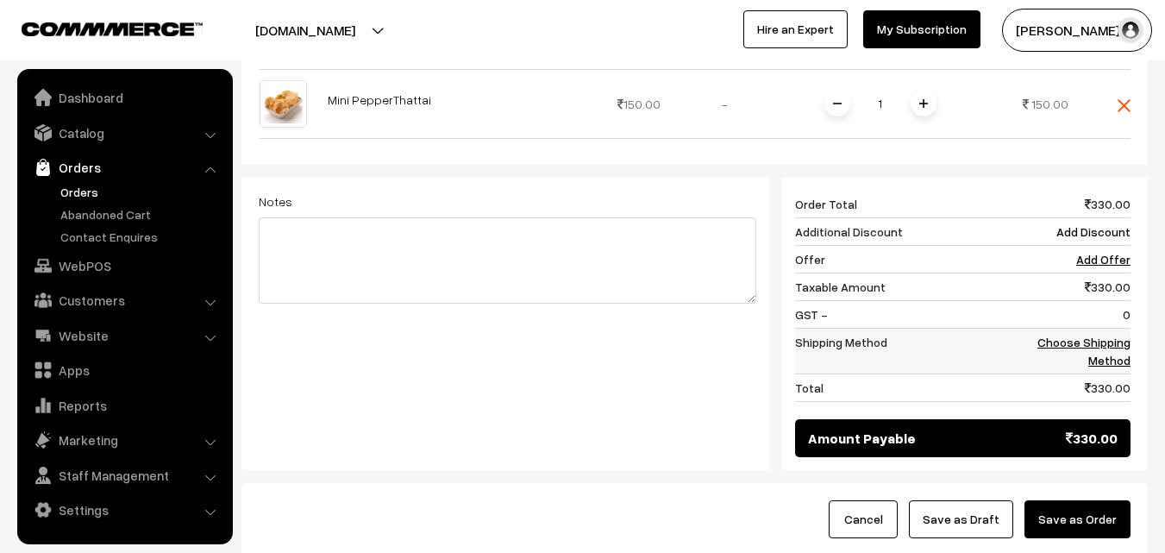
click at [1105, 335] on link "Choose Shipping Method" at bounding box center [1084, 351] width 93 height 33
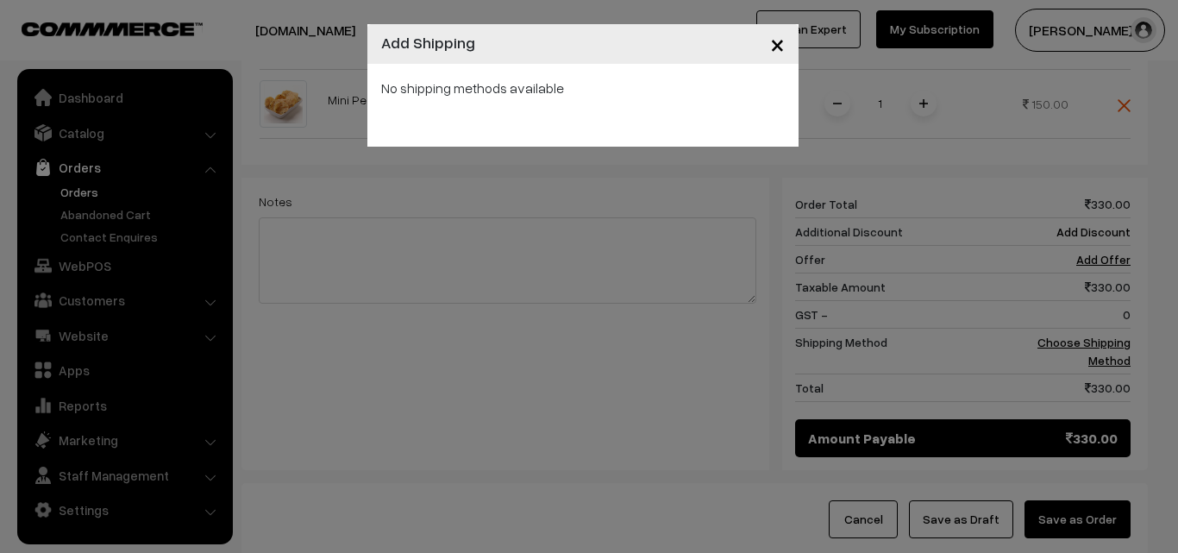
click at [779, 41] on span "×" at bounding box center [777, 44] width 15 height 32
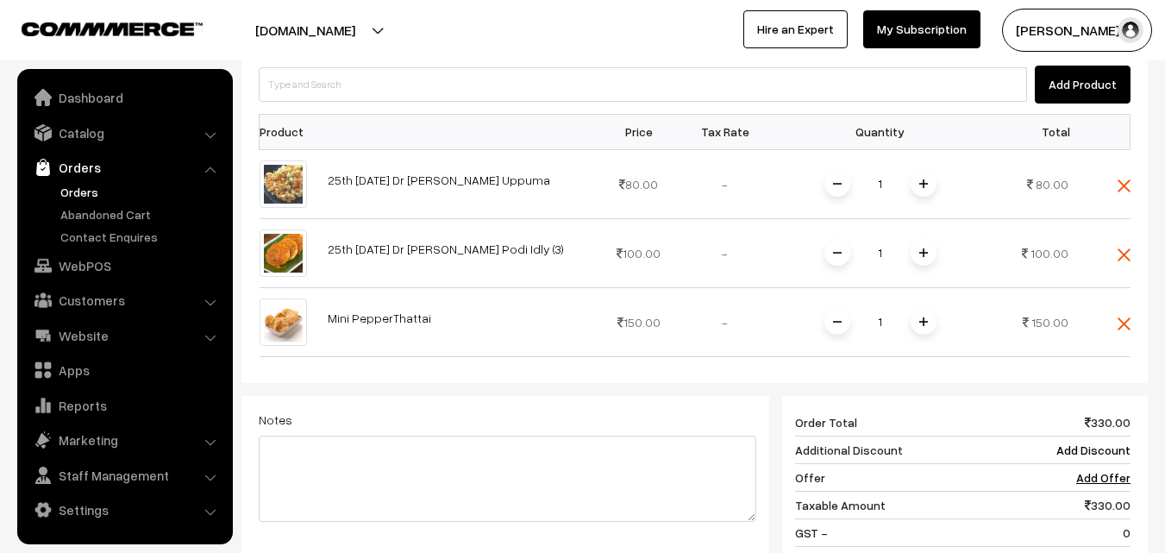
scroll to position [518, 0]
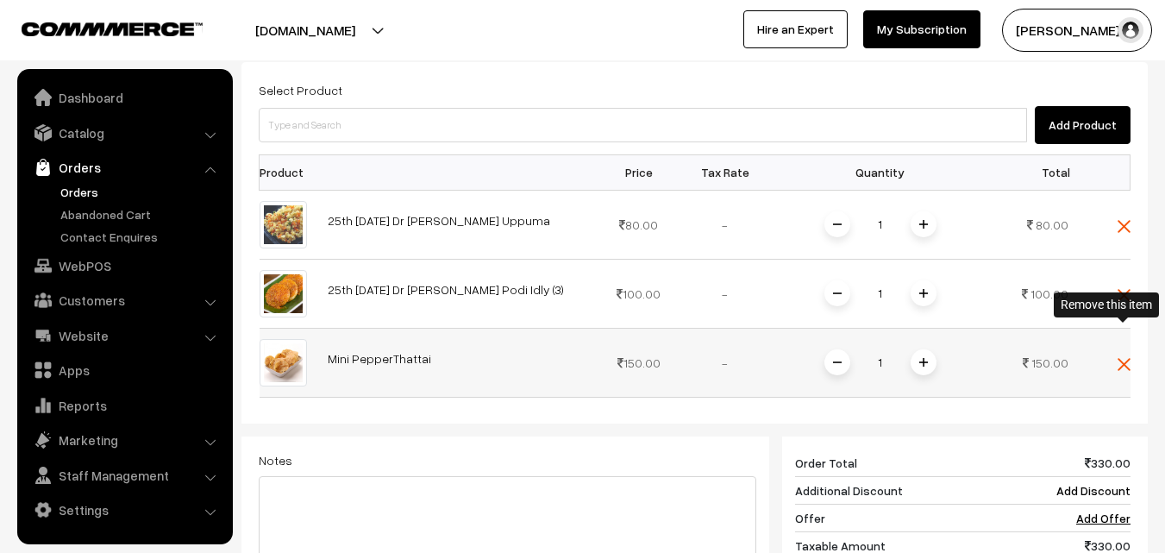
click at [1123, 358] on img at bounding box center [1124, 364] width 13 height 13
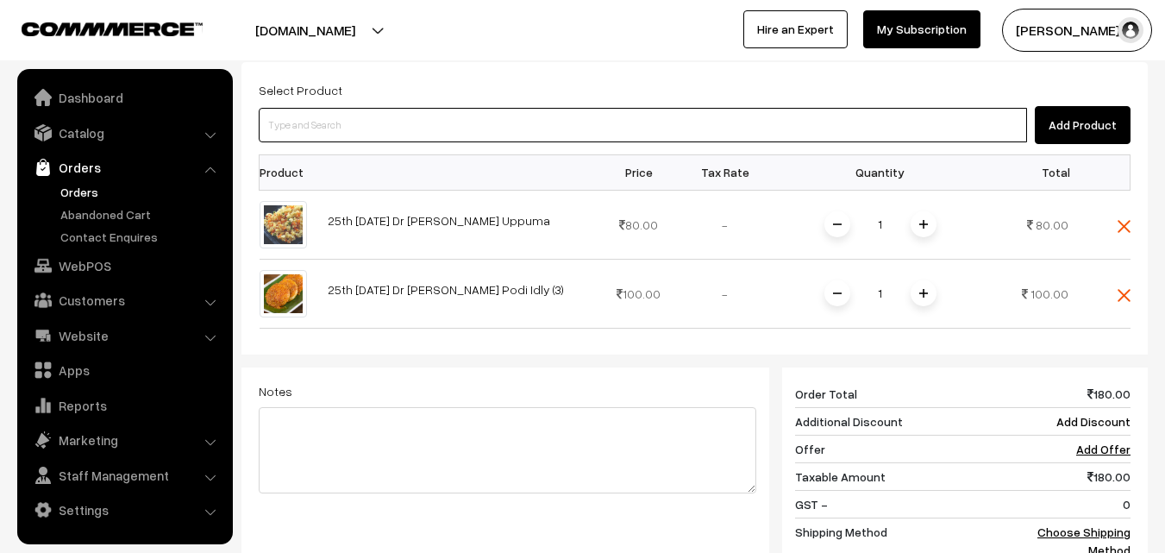
click at [857, 108] on input at bounding box center [643, 125] width 769 height 35
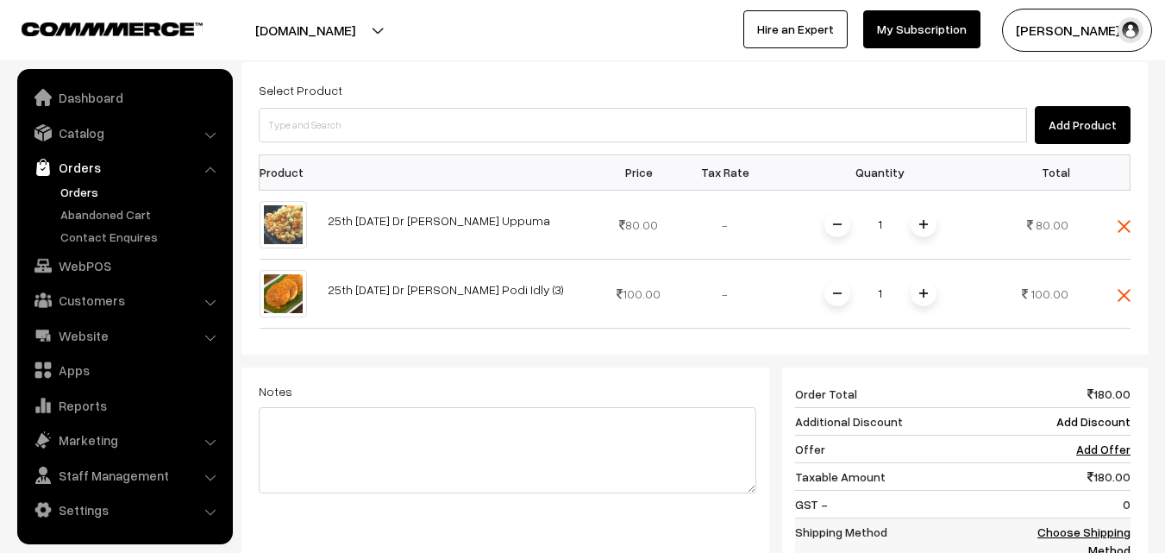
click at [1097, 524] on link "Choose Shipping Method" at bounding box center [1084, 540] width 93 height 33
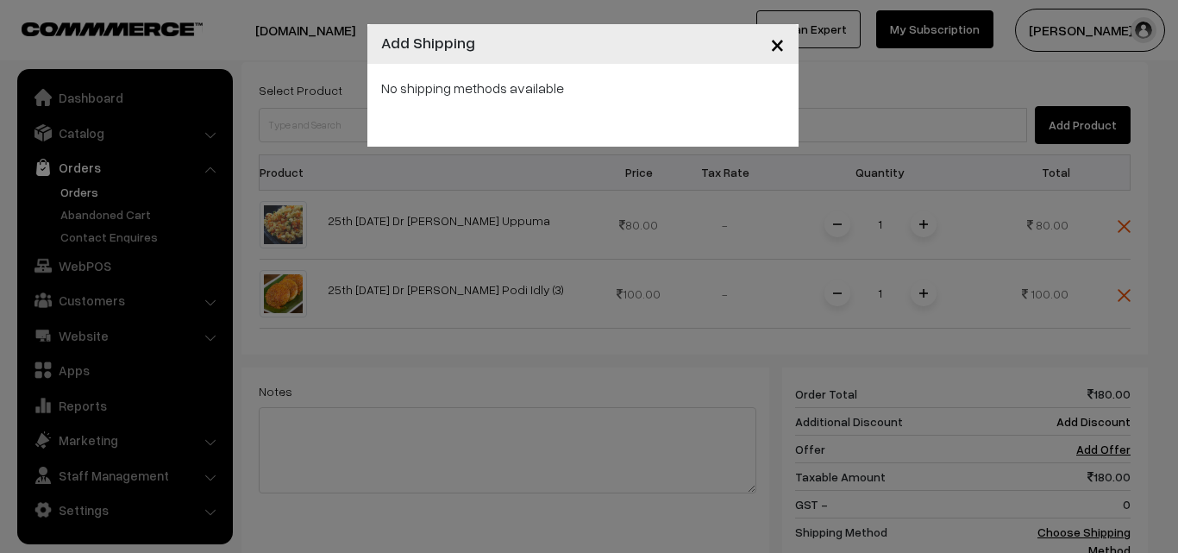
click at [782, 50] on span "×" at bounding box center [777, 44] width 15 height 32
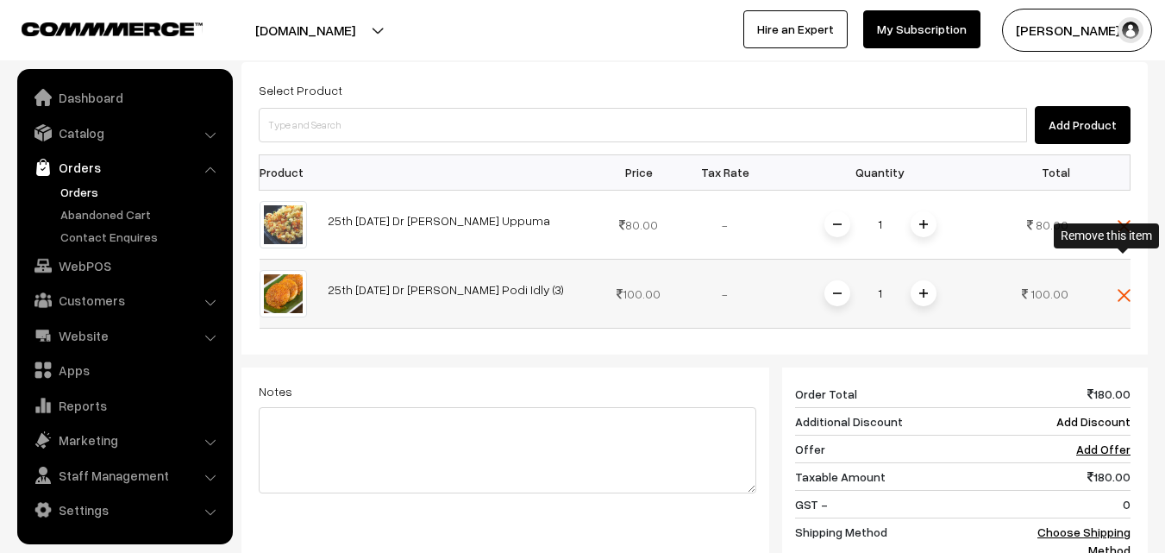
click at [1125, 289] on img at bounding box center [1124, 295] width 13 height 13
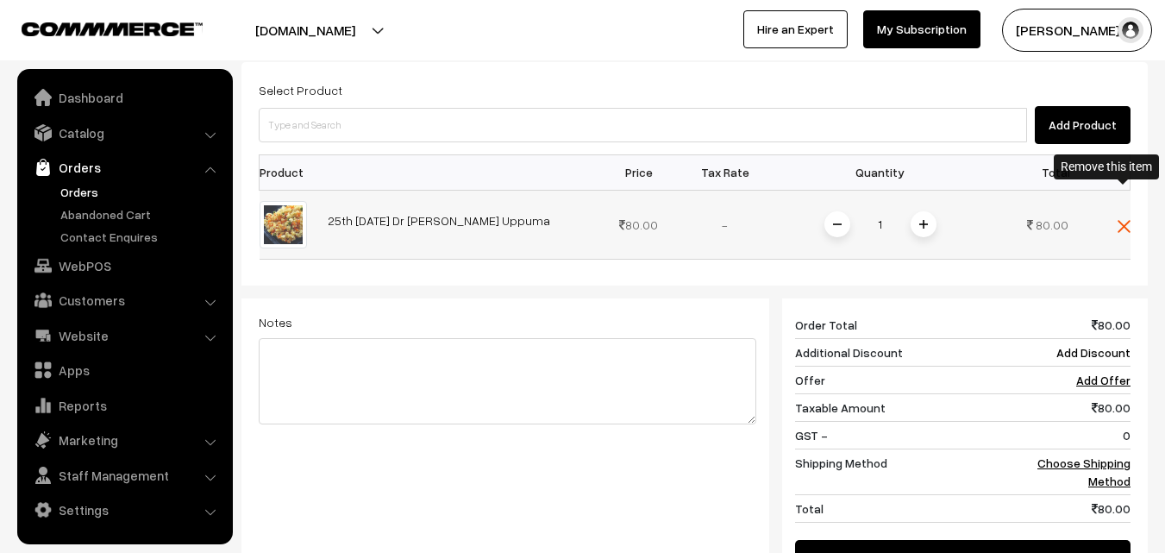
click at [1118, 220] on img at bounding box center [1124, 226] width 13 height 13
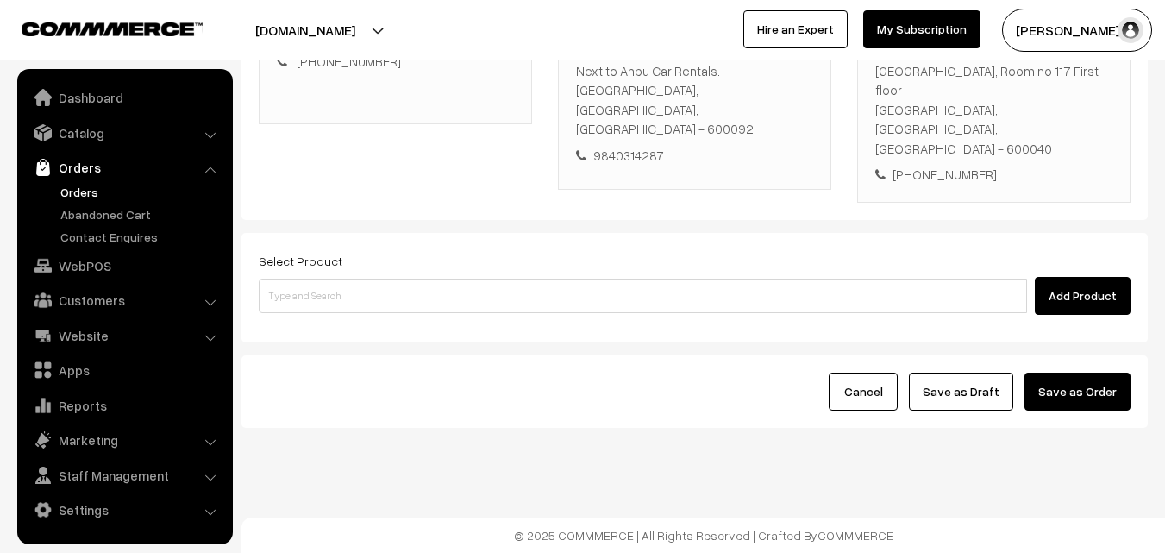
scroll to position [315, 0]
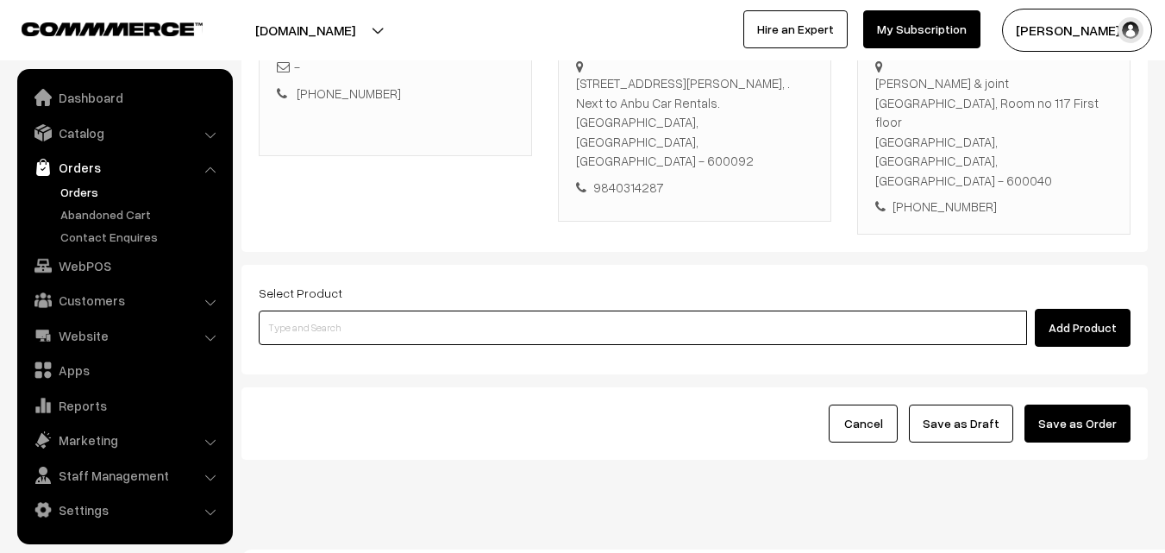
click at [527, 311] on input at bounding box center [643, 328] width 769 height 35
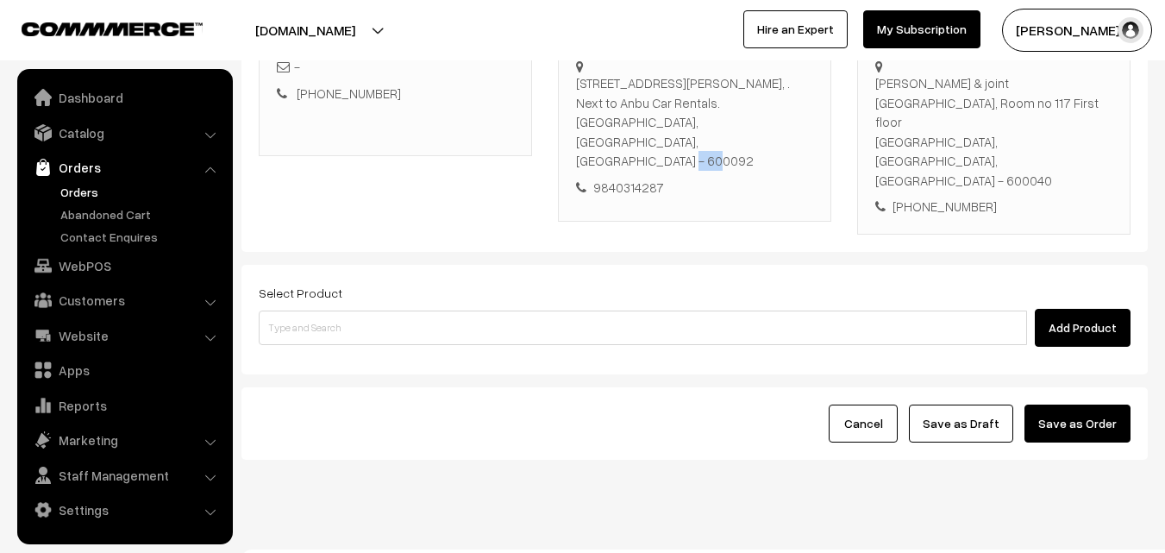
drag, startPoint x: 725, startPoint y: 143, endPoint x: 775, endPoint y: 140, distance: 50.1
click at [775, 140] on div "3rd floor, Karpagam Flats 267, Second main road, , Natesan nagar, Virugambakkam…" at bounding box center [694, 121] width 237 height 97
copy div "600092"
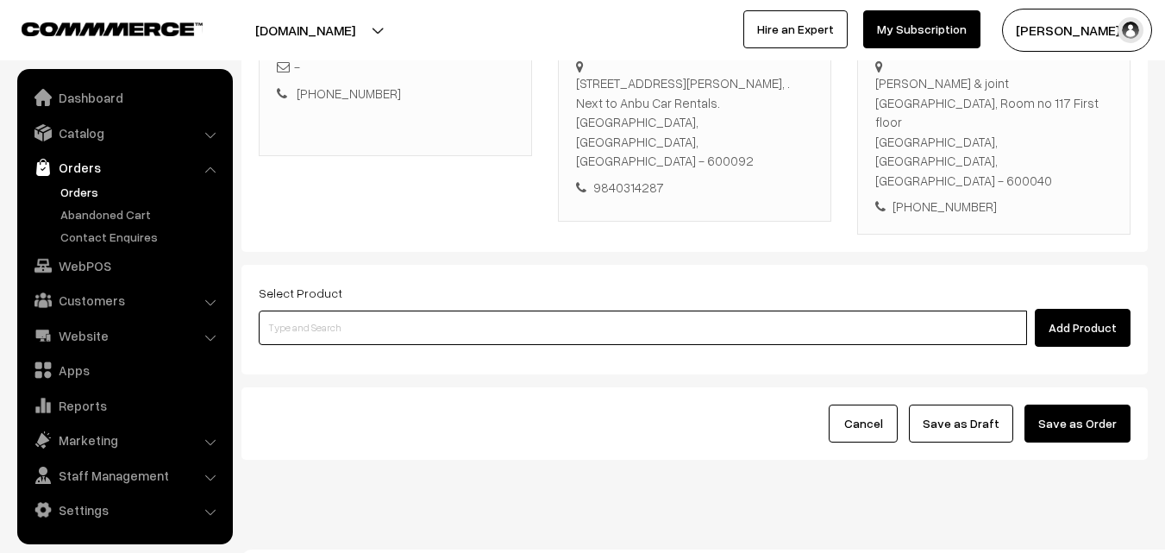
click at [547, 311] on input at bounding box center [643, 328] width 769 height 35
type input "Cut Mango Pickle"
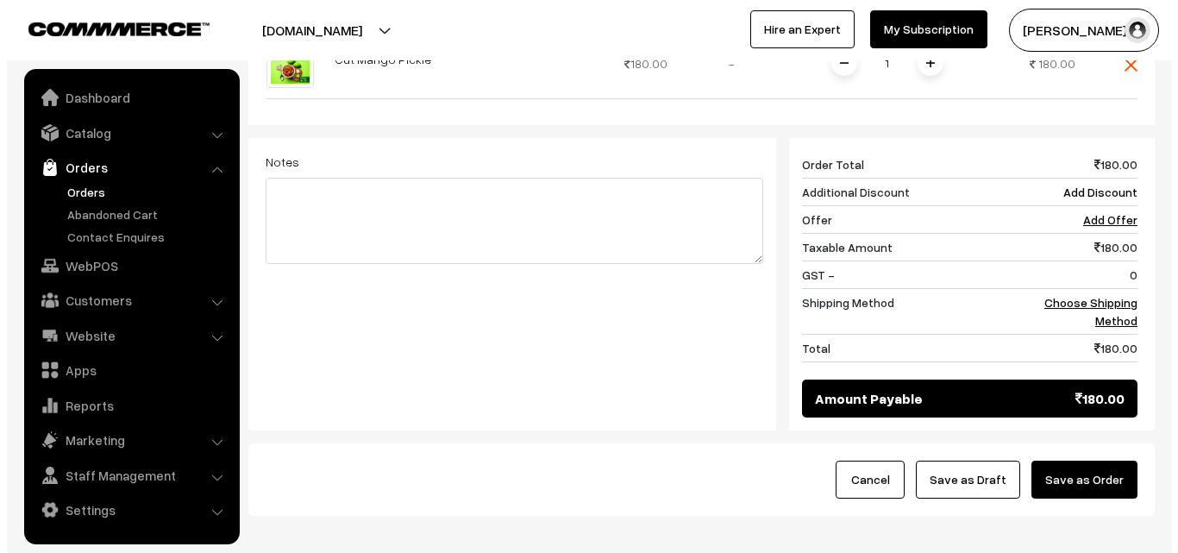
scroll to position [736, 0]
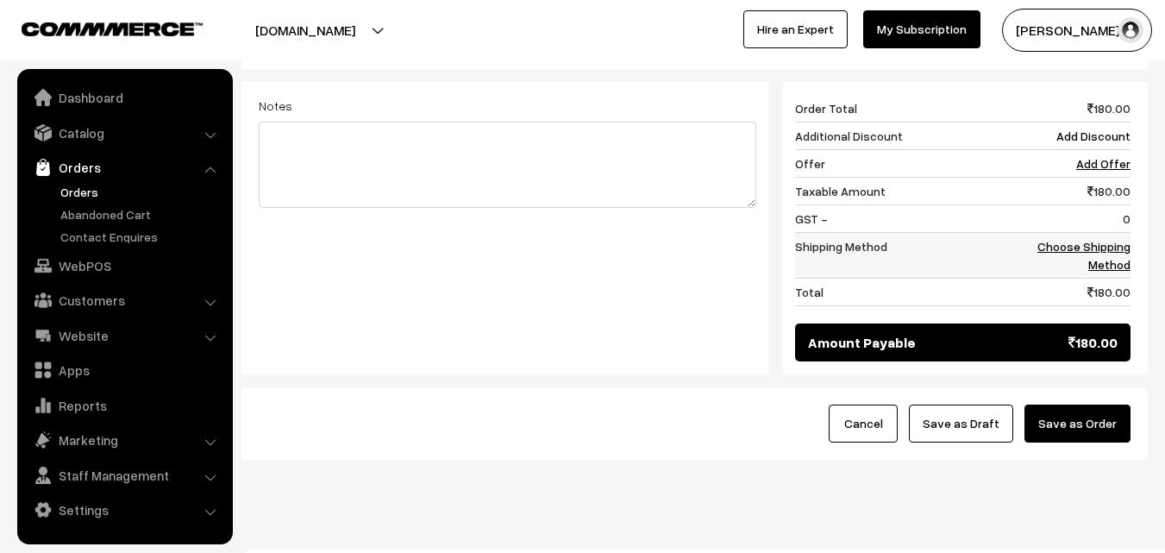
click at [1089, 239] on link "Choose Shipping Method" at bounding box center [1084, 255] width 93 height 33
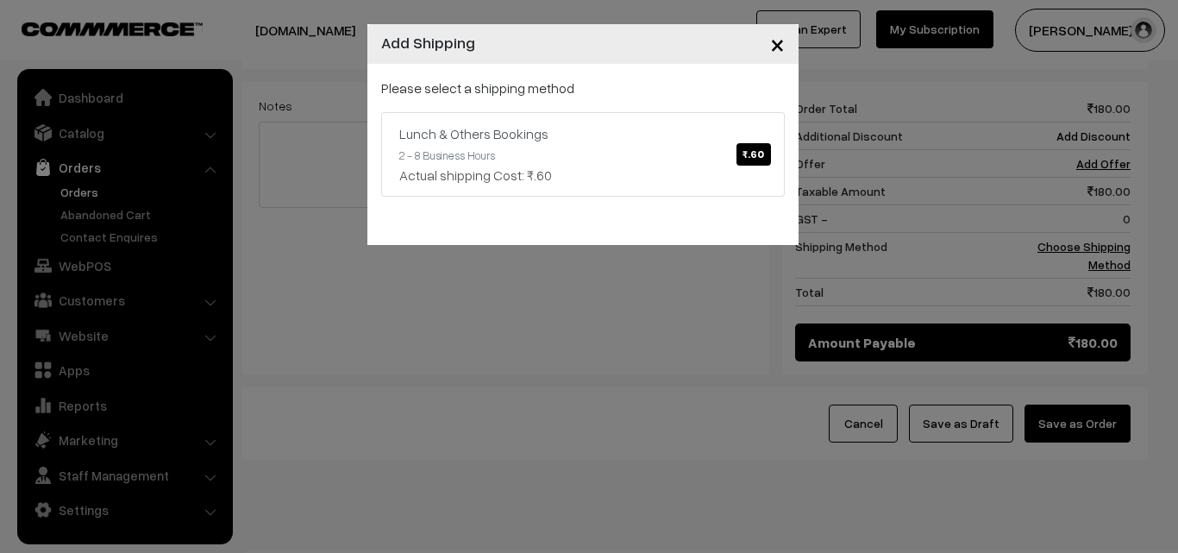
drag, startPoint x: 780, startPoint y: 43, endPoint x: 780, endPoint y: 55, distance: 12.1
click at [780, 43] on span "×" at bounding box center [777, 44] width 15 height 32
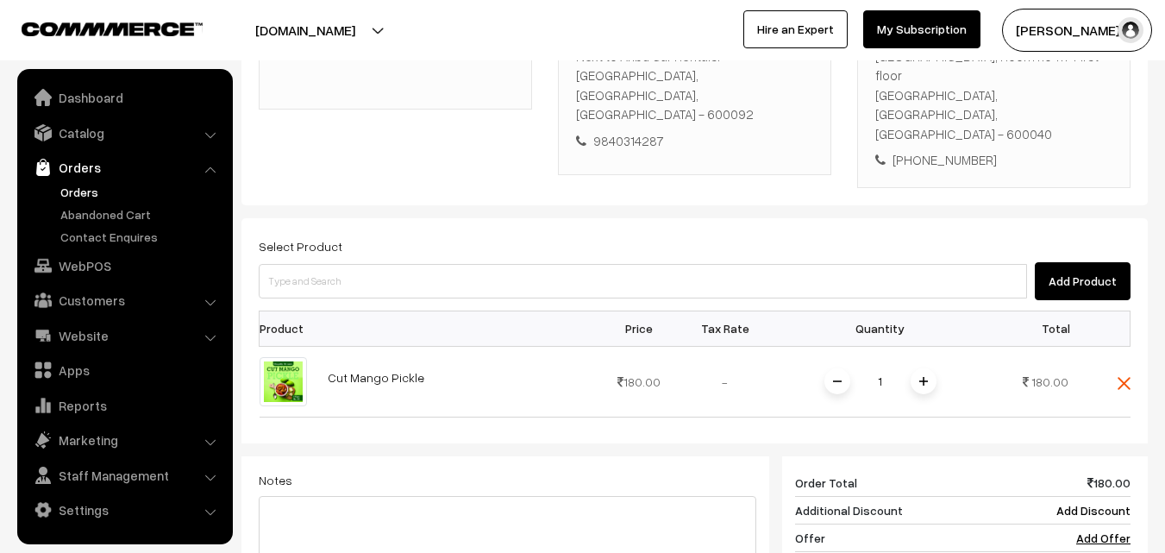
scroll to position [563, 0]
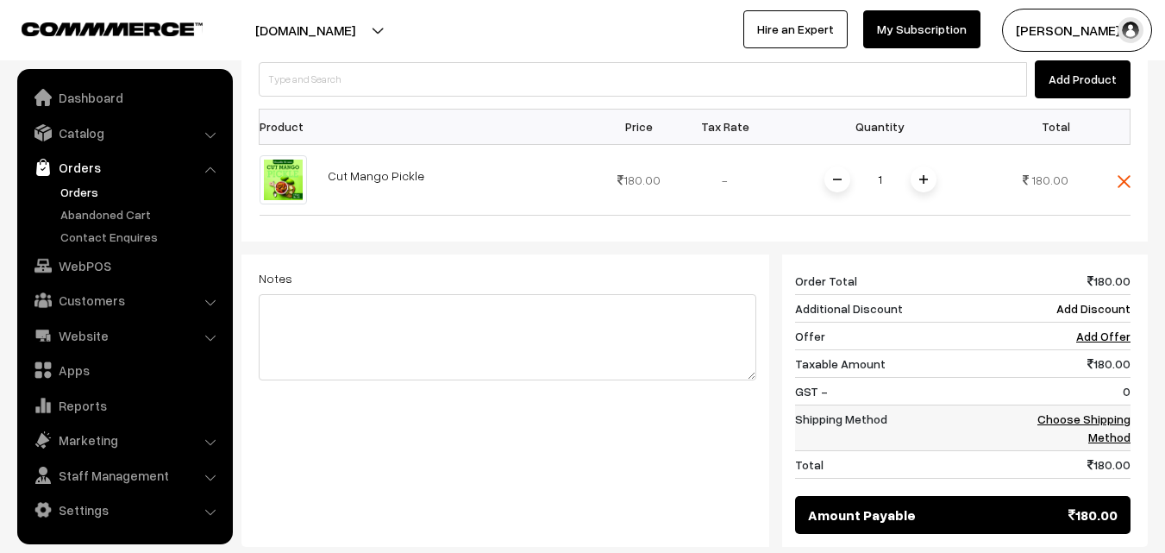
click at [1113, 405] on td "Choose Shipping Method" at bounding box center [1077, 428] width 107 height 46
click at [1077, 411] on link "Choose Shipping Method" at bounding box center [1084, 427] width 93 height 33
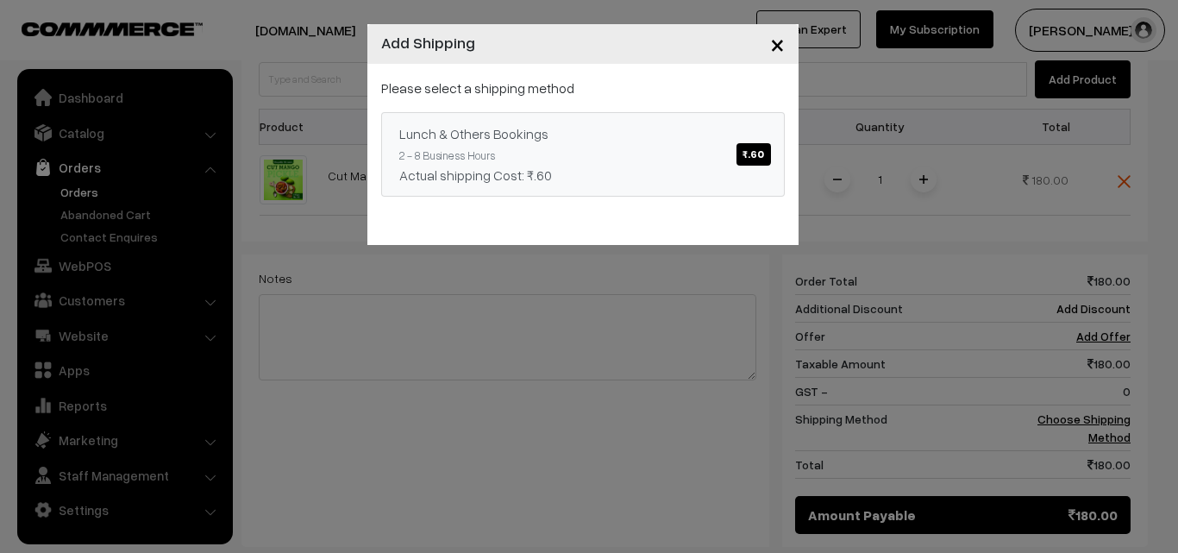
click at [755, 153] on span "₹.60" at bounding box center [754, 154] width 34 height 22
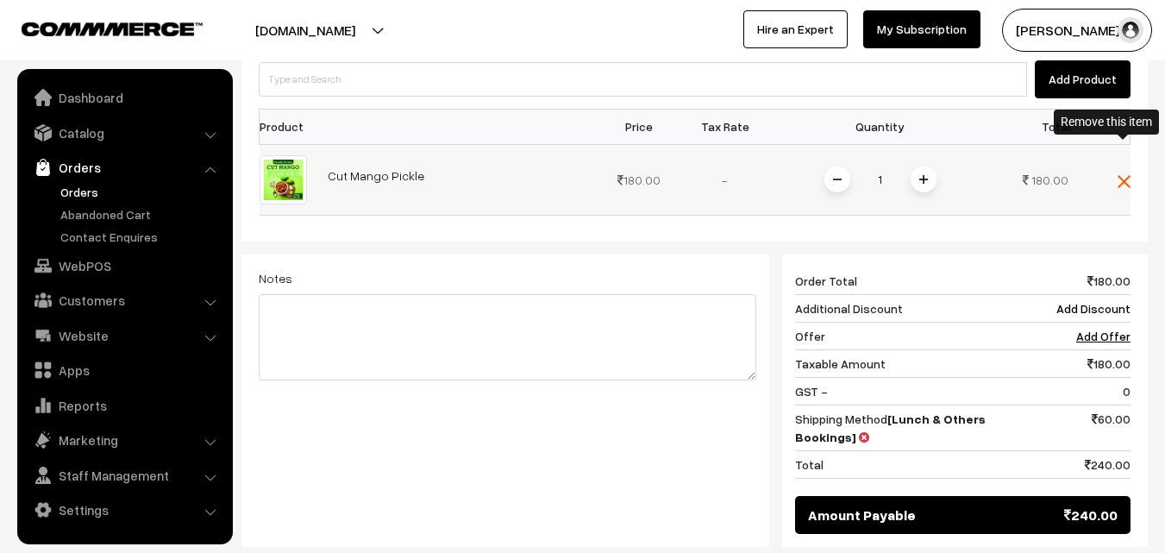
click at [1122, 175] on img at bounding box center [1124, 181] width 13 height 13
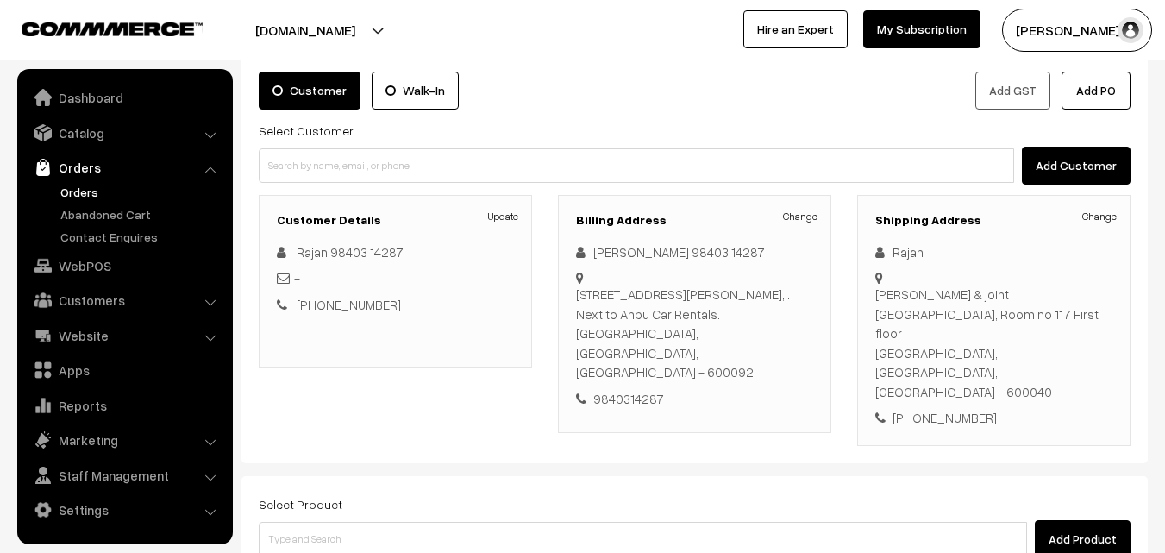
scroll to position [142, 0]
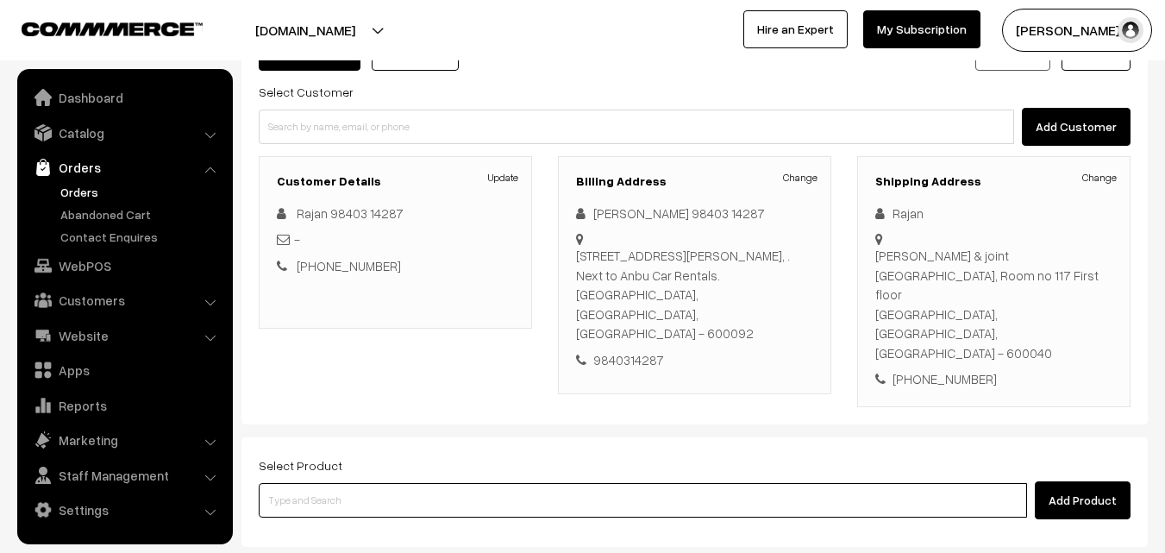
click at [730, 483] on input at bounding box center [643, 500] width 769 height 35
click at [436, 483] on input at bounding box center [643, 500] width 769 height 35
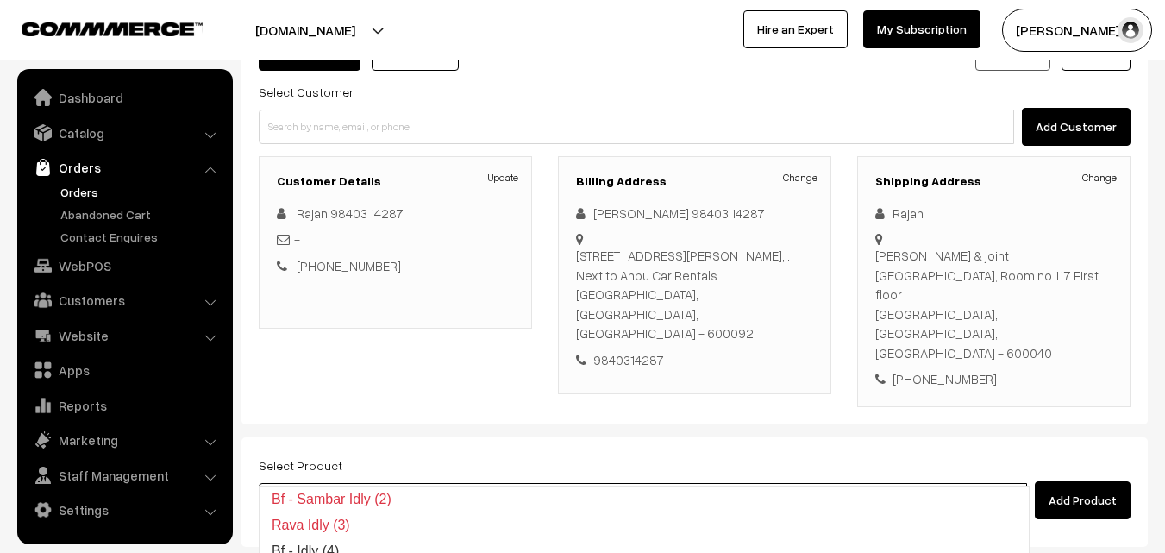
type input "Idly"
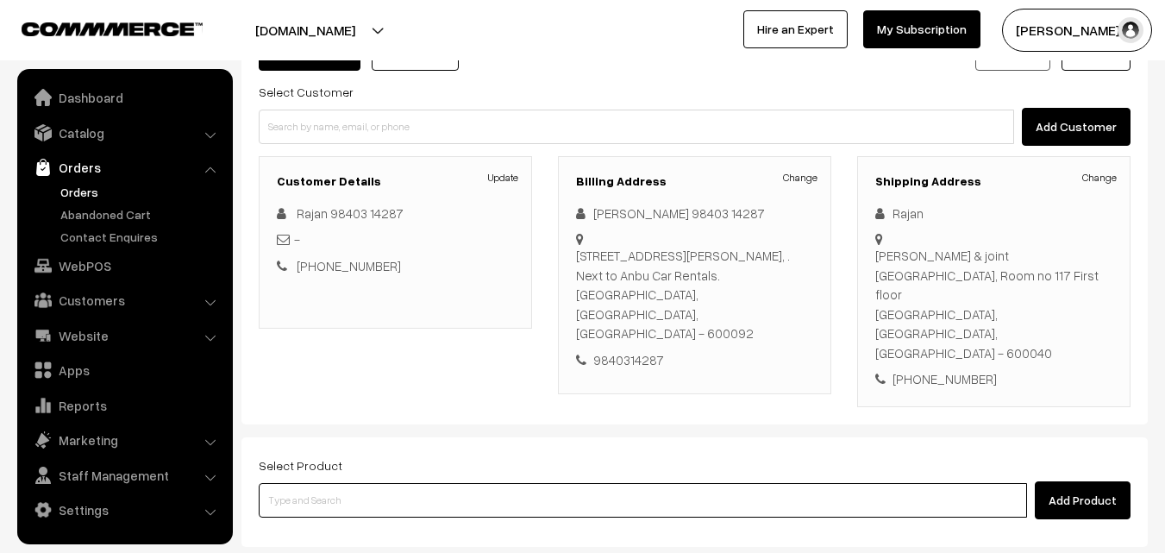
type input "U"
type input "Cut Mango Pickle"
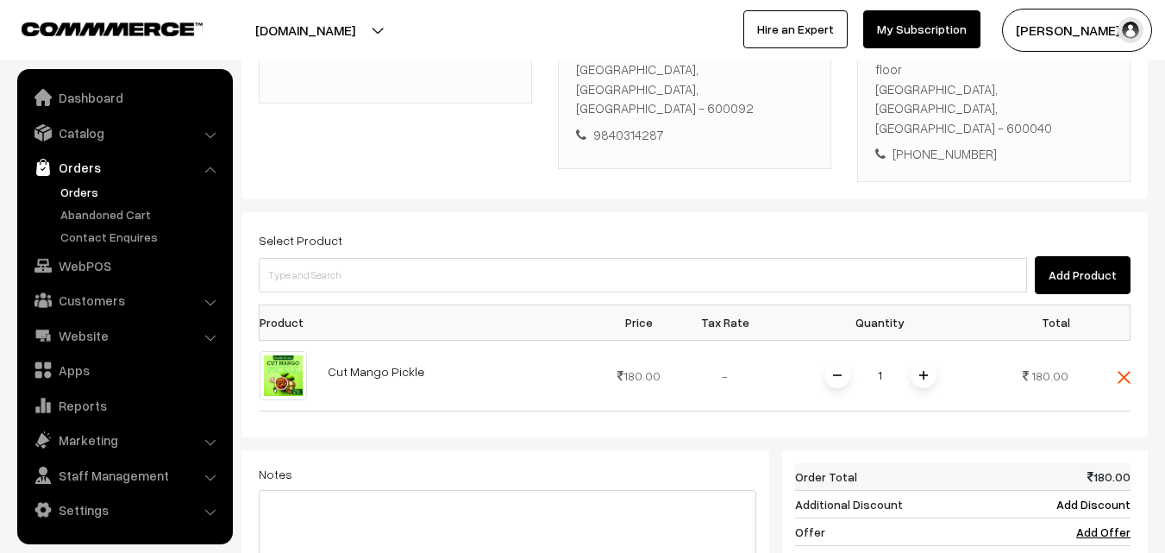
scroll to position [487, 0]
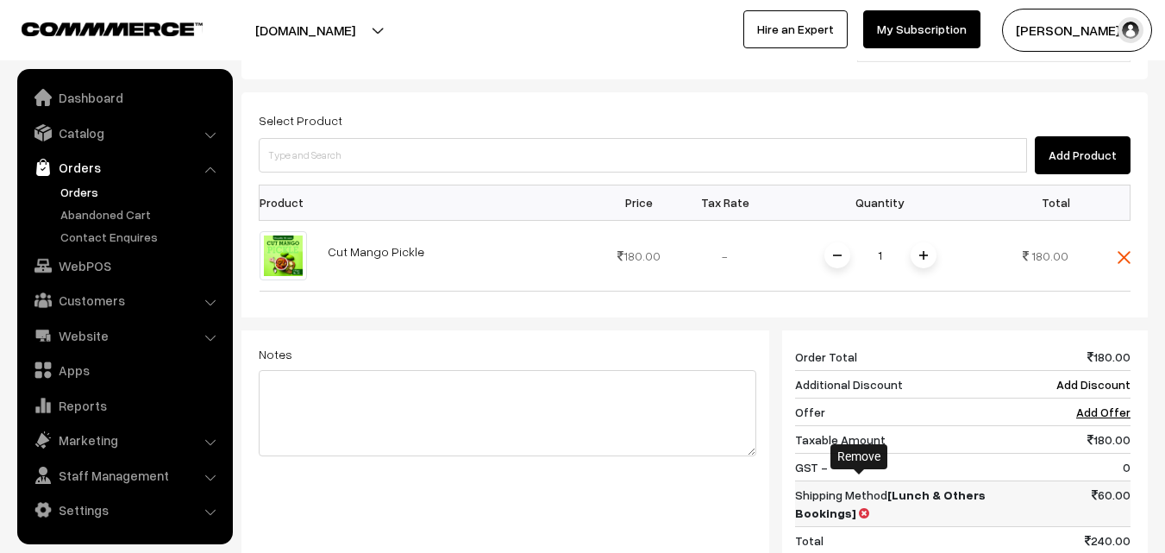
click at [859, 507] on icon at bounding box center [864, 513] width 10 height 12
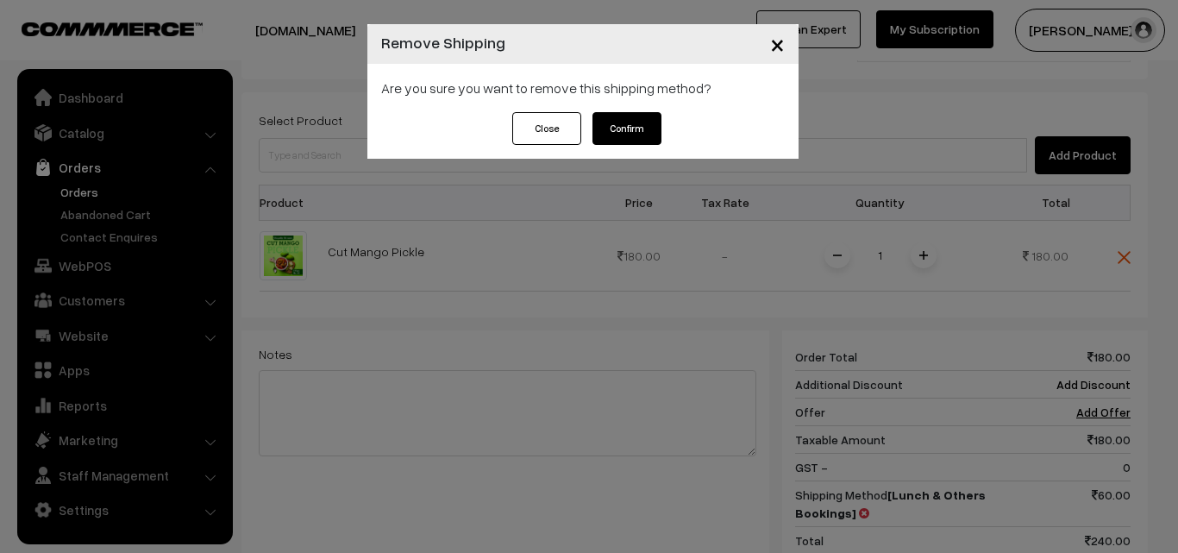
click at [643, 126] on button "Confirm" at bounding box center [627, 128] width 69 height 33
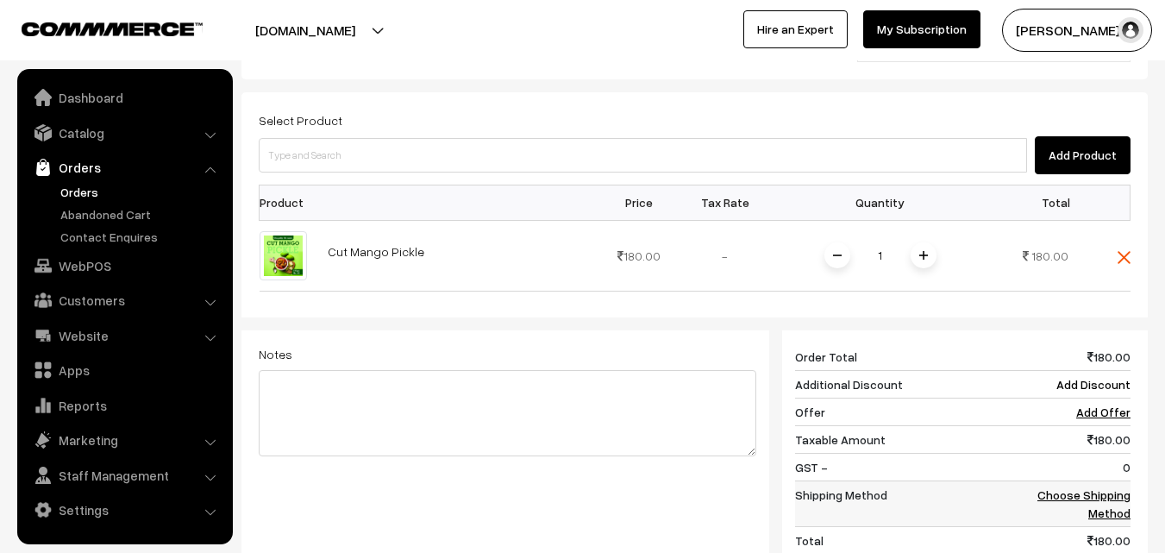
click at [1082, 487] on link "Choose Shipping Method" at bounding box center [1084, 503] width 93 height 33
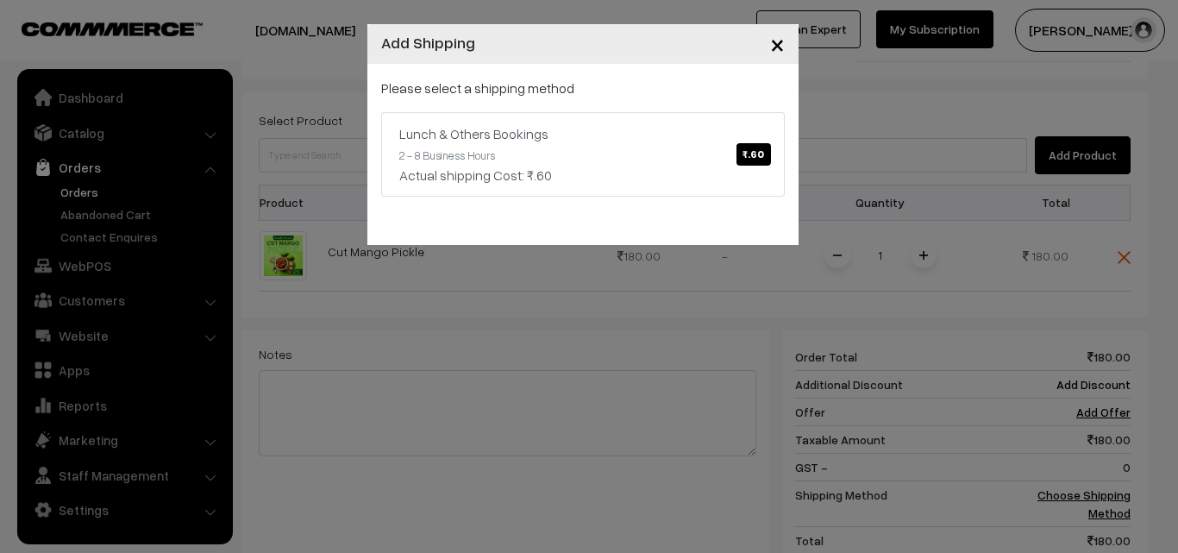
click at [783, 50] on span "×" at bounding box center [777, 44] width 15 height 32
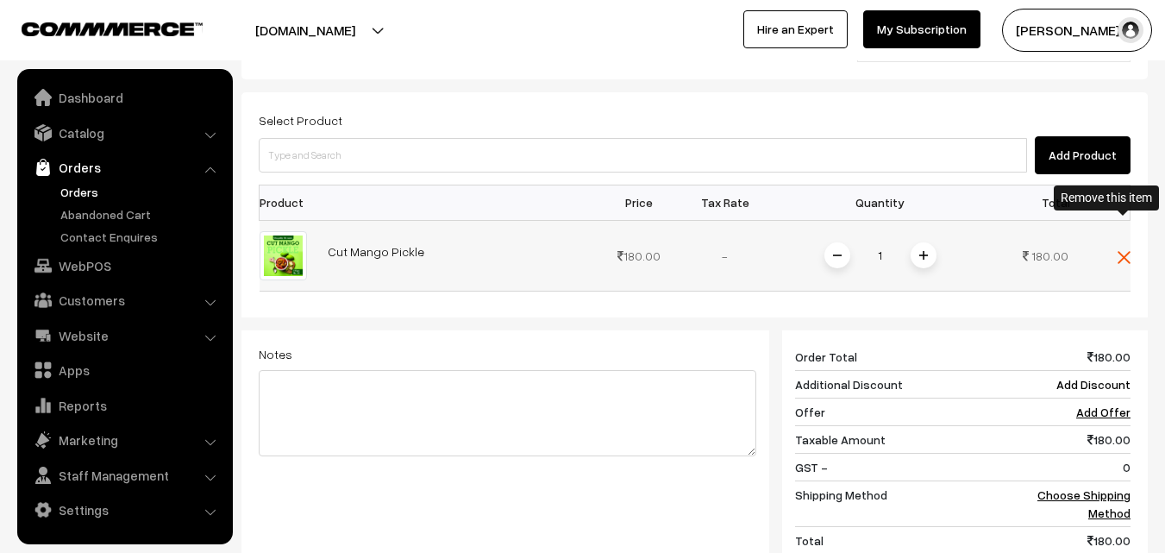
click at [1124, 251] on img at bounding box center [1124, 257] width 13 height 13
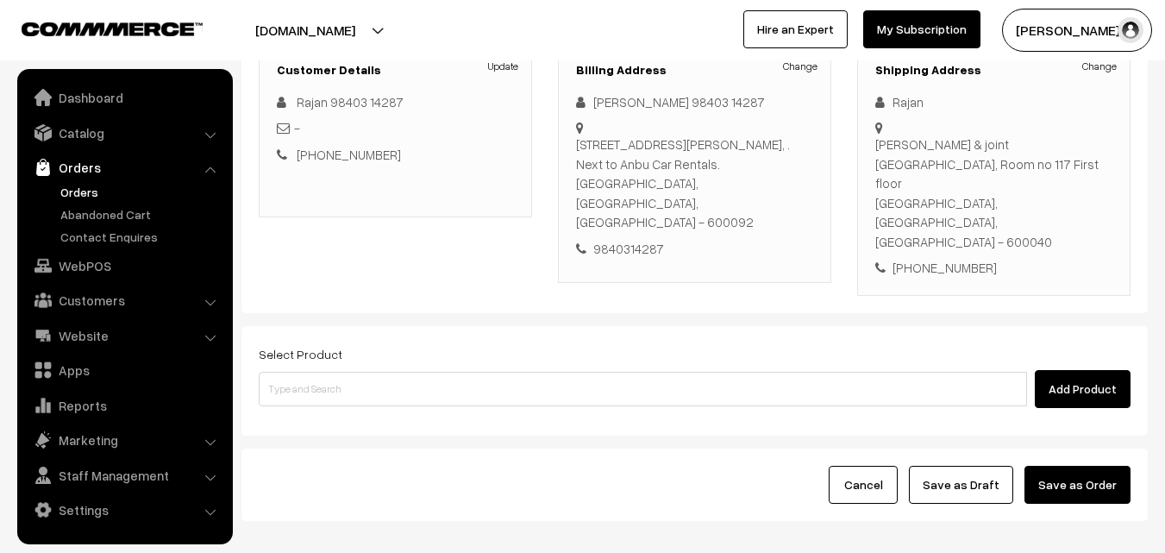
scroll to position [229, 0]
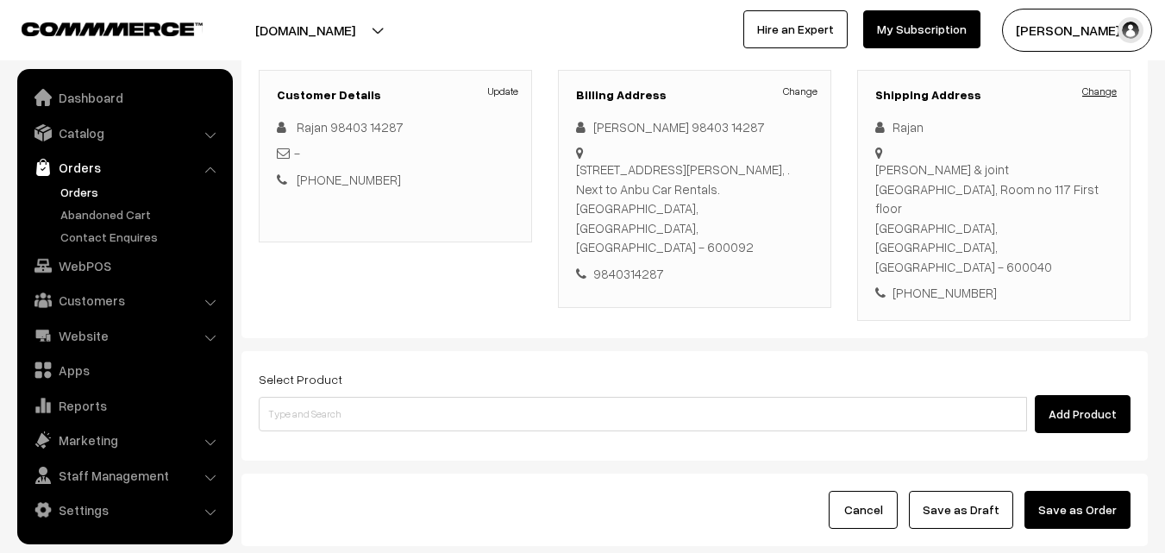
click at [1095, 89] on link "Change" at bounding box center [1099, 92] width 35 height 16
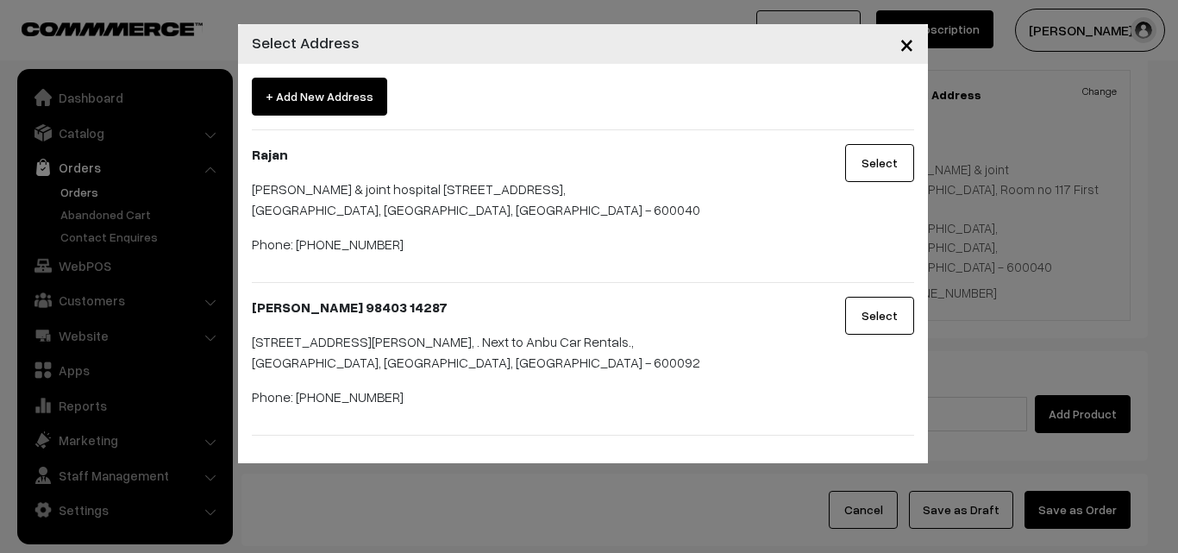
click at [875, 313] on button "Select" at bounding box center [879, 316] width 69 height 38
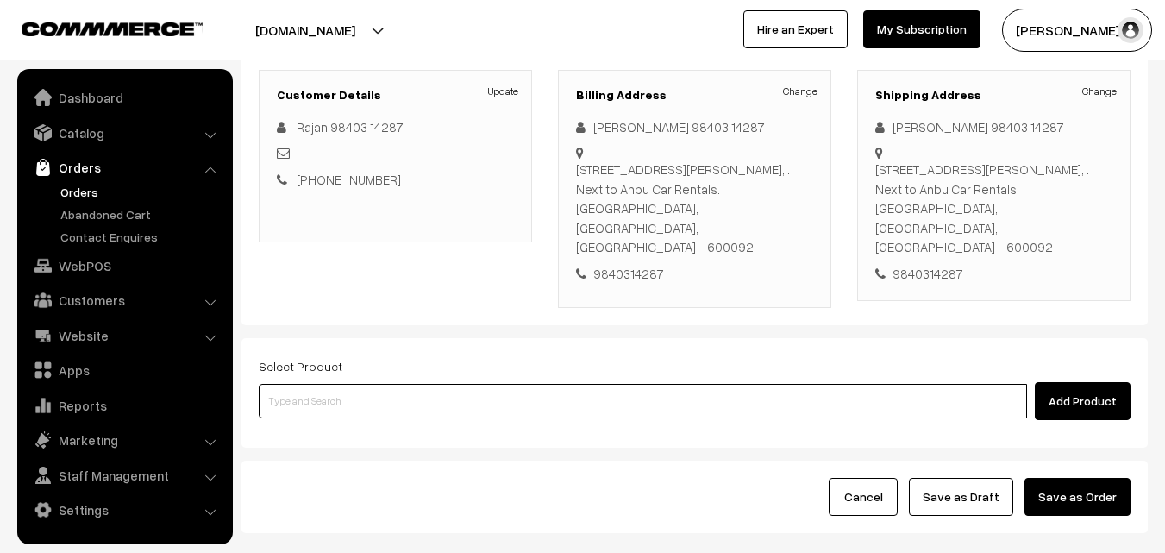
click at [857, 390] on input at bounding box center [643, 401] width 769 height 35
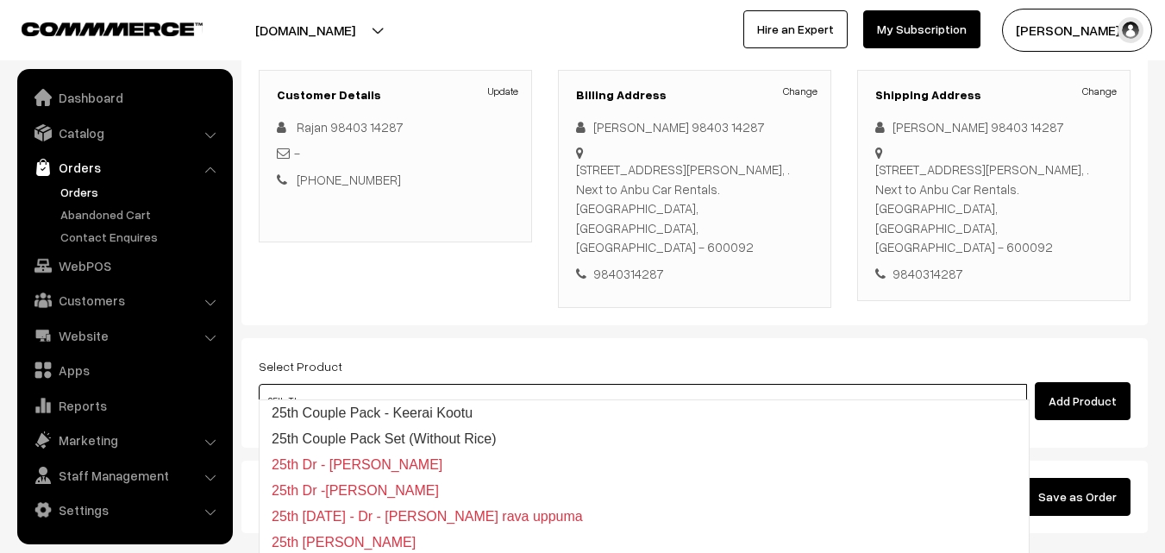
type input "25th Thur"
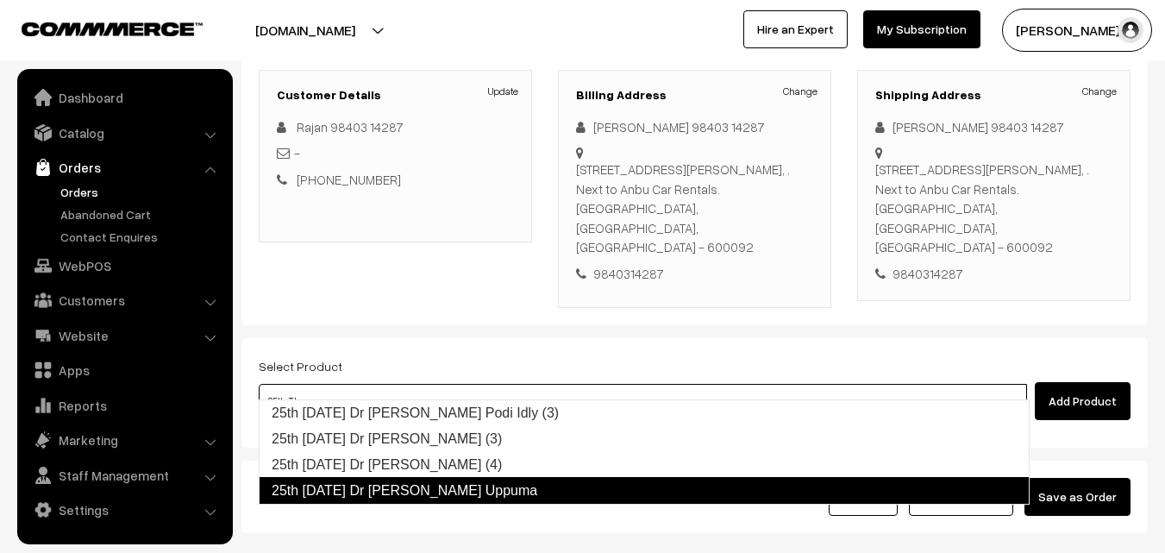
click at [431, 487] on link "25th Thursday Dr Idly Uppuma" at bounding box center [644, 491] width 771 height 28
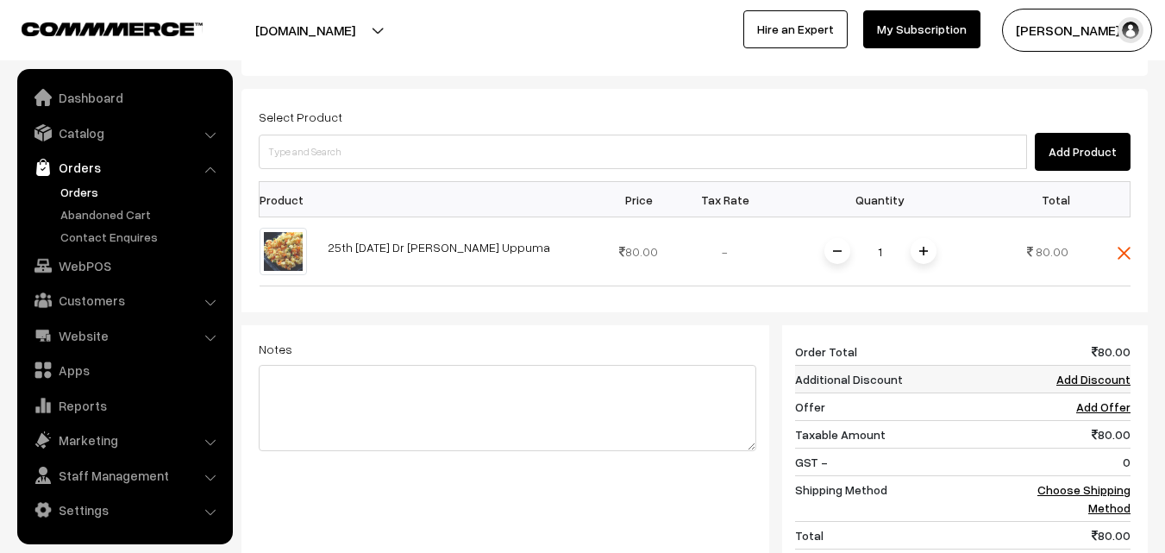
scroll to position [574, 0]
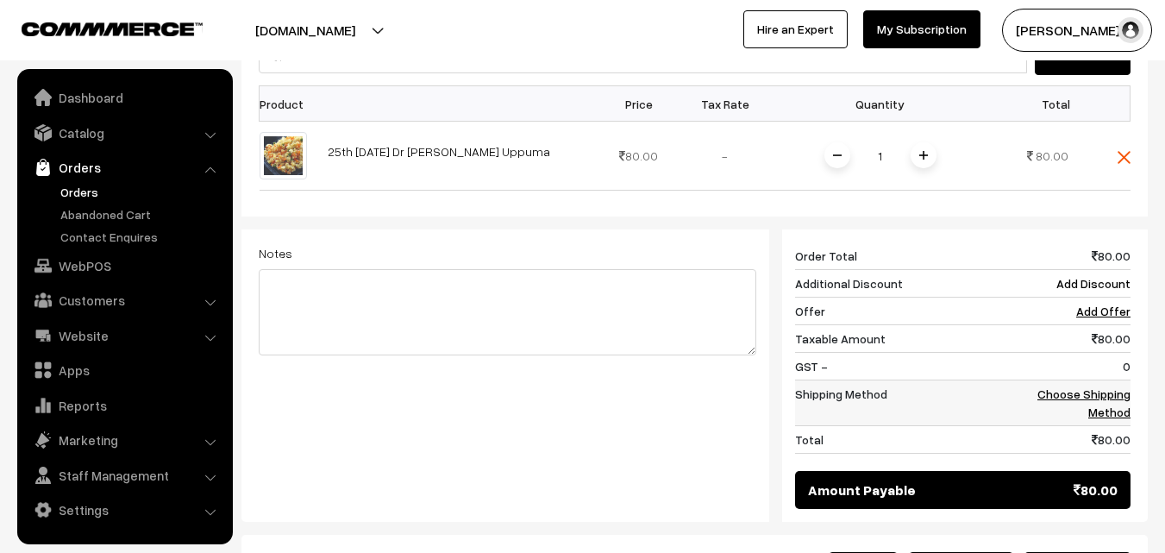
click at [1102, 388] on link "Choose Shipping Method" at bounding box center [1084, 402] width 93 height 33
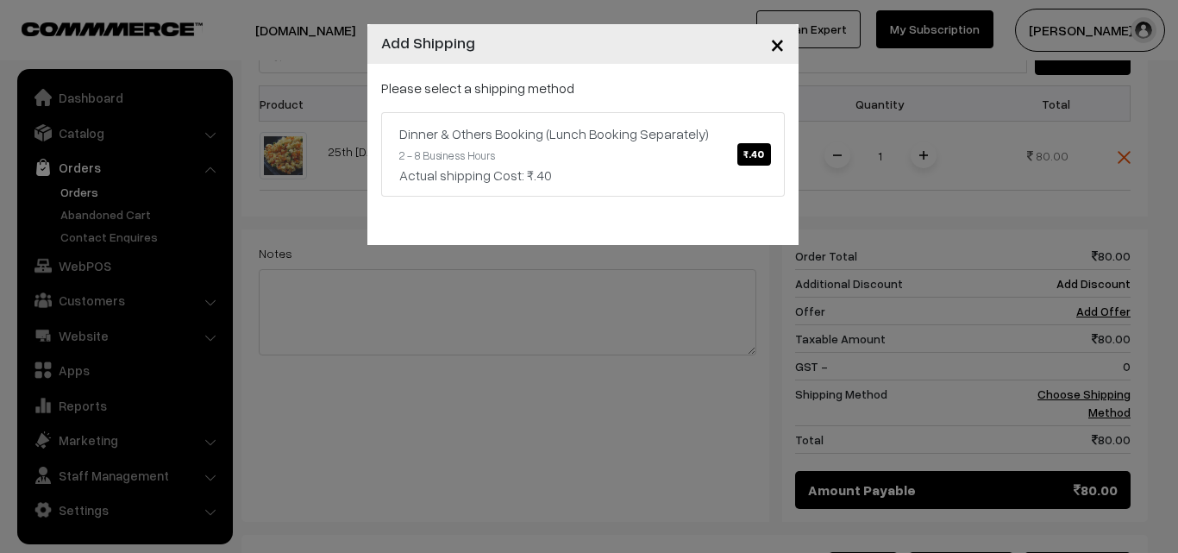
click at [780, 46] on span "×" at bounding box center [777, 44] width 15 height 32
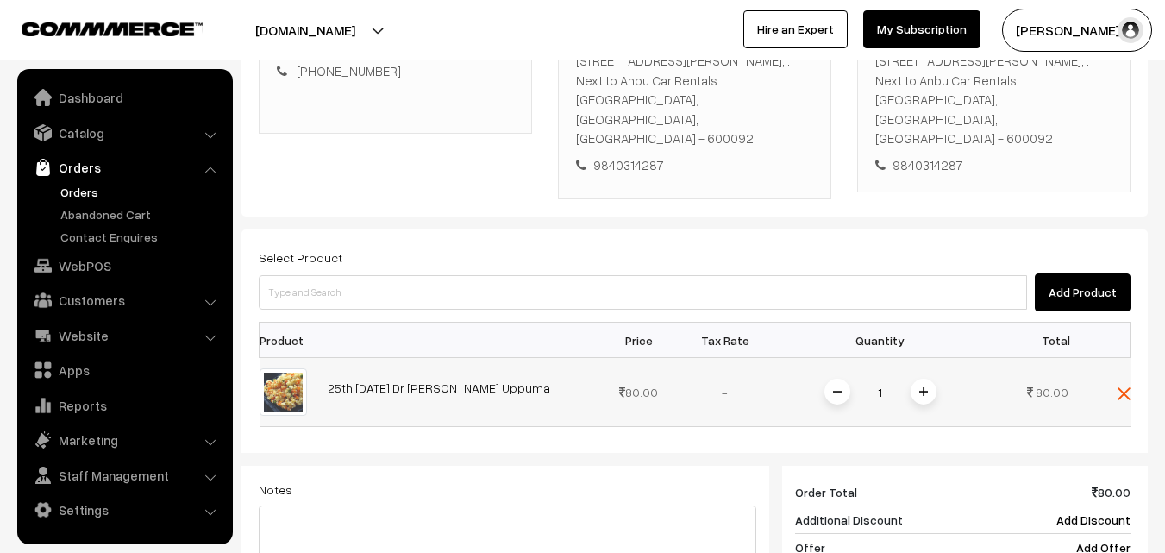
scroll to position [401, 0]
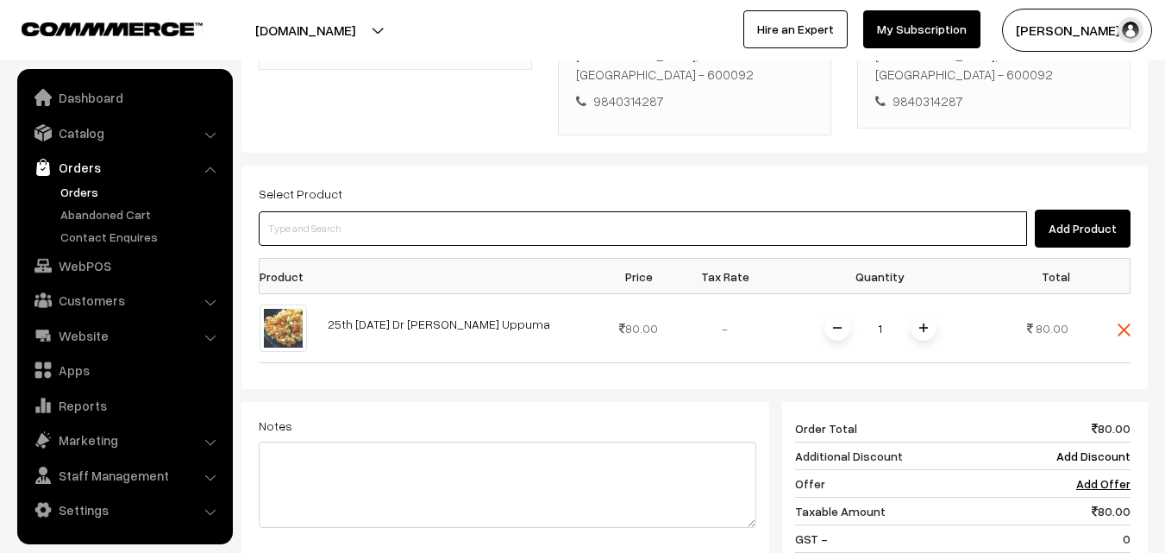
click at [749, 212] on input at bounding box center [643, 228] width 769 height 35
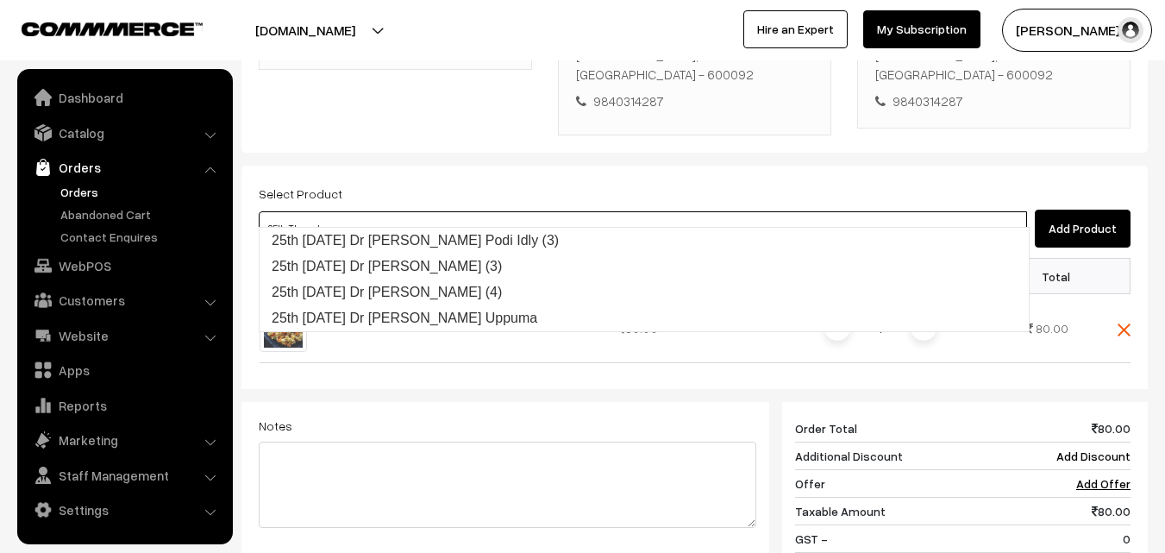
type input "25th Thursda"
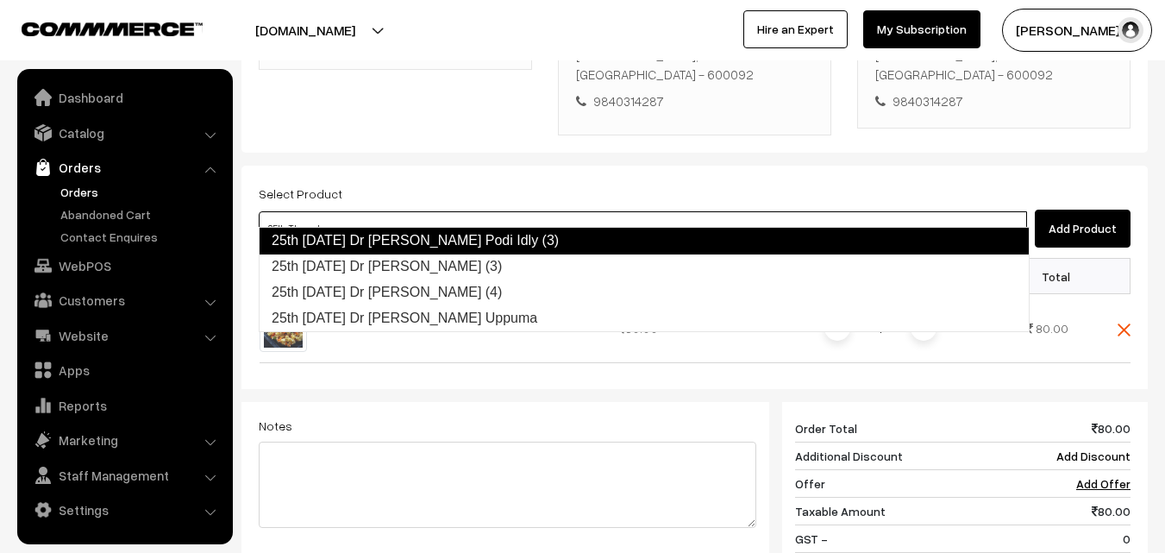
click at [449, 242] on link "25th Thursday Dr Pirandai Podi Idly (3)" at bounding box center [644, 241] width 771 height 28
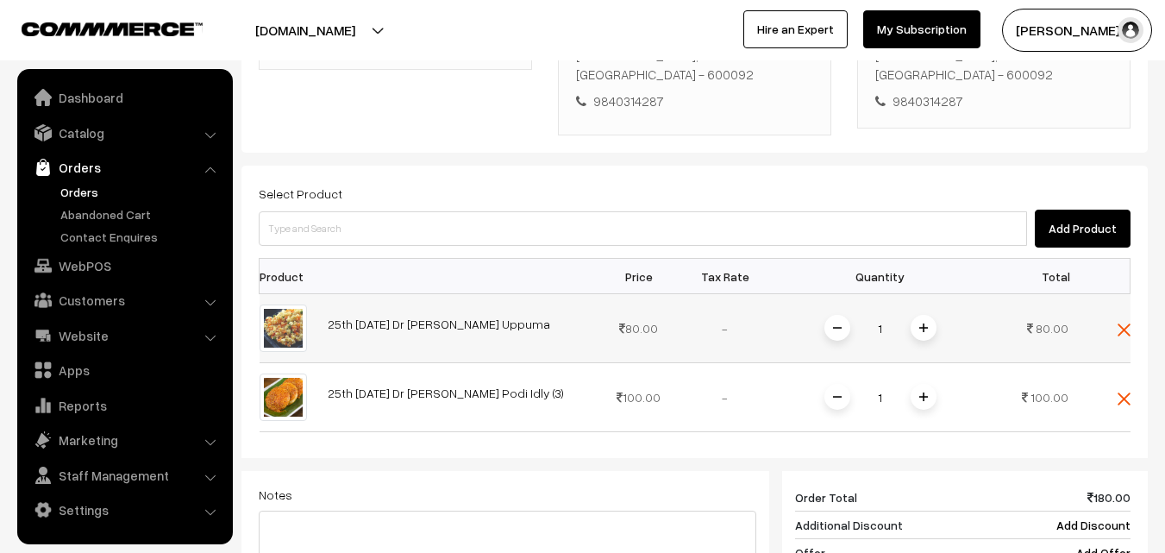
scroll to position [487, 0]
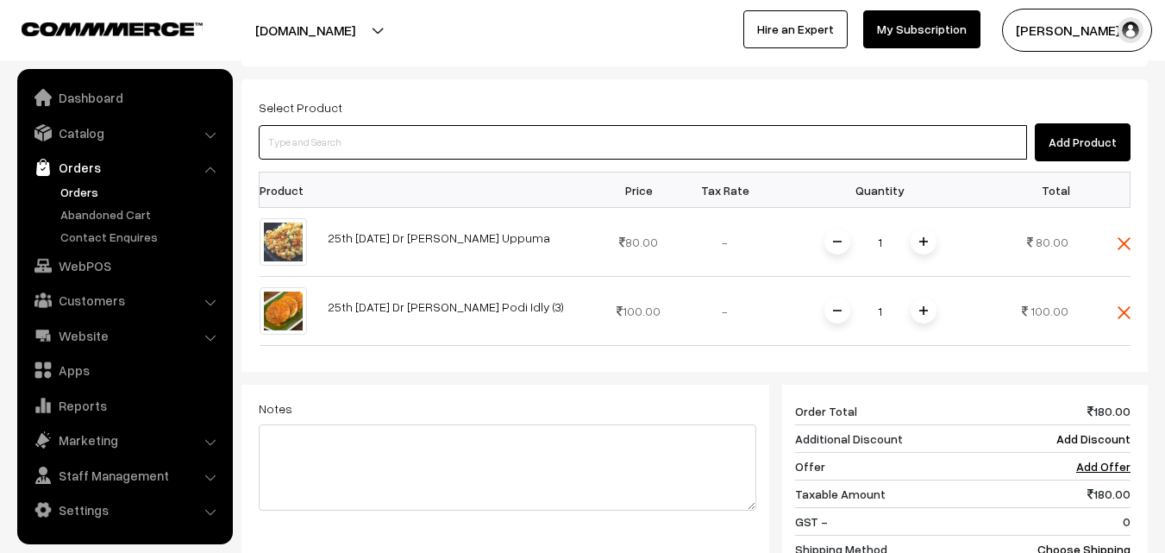
click at [485, 129] on input at bounding box center [643, 142] width 769 height 35
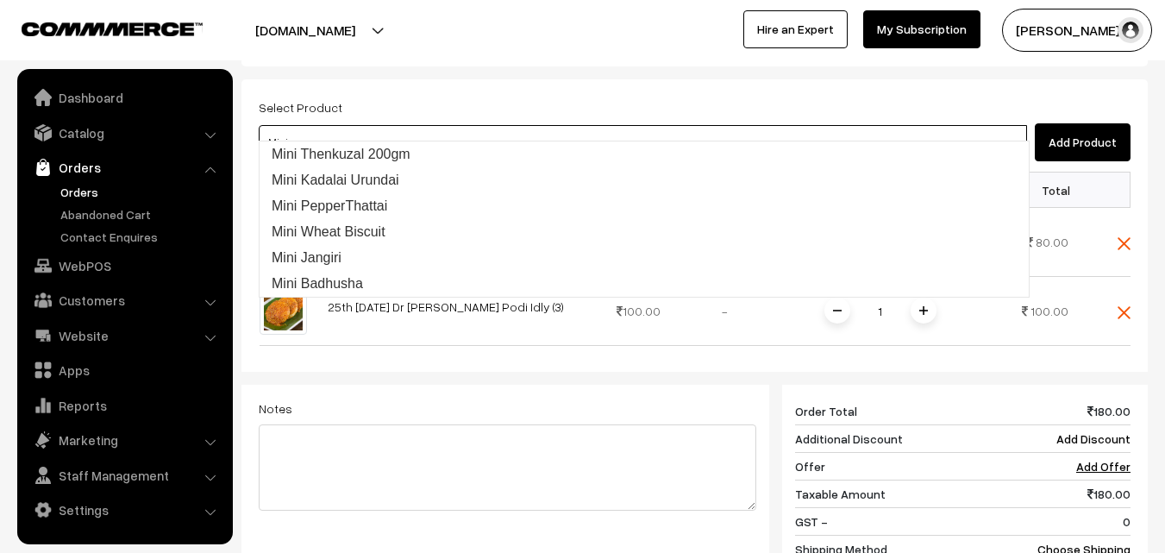
type input "Mini"
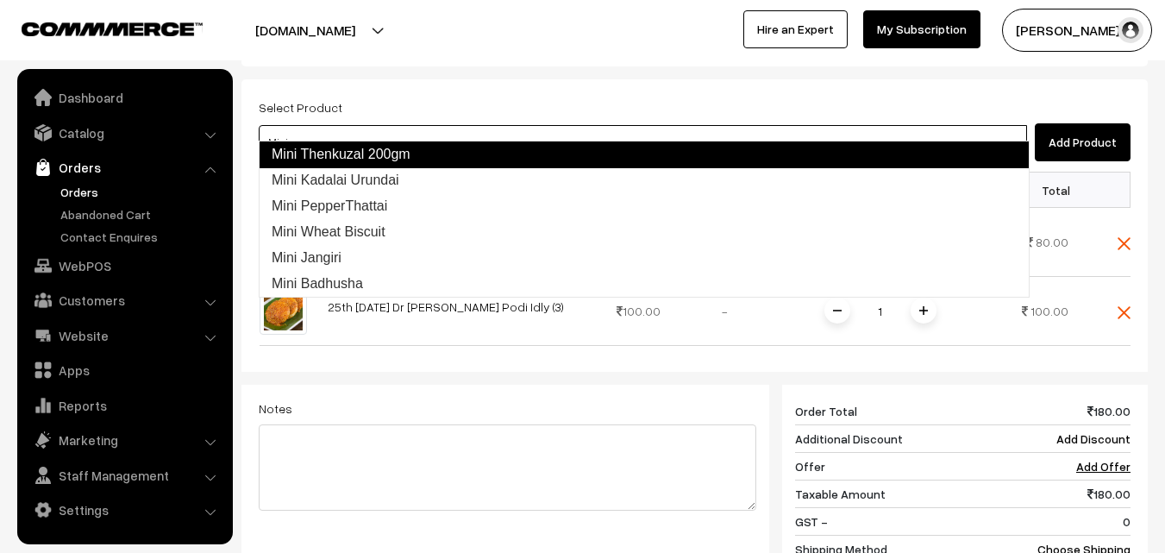
click at [483, 149] on link "Mini Thenkuzal 200gm" at bounding box center [644, 155] width 771 height 28
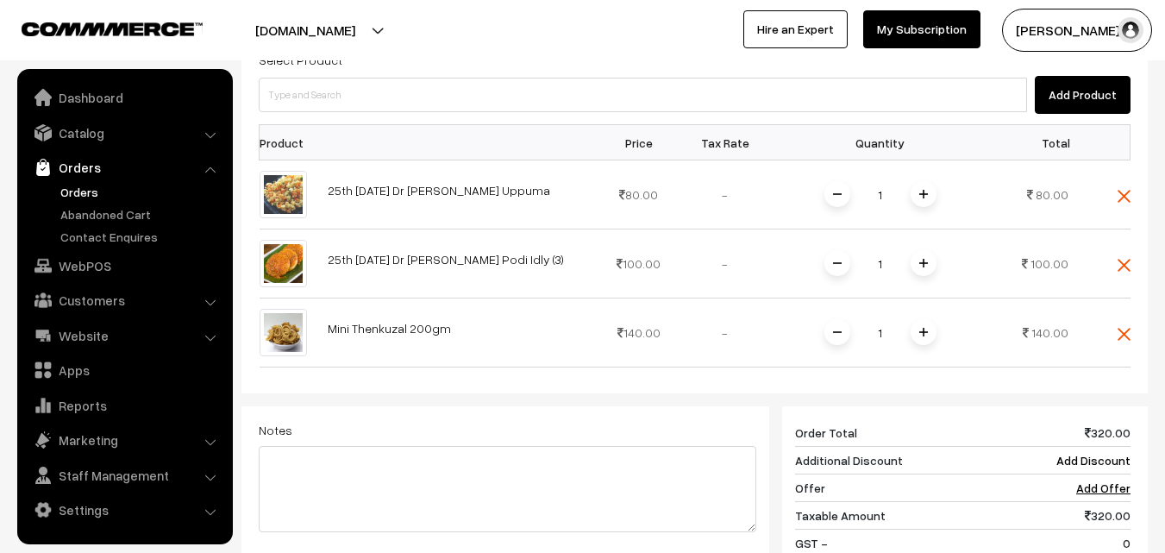
scroll to position [574, 0]
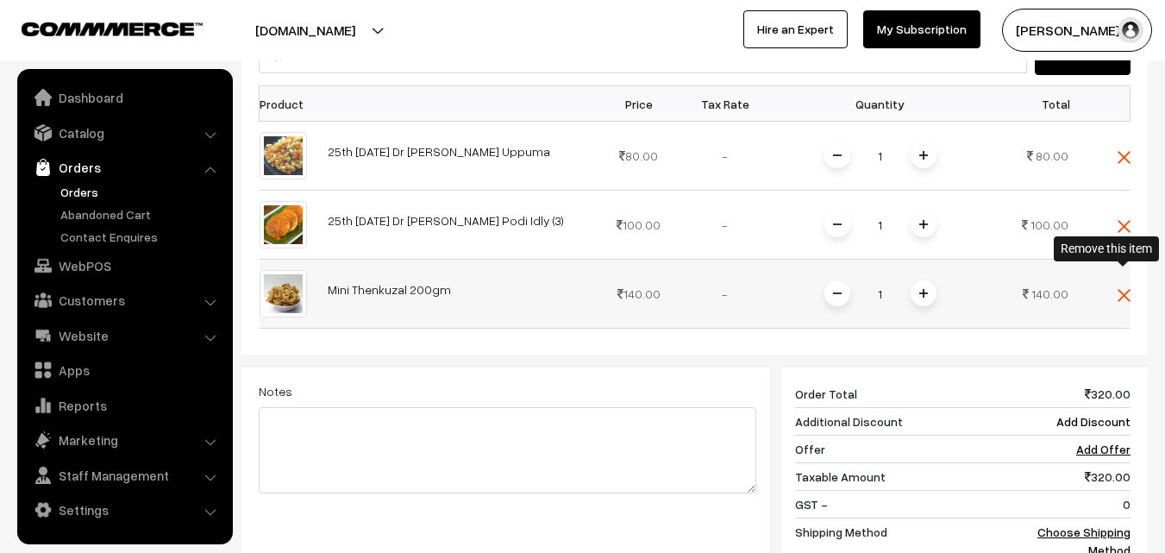
click at [1120, 289] on img at bounding box center [1124, 295] width 13 height 13
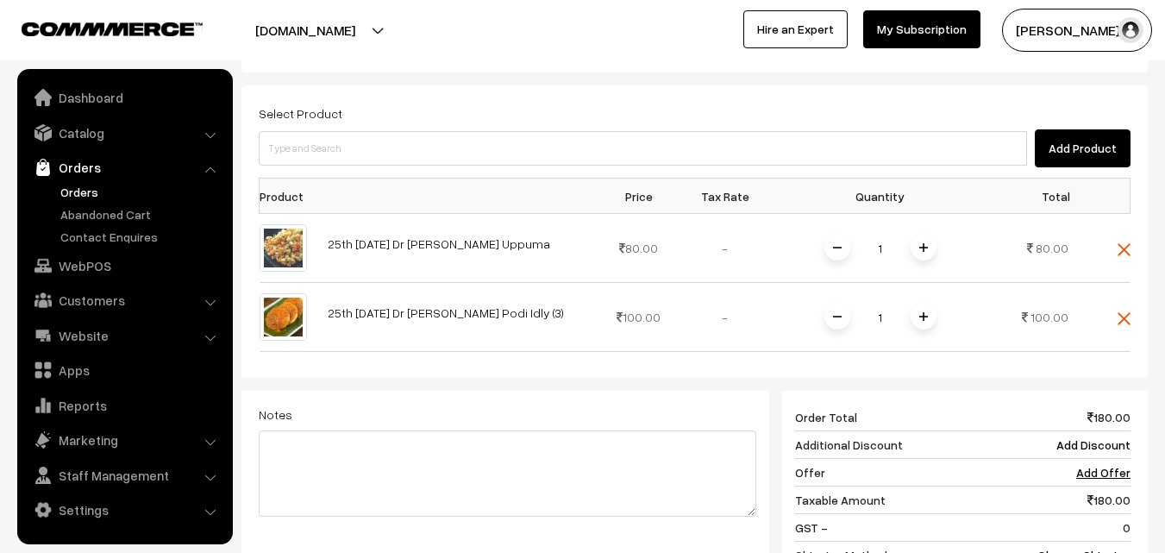
scroll to position [401, 0]
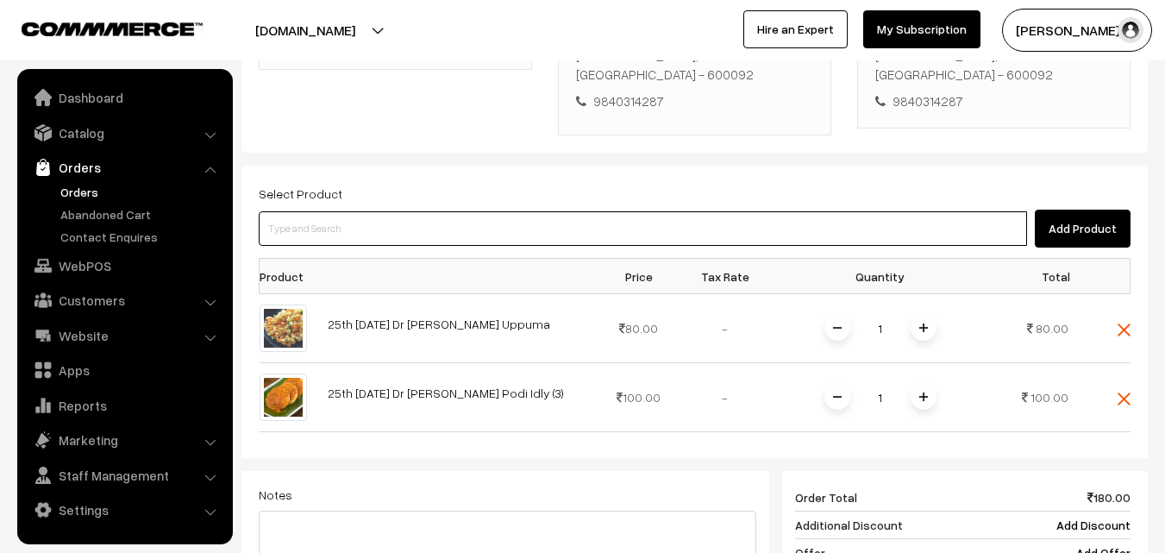
click at [280, 220] on input at bounding box center [643, 228] width 769 height 35
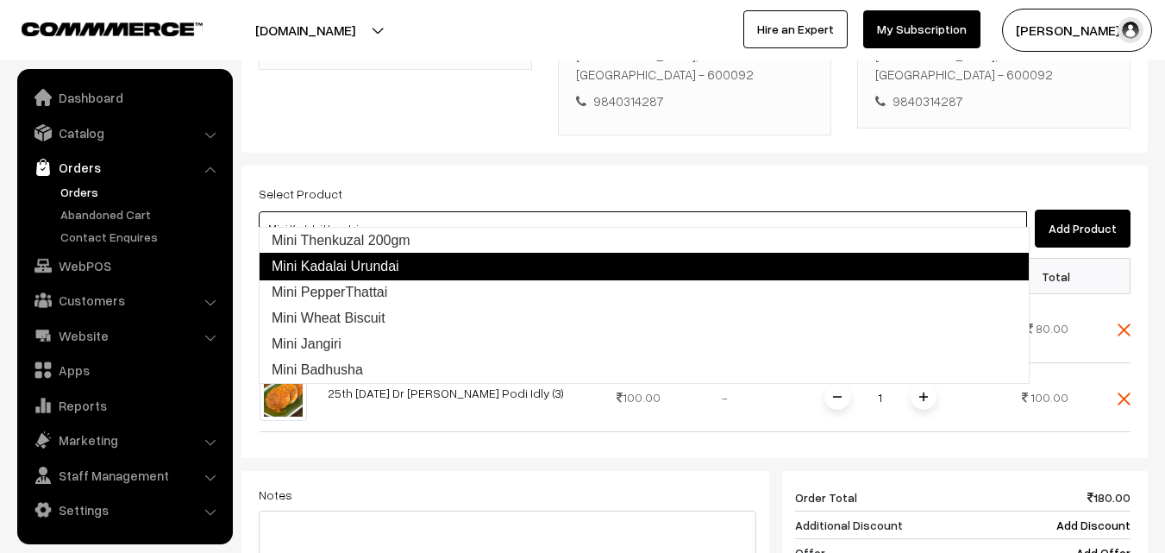
type input "Mini PepperThattai"
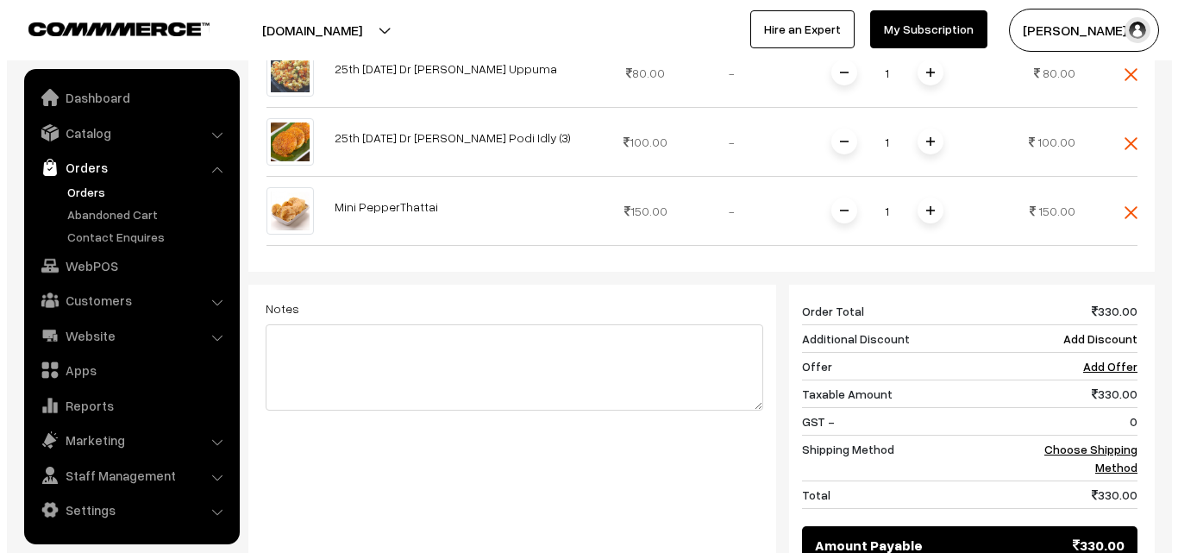
scroll to position [746, 0]
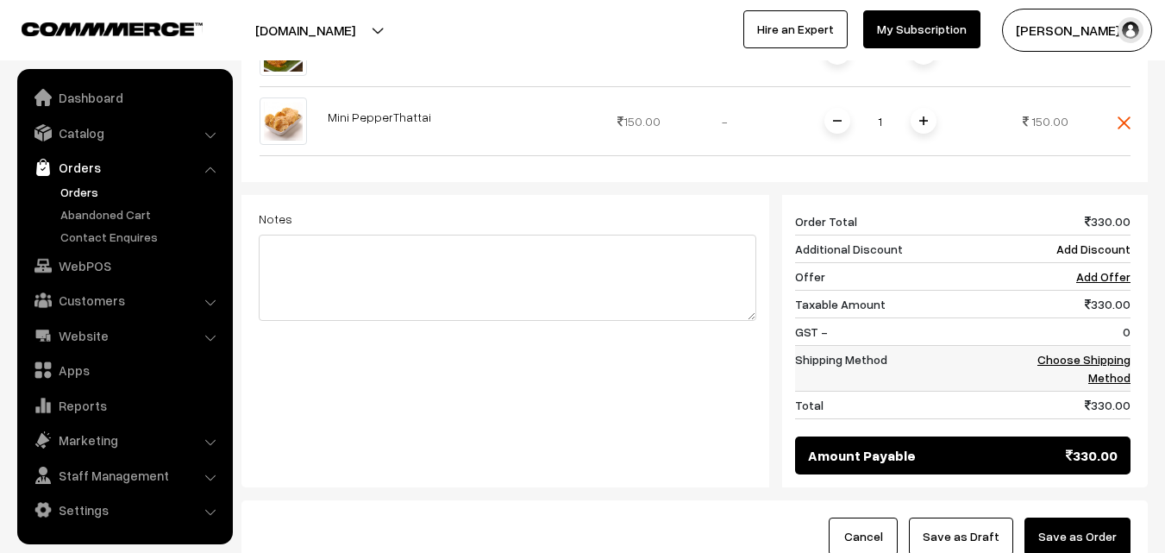
click at [1113, 353] on link "Choose Shipping Method" at bounding box center [1084, 368] width 93 height 33
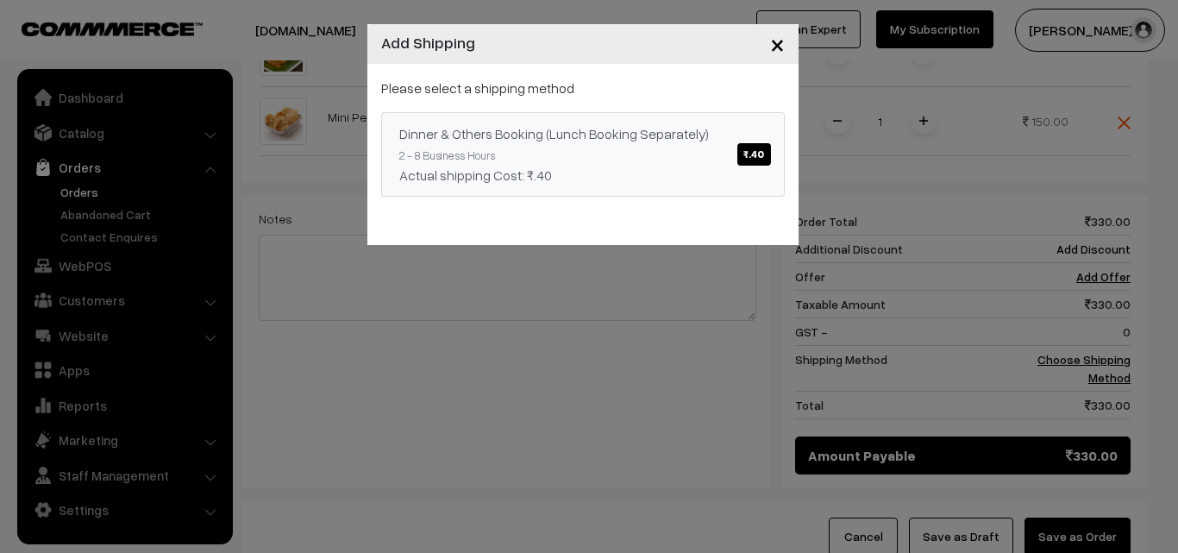
click at [752, 154] on span "₹.40" at bounding box center [753, 154] width 33 height 22
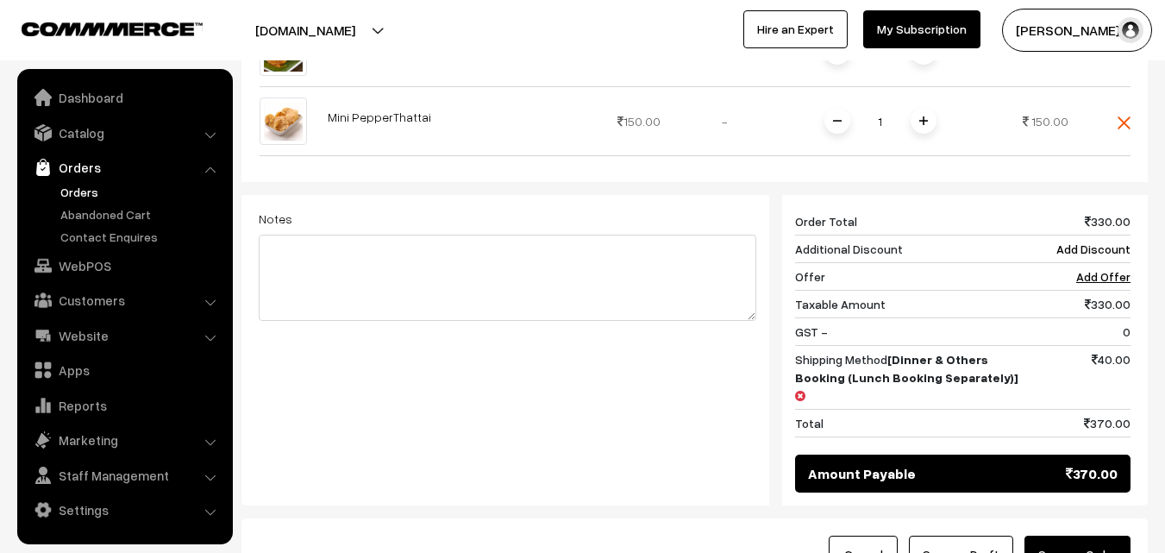
click at [1102, 536] on button "Save as Order" at bounding box center [1078, 555] width 106 height 38
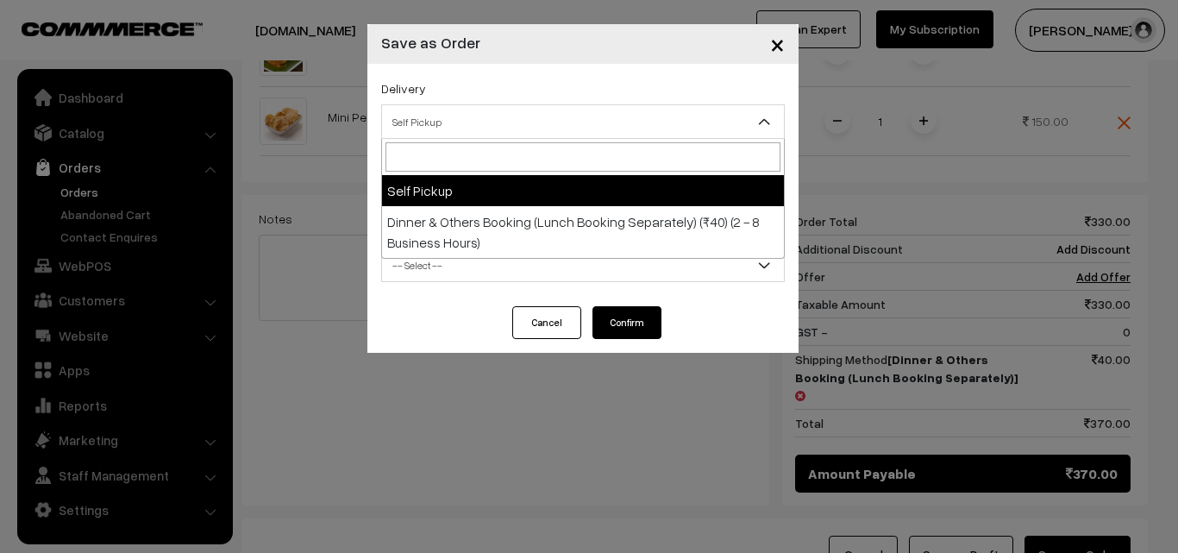
drag, startPoint x: 587, startPoint y: 111, endPoint x: 596, endPoint y: 219, distance: 108.2
click at [587, 112] on span "Self Pickup" at bounding box center [583, 122] width 402 height 30
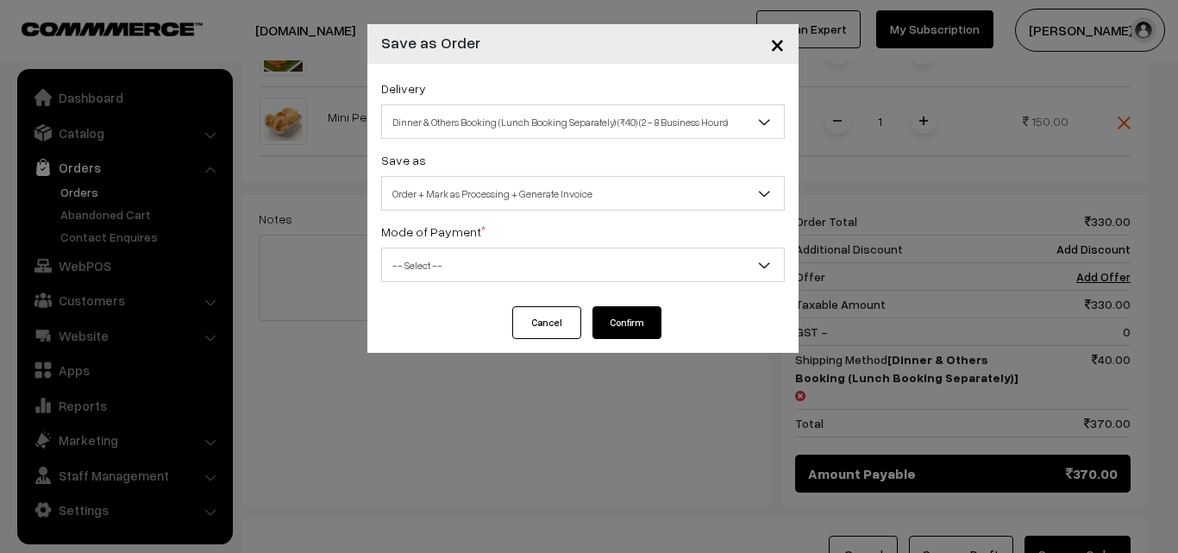
select select "DOB1"
select select "3"
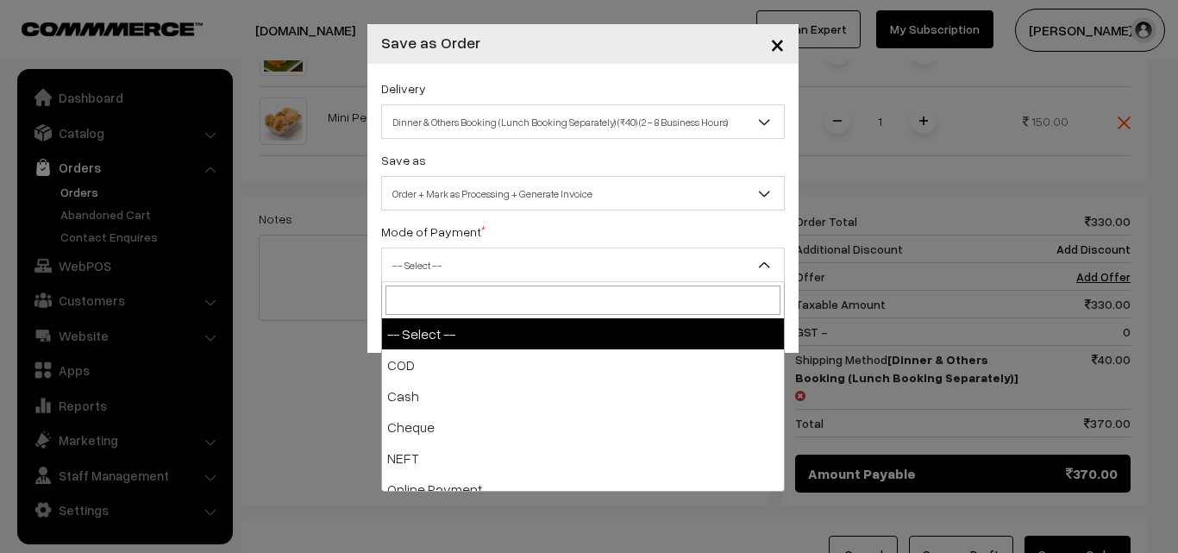
click at [646, 260] on span "-- Select --" at bounding box center [583, 265] width 402 height 30
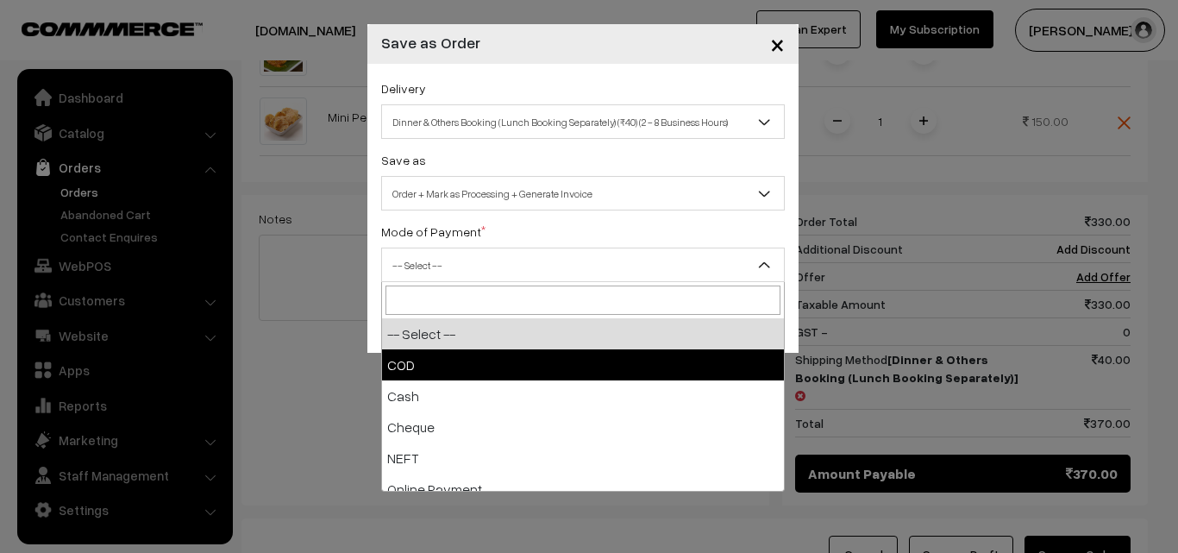
select select "1"
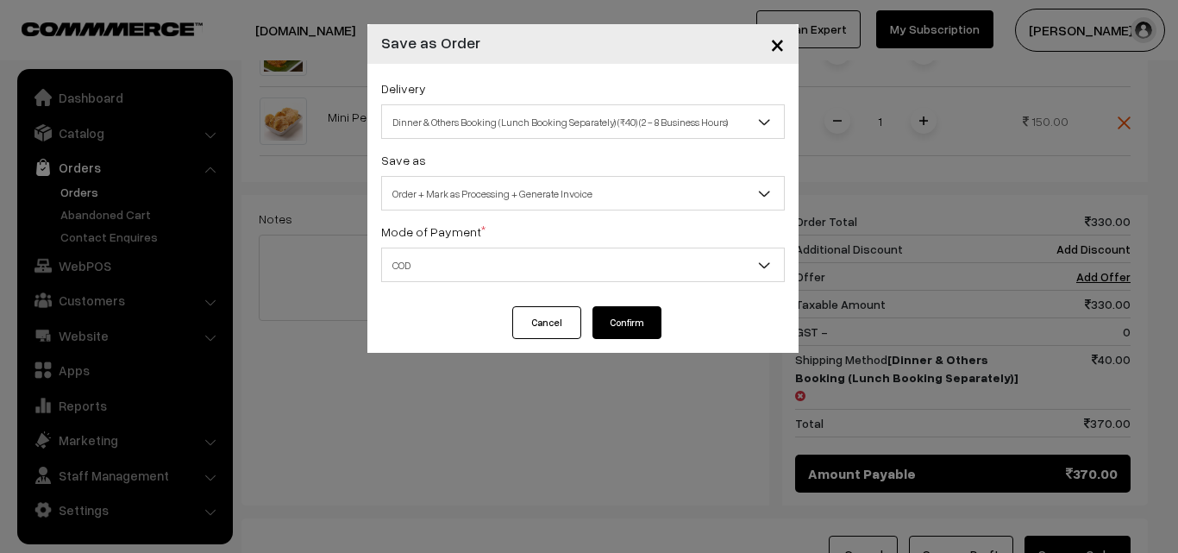
click at [645, 324] on button "Confirm" at bounding box center [627, 322] width 69 height 33
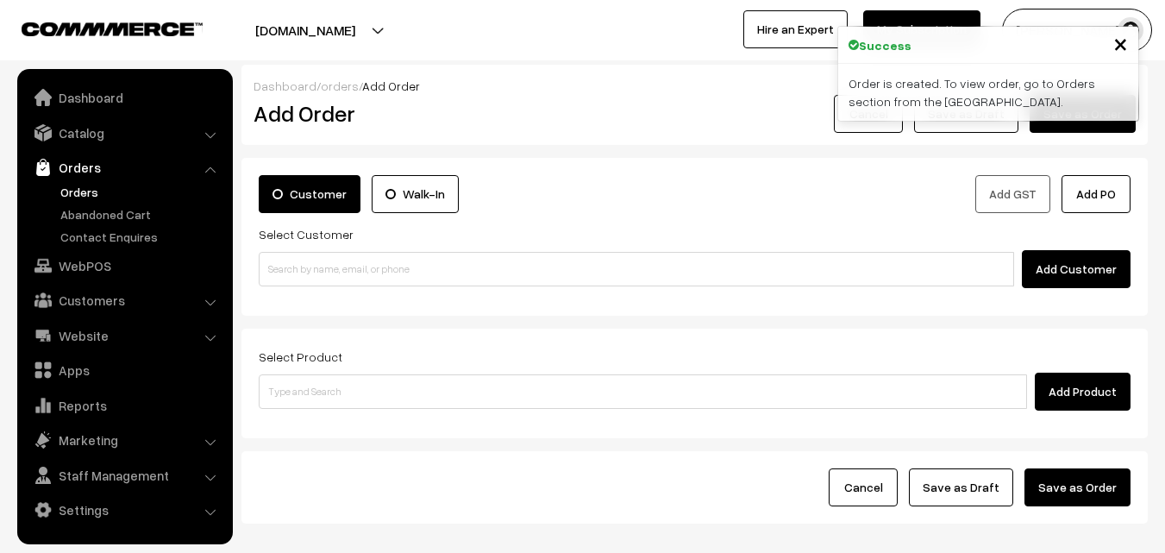
click at [90, 190] on link "Orders" at bounding box center [141, 192] width 171 height 18
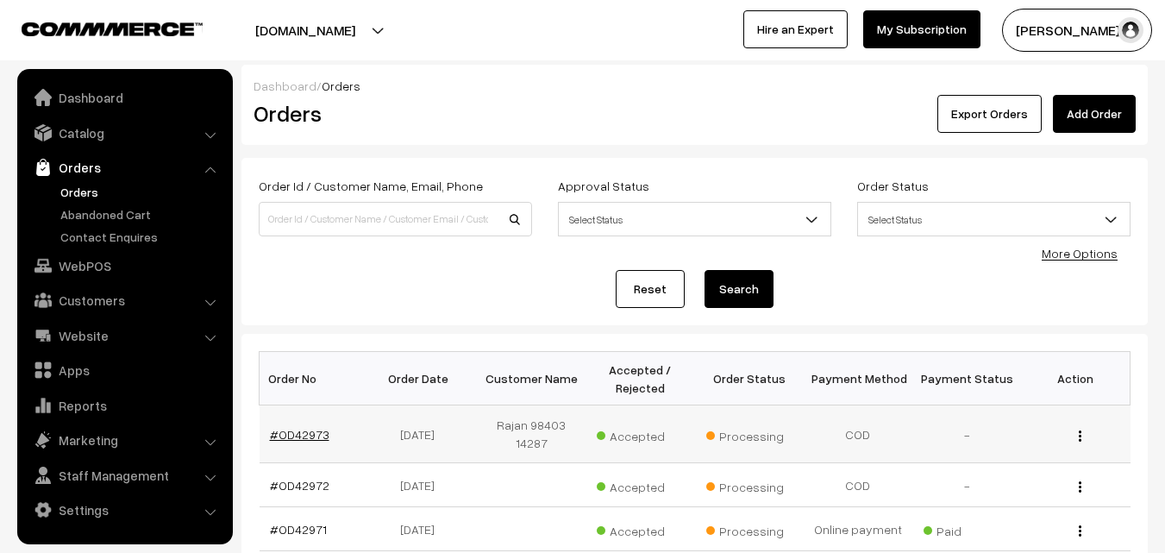
click at [315, 433] on link "#OD42973" at bounding box center [300, 434] width 60 height 15
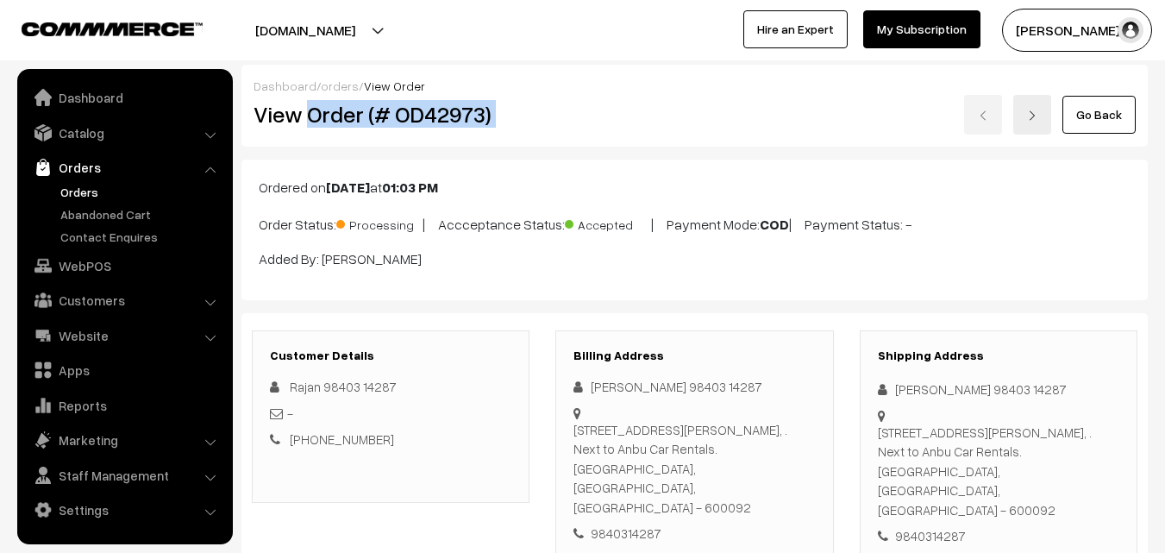
click at [659, 114] on div "View Order (# OD42973) Go Back" at bounding box center [695, 115] width 908 height 40
copy div "Order (# OD42973)"
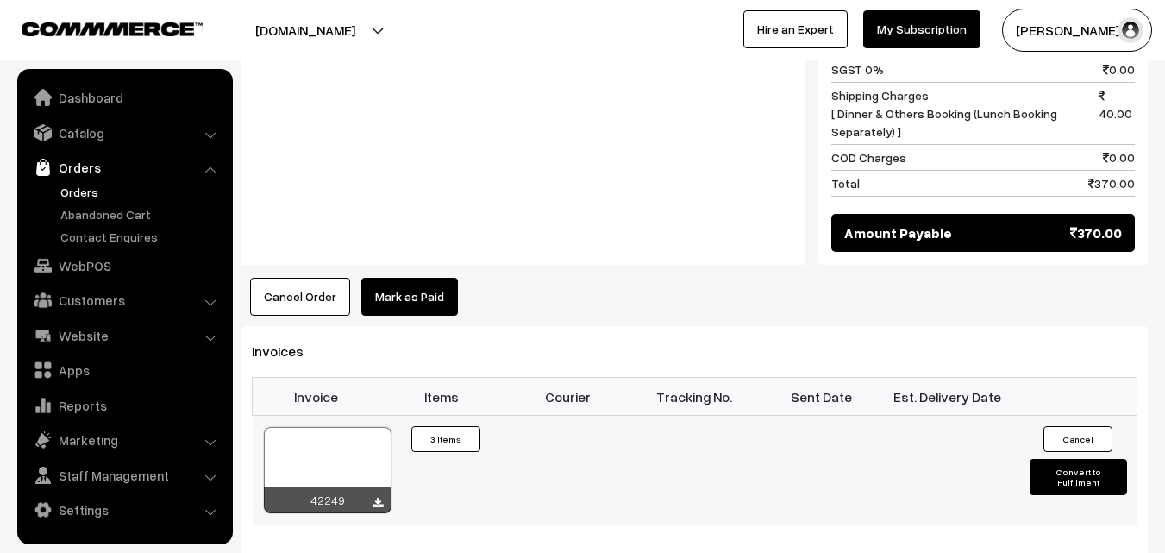
scroll to position [1121, 0]
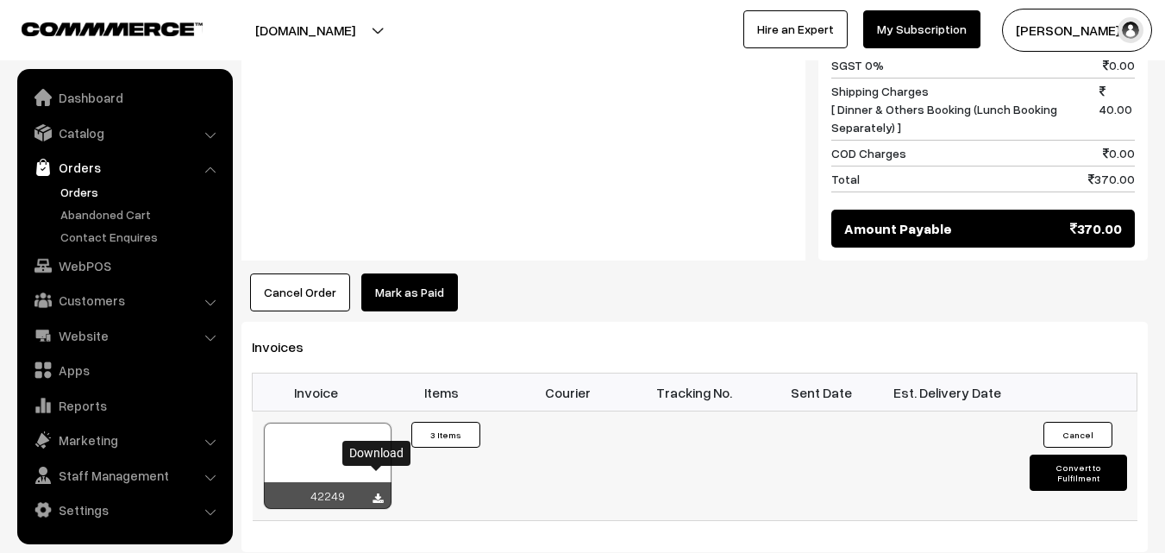
click at [377, 493] on icon at bounding box center [378, 498] width 10 height 11
click at [73, 262] on link "WebPOS" at bounding box center [124, 265] width 205 height 31
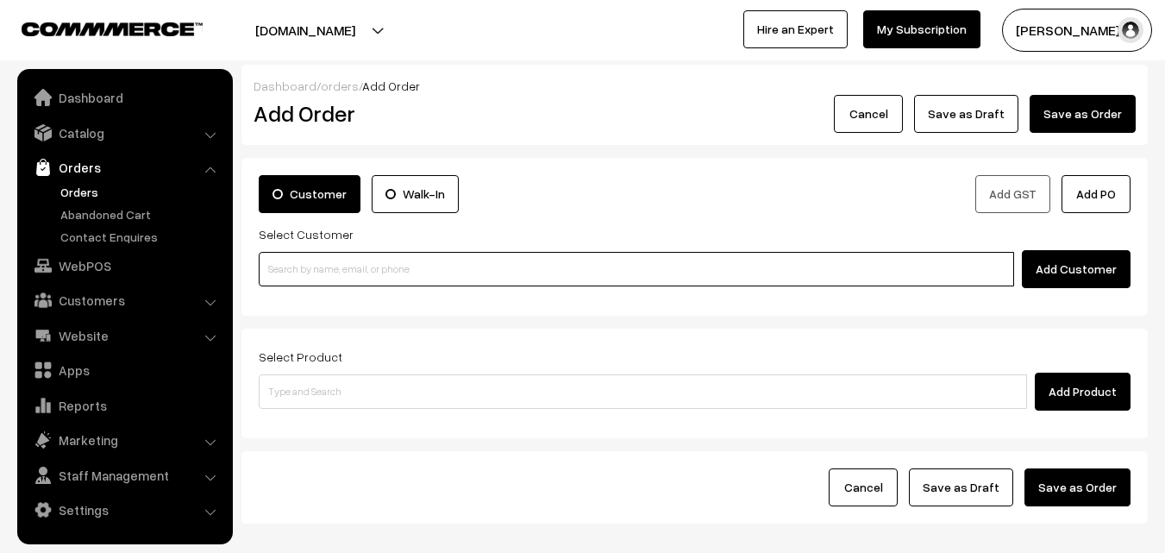
click at [449, 269] on input at bounding box center [637, 269] width 756 height 35
paste input "+91 77699 40769"
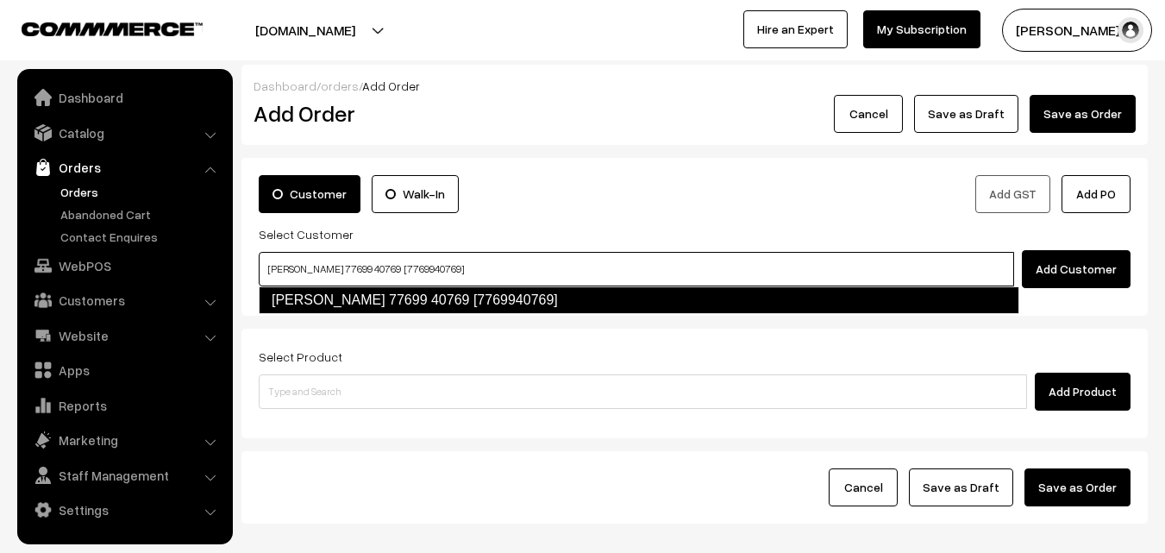
type input "Malavika Raghavan 77699 40769 [7769940769]"
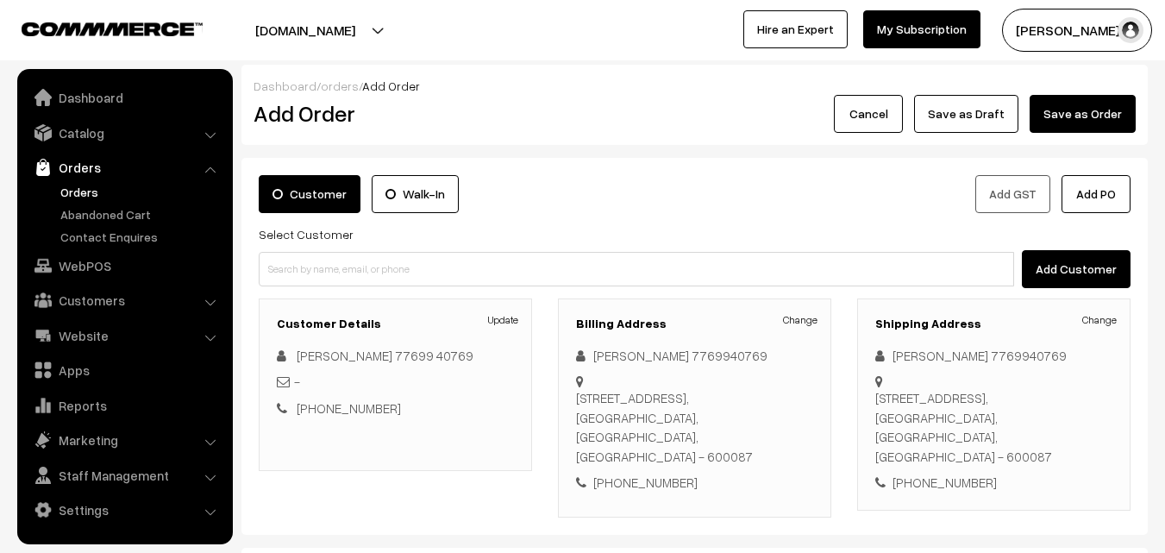
scroll to position [86, 0]
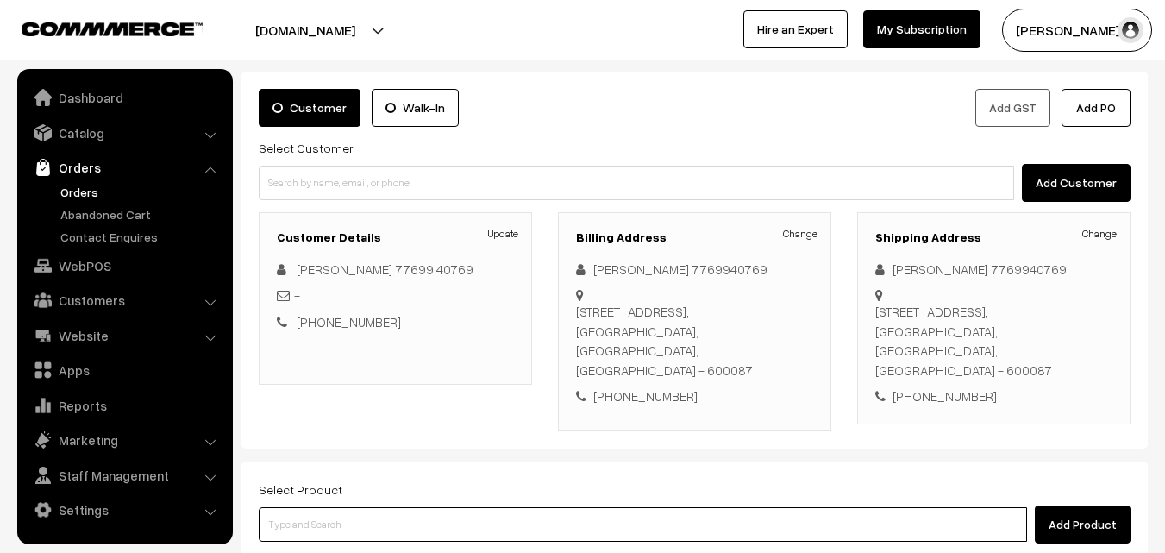
click at [509, 524] on input at bounding box center [643, 524] width 769 height 35
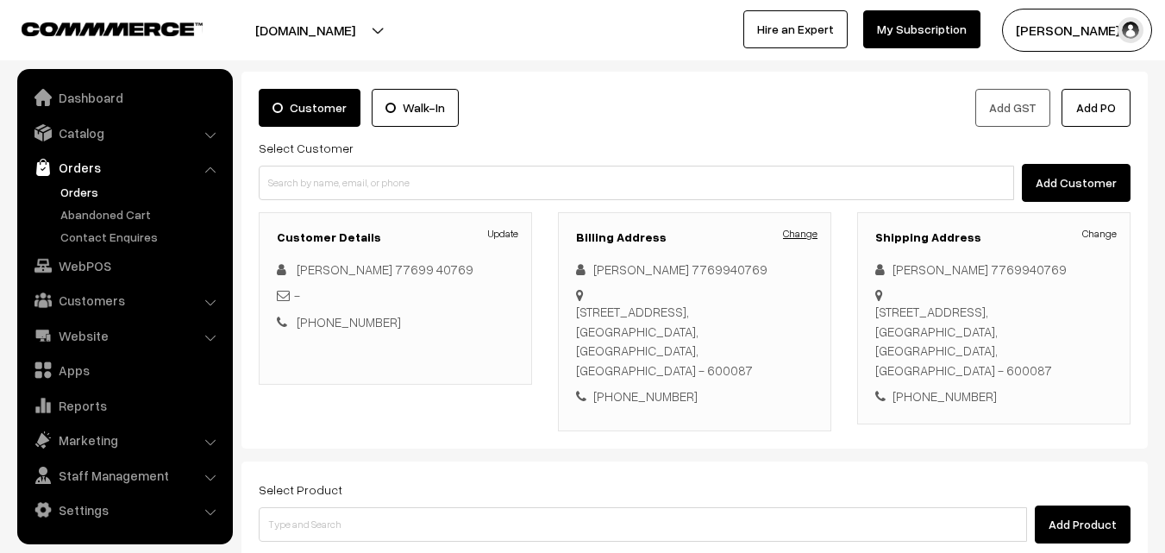
click at [800, 230] on link "Change" at bounding box center [800, 234] width 35 height 16
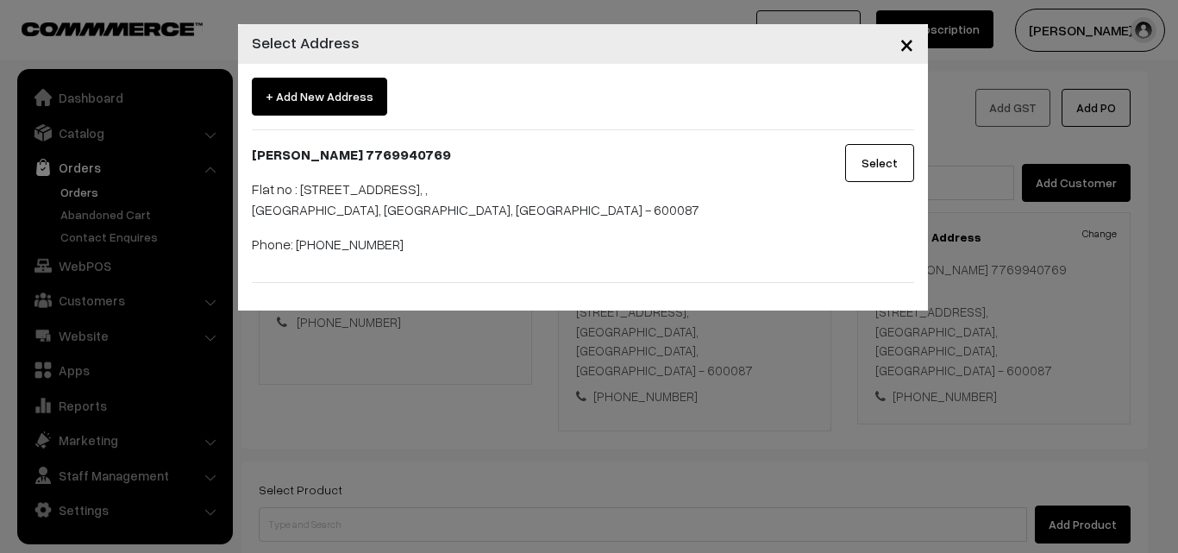
click at [907, 44] on span "×" at bounding box center [907, 44] width 15 height 32
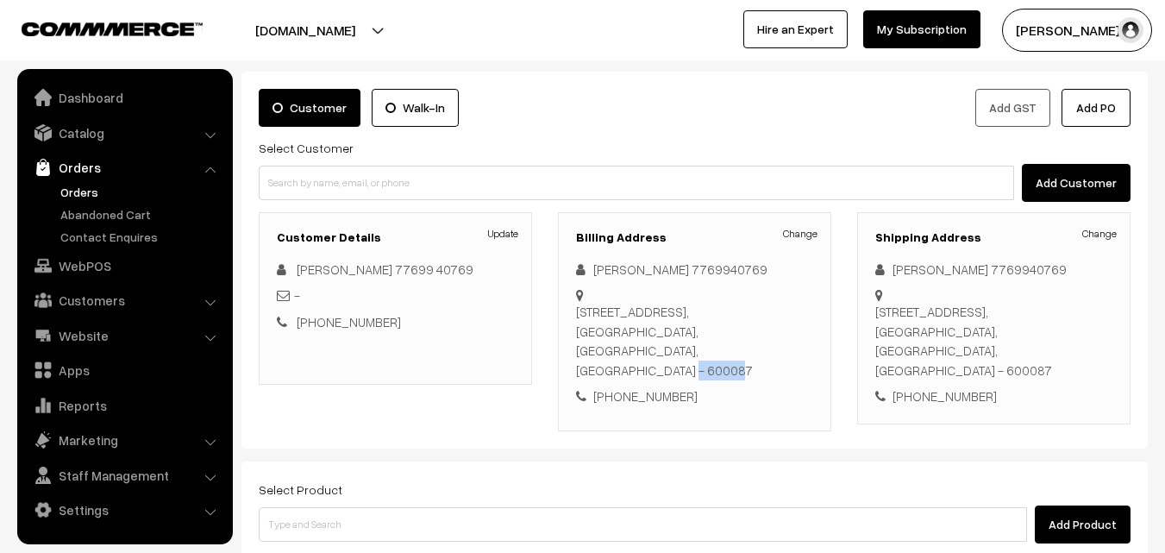
drag, startPoint x: 725, startPoint y: 367, endPoint x: 778, endPoint y: 367, distance: 52.6
click at [778, 367] on div "Flat no : 206, 2nd floor, Tulive Bellevue apartment,, 101, Lamech street, Janak…" at bounding box center [694, 341] width 237 height 78
click at [786, 376] on div "Flat no : 206, 2nd floor, Tulive Bellevue apartment,, 101, Lamech street, Janak…" at bounding box center [694, 341] width 237 height 78
drag, startPoint x: 731, startPoint y: 368, endPoint x: 756, endPoint y: 367, distance: 25.9
click at [756, 367] on div "Flat no : 206, 2nd floor, Tulive Bellevue apartment,, 101, Lamech street, Janak…" at bounding box center [694, 341] width 237 height 78
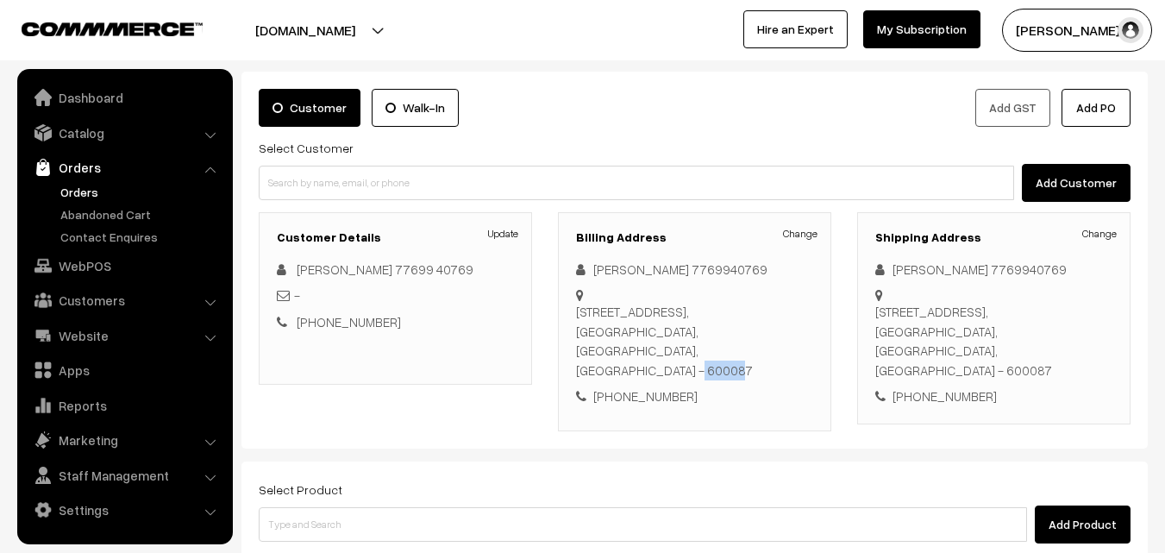
drag, startPoint x: 727, startPoint y: 373, endPoint x: 780, endPoint y: 372, distance: 52.6
click at [780, 372] on div "Flat no : 206, 2nd floor, Tulive Bellevue apartment,, 101, Lamech street, Janak…" at bounding box center [694, 341] width 237 height 78
copy div "600087"
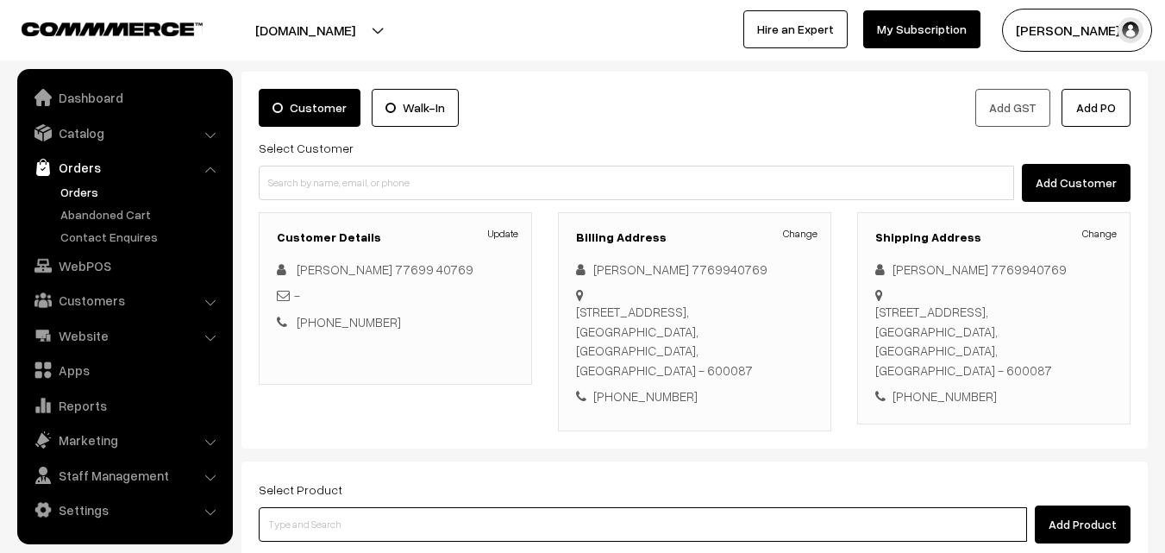
click at [413, 524] on input at bounding box center [643, 524] width 769 height 35
type input "25th Thursday"
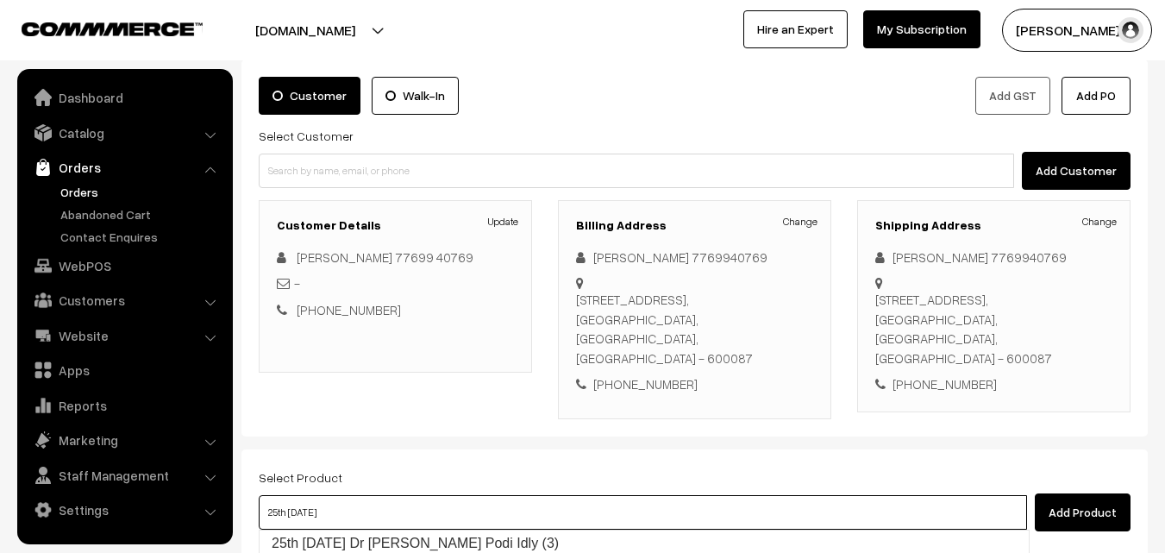
scroll to position [259, 0]
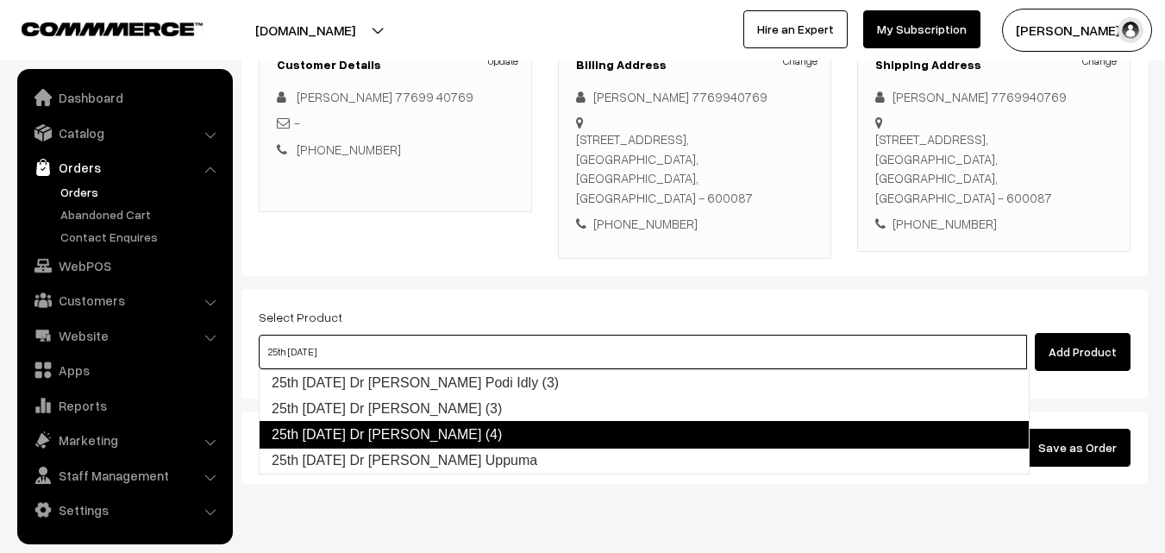
click at [424, 434] on link "25th Thursday Dr Idiyappam (4)" at bounding box center [644, 435] width 771 height 28
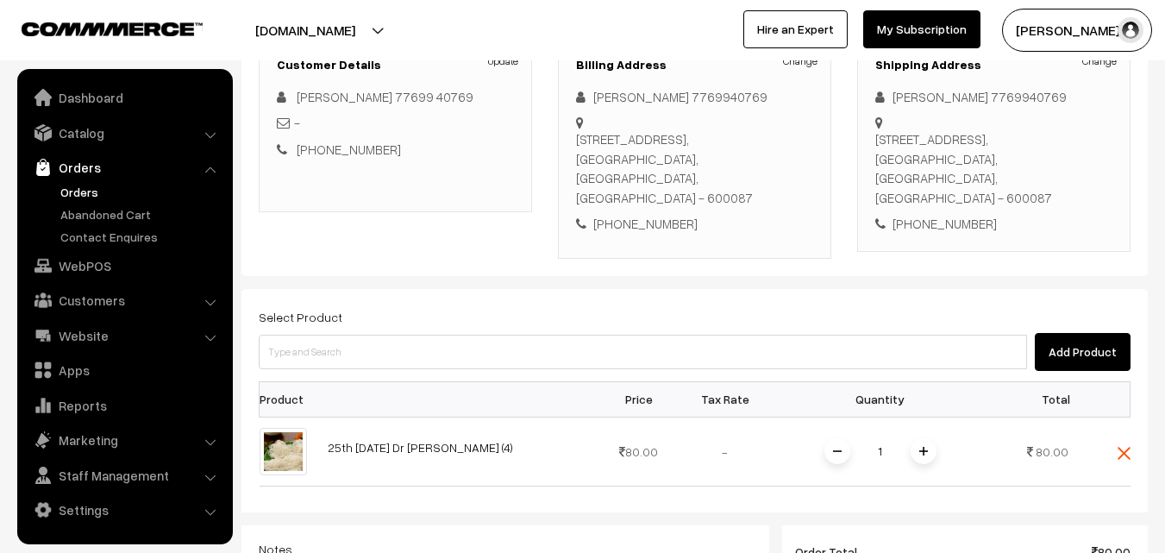
scroll to position [315, 0]
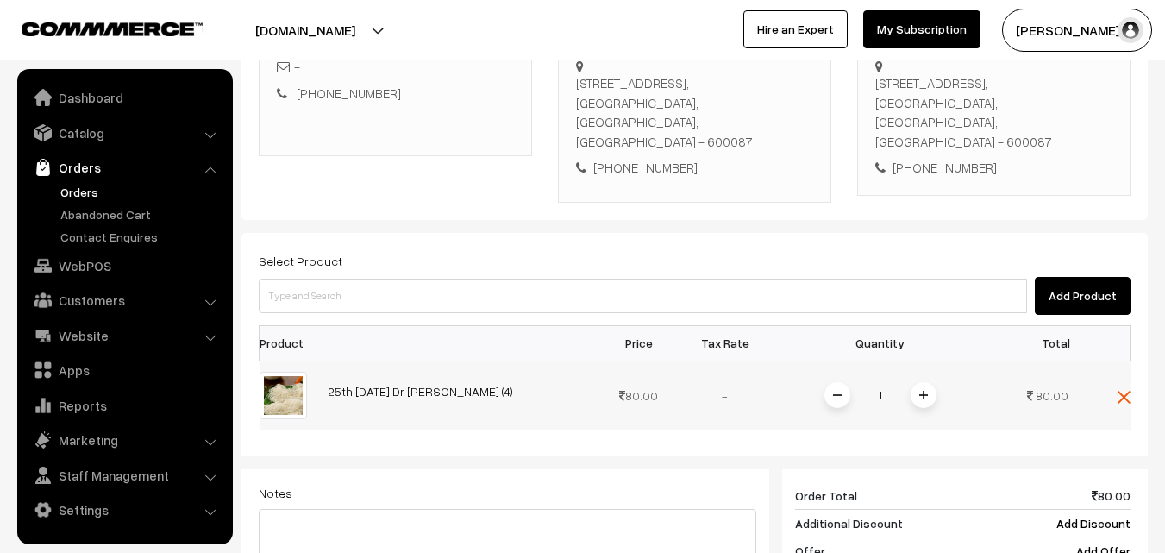
click at [928, 392] on span at bounding box center [924, 395] width 26 height 26
click at [929, 392] on span at bounding box center [924, 395] width 26 height 26
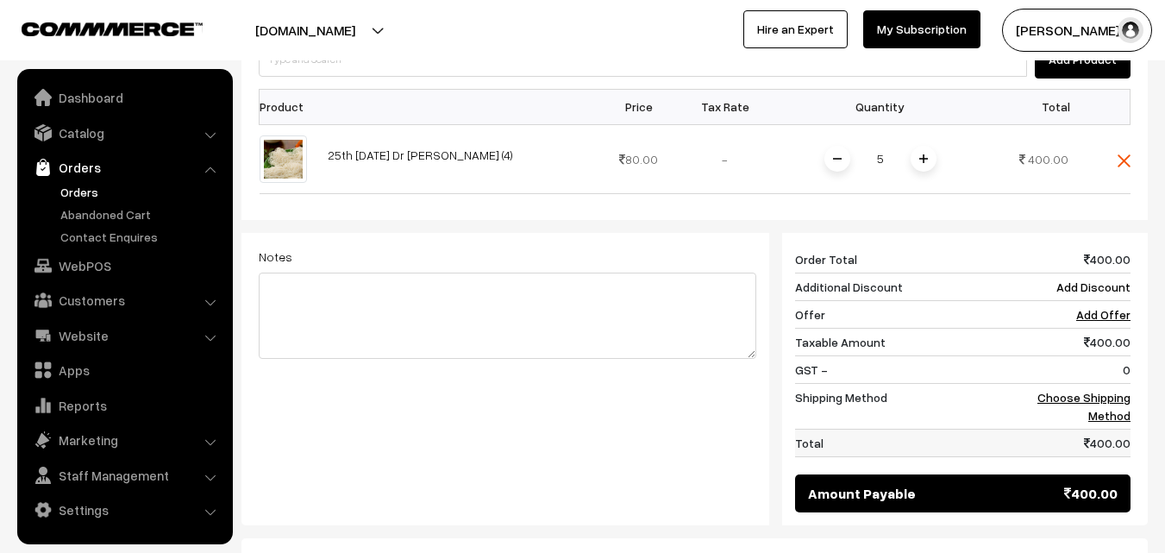
scroll to position [574, 0]
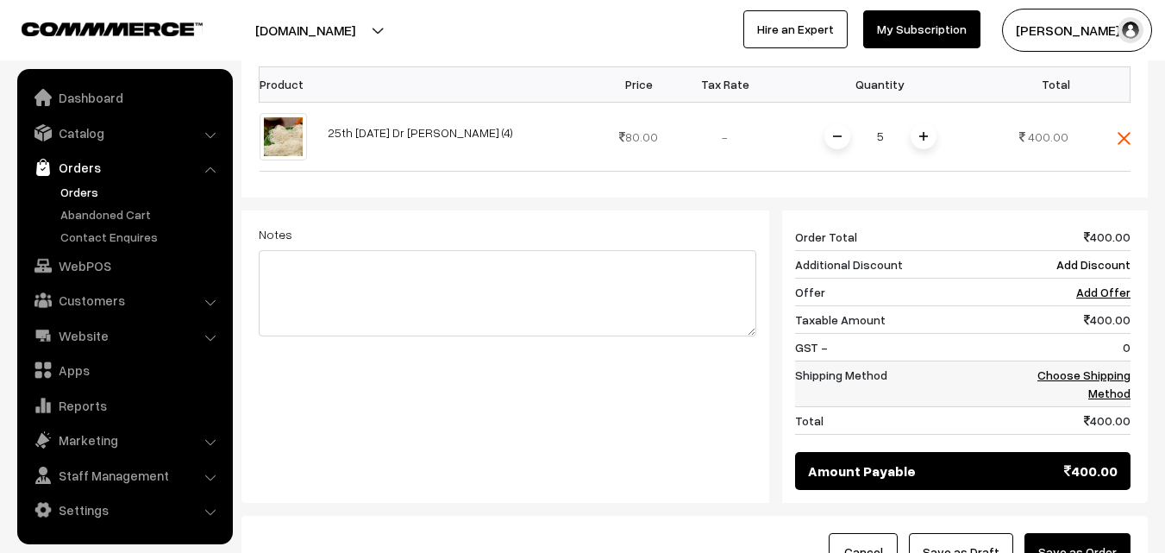
click at [1083, 369] on link "Choose Shipping Method" at bounding box center [1084, 383] width 93 height 33
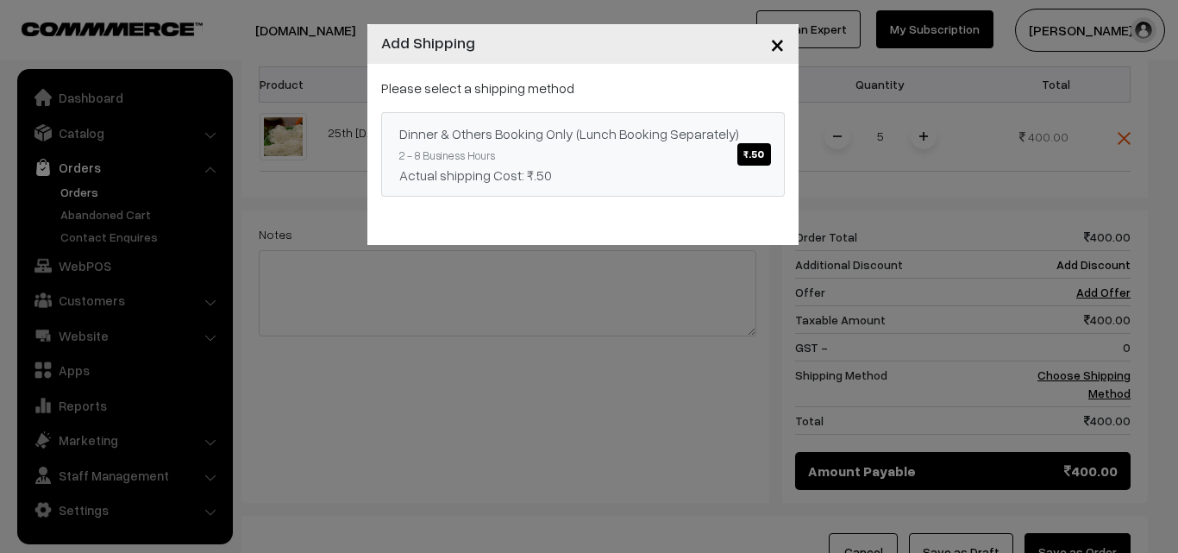
click at [755, 152] on span "₹.50" at bounding box center [753, 154] width 33 height 22
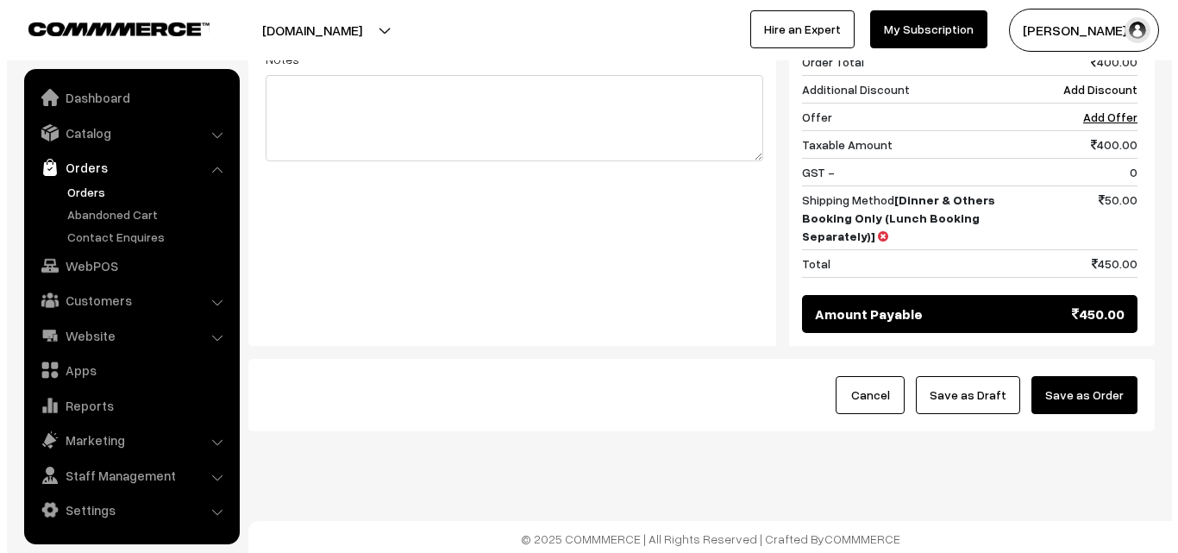
scroll to position [752, 0]
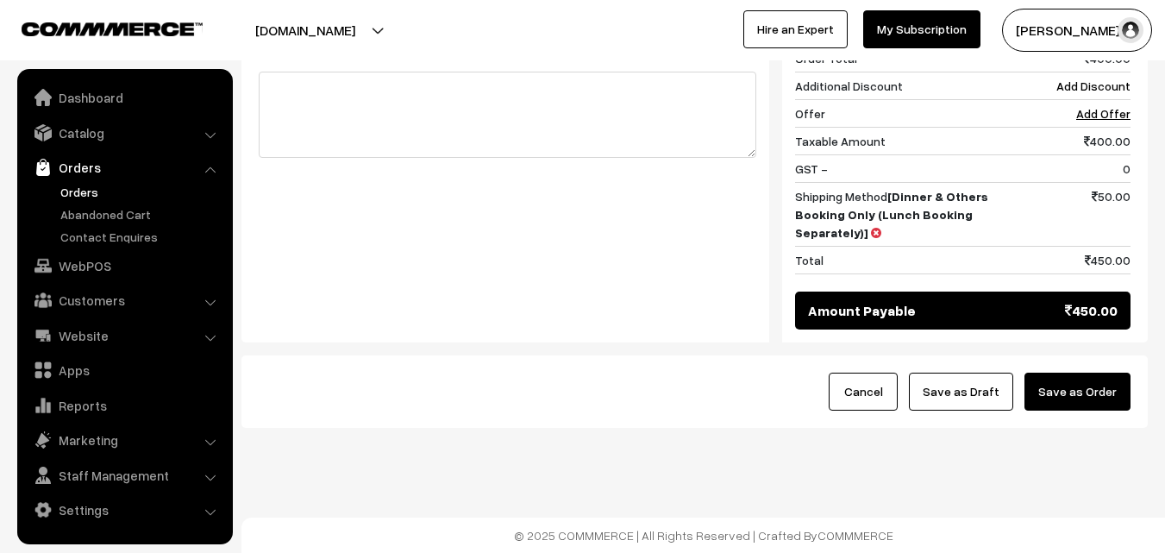
click at [1113, 386] on button "Save as Order" at bounding box center [1078, 392] width 106 height 38
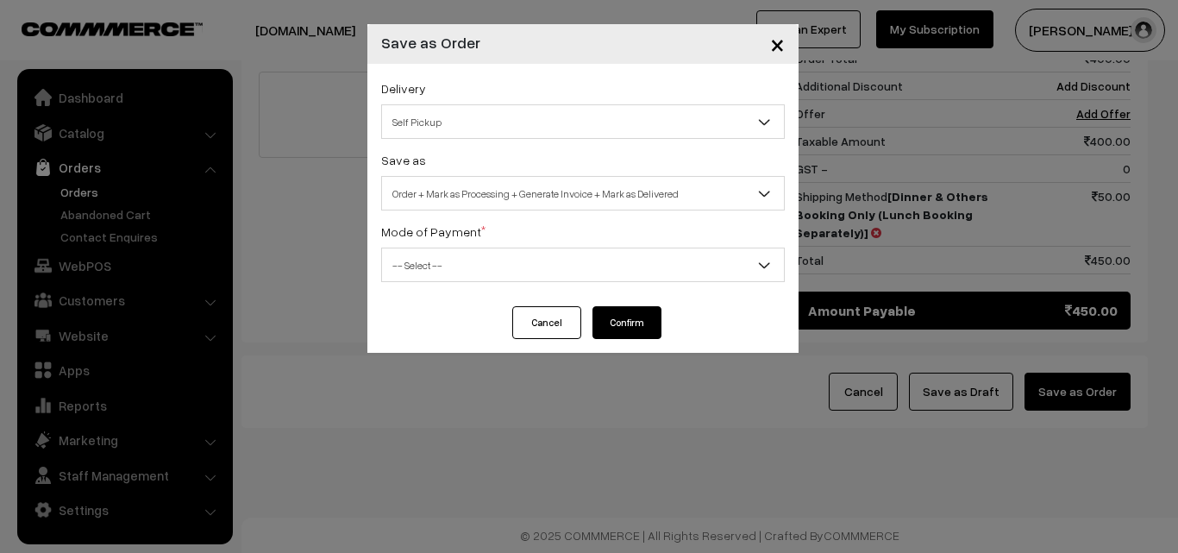
click at [561, 125] on span "Self Pickup" at bounding box center [583, 122] width 402 height 30
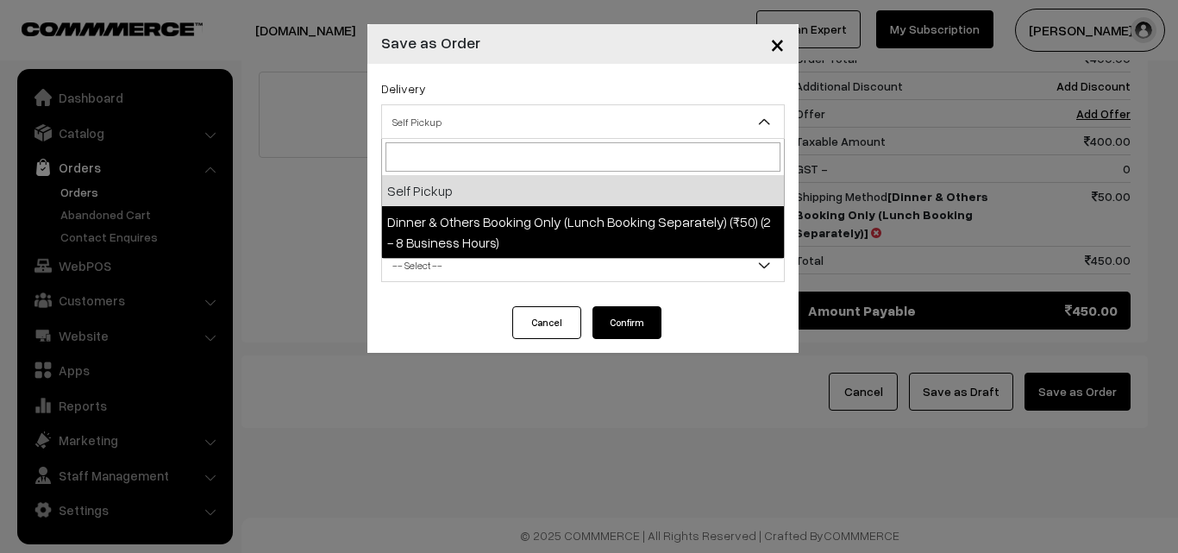
select select "DOB2"
select select "3"
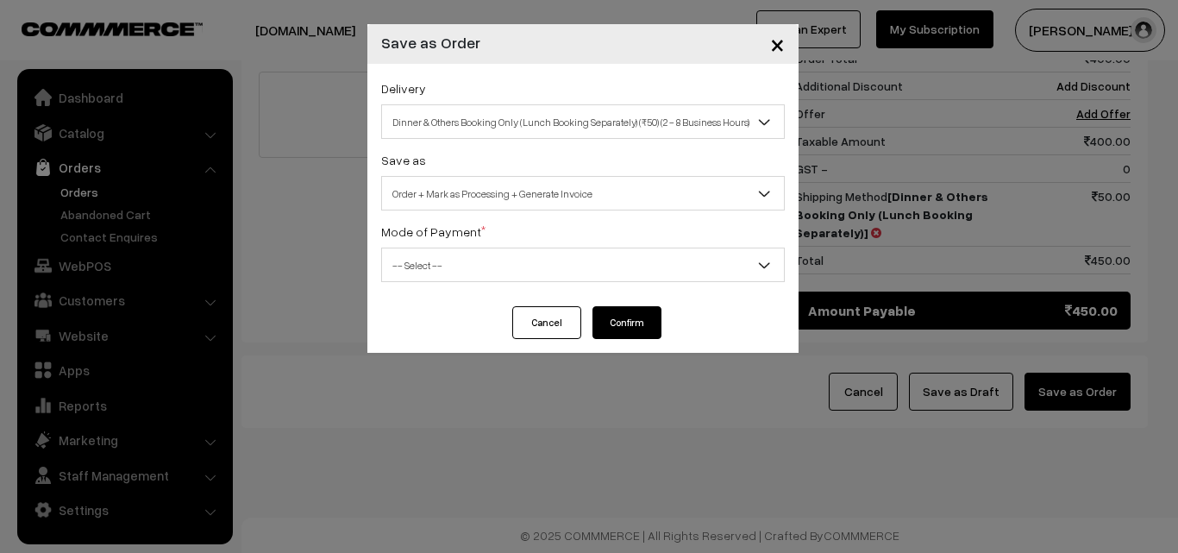
click at [574, 273] on span "-- Select --" at bounding box center [583, 265] width 402 height 30
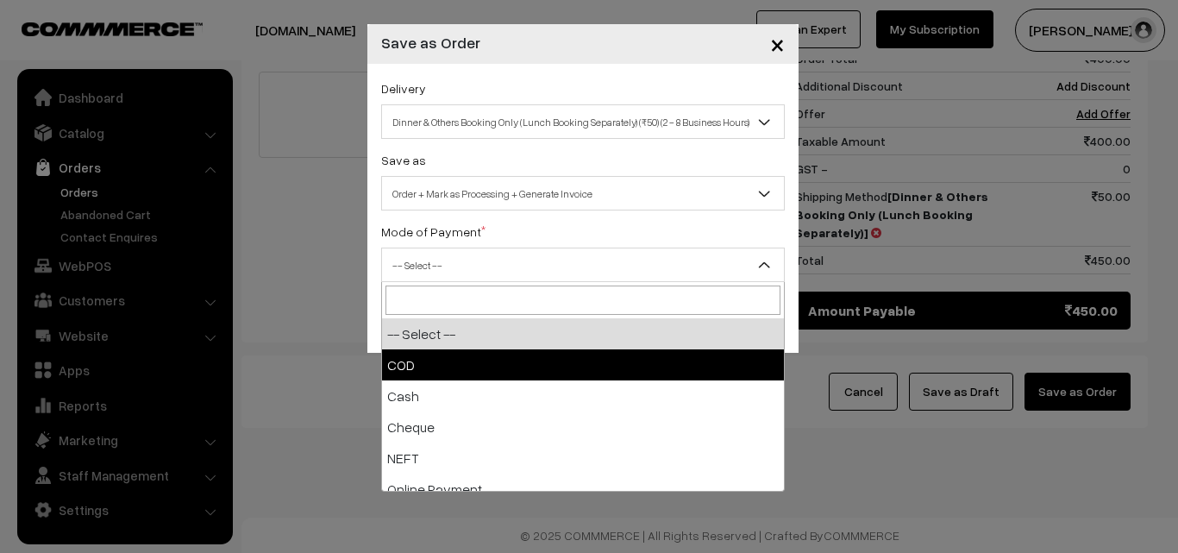
select select "1"
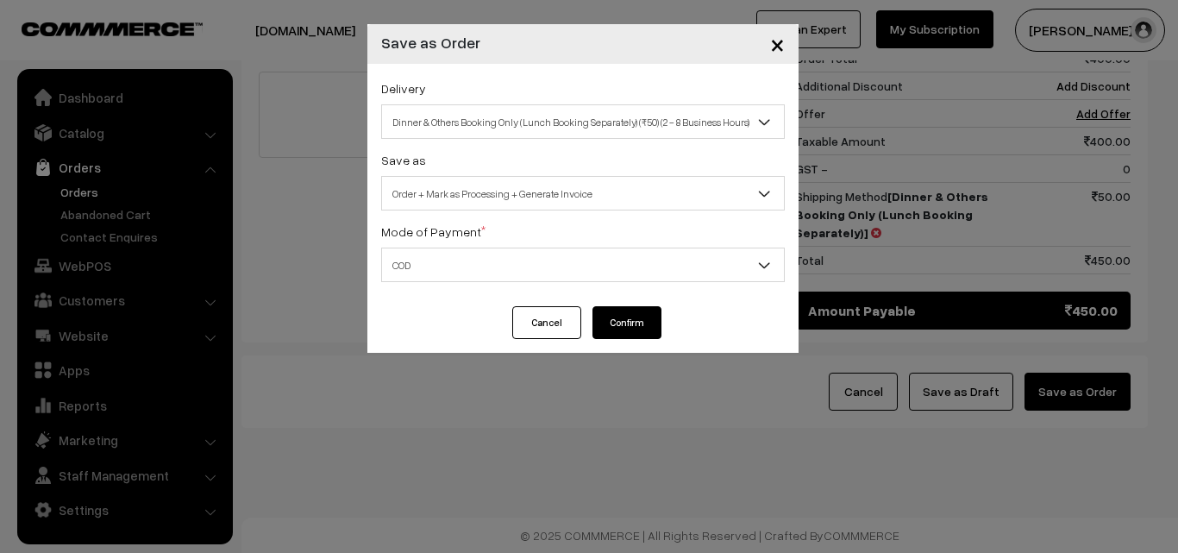
click at [626, 323] on button "Confirm" at bounding box center [627, 322] width 69 height 33
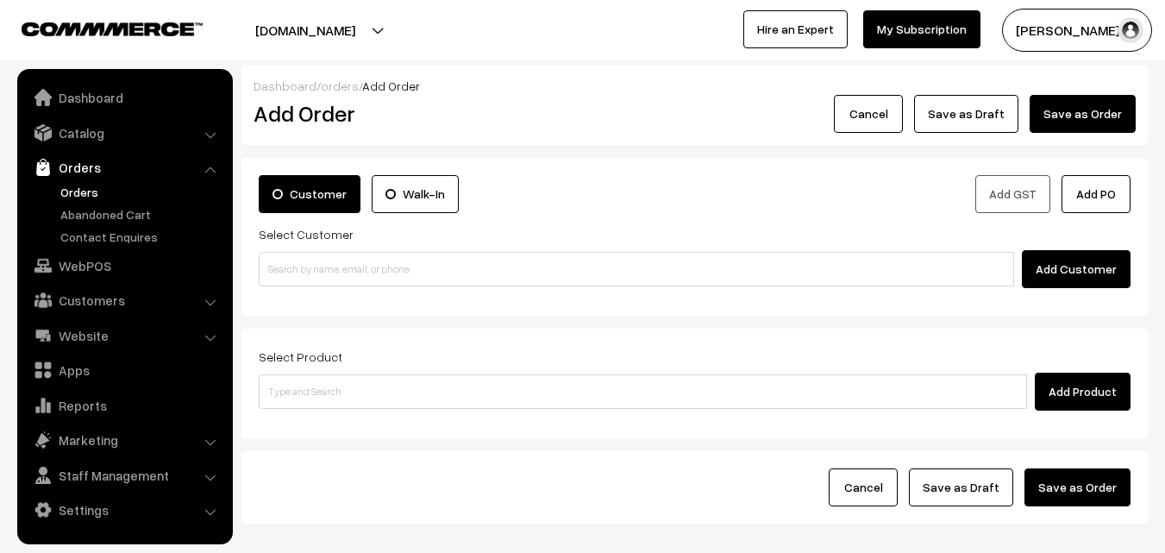
click at [76, 191] on link "Orders" at bounding box center [141, 192] width 171 height 18
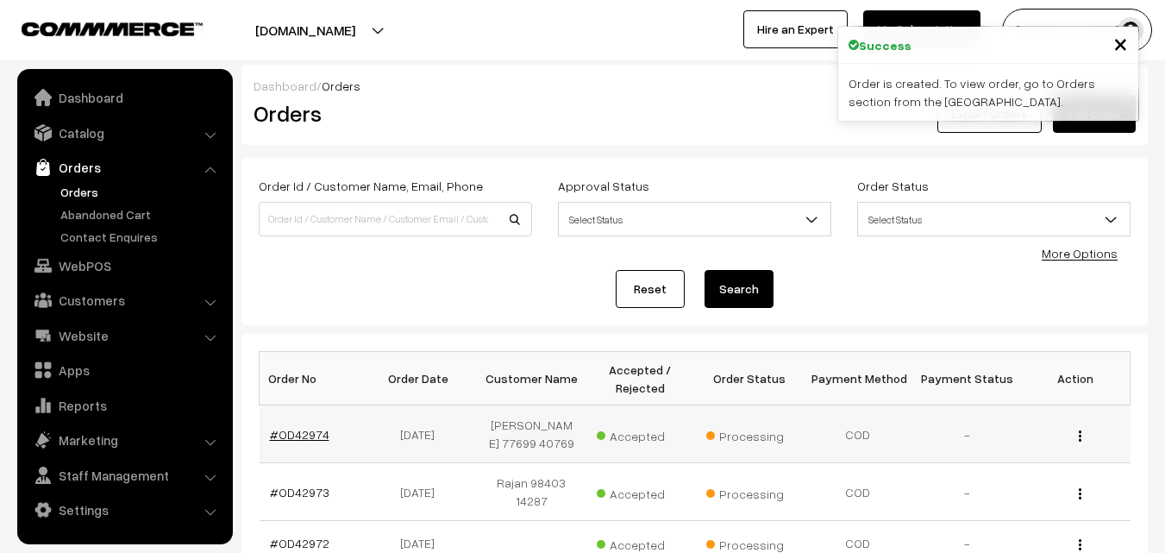
click at [292, 442] on link "#OD42974" at bounding box center [300, 434] width 60 height 15
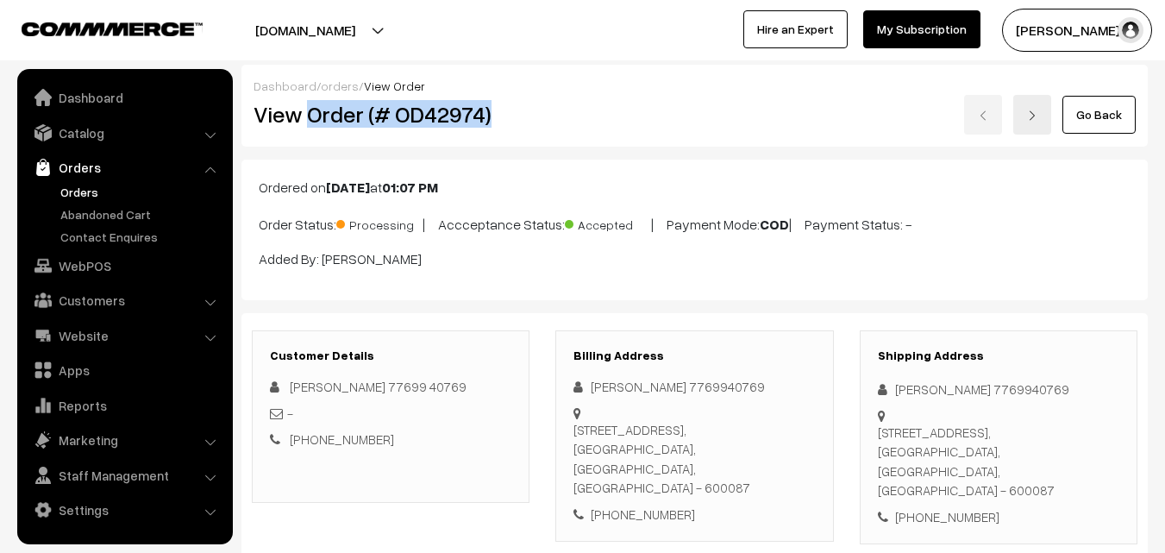
drag, startPoint x: 307, startPoint y: 114, endPoint x: 498, endPoint y: 116, distance: 190.6
click at [498, 116] on h2 "View Order (# OD42974)" at bounding box center [392, 114] width 277 height 27
copy h2 "Order (# OD42974)"
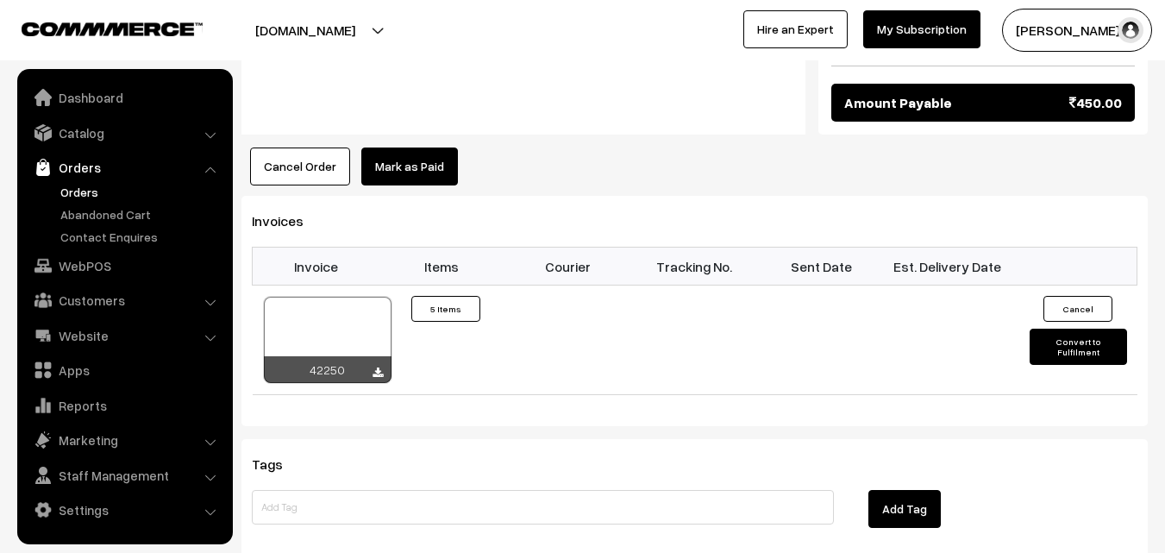
scroll to position [1035, 0]
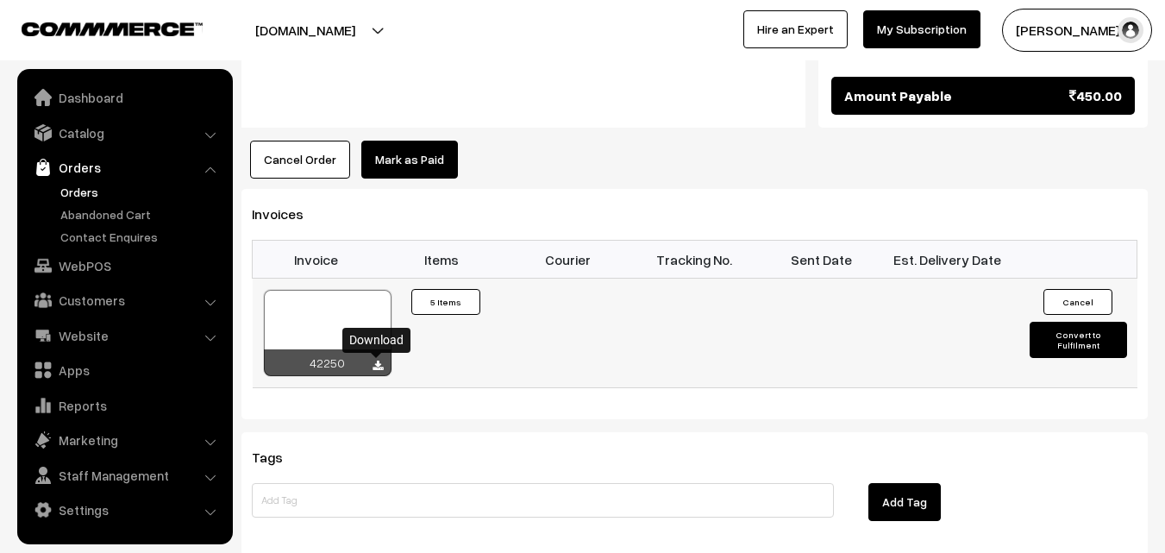
click at [377, 362] on icon at bounding box center [378, 366] width 10 height 11
click at [83, 266] on link "WebPOS" at bounding box center [124, 265] width 205 height 31
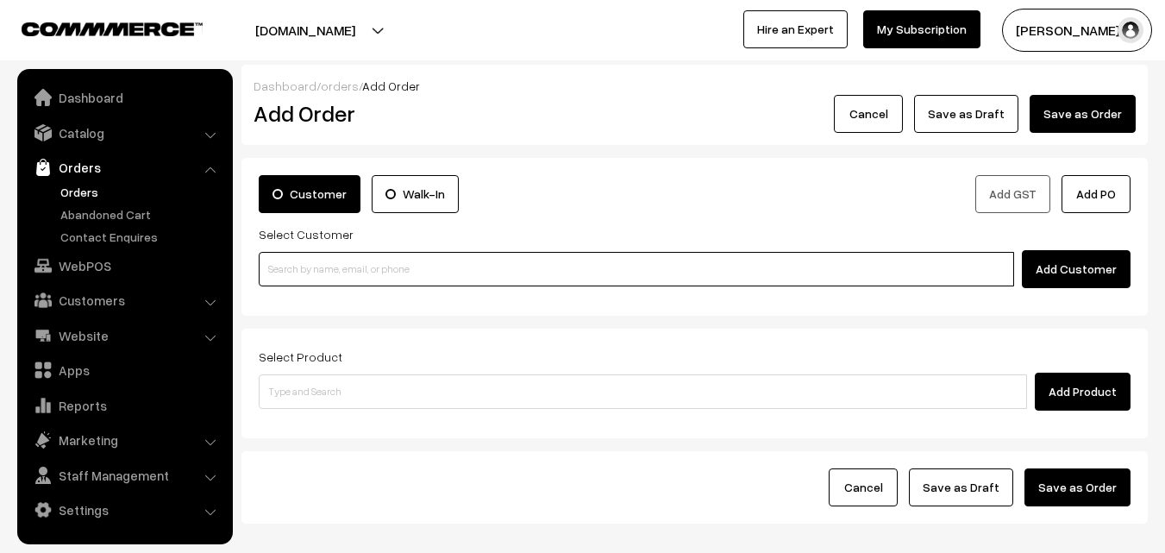
click at [461, 276] on input at bounding box center [637, 269] width 756 height 35
paste input "+91 94449 44483"
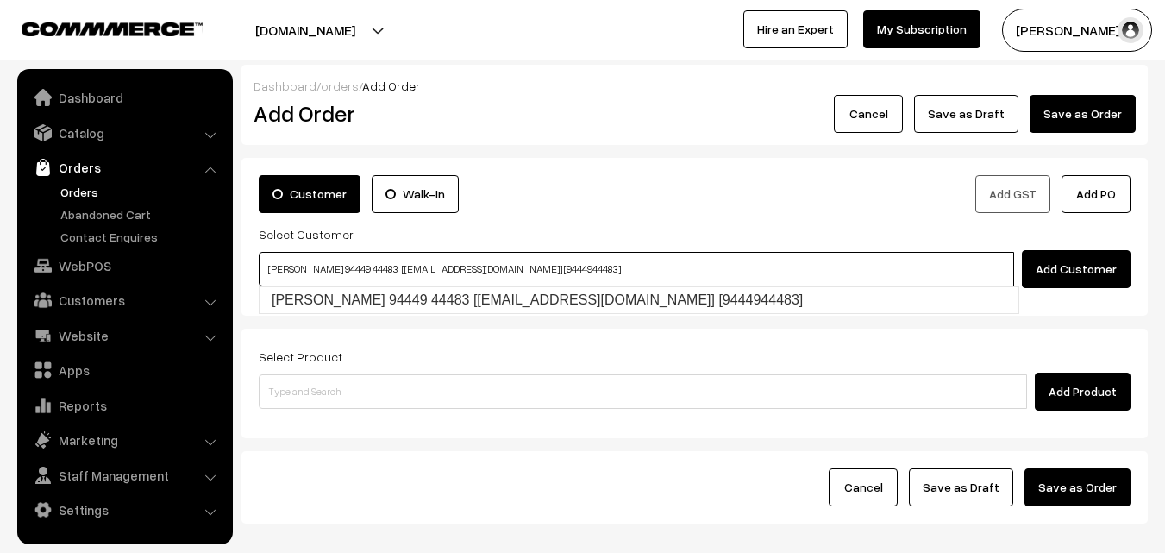
type input "Ranganathan 94449 44483 [Anna30@gmail.com] [9444944483]"
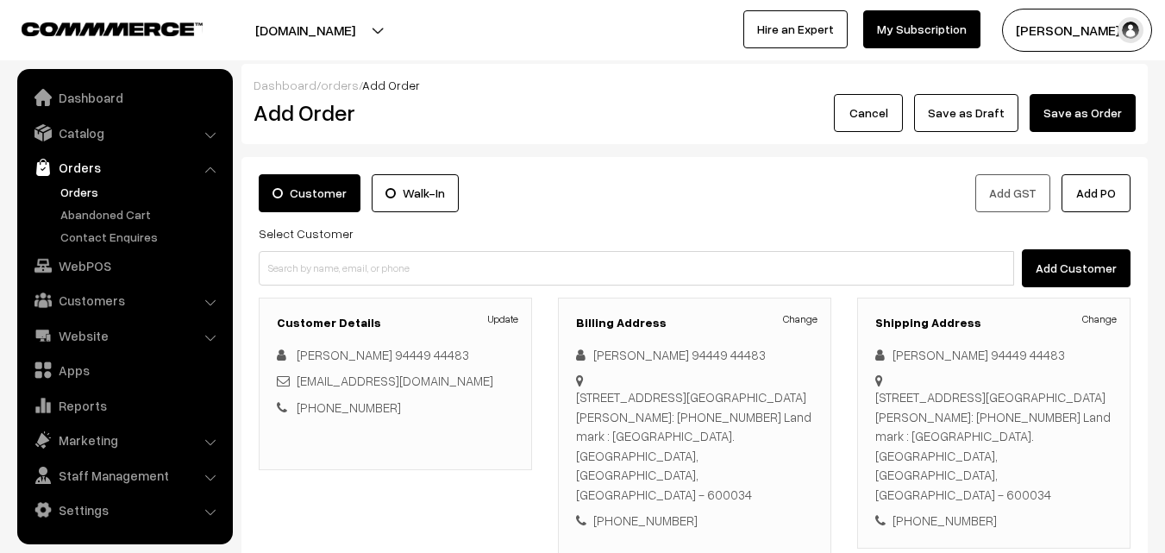
scroll to position [173, 0]
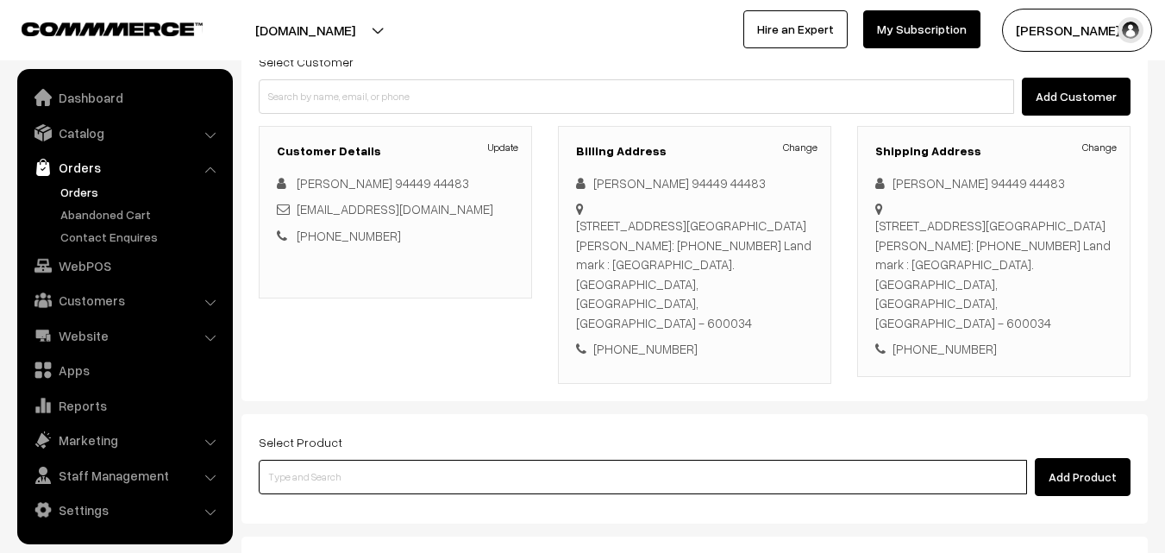
click at [436, 460] on input at bounding box center [643, 477] width 769 height 35
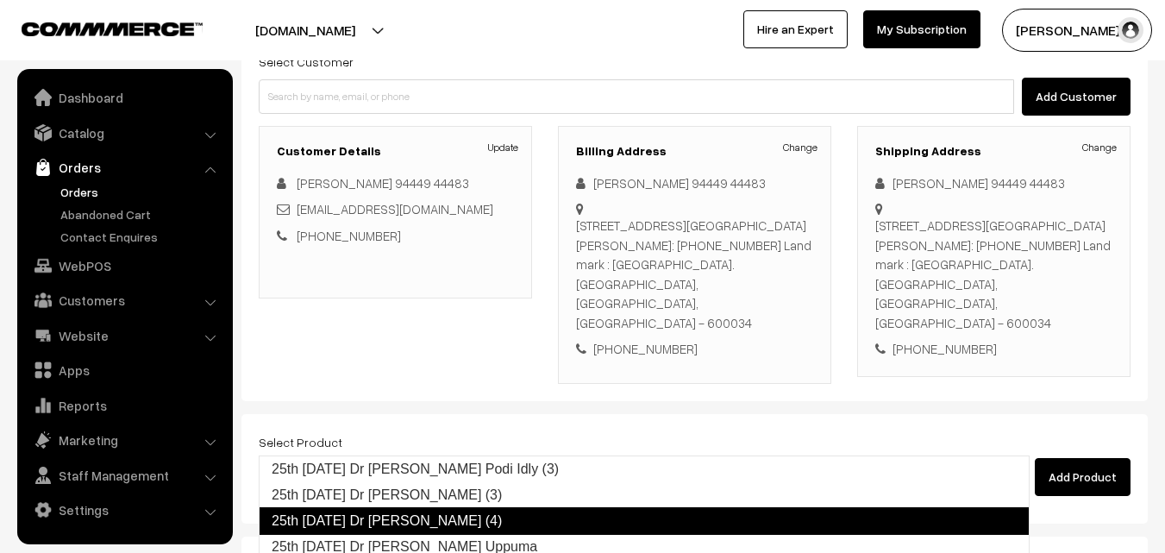
type input "25th [DATE] Dr [PERSON_NAME] Uppuma"
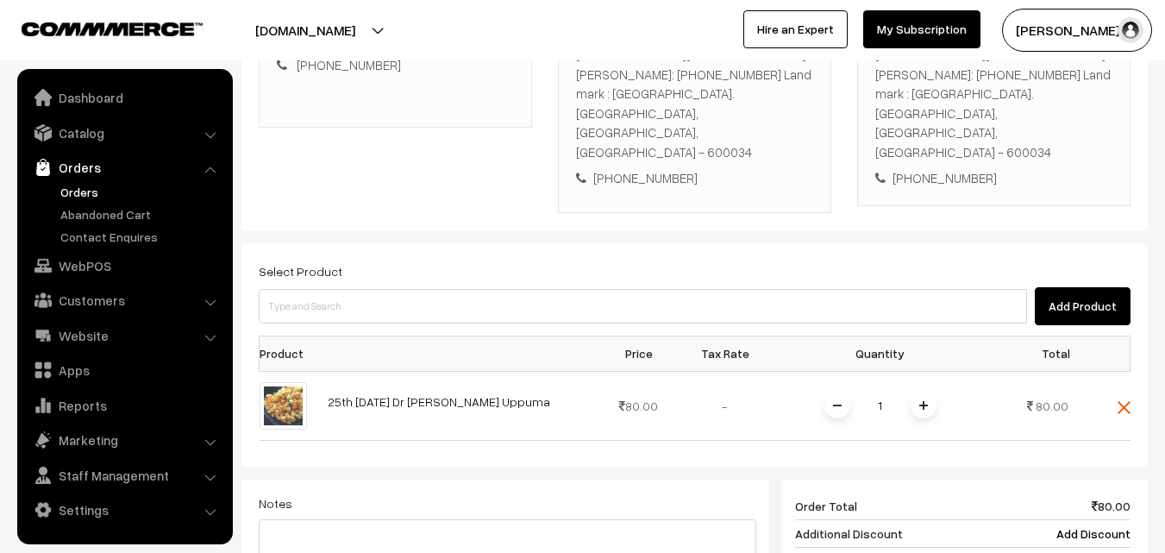
scroll to position [345, 0]
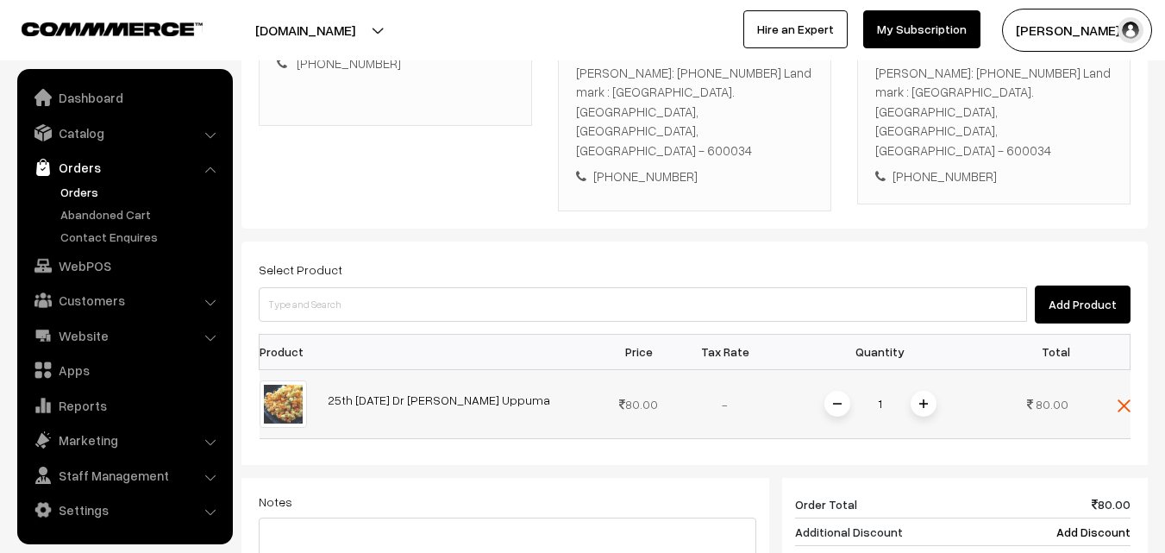
click at [921, 391] on span at bounding box center [924, 404] width 26 height 26
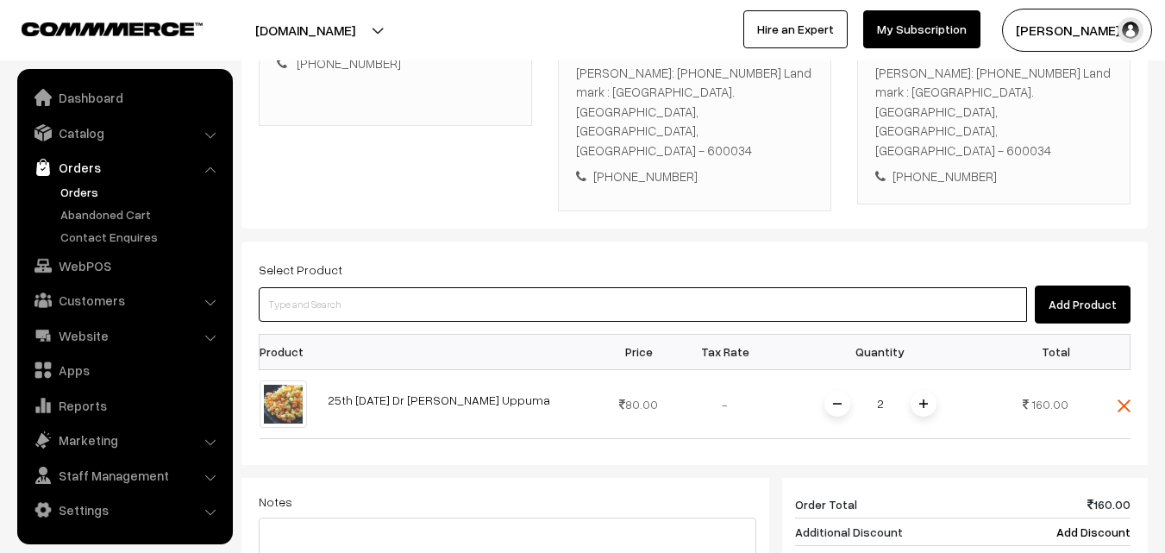
click at [576, 287] on input at bounding box center [643, 304] width 769 height 35
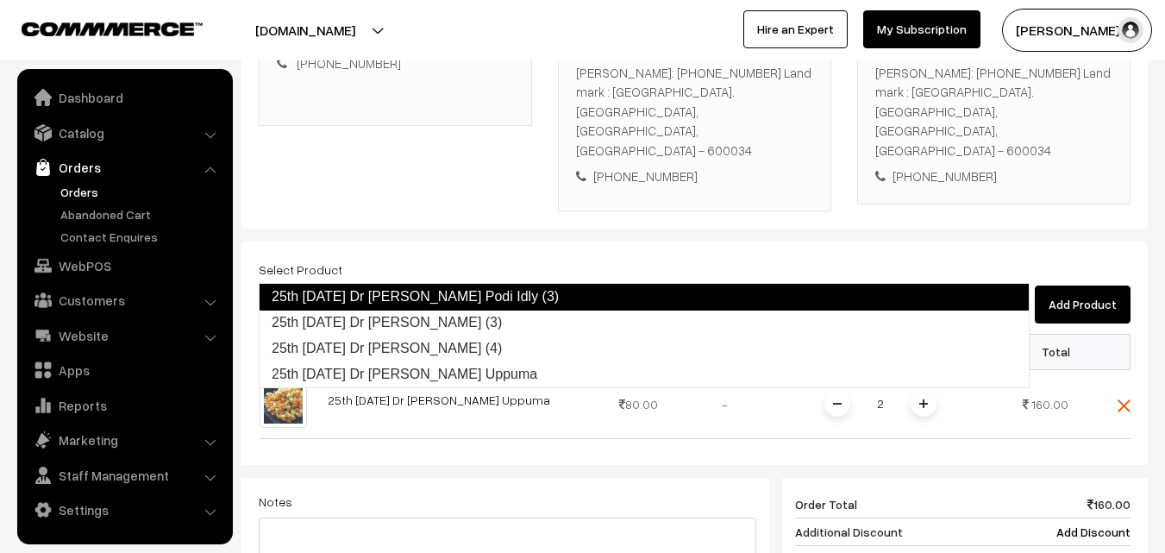
type input "25th Thursday Dr Chapathi (3)"
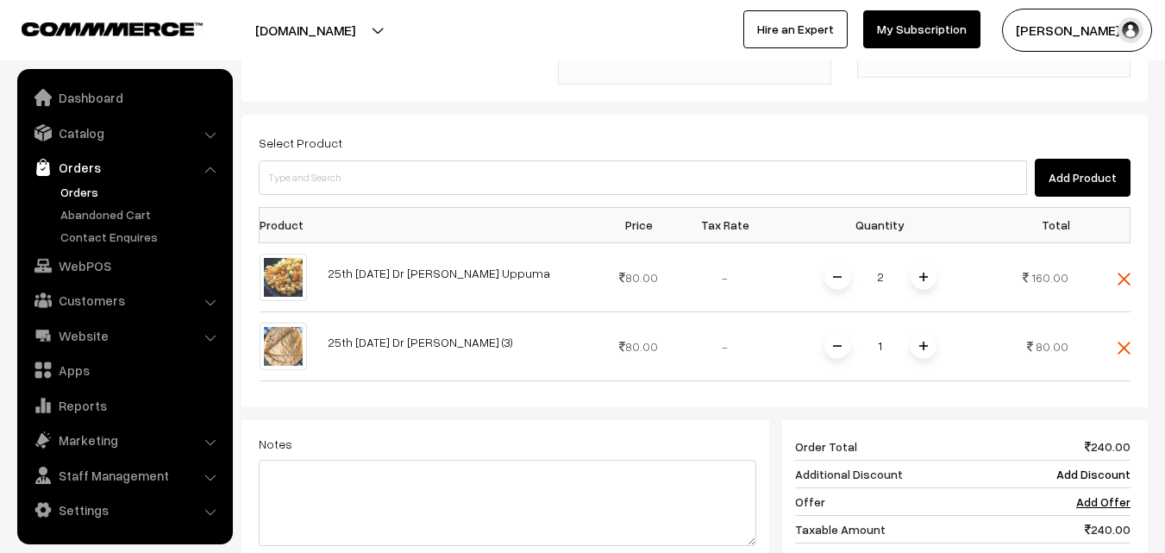
scroll to position [518, 0]
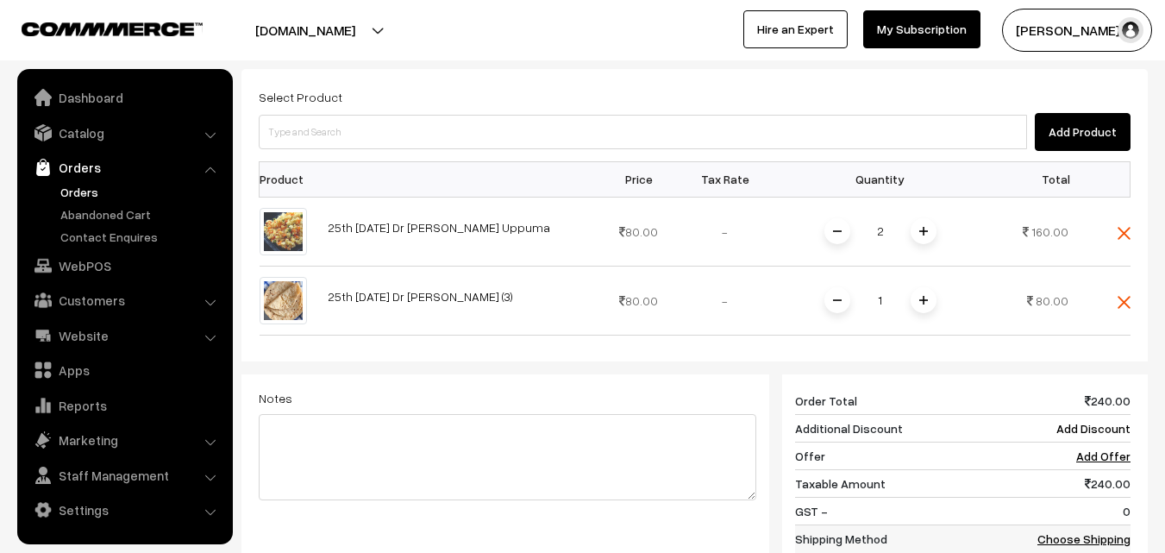
click at [1089, 531] on link "Choose Shipping Method" at bounding box center [1084, 547] width 93 height 33
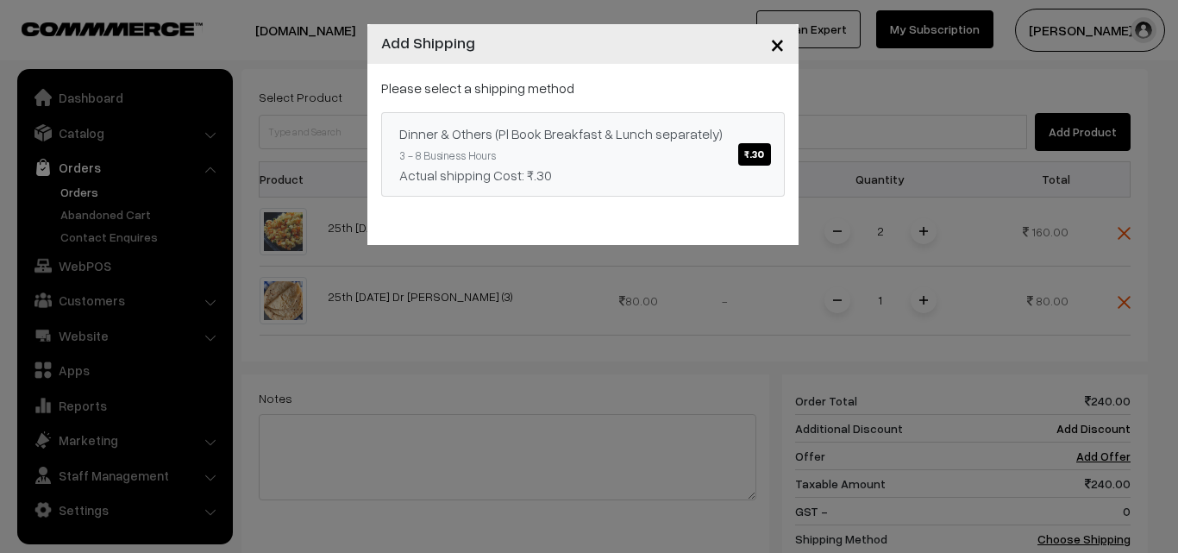
click at [762, 145] on span "₹.30" at bounding box center [754, 154] width 32 height 22
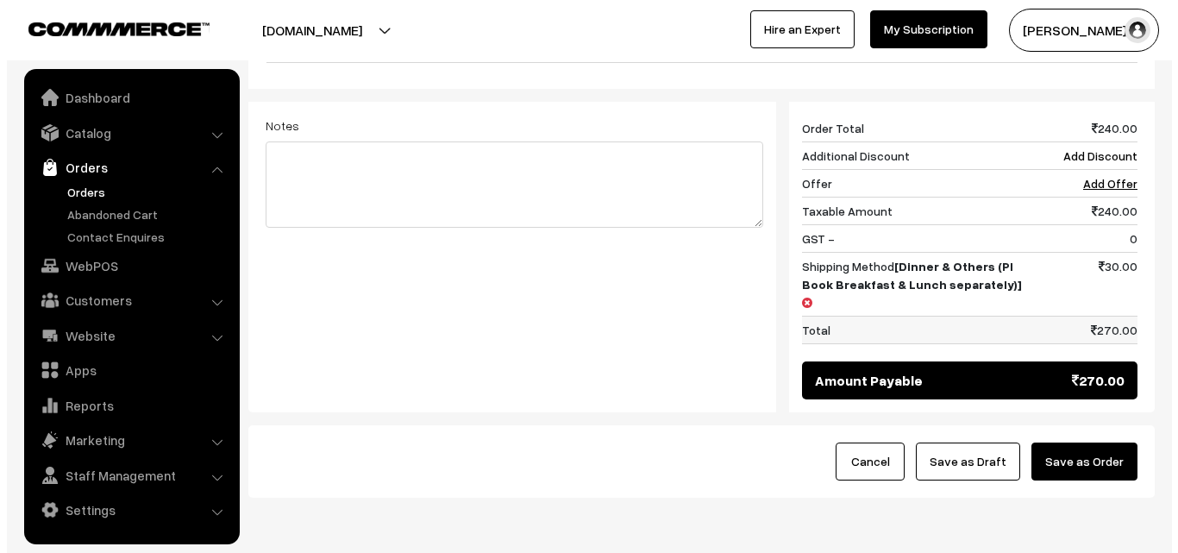
scroll to position [803, 0]
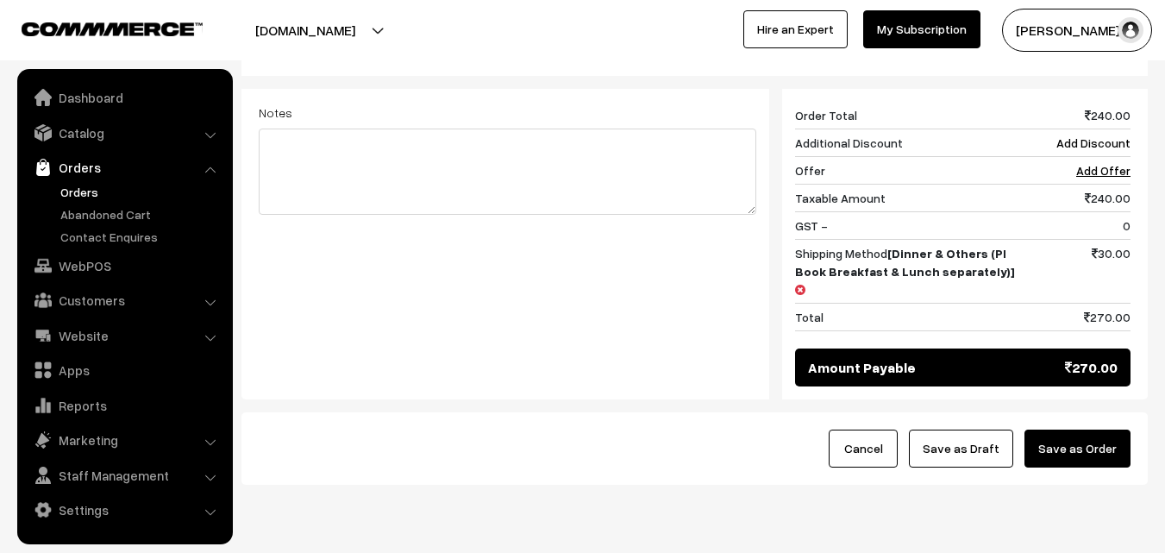
click at [1067, 430] on button "Save as Order" at bounding box center [1078, 449] width 106 height 38
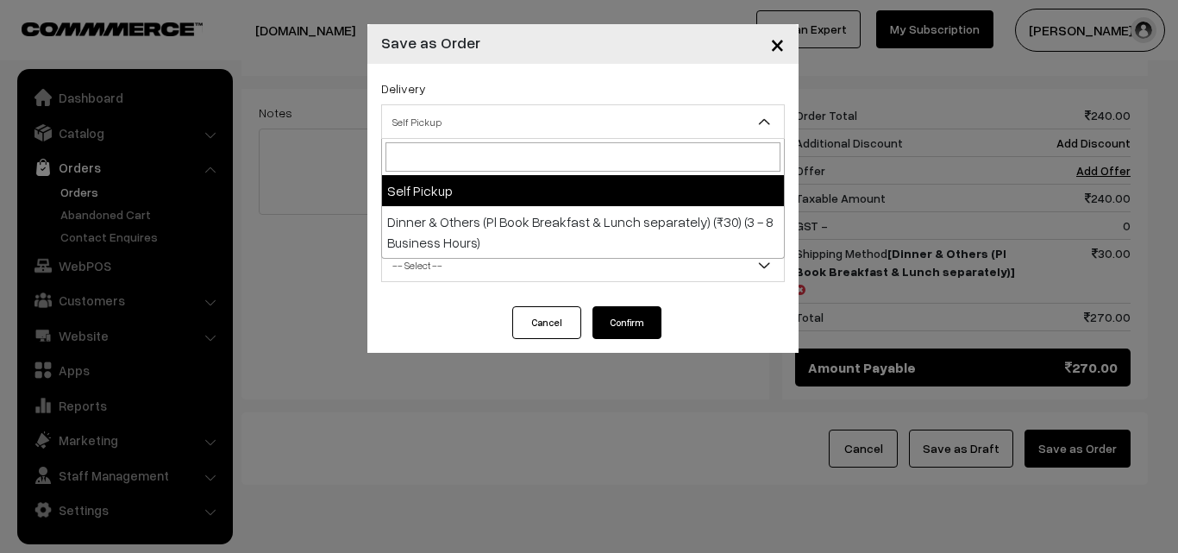
click at [604, 122] on span "Self Pickup" at bounding box center [583, 122] width 402 height 30
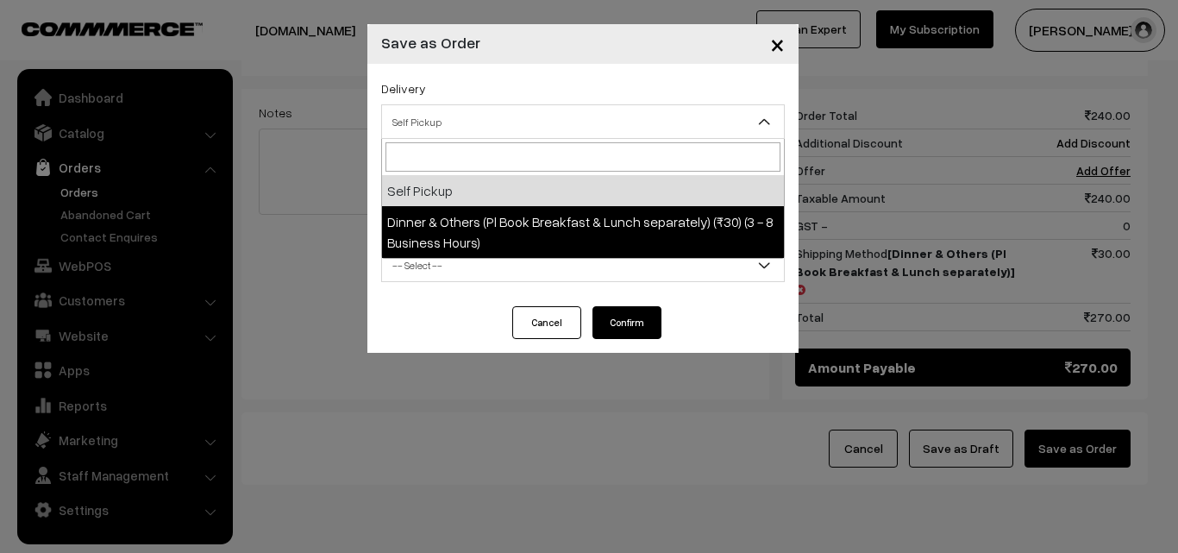
select select "DOP1"
select select "3"
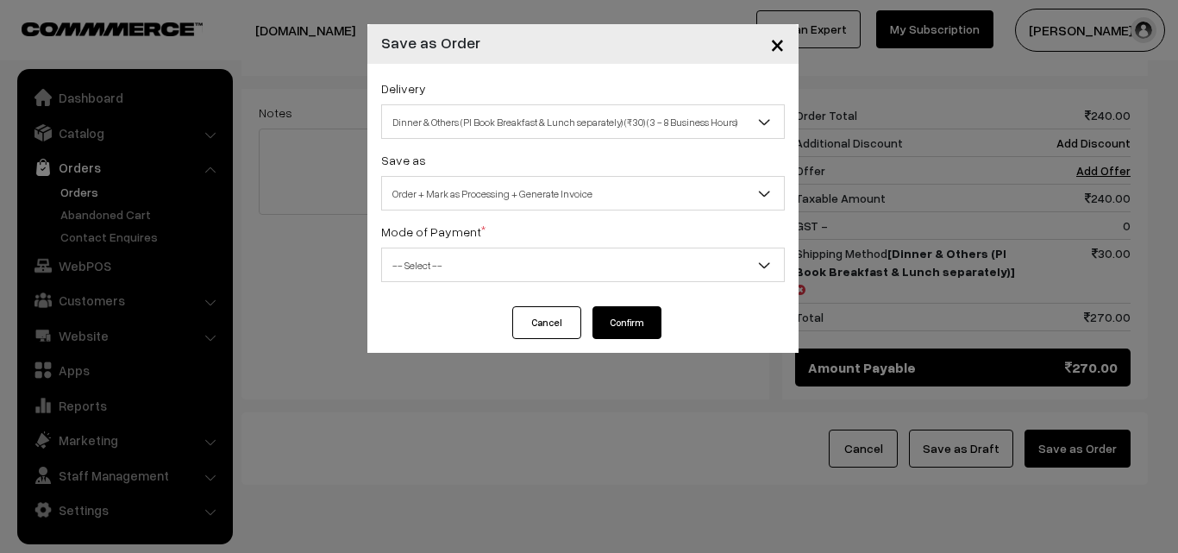
click at [589, 259] on span "-- Select --" at bounding box center [583, 265] width 402 height 30
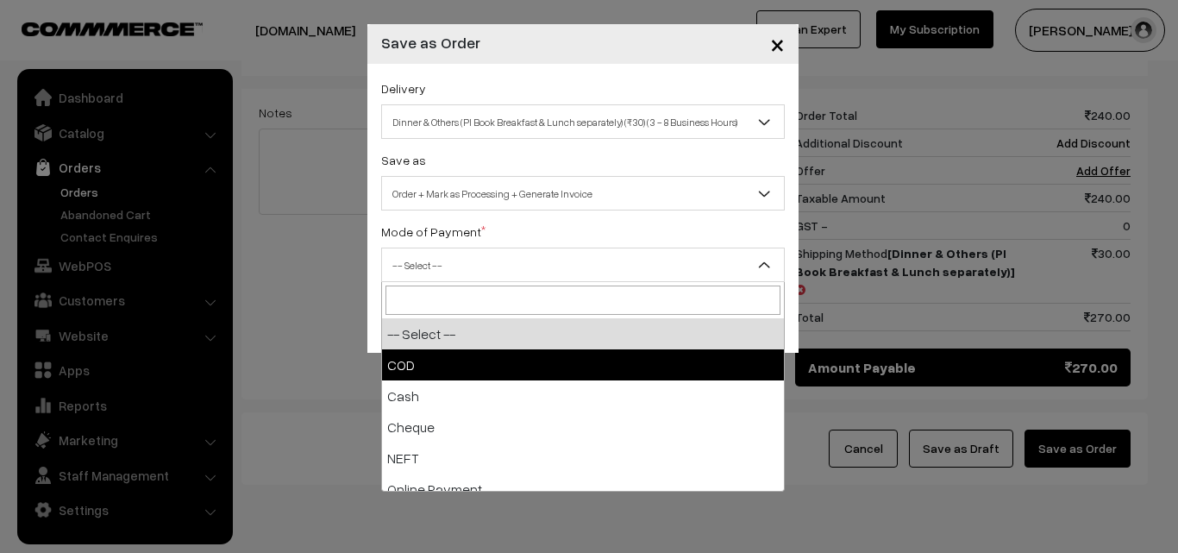
select select "1"
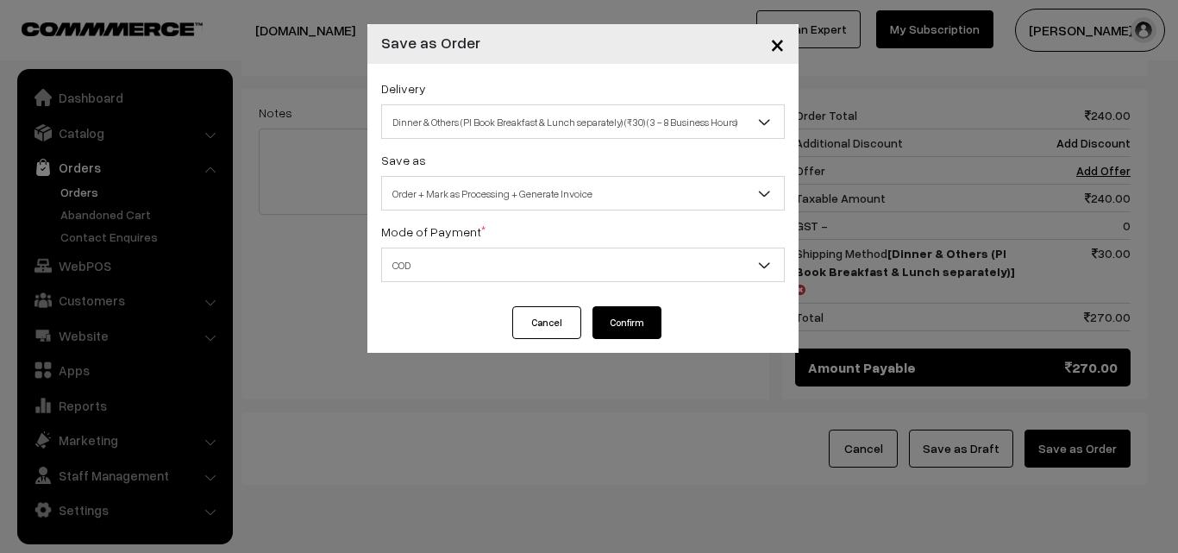
click at [628, 314] on button "Confirm" at bounding box center [627, 322] width 69 height 33
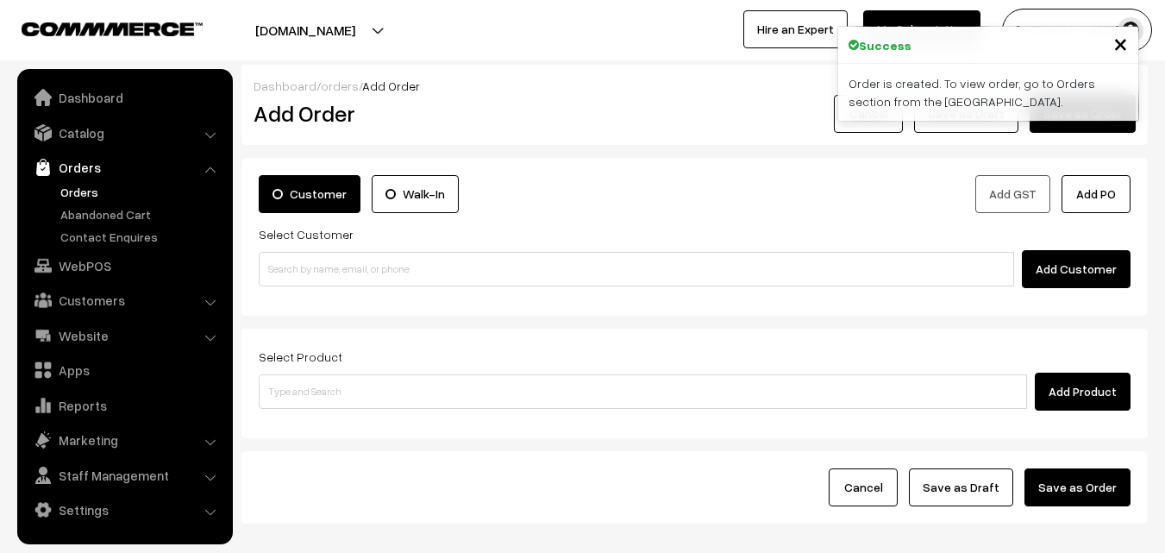
click at [81, 185] on link "Orders" at bounding box center [141, 192] width 171 height 18
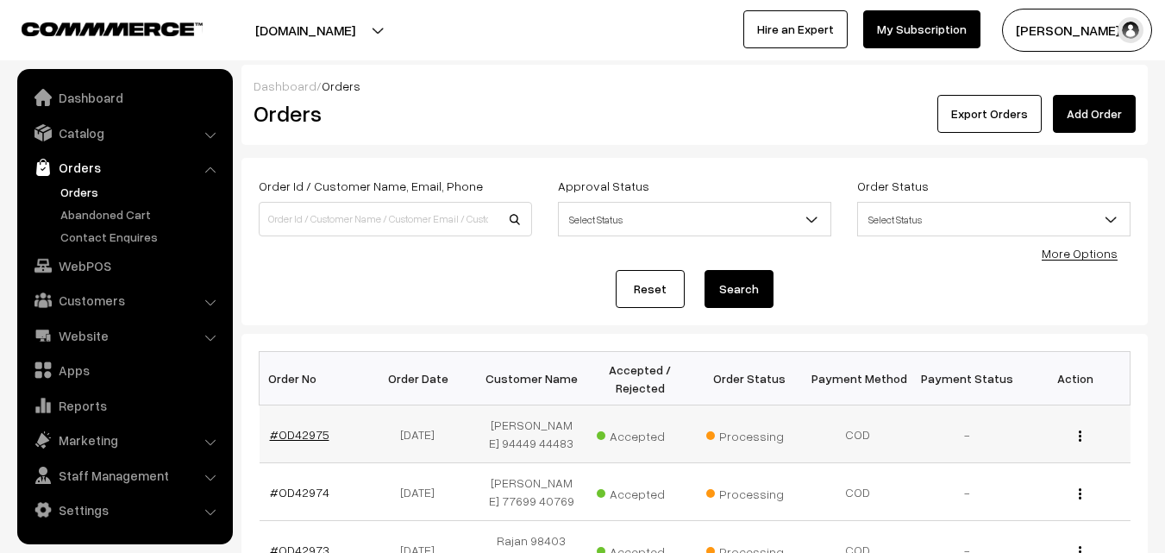
click at [298, 436] on link "#OD42975" at bounding box center [300, 434] width 60 height 15
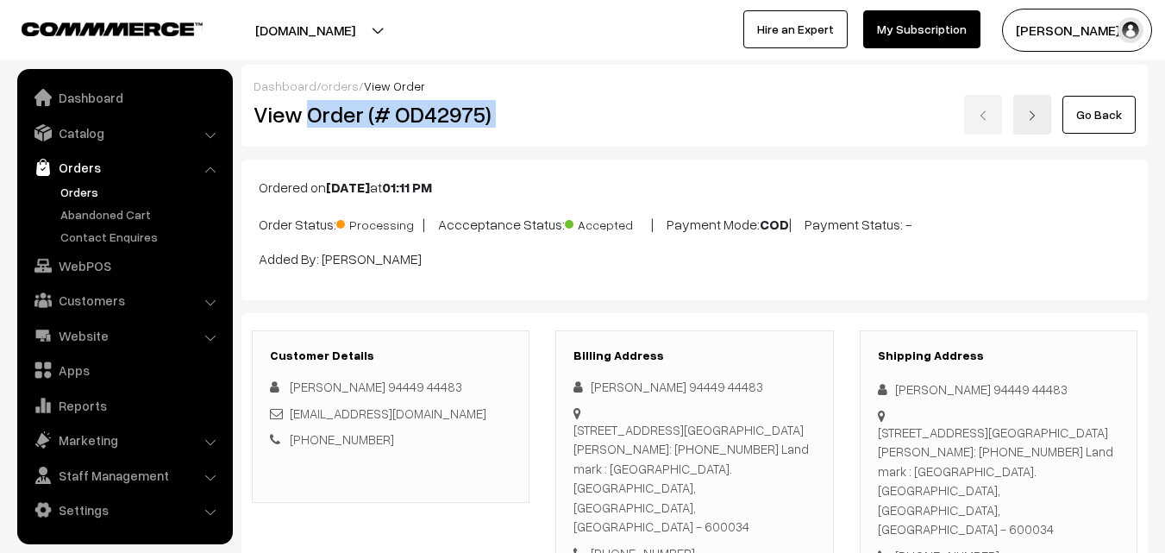
drag, startPoint x: 309, startPoint y: 117, endPoint x: 587, endPoint y: 117, distance: 278.6
click at [587, 117] on div "View Order (# OD42975) Go Back" at bounding box center [695, 115] width 908 height 40
copy div "Order (# OD42975)"
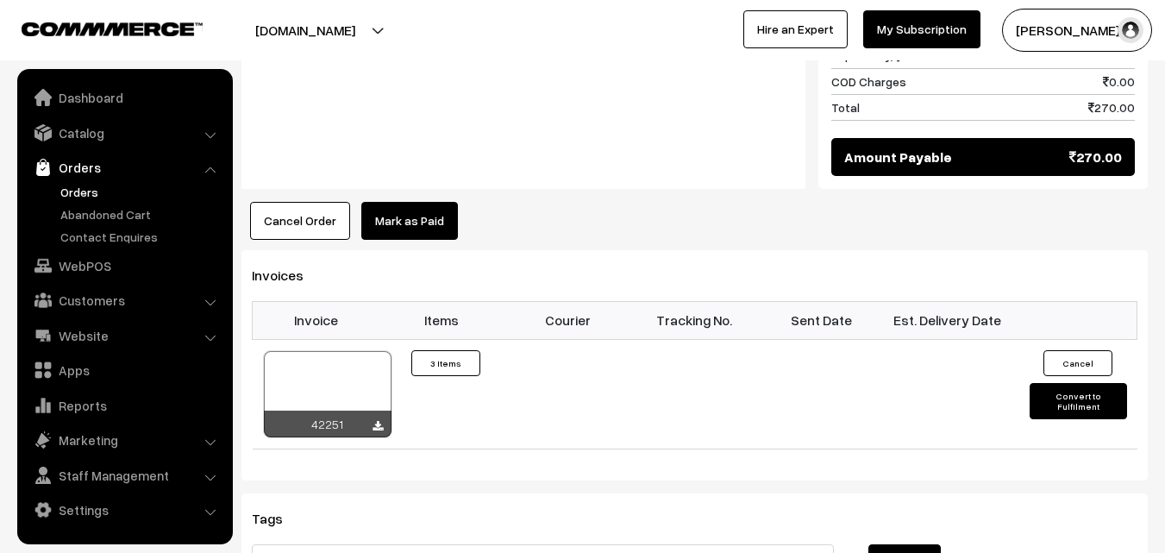
scroll to position [1121, 0]
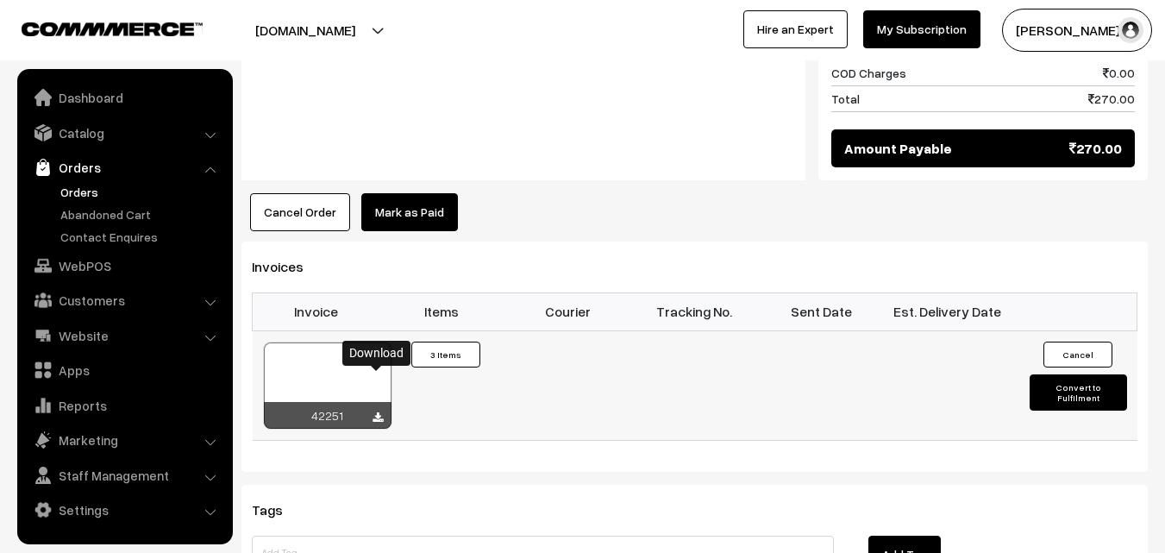
click at [373, 412] on icon at bounding box center [378, 417] width 10 height 11
click at [88, 186] on link "Orders" at bounding box center [141, 192] width 171 height 18
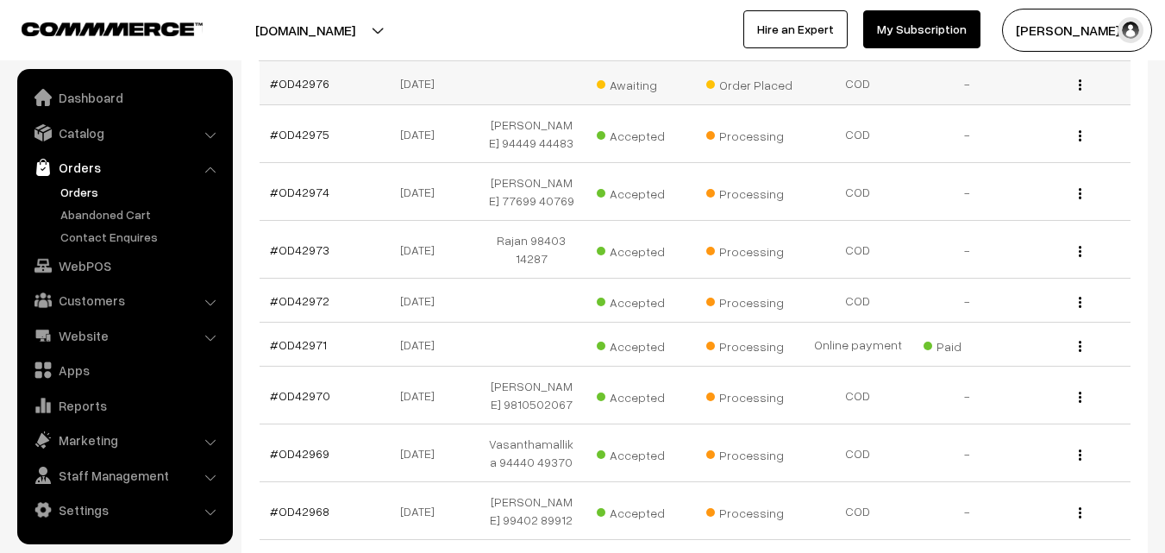
scroll to position [86, 0]
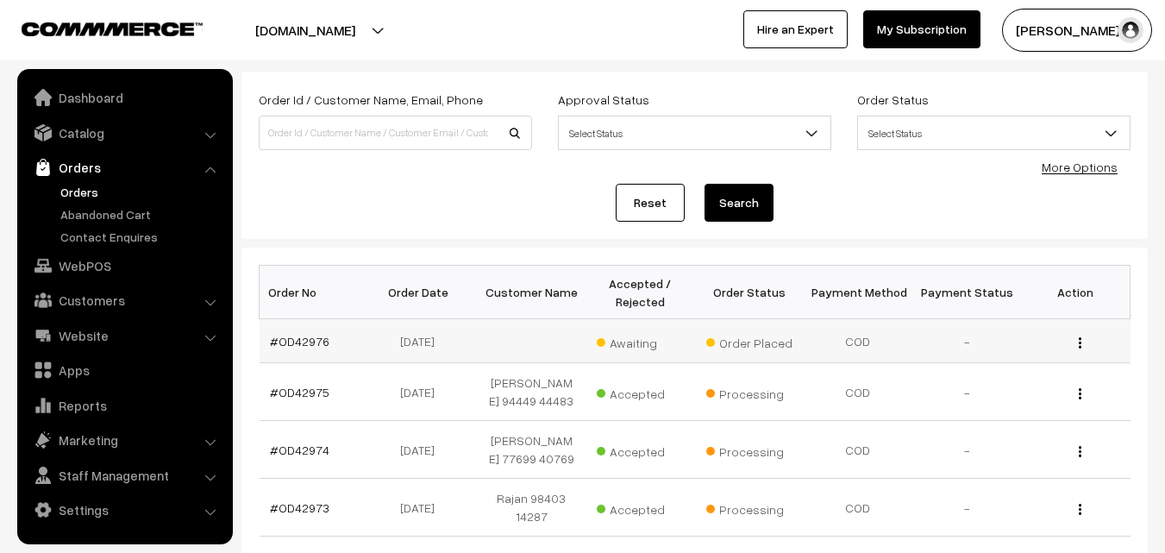
click at [302, 330] on td "#OD42976" at bounding box center [314, 341] width 109 height 44
click at [302, 334] on link "#OD42976" at bounding box center [300, 341] width 60 height 15
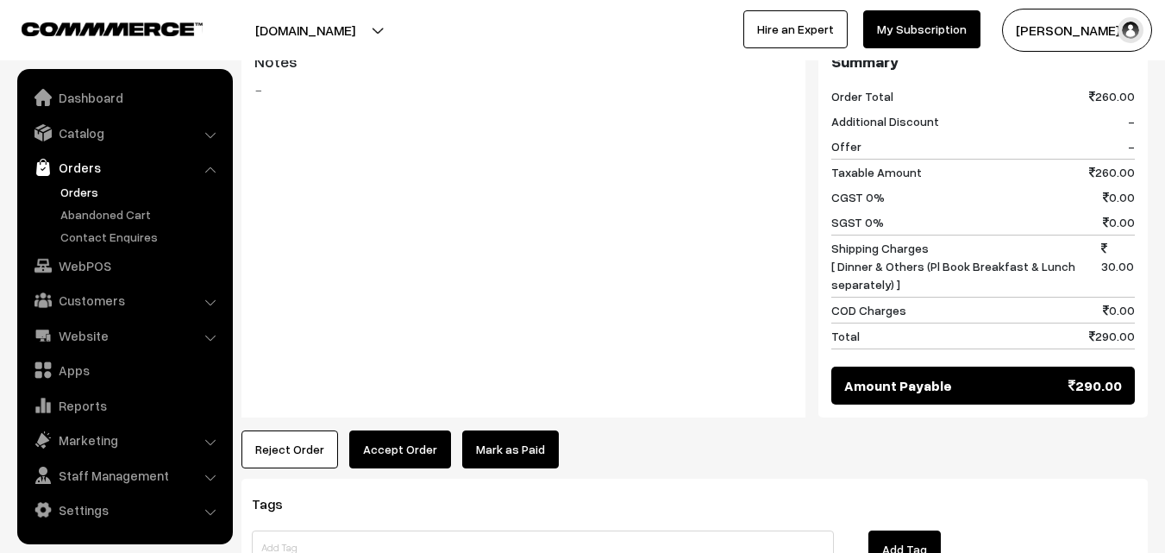
click at [408, 430] on button "Accept Order" at bounding box center [400, 449] width 102 height 38
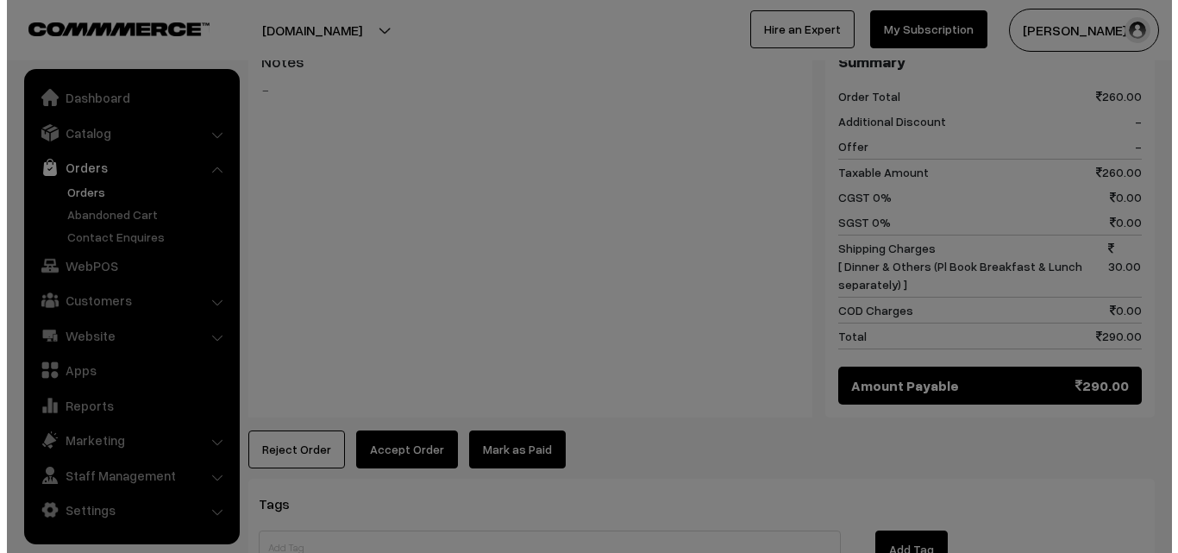
scroll to position [934, 0]
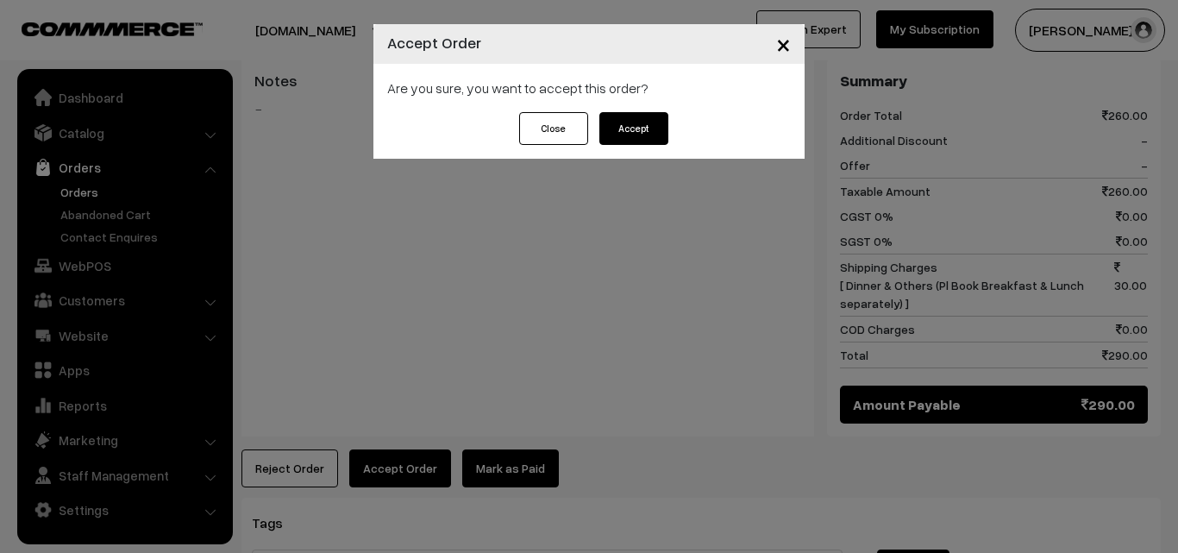
click at [625, 124] on button "Accept" at bounding box center [633, 128] width 69 height 33
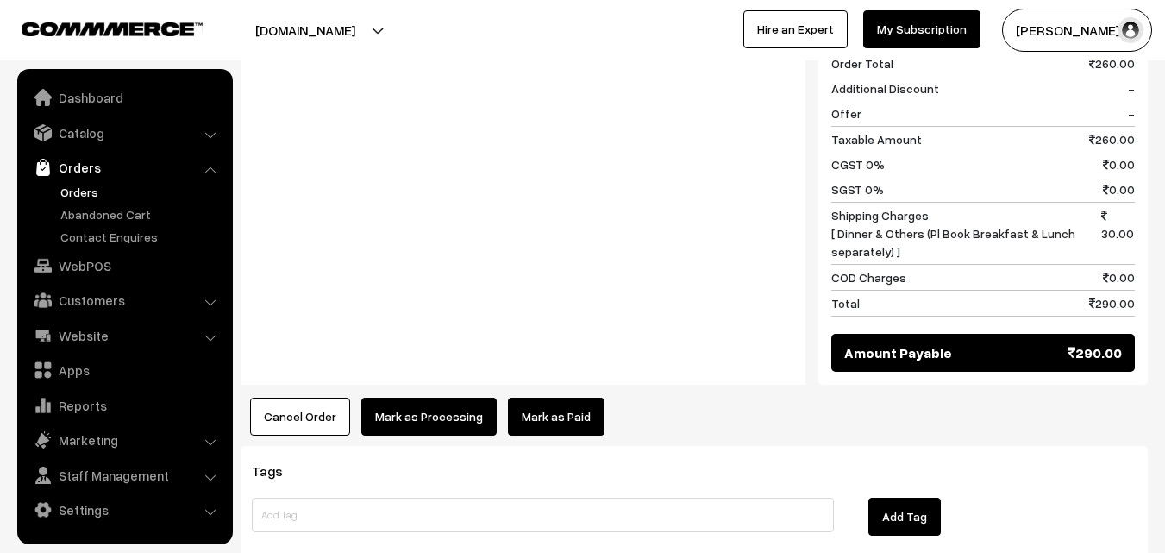
scroll to position [1121, 0]
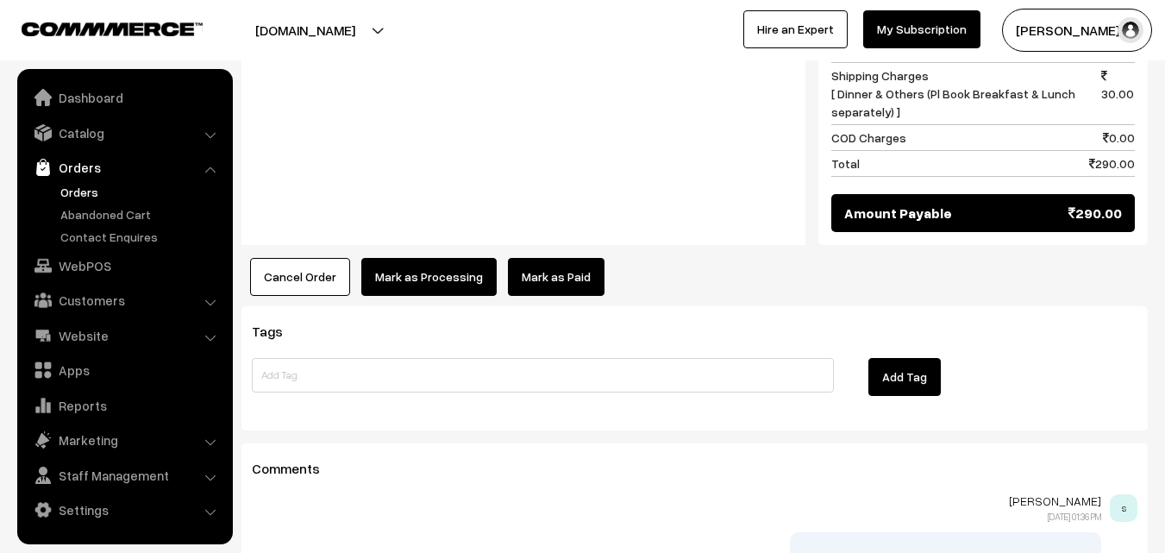
drag, startPoint x: 428, startPoint y: 242, endPoint x: 460, endPoint y: 227, distance: 35.1
click at [472, 258] on button "Mark as Processing" at bounding box center [428, 277] width 135 height 38
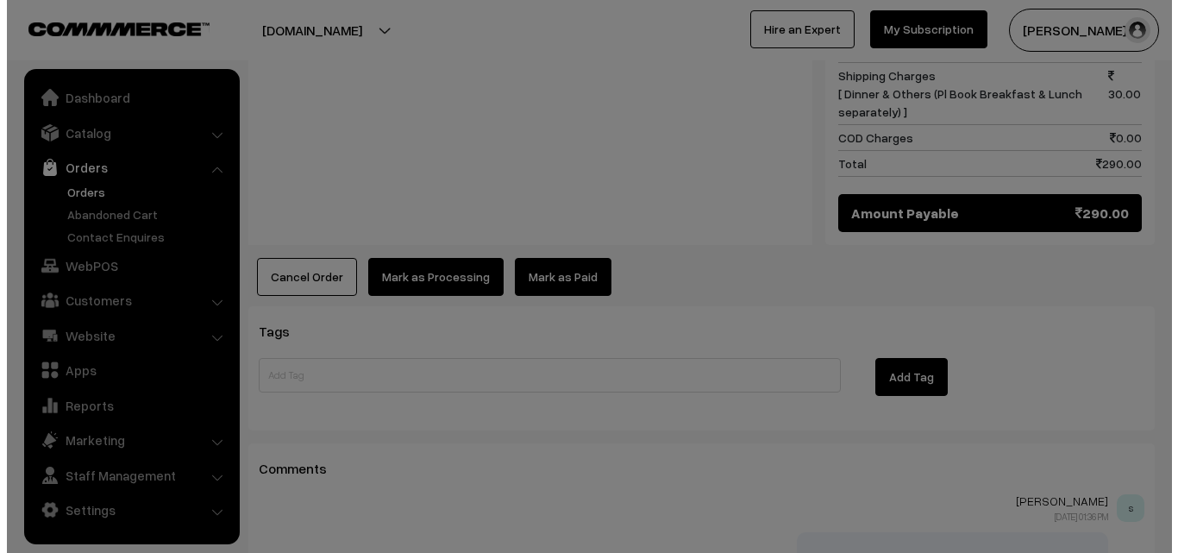
scroll to position [1107, 0]
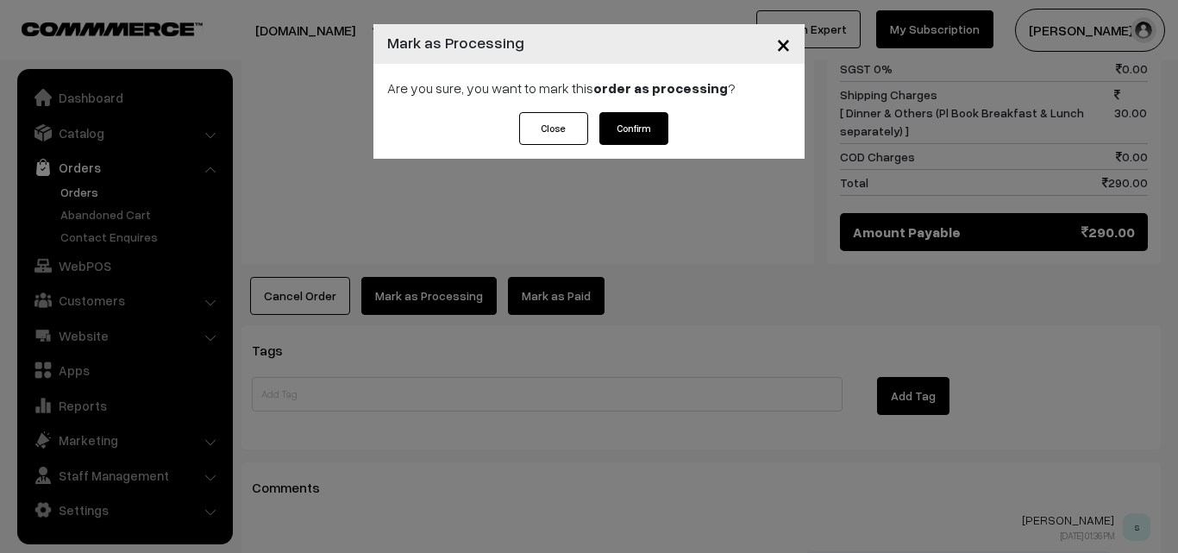
click at [665, 129] on button "Confirm" at bounding box center [633, 128] width 69 height 33
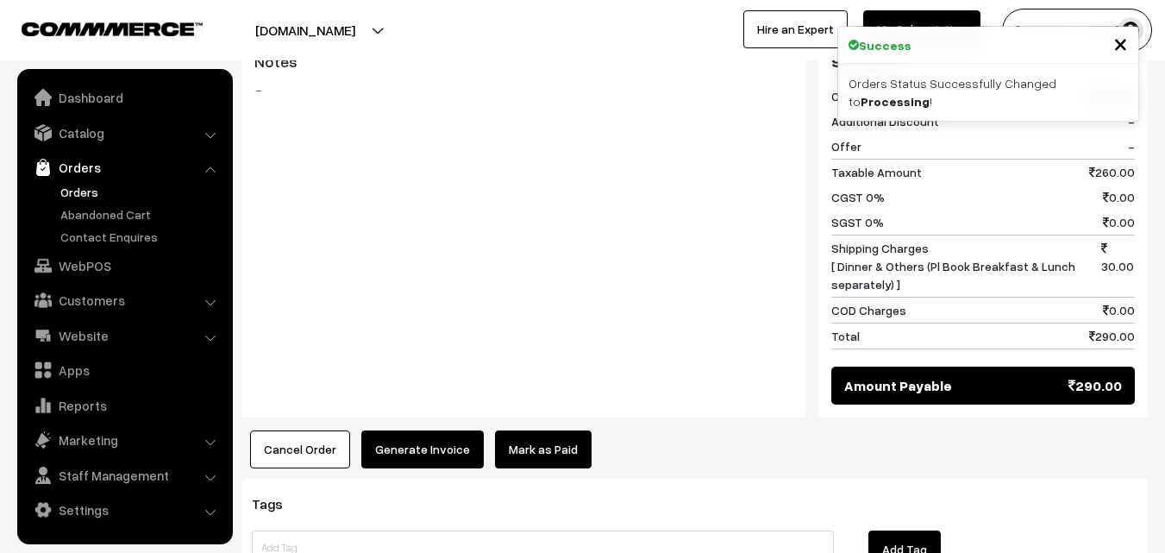
click at [430, 430] on button "Generate Invoice" at bounding box center [422, 449] width 122 height 38
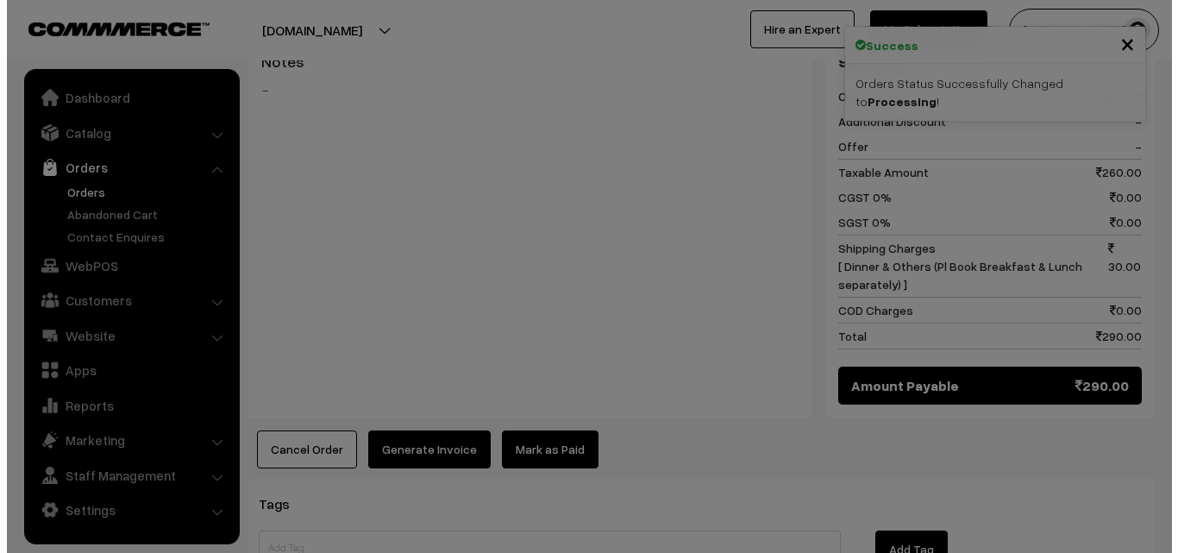
scroll to position [934, 0]
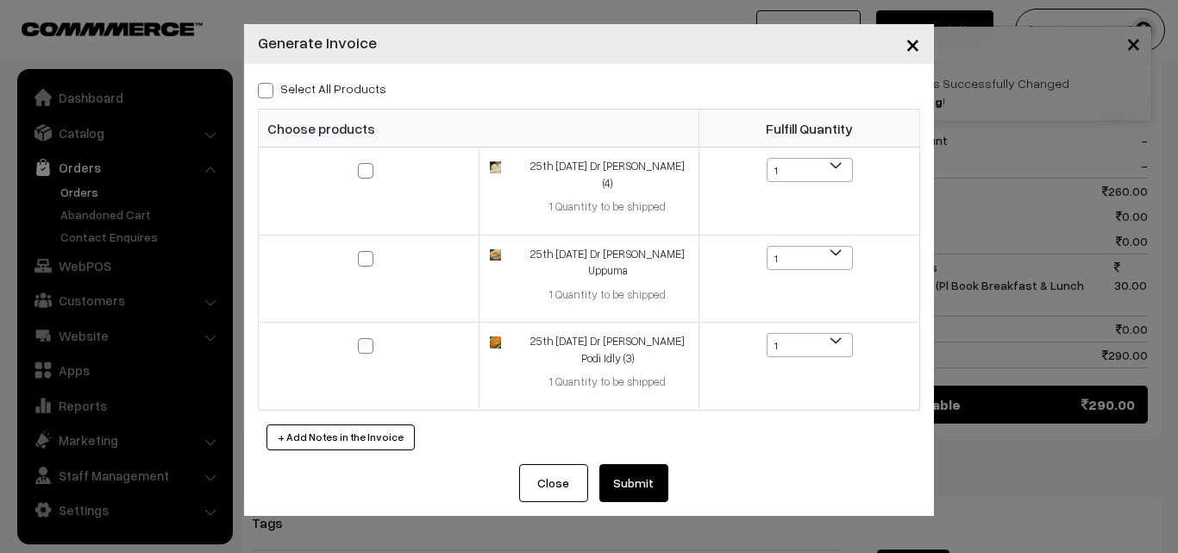
click at [359, 87] on label "Select All Products" at bounding box center [322, 88] width 129 height 18
click at [269, 87] on input "Select All Products" at bounding box center [263, 87] width 11 height 11
checkbox input "true"
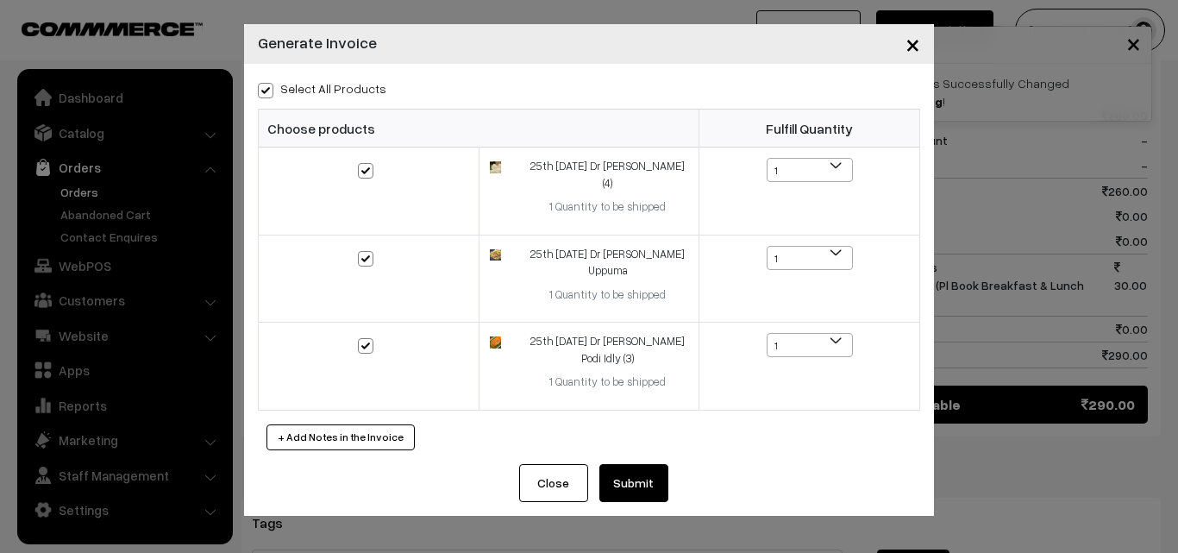
checkbox input "true"
click at [619, 464] on button "Submit" at bounding box center [633, 483] width 69 height 38
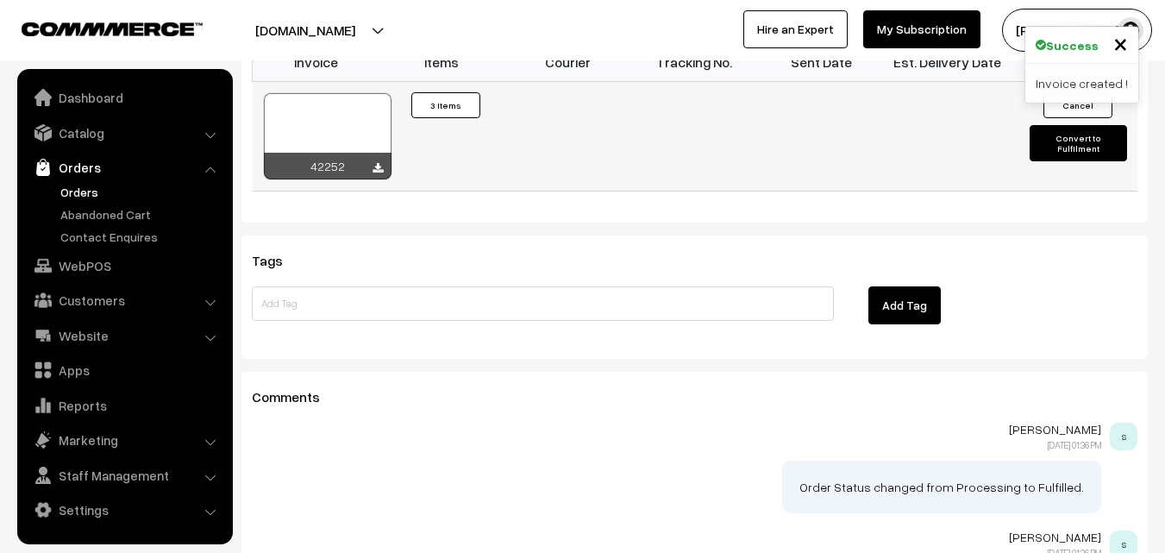
scroll to position [1381, 0]
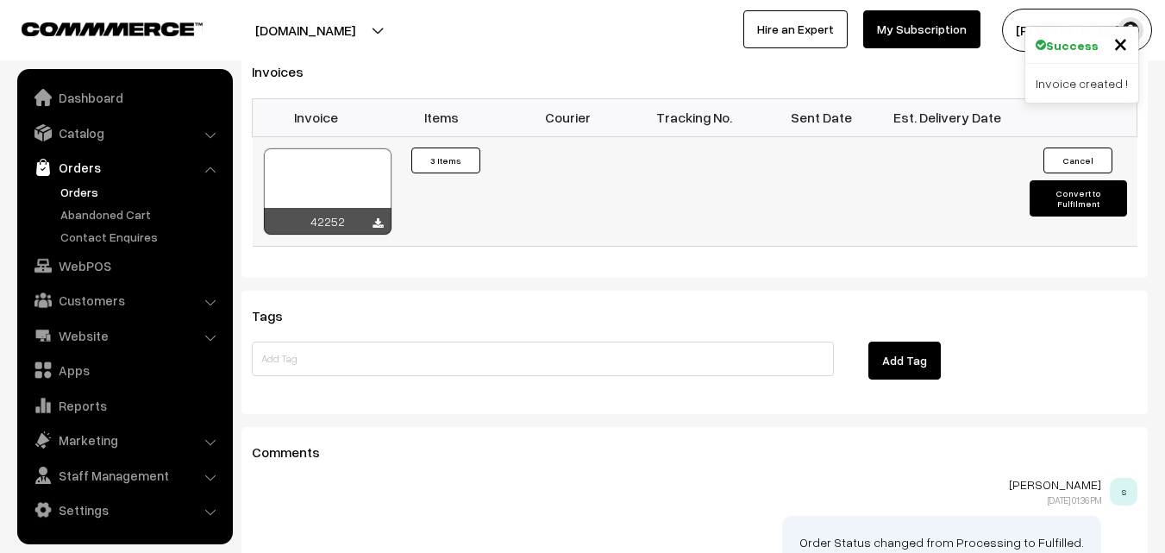
click at [338, 148] on div at bounding box center [328, 191] width 128 height 86
click at [111, 138] on link "Catalog" at bounding box center [124, 132] width 205 height 31
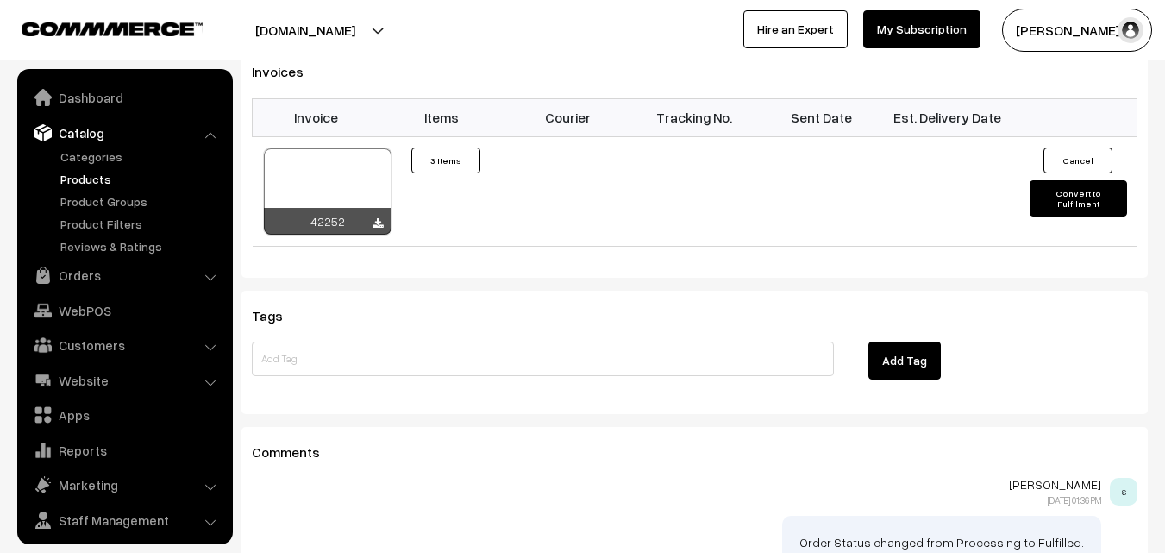
click at [110, 179] on link "Products" at bounding box center [141, 179] width 171 height 18
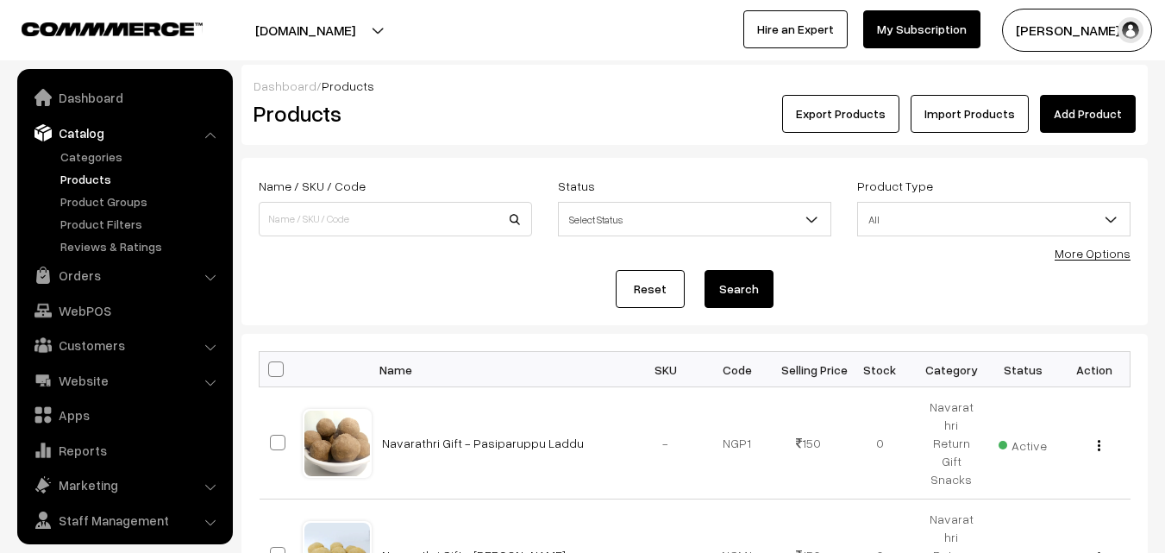
scroll to position [43, 0]
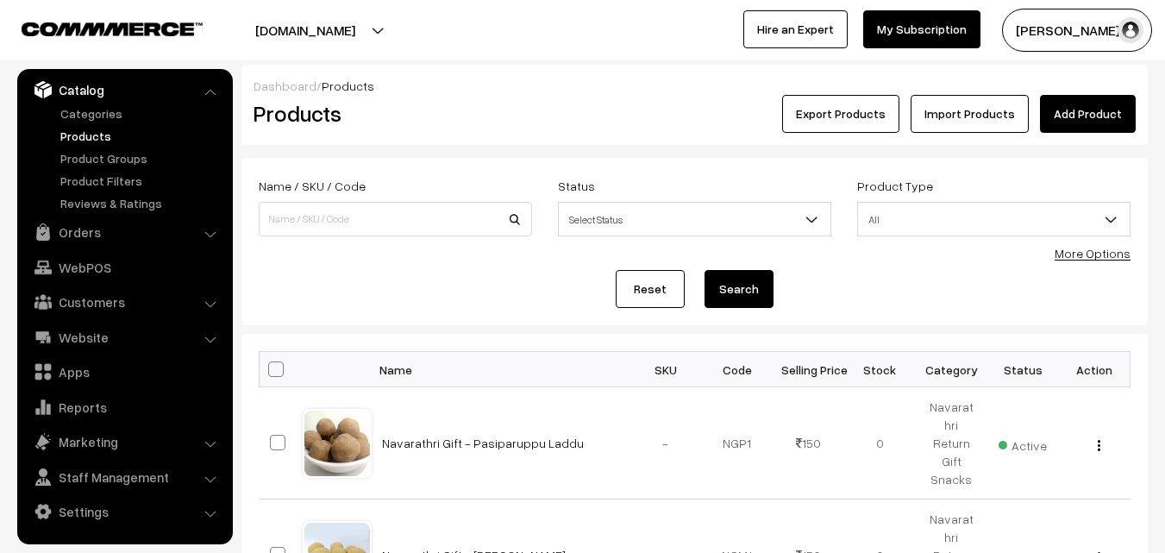
click at [1088, 258] on link "More Options" at bounding box center [1093, 253] width 76 height 15
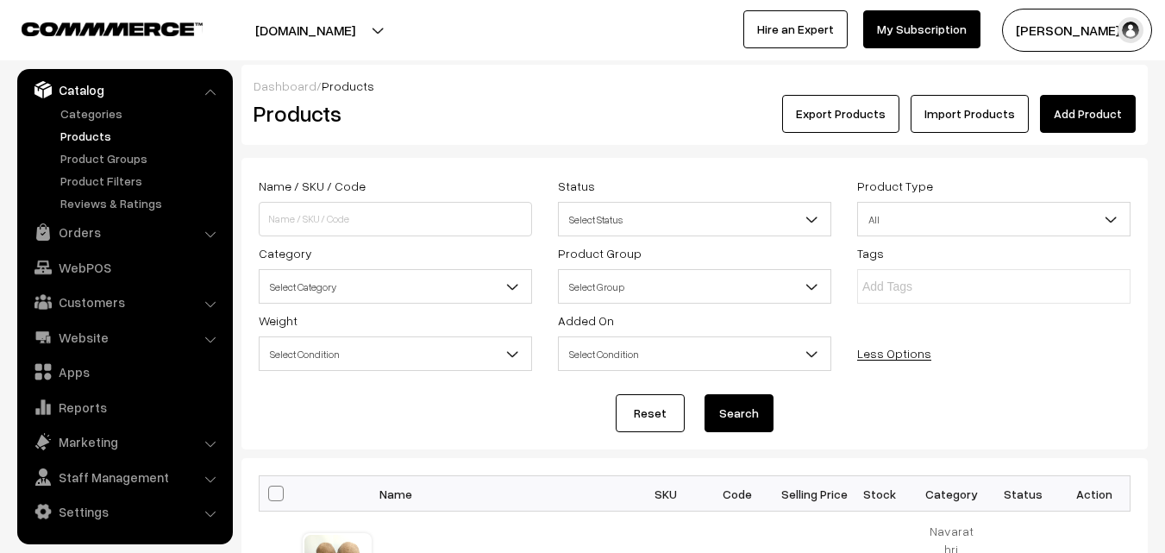
click at [412, 305] on div "Name / SKU / Code Status Select Status Active Inactive Select Status Product Ty…" at bounding box center [695, 276] width 898 height 202
click at [422, 283] on span "Select Category" at bounding box center [396, 287] width 272 height 30
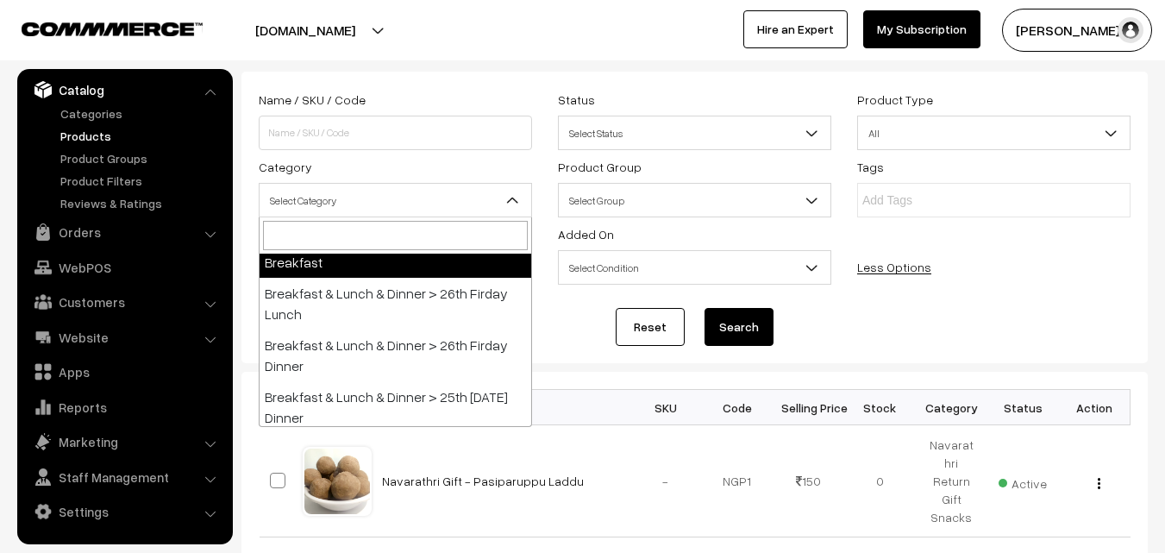
scroll to position [431, 0]
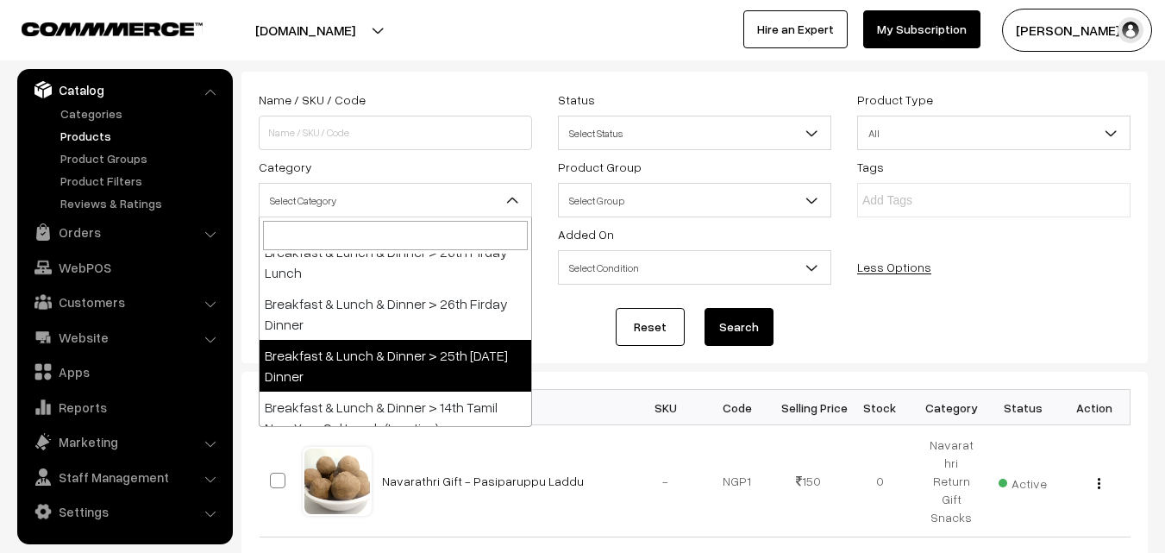
select select "68"
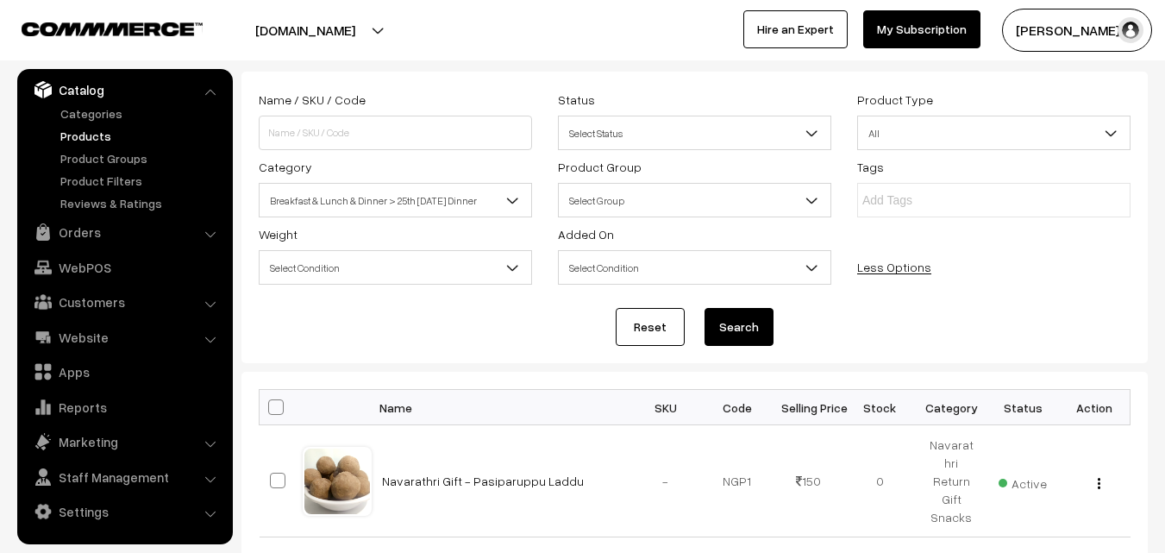
click at [775, 334] on div "Reset Search" at bounding box center [695, 327] width 872 height 38
click at [763, 336] on button "Search" at bounding box center [739, 327] width 69 height 38
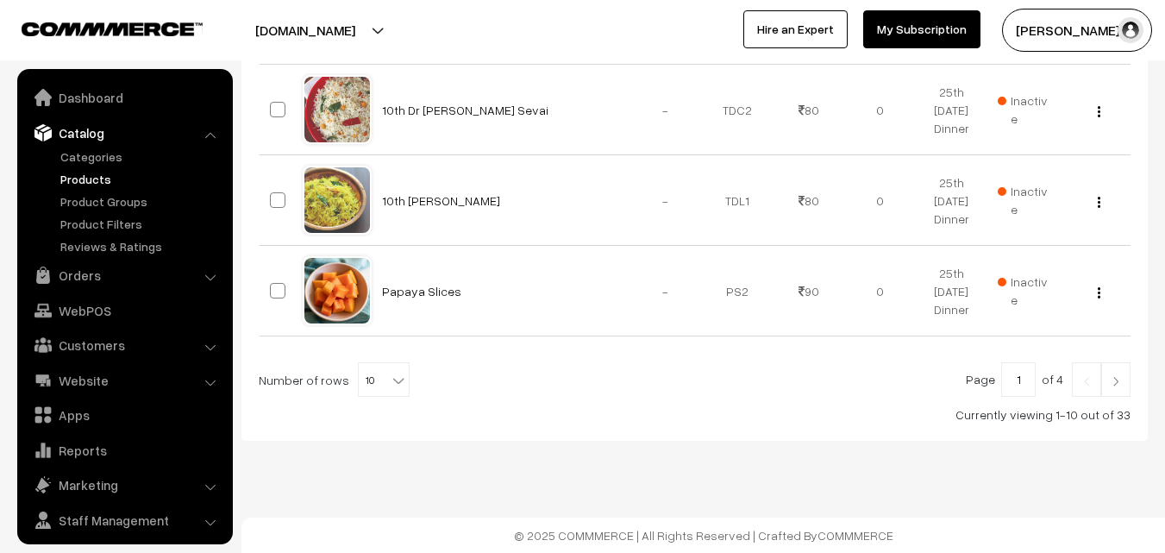
scroll to position [43, 0]
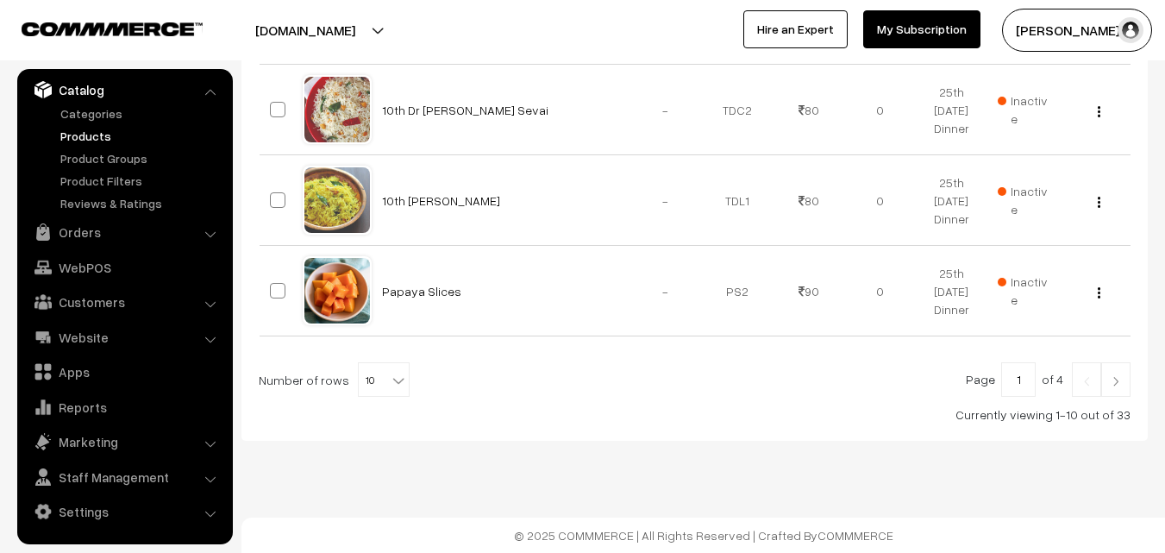
click at [372, 376] on span "10" at bounding box center [384, 380] width 50 height 35
select select "100"
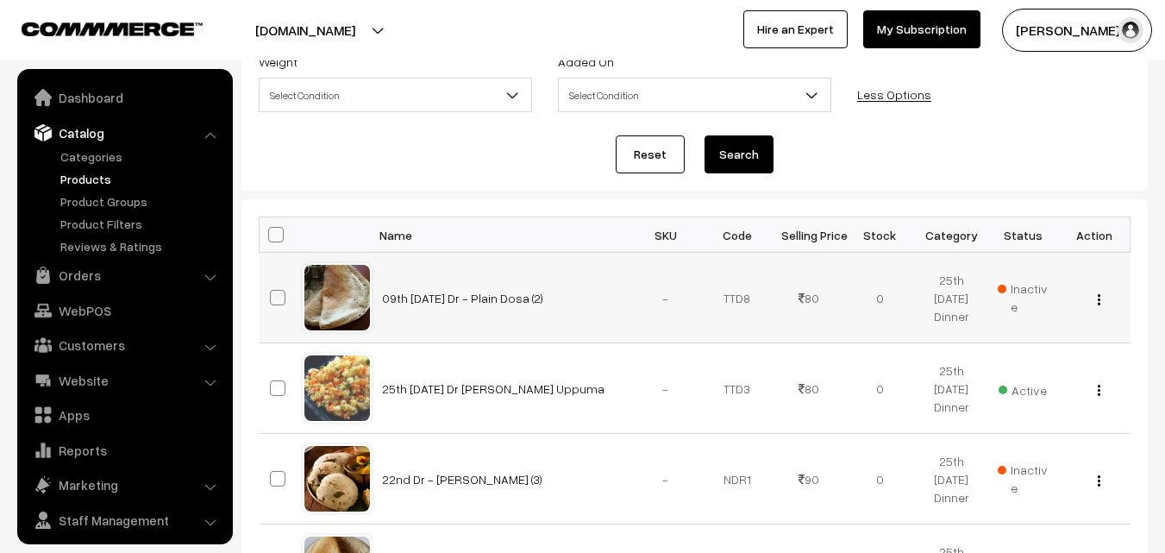
scroll to position [43, 0]
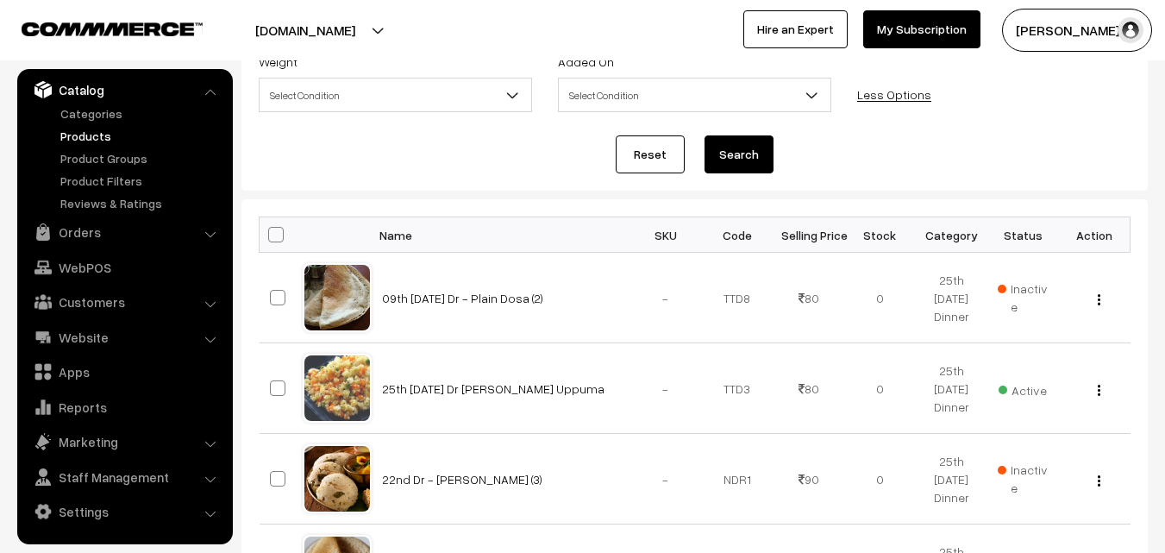
click at [283, 238] on span at bounding box center [276, 235] width 16 height 16
click at [271, 238] on input "checkbox" at bounding box center [265, 234] width 11 height 11
checkbox input "true"
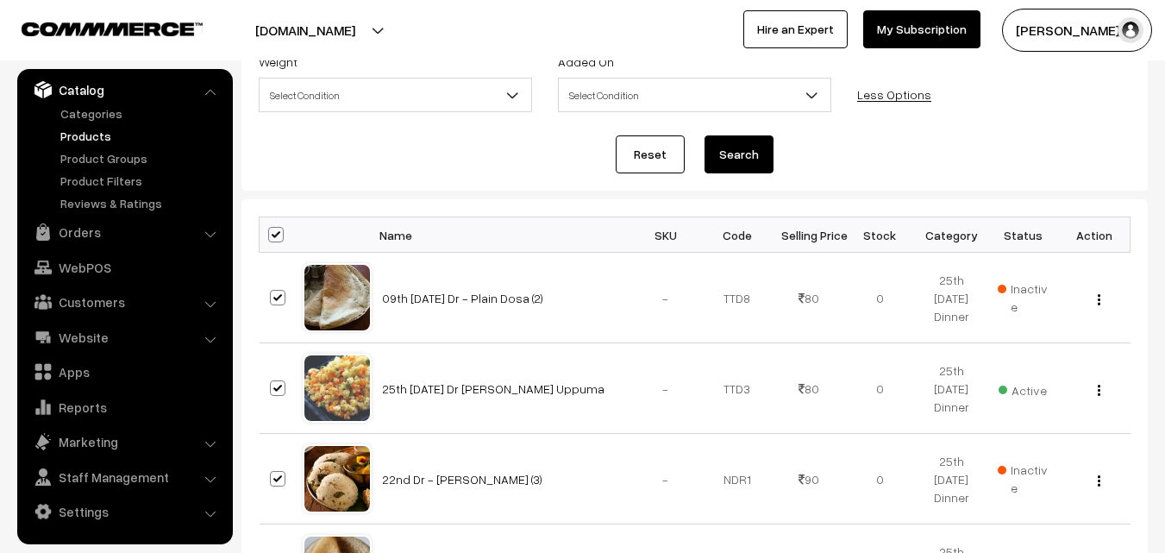
checkbox input "true"
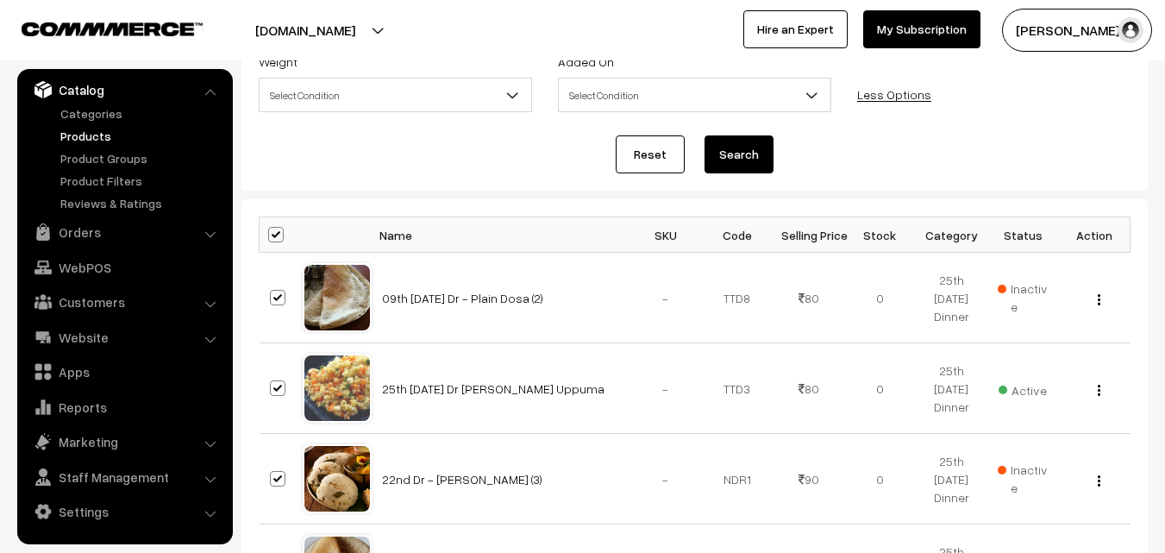
checkbox input "true"
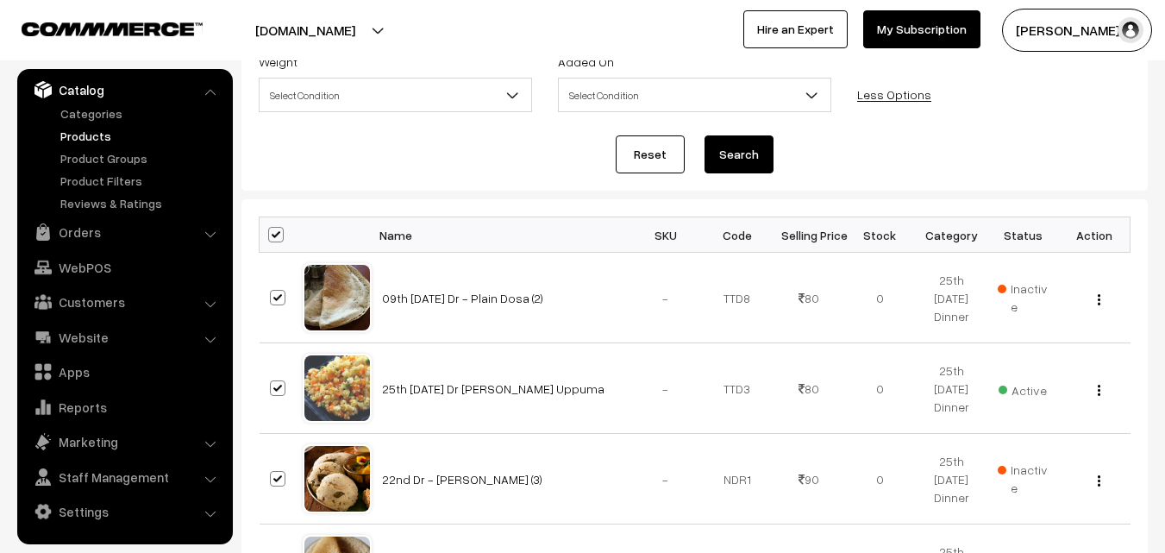
checkbox input "true"
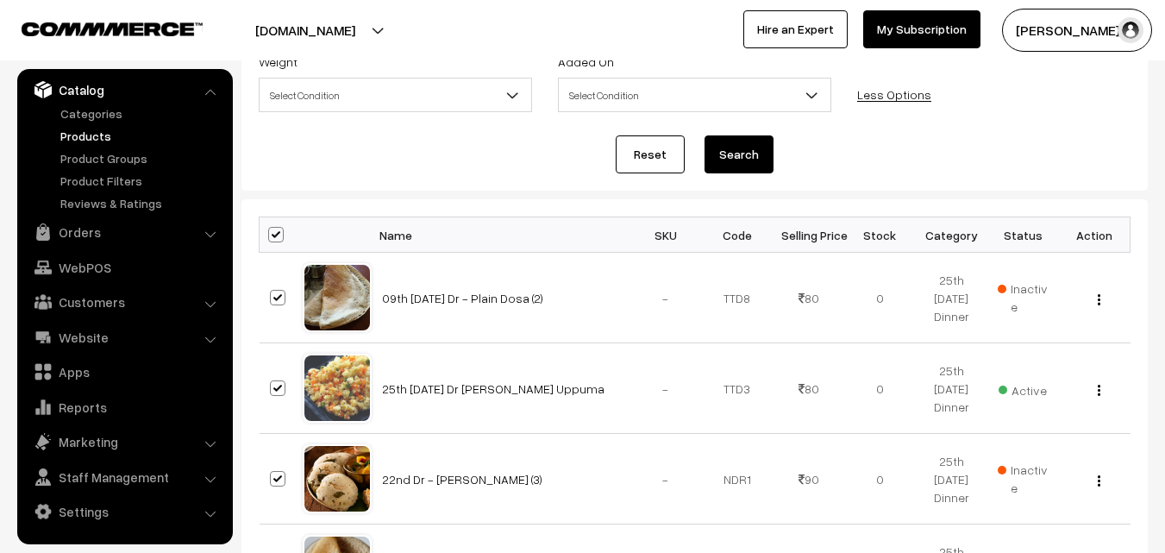
checkbox input "true"
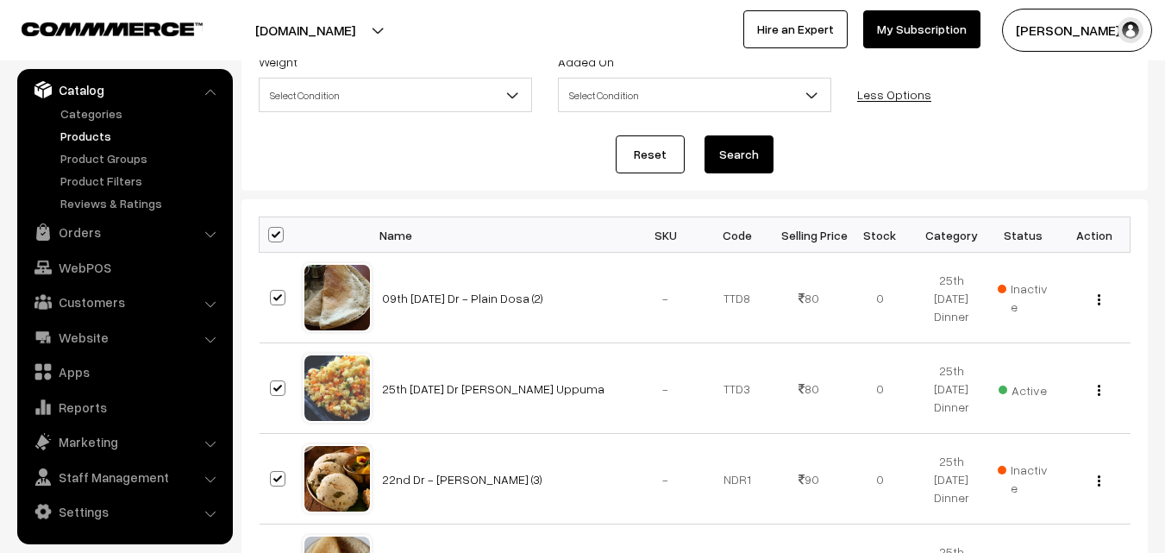
checkbox input "true"
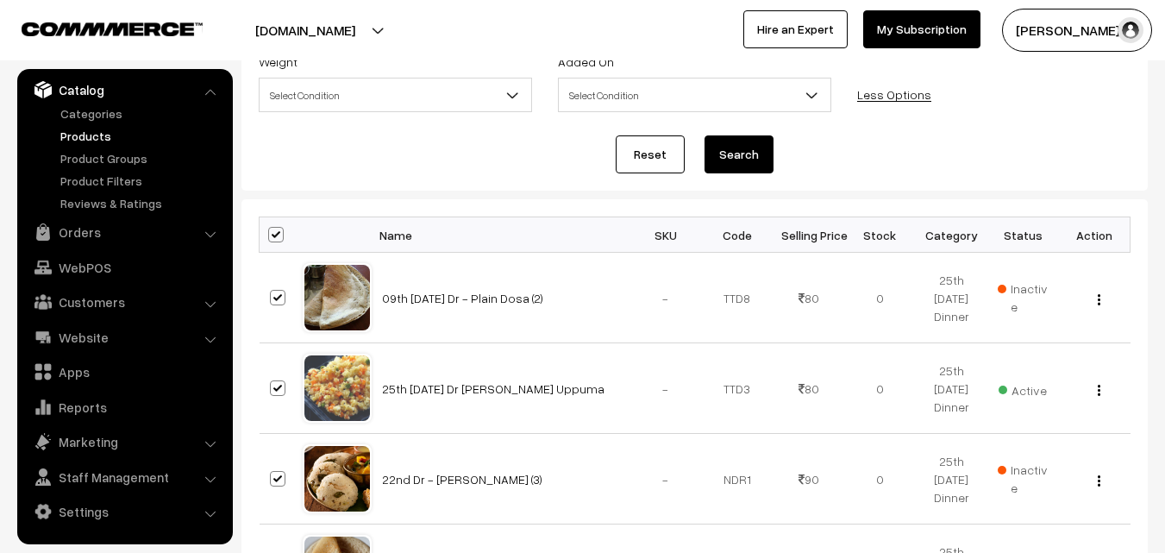
checkbox input "true"
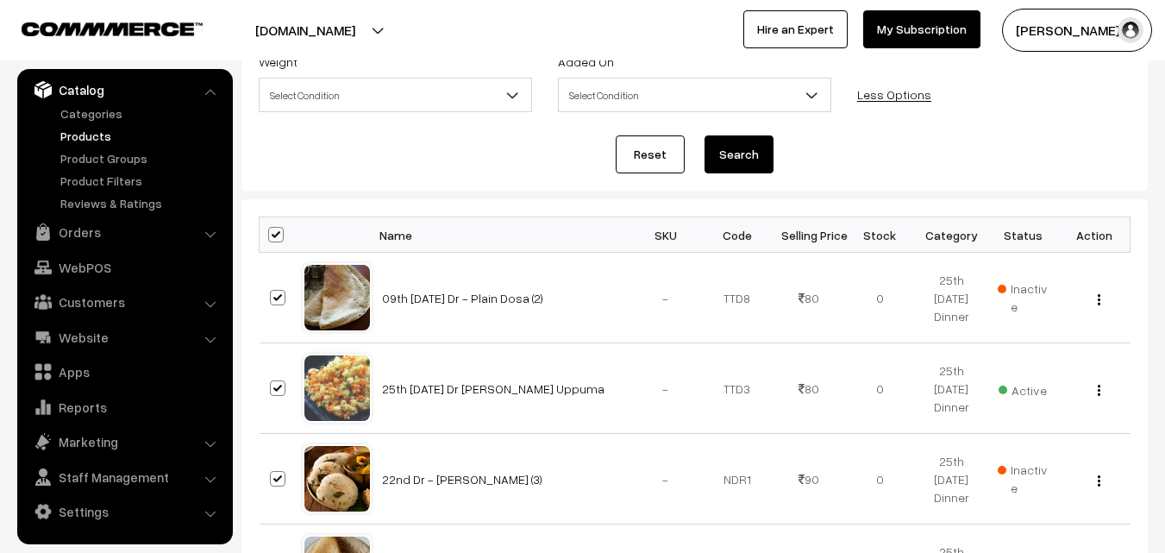
checkbox input "true"
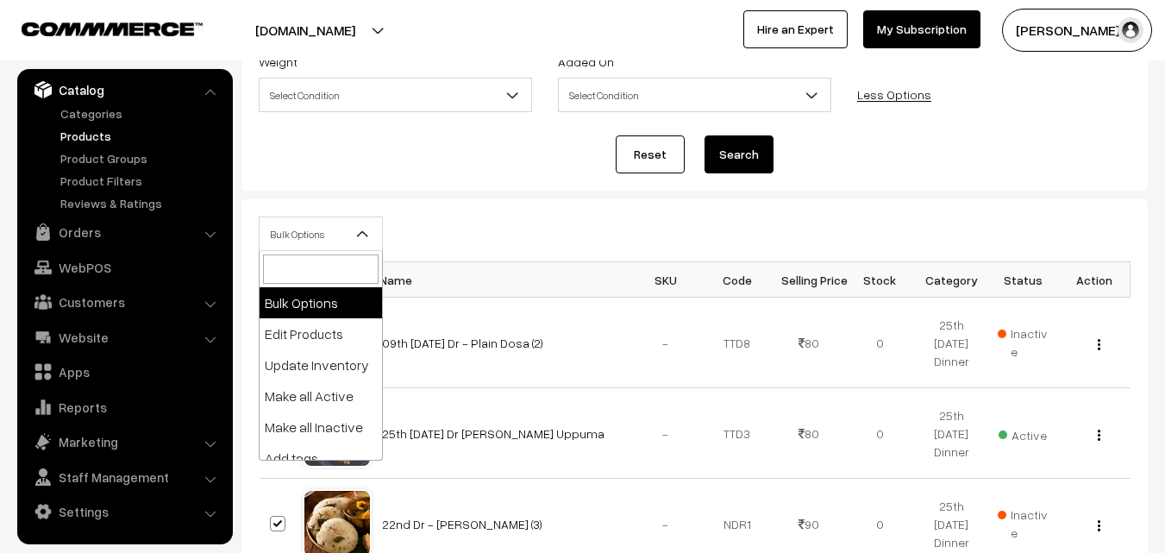
click at [296, 241] on span "Bulk Options" at bounding box center [321, 234] width 122 height 30
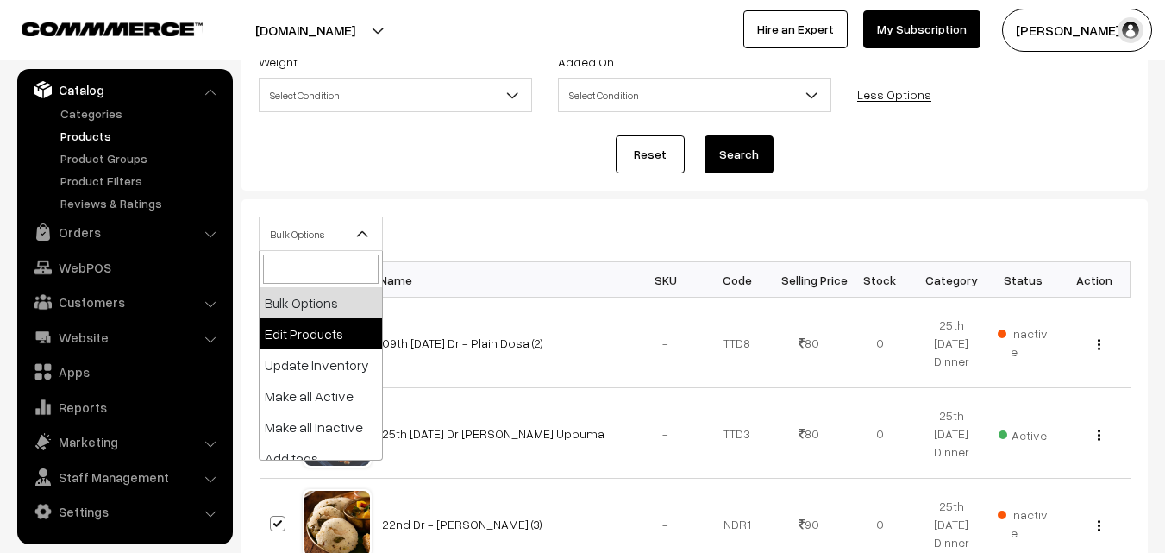
select select "editProduct"
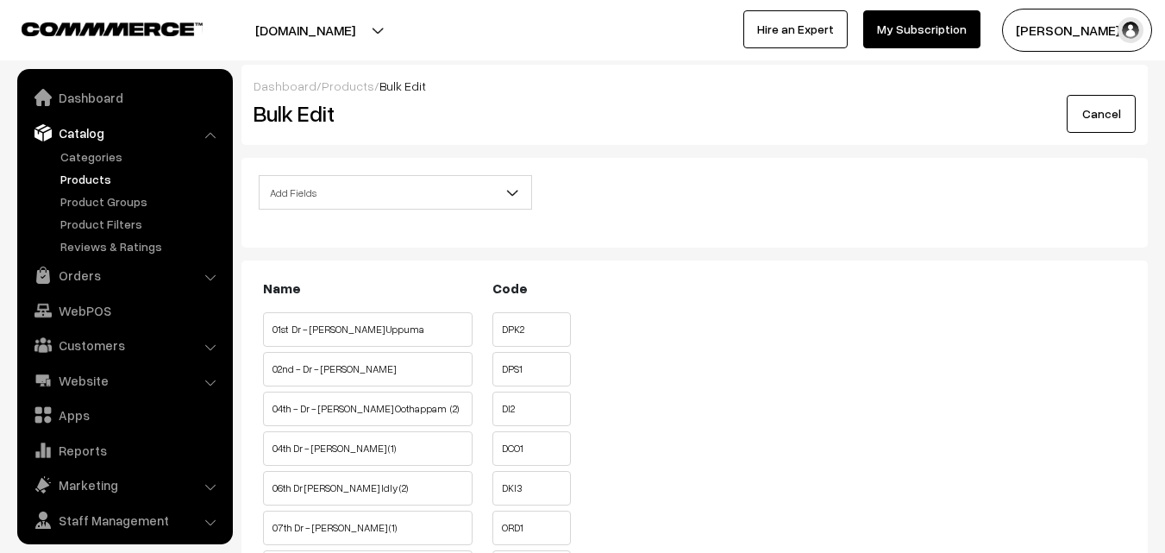
scroll to position [43, 0]
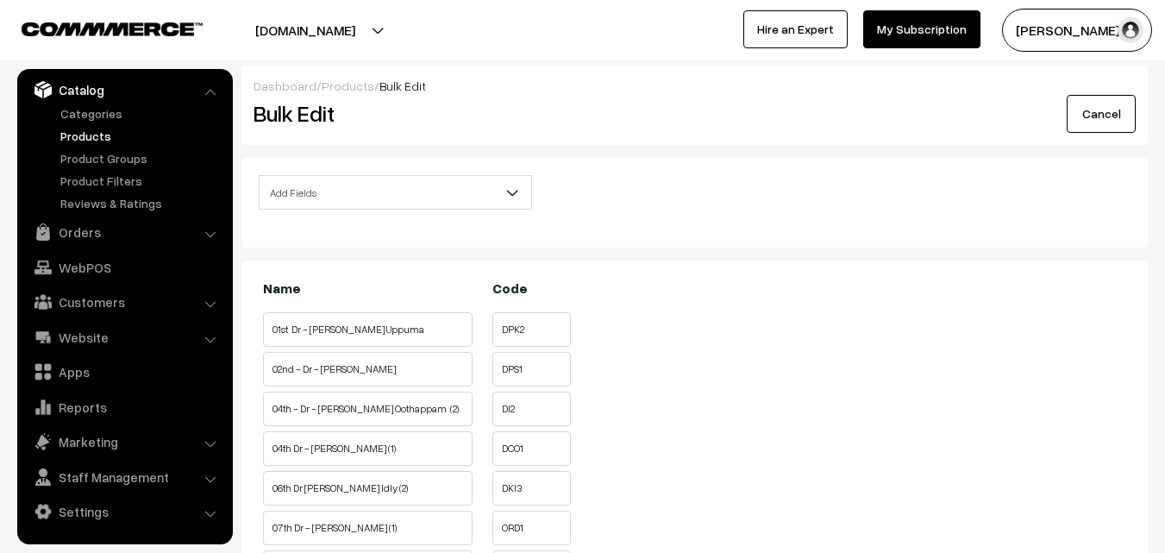
click at [373, 192] on span "Add Fields" at bounding box center [396, 193] width 272 height 30
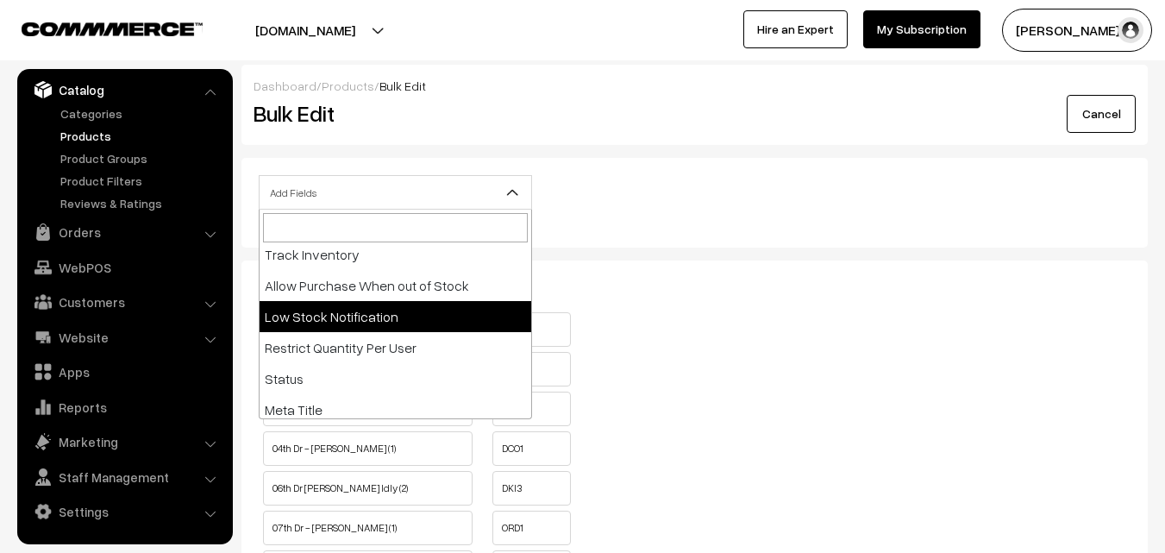
scroll to position [259, 0]
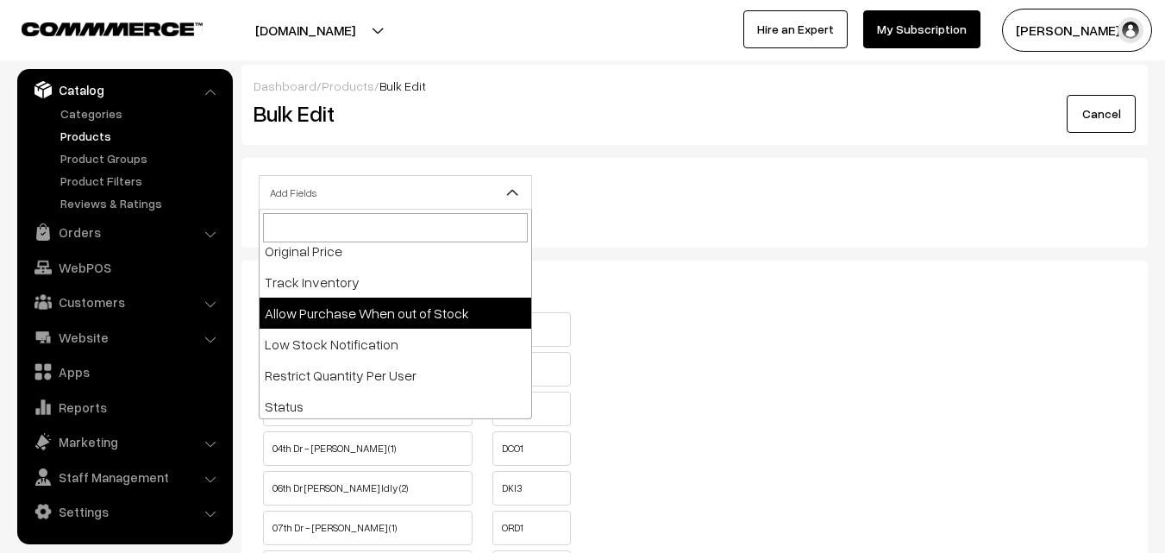
select select "allow-purchase"
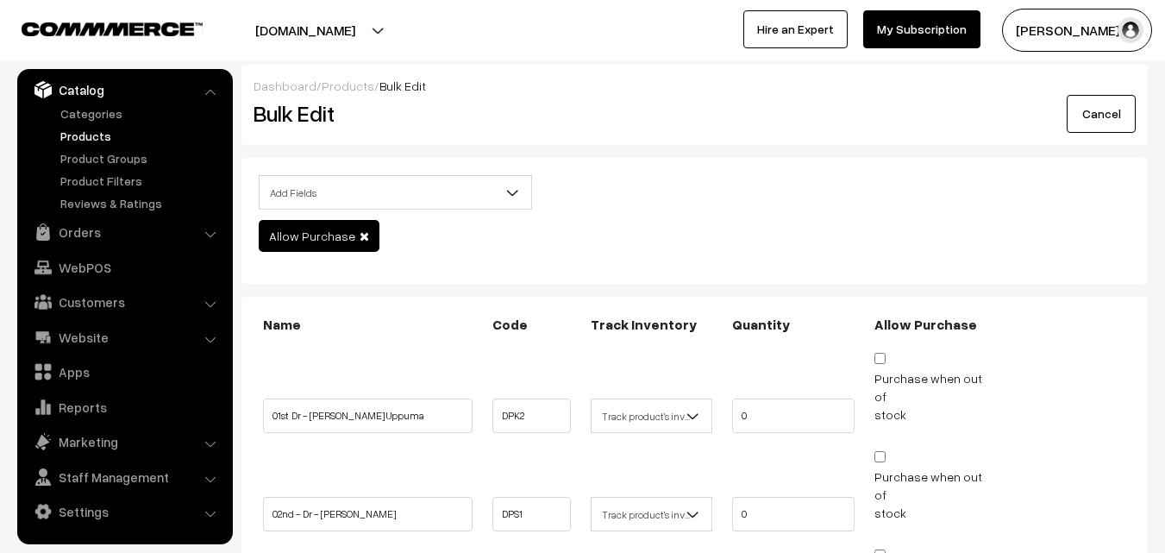
click at [360, 237] on span at bounding box center [364, 236] width 9 height 12
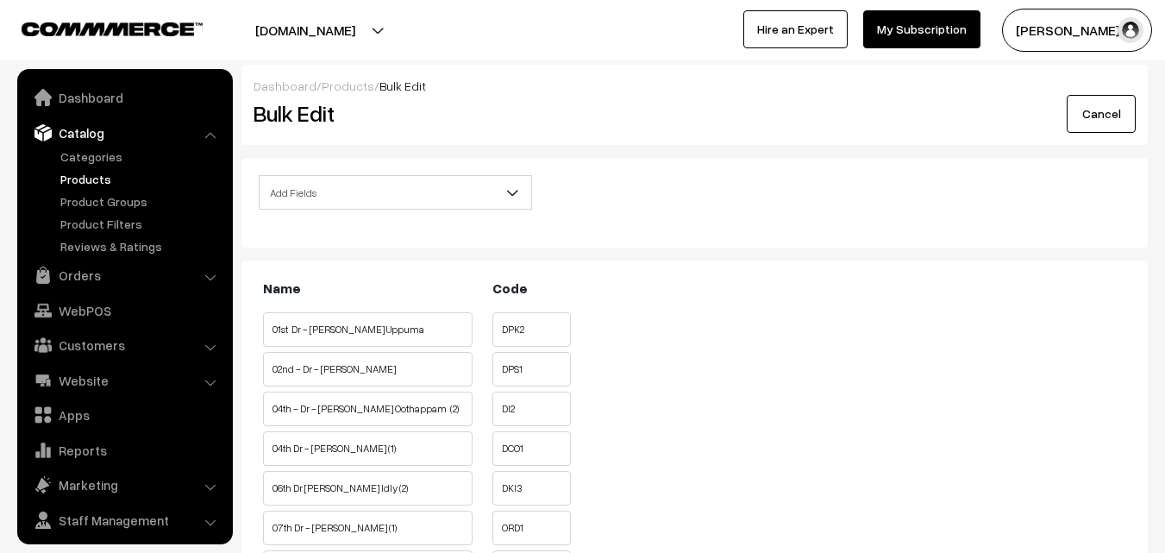
scroll to position [43, 0]
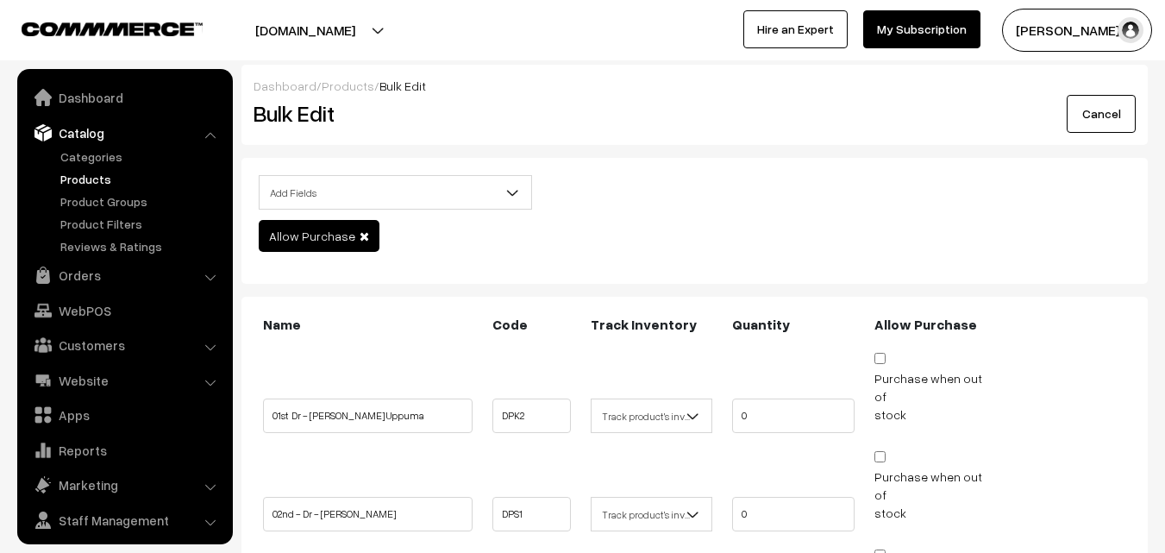
scroll to position [43, 0]
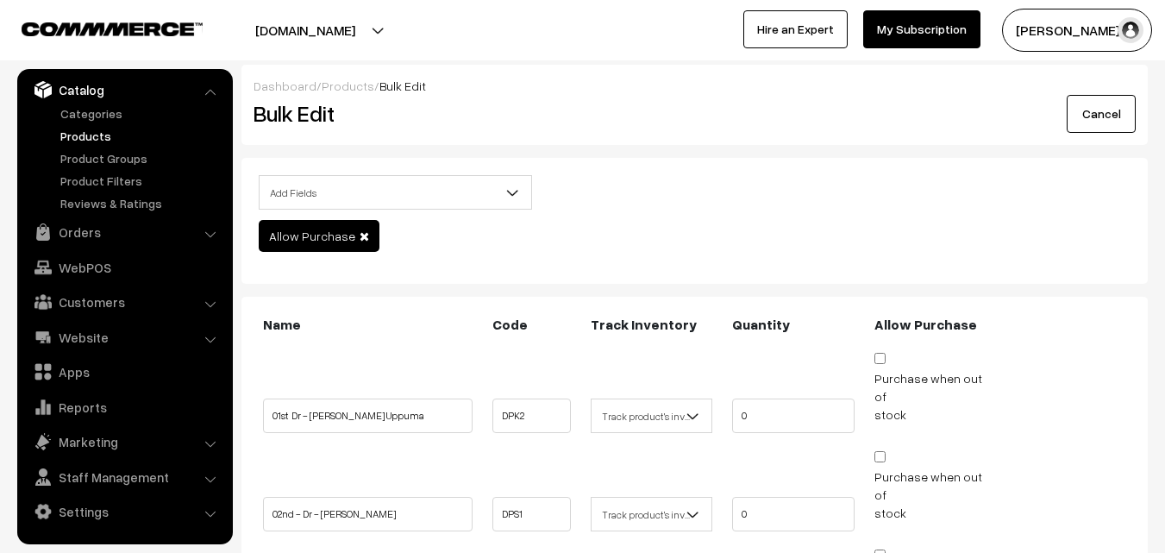
click at [358, 229] on span "Allow Purchase" at bounding box center [319, 236] width 121 height 32
click at [487, 194] on span "Add Fields" at bounding box center [396, 193] width 272 height 30
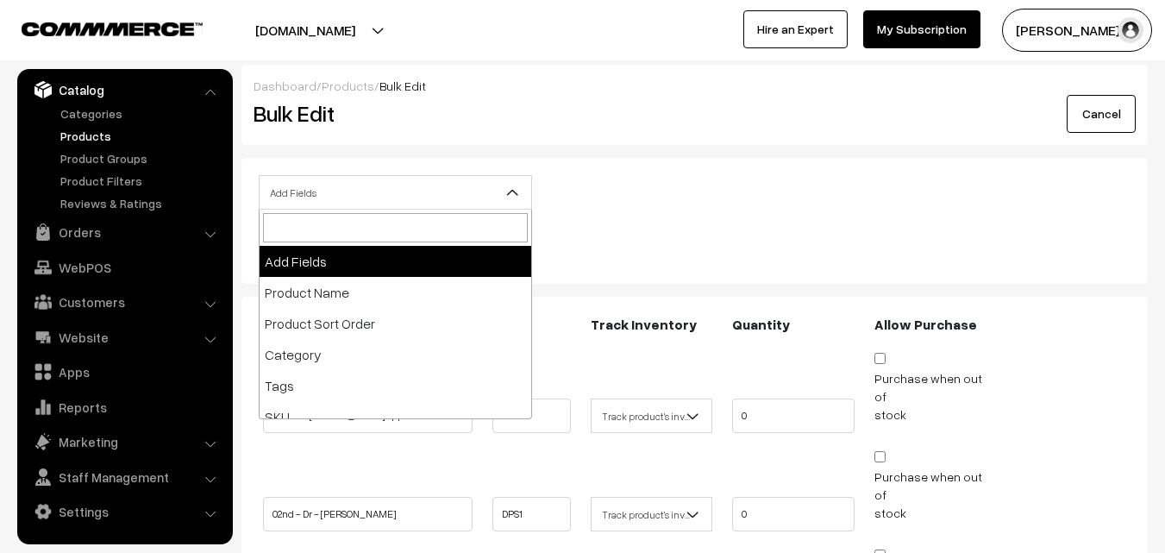
click at [74, 134] on link "Products" at bounding box center [141, 136] width 171 height 18
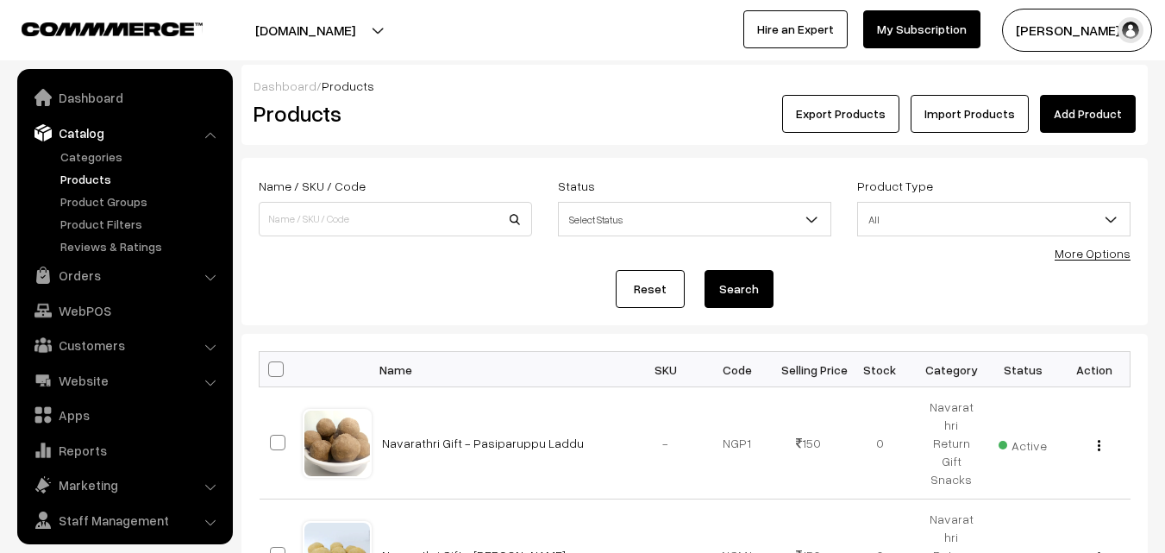
scroll to position [43, 0]
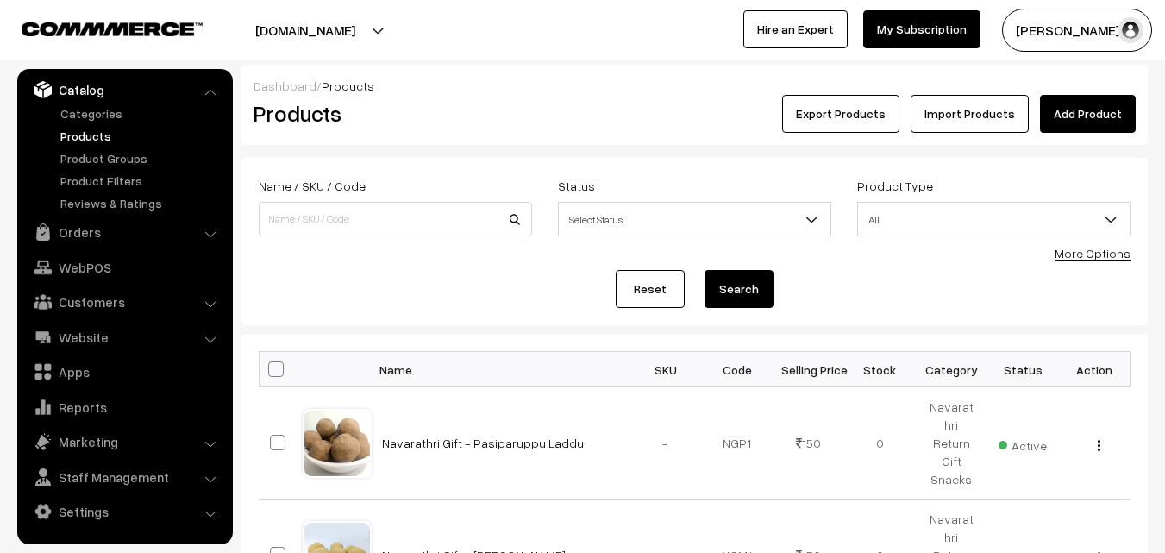
click at [1088, 260] on link "More Options" at bounding box center [1093, 253] width 76 height 15
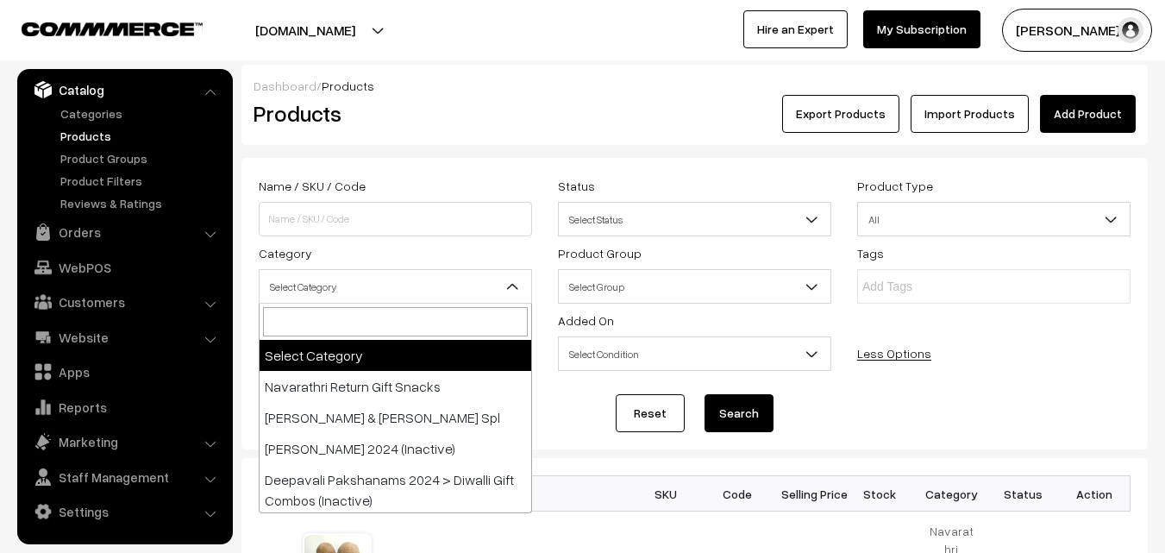
click at [276, 280] on span "Select Category" at bounding box center [396, 287] width 272 height 30
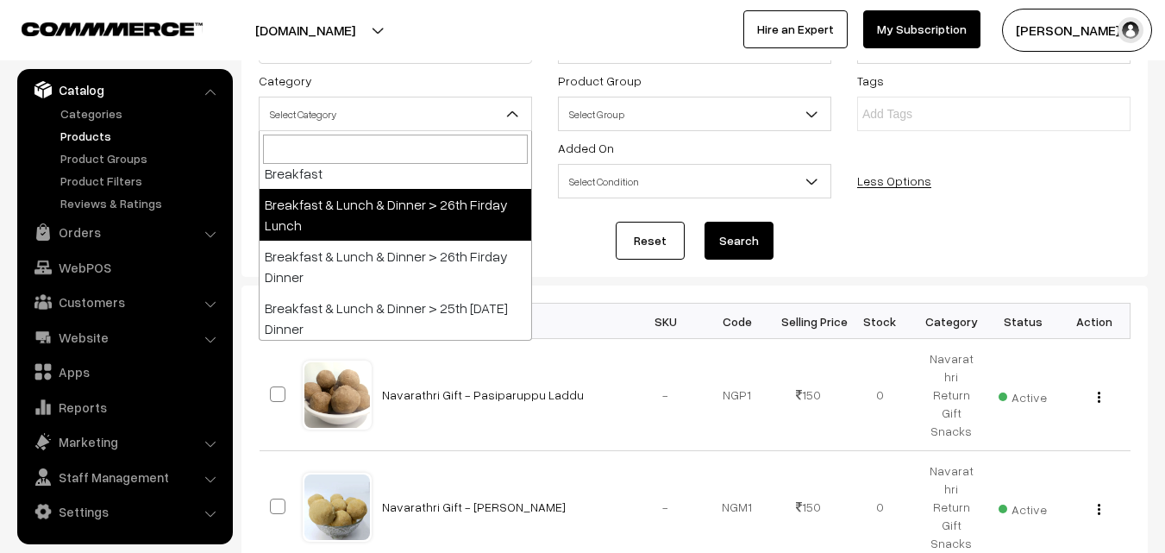
scroll to position [431, 0]
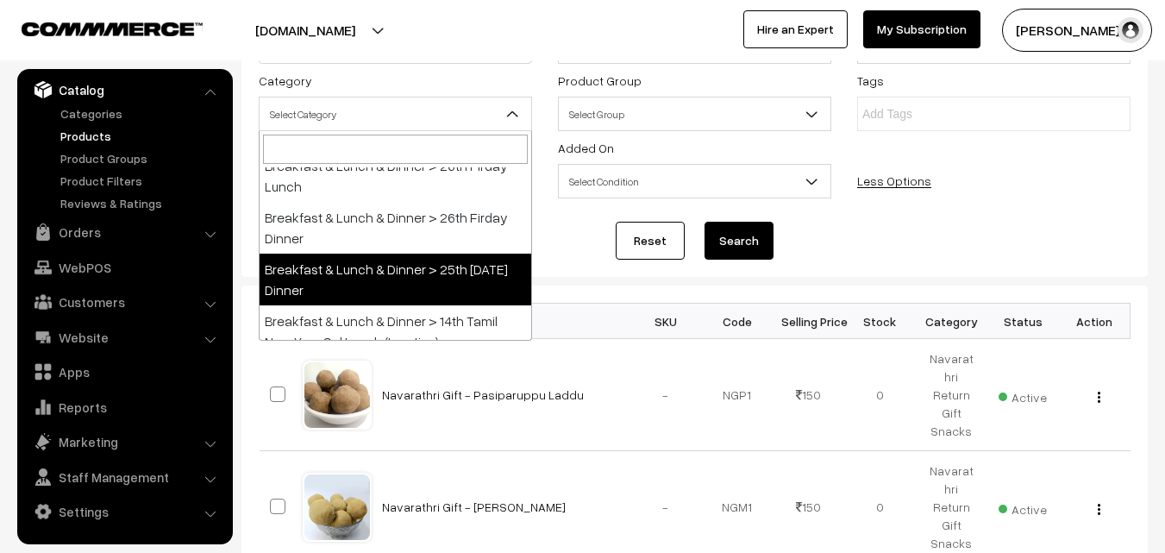
select select "68"
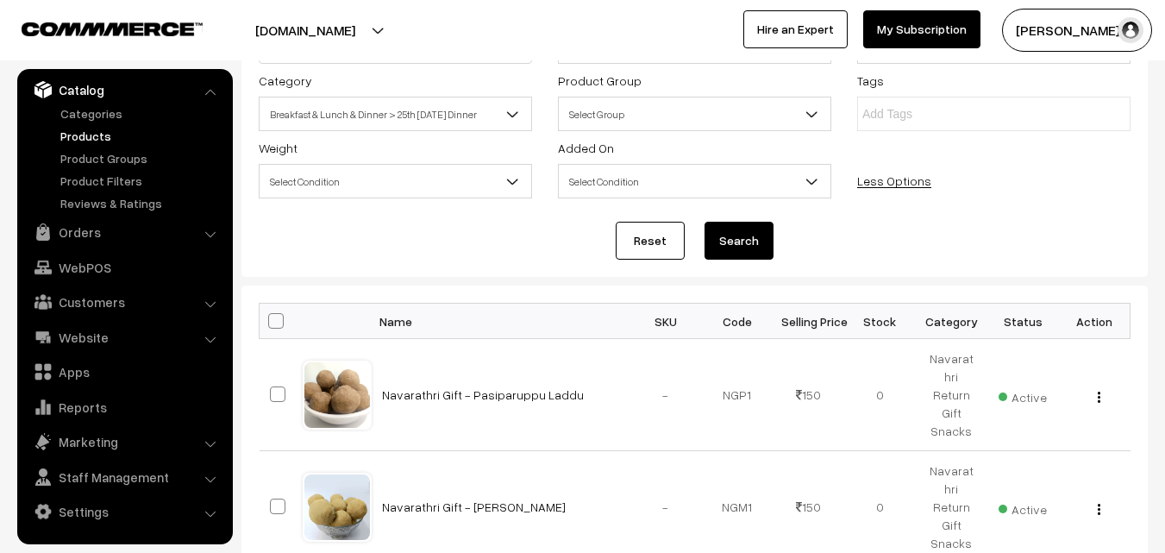
click at [712, 229] on button "Search" at bounding box center [739, 241] width 69 height 38
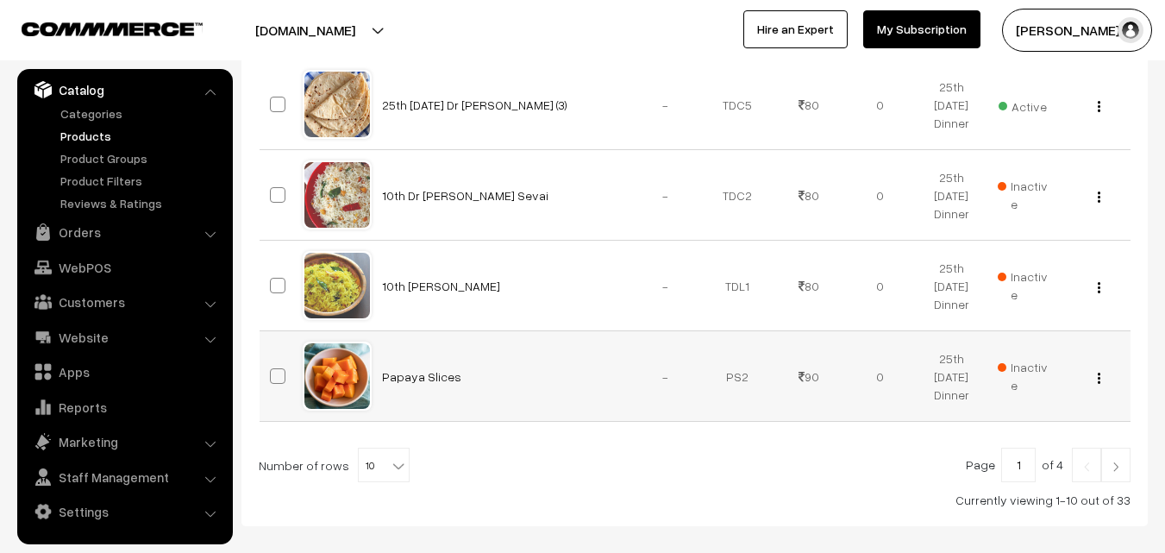
scroll to position [995, 0]
click at [392, 456] on span at bounding box center [400, 460] width 17 height 22
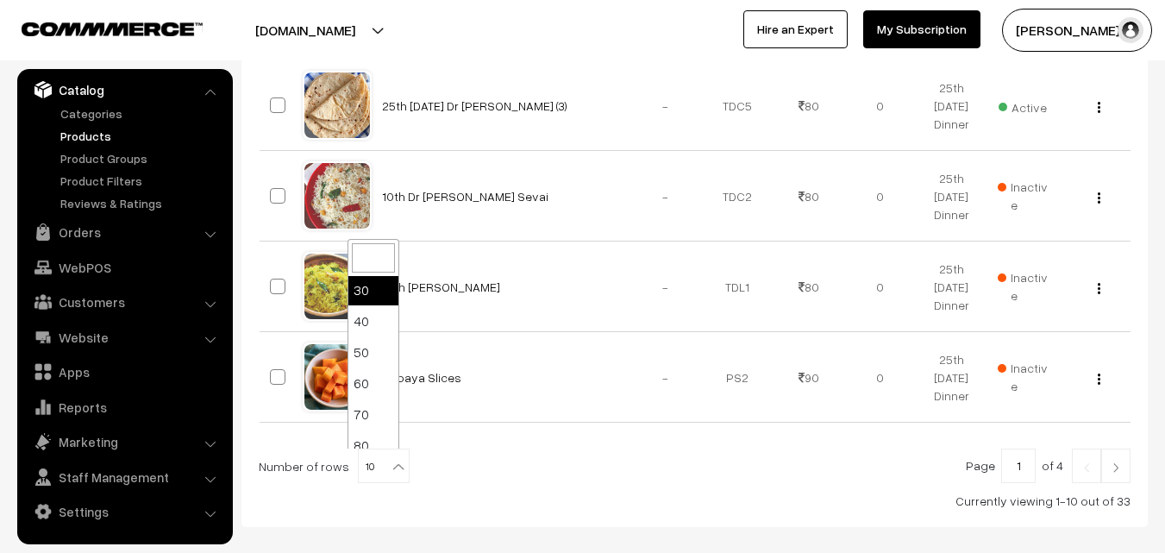
scroll to position [138, 0]
select select "100"
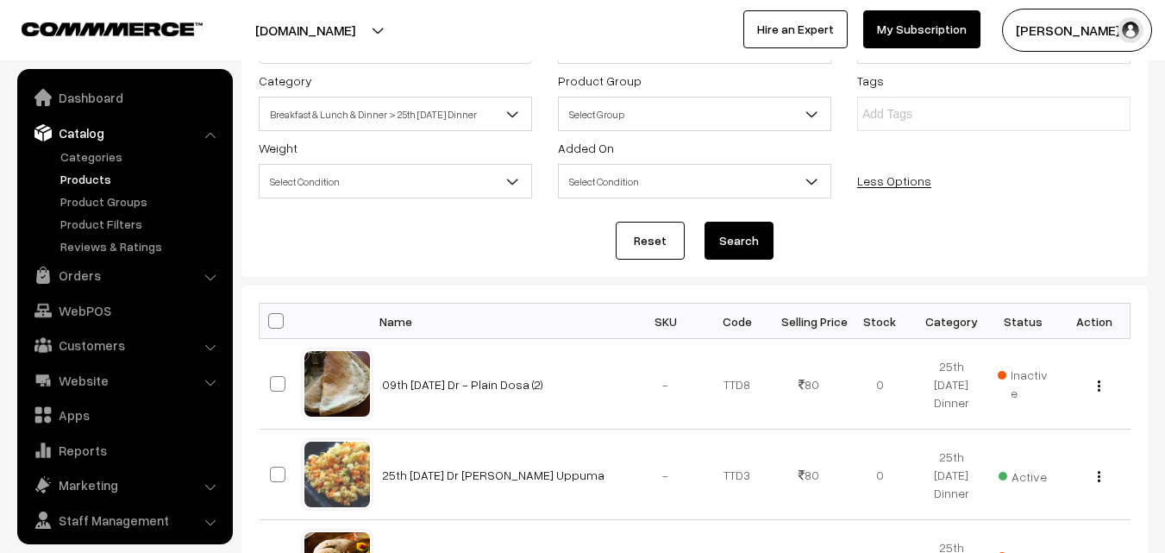
scroll to position [43, 0]
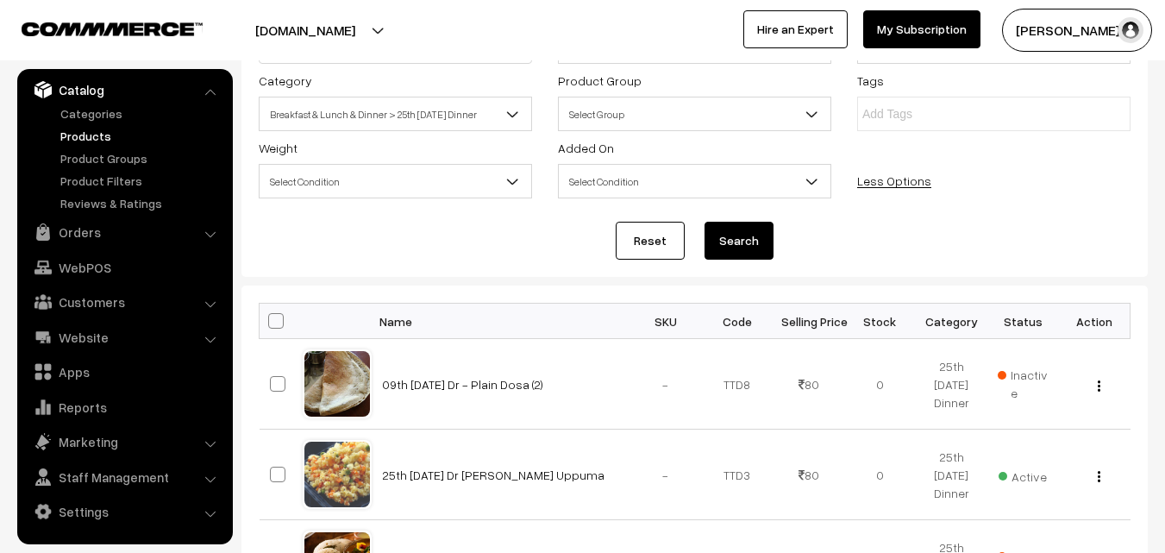
click at [279, 325] on span at bounding box center [276, 321] width 16 height 16
click at [271, 325] on input "checkbox" at bounding box center [265, 320] width 11 height 11
checkbox input "true"
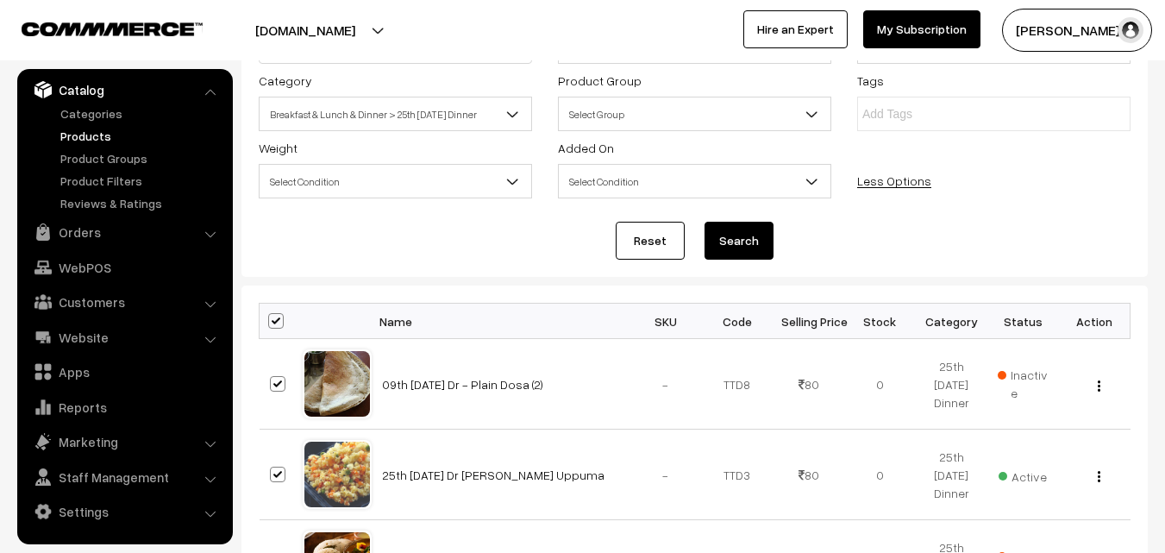
checkbox input "true"
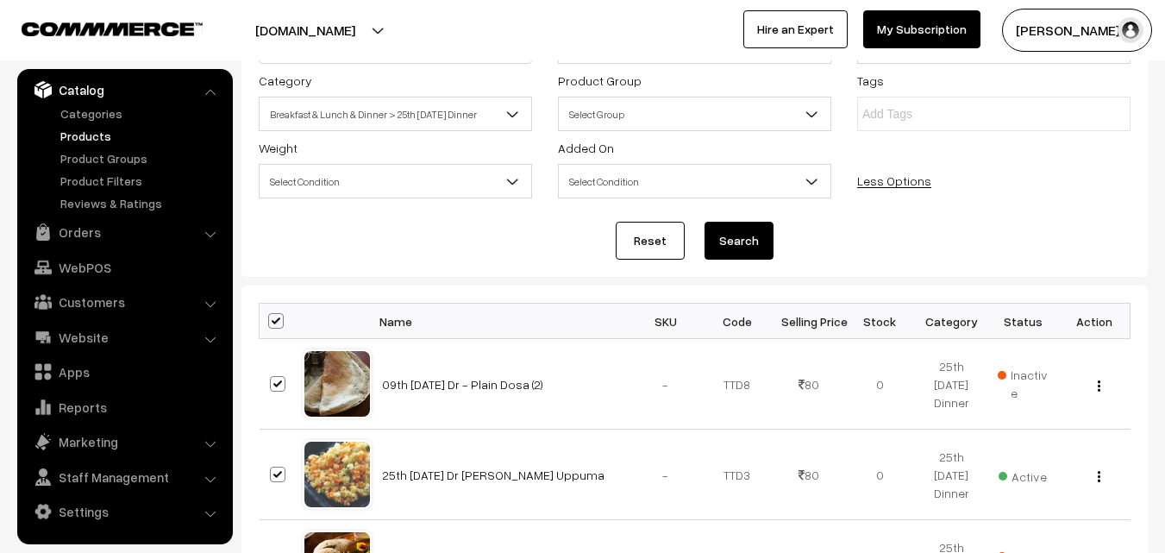
checkbox input "true"
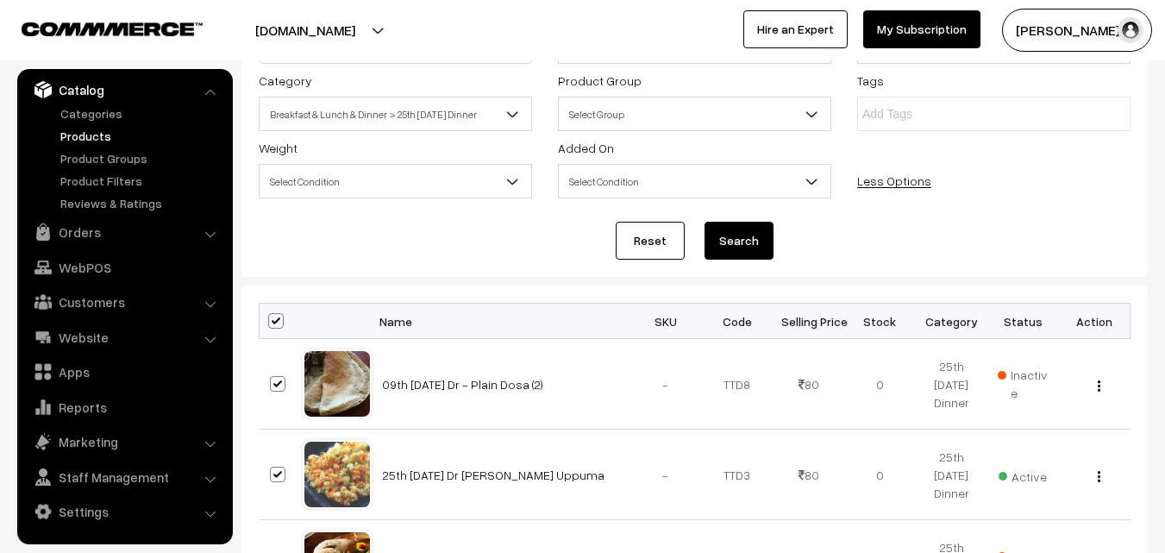
checkbox input "true"
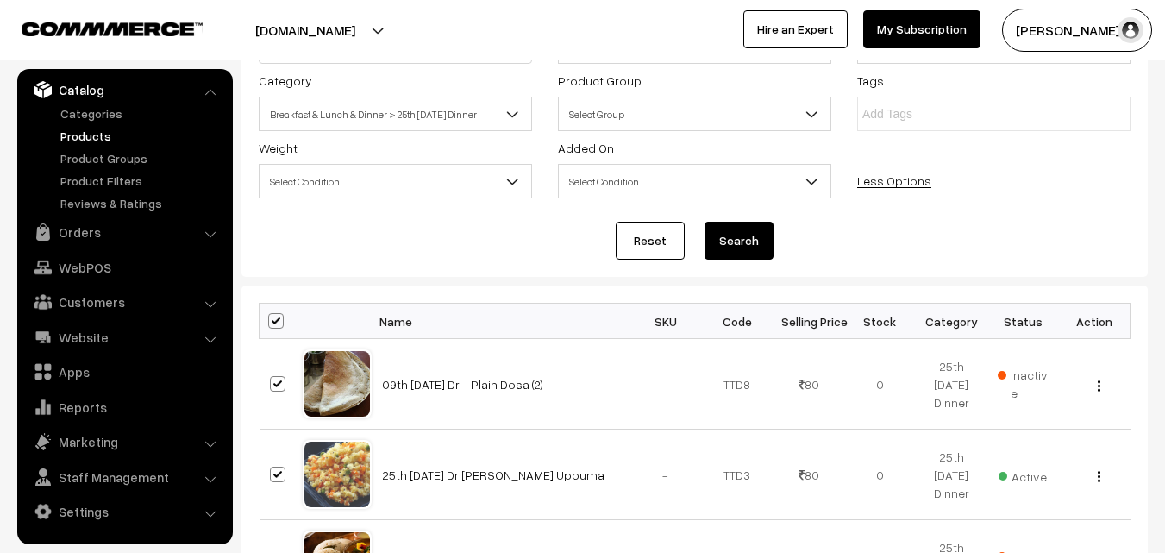
checkbox input "true"
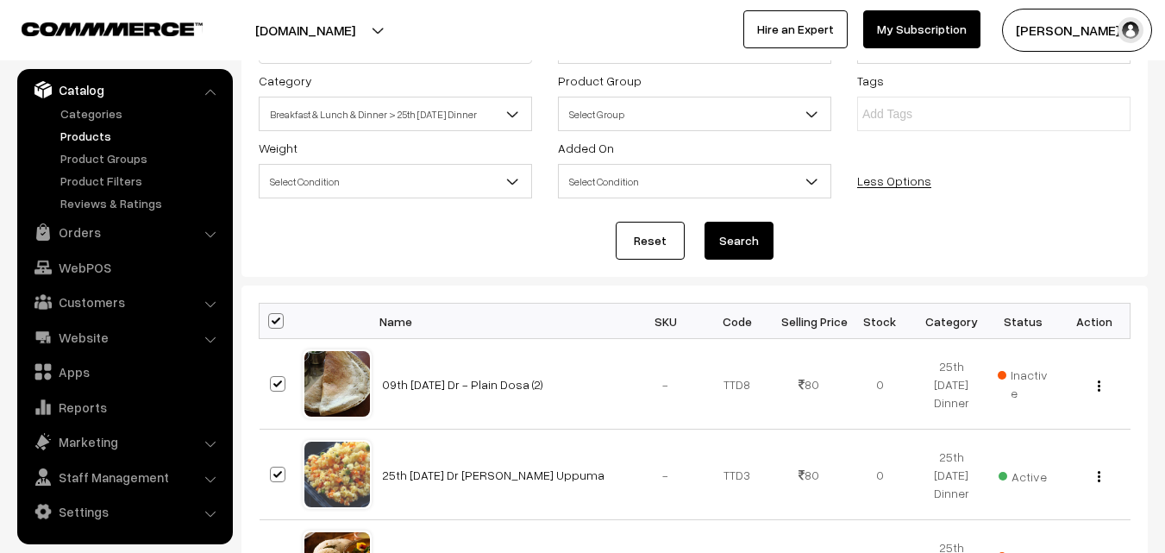
checkbox input "true"
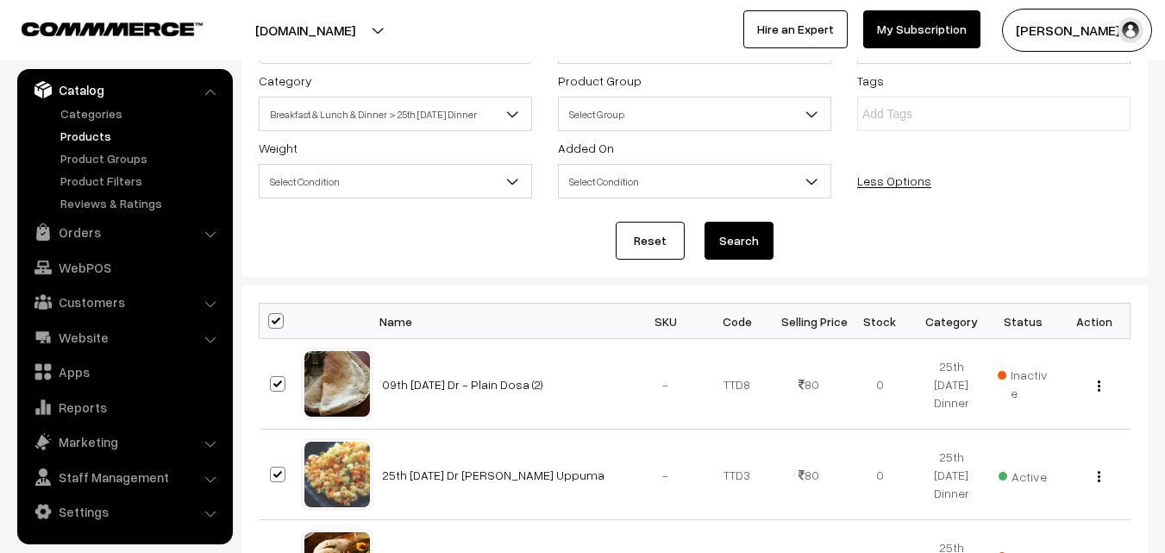
checkbox input "true"
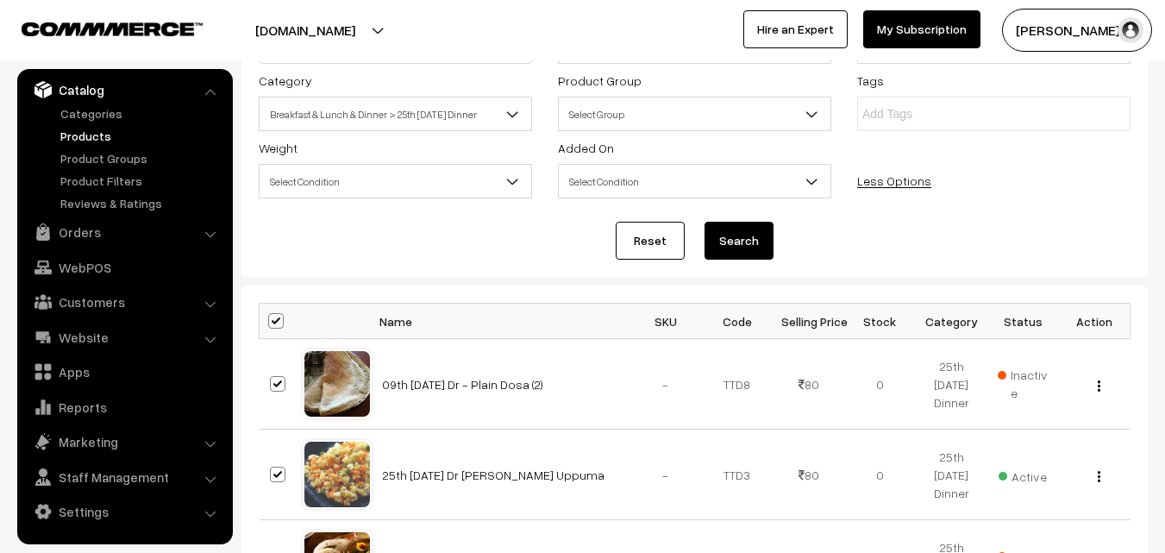
checkbox input "true"
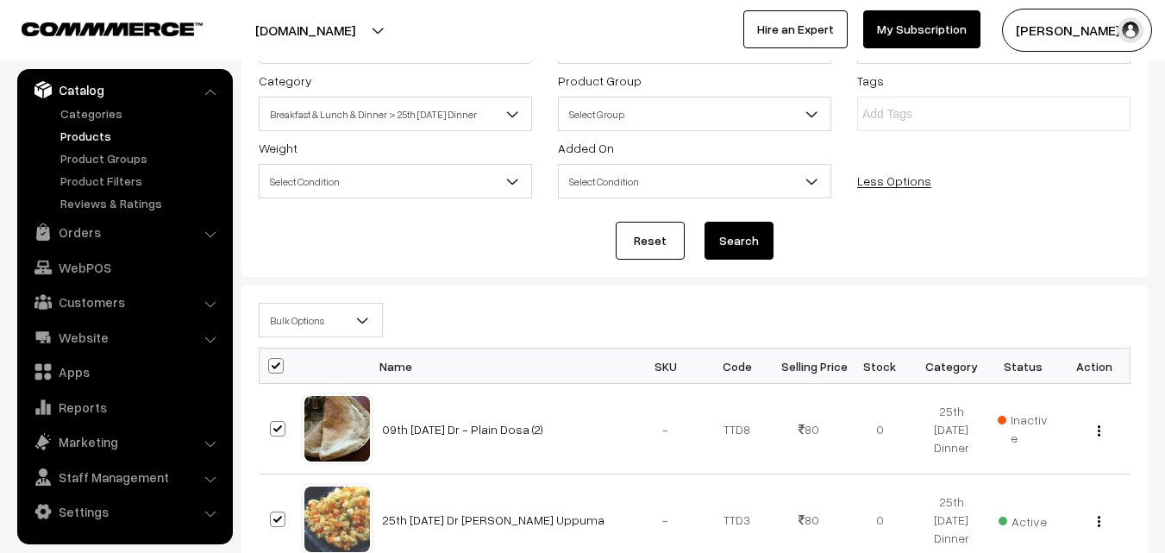
click at [292, 323] on span "Bulk Options" at bounding box center [321, 320] width 122 height 30
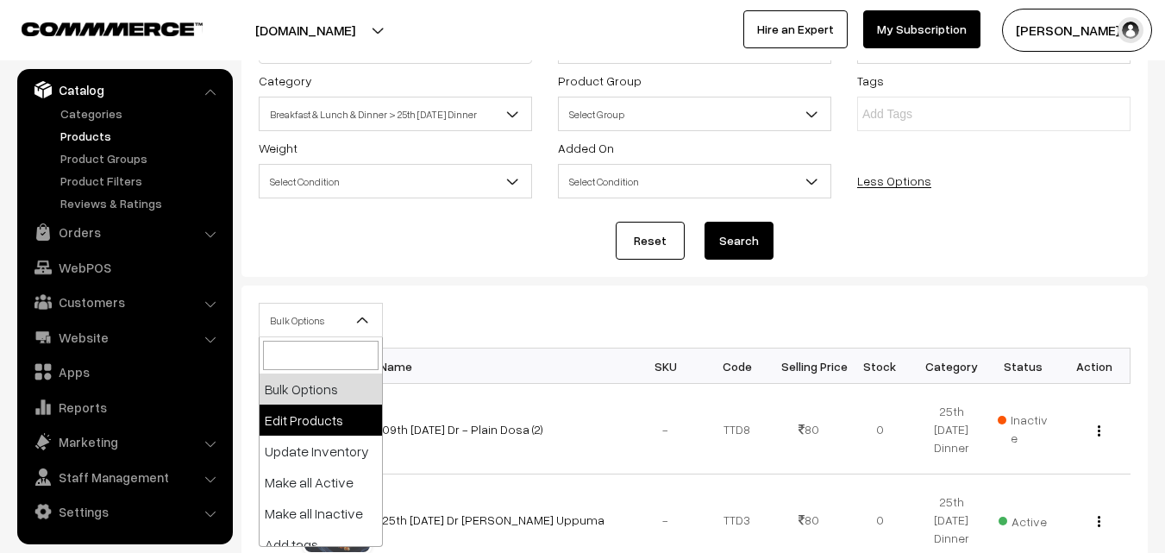
select select "editProduct"
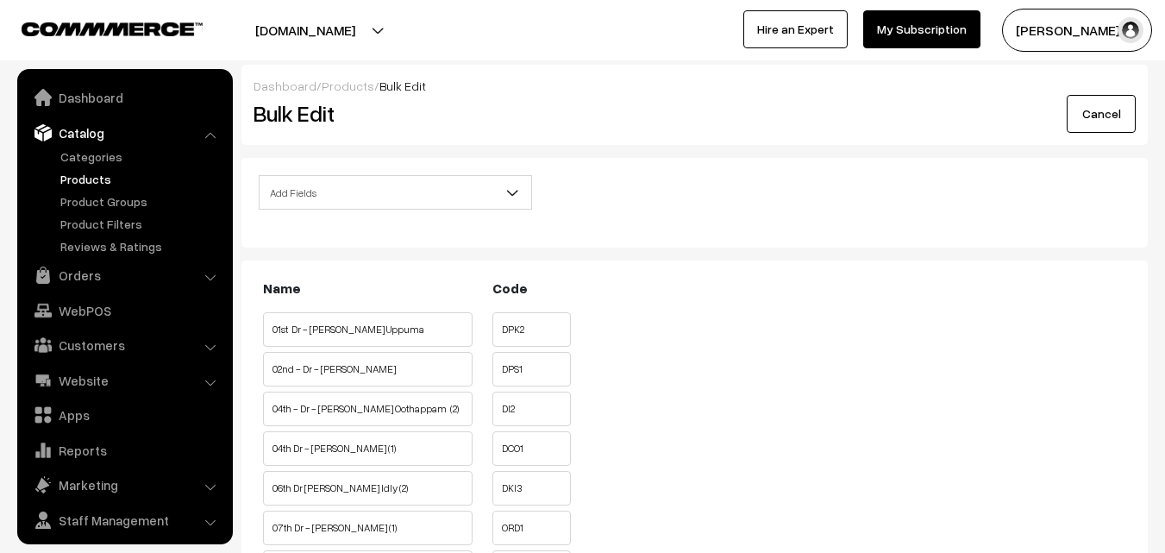
scroll to position [43, 0]
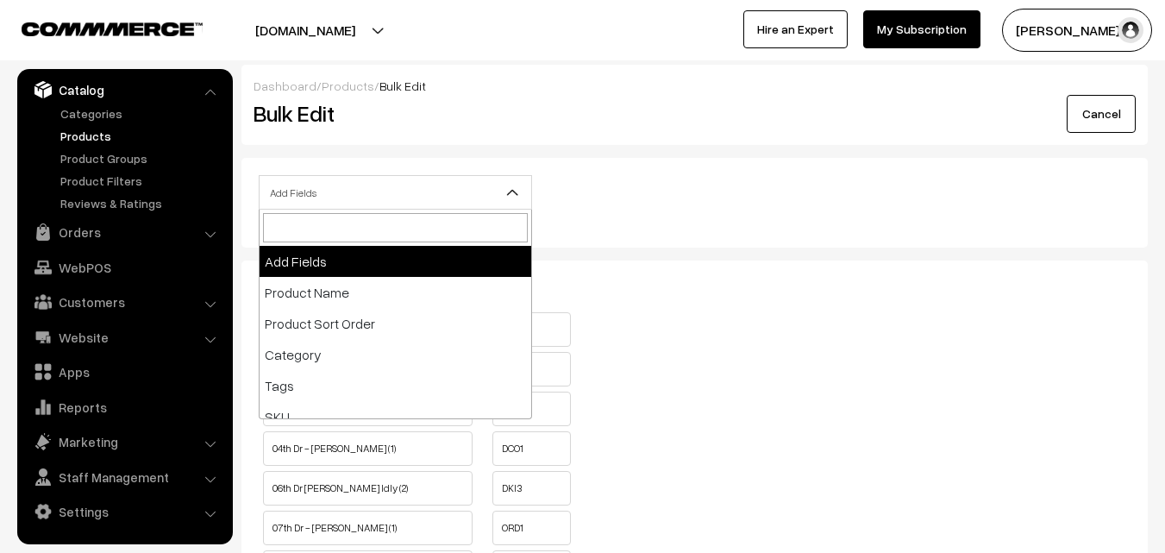
click at [346, 184] on span "Add Fields" at bounding box center [396, 193] width 272 height 30
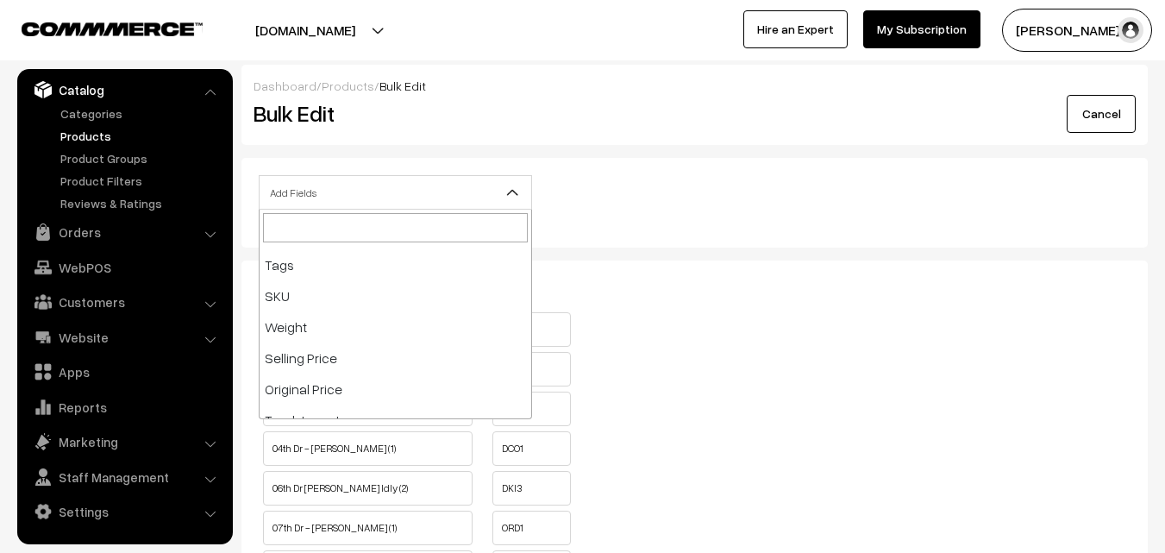
scroll to position [173, 0]
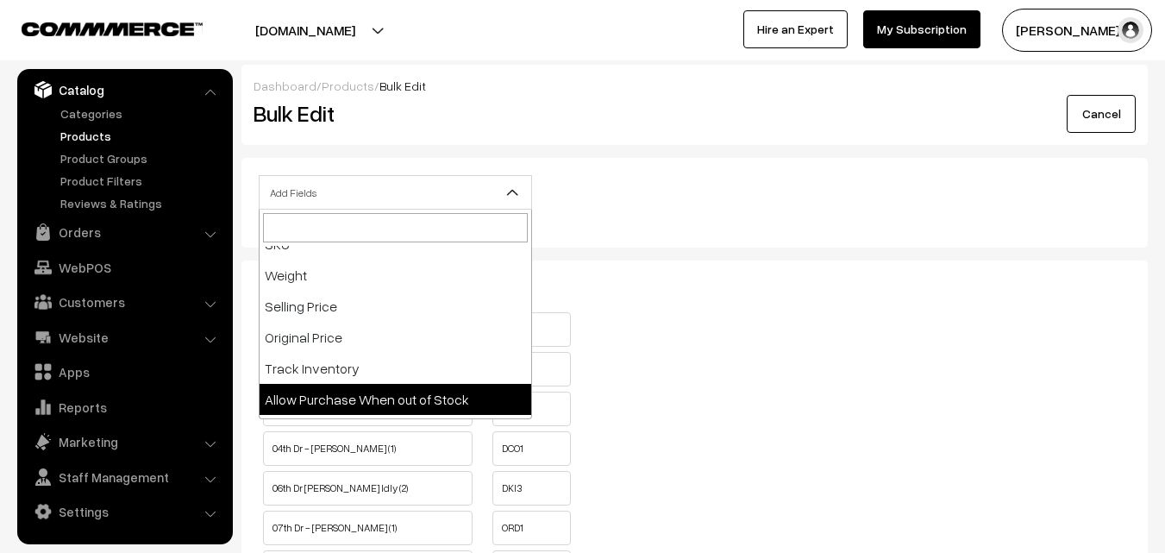
drag, startPoint x: 411, startPoint y: 406, endPoint x: 423, endPoint y: 402, distance: 12.8
select select "allow-purchase"
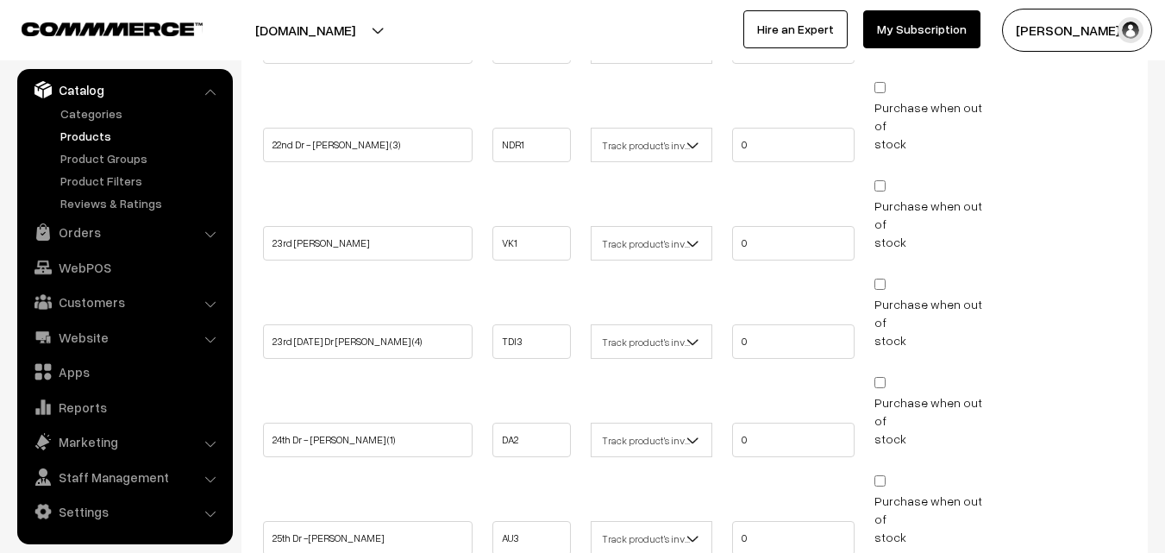
scroll to position [1898, 0]
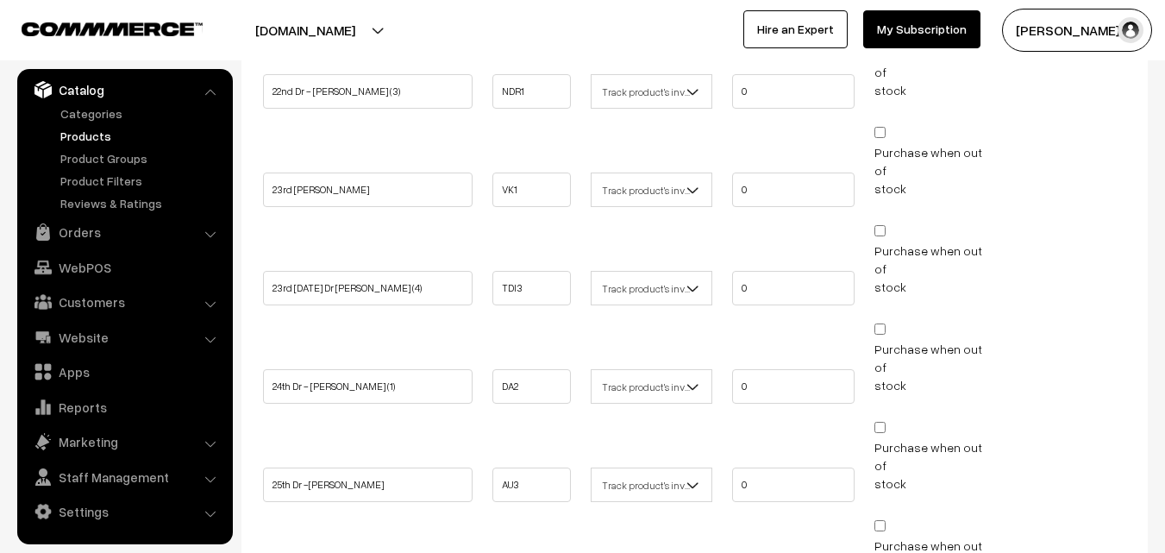
checkbox input "false"
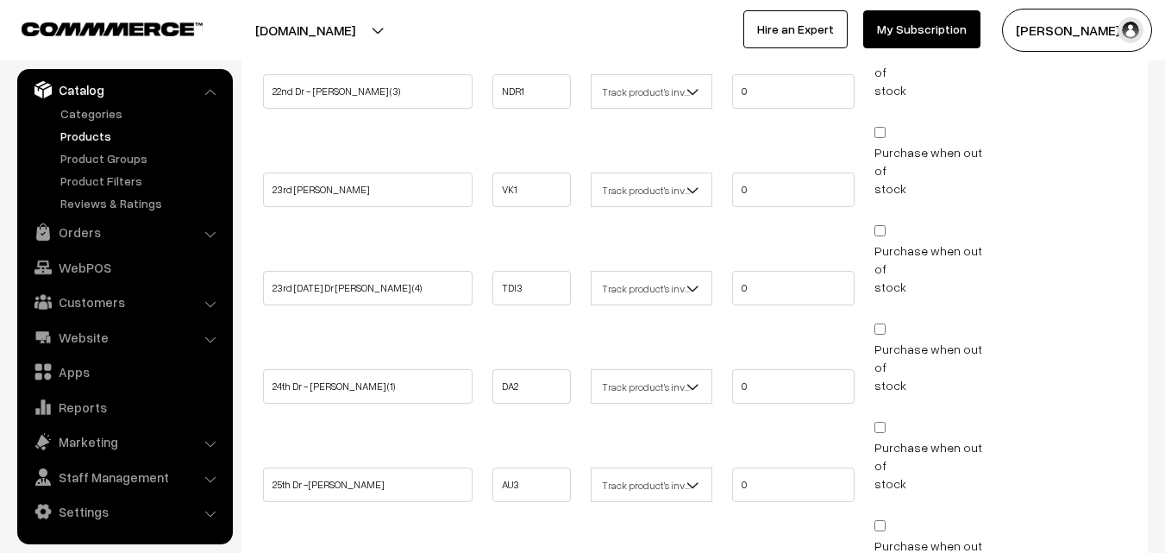
checkbox input "false"
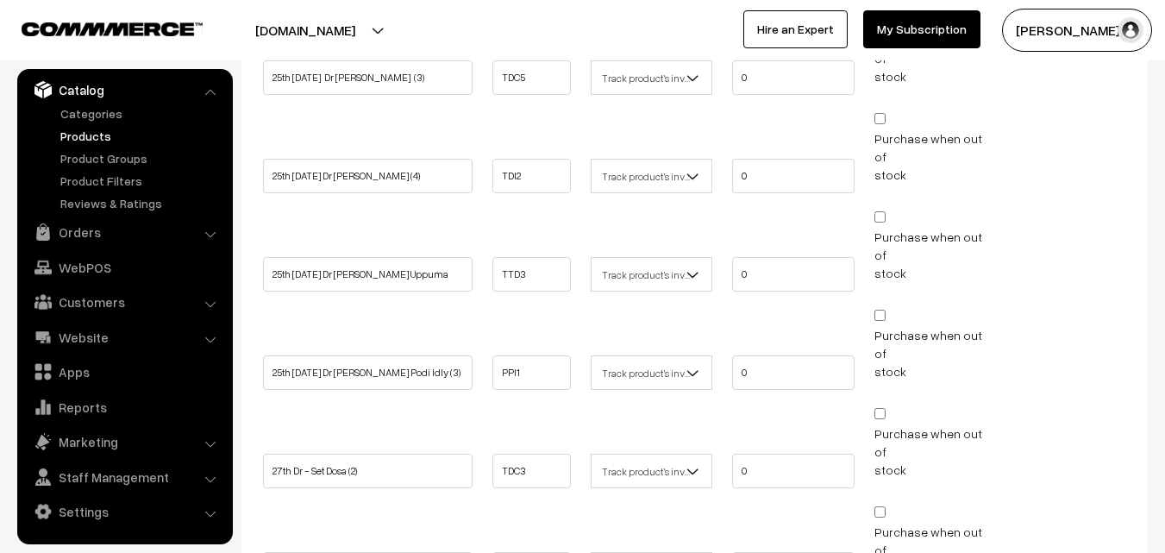
scroll to position [2631, 0]
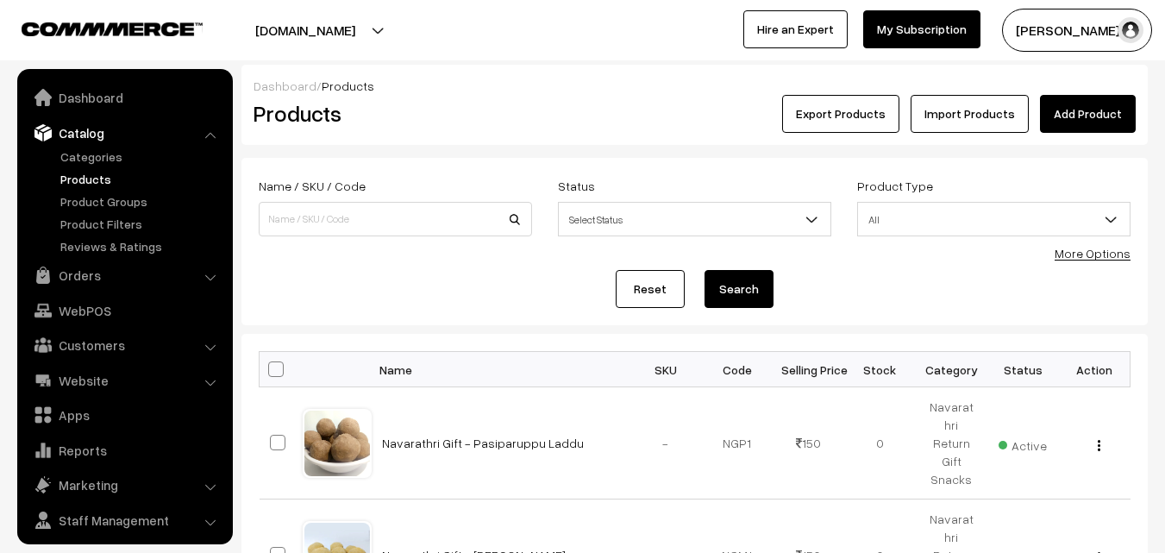
scroll to position [43, 0]
